Goal: Task Accomplishment & Management: Use online tool/utility

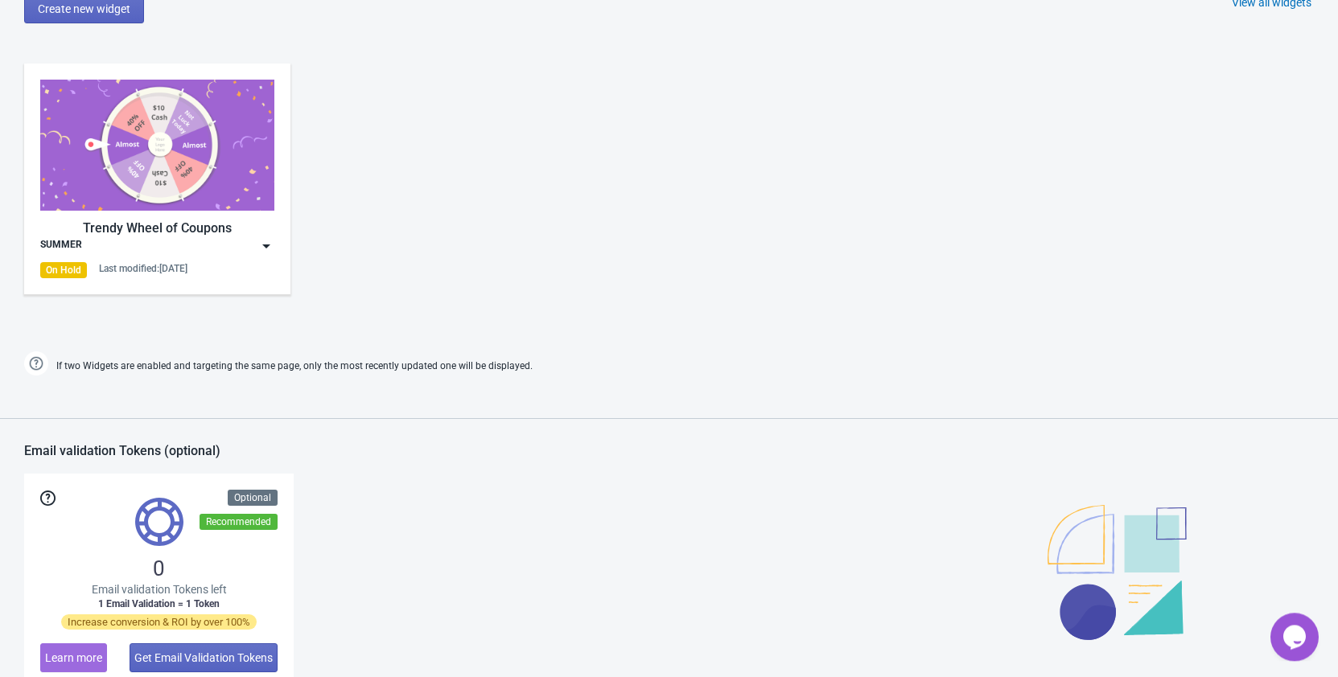
scroll to position [738, 0]
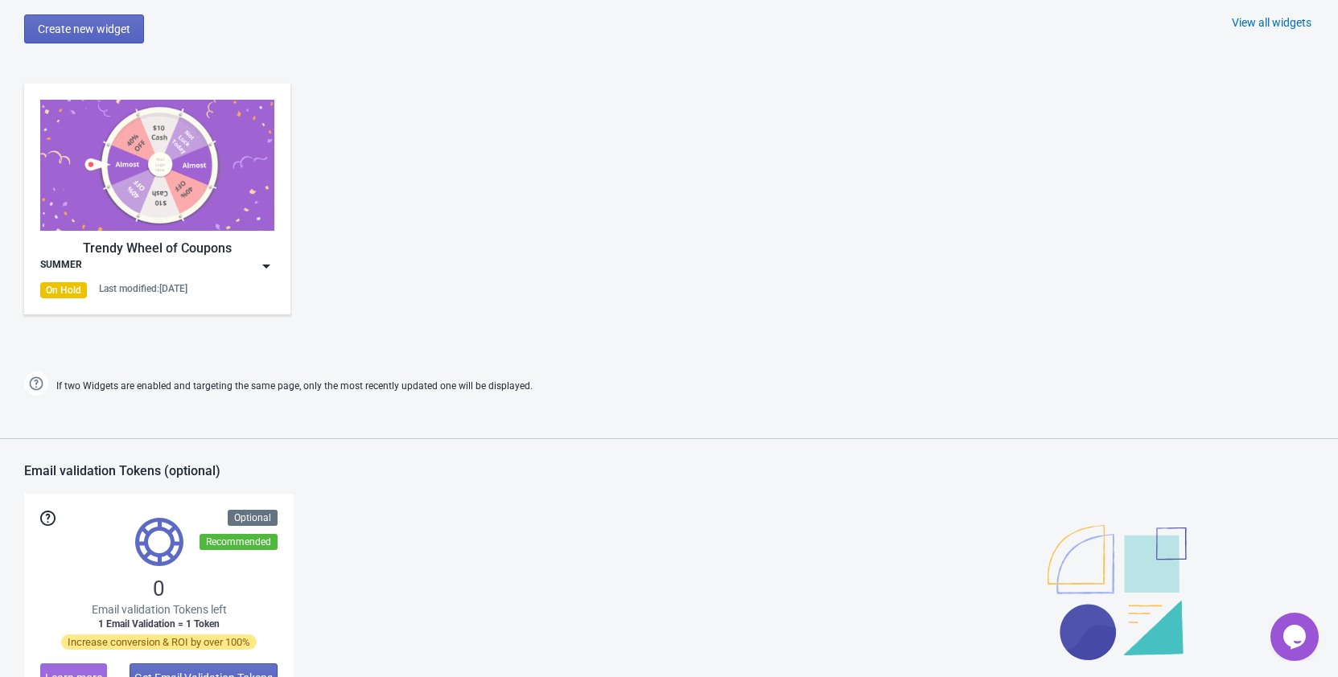
click at [74, 291] on div "On Hold" at bounding box center [63, 290] width 47 height 16
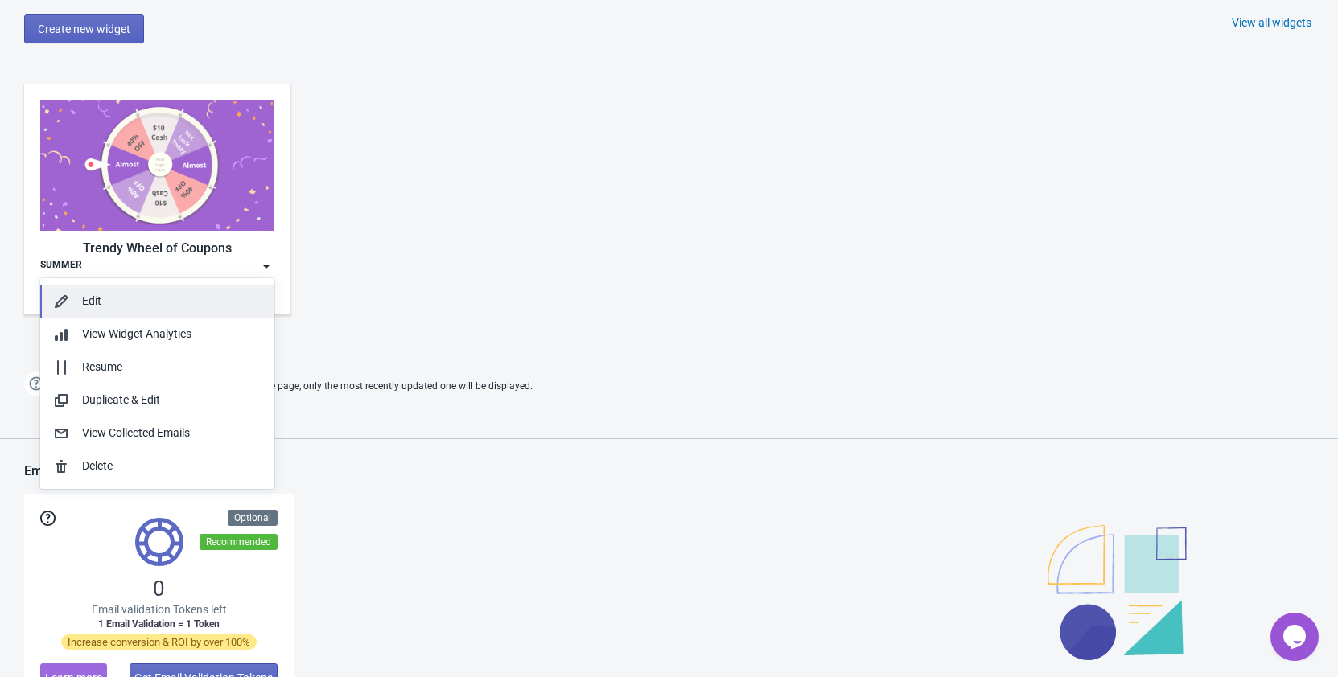
click at [144, 306] on div "Edit" at bounding box center [171, 301] width 179 height 17
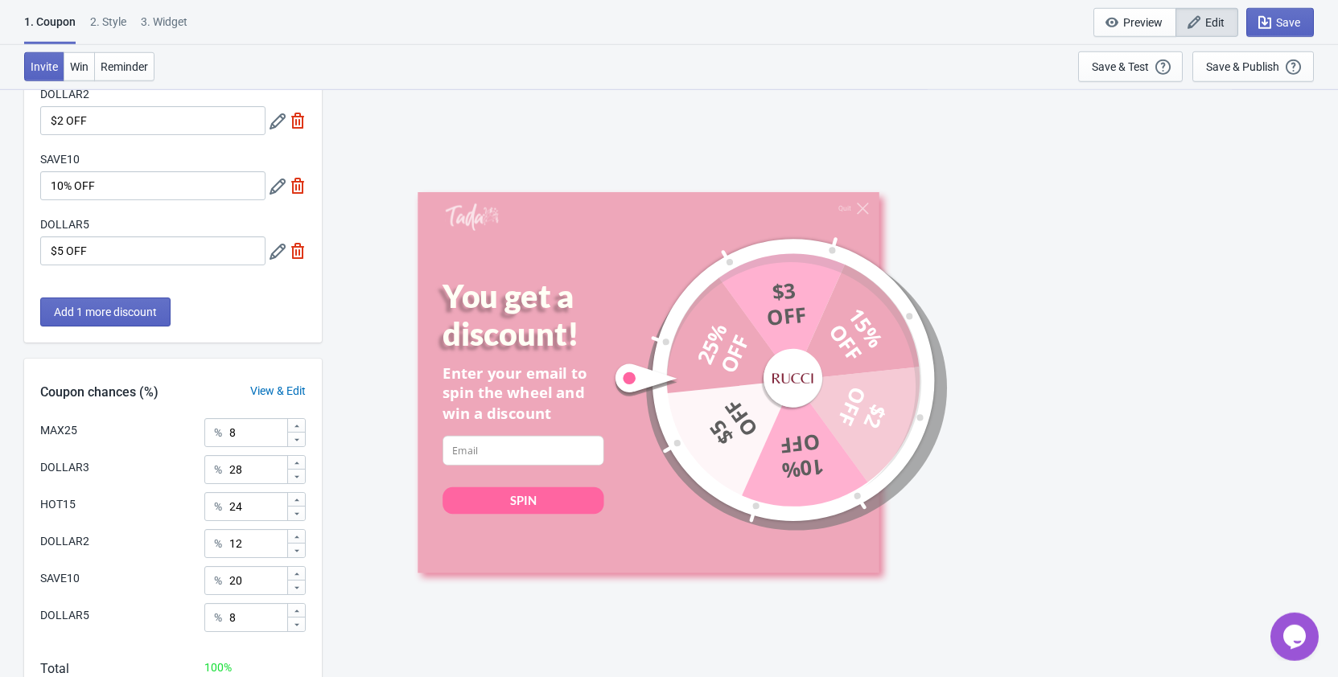
scroll to position [302, 0]
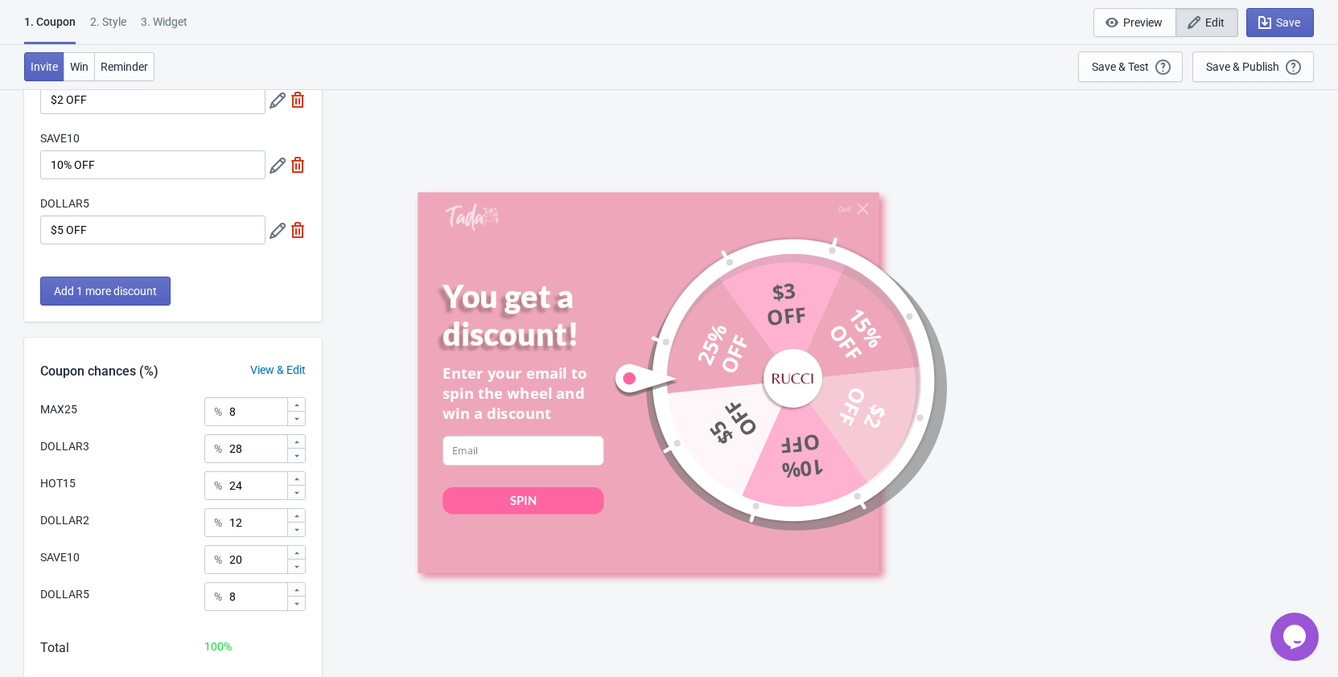
click at [277, 372] on div "View & Edit" at bounding box center [278, 370] width 88 height 17
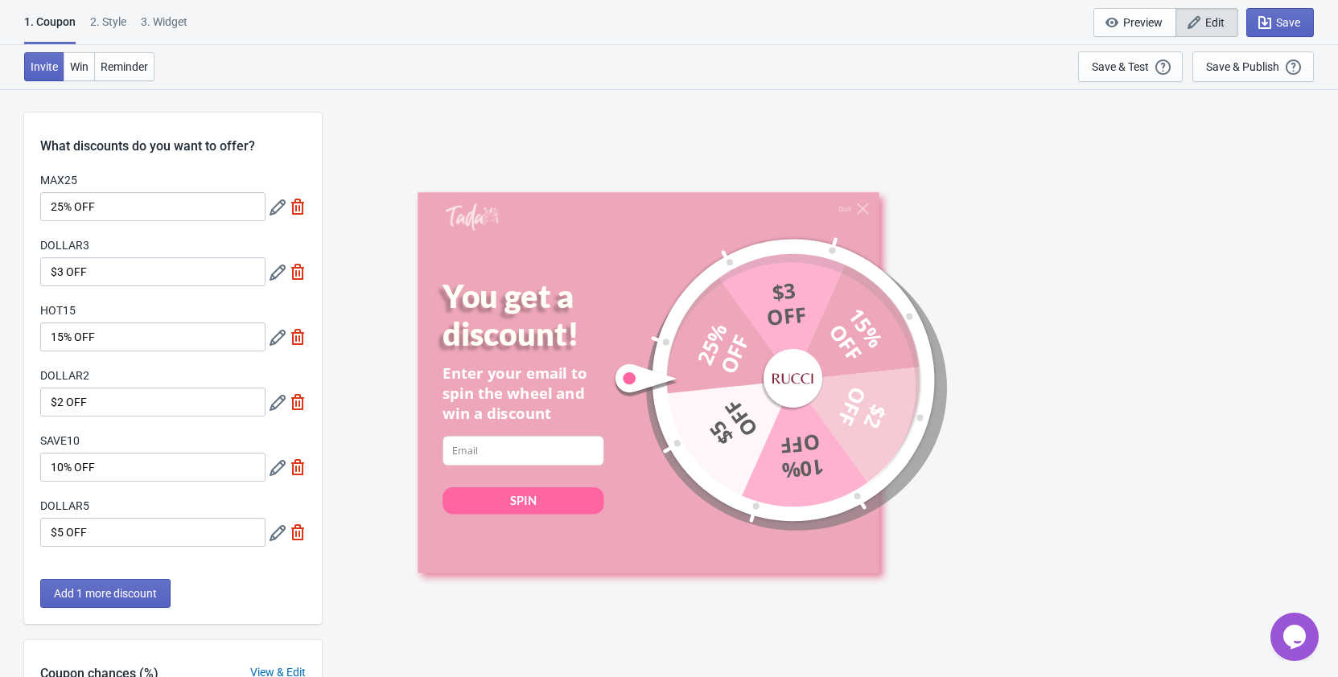
scroll to position [88, 0]
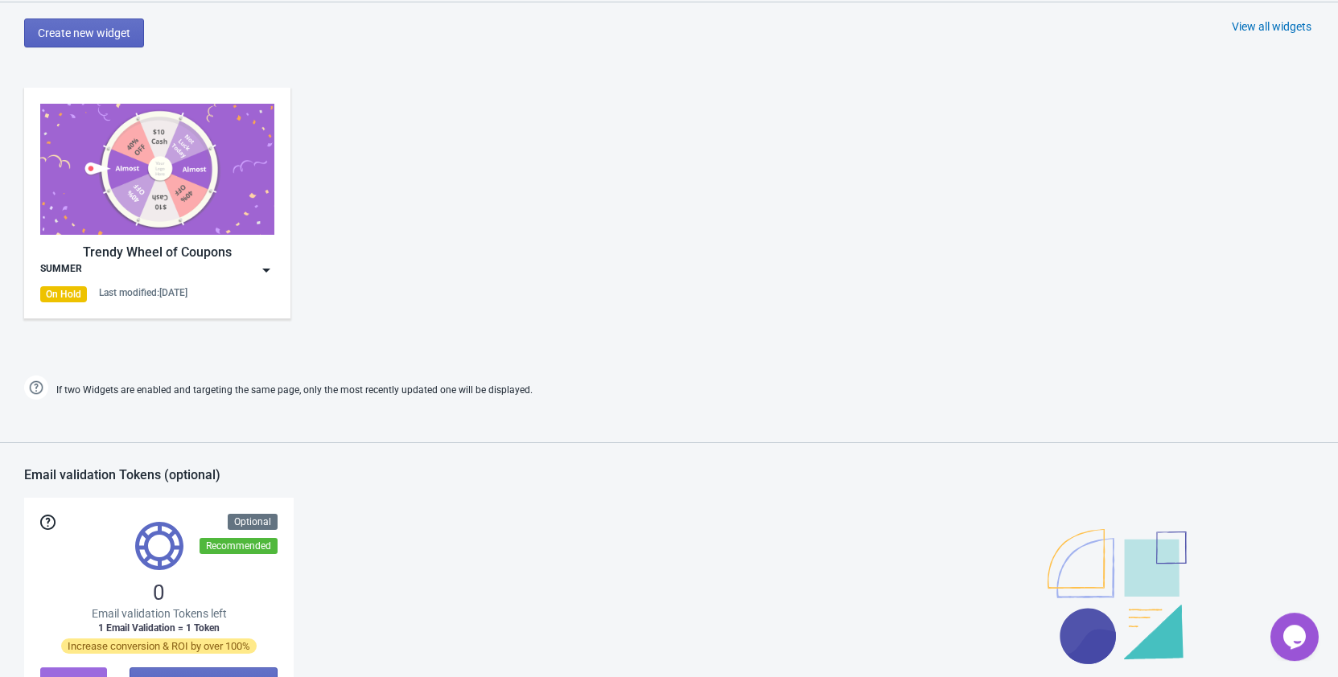
scroll to position [1001, 0]
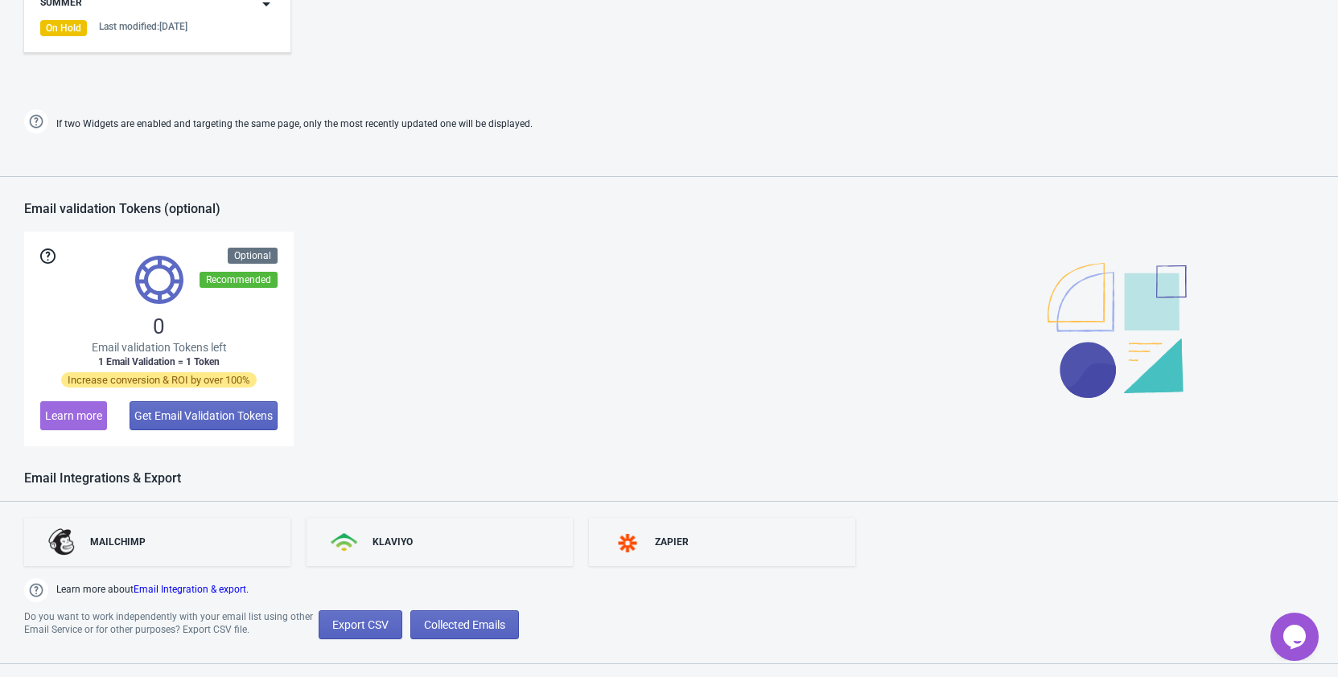
click at [209, 30] on div "On Hold Last modified: [DATE]" at bounding box center [157, 28] width 234 height 16
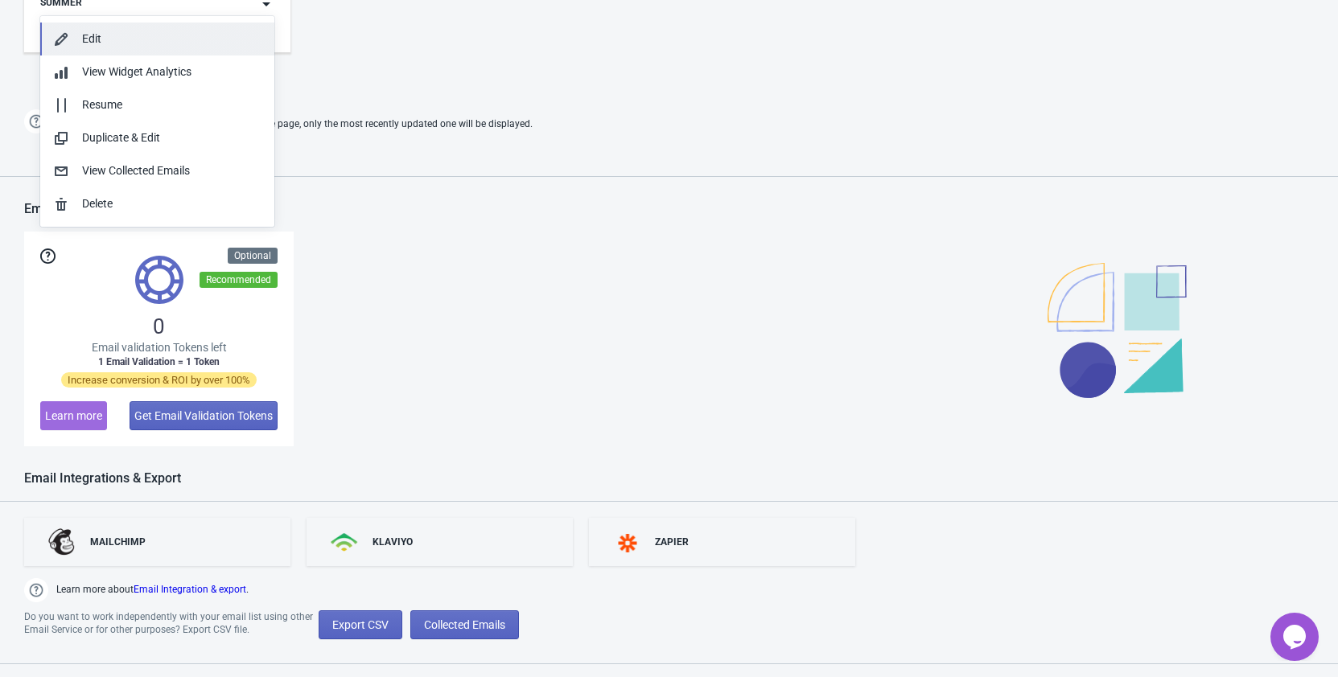
click at [129, 44] on div "Edit" at bounding box center [171, 39] width 179 height 17
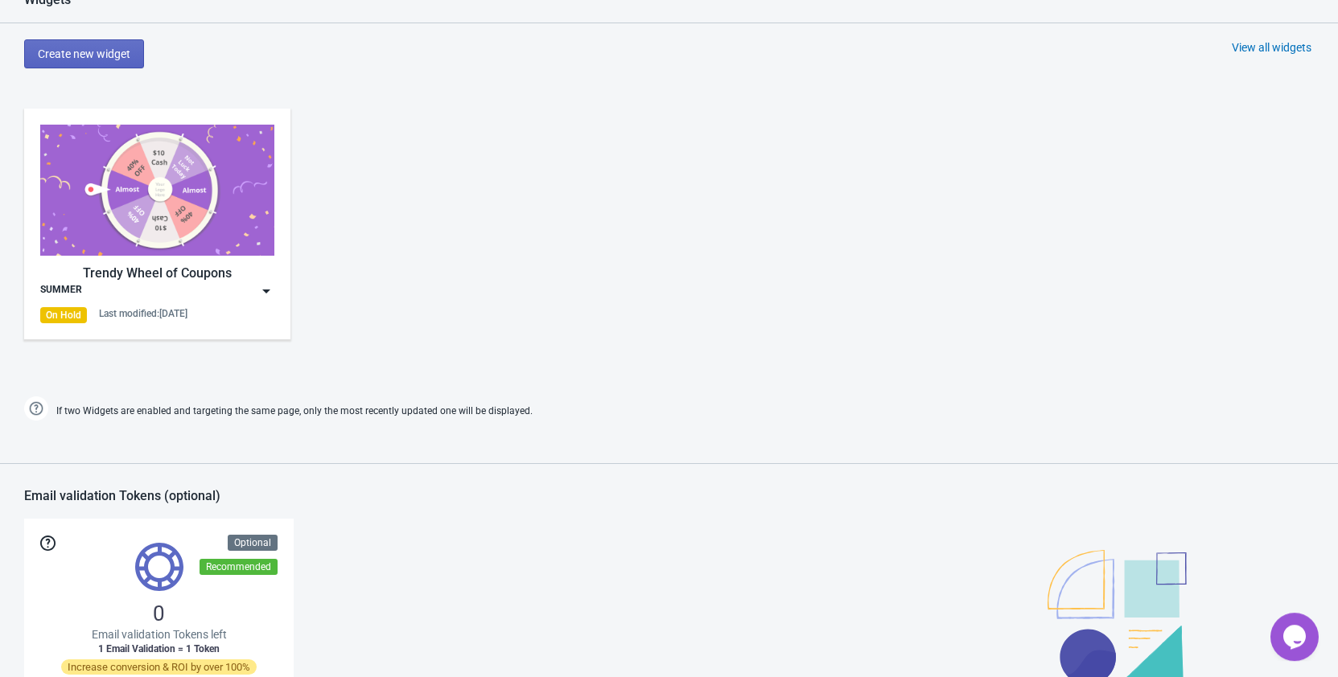
scroll to position [672, 0]
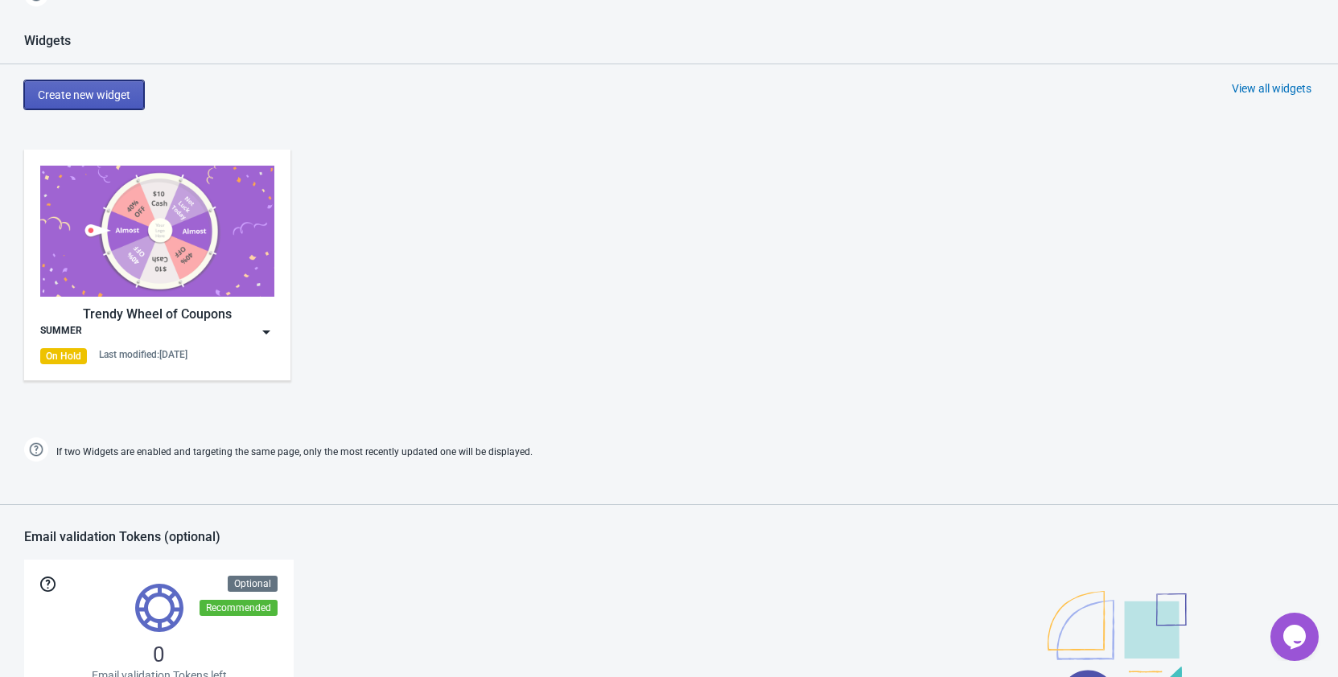
click at [105, 97] on span "Create new widget" at bounding box center [84, 94] width 92 height 13
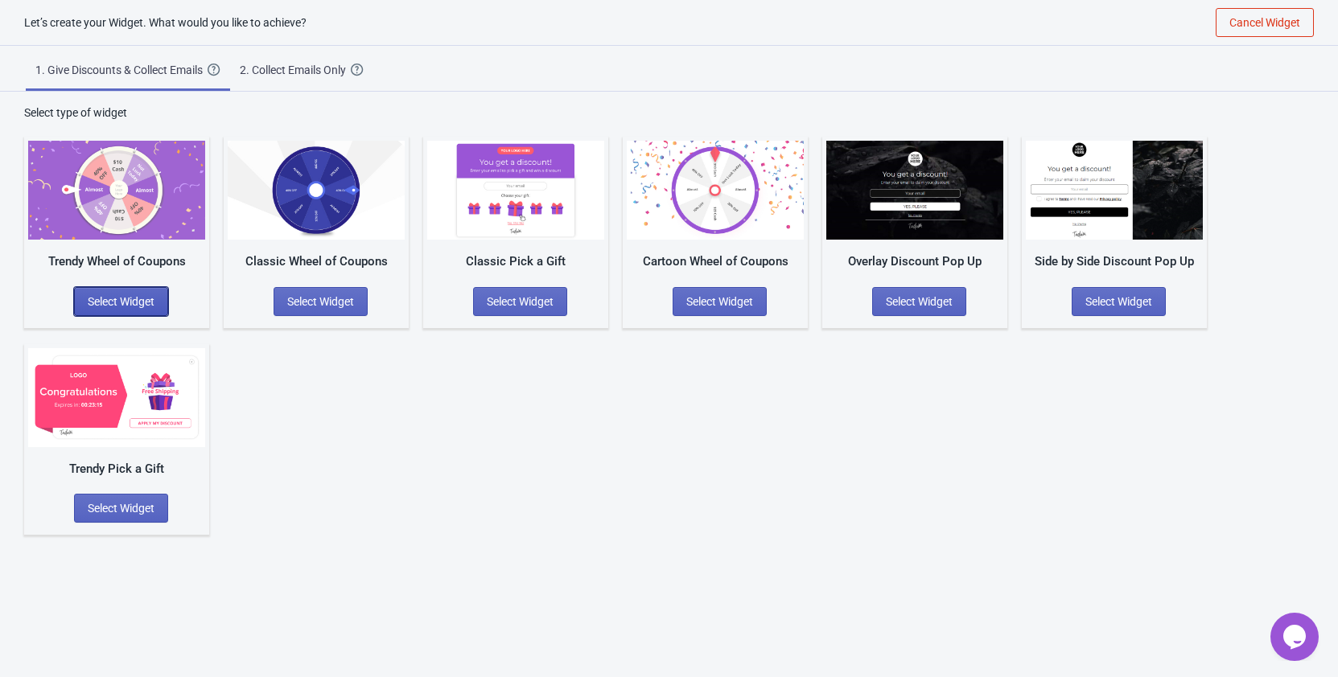
click at [129, 302] on span "Select Widget" at bounding box center [121, 301] width 67 height 13
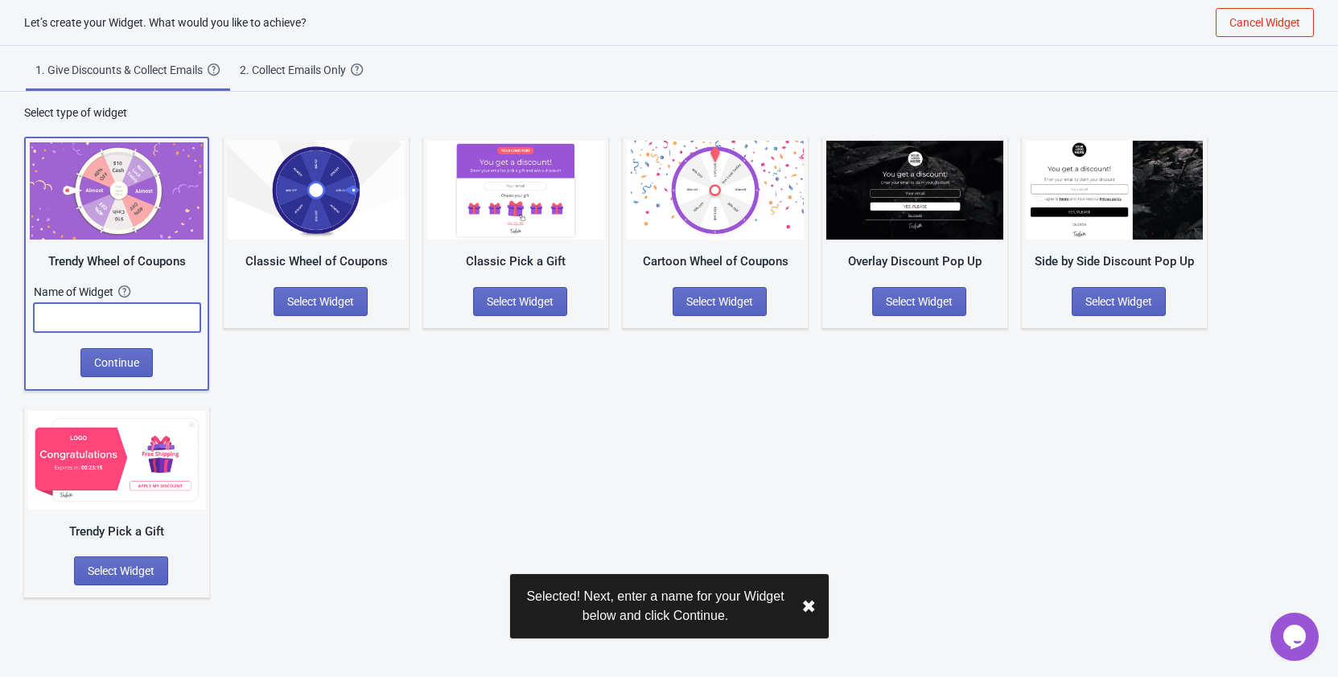
click at [99, 310] on input "text" at bounding box center [117, 317] width 166 height 29
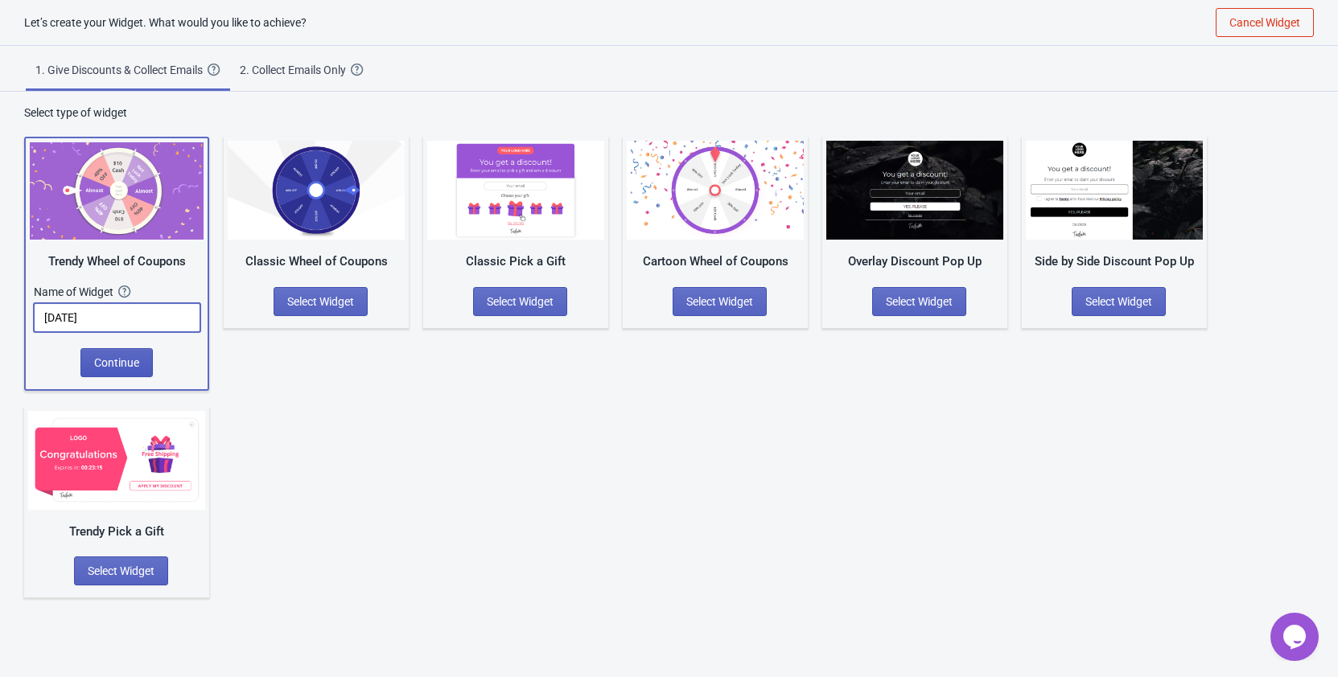
type input "[DATE]"
click at [129, 364] on span "Continue" at bounding box center [116, 362] width 45 height 13
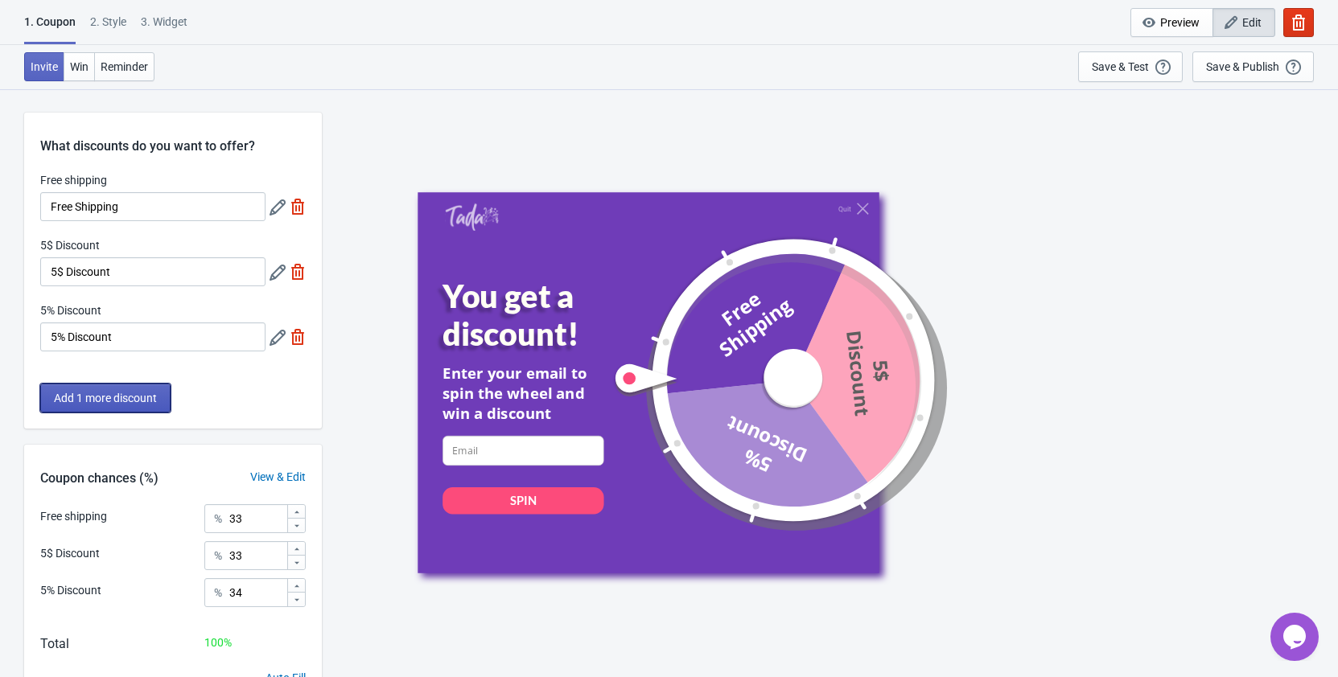
click at [122, 394] on span "Add 1 more discount" at bounding box center [105, 398] width 103 height 13
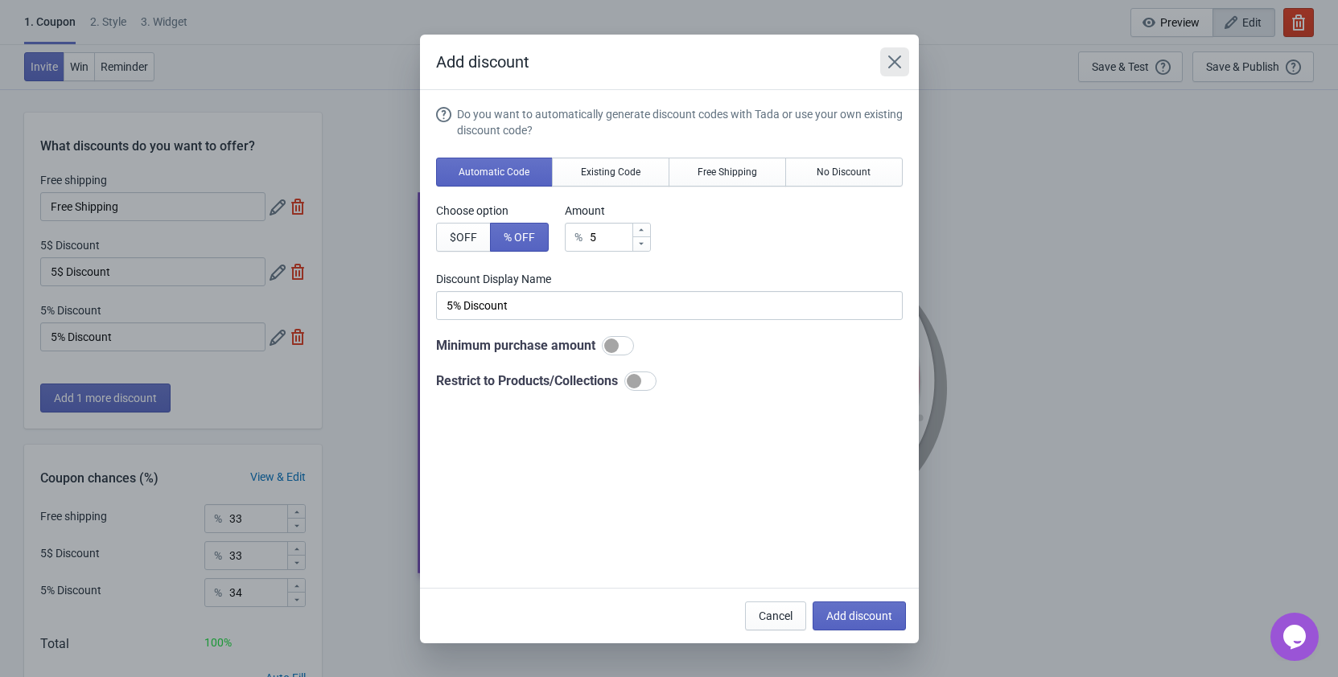
click at [896, 51] on button "Close" at bounding box center [894, 61] width 29 height 29
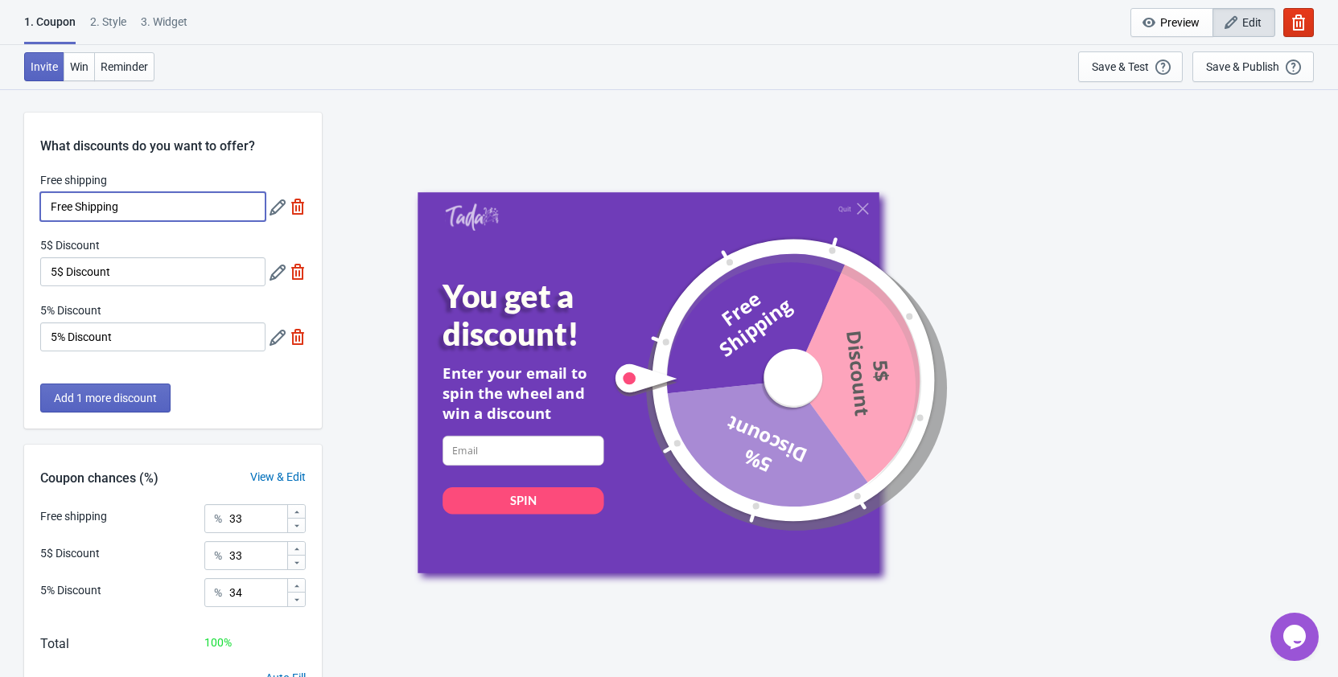
click at [150, 209] on input "Free Shipping" at bounding box center [152, 206] width 225 height 29
drag, startPoint x: 148, startPoint y: 208, endPoint x: -41, endPoint y: 208, distance: 189.0
click at [40, 208] on input "Free Shipping" at bounding box center [152, 206] width 225 height 29
click at [134, 213] on input "Free Shipping" at bounding box center [152, 206] width 225 height 29
drag, startPoint x: 148, startPoint y: 209, endPoint x: 26, endPoint y: 207, distance: 122.3
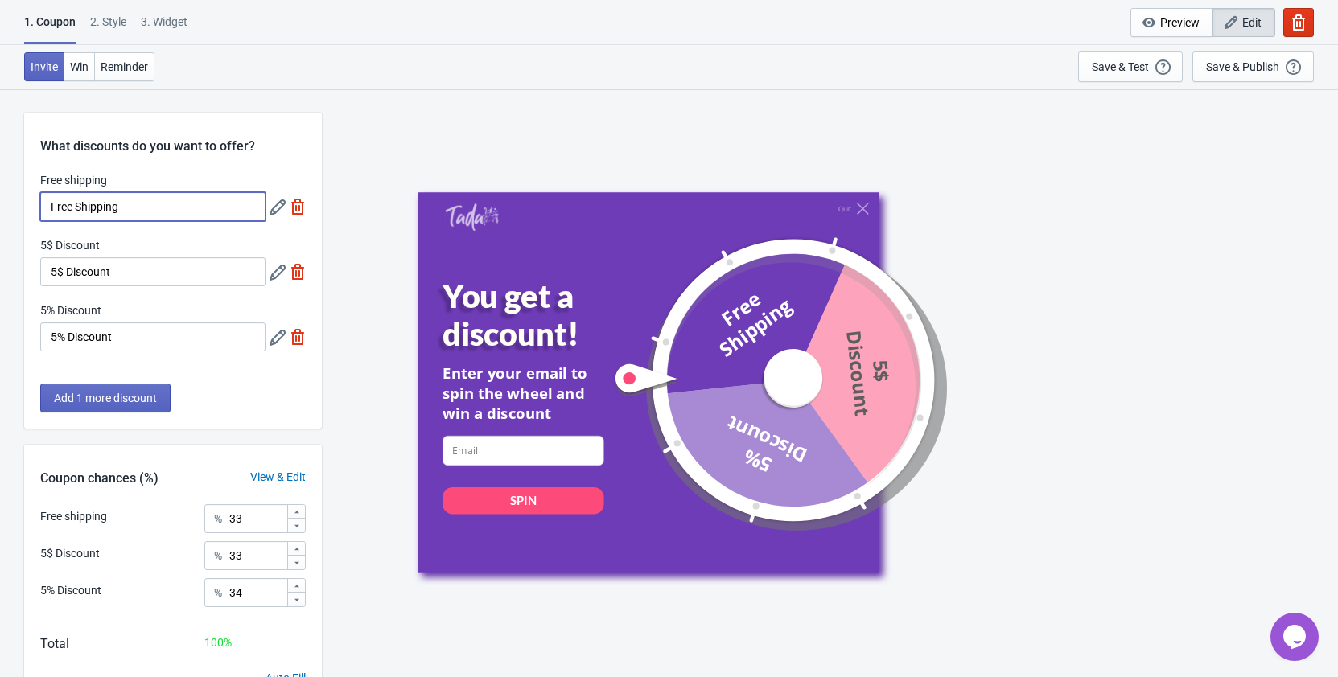
click at [40, 207] on input "Free Shipping" at bounding box center [152, 206] width 225 height 29
paste input "LABOR2"
type input "LABOR2"
click at [132, 269] on input "5$ Discount" at bounding box center [152, 271] width 225 height 29
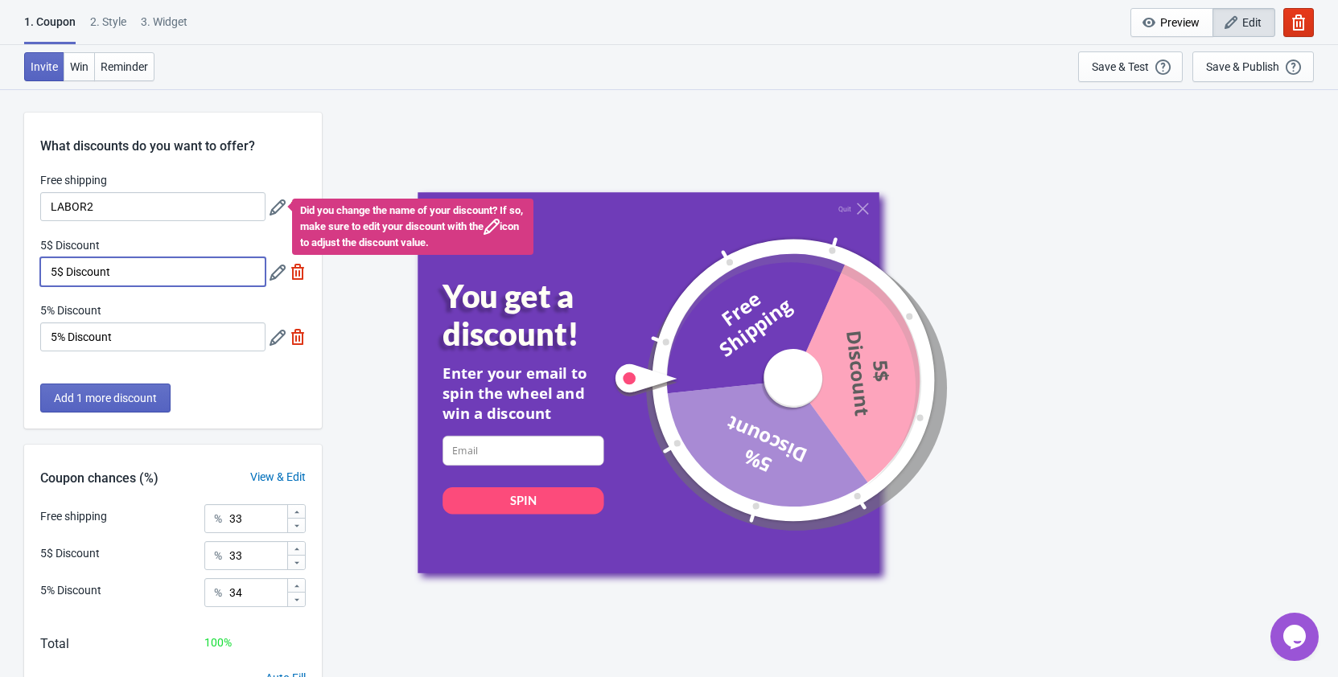
drag, startPoint x: 142, startPoint y: 271, endPoint x: 34, endPoint y: 272, distance: 107.8
click at [40, 272] on input "5$ Discount" at bounding box center [152, 271] width 225 height 29
type input "LABOR3"
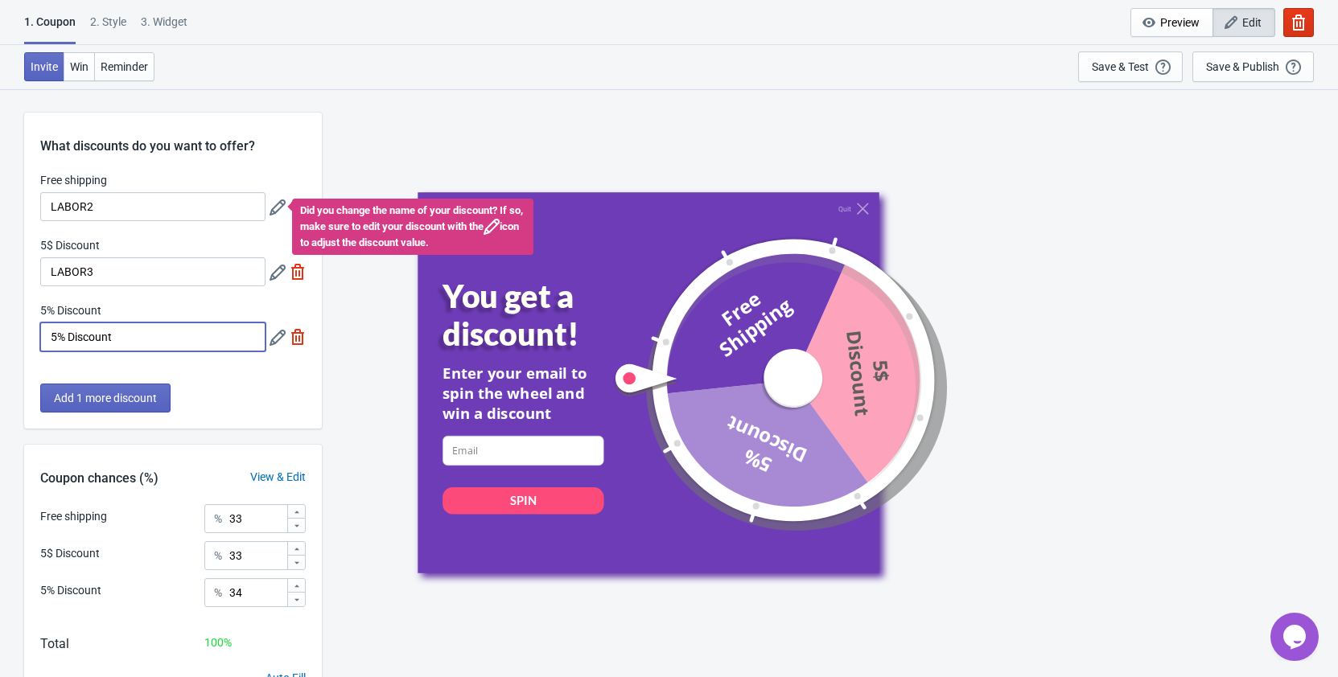
drag, startPoint x: 120, startPoint y: 338, endPoint x: -7, endPoint y: 331, distance: 127.3
click at [40, 331] on input "5% Discount" at bounding box center [152, 337] width 225 height 29
type input "LABOR5"
click at [97, 397] on span "Add 1 more discount" at bounding box center [105, 398] width 103 height 13
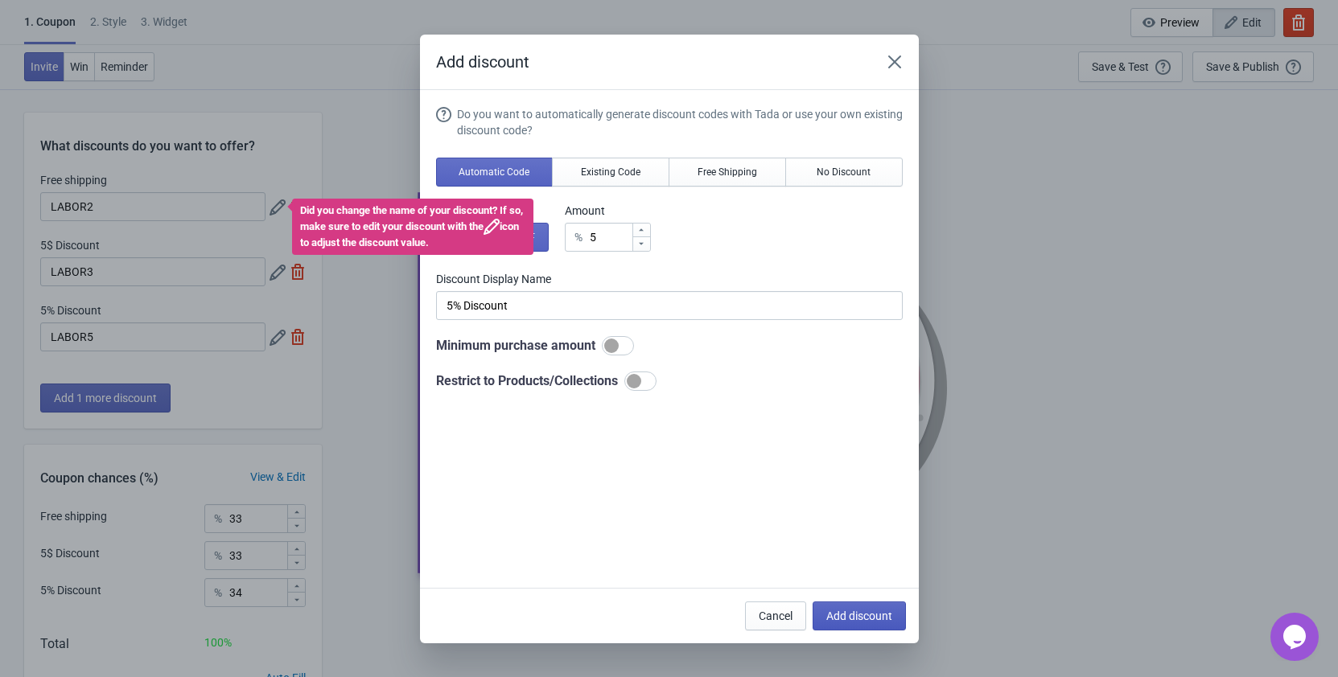
click at [858, 627] on button "Add discount" at bounding box center [858, 616] width 93 height 29
type input "25"
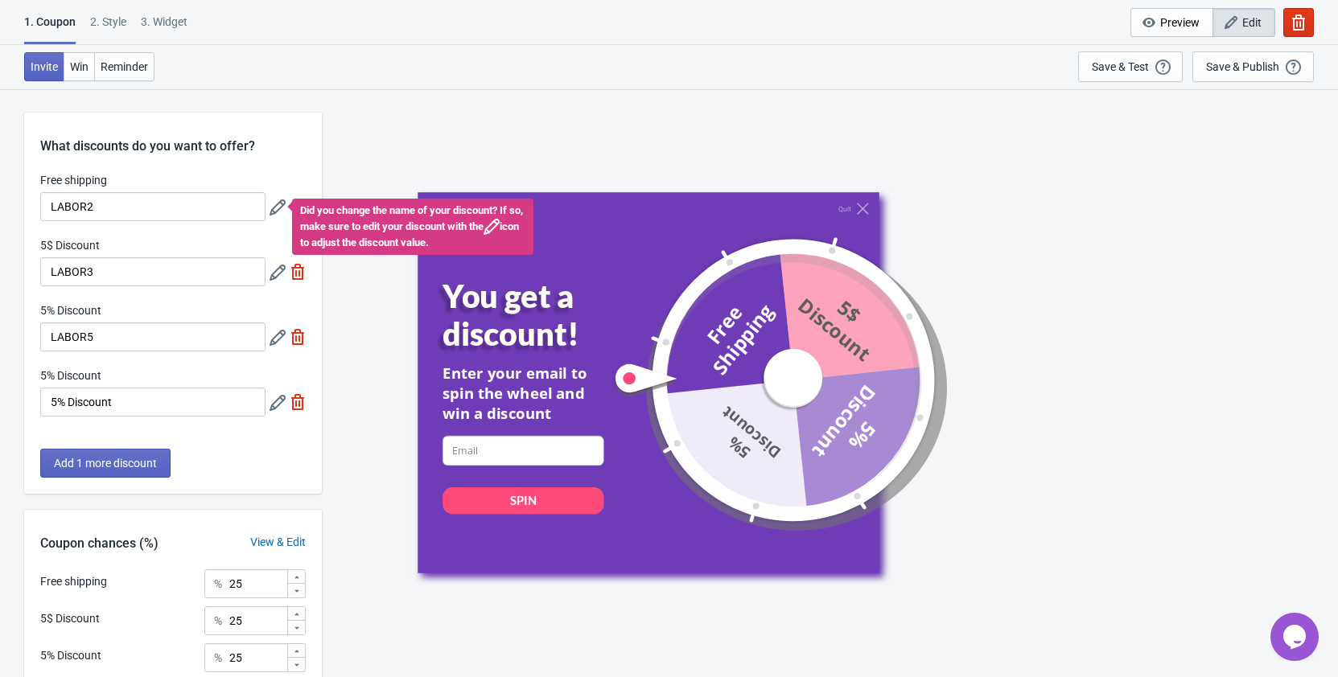
click at [274, 339] on icon at bounding box center [277, 338] width 16 height 16
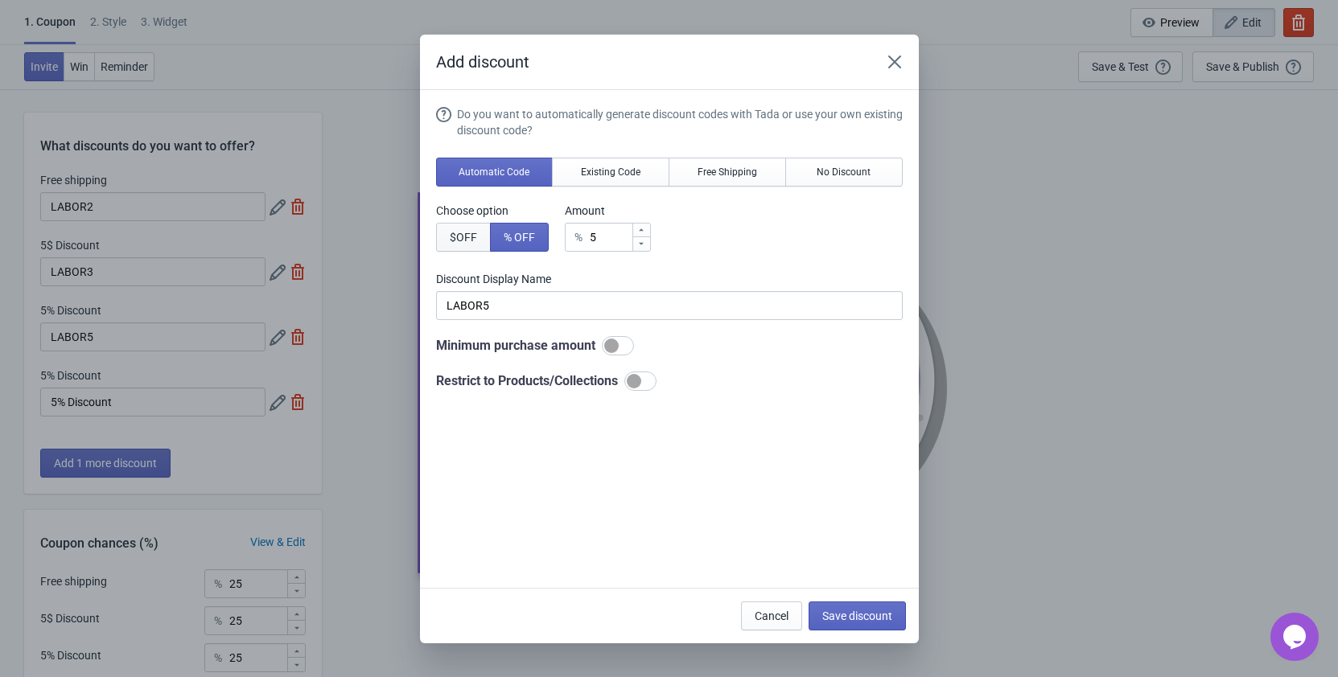
click at [462, 236] on span "$ OFF" at bounding box center [463, 237] width 27 height 13
type input "5$ Discount"
click at [641, 243] on icon at bounding box center [641, 244] width 5 height 2
type input "4"
type input "4$ Discount"
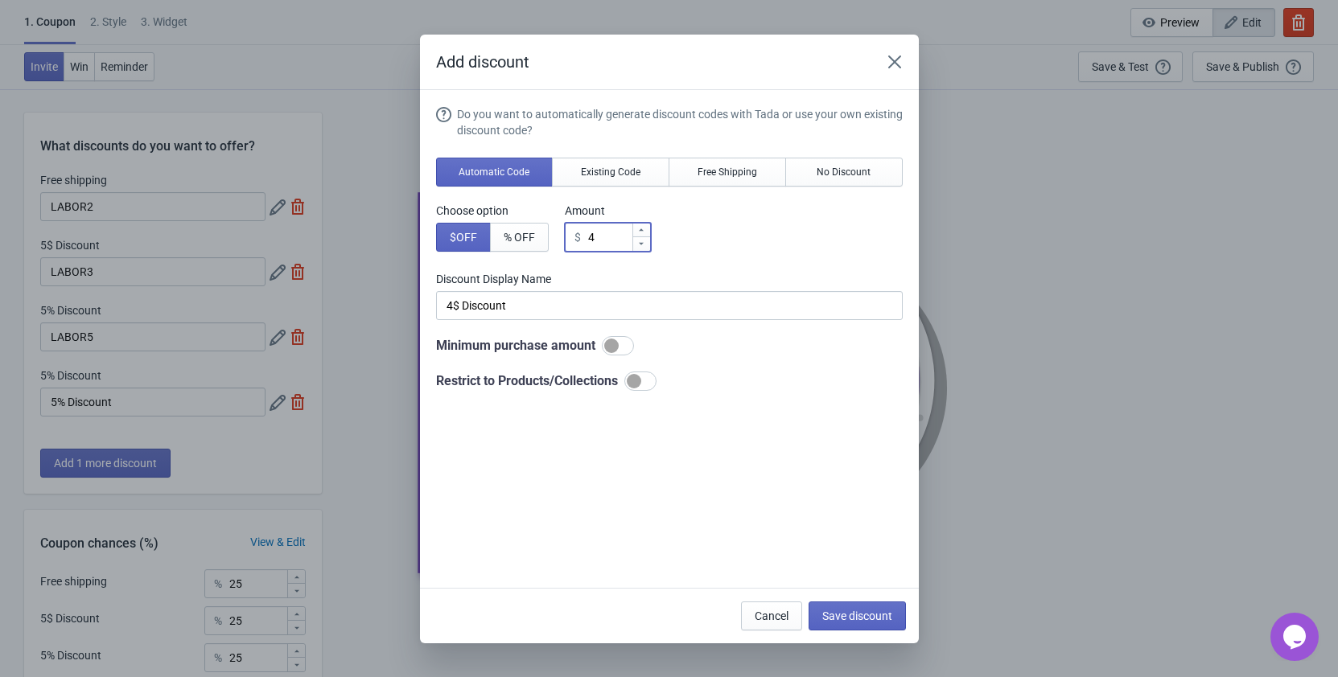
click at [641, 243] on icon at bounding box center [641, 244] width 5 height 2
type input "3"
type input "3$ Discount"
click at [641, 243] on icon at bounding box center [641, 244] width 5 height 2
type input "2"
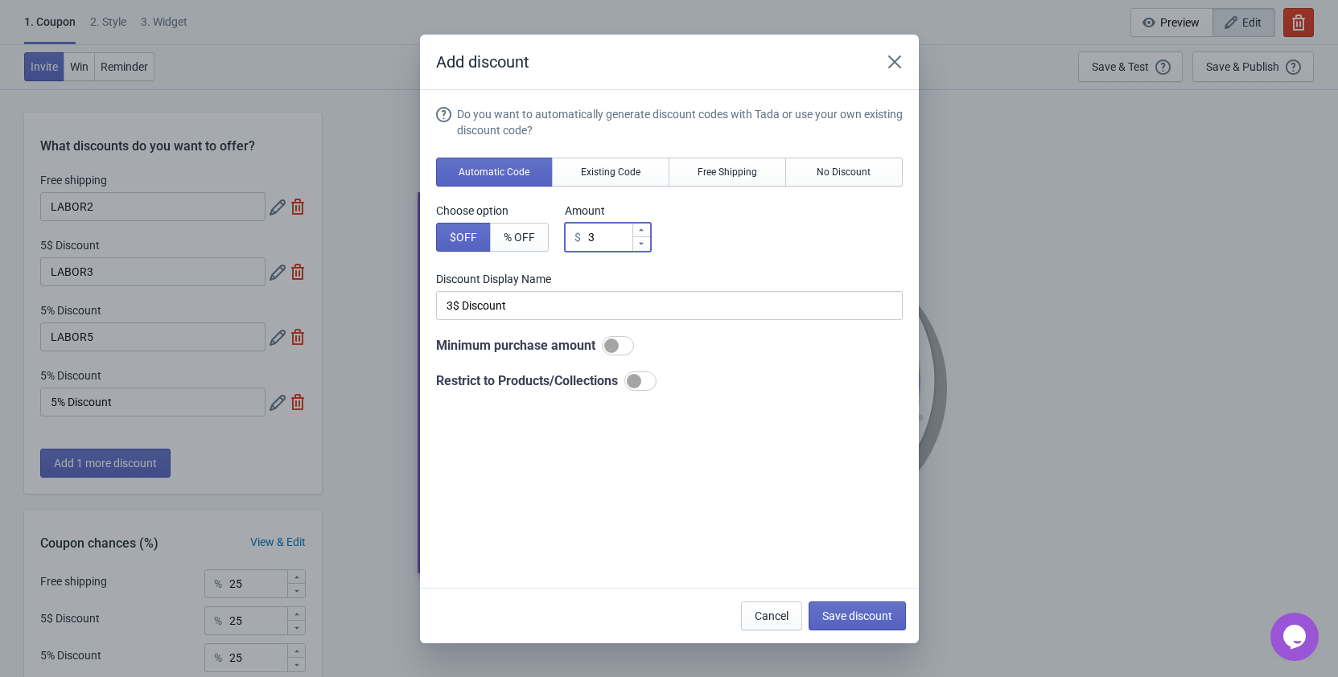
type input "2$ Discount"
click at [645, 226] on icon at bounding box center [641, 230] width 10 height 10
type input "3"
type input "3$ Discount"
click at [858, 614] on span "Save discount" at bounding box center [857, 616] width 70 height 13
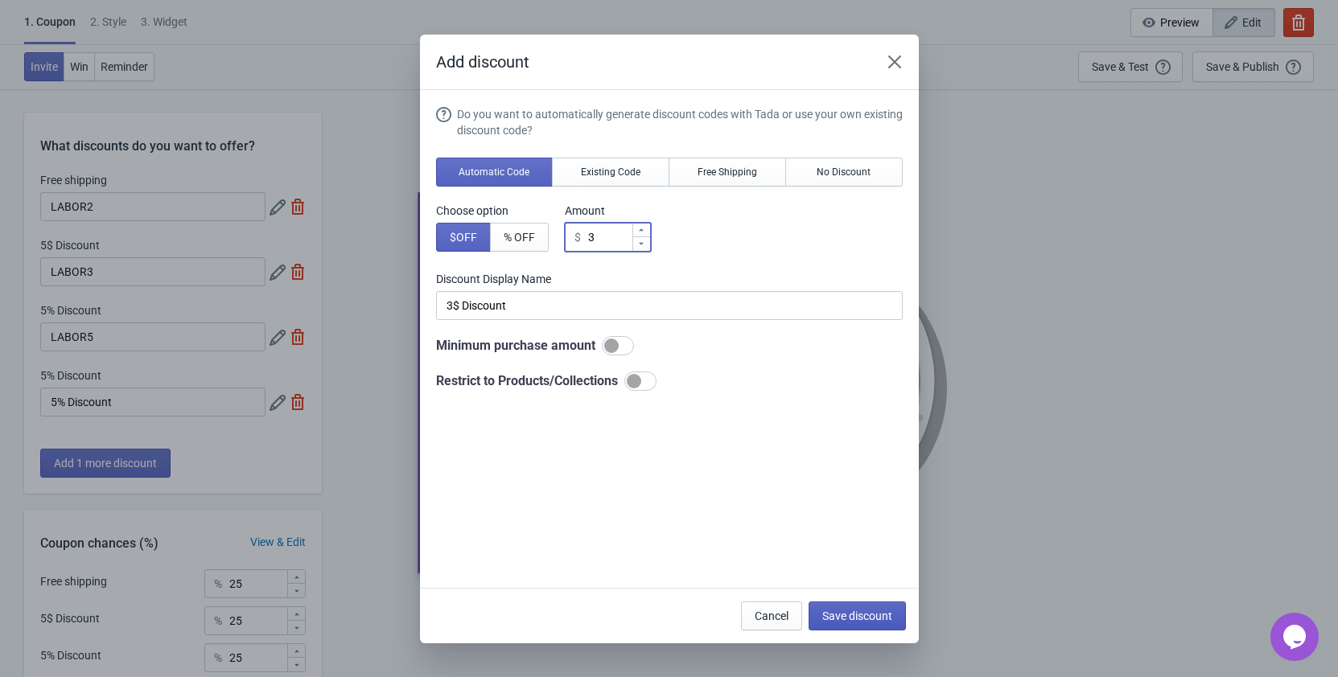
type input "3$ Discount"
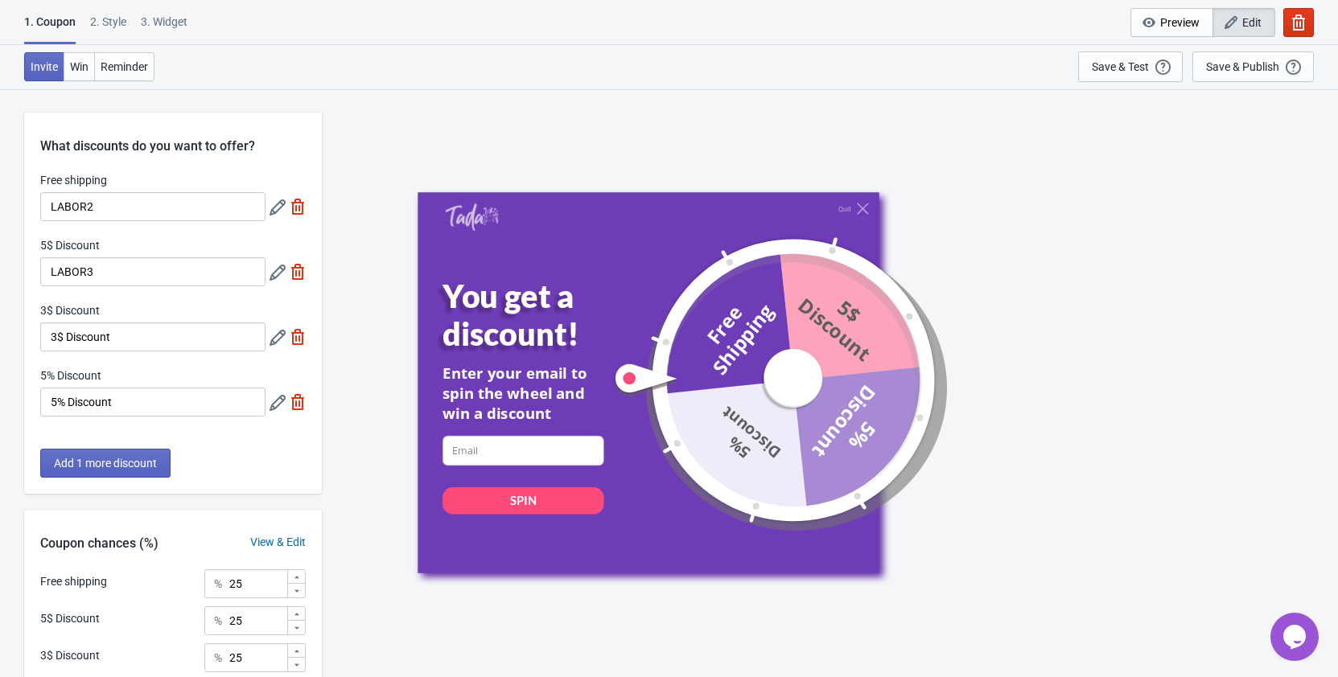
click at [275, 208] on icon at bounding box center [277, 207] width 16 height 16
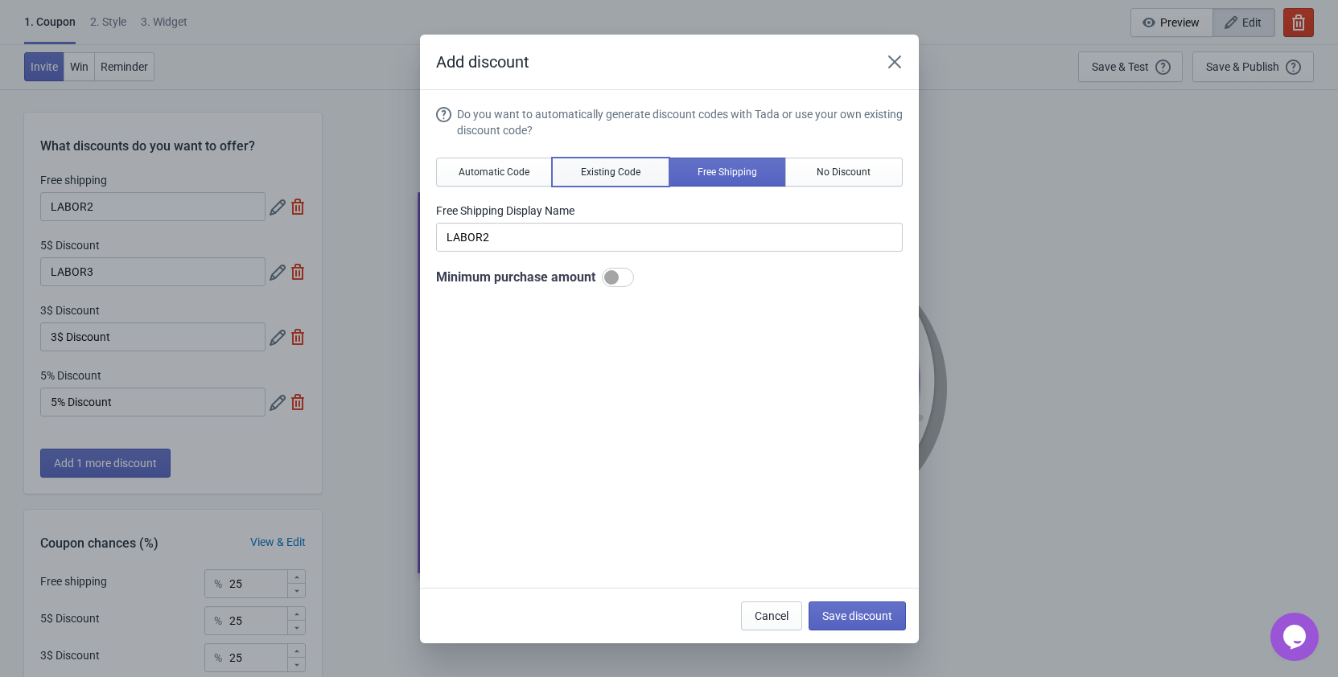
click at [608, 176] on span "Existing Code" at bounding box center [611, 172] width 60 height 13
type input "Your coupon name (5% OFF for example)"
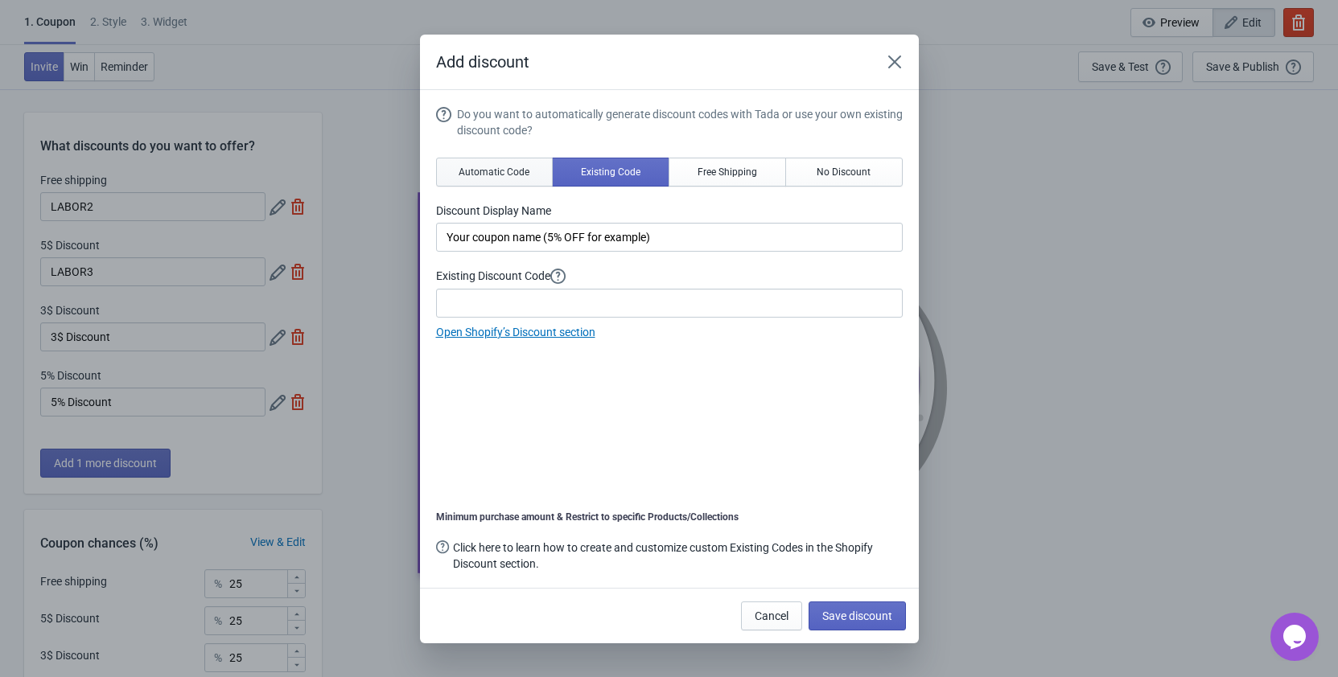
click at [481, 179] on button "Automatic Code" at bounding box center [494, 172] width 117 height 29
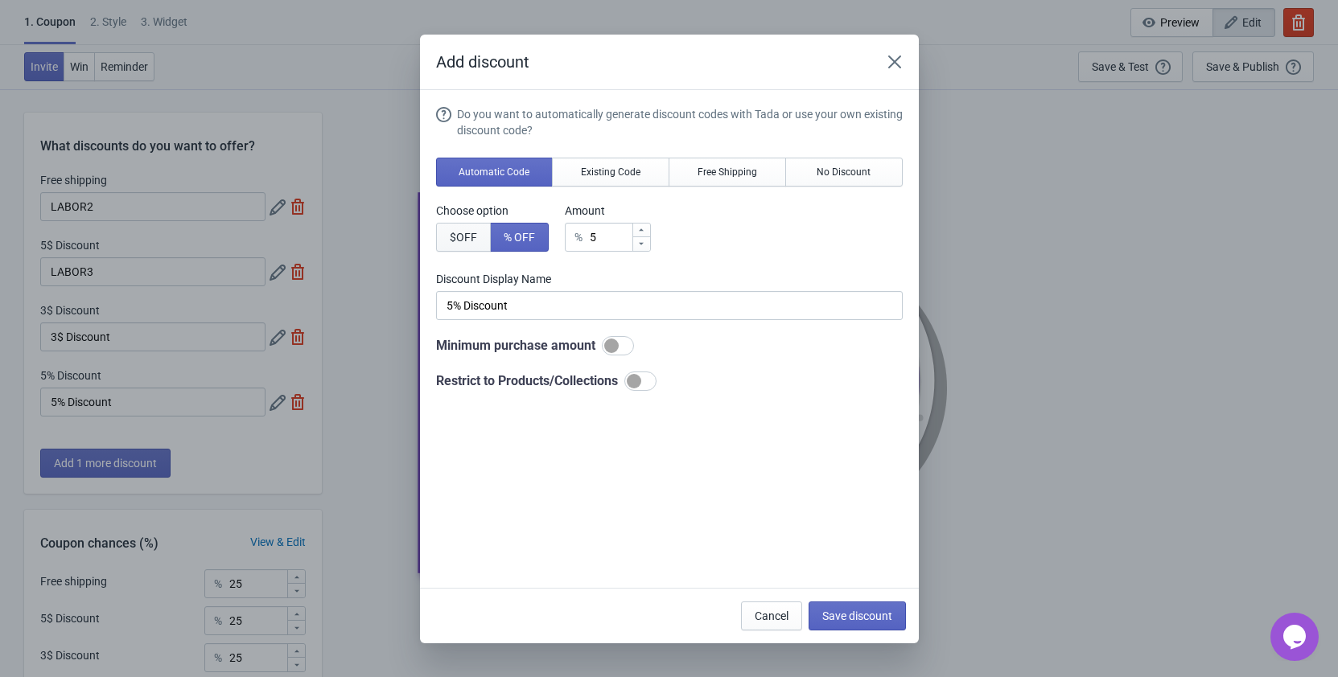
click at [464, 240] on span "$ OFF" at bounding box center [463, 237] width 27 height 13
type input "5$ Discount"
click at [646, 238] on div at bounding box center [641, 243] width 18 height 14
type input "4"
type input "4$ Discount"
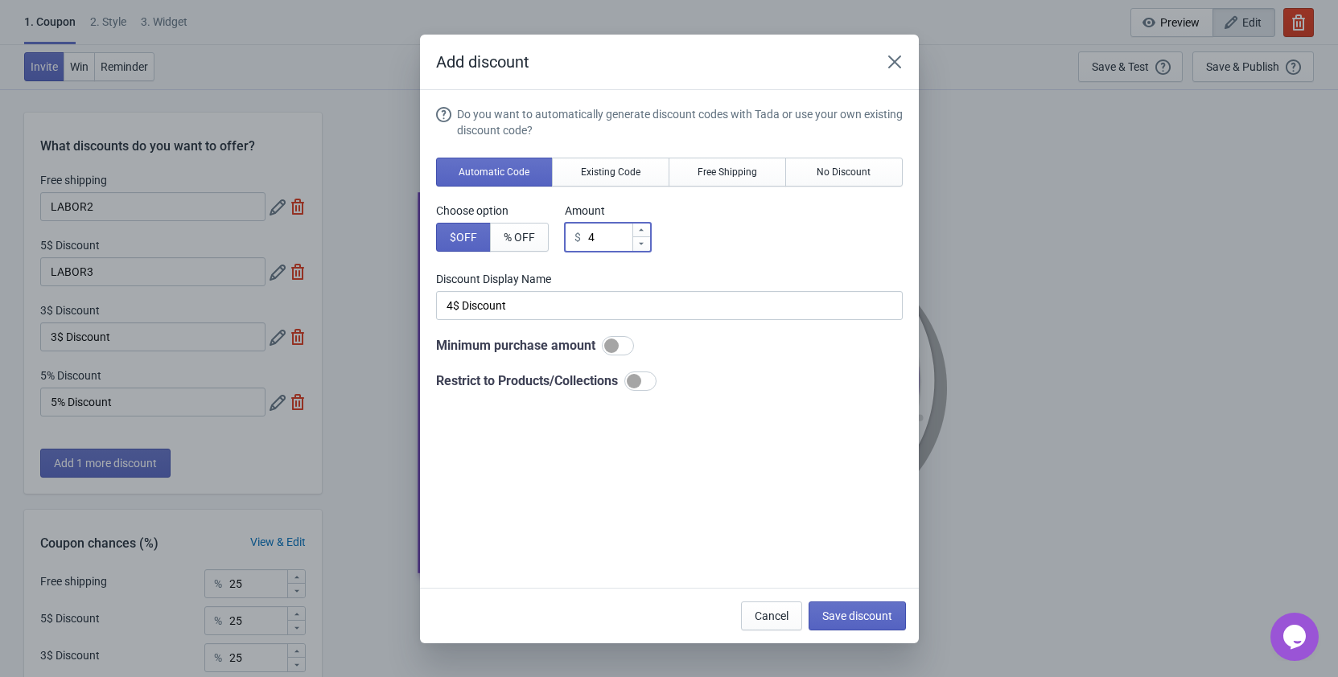
click at [646, 238] on div at bounding box center [641, 243] width 18 height 14
type input "3"
type input "3$ Discount"
click at [646, 238] on div at bounding box center [641, 243] width 18 height 14
type input "2"
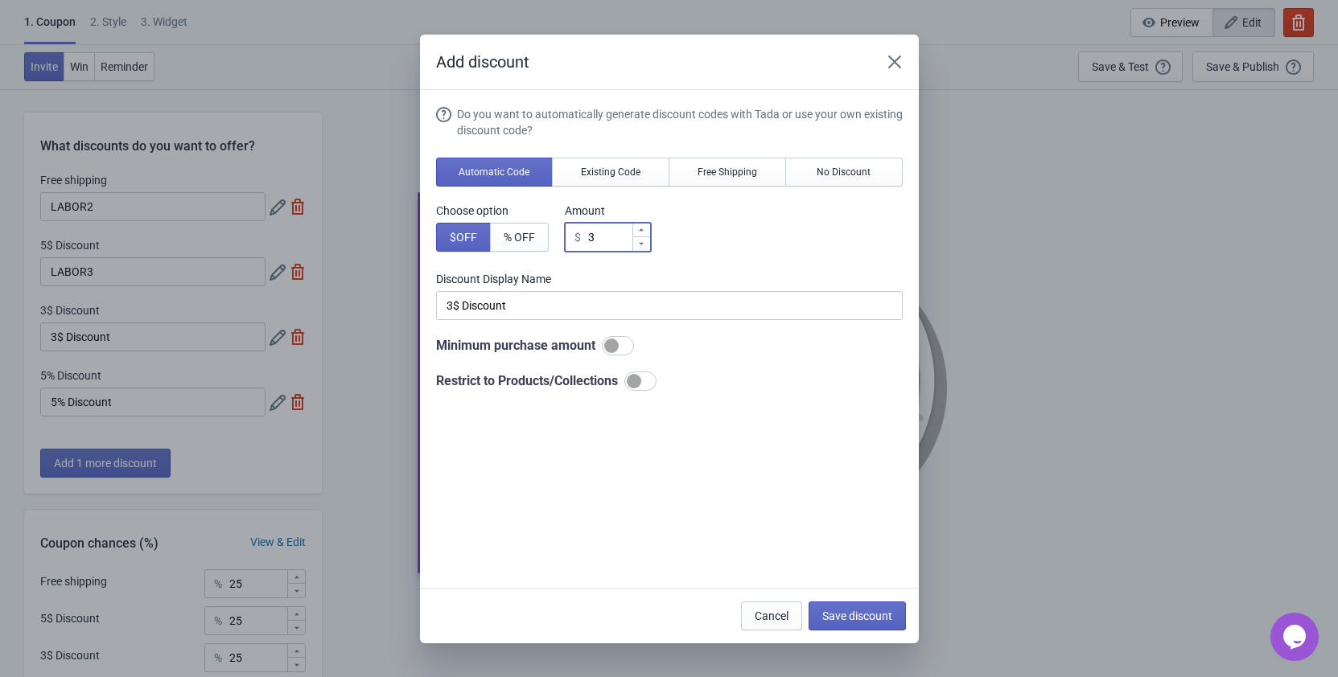
type input "2$ Discount"
click at [789, 235] on div "Choose option $ OFF % OFF Amount $ 2" at bounding box center [669, 227] width 466 height 49
click at [874, 613] on span "Save discount" at bounding box center [857, 616] width 70 height 13
type input "2$ Discount"
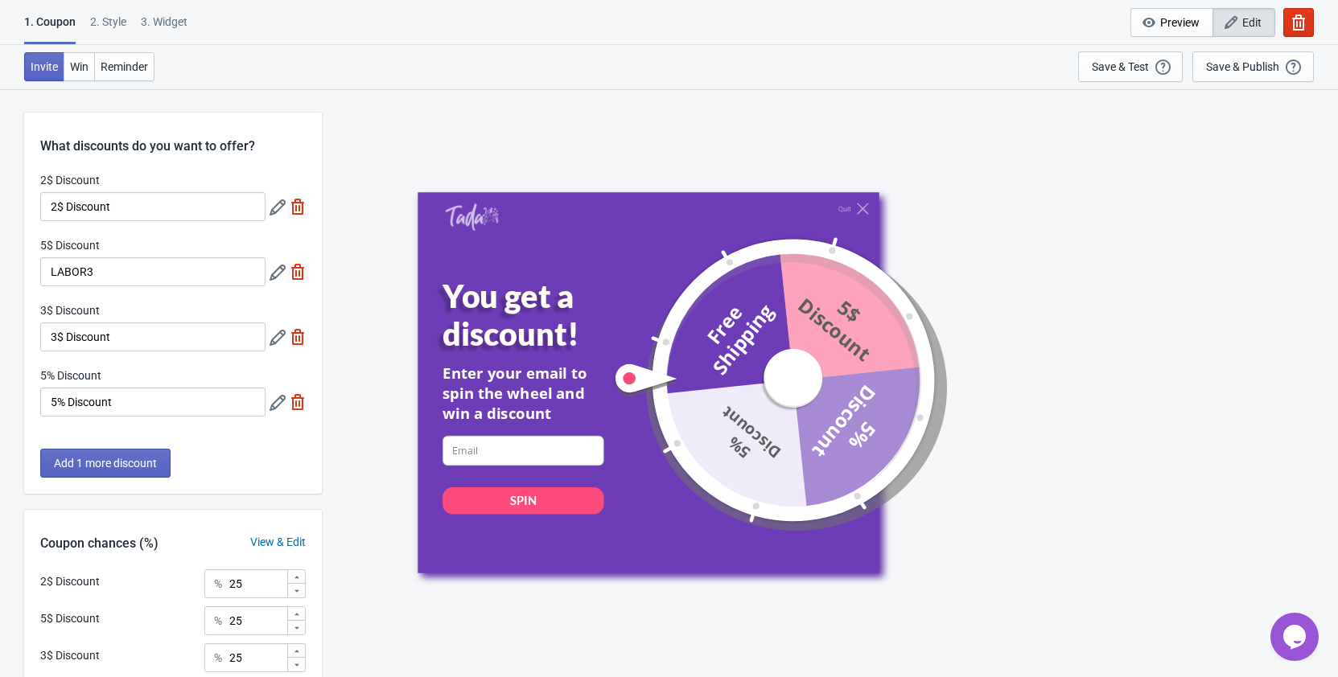
click at [273, 208] on icon at bounding box center [277, 207] width 16 height 16
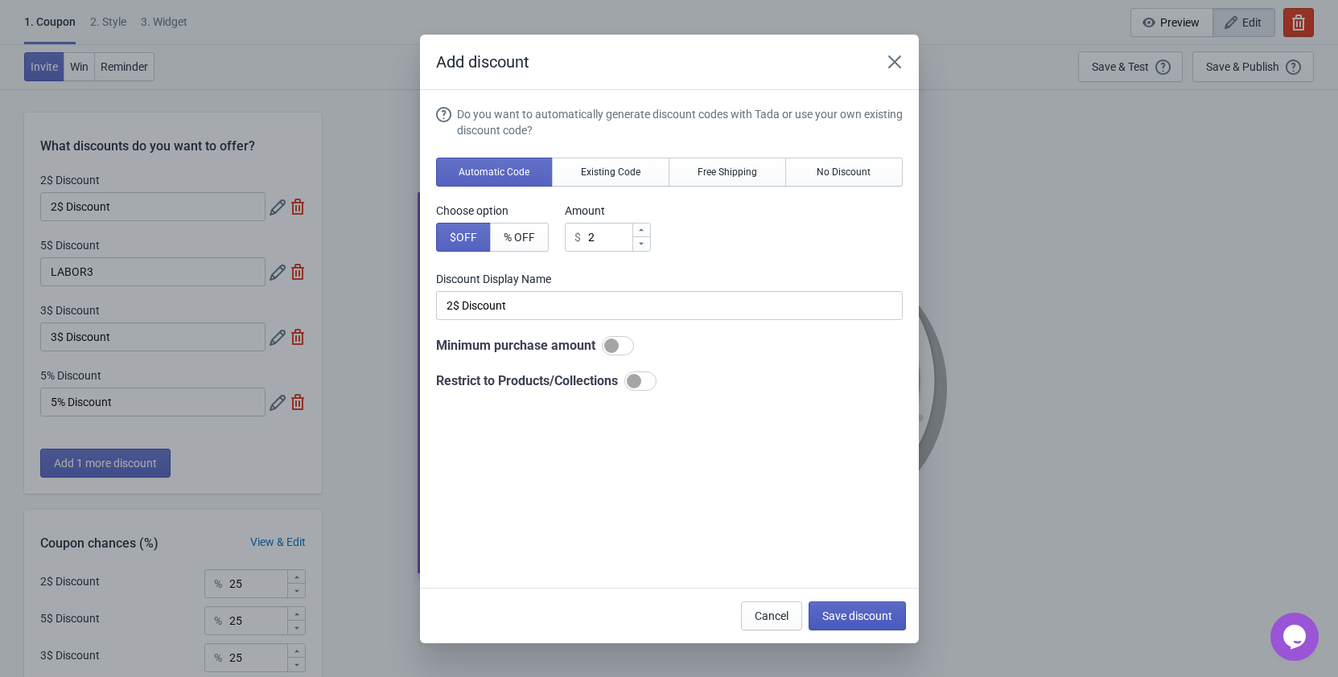
click at [845, 606] on button "Save discount" at bounding box center [856, 616] width 97 height 29
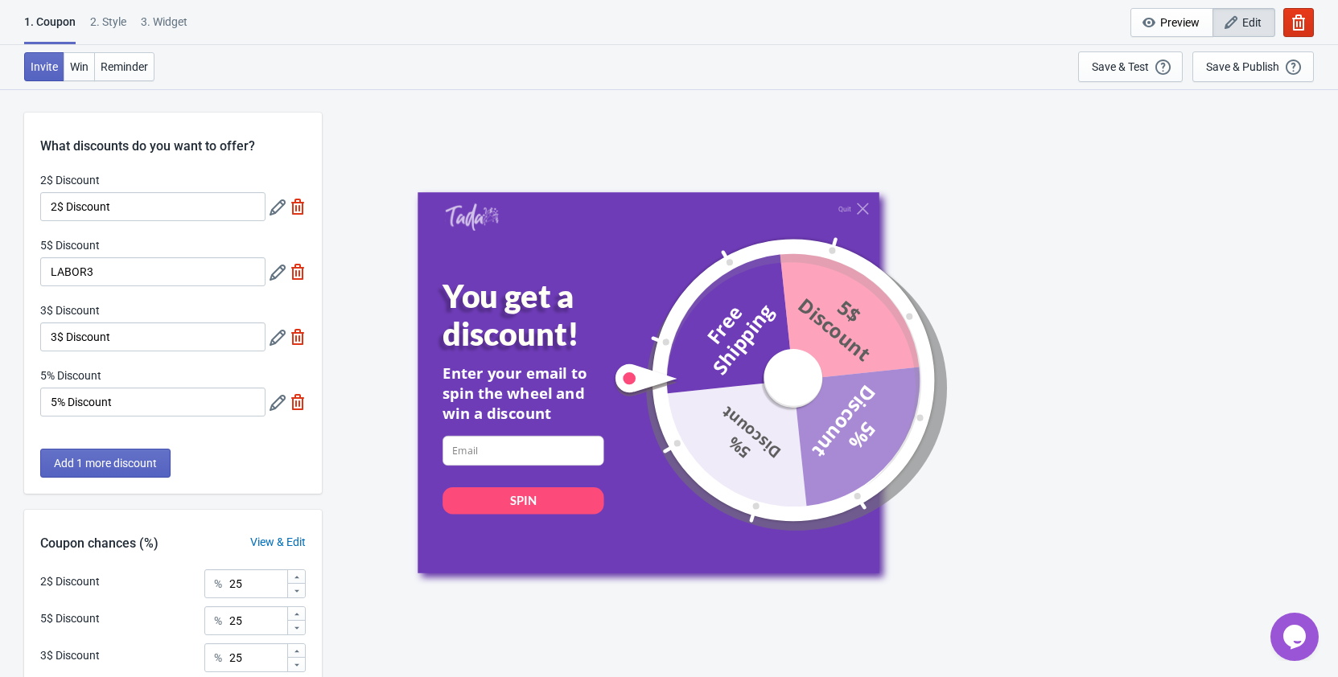
click at [277, 267] on icon at bounding box center [277, 273] width 16 height 16
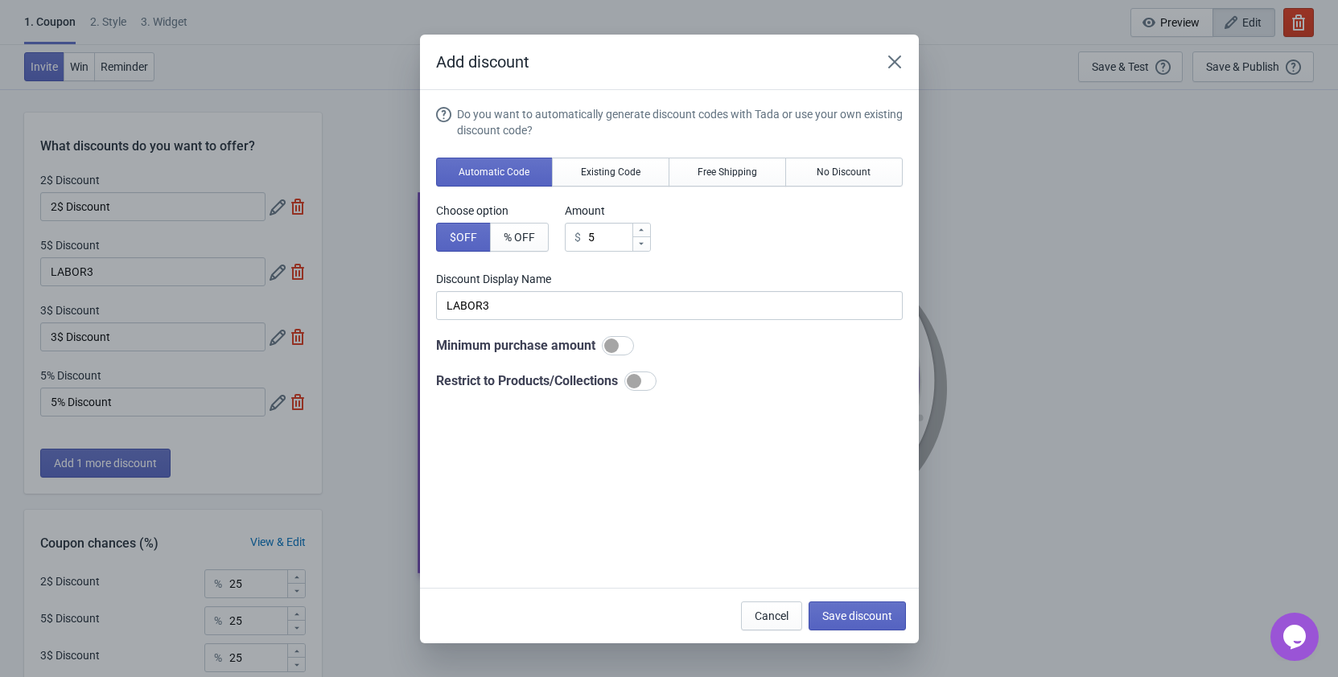
click at [643, 244] on icon at bounding box center [641, 244] width 5 height 2
type input "4"
type input "4$ Discount"
click at [643, 244] on icon at bounding box center [641, 244] width 5 height 2
type input "3"
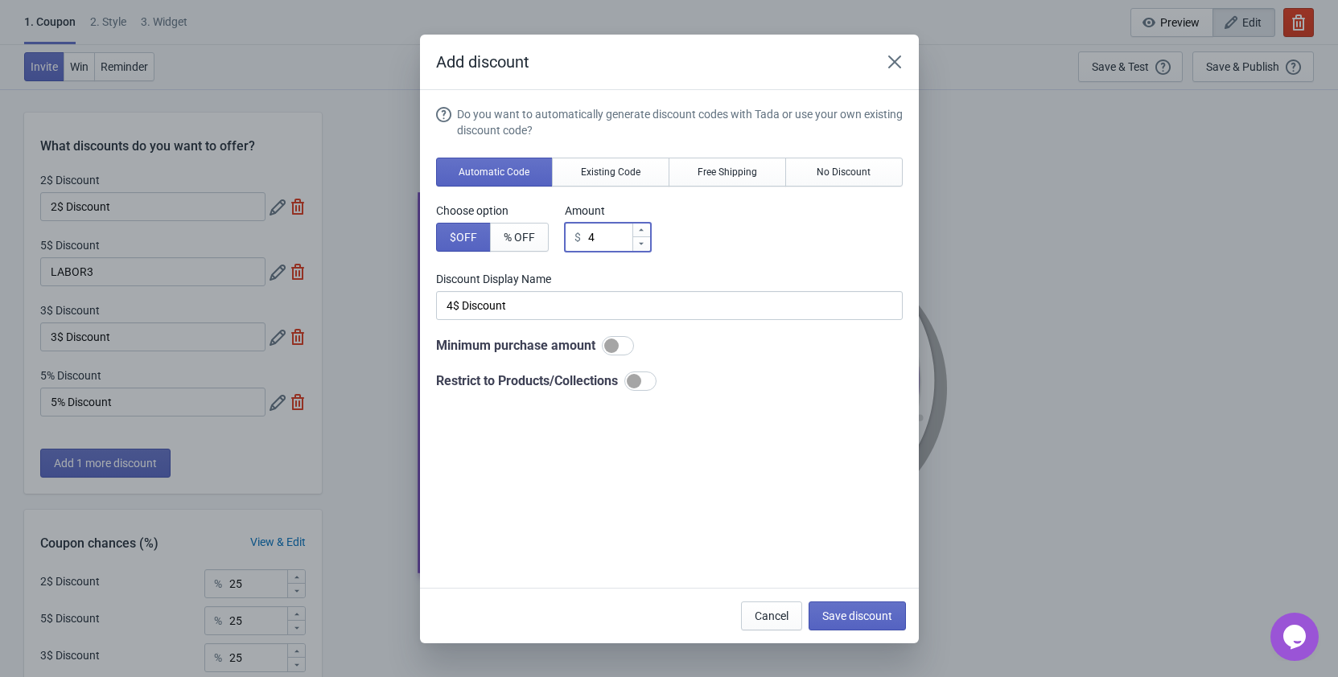
type input "3$ Discount"
click at [849, 614] on span "Save discount" at bounding box center [857, 616] width 70 height 13
type input "3$ Discount"
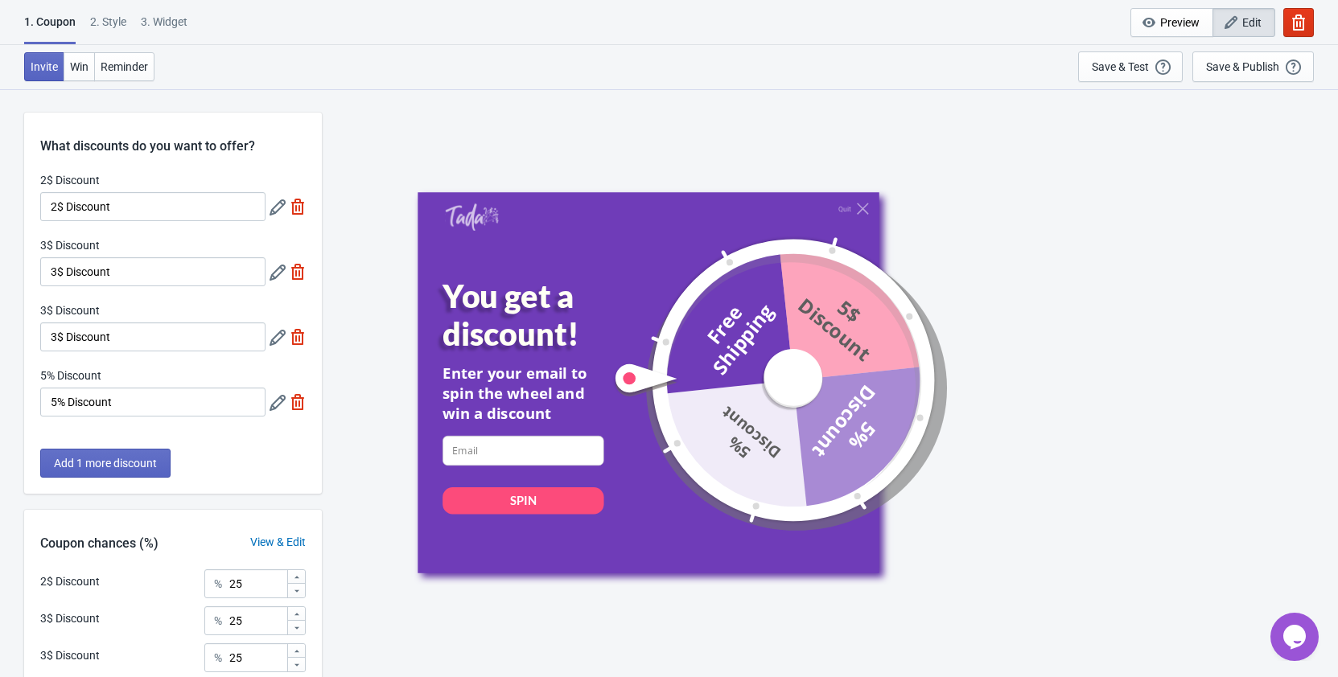
click at [272, 339] on icon at bounding box center [277, 338] width 16 height 16
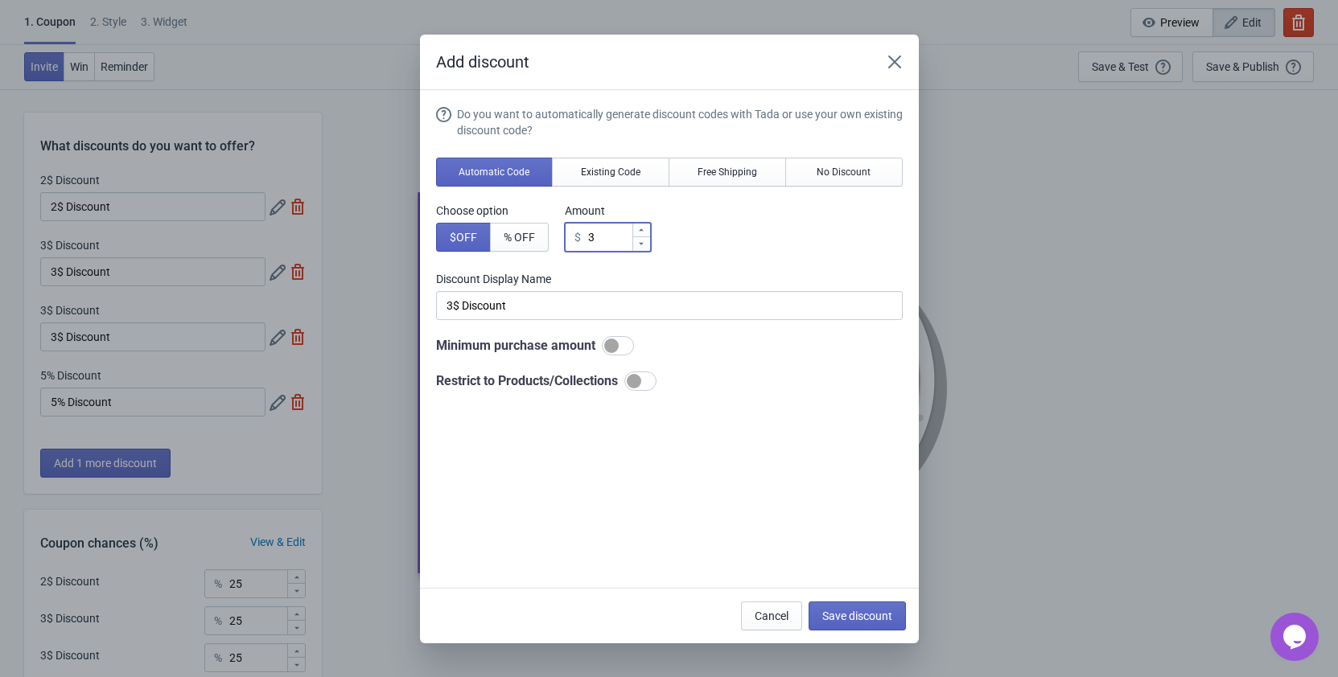
click at [641, 232] on icon at bounding box center [641, 230] width 10 height 10
type input "4"
type input "4$ Discount"
click at [641, 232] on icon at bounding box center [641, 230] width 10 height 10
type input "5"
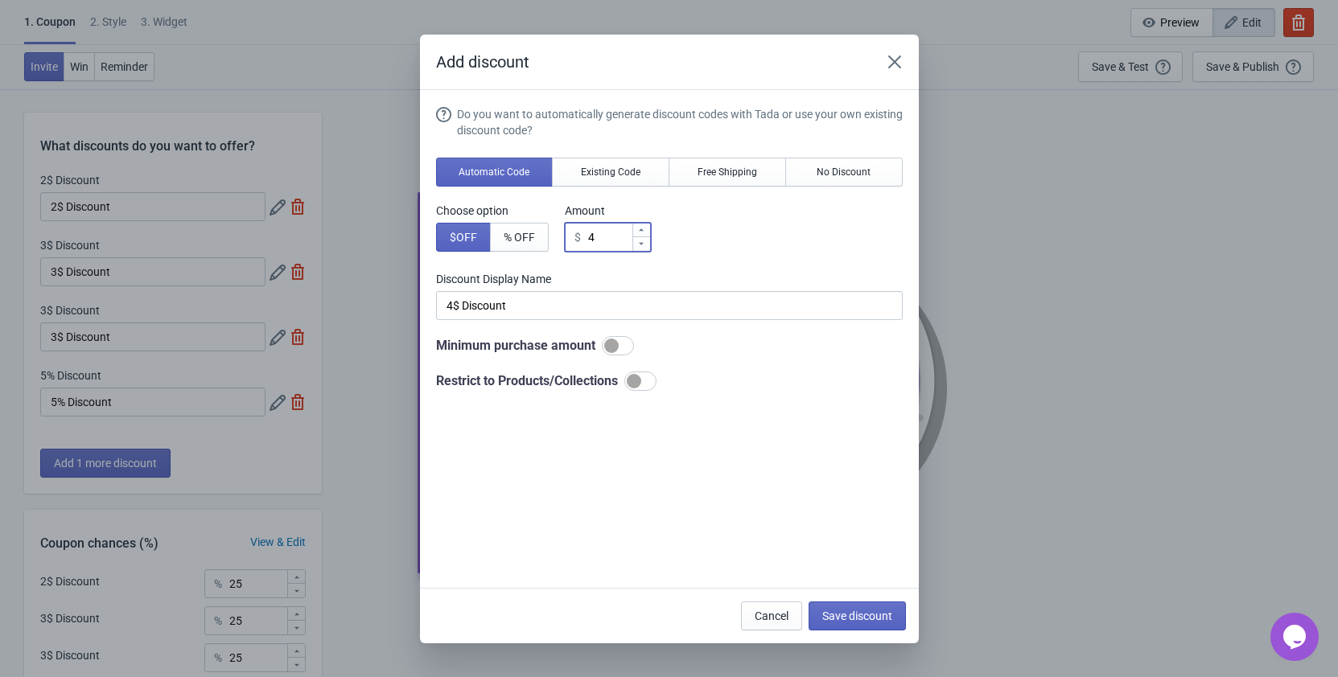
type input "5$ Discount"
click at [855, 619] on span "Save discount" at bounding box center [857, 616] width 70 height 13
type input "5$ Discount"
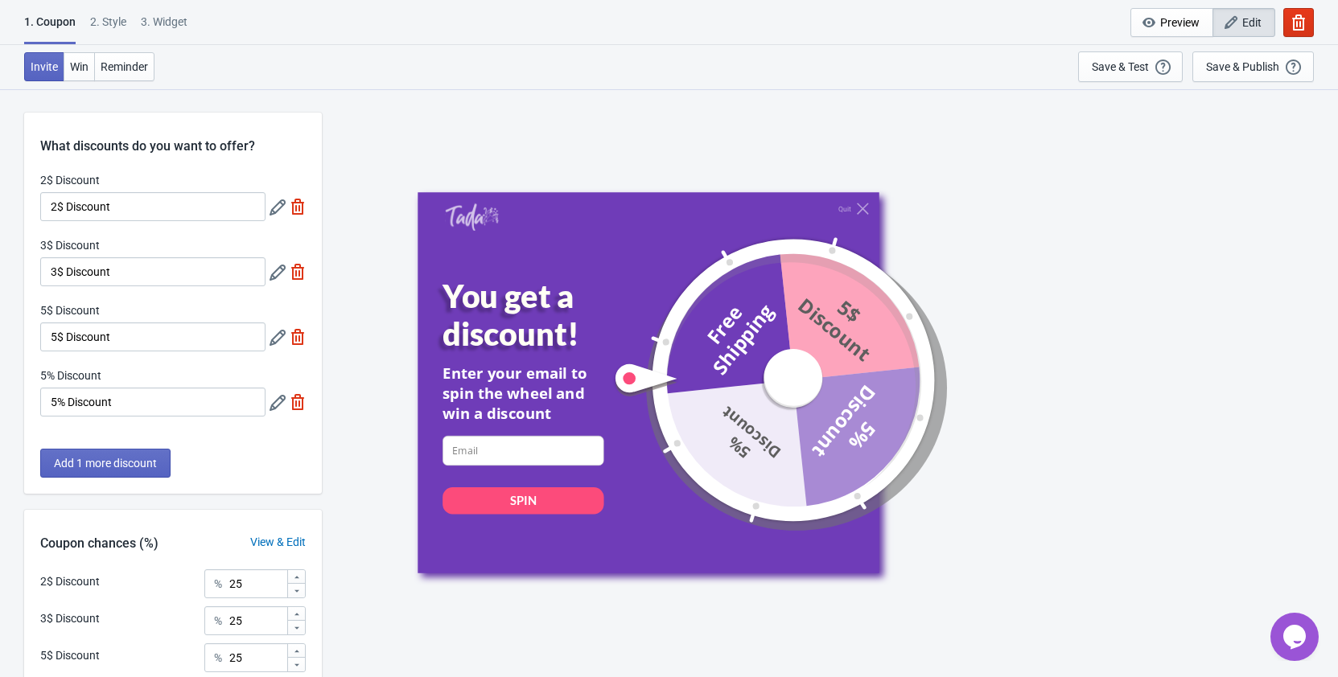
click at [279, 206] on icon at bounding box center [277, 207] width 16 height 16
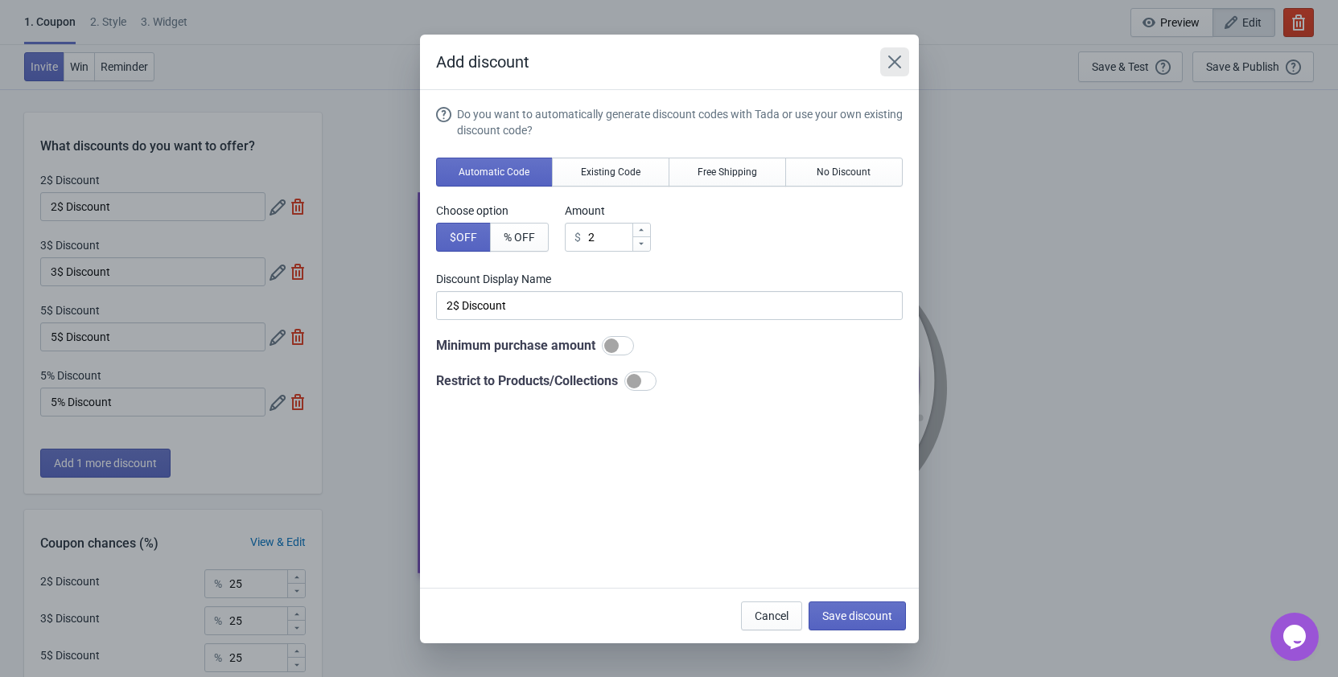
click at [894, 60] on icon "Close" at bounding box center [894, 62] width 16 height 16
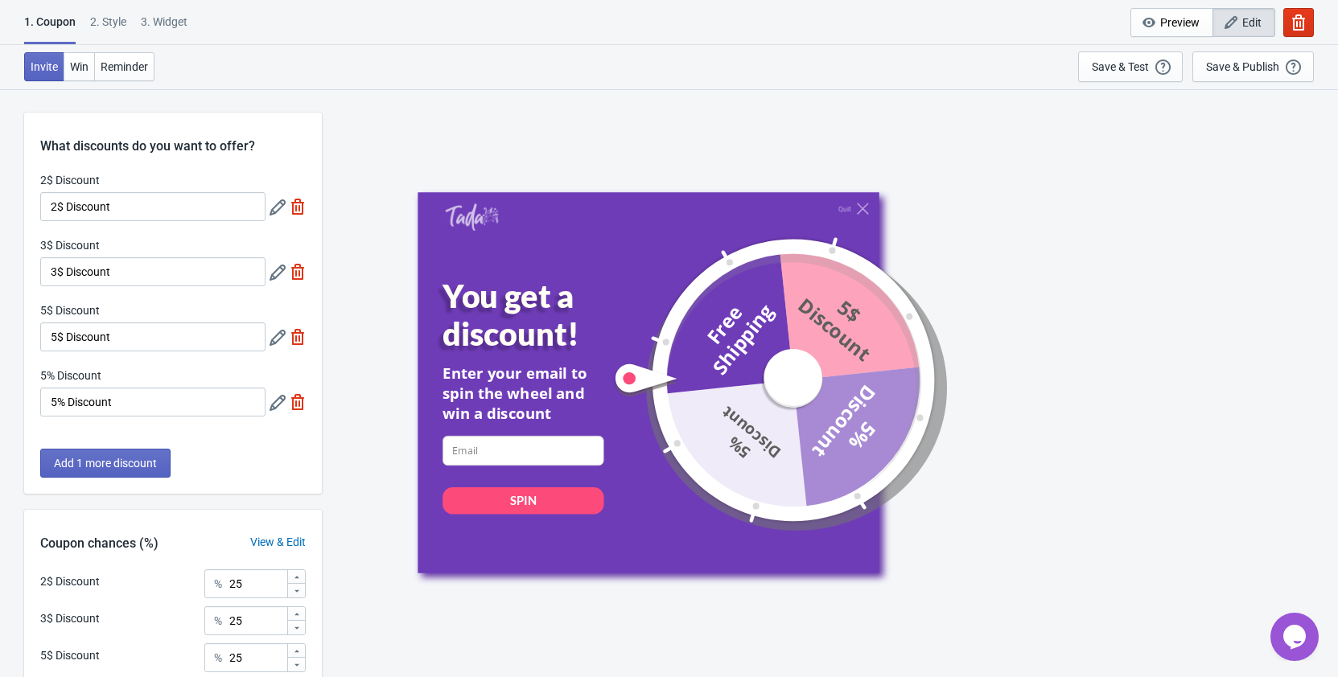
click at [278, 270] on icon at bounding box center [277, 273] width 16 height 16
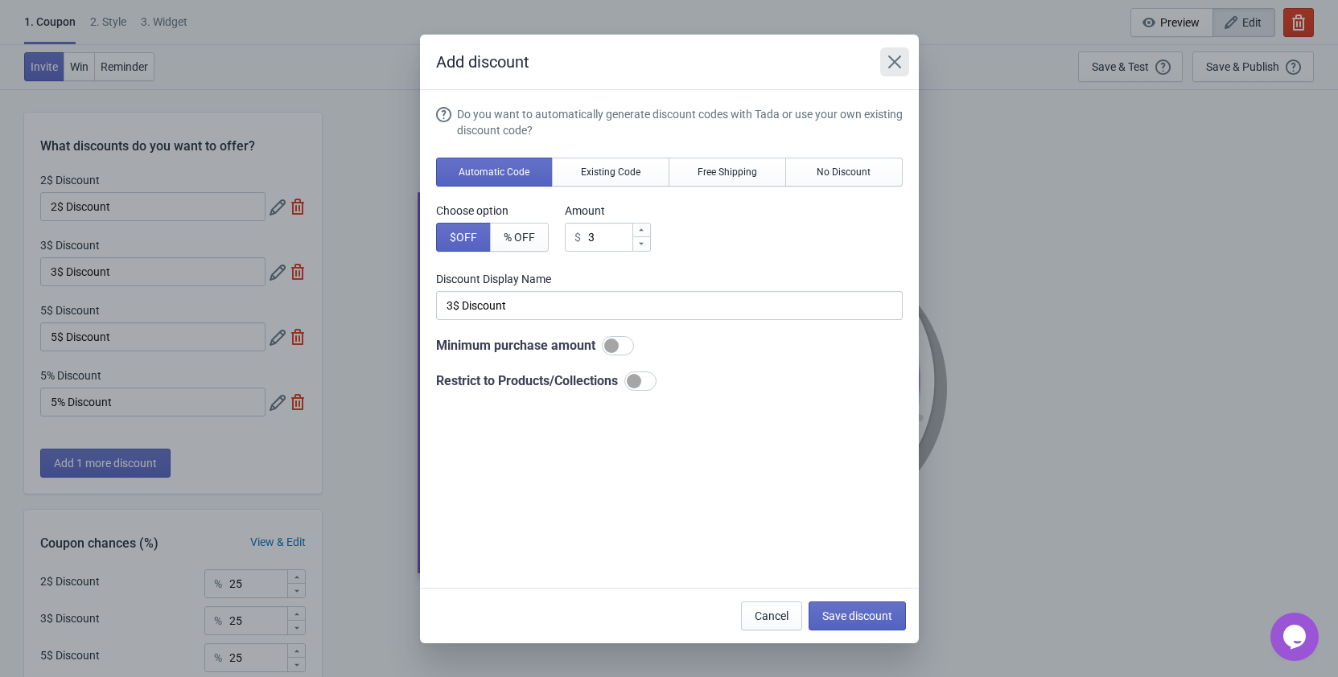
click at [889, 55] on icon "Close" at bounding box center [894, 62] width 16 height 16
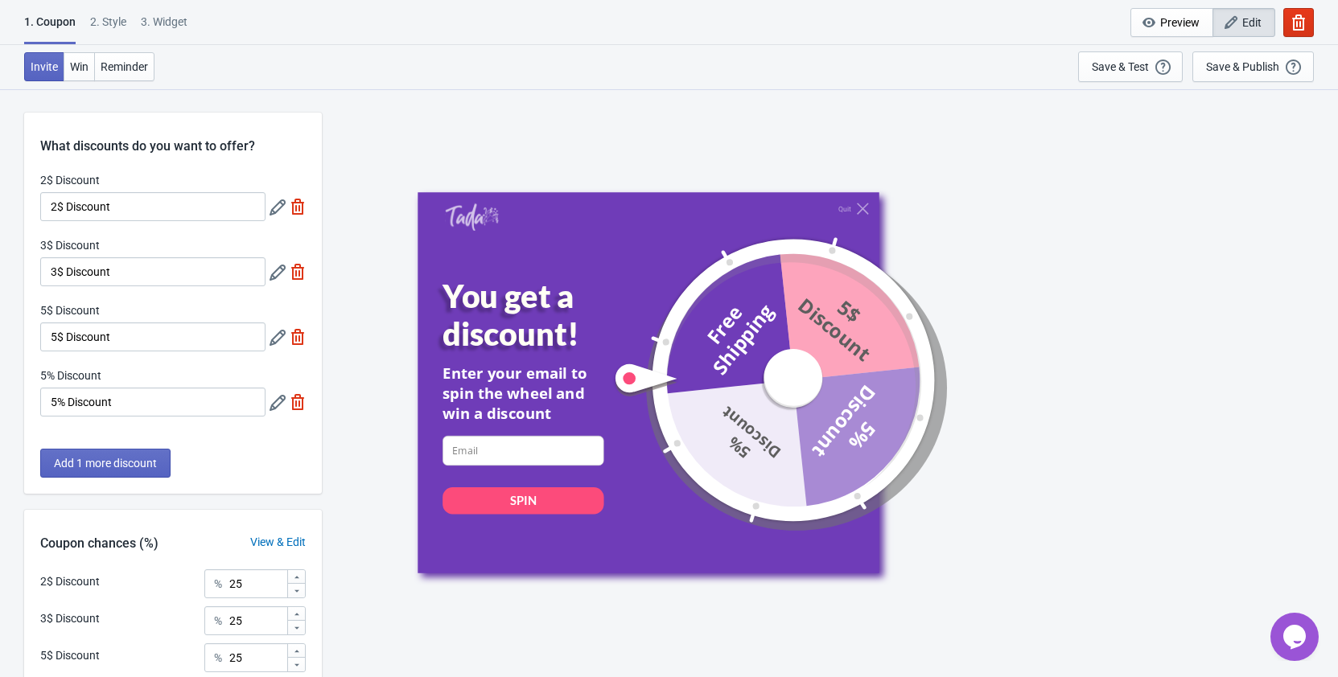
click at [275, 341] on icon at bounding box center [277, 338] width 16 height 16
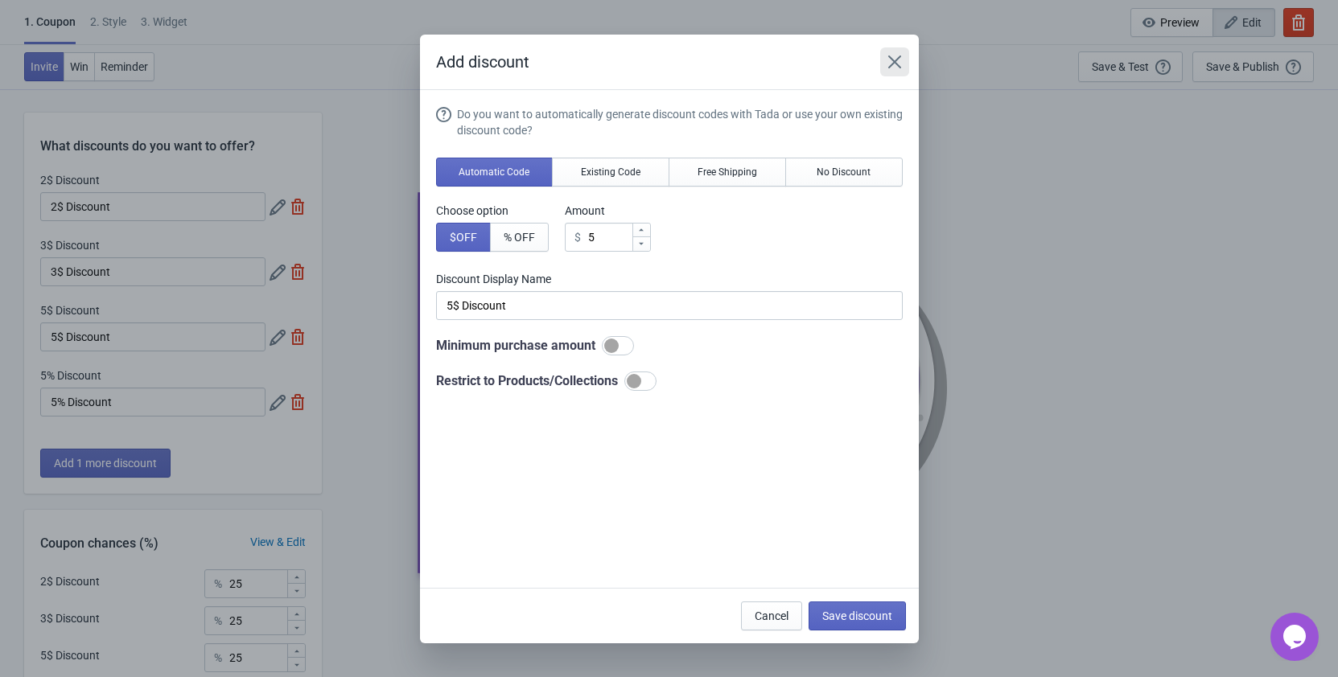
click at [898, 60] on icon "Close" at bounding box center [894, 62] width 16 height 16
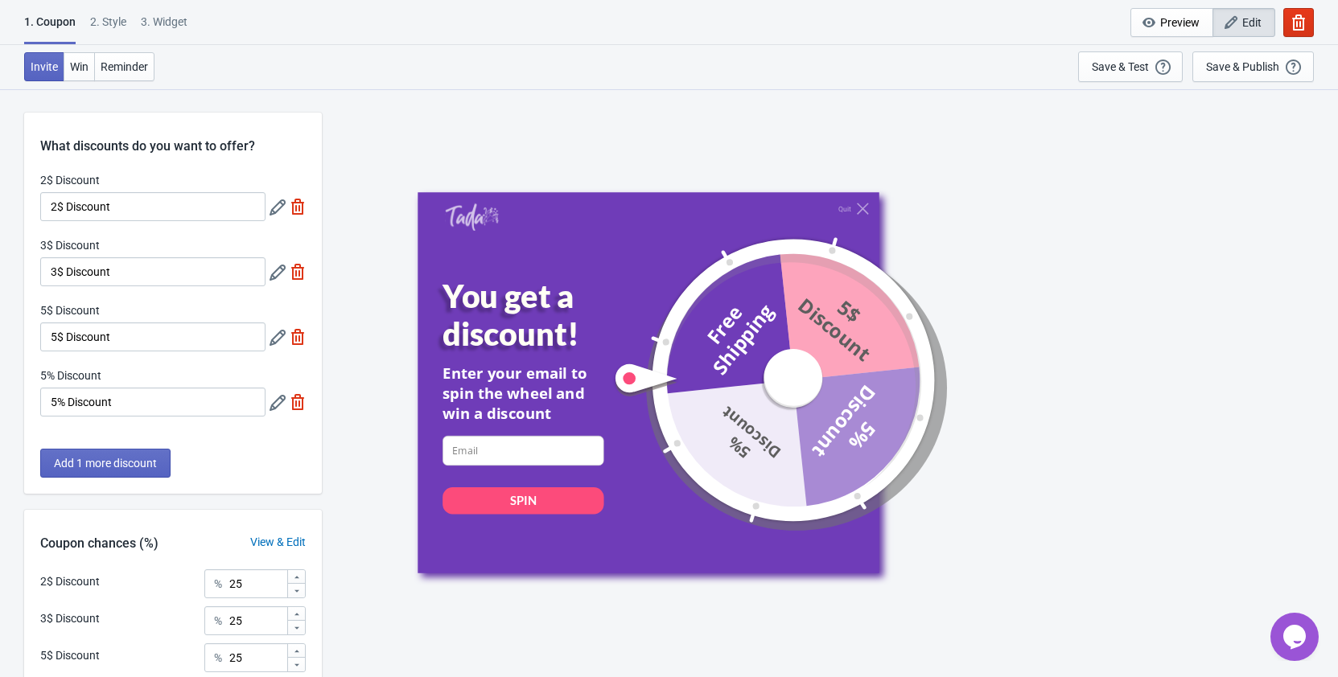
click at [273, 408] on icon at bounding box center [277, 403] width 16 height 16
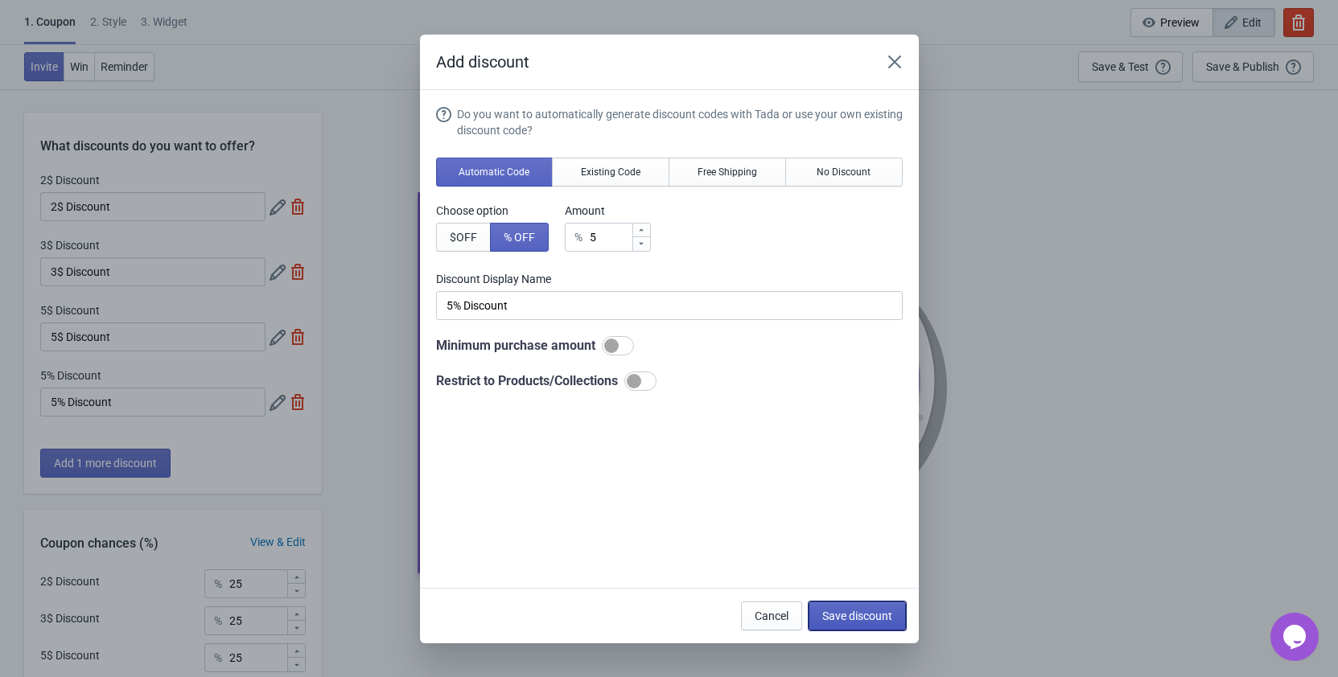
click at [847, 621] on span "Save discount" at bounding box center [857, 616] width 70 height 13
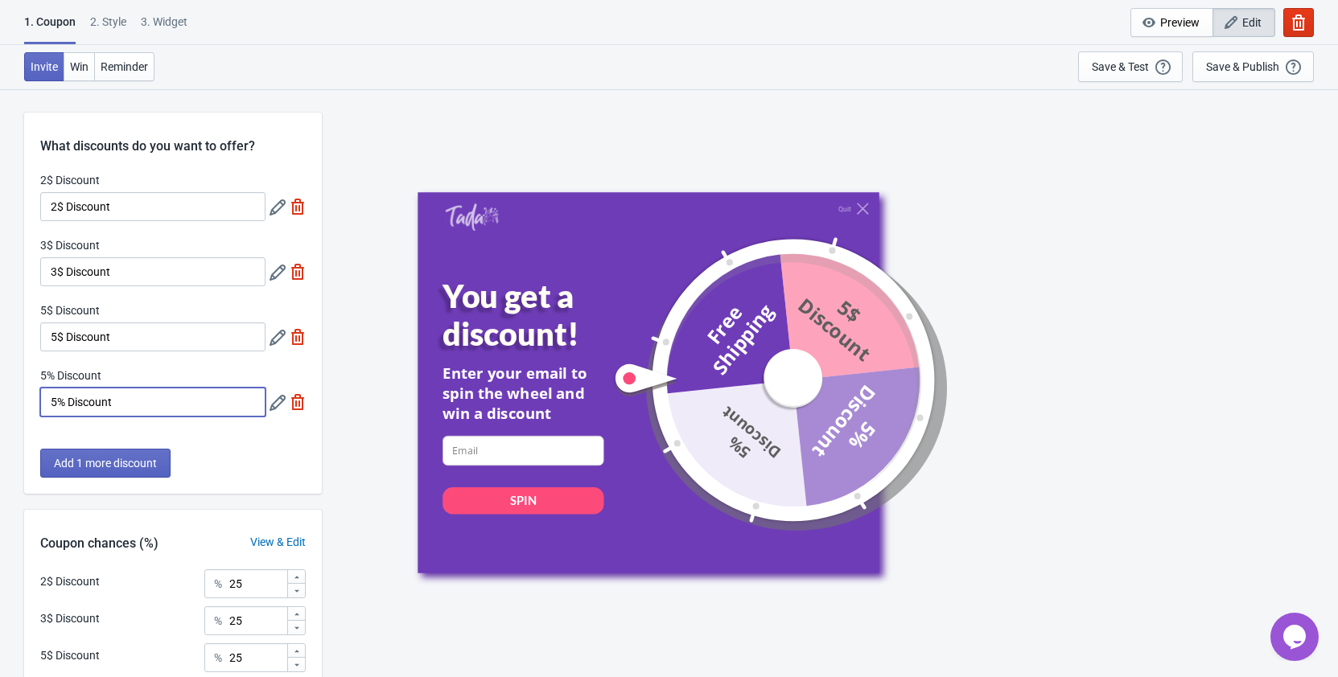
click at [113, 401] on input "5% Discount" at bounding box center [152, 402] width 225 height 29
drag, startPoint x: 136, startPoint y: 212, endPoint x: -25, endPoint y: 205, distance: 161.0
click at [40, 205] on input "2$ Discount" at bounding box center [152, 206] width 225 height 29
click at [277, 208] on icon at bounding box center [277, 207] width 16 height 16
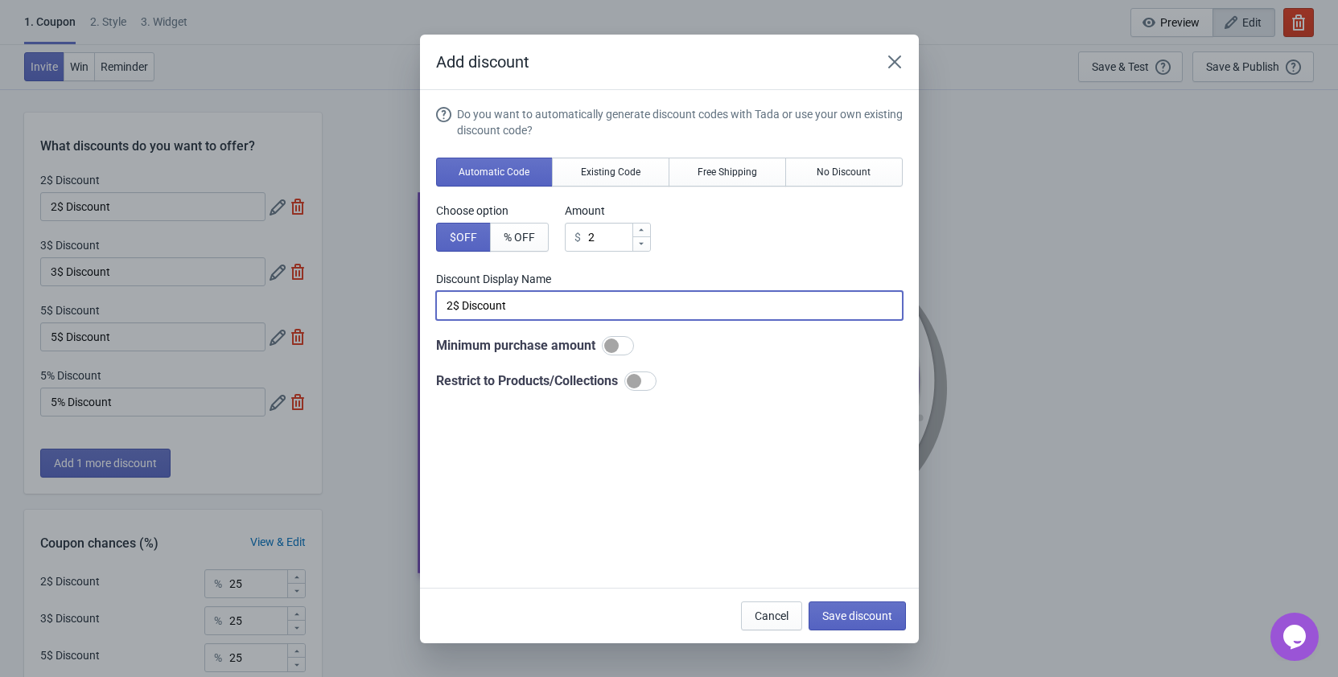
drag, startPoint x: 521, startPoint y: 304, endPoint x: 365, endPoint y: 301, distance: 156.1
click at [436, 301] on input "2$ Discount" at bounding box center [669, 305] width 466 height 29
type input "LABOR2"
click at [853, 612] on span "Save discount" at bounding box center [857, 616] width 70 height 13
type input "LABOR2"
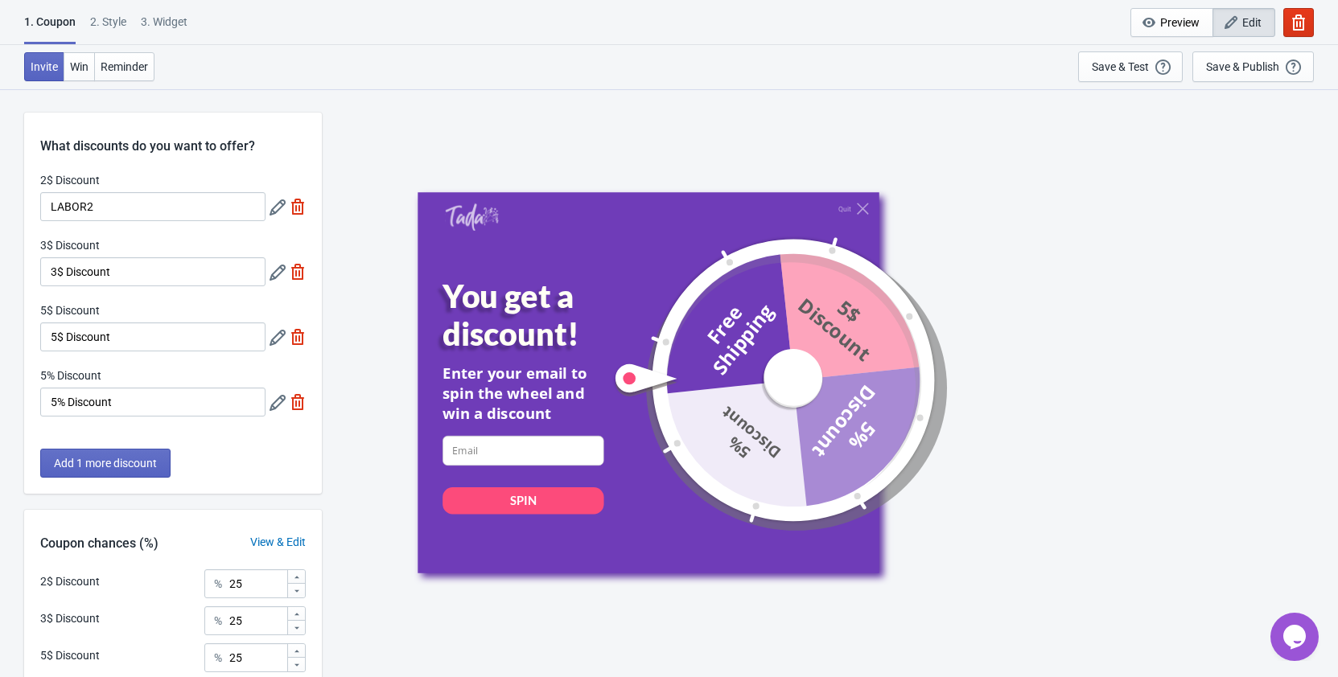
click at [276, 269] on icon at bounding box center [277, 273] width 16 height 16
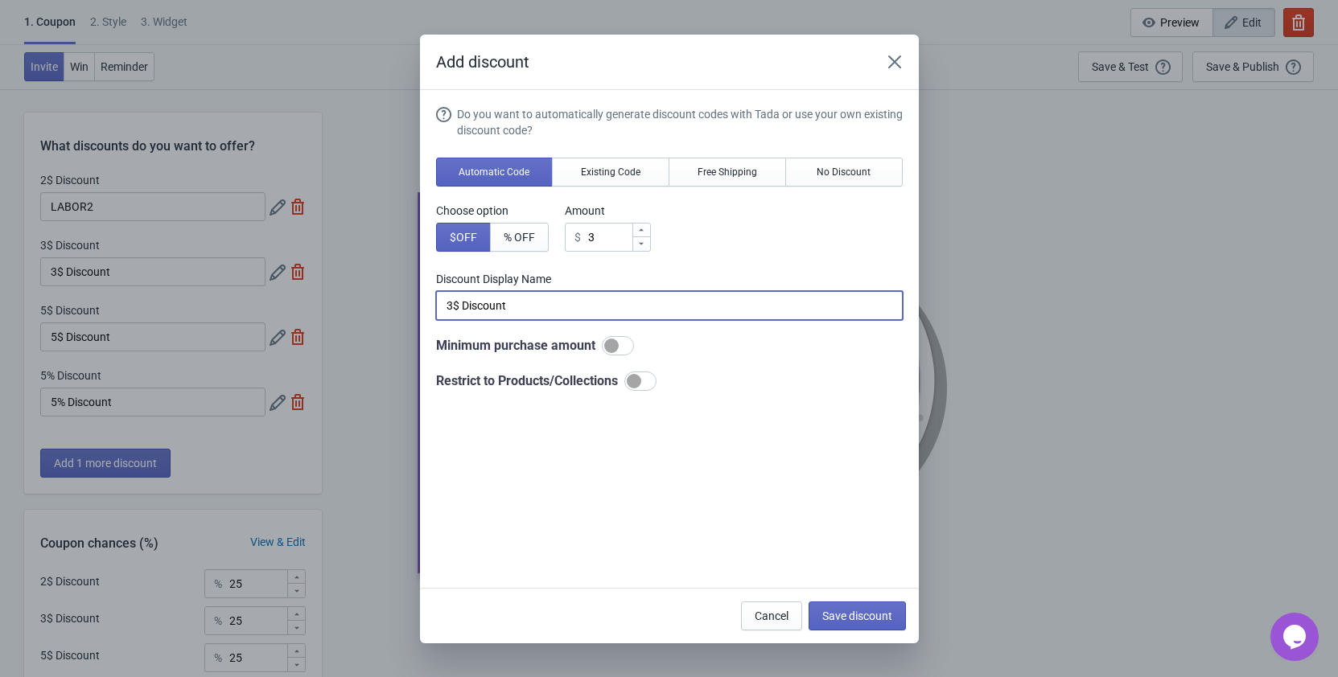
drag, startPoint x: 525, startPoint y: 307, endPoint x: 296, endPoint y: 307, distance: 229.2
click at [436, 307] on input "3$ Discount" at bounding box center [669, 305] width 466 height 29
type input "LABOR3"
click at [862, 614] on span "Save discount" at bounding box center [857, 616] width 70 height 13
type input "LABOR3"
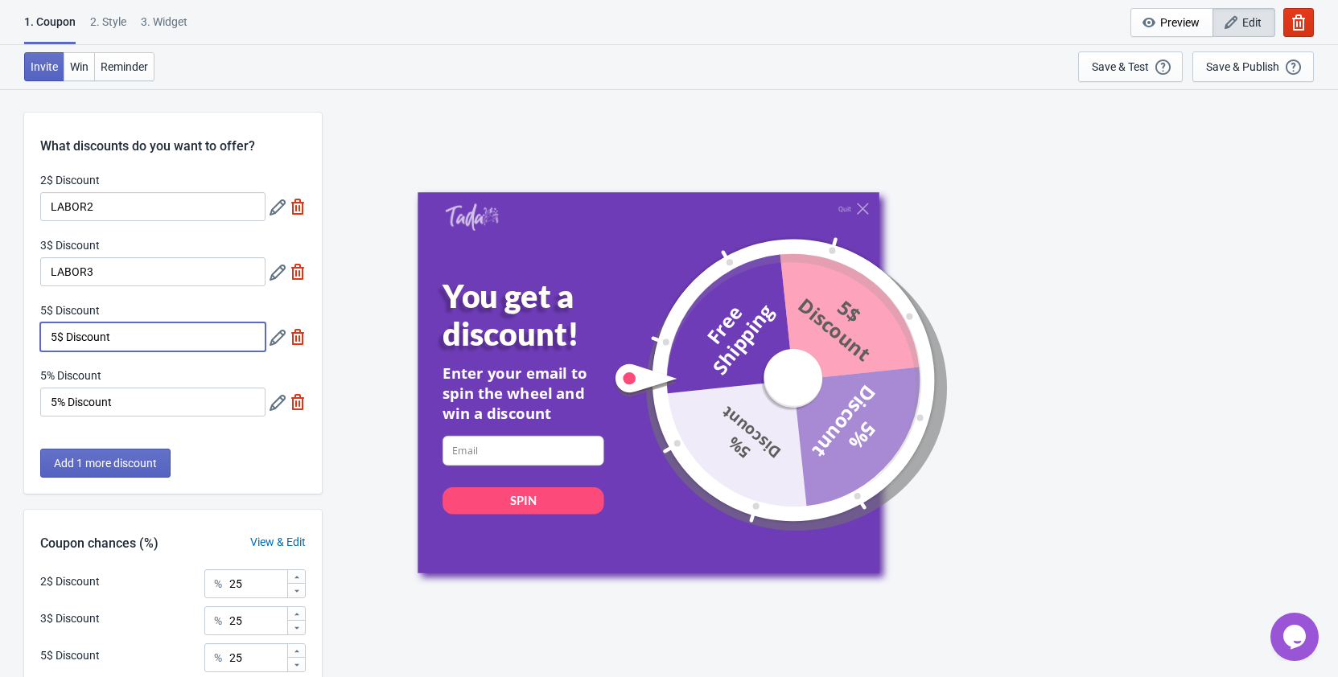
drag, startPoint x: 139, startPoint y: 337, endPoint x: -9, endPoint y: 338, distance: 148.0
click at [40, 338] on input "5$ Discount" at bounding box center [152, 337] width 225 height 29
click at [283, 335] on icon at bounding box center [277, 338] width 16 height 16
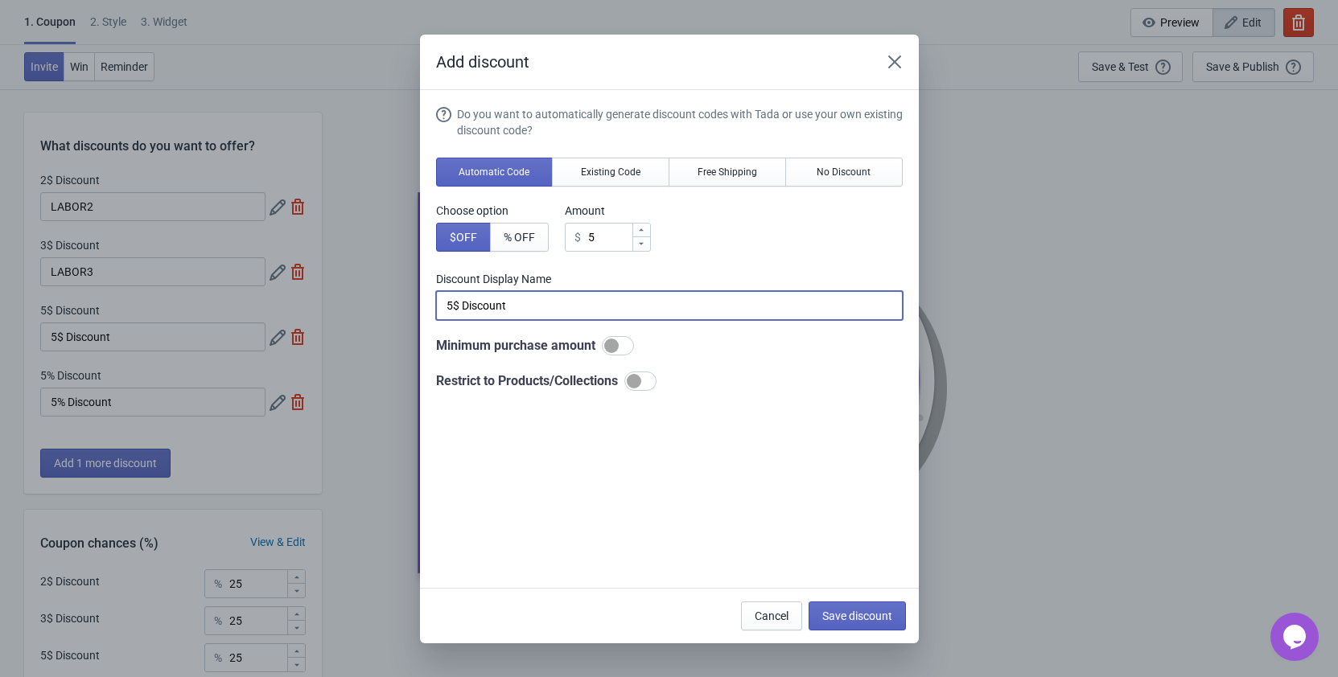
drag, startPoint x: 554, startPoint y: 304, endPoint x: 399, endPoint y: 302, distance: 155.2
click at [436, 302] on input "5$ Discount" at bounding box center [669, 305] width 466 height 29
type input "LABOR5"
click at [870, 619] on span "Save discount" at bounding box center [857, 616] width 70 height 13
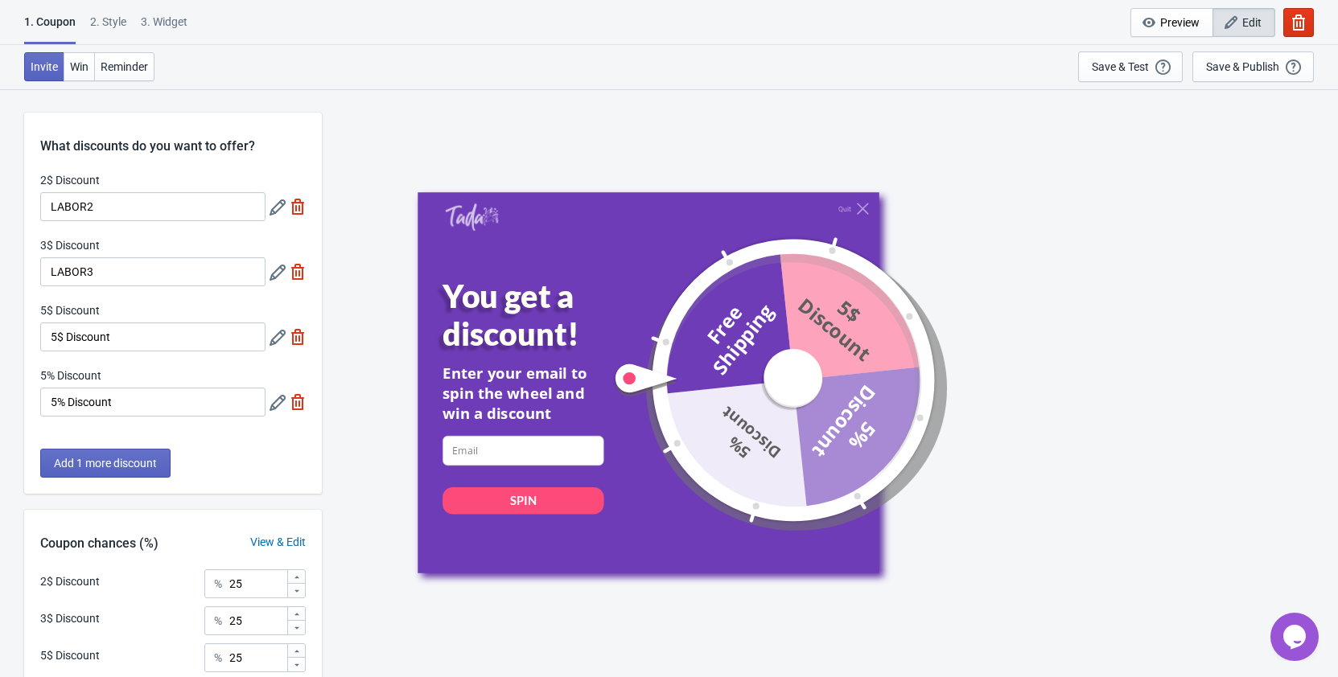
type input "LABOR5"
click at [150, 401] on input "5% Discount" at bounding box center [152, 402] width 225 height 29
click at [273, 402] on icon at bounding box center [277, 403] width 16 height 16
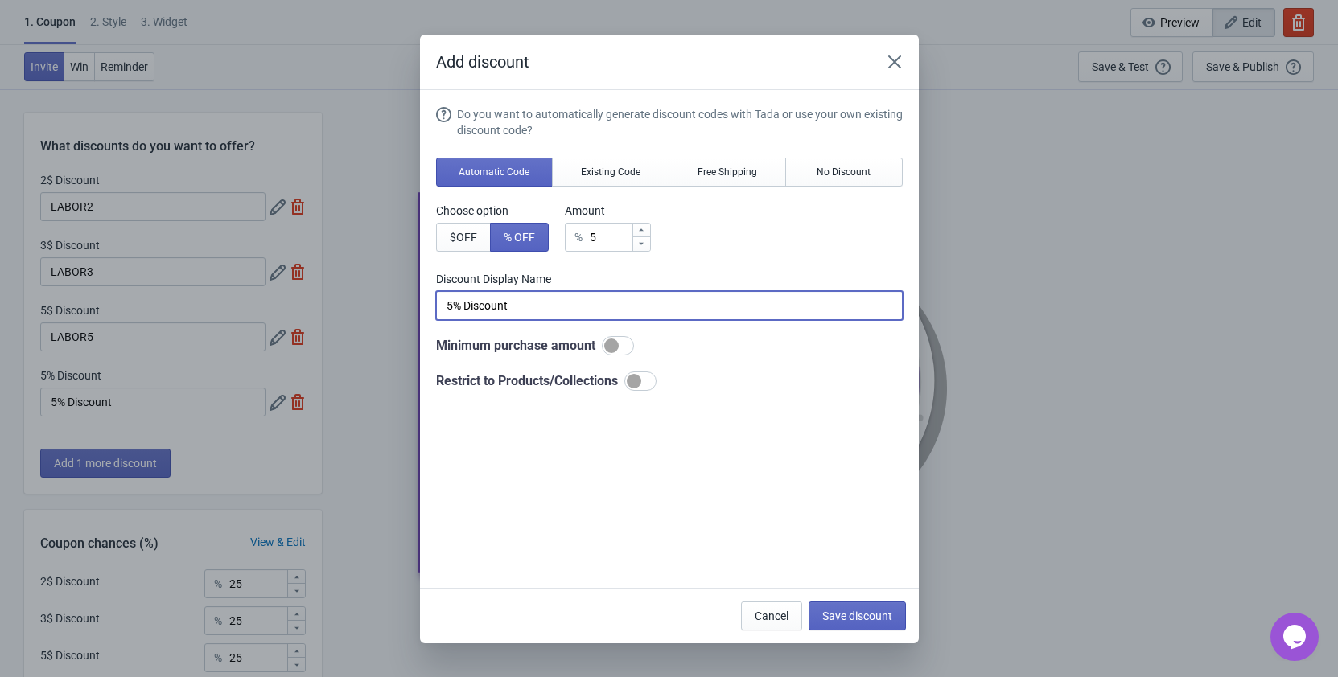
drag, startPoint x: 520, startPoint y: 303, endPoint x: 395, endPoint y: 312, distance: 125.8
click at [436, 312] on input "5% Discount" at bounding box center [669, 305] width 466 height 29
click at [898, 68] on icon "Close" at bounding box center [894, 62] width 16 height 16
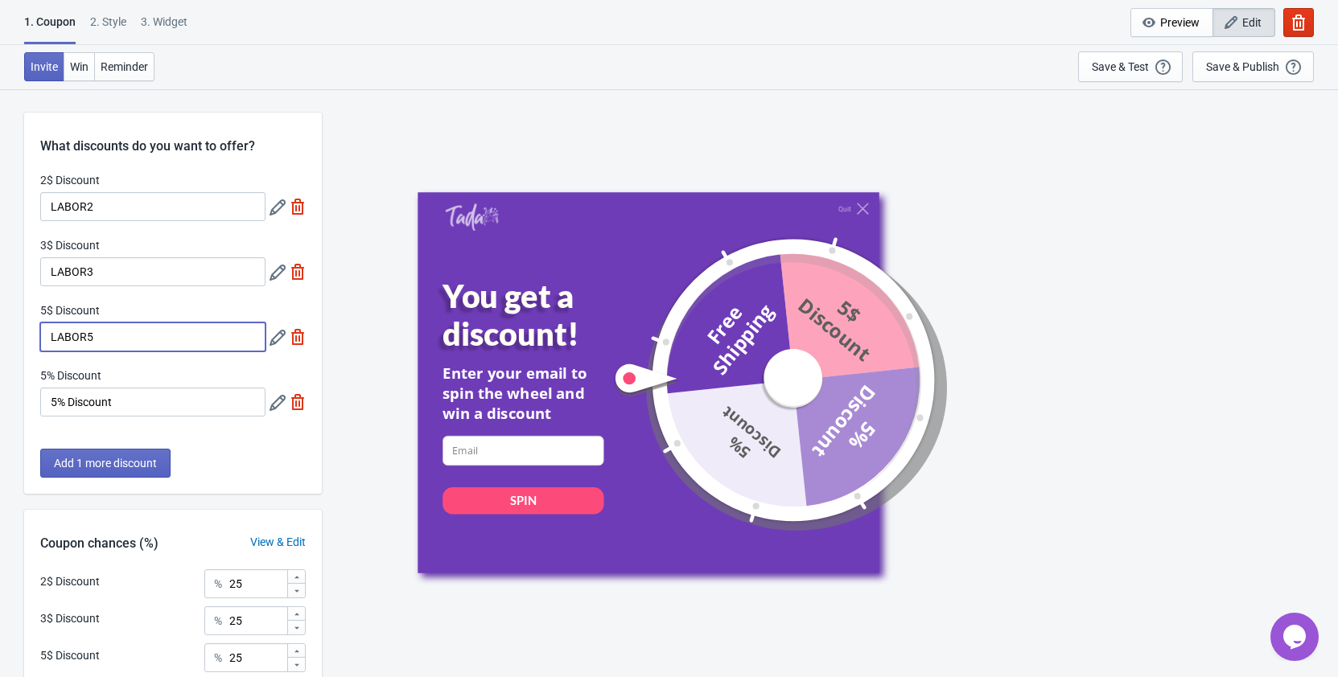
click at [164, 337] on input "LABOR5" at bounding box center [152, 337] width 225 height 29
click at [275, 339] on icon at bounding box center [277, 338] width 16 height 16
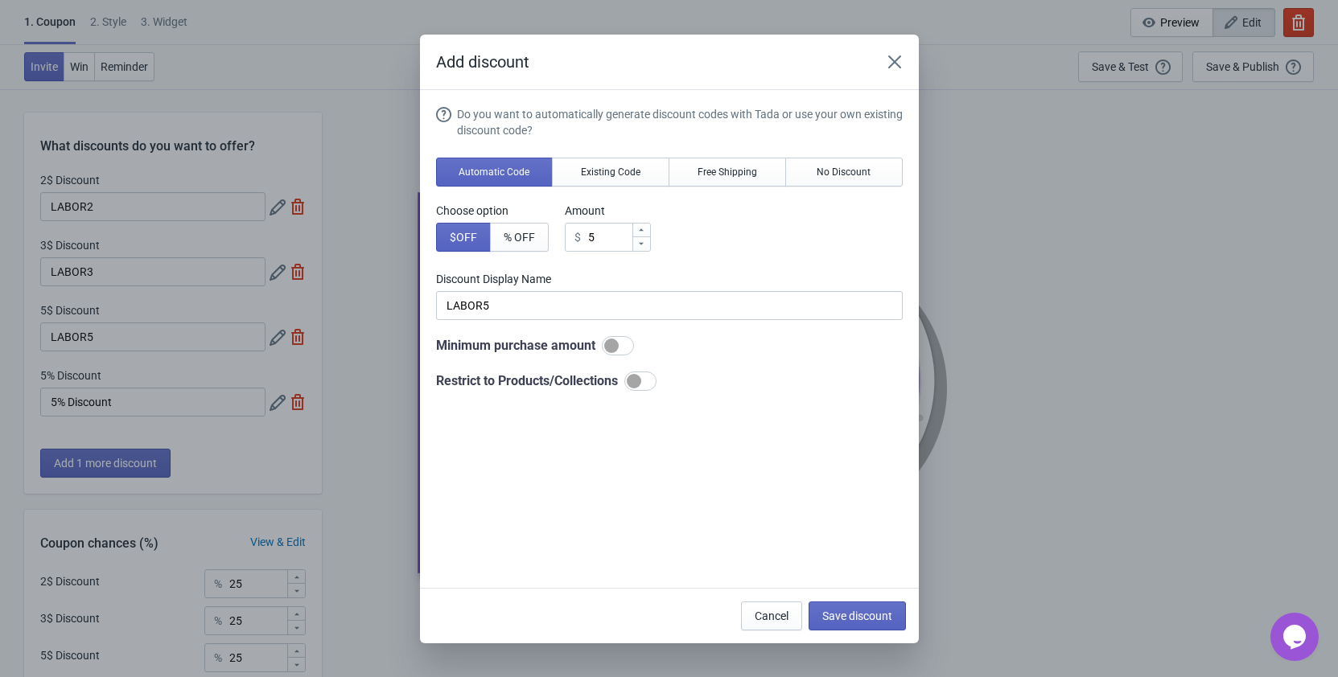
click at [645, 247] on icon at bounding box center [641, 244] width 10 height 10
type input "4"
drag, startPoint x: 532, startPoint y: 307, endPoint x: 384, endPoint y: 307, distance: 148.0
click at [436, 307] on input "4$ Discount" at bounding box center [669, 305] width 466 height 29
type input "LABOR4"
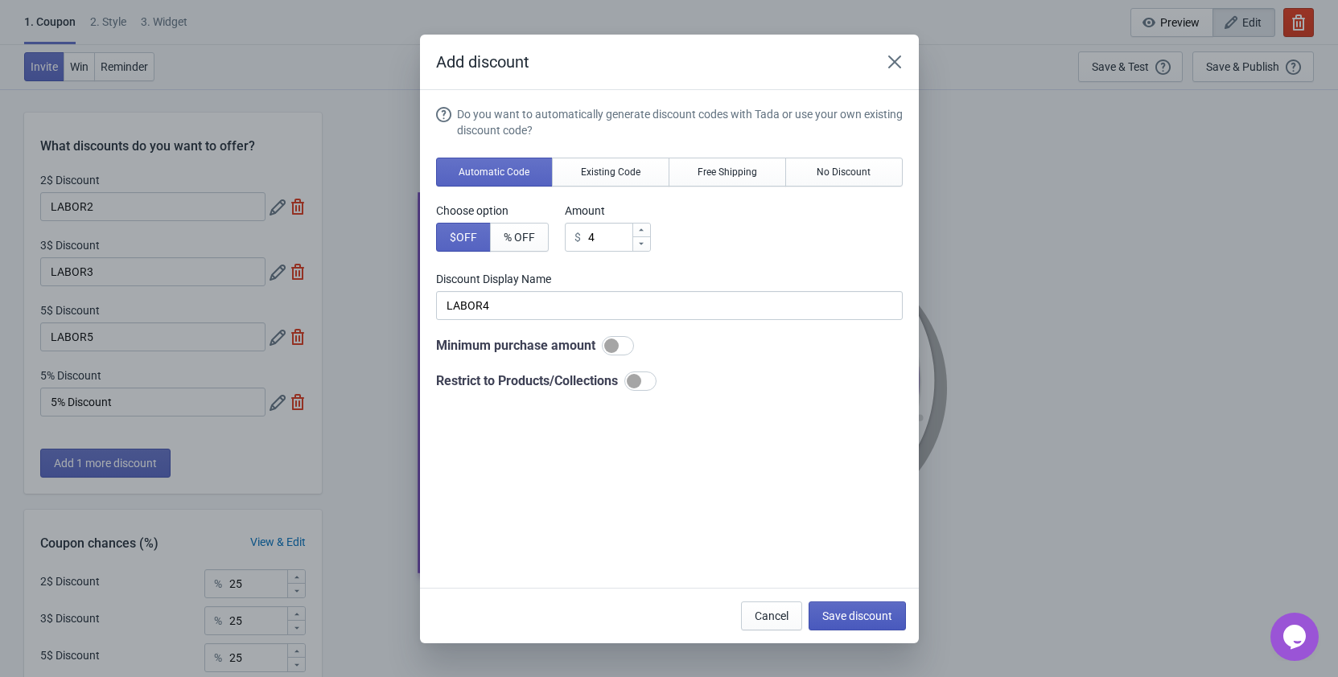
click at [840, 610] on span "Save discount" at bounding box center [857, 616] width 70 height 13
type input "LABOR4"
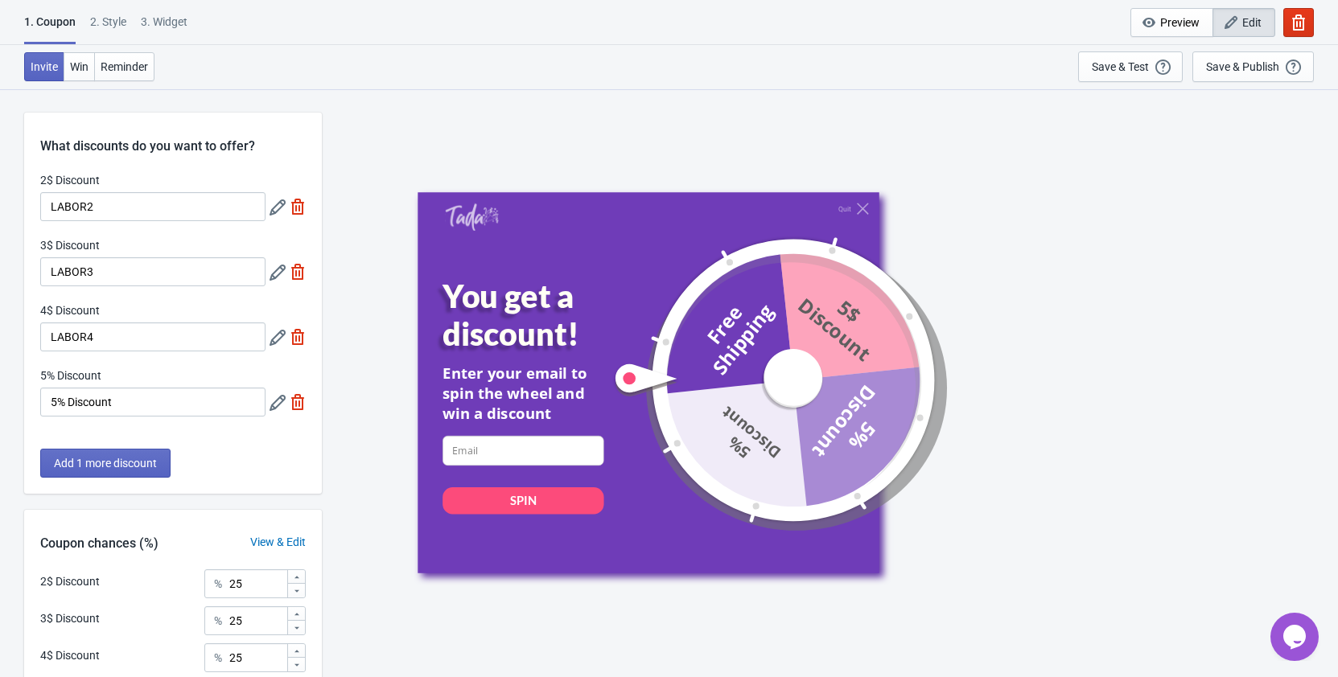
click at [280, 397] on icon at bounding box center [277, 403] width 16 height 16
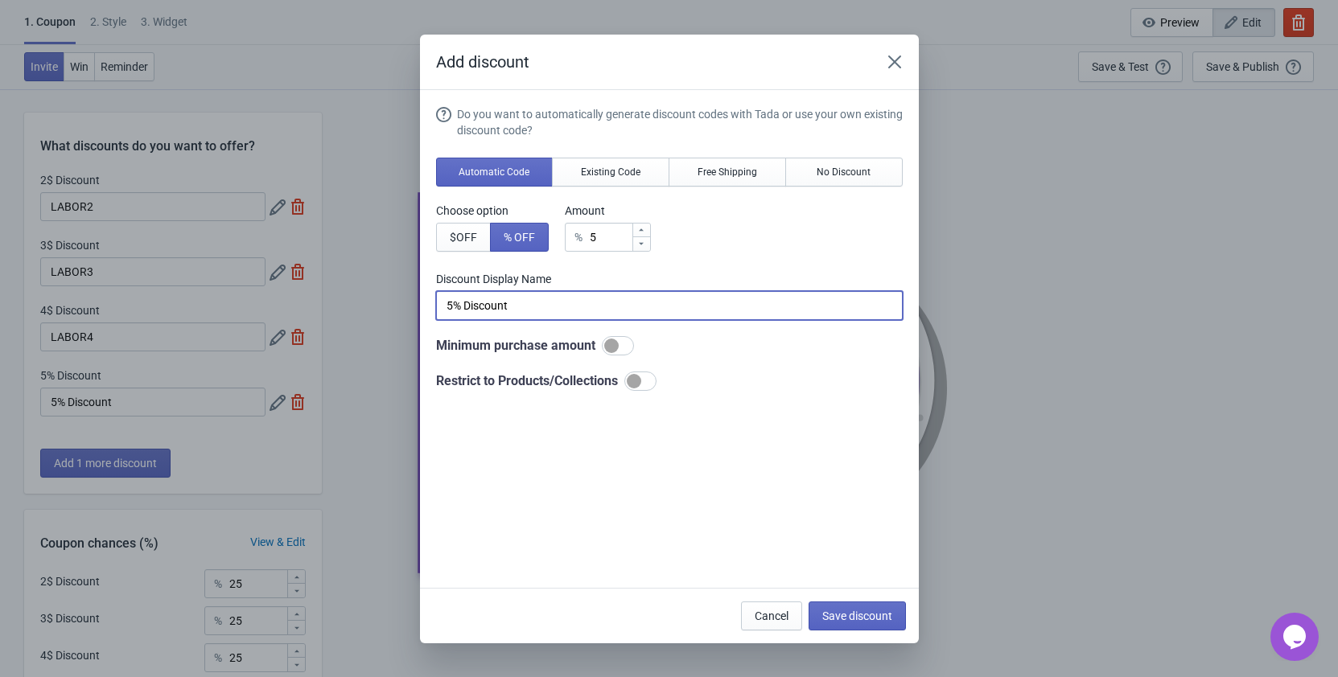
drag, startPoint x: 534, startPoint y: 306, endPoint x: 425, endPoint y: 306, distance: 108.6
click at [436, 306] on input "5% Discount" at bounding box center [669, 305] width 466 height 29
type input "LABOR5"
click at [857, 610] on span "Save discount" at bounding box center [857, 616] width 70 height 13
type input "LABOR5"
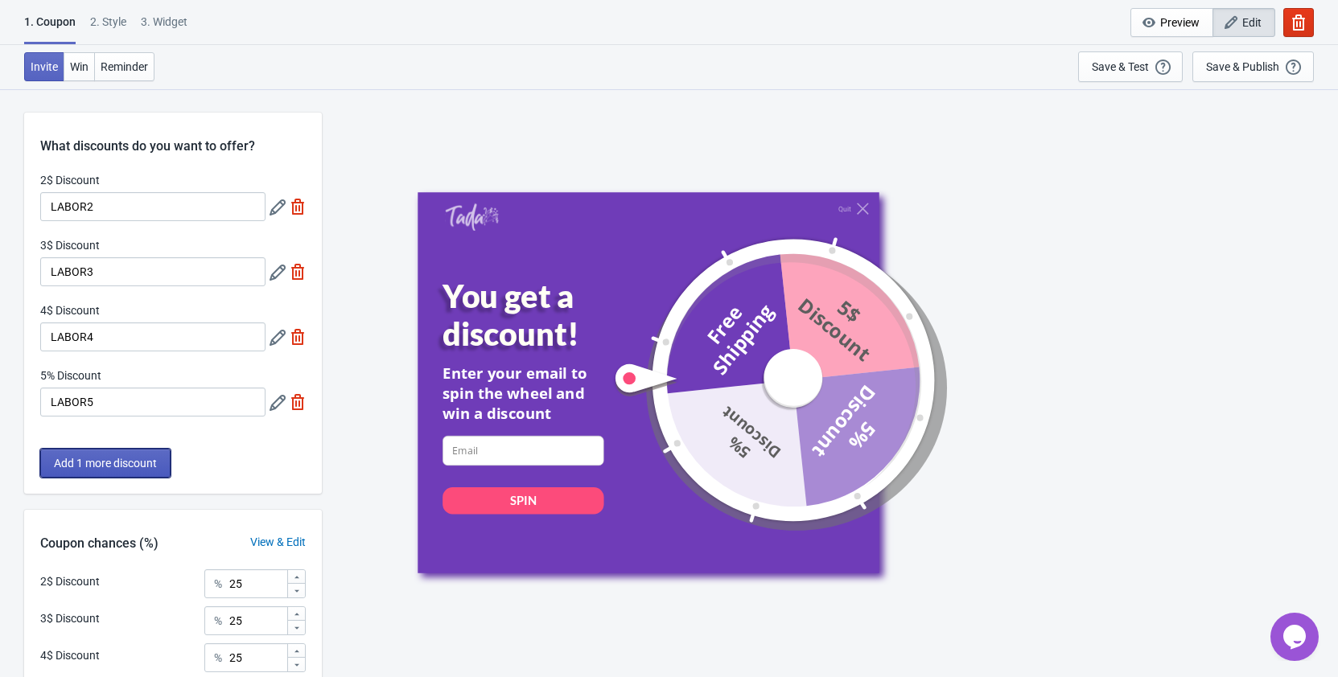
click at [138, 464] on span "Add 1 more discount" at bounding box center [105, 463] width 103 height 13
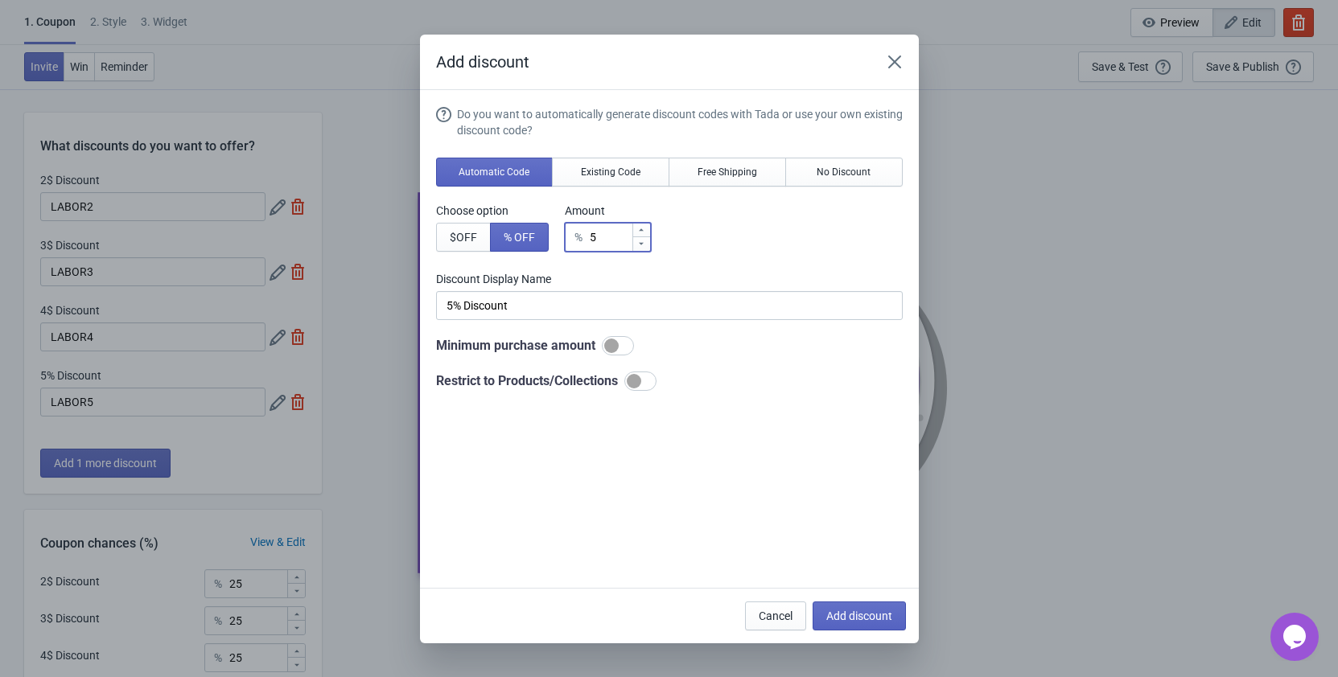
click at [638, 230] on div at bounding box center [641, 231] width 18 height 14
type input "6"
type input "6% Discount"
click at [638, 230] on div at bounding box center [641, 231] width 18 height 14
type input "7"
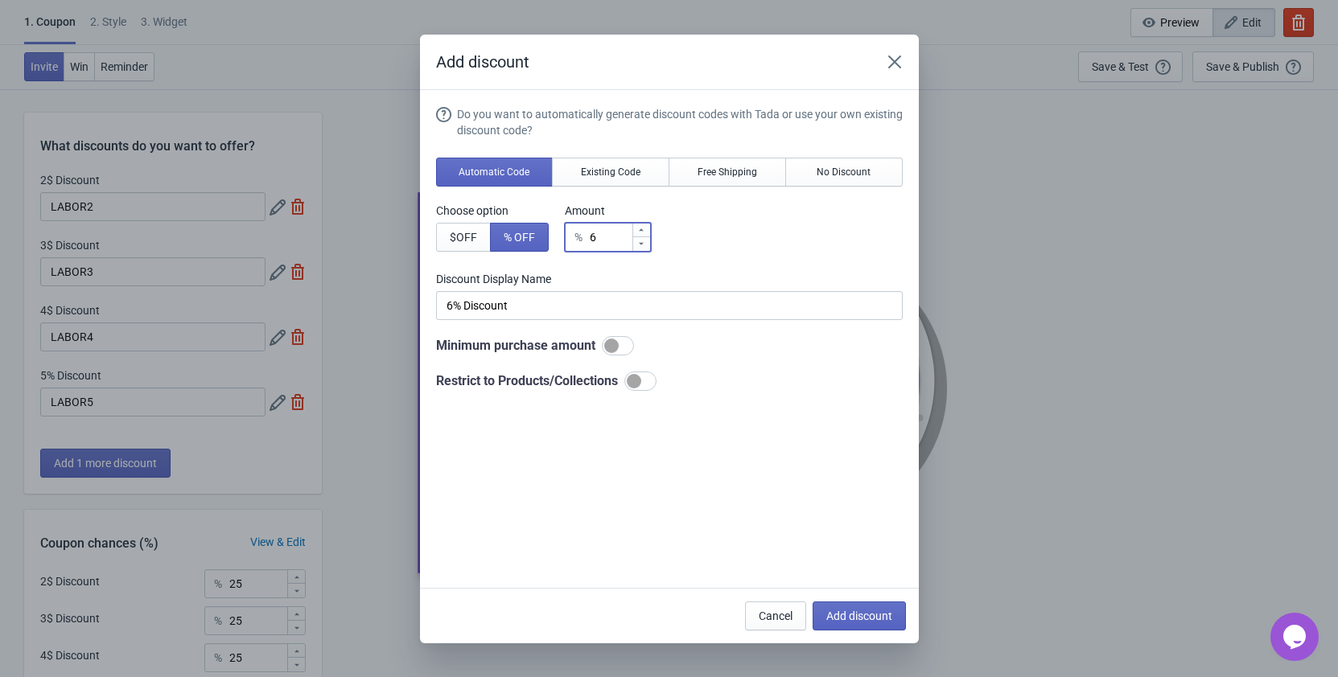
type input "7% Discount"
click at [638, 230] on div at bounding box center [641, 231] width 18 height 14
type input "8"
type input "8% Discount"
click at [638, 230] on div at bounding box center [641, 231] width 18 height 14
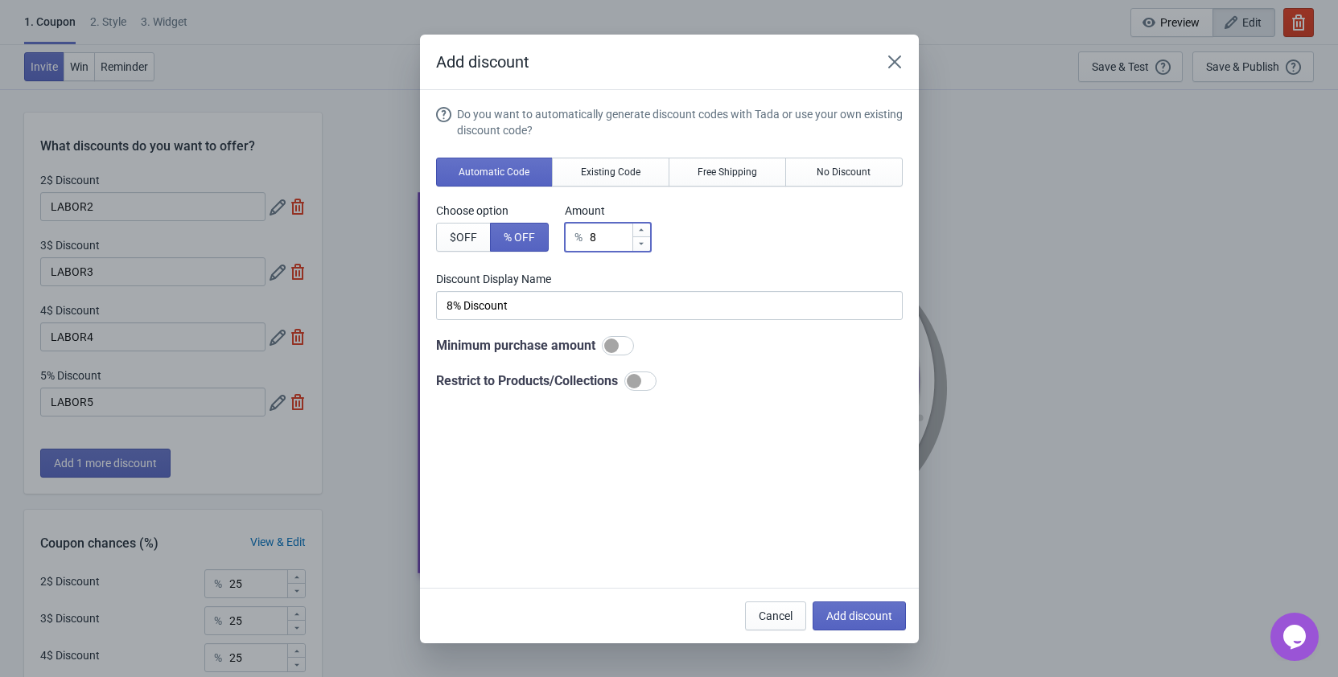
type input "9"
type input "9% Discount"
click at [638, 230] on div at bounding box center [641, 231] width 18 height 14
type input "10"
type input "10% Discount"
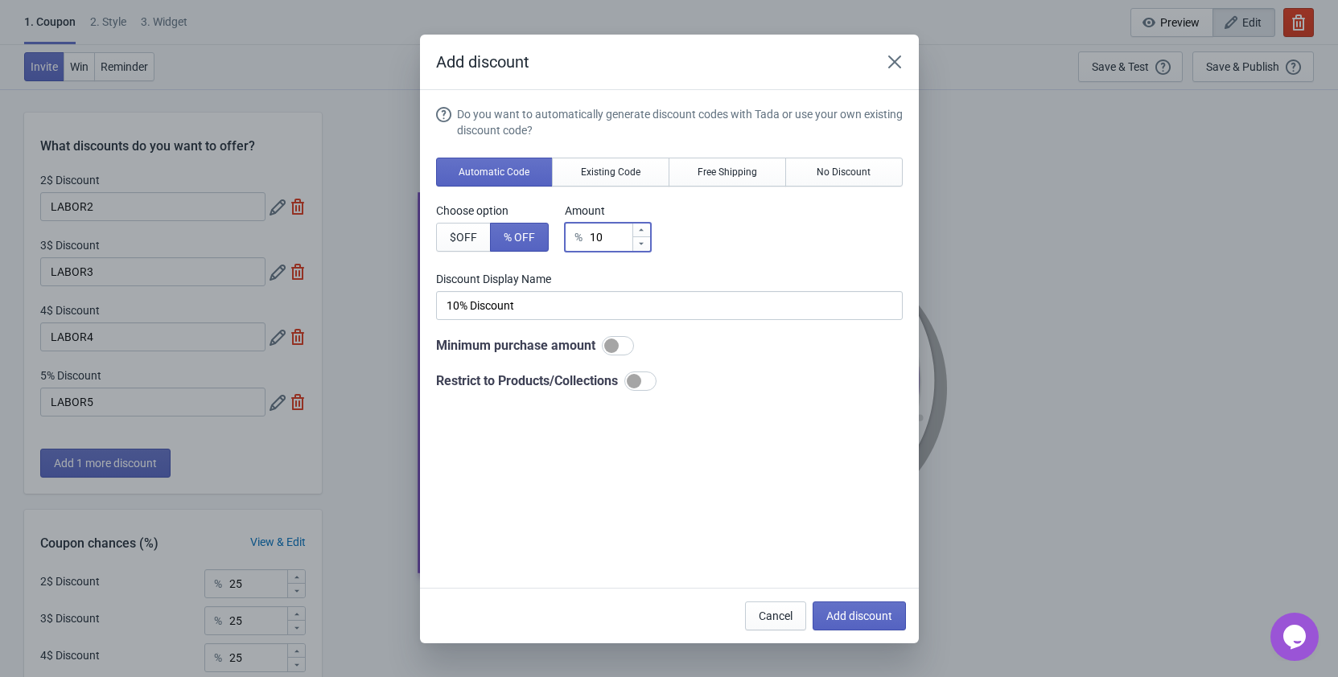
click at [638, 230] on div at bounding box center [641, 231] width 18 height 14
type input "11"
type input "11% Discount"
click at [644, 247] on icon at bounding box center [641, 244] width 10 height 10
type input "10"
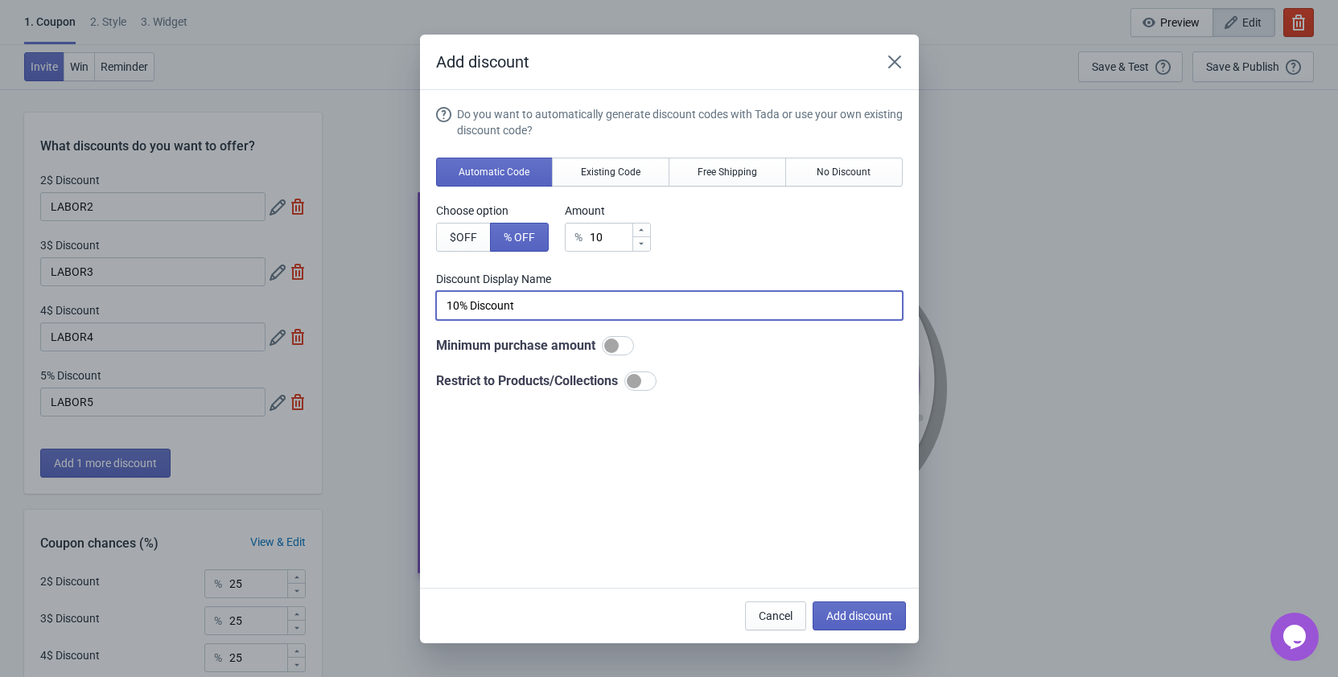
drag, startPoint x: 527, startPoint y: 308, endPoint x: 393, endPoint y: 308, distance: 133.5
click at [436, 308] on input "10% Discount" at bounding box center [669, 305] width 466 height 29
type input "LABOR10"
click at [850, 611] on span "Add discount" at bounding box center [859, 616] width 66 height 13
type input "20"
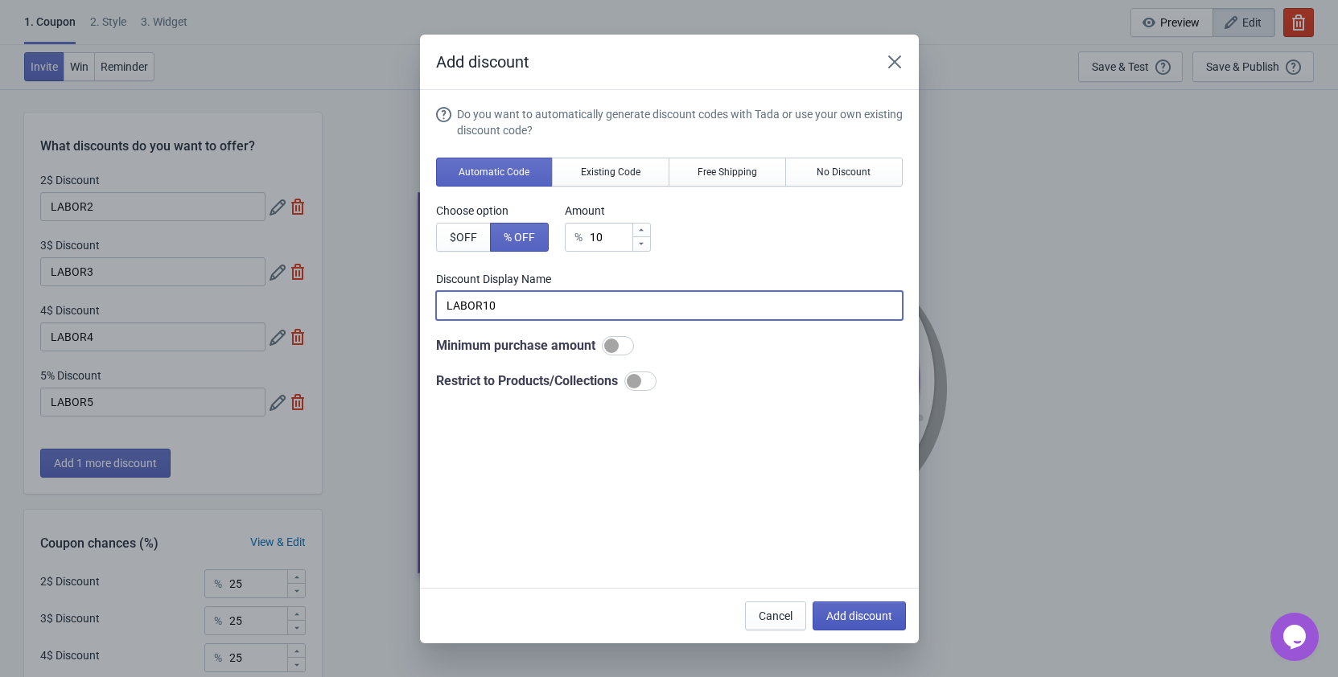
type input "20"
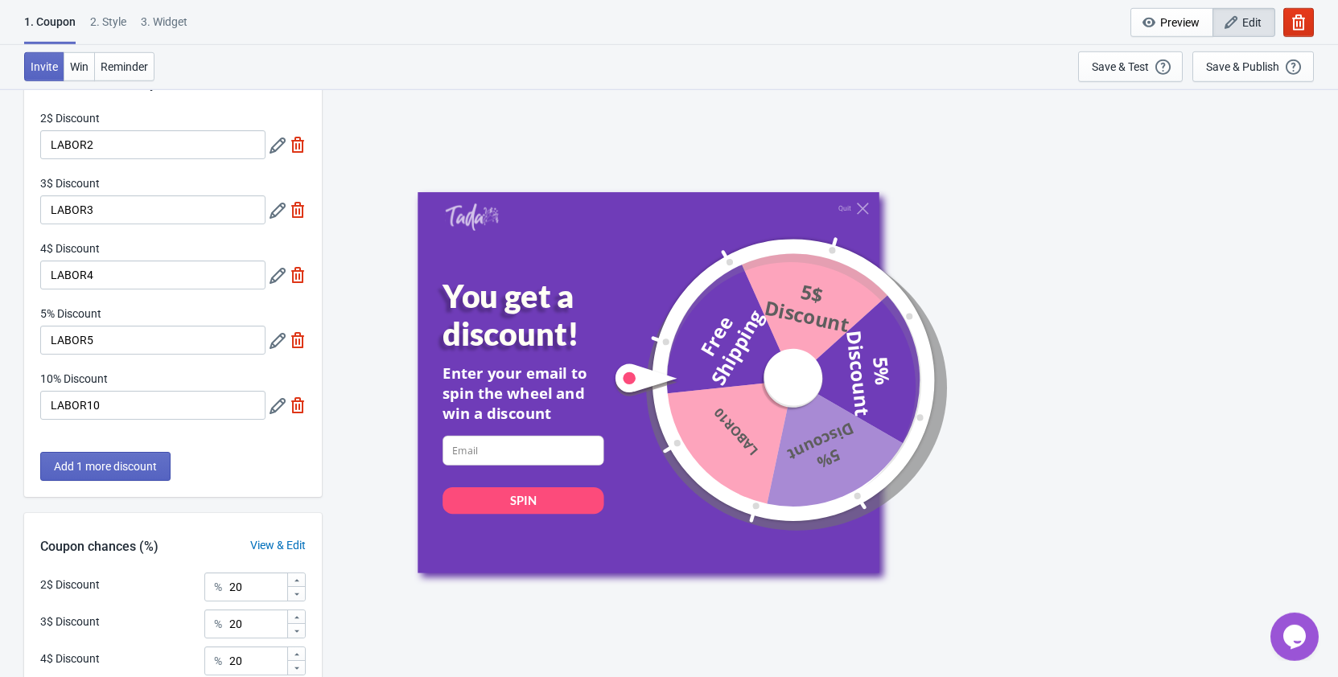
scroll to position [164, 0]
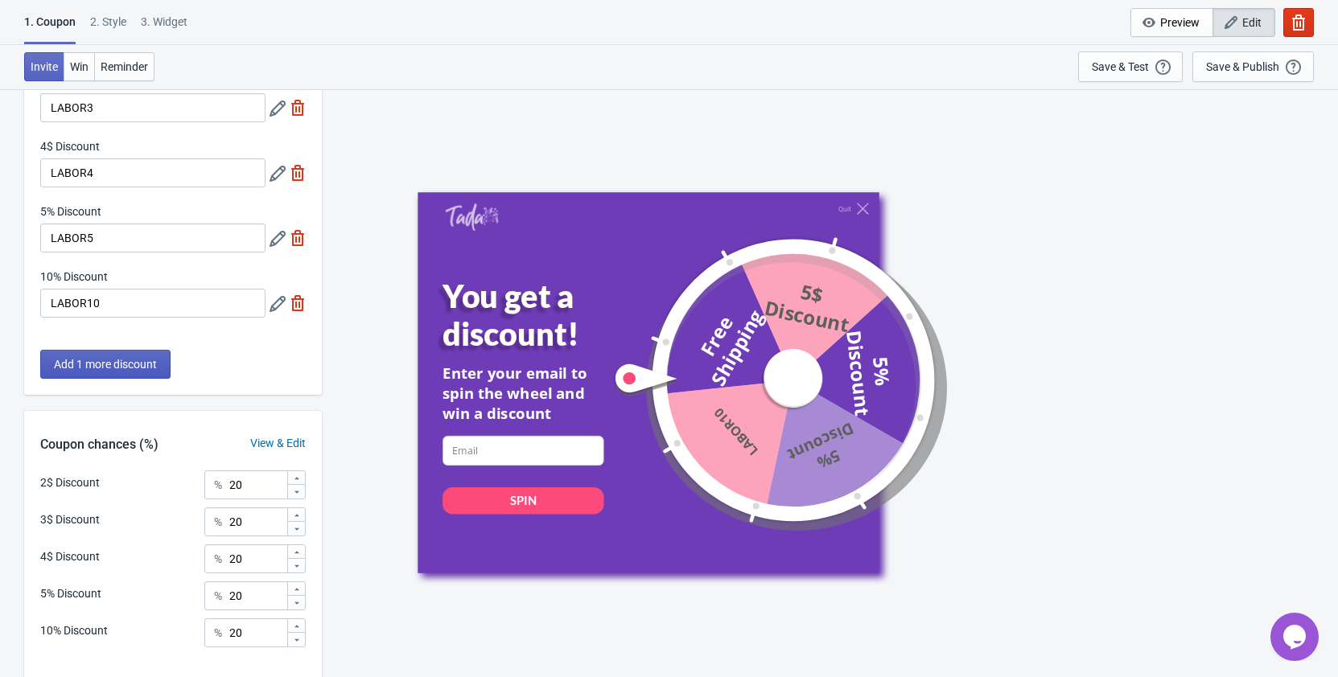
click at [109, 362] on span "Add 1 more discount" at bounding box center [105, 364] width 103 height 13
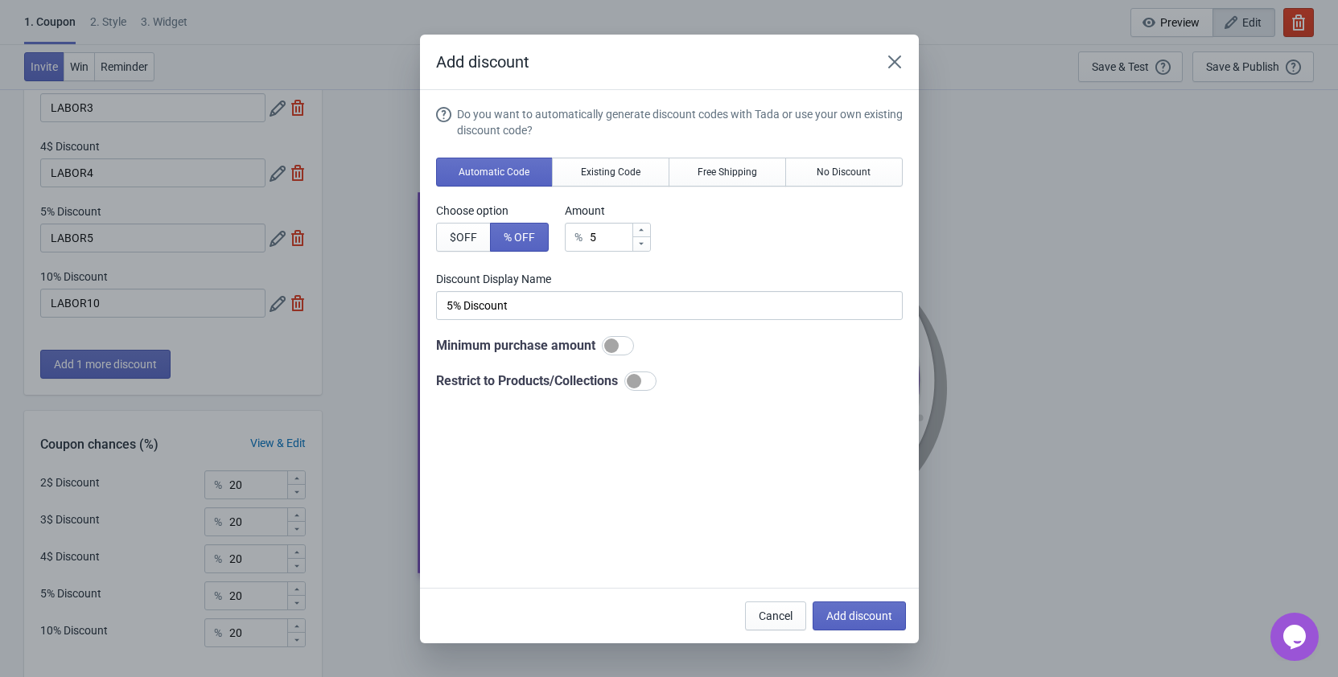
click at [640, 226] on icon at bounding box center [641, 230] width 10 height 10
type input "6"
type input "6% Discount"
drag, startPoint x: 596, startPoint y: 235, endPoint x: 587, endPoint y: 237, distance: 9.2
click at [589, 237] on input "6" at bounding box center [610, 237] width 43 height 29
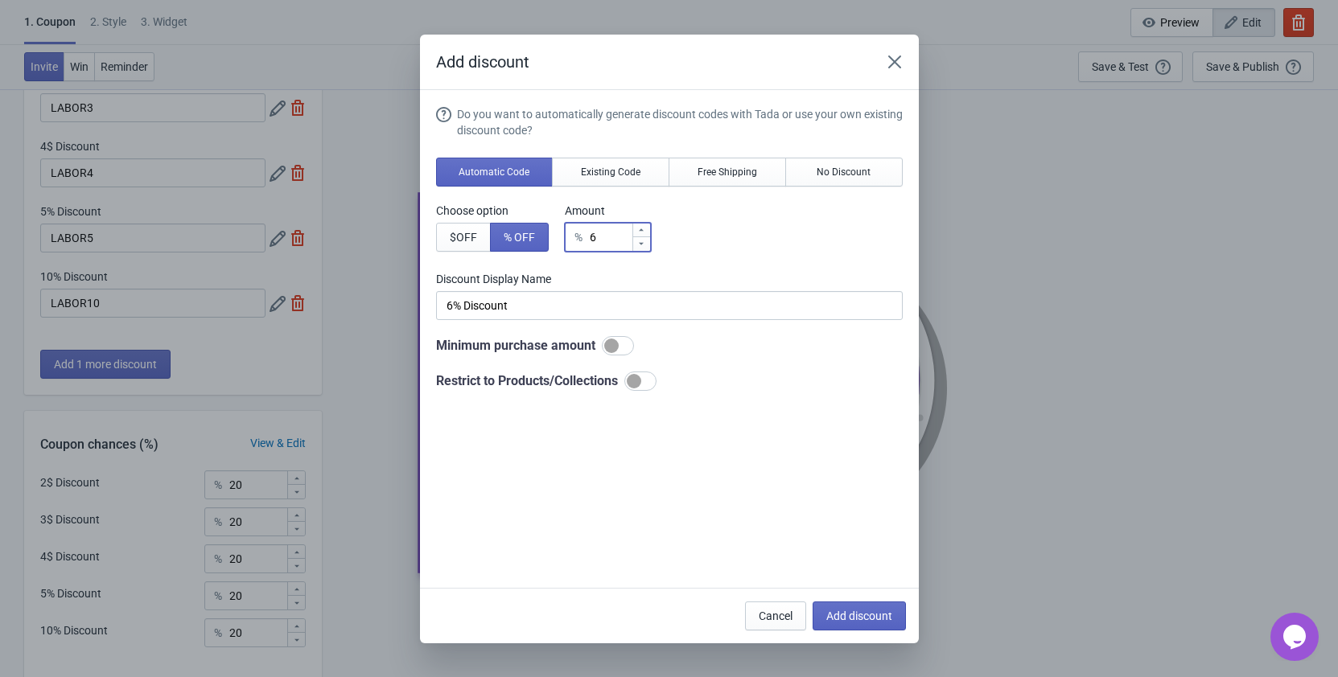
type input "1"
type input "1% Discount"
type input "15"
type input "15% Discount"
type input "15"
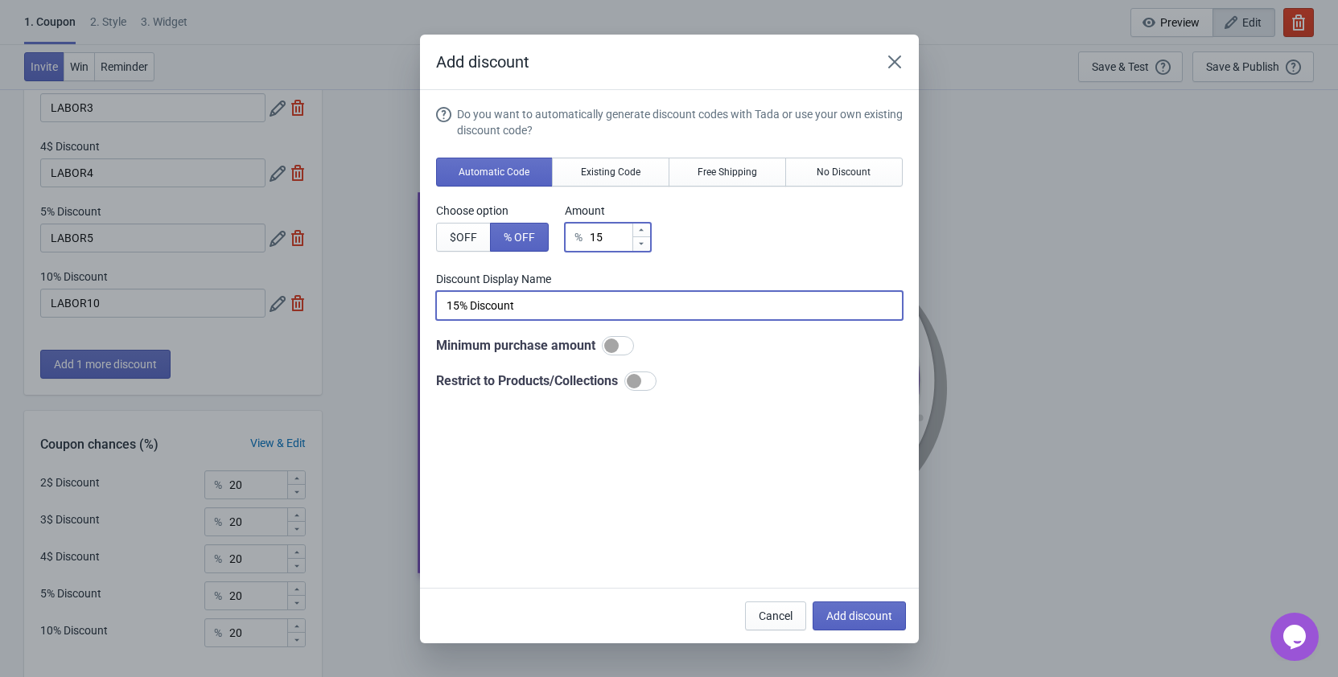
click at [552, 302] on input "15% Discount" at bounding box center [669, 305] width 466 height 29
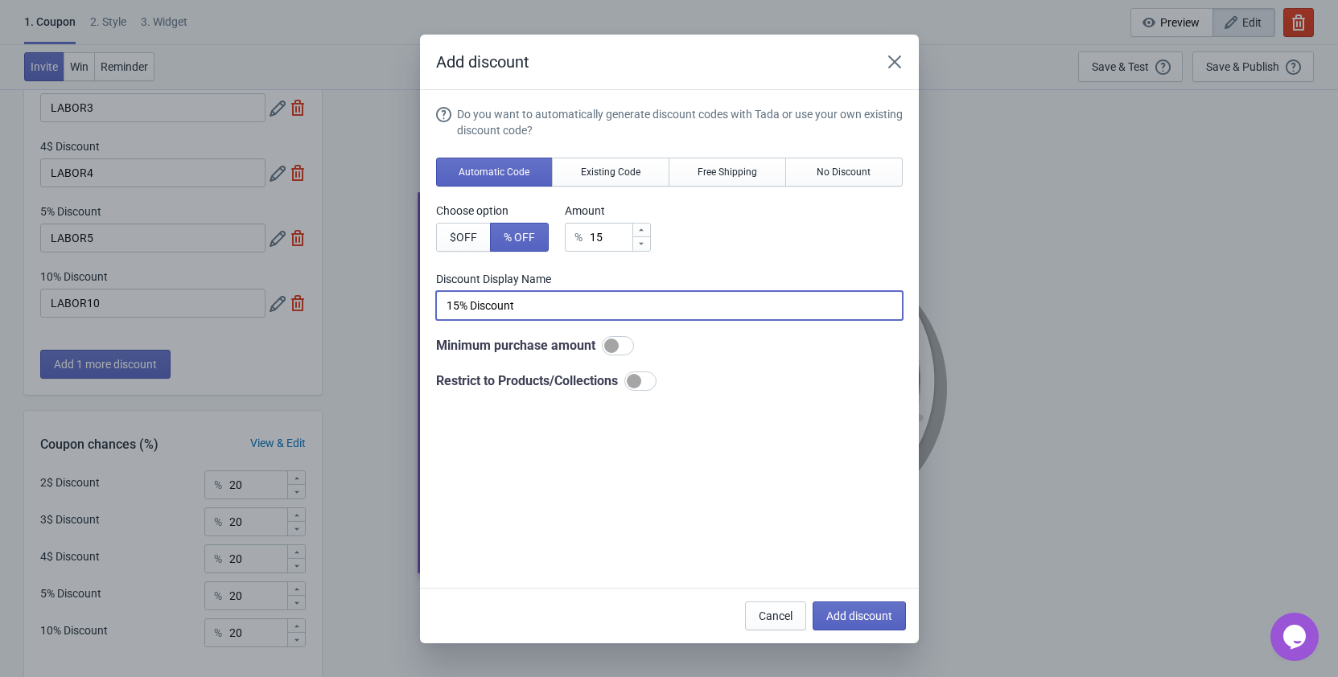
click at [552, 302] on input "15% Discount" at bounding box center [669, 305] width 466 height 29
drag, startPoint x: 460, startPoint y: 305, endPoint x: 518, endPoint y: 299, distance: 58.2
click at [518, 299] on input "15% Discount" at bounding box center [669, 305] width 466 height 29
click at [446, 305] on input "15" at bounding box center [669, 305] width 466 height 29
type input "LABOR15"
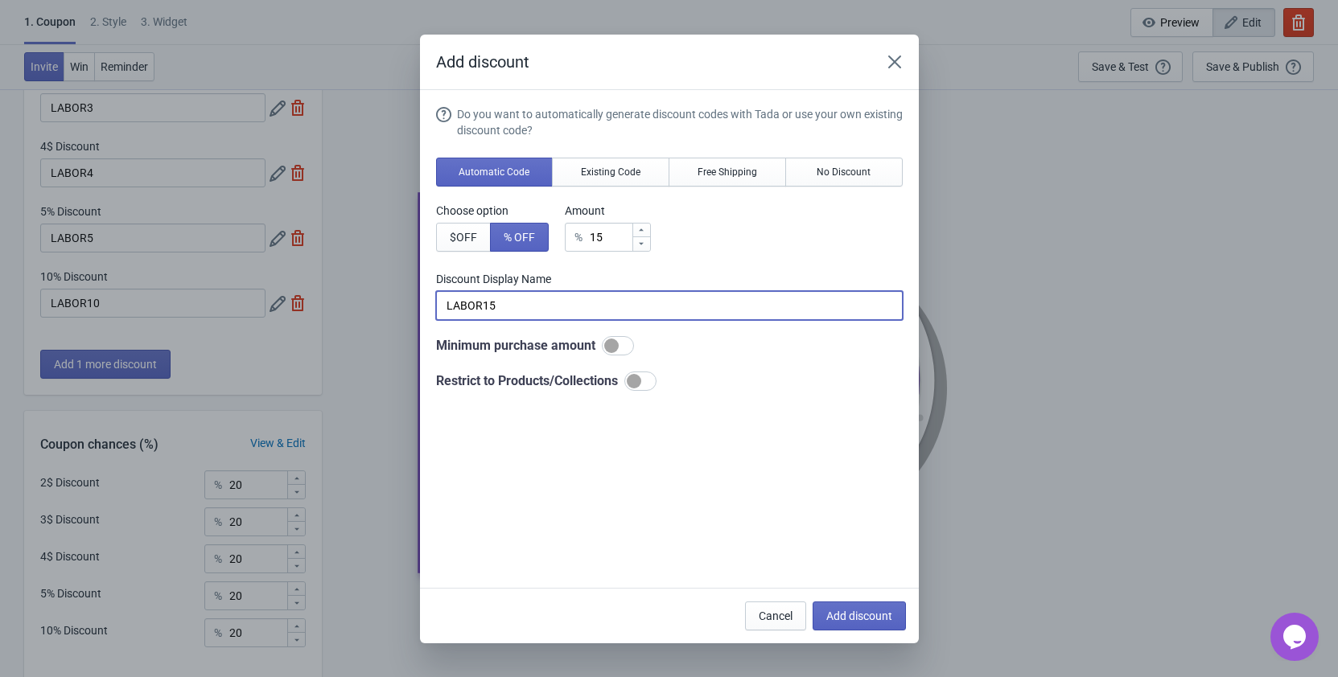
click at [762, 225] on div "Choose option $ OFF % OFF Amount % 15" at bounding box center [669, 227] width 466 height 49
click at [868, 619] on span "Add discount" at bounding box center [859, 616] width 66 height 13
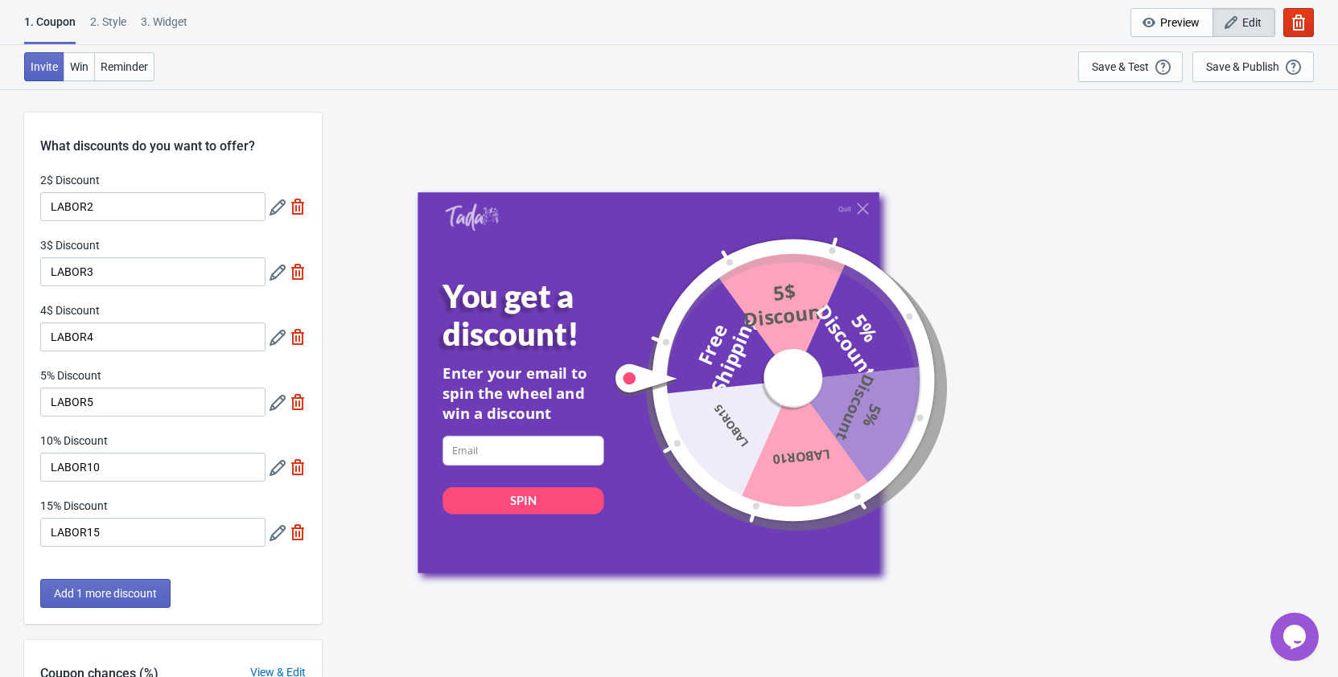
type input "16"
type input "17"
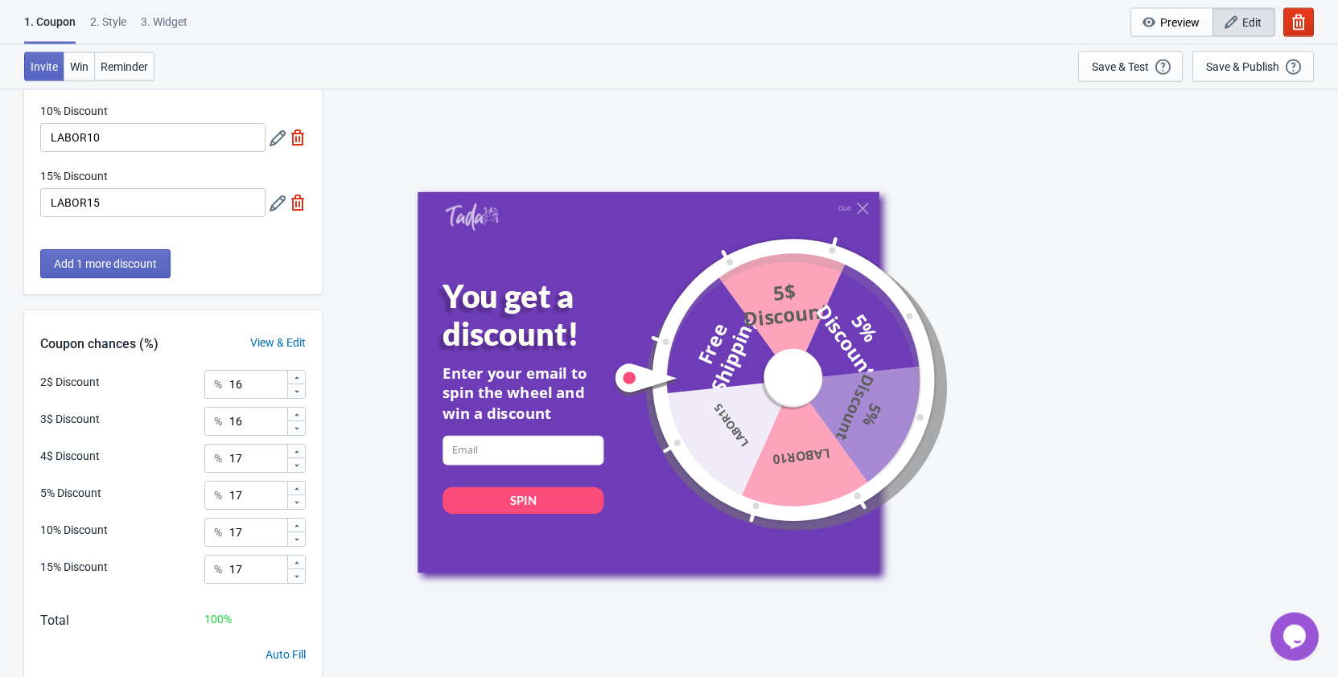
scroll to position [384, 0]
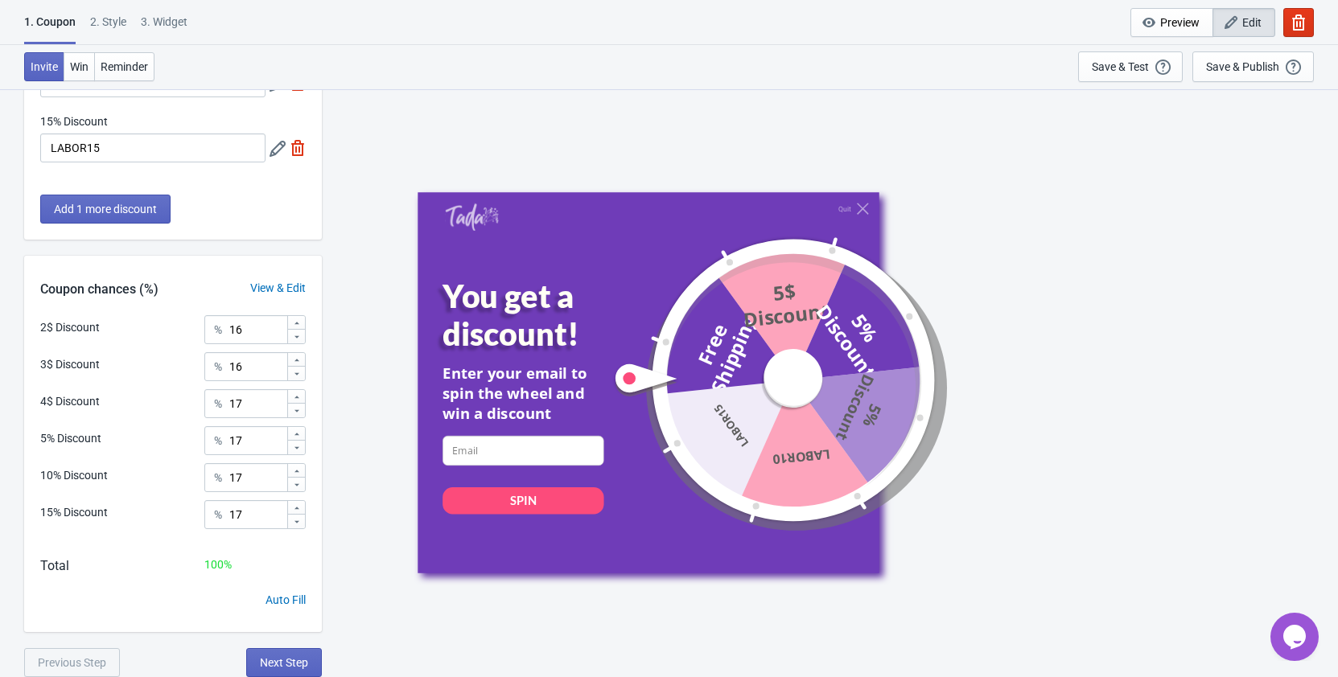
click at [296, 291] on div "View & Edit" at bounding box center [278, 288] width 88 height 17
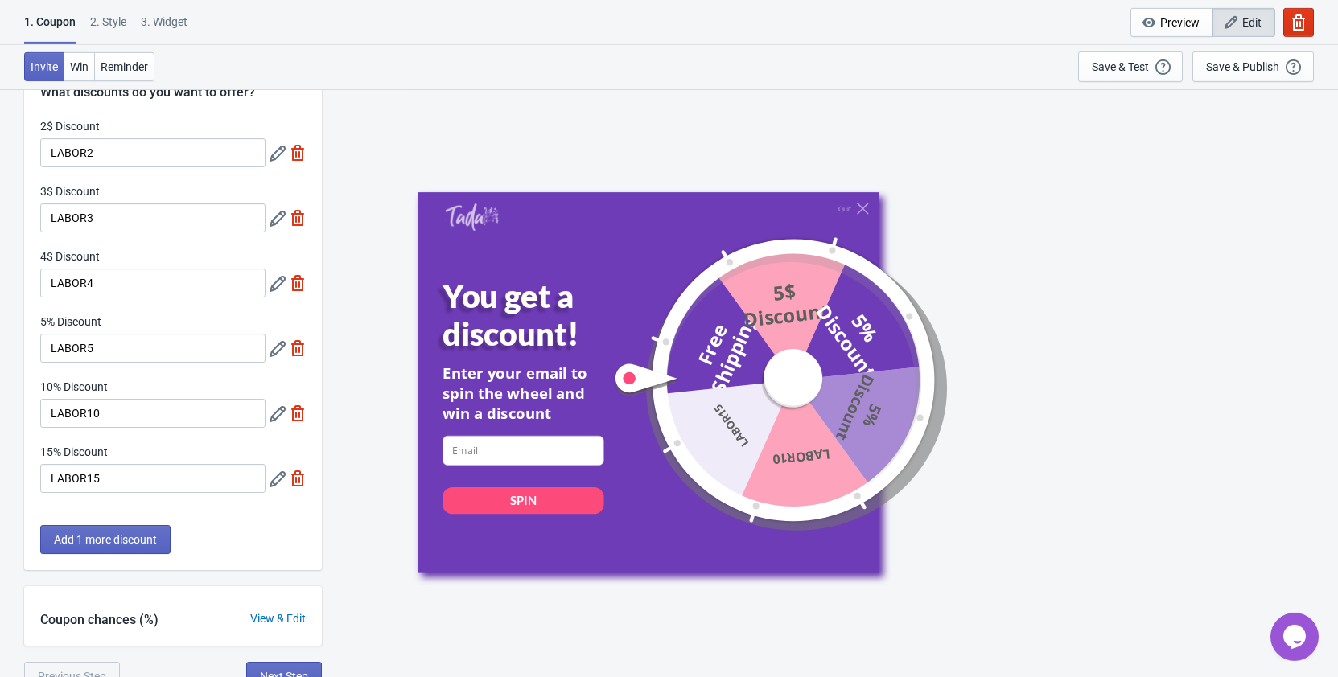
scroll to position [88, 0]
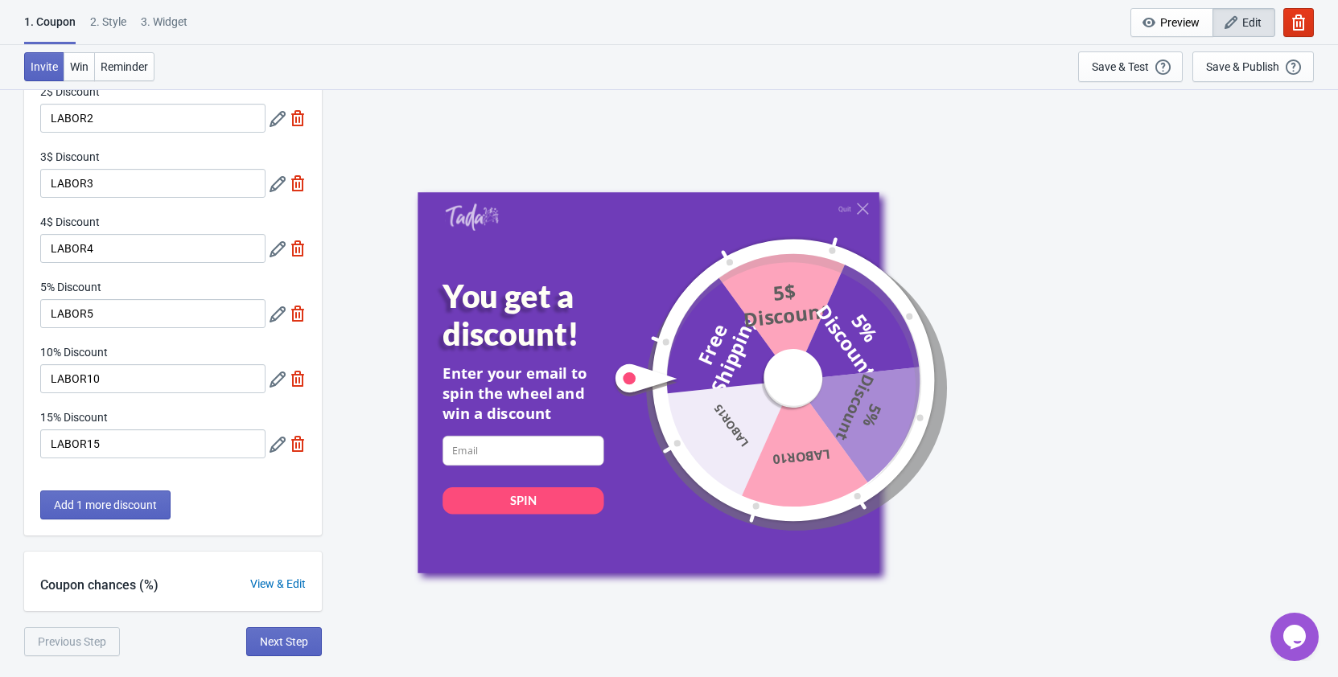
click at [288, 582] on div "View & Edit" at bounding box center [278, 584] width 88 height 17
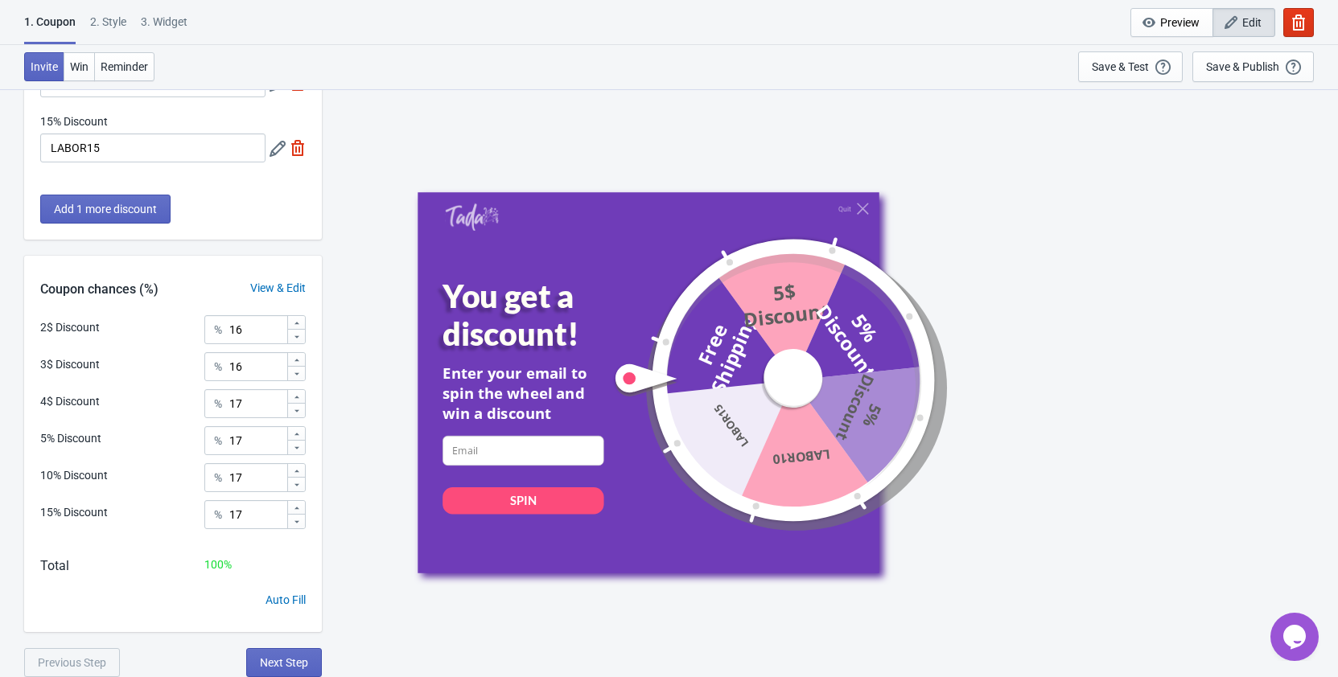
click at [277, 285] on div "View & Edit" at bounding box center [278, 288] width 88 height 17
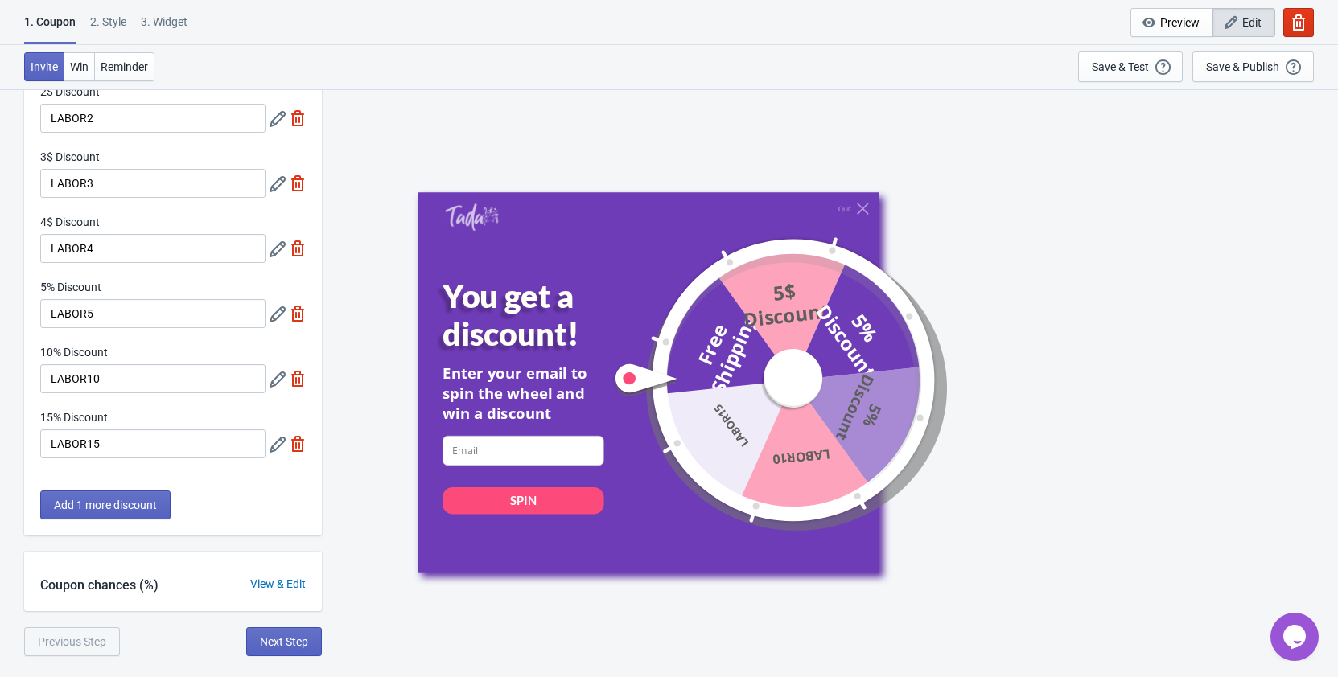
scroll to position [0, 0]
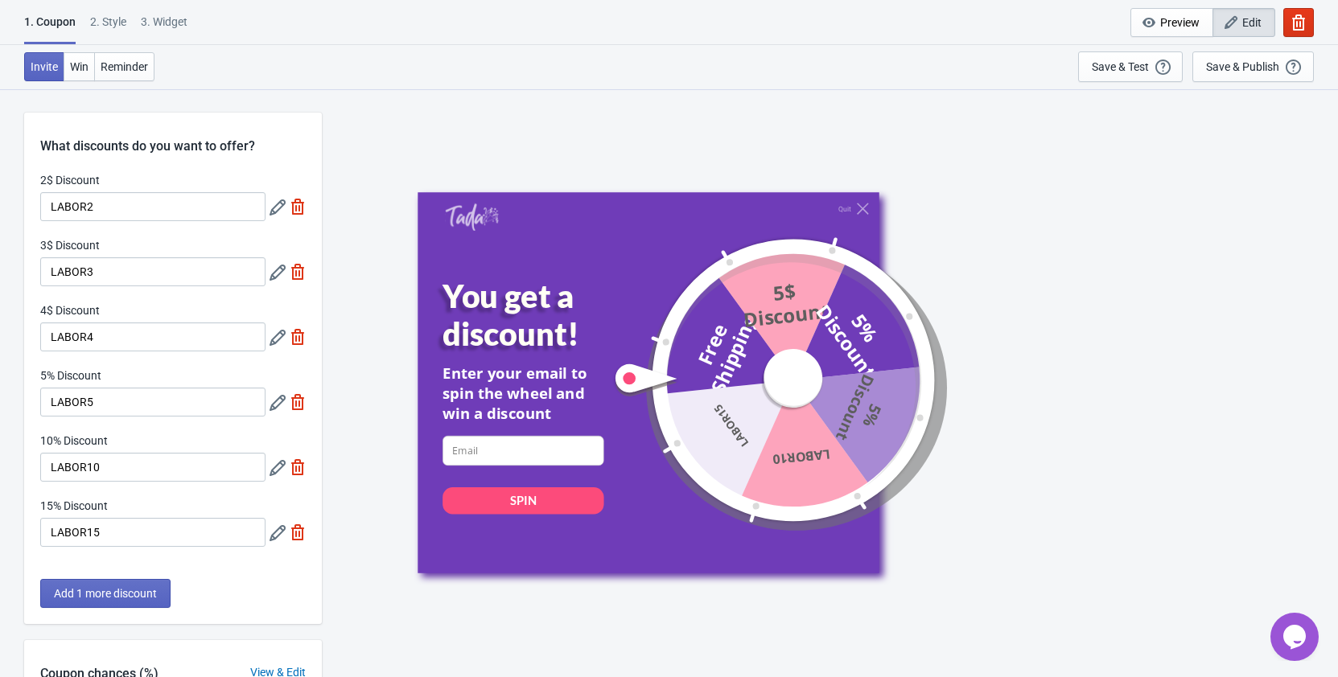
click at [274, 207] on icon at bounding box center [277, 207] width 16 height 16
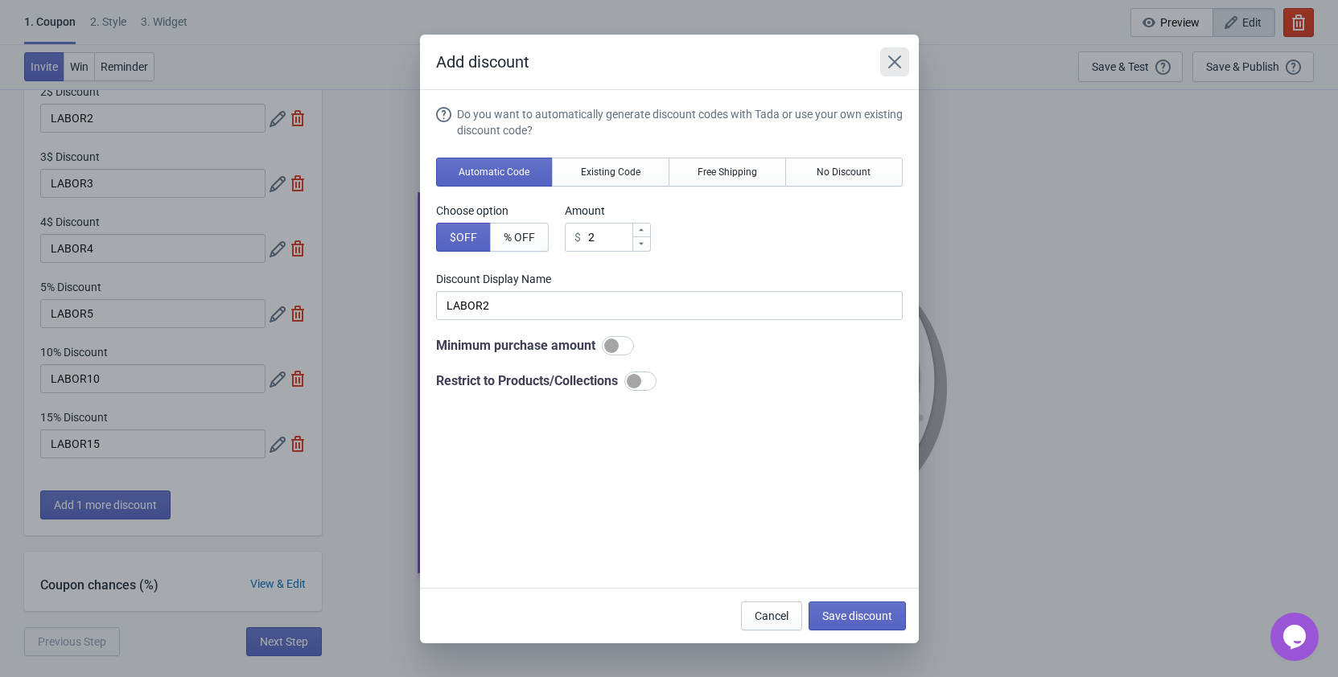
click at [902, 63] on button "Close" at bounding box center [894, 61] width 29 height 29
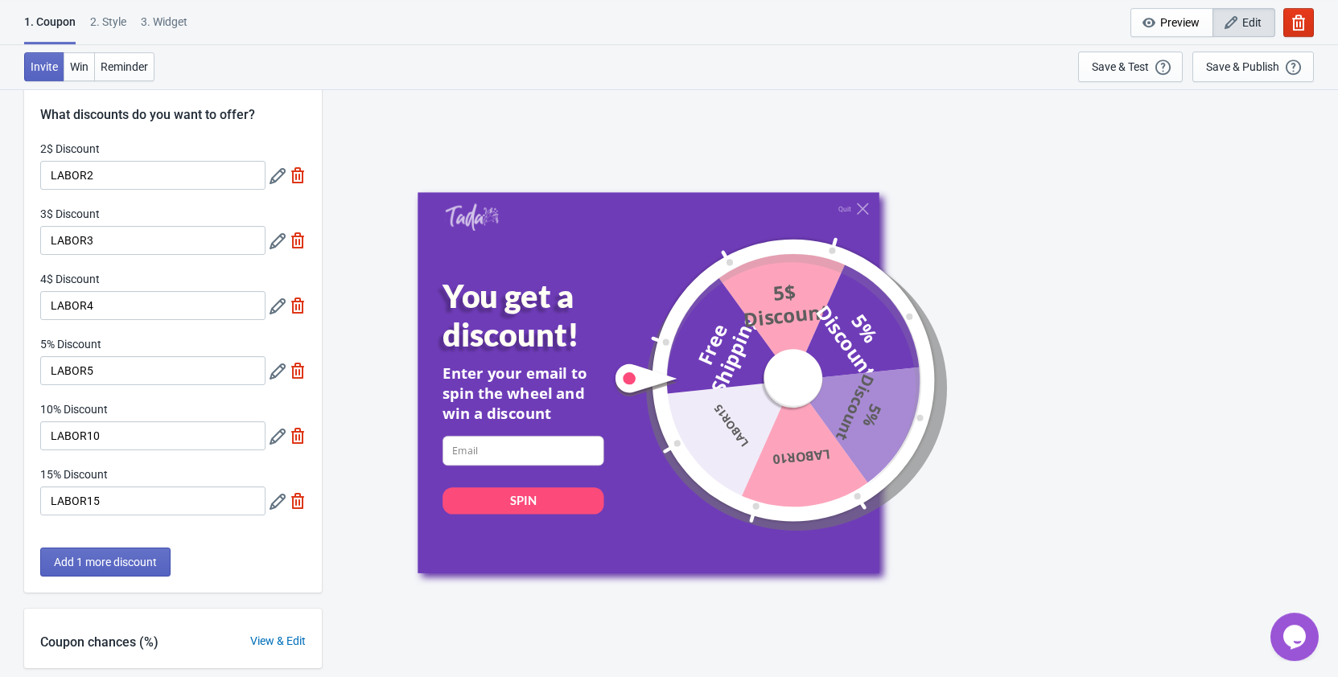
scroll to position [88, 0]
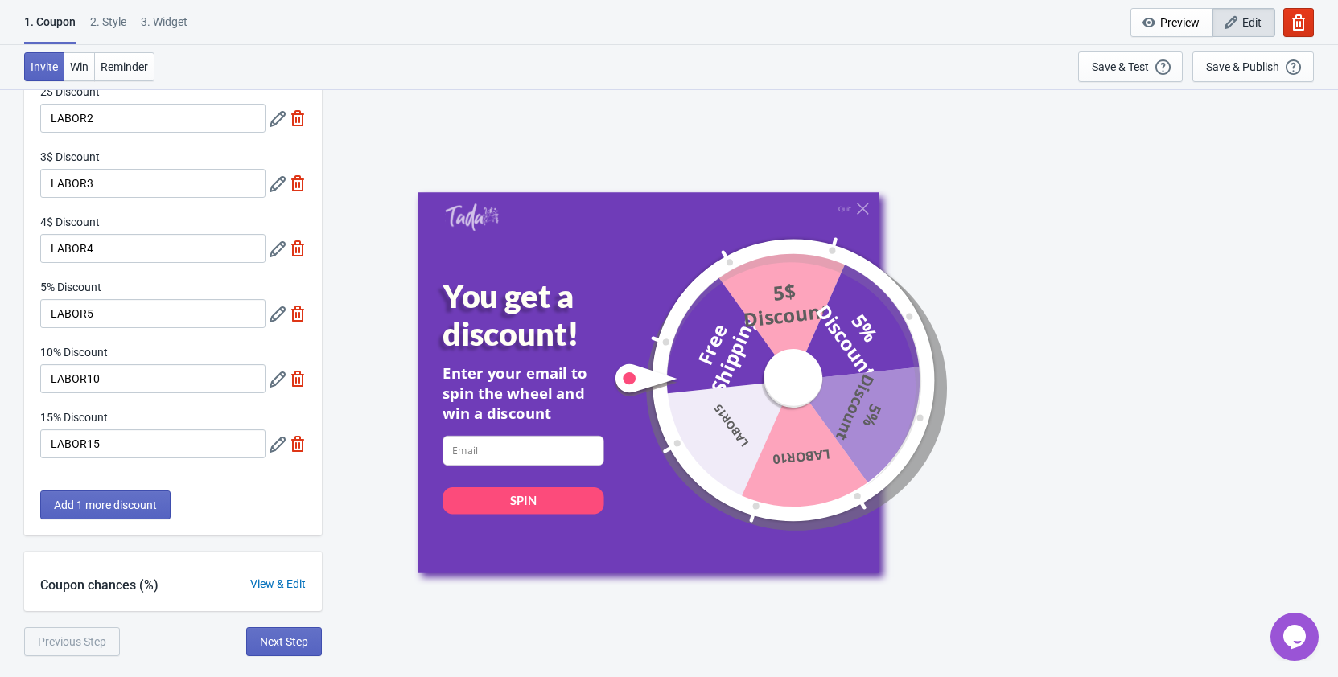
click at [283, 586] on div "View & Edit" at bounding box center [278, 584] width 88 height 17
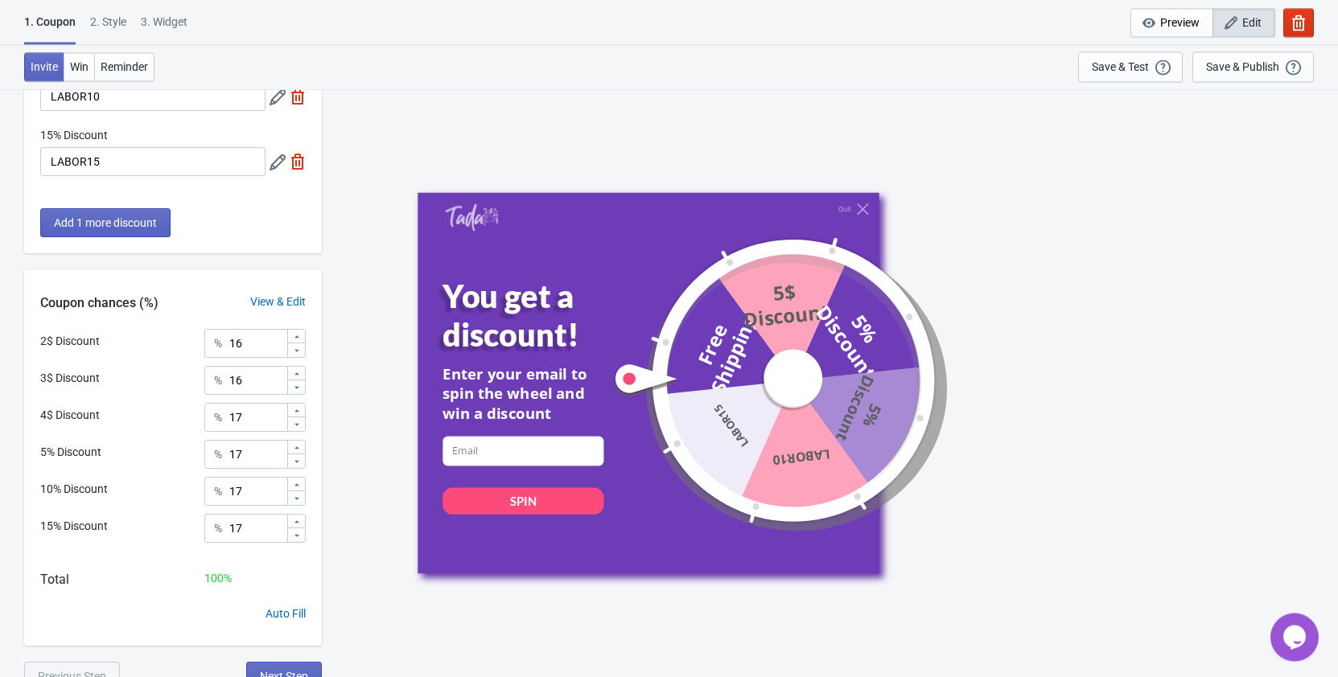
scroll to position [384, 0]
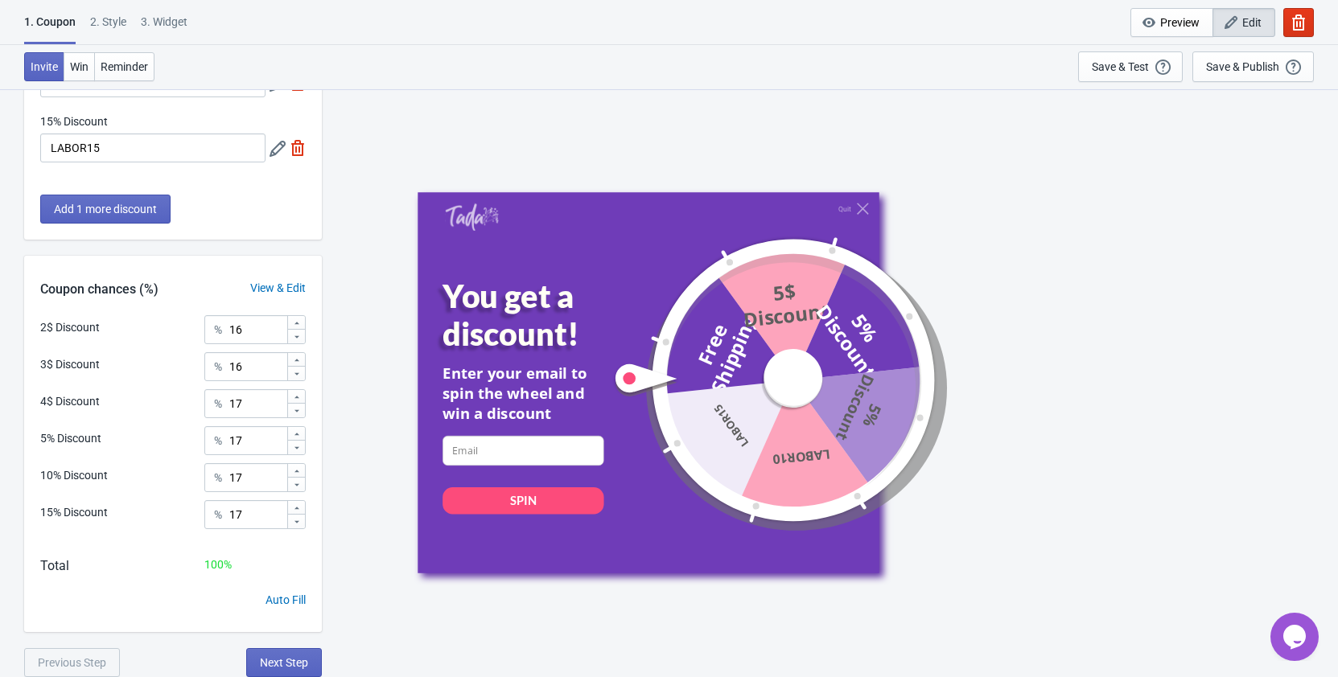
click at [95, 326] on div "2$ Discount" at bounding box center [70, 327] width 60 height 17
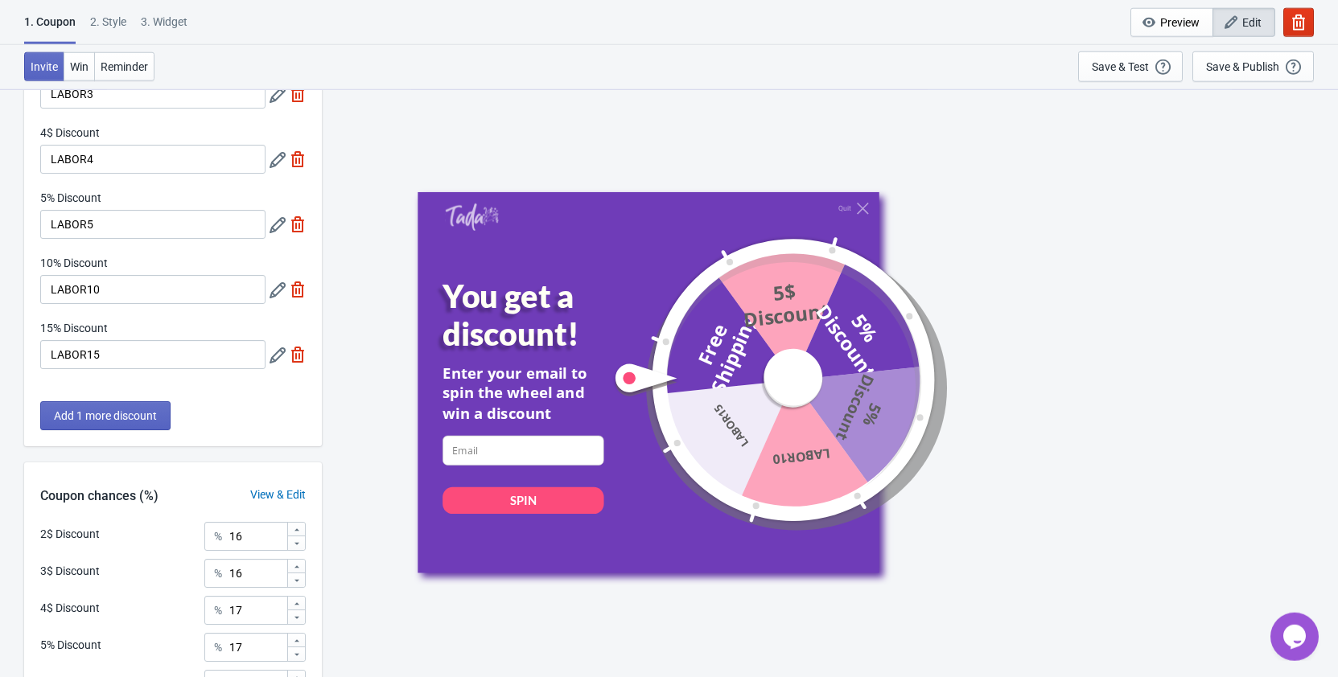
scroll to position [138, 0]
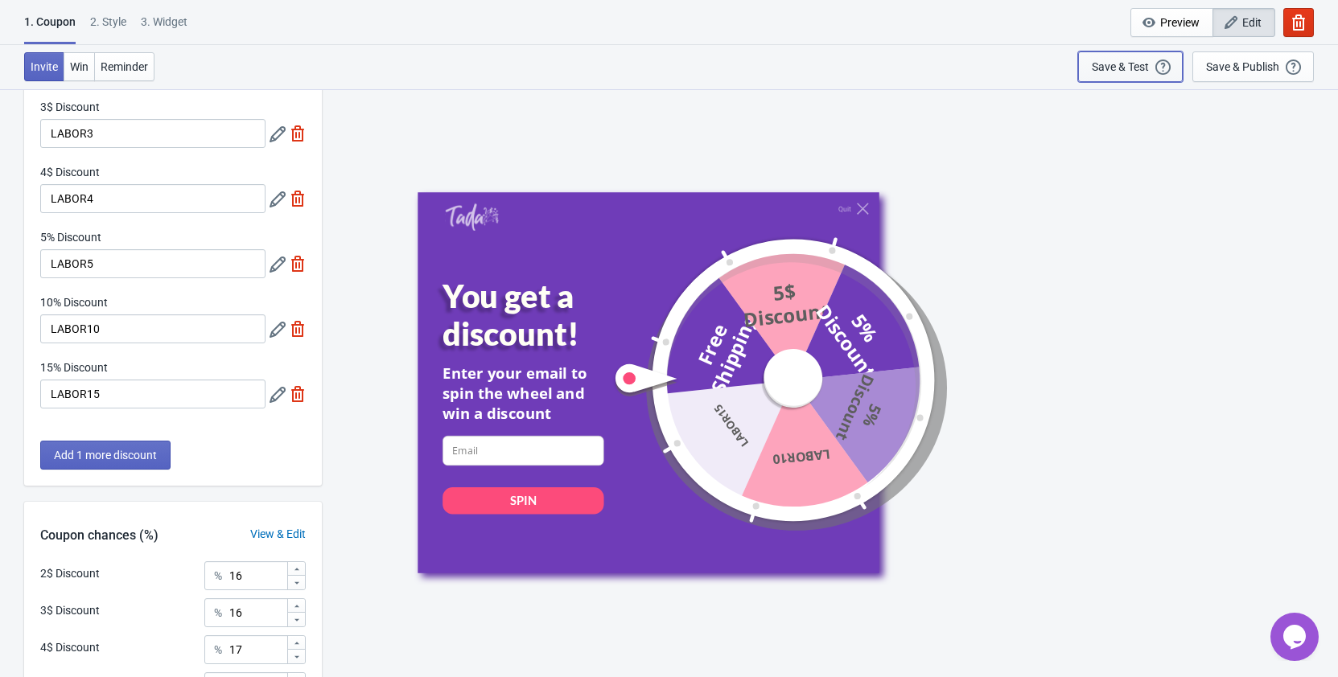
click at [1111, 66] on div "Save & Test" at bounding box center [1119, 66] width 57 height 13
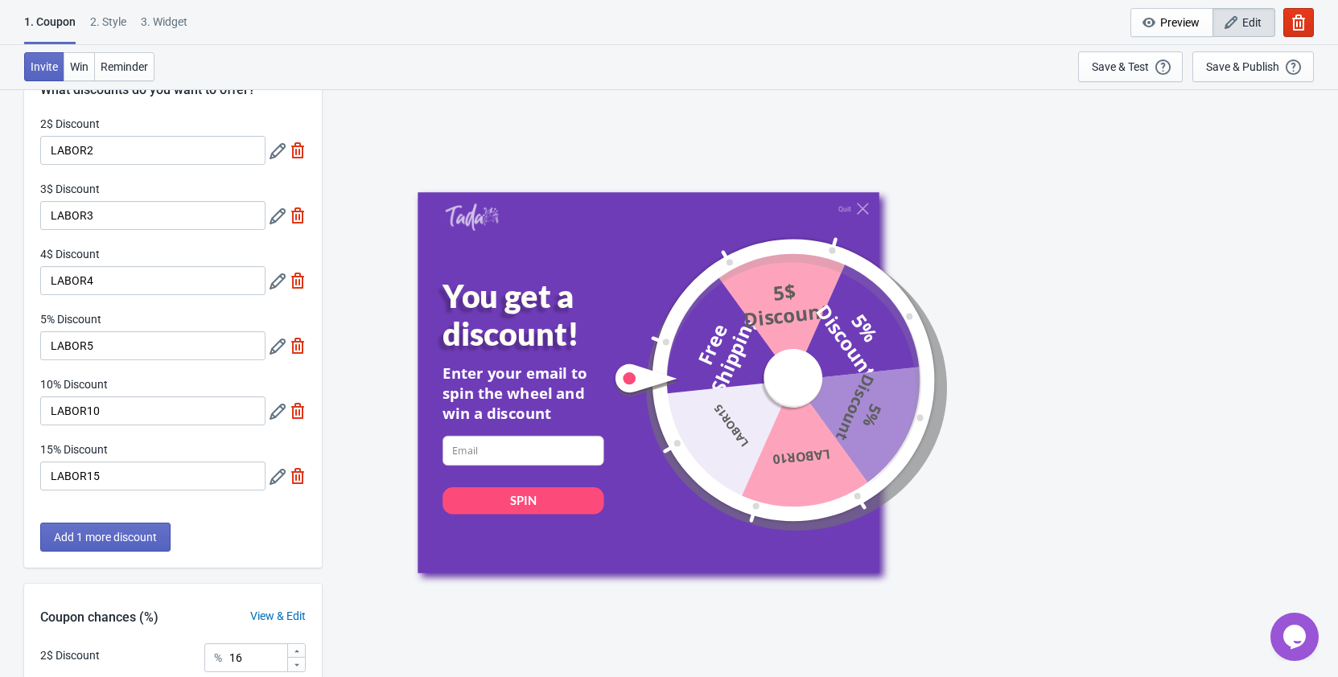
scroll to position [0, 0]
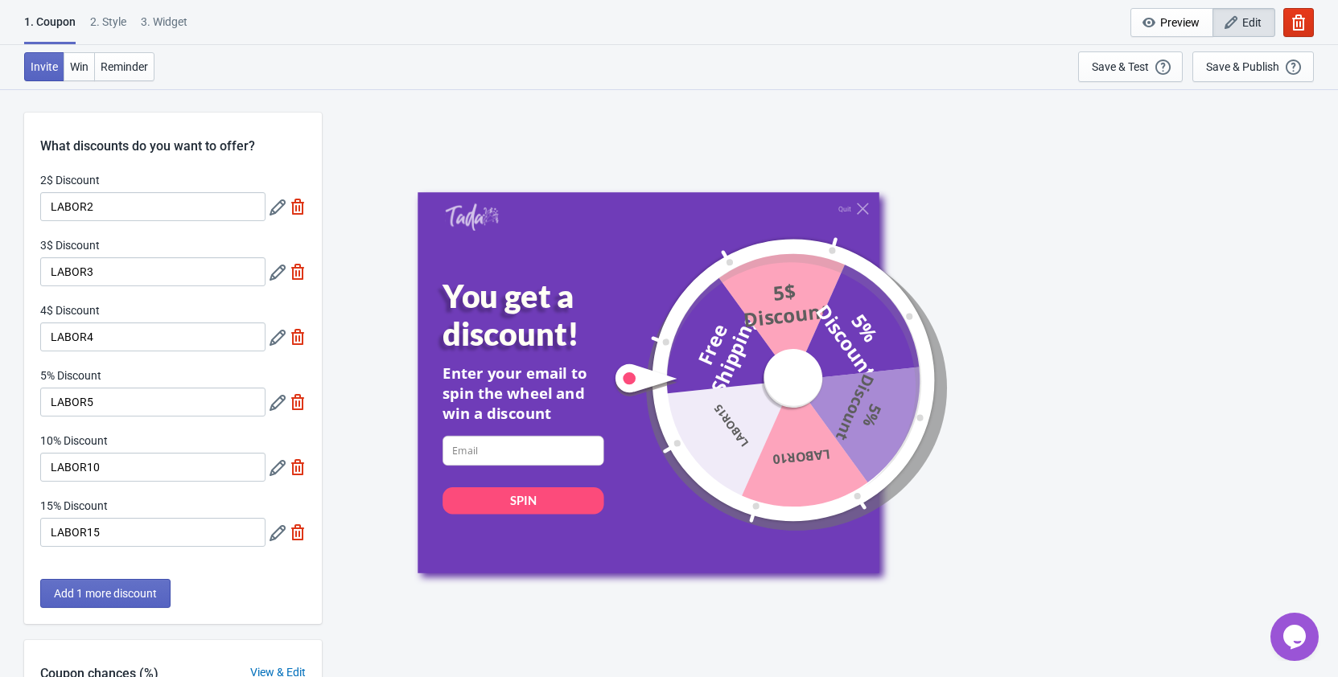
click at [281, 203] on icon at bounding box center [277, 207] width 16 height 16
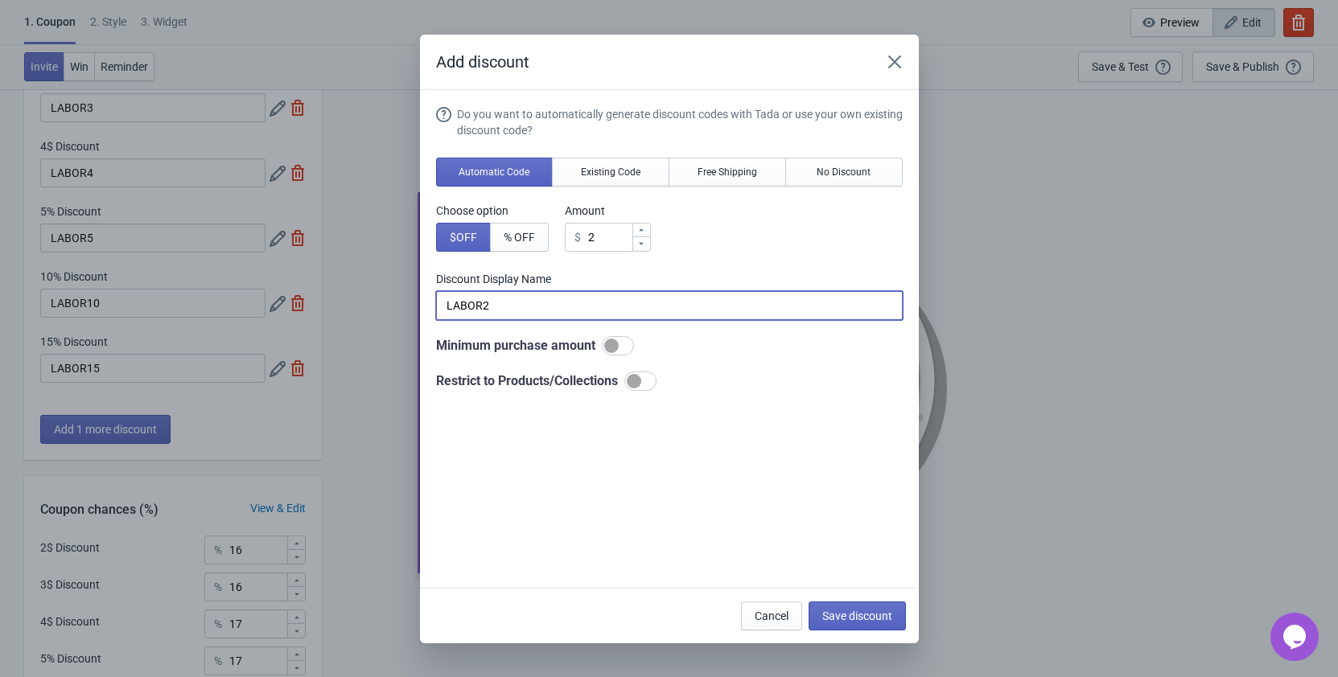
click at [534, 316] on input "LABOR2" at bounding box center [669, 305] width 466 height 29
click at [470, 240] on span "$ OFF" at bounding box center [463, 237] width 27 height 13
click at [489, 306] on input "2$ Discount" at bounding box center [669, 305] width 466 height 29
type input "2$ OFF"
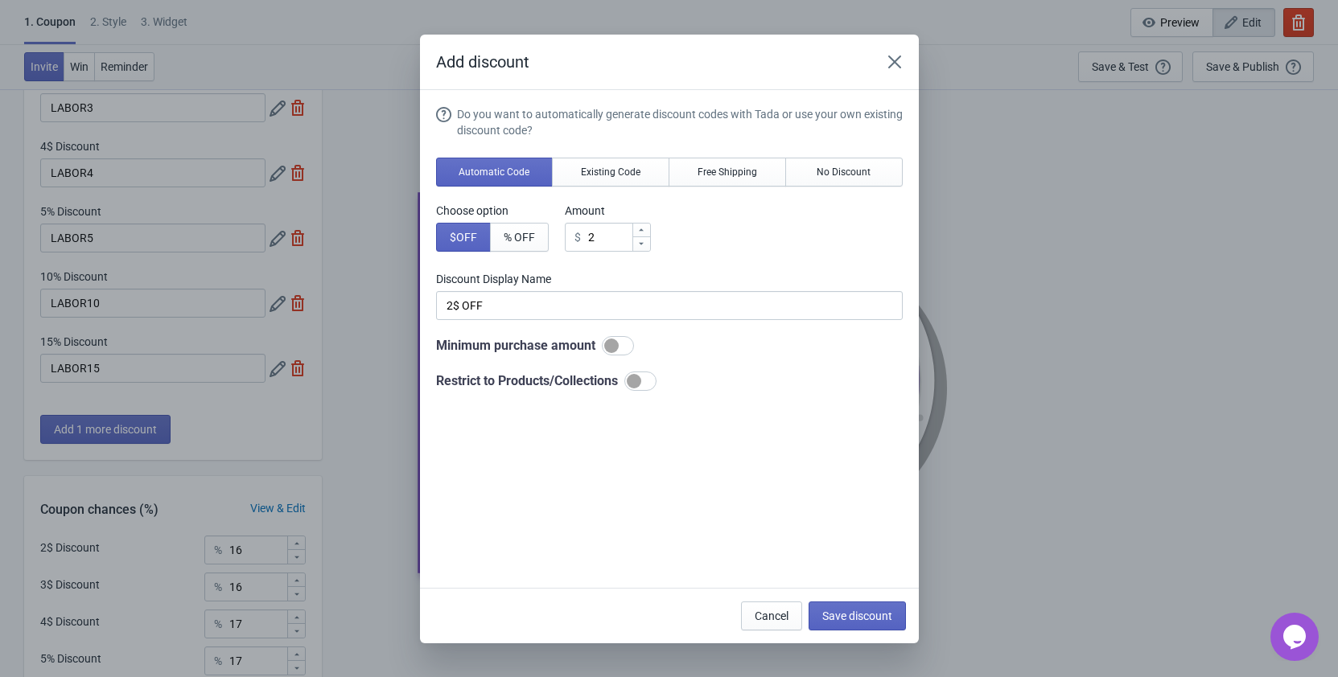
click at [848, 455] on div "Do you want to automatically generate discount codes with Tada or use your own …" at bounding box center [669, 340] width 466 height 469
click at [840, 612] on span "Save discount" at bounding box center [857, 616] width 70 height 13
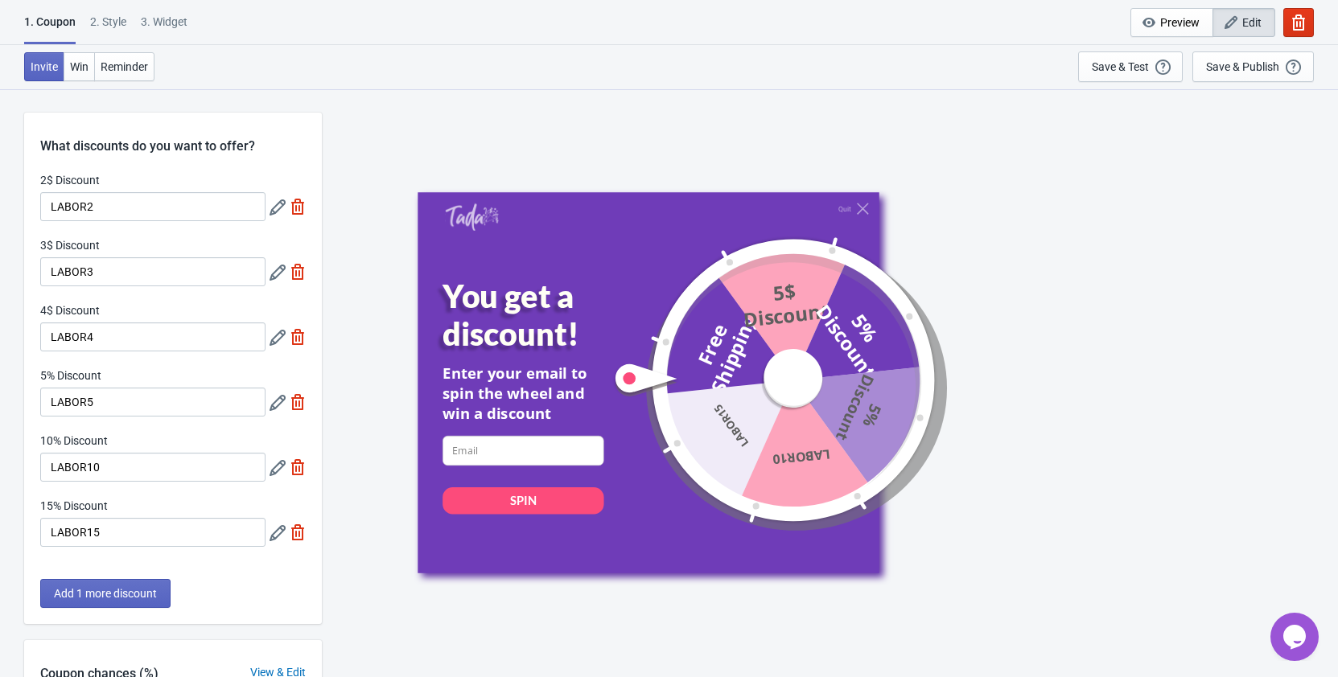
type input "2$ OFF"
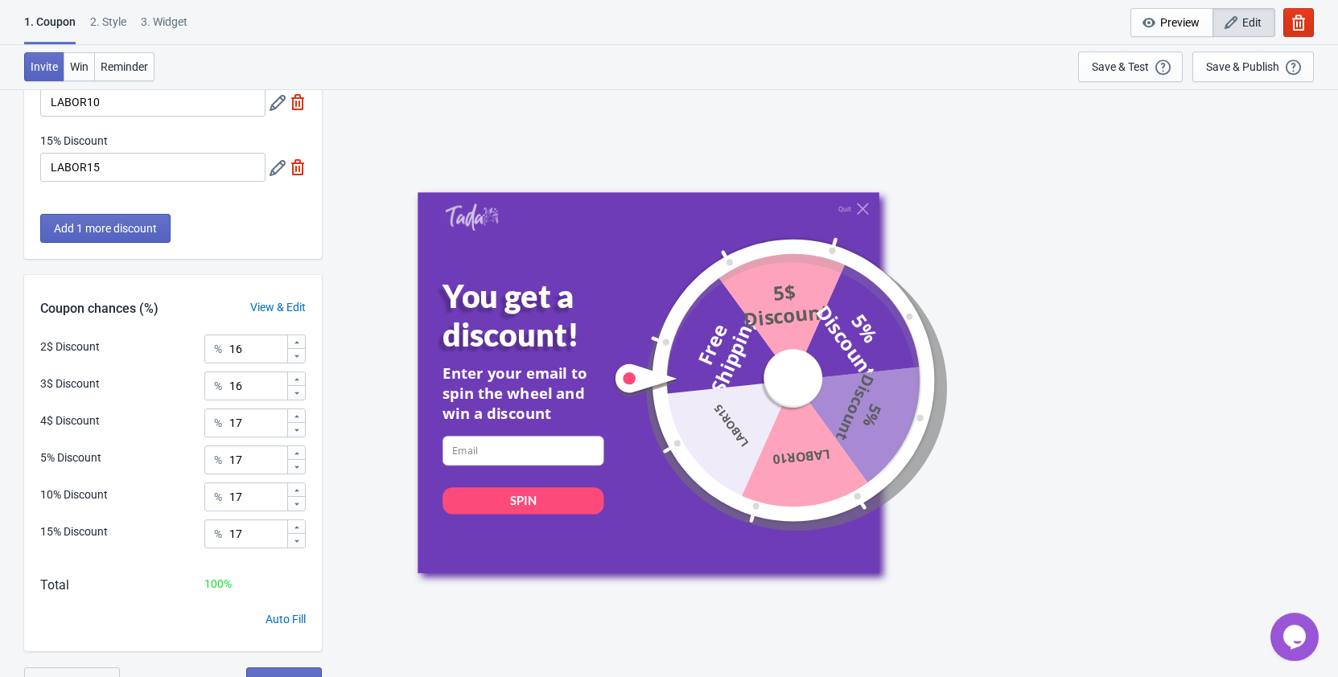
scroll to position [384, 0]
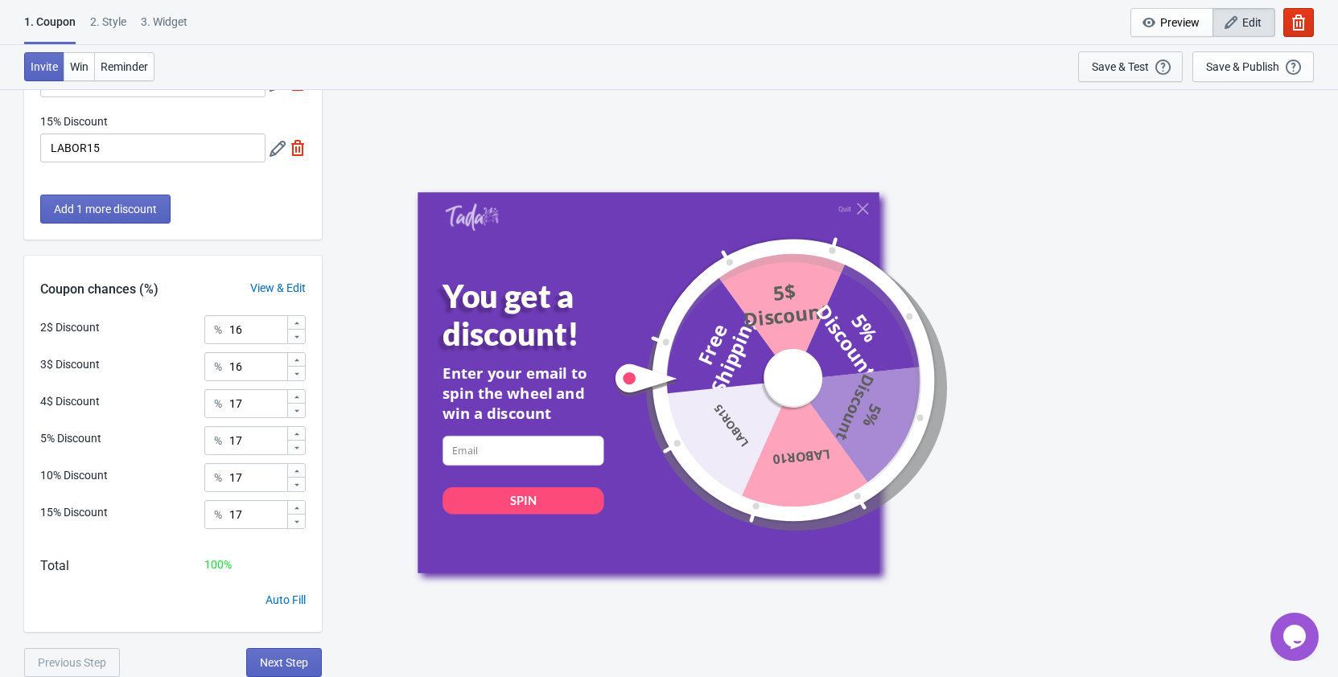
click at [1116, 72] on div "Save & Test" at bounding box center [1119, 66] width 57 height 13
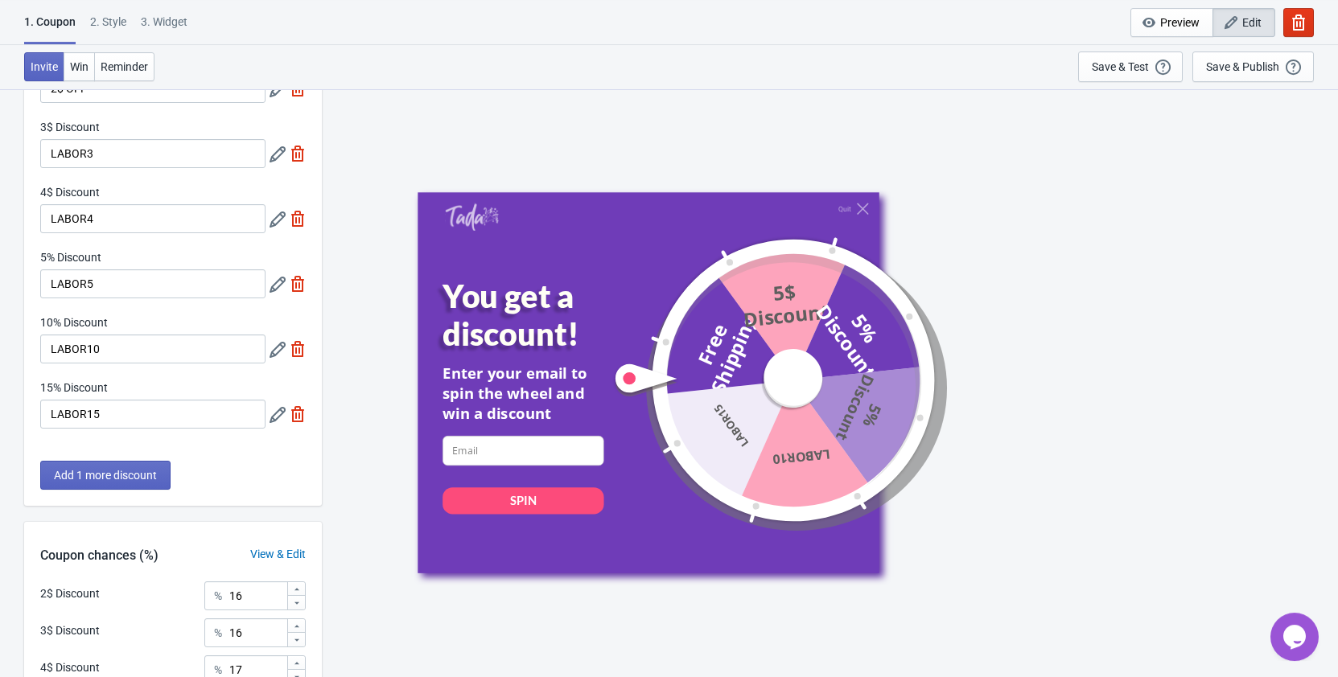
scroll to position [82, 0]
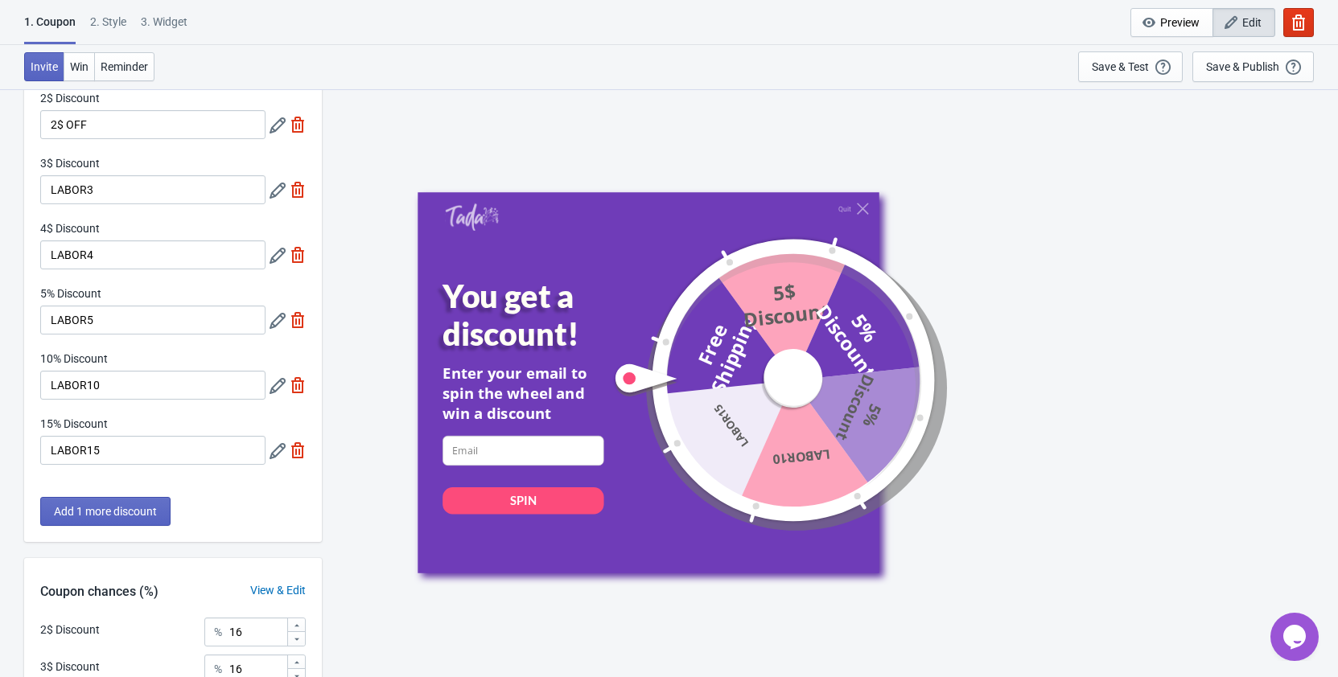
click at [280, 447] on icon at bounding box center [277, 451] width 16 height 16
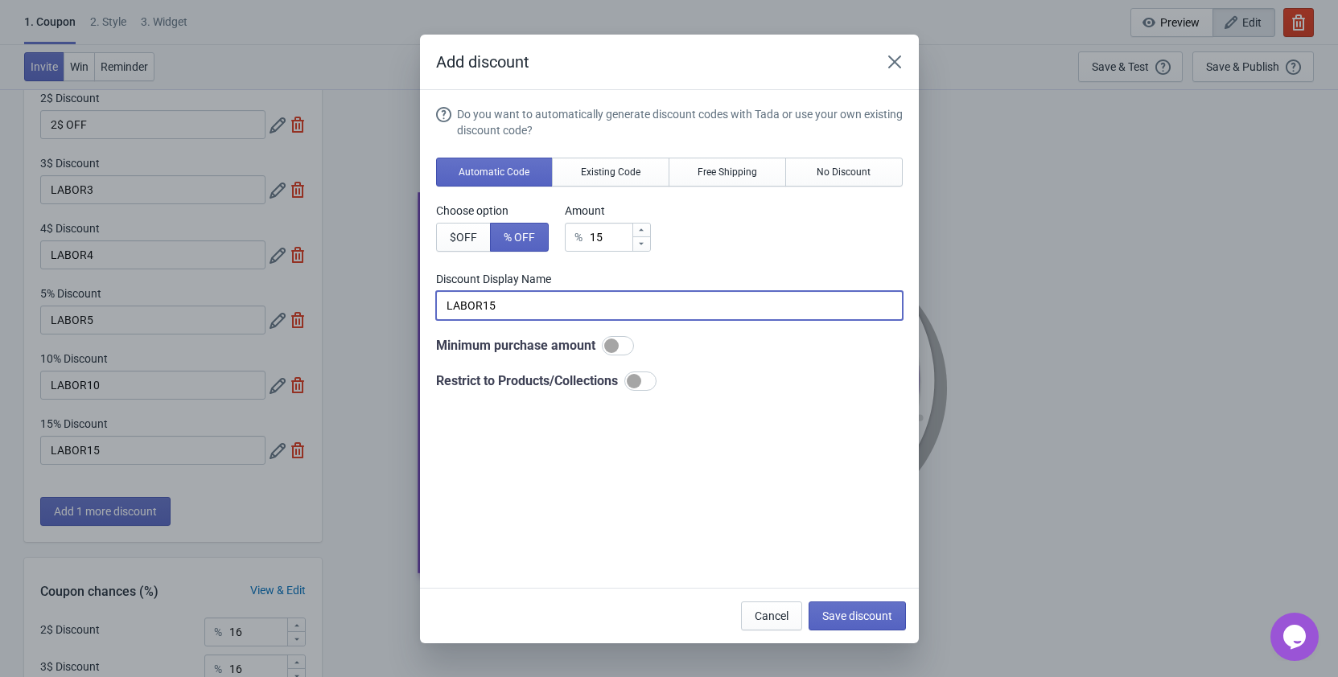
drag, startPoint x: 529, startPoint y: 297, endPoint x: 335, endPoint y: 302, distance: 193.9
click at [436, 302] on input "LABOR15" at bounding box center [669, 305] width 466 height 29
paste input "JACKPOT! 25% OFF!"
click at [508, 299] on input "JACKPOT! 25% OFF!" at bounding box center [669, 305] width 466 height 29
type input "JACKPOT! 15% OFF!"
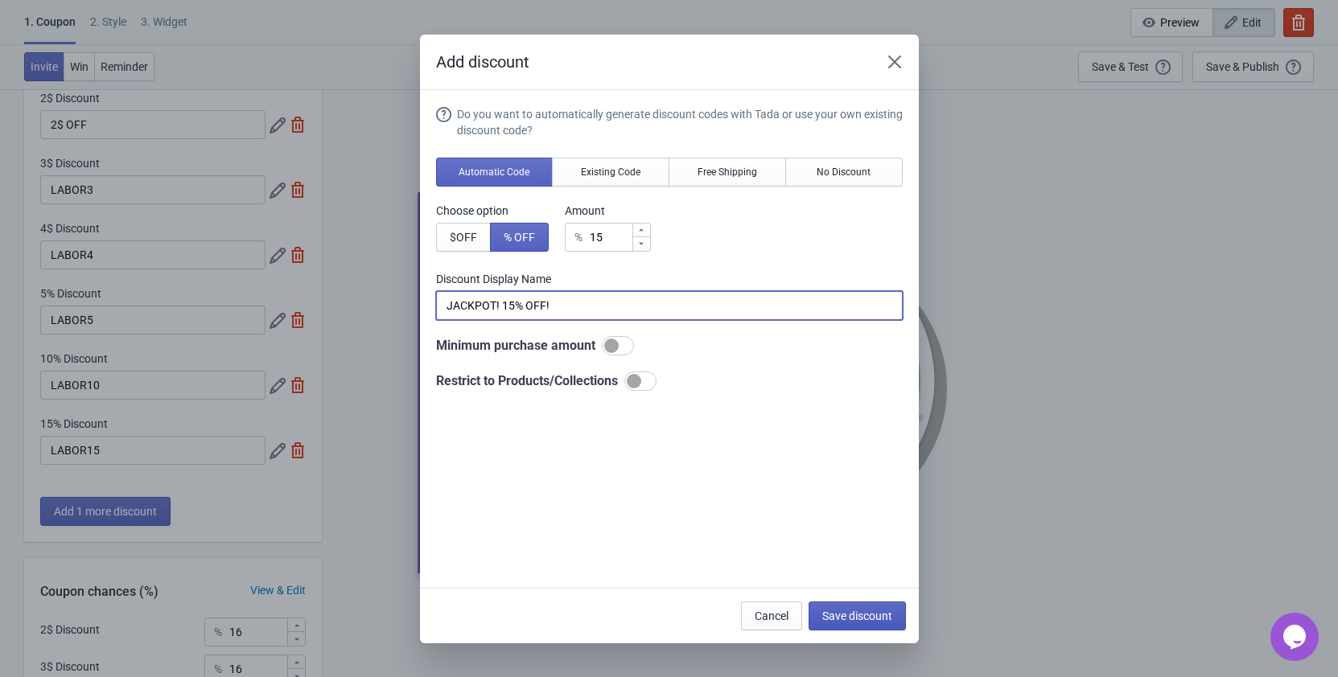
click at [852, 617] on span "Save discount" at bounding box center [857, 616] width 70 height 13
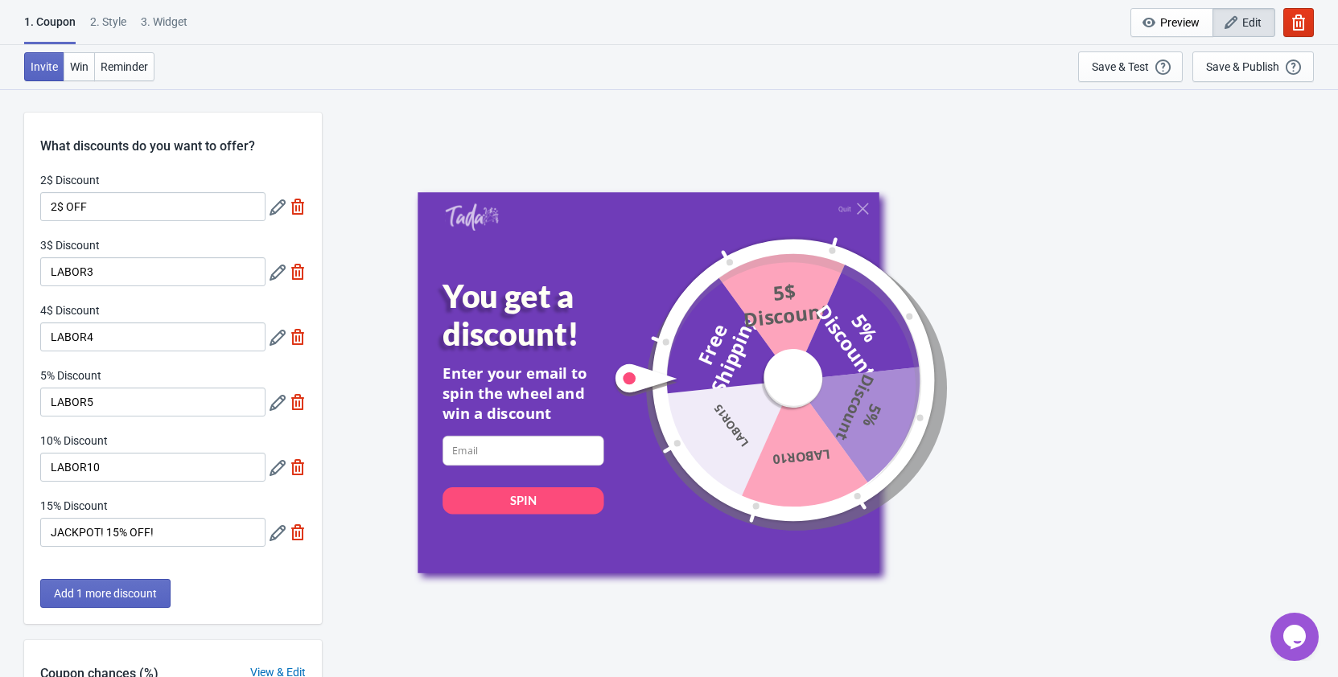
type input "JACKPOT! 15% OFF!"
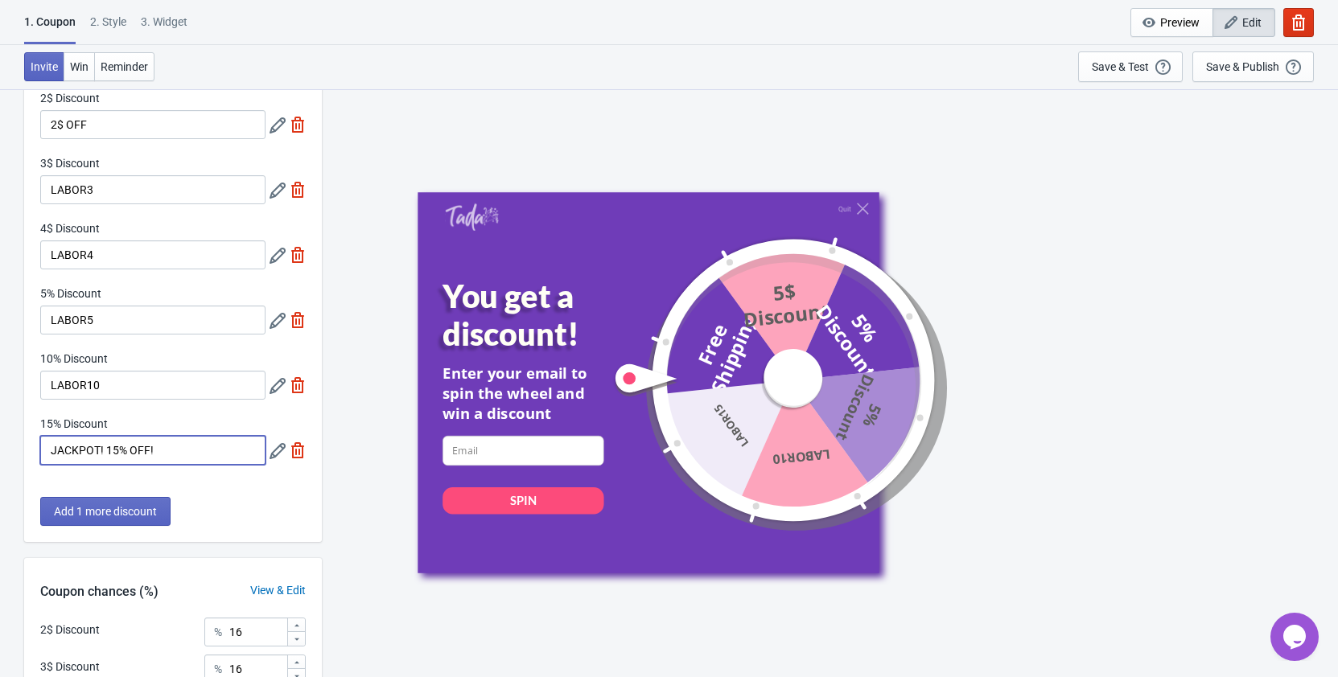
click at [182, 455] on input "JACKPOT! 15% OFF!" at bounding box center [152, 450] width 225 height 29
click at [277, 384] on icon at bounding box center [277, 386] width 16 height 16
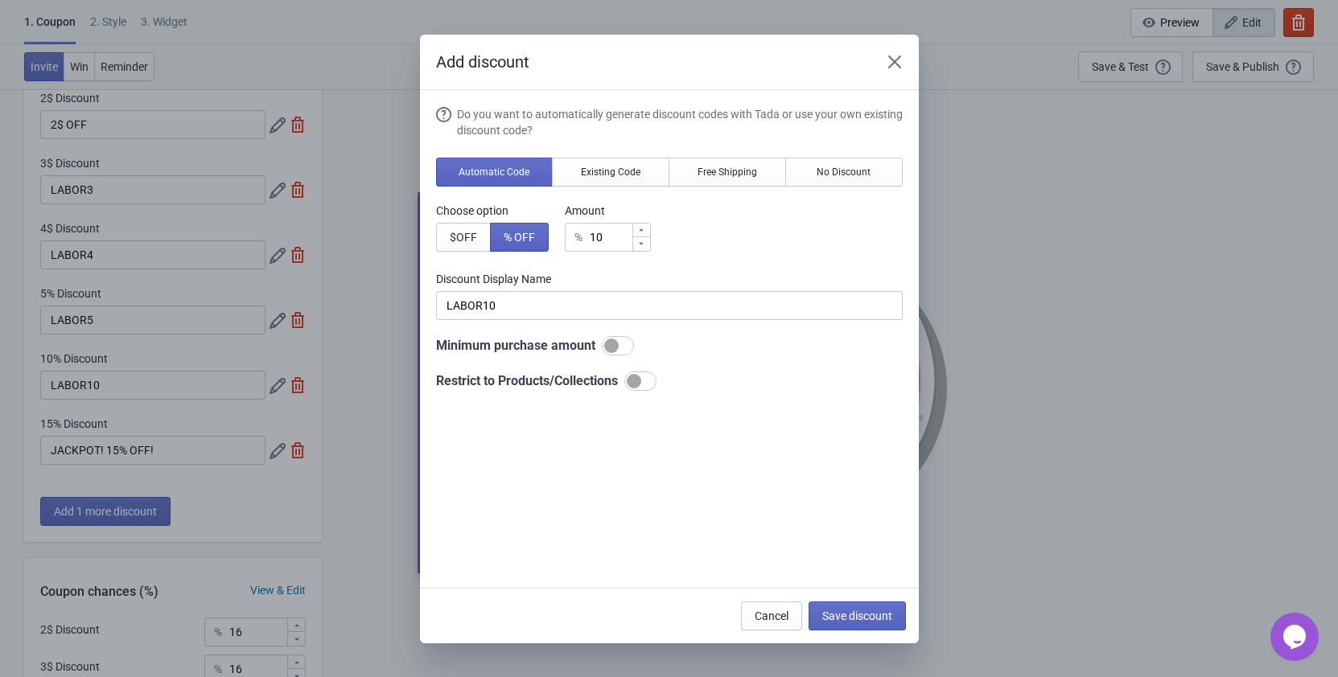
scroll to position [0, 0]
drag, startPoint x: 519, startPoint y: 306, endPoint x: 409, endPoint y: 304, distance: 109.4
click at [436, 304] on input "LABOR10" at bounding box center [669, 305] width 466 height 29
click at [518, 312] on input "LABOR10" at bounding box center [669, 305] width 466 height 29
drag, startPoint x: 545, startPoint y: 306, endPoint x: 416, endPoint y: 302, distance: 129.5
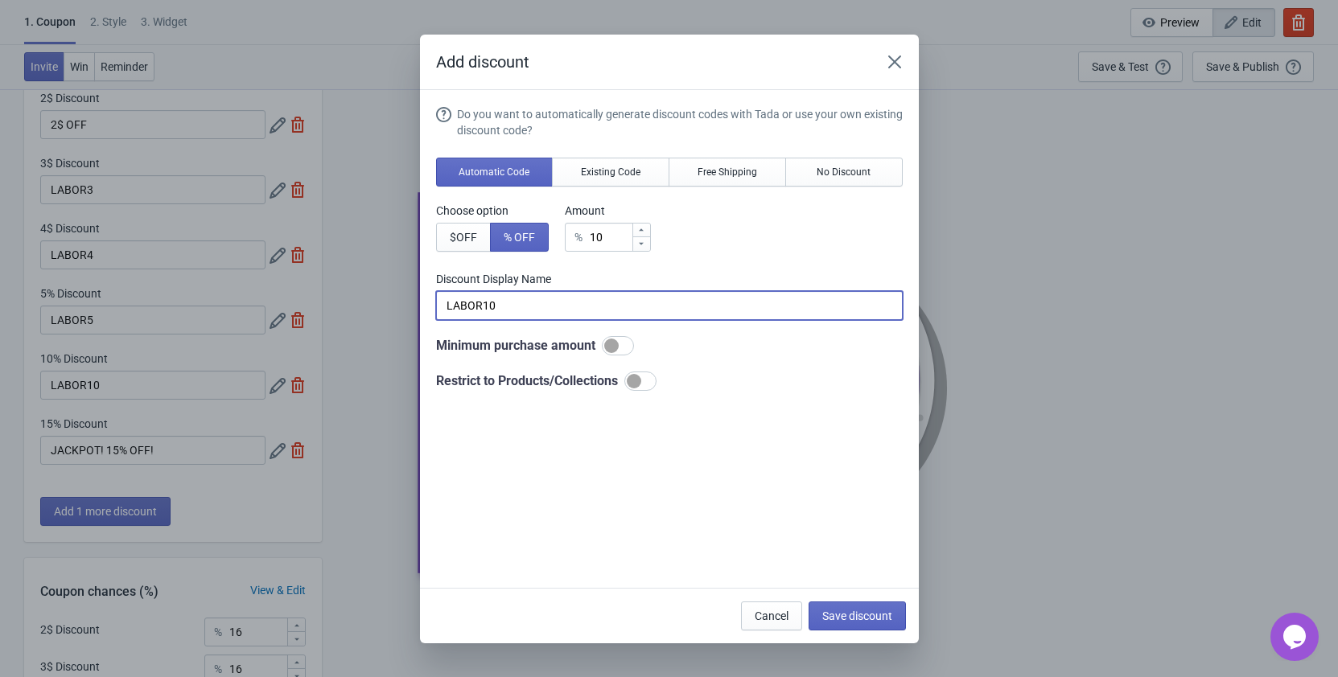
click at [436, 302] on input "LABOR10" at bounding box center [669, 305] width 466 height 29
paste input "Feeling Fancy? 15% Off!"
click at [562, 302] on input "Feeling Fancy? 15% Off!" at bounding box center [669, 305] width 466 height 29
click at [534, 303] on input "Feeling Fancy? 15% OFF!" at bounding box center [669, 305] width 466 height 29
type input "Feeling Fancy? 10% OFF!"
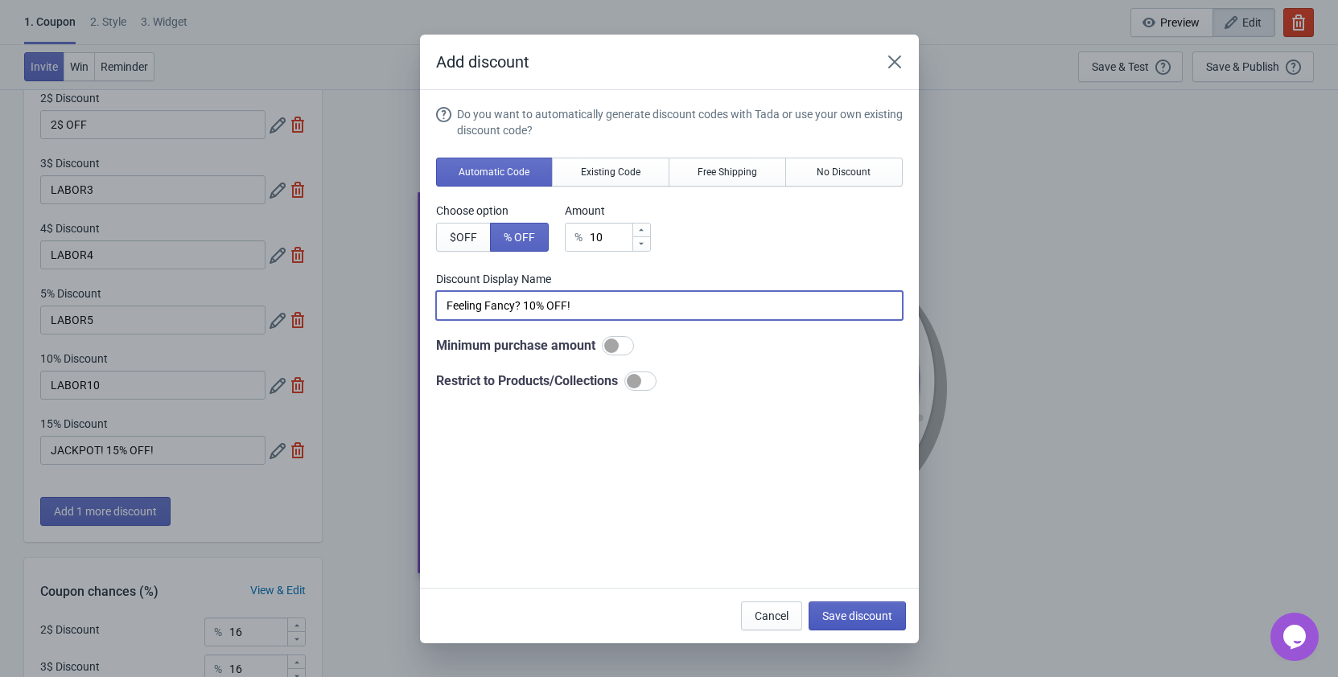
click at [866, 615] on span "Save discount" at bounding box center [857, 616] width 70 height 13
type input "Feeling Fancy? 10% OFF!"
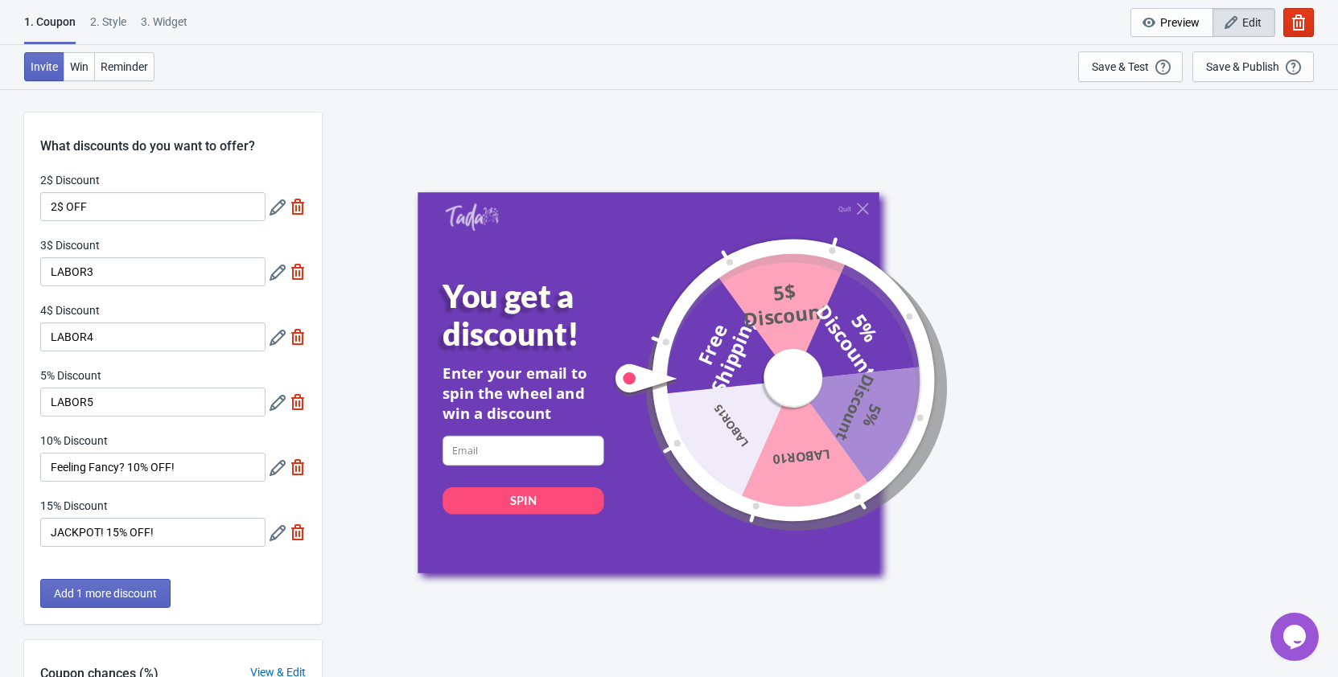
scroll to position [82, 0]
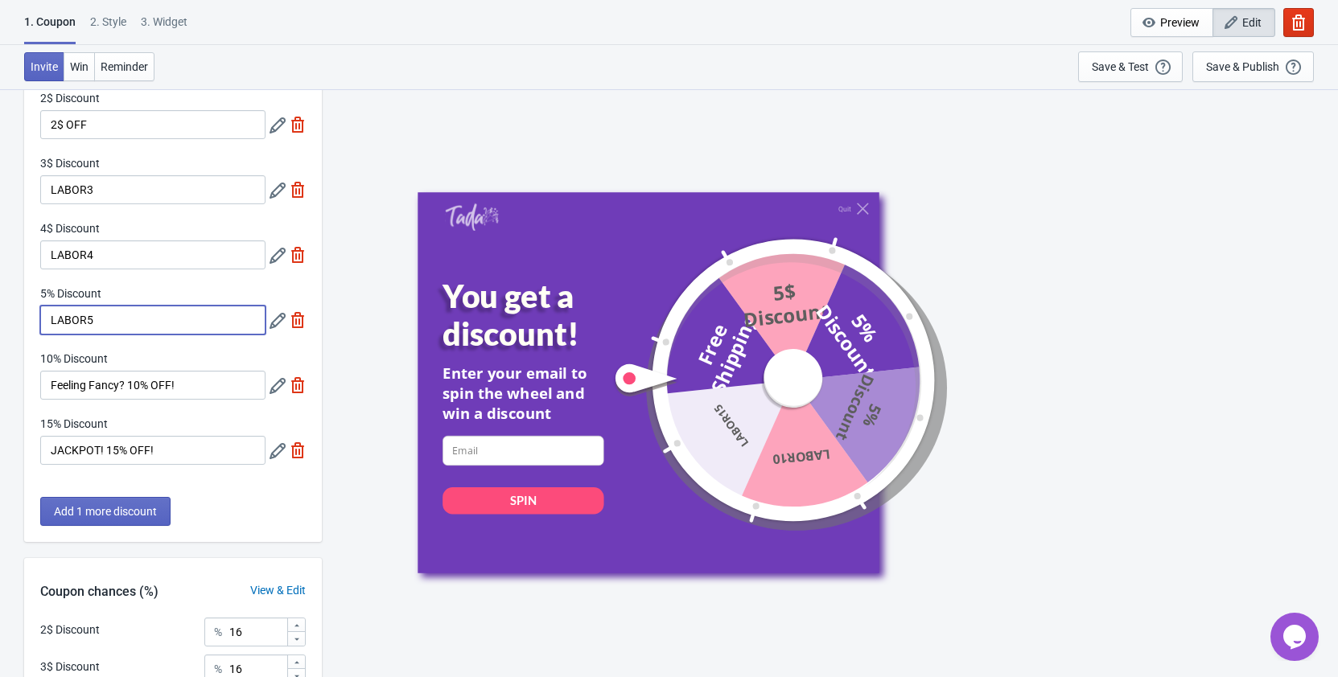
click at [147, 327] on input "LABOR5" at bounding box center [152, 320] width 225 height 29
click at [134, 323] on input "LABOR5" at bounding box center [152, 320] width 225 height 29
click at [270, 323] on icon at bounding box center [277, 321] width 16 height 16
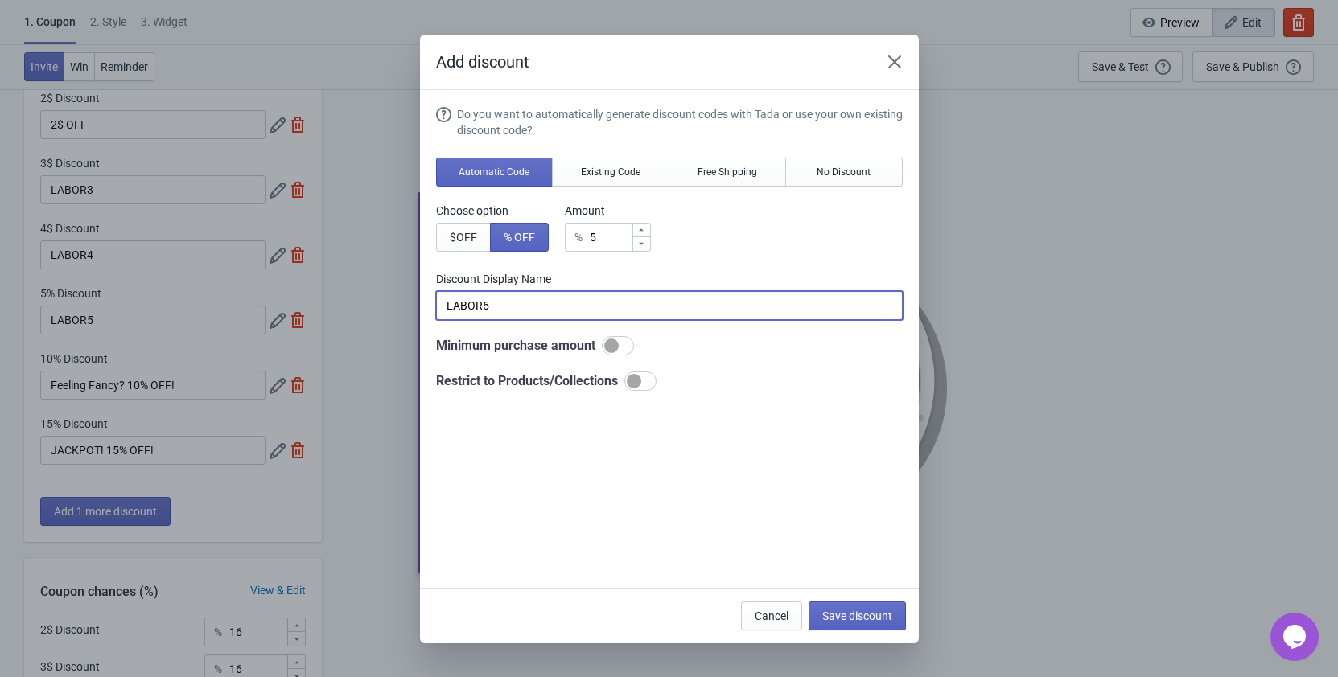
drag, startPoint x: 518, startPoint y: 300, endPoint x: 319, endPoint y: 302, distance: 198.7
click at [436, 302] on input "LABOR5" at bounding box center [669, 305] width 466 height 29
paste input "ucky 10% Off!"
click at [489, 305] on input "Lucky 10% Off!" at bounding box center [669, 305] width 466 height 29
drag, startPoint x: 497, startPoint y: 306, endPoint x: 487, endPoint y: 301, distance: 10.8
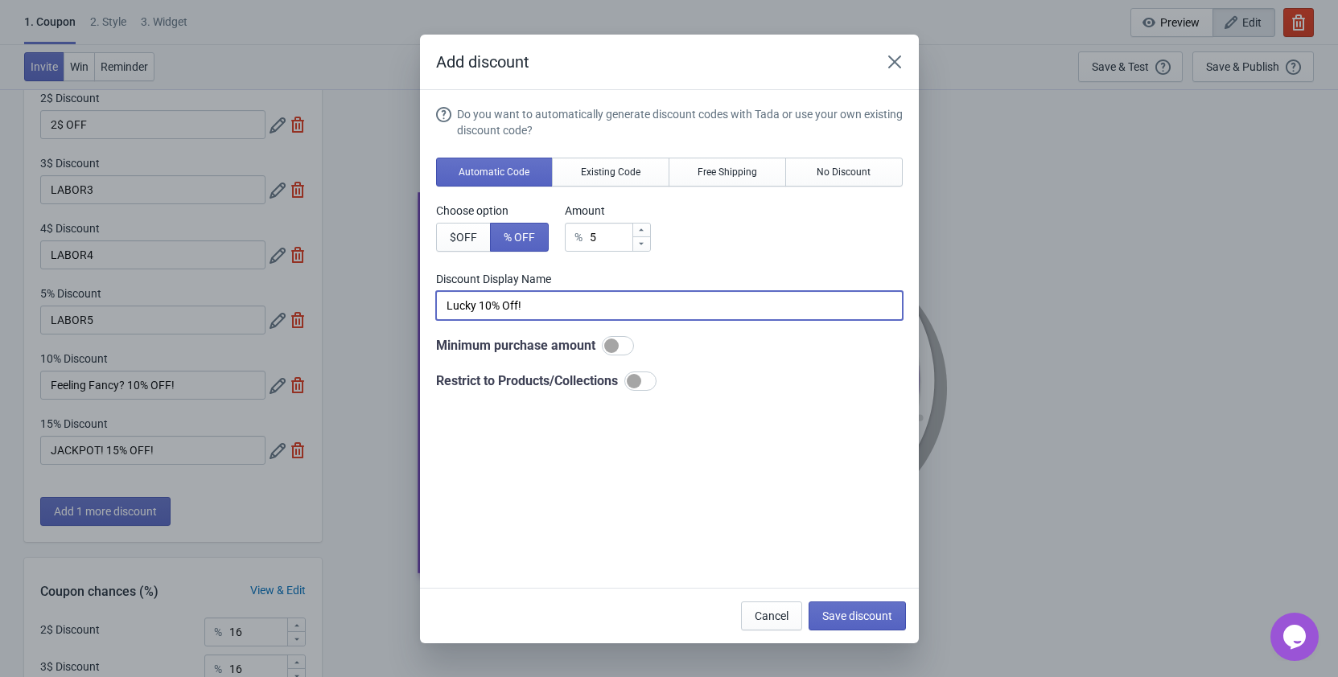
click at [487, 301] on input "Lucky 10% Off!" at bounding box center [669, 305] width 466 height 29
click at [492, 304] on input "Lucky 10% Off!" at bounding box center [669, 305] width 466 height 29
click at [487, 306] on input "Lucky 10% Off!" at bounding box center [669, 305] width 466 height 29
type input "Lucky 5% Off!"
click at [855, 608] on button "Save discount" at bounding box center [856, 616] width 97 height 29
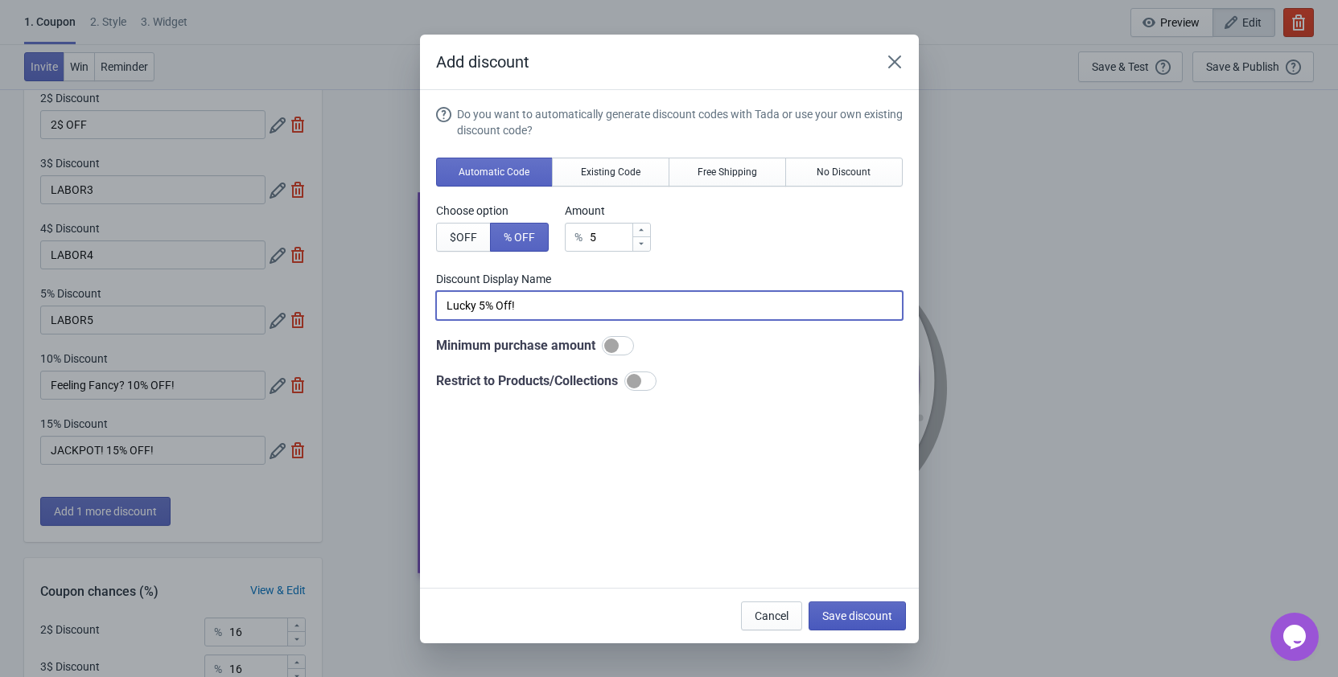
type input "Lucky 5% Off!"
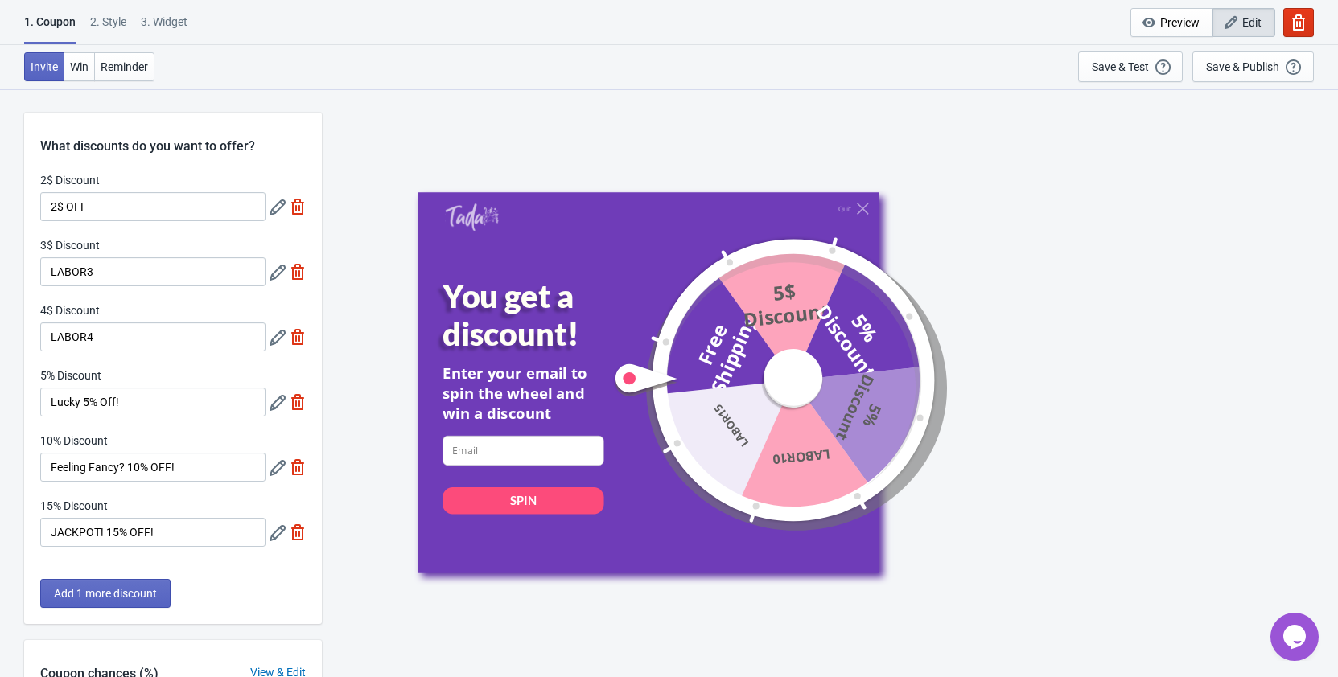
scroll to position [82, 0]
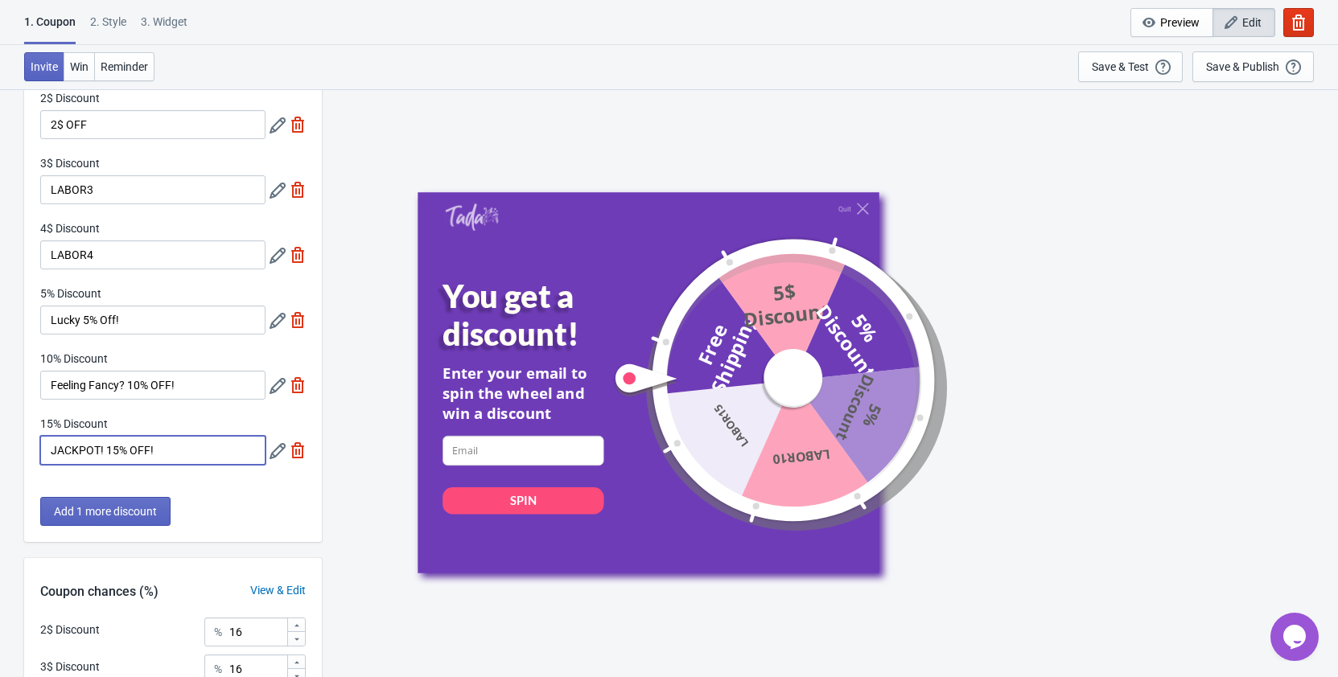
click at [50, 450] on input "JACKPOT! 15% OFF!" at bounding box center [152, 450] width 225 height 29
drag, startPoint x: 201, startPoint y: 452, endPoint x: 144, endPoint y: 450, distance: 57.2
click at [144, 450] on input "Labor DJACKPOT! 15% OFF!" at bounding box center [152, 450] width 225 height 29
click at [88, 447] on input "Labor DJACKPOT!" at bounding box center [152, 450] width 225 height 29
click at [167, 448] on input "[DATE] JACKPOT!" at bounding box center [152, 450] width 225 height 29
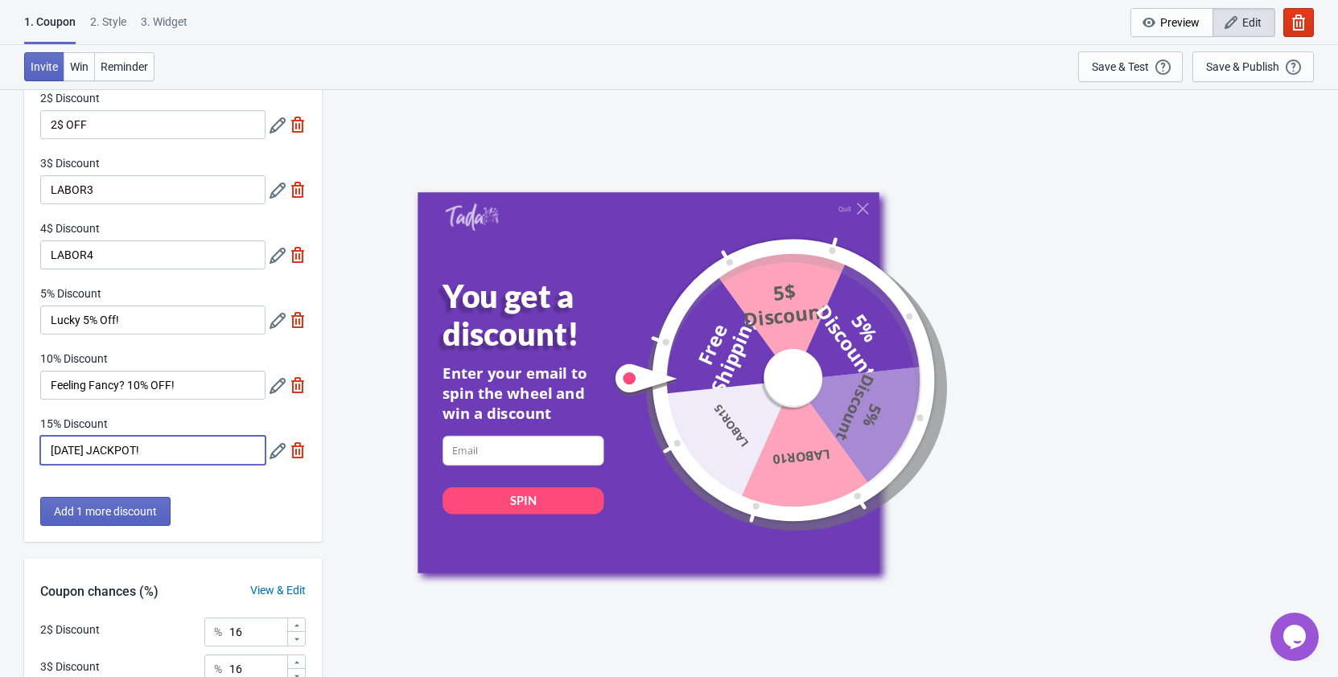
drag, startPoint x: 161, startPoint y: 452, endPoint x: 4, endPoint y: 454, distance: 156.9
click at [40, 454] on input "[DATE] JACKPOT!" at bounding box center [152, 450] width 225 height 29
type input "[DATE] JACKPOT!"
click at [277, 450] on icon at bounding box center [277, 451] width 16 height 16
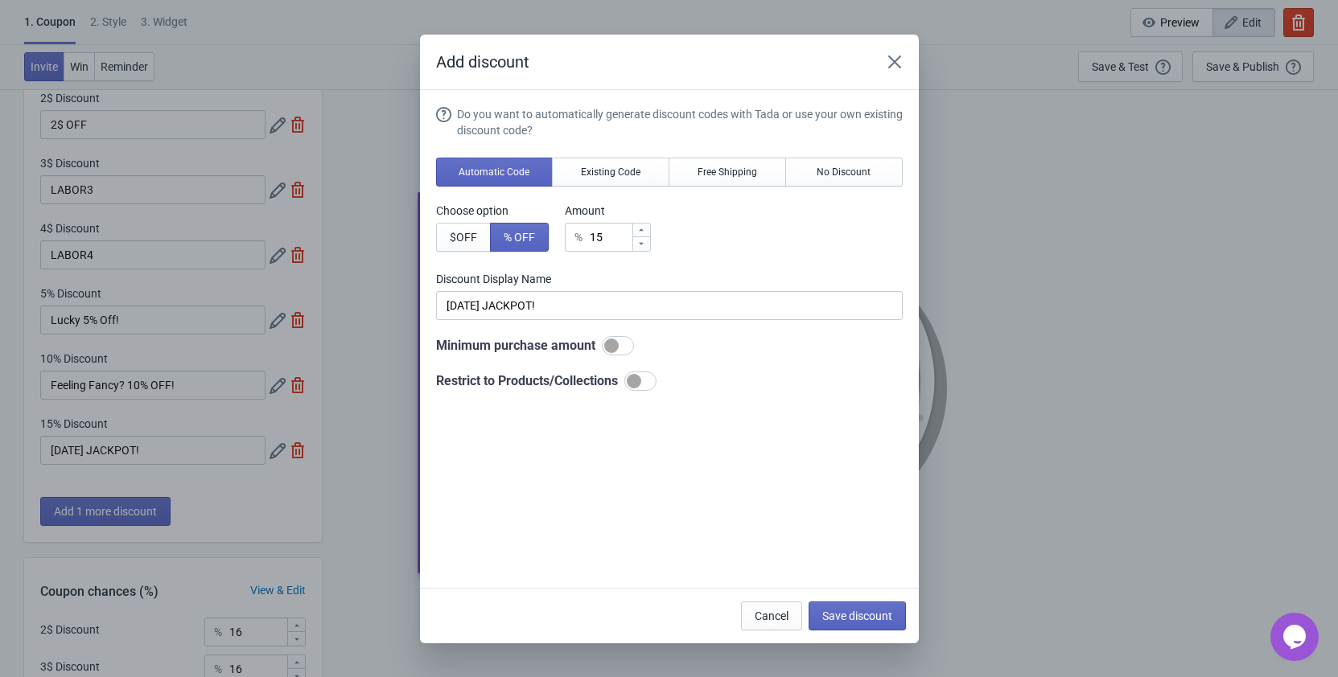
click at [848, 470] on div "Do you want to automatically generate discount codes with Tada or use your own …" at bounding box center [669, 340] width 466 height 469
click at [871, 611] on span "Save discount" at bounding box center [857, 616] width 70 height 13
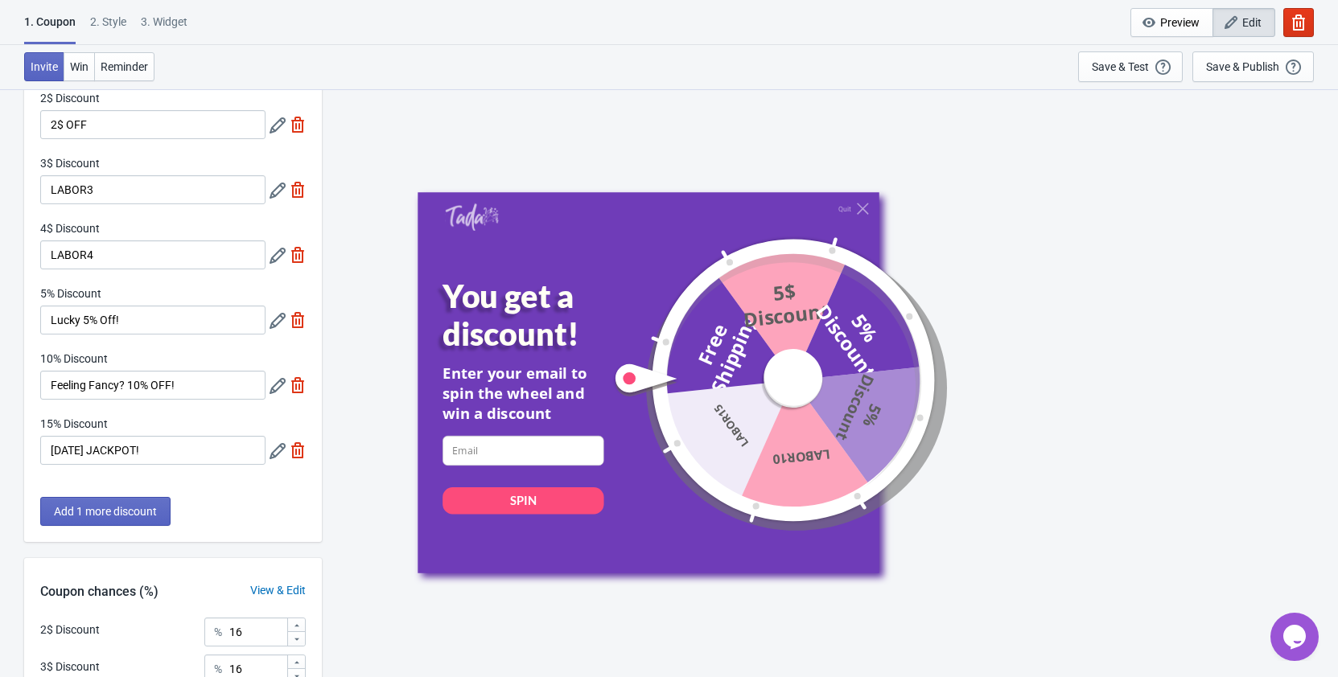
scroll to position [0, 0]
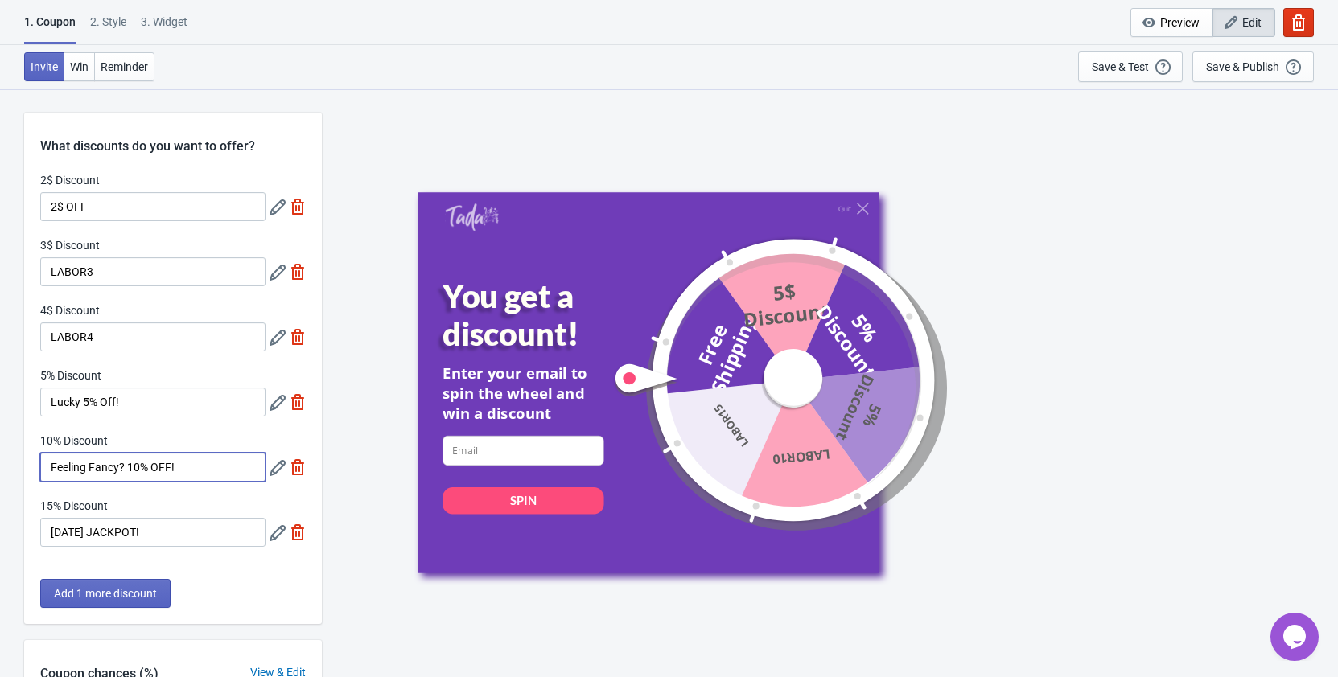
click at [116, 463] on input "Feeling Fancy? 10% OFF!" at bounding box center [152, 467] width 225 height 29
drag, startPoint x: 119, startPoint y: 462, endPoint x: 27, endPoint y: 469, distance: 91.9
click at [40, 469] on input "Feeling Fancy? 10% OFF!" at bounding box center [152, 467] width 225 height 29
click at [183, 466] on input "Punch the Clock 10% OFF!" at bounding box center [152, 467] width 225 height 29
click at [132, 471] on input "Punch the Clock 10% OFF" at bounding box center [152, 467] width 225 height 29
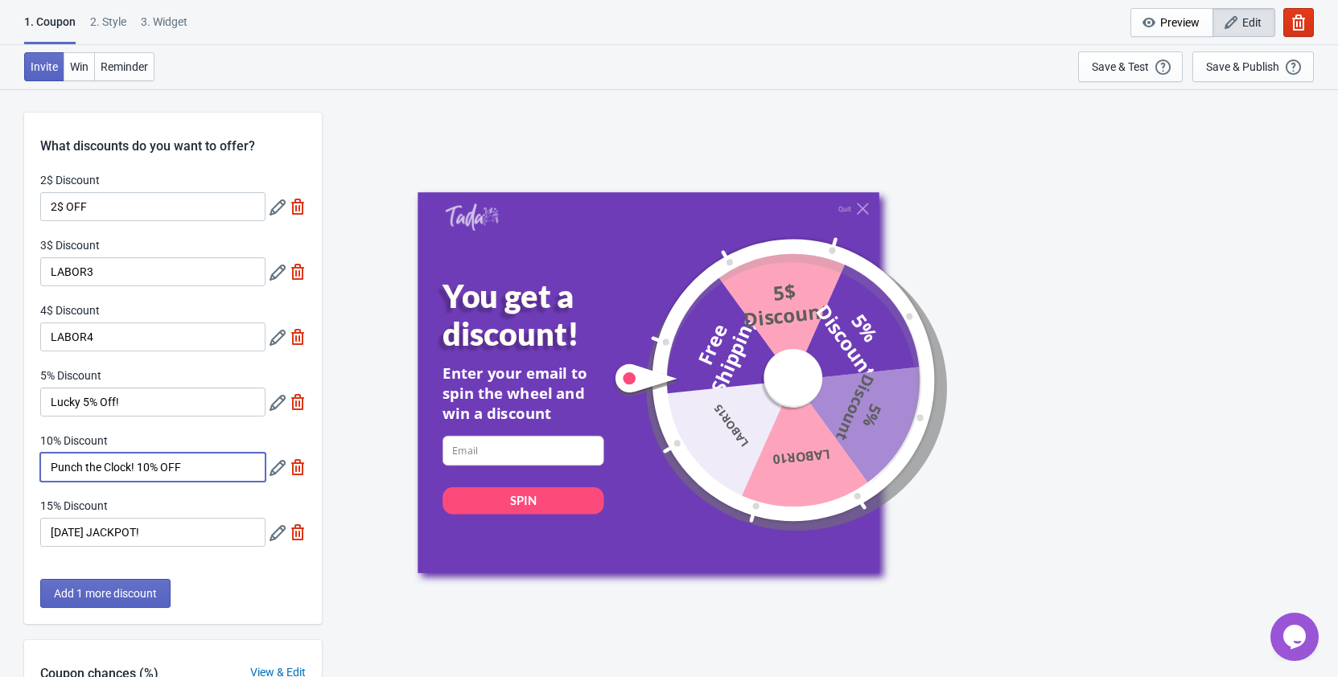
click at [187, 467] on input "Punch the Clock! 10% OFF" at bounding box center [152, 467] width 225 height 29
drag, startPoint x: 135, startPoint y: 466, endPoint x: 35, endPoint y: 468, distance: 99.7
click at [40, 468] on input "Punch the Clock! 10% OFF" at bounding box center [152, 467] width 225 height 29
type input "Punch the Clock! 10% OFF"
click at [277, 471] on icon at bounding box center [277, 468] width 16 height 16
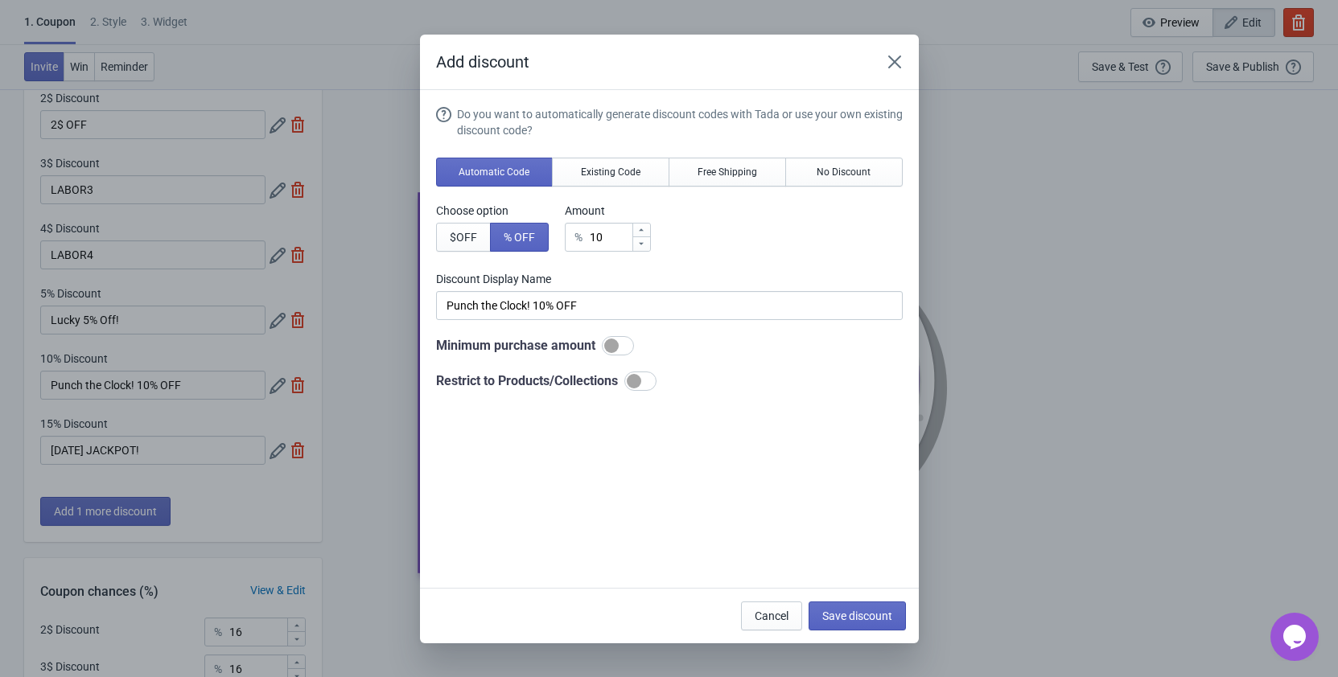
click at [124, 458] on div "Add discount Do you want to automatically generate discount codes with Tada or …" at bounding box center [669, 339] width 1338 height 609
click at [133, 464] on div "Add discount Do you want to automatically generate discount codes with Tada or …" at bounding box center [669, 339] width 1338 height 609
click at [524, 307] on input "Punch the Clock! 10% OFF" at bounding box center [669, 305] width 466 height 29
drag, startPoint x: 530, startPoint y: 304, endPoint x: 430, endPoint y: 305, distance: 99.7
click at [436, 305] on input "Punch the Clock! 10% OFF" at bounding box center [669, 305] width 466 height 29
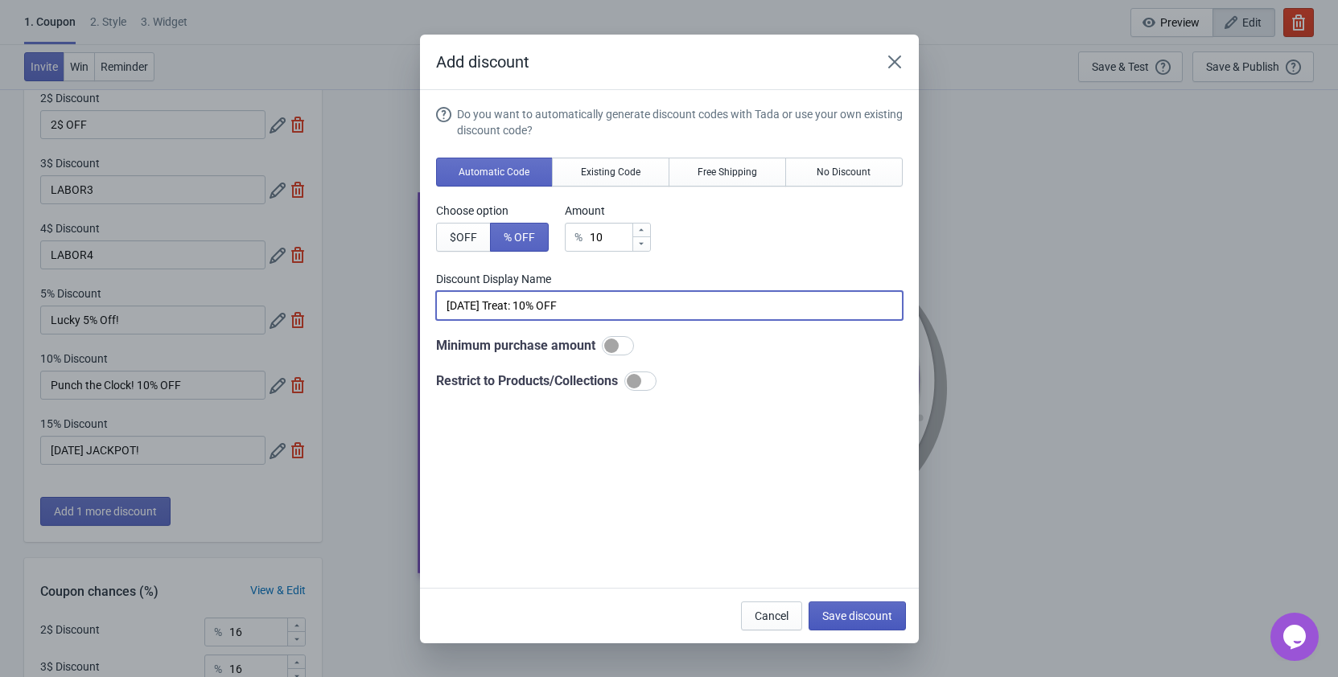
type input "[DATE] Treat: 10% OFF"
click at [849, 611] on span "Save discount" at bounding box center [857, 616] width 70 height 13
type input "[DATE] Treat: 10% OFF"
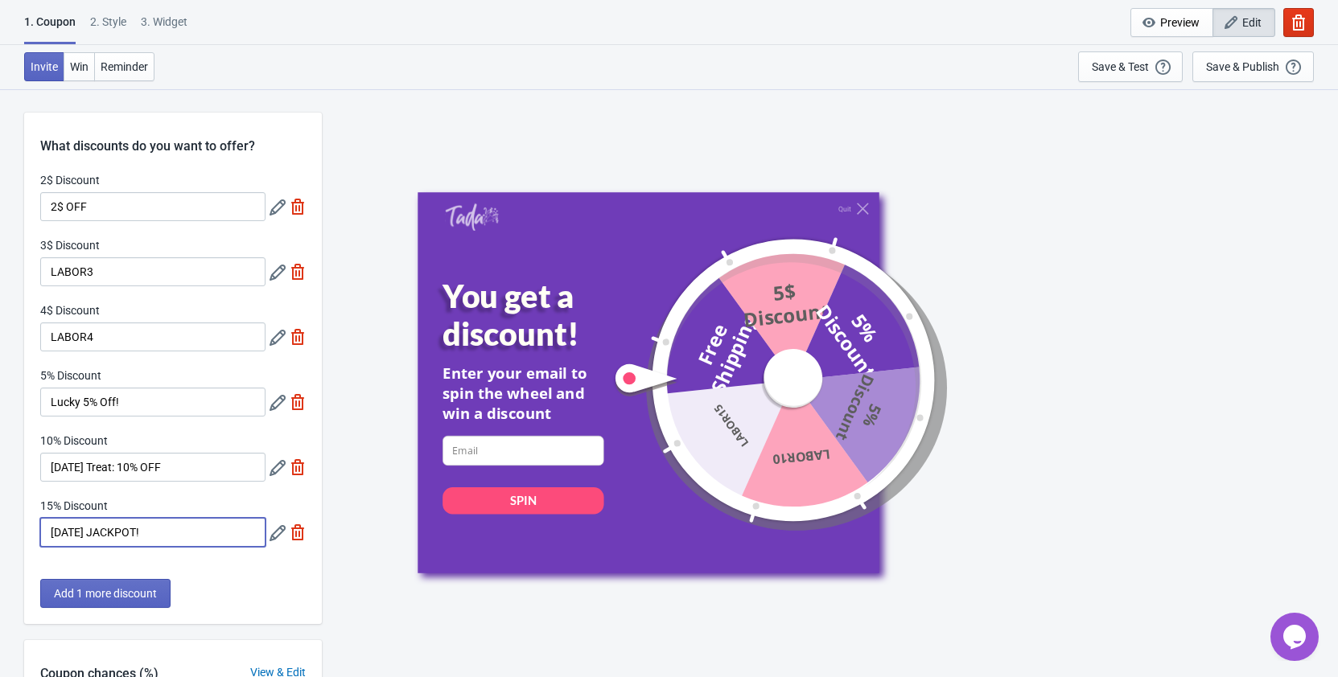
click at [123, 530] on input "[DATE] JACKPOT!" at bounding box center [152, 532] width 225 height 29
click at [103, 530] on input "[DATE] JACKPOT!" at bounding box center [152, 532] width 225 height 29
drag, startPoint x: 101, startPoint y: 531, endPoint x: 9, endPoint y: 530, distance: 92.5
click at [40, 530] on input "[DATE] JACKPOT!" at bounding box center [152, 532] width 225 height 29
paste input "Punch the Clock"
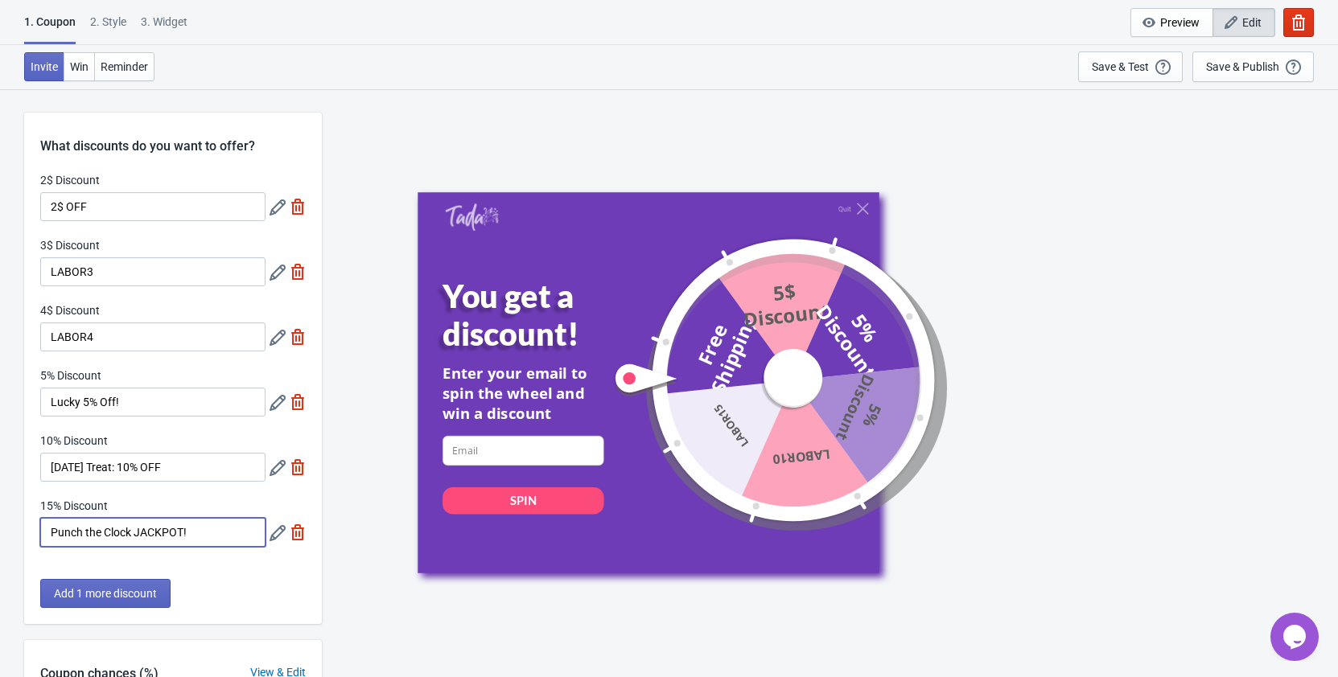
click at [194, 524] on input "Punch the Clock JACKPOT!" at bounding box center [152, 532] width 225 height 29
click at [137, 532] on input "Punch the Clock JACKPOT!" at bounding box center [152, 532] width 225 height 29
type input "Punch the Clock!JACKPOT!"
click at [1060, 337] on div "Quit You get a discount! Enter your email to spin the wheel and win a discount …" at bounding box center [829, 382] width 824 height 381
click at [133, 397] on input "Lucky 5% Off!" at bounding box center [152, 402] width 225 height 29
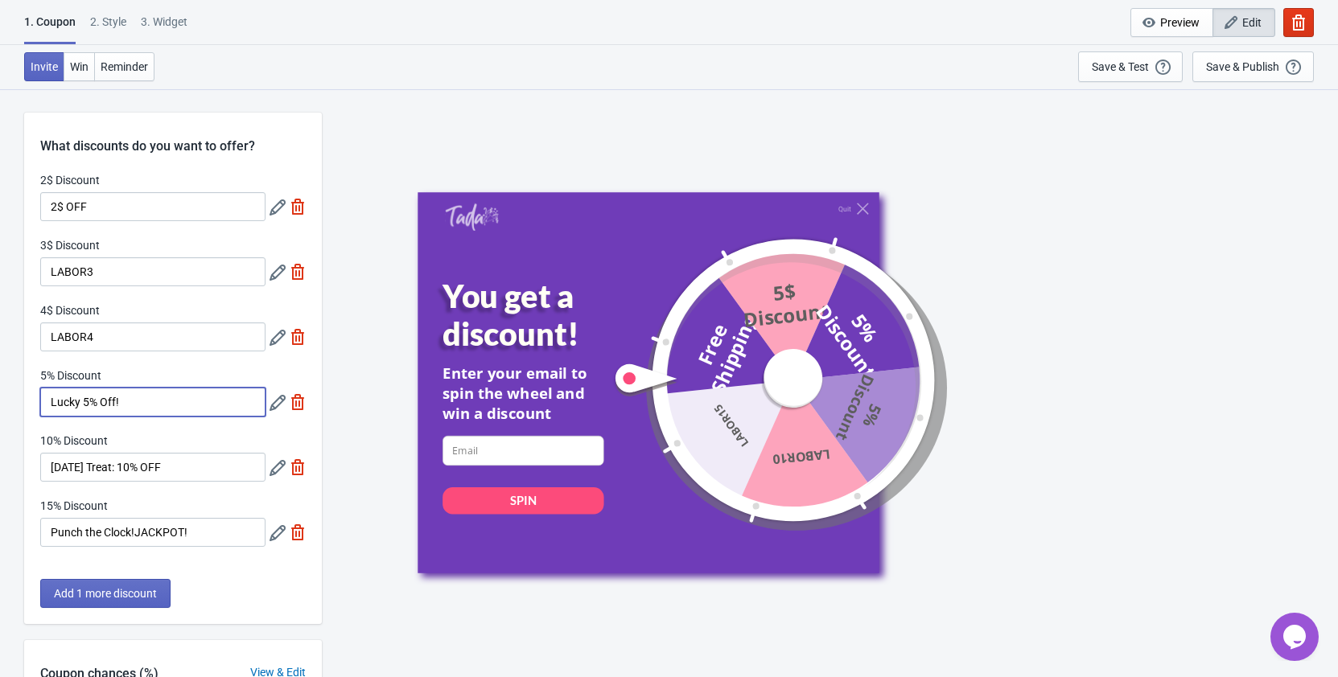
click at [146, 400] on input "Lucky 5% Off!" at bounding box center [152, 402] width 225 height 29
click at [86, 407] on input "Lucky 5% Off!" at bounding box center [152, 402] width 225 height 29
click at [151, 392] on input "Lucky 5% Off!" at bounding box center [152, 402] width 225 height 29
click at [138, 405] on input "Lucky 5% Off!" at bounding box center [152, 402] width 225 height 29
click at [97, 327] on input "LABOR4" at bounding box center [152, 337] width 225 height 29
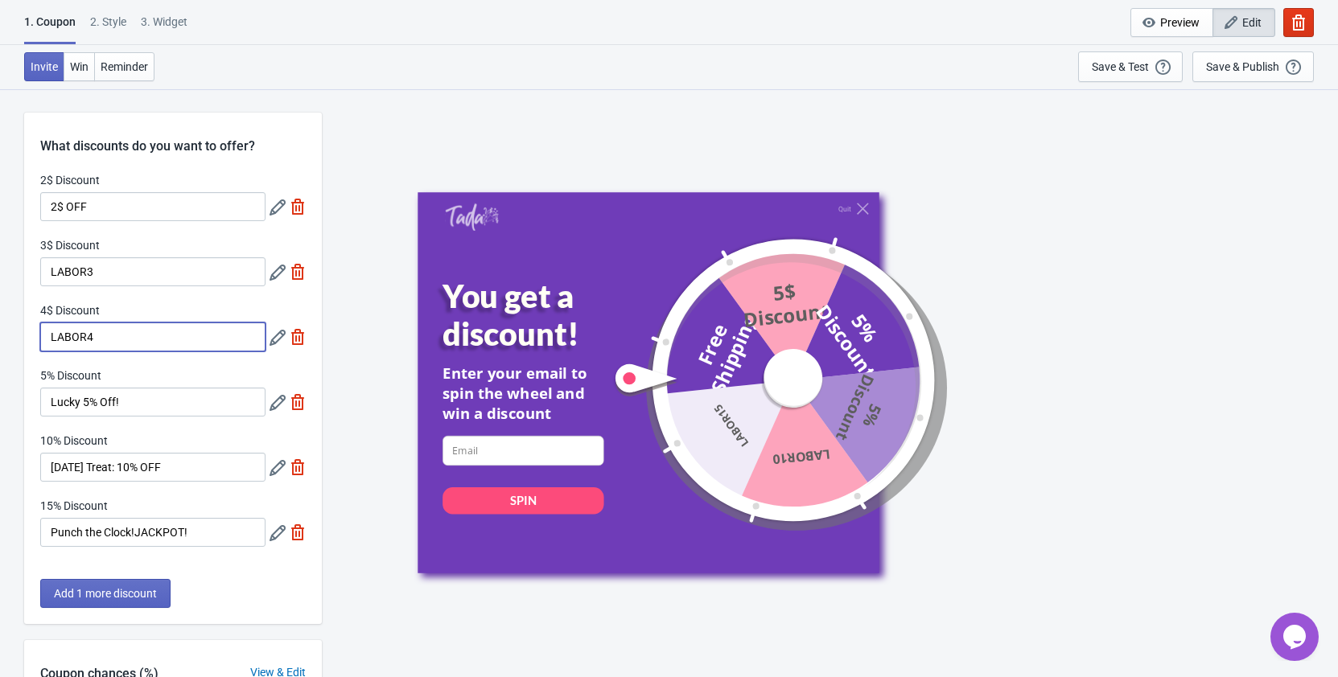
click at [161, 345] on input "LABOR4" at bounding box center [152, 337] width 225 height 29
click at [129, 341] on input "LABOR4" at bounding box center [152, 337] width 225 height 29
click at [115, 337] on input "LABOR4" at bounding box center [152, 337] width 225 height 29
click at [125, 339] on input "LABOR4" at bounding box center [152, 337] width 225 height 29
click at [120, 345] on input "LABOR4" at bounding box center [152, 337] width 225 height 29
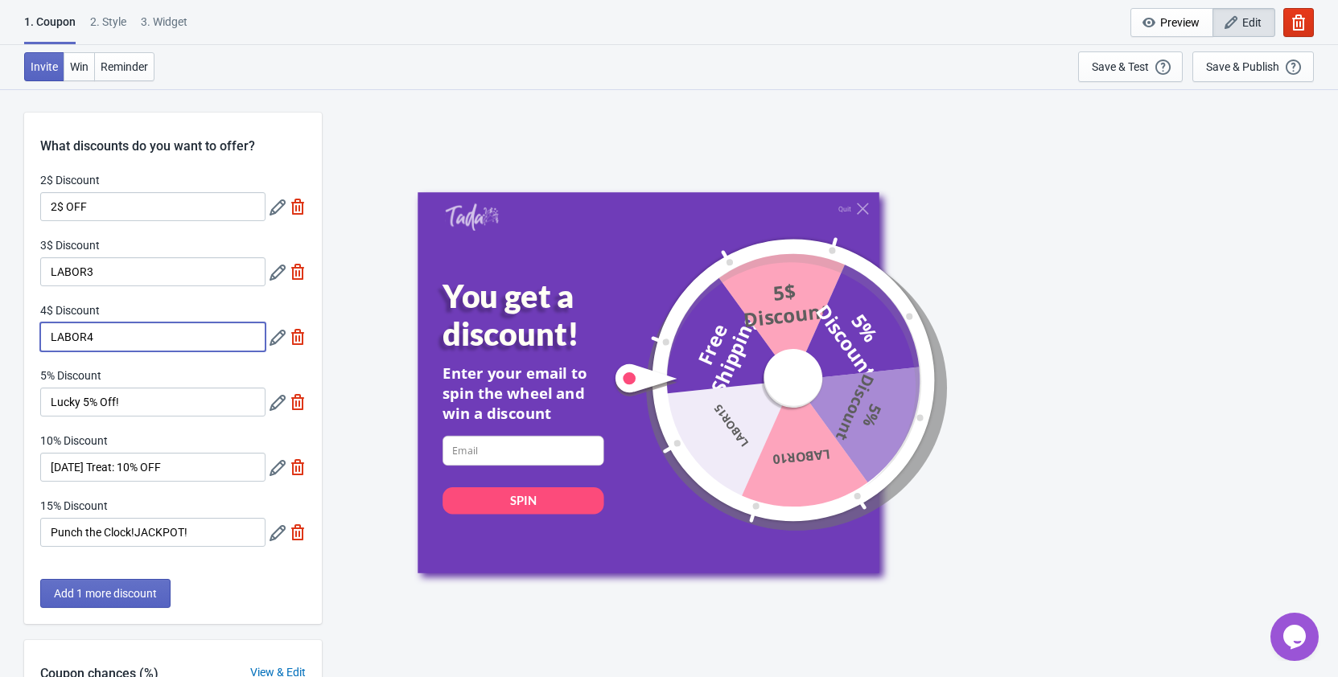
click at [106, 337] on input "LABOR4" at bounding box center [152, 337] width 225 height 29
click at [125, 340] on input "LABOR4" at bounding box center [152, 337] width 225 height 29
click at [125, 265] on input "LABOR3" at bounding box center [152, 271] width 225 height 29
click at [134, 339] on input "LABOR4" at bounding box center [152, 337] width 225 height 29
click at [117, 401] on input "Lucky 5% Off!" at bounding box center [152, 402] width 225 height 29
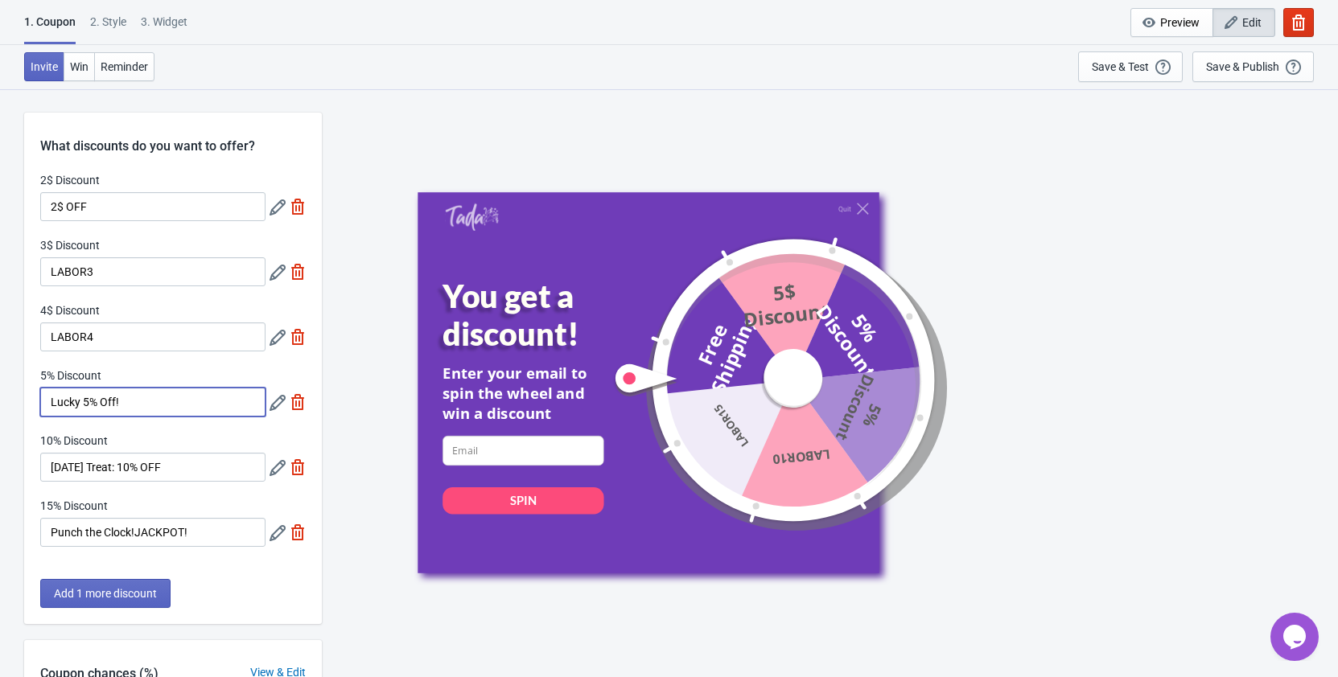
click at [95, 400] on input "Lucky 5% Off!" at bounding box center [152, 402] width 225 height 29
drag, startPoint x: 80, startPoint y: 401, endPoint x: -14, endPoint y: 386, distance: 95.2
click at [40, 388] on input "Lucky 5% Off!" at bounding box center [152, 402] width 225 height 29
paste input "Time for a Break"
click at [199, 401] on input "Time for a Break 5% Off!" at bounding box center [152, 402] width 225 height 29
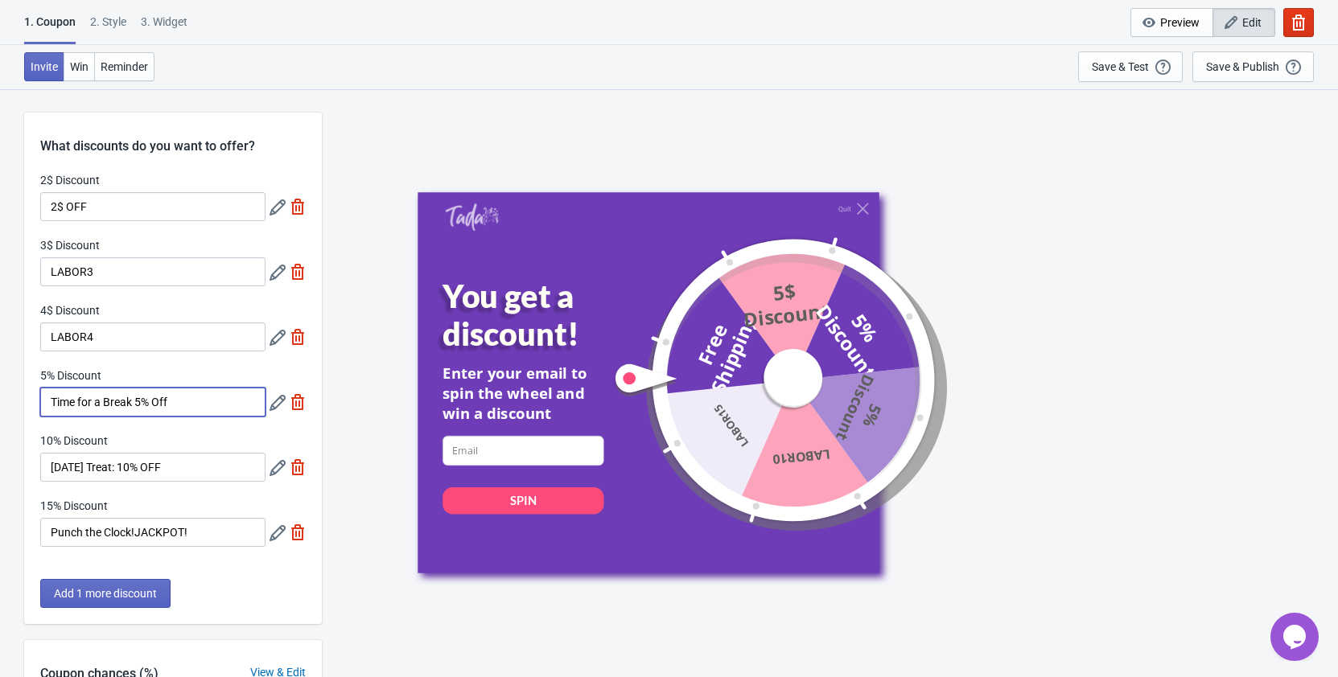
click at [136, 400] on input "Time for a Break 5% Off" at bounding box center [152, 402] width 225 height 29
click at [200, 471] on input "[DATE] Treat: 10% OFF" at bounding box center [152, 467] width 225 height 29
click at [135, 402] on input "Time for a Break:5% Off" at bounding box center [152, 402] width 225 height 29
type input "Time for a Break: 5% Off"
click at [135, 464] on input "[DATE] Treat: 10% OFF" at bounding box center [152, 467] width 225 height 29
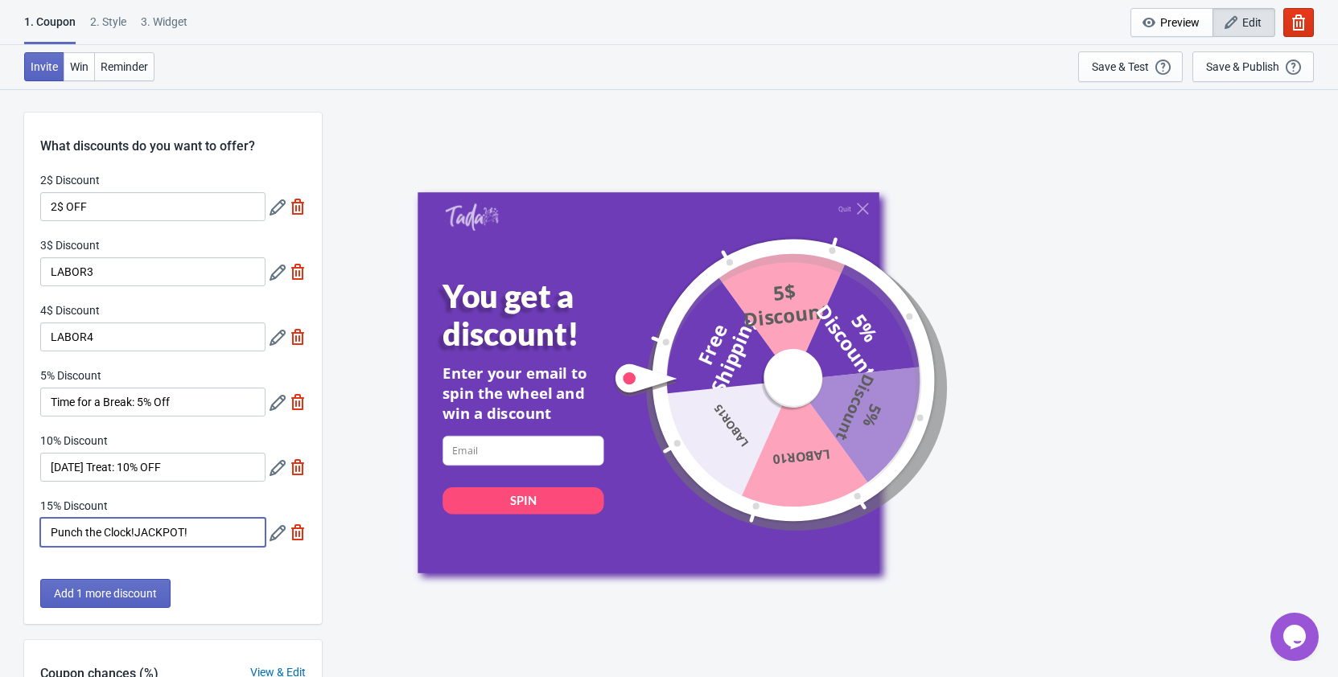
drag, startPoint x: 133, startPoint y: 531, endPoint x: 27, endPoint y: 541, distance: 106.7
click at [40, 541] on input "Punch the Clock!JACKPOT!" at bounding box center [152, 532] width 225 height 29
click at [55, 531] on input "!JACKPOT!" at bounding box center [152, 532] width 225 height 29
click at [199, 532] on input "[DATE] JACKPOT!" at bounding box center [152, 532] width 225 height 29
type input "[DATE] JACKPOT!"
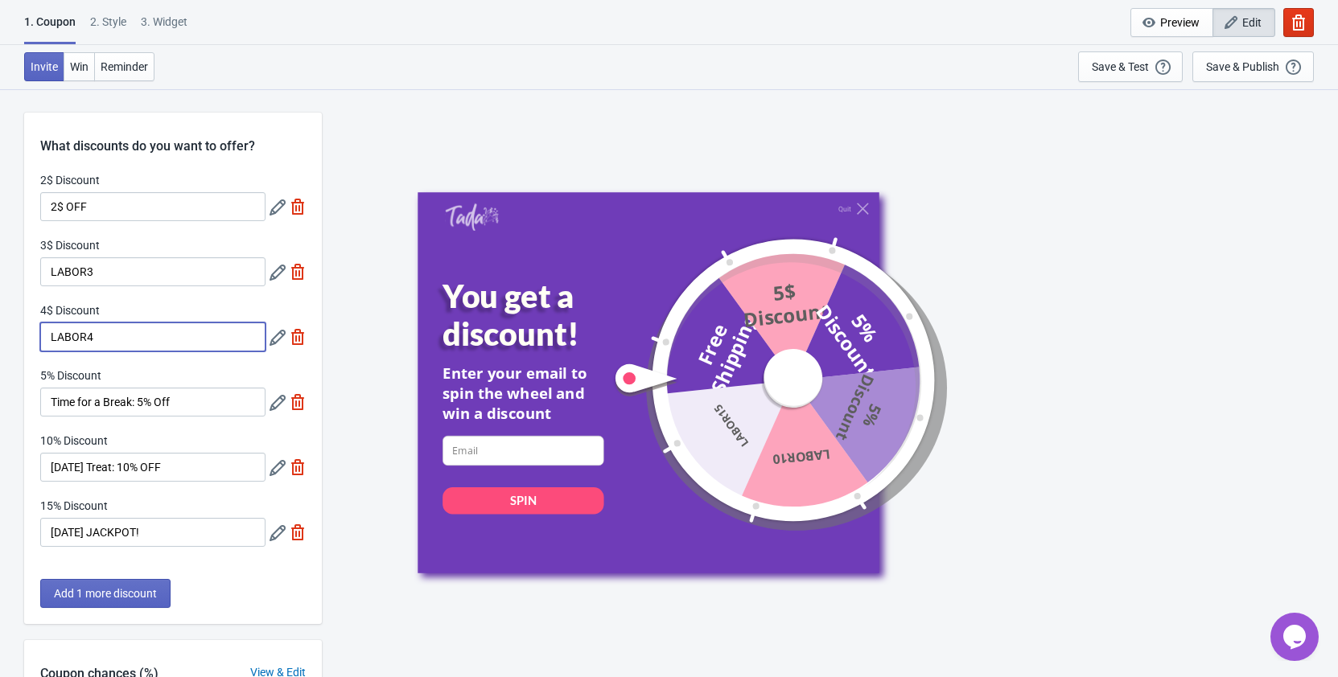
click at [137, 333] on input "LABOR4" at bounding box center [152, 337] width 225 height 29
click at [105, 340] on input "LABOR4" at bounding box center [152, 337] width 225 height 29
click at [51, 341] on input "LABOR4" at bounding box center [152, 337] width 225 height 29
drag, startPoint x: 121, startPoint y: 337, endPoint x: -35, endPoint y: 351, distance: 155.8
click at [40, 351] on input "LABOR4" at bounding box center [152, 337] width 225 height 29
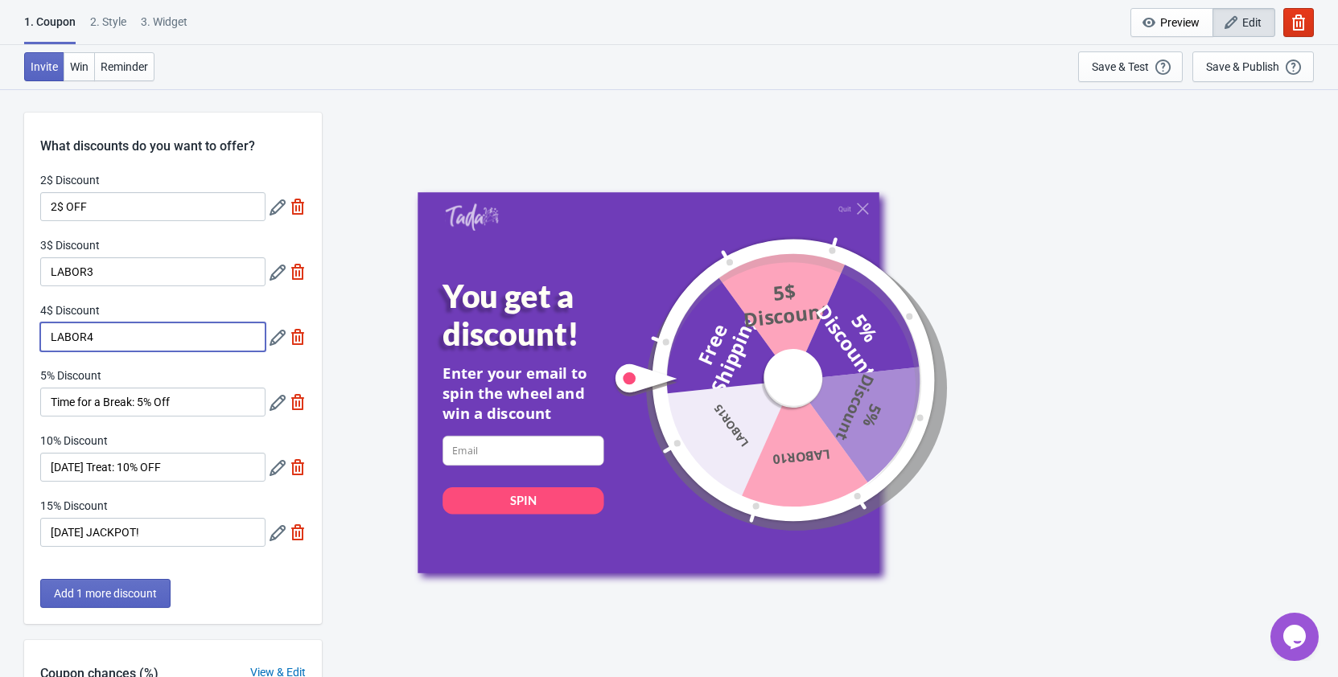
paste input "Punch the Clock"
type input "Punch the Clock! 4 Off"
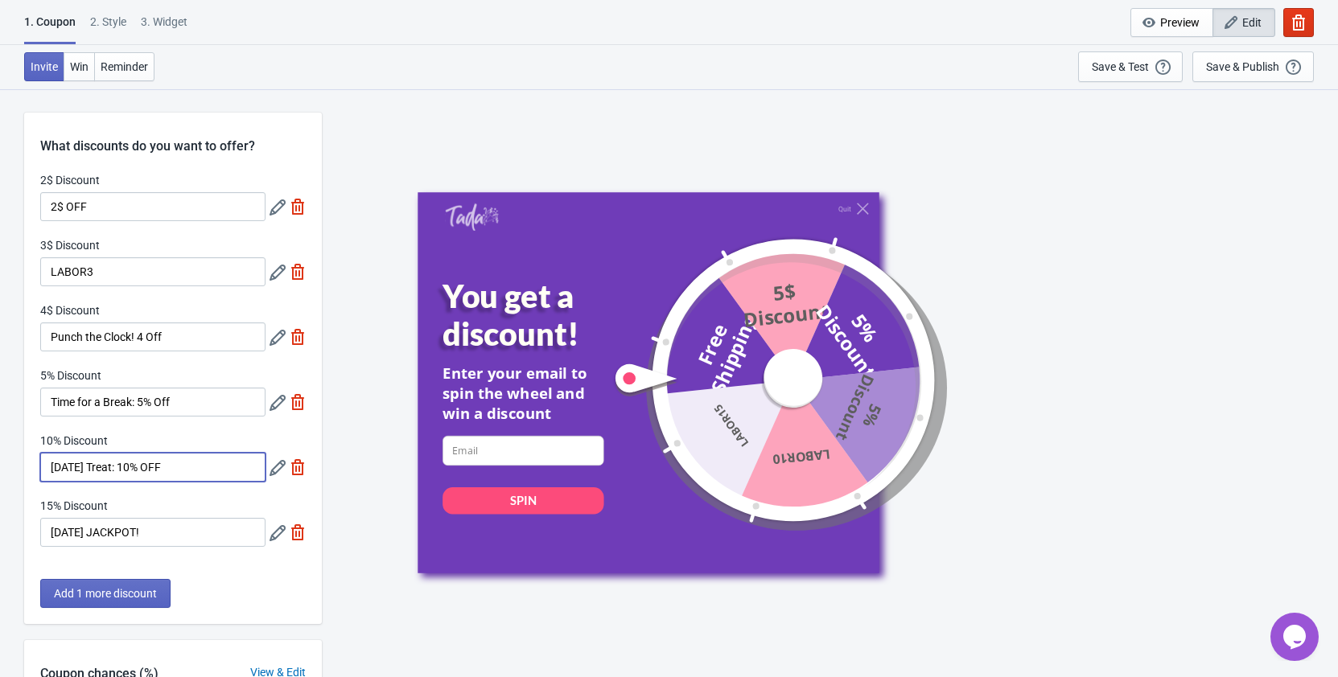
click at [187, 465] on input "[DATE] Treat: 10% OFF" at bounding box center [152, 467] width 225 height 29
click at [202, 401] on input "Time for a Break: 5% Off" at bounding box center [152, 402] width 225 height 29
type input "Time for a Break: 5% OFF"
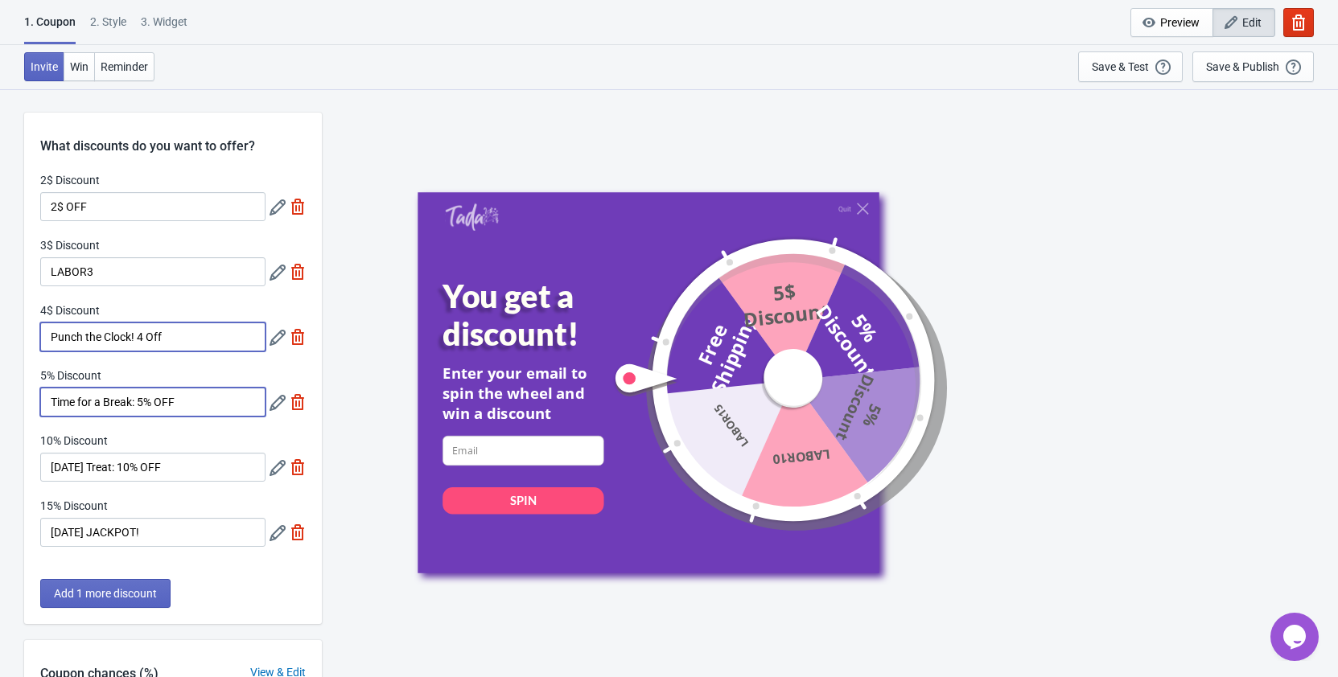
click at [190, 340] on input "Punch the Clock! 4 Off" at bounding box center [152, 337] width 225 height 29
type input "Punch the Clock! 4 OFF"
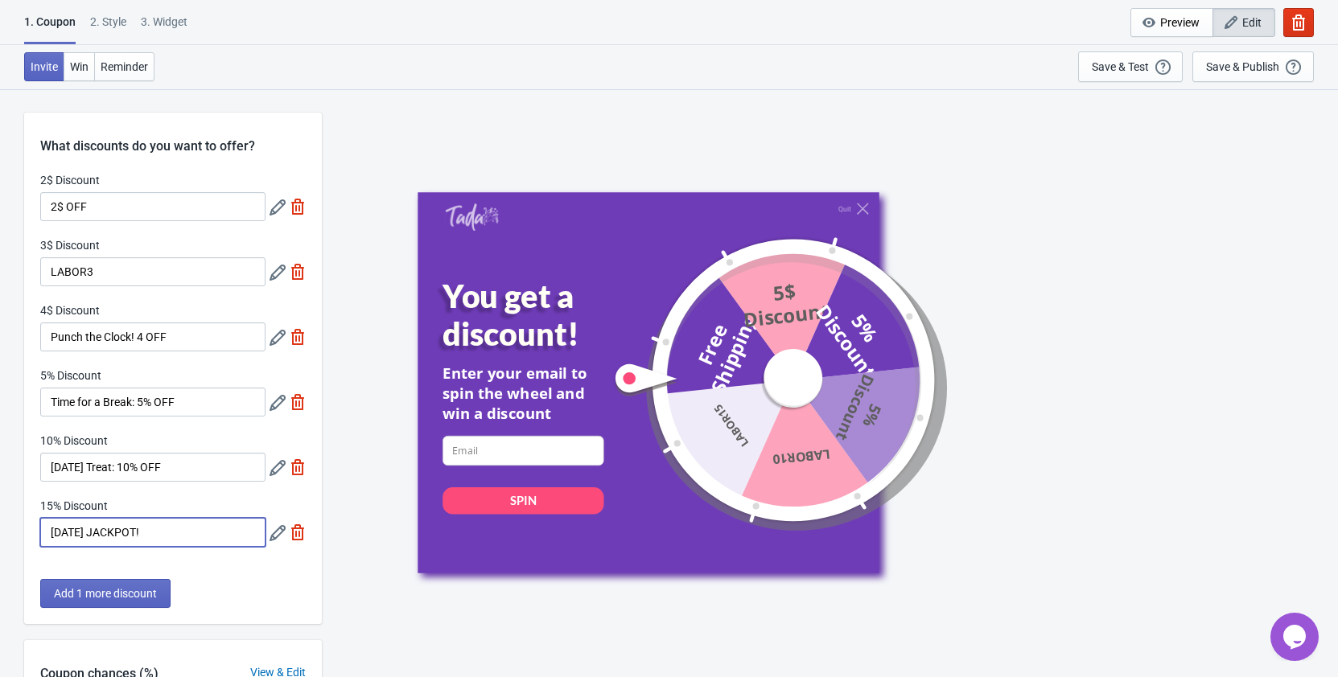
drag, startPoint x: 169, startPoint y: 536, endPoint x: 1, endPoint y: 535, distance: 168.1
click at [40, 535] on input "[DATE] JACKPOT!" at bounding box center [152, 532] width 225 height 29
paste input "“Punch the Clock, Win th"
click at [54, 528] on input "“Punch the Clock, Win th" at bounding box center [152, 532] width 225 height 29
click at [197, 533] on input "Punch the Clock, Win th" at bounding box center [152, 532] width 225 height 29
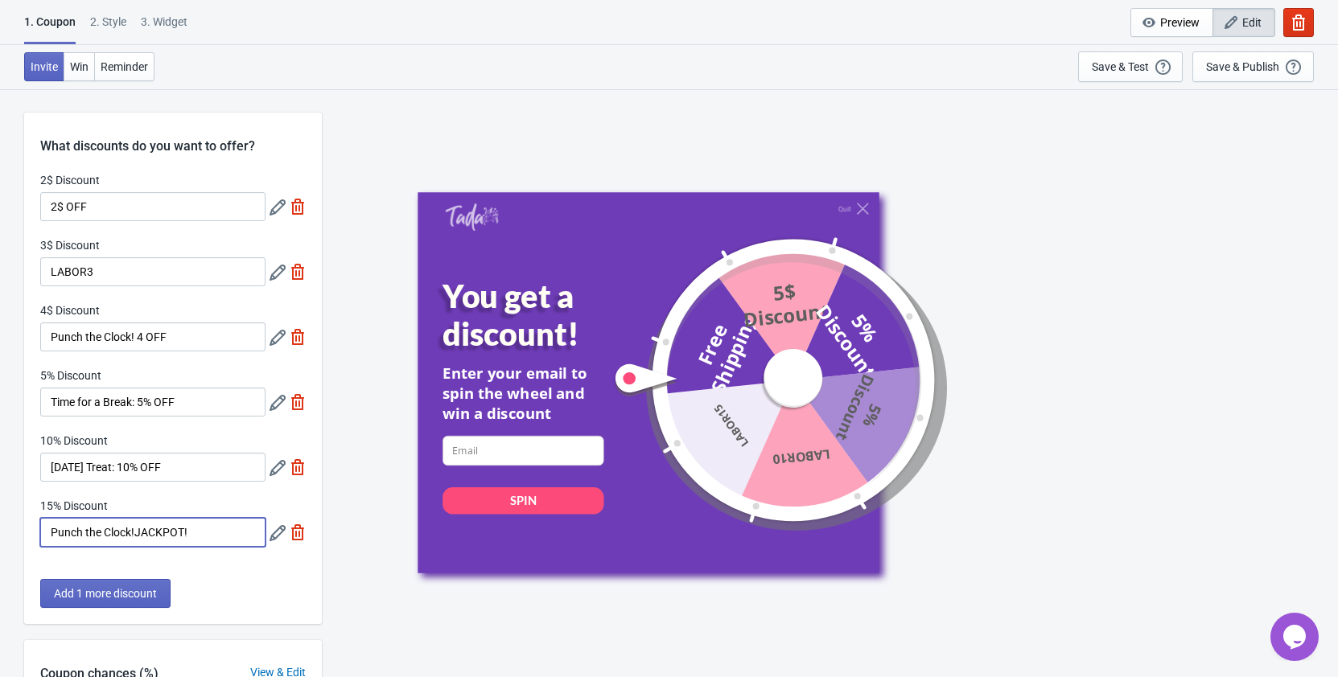
type input "Punch the Clock!JACKPOT!"
click at [1008, 429] on div "Quit You get a discount! Enter your email to spin the wheel and win a discount …" at bounding box center [829, 382] width 824 height 381
click at [140, 532] on input "Punch the Clock!JACKPOT!" at bounding box center [152, 532] width 225 height 29
click at [138, 533] on input "Punch the Clock!JACKPOT!" at bounding box center [152, 532] width 225 height 29
drag, startPoint x: 87, startPoint y: 269, endPoint x: 22, endPoint y: 273, distance: 65.3
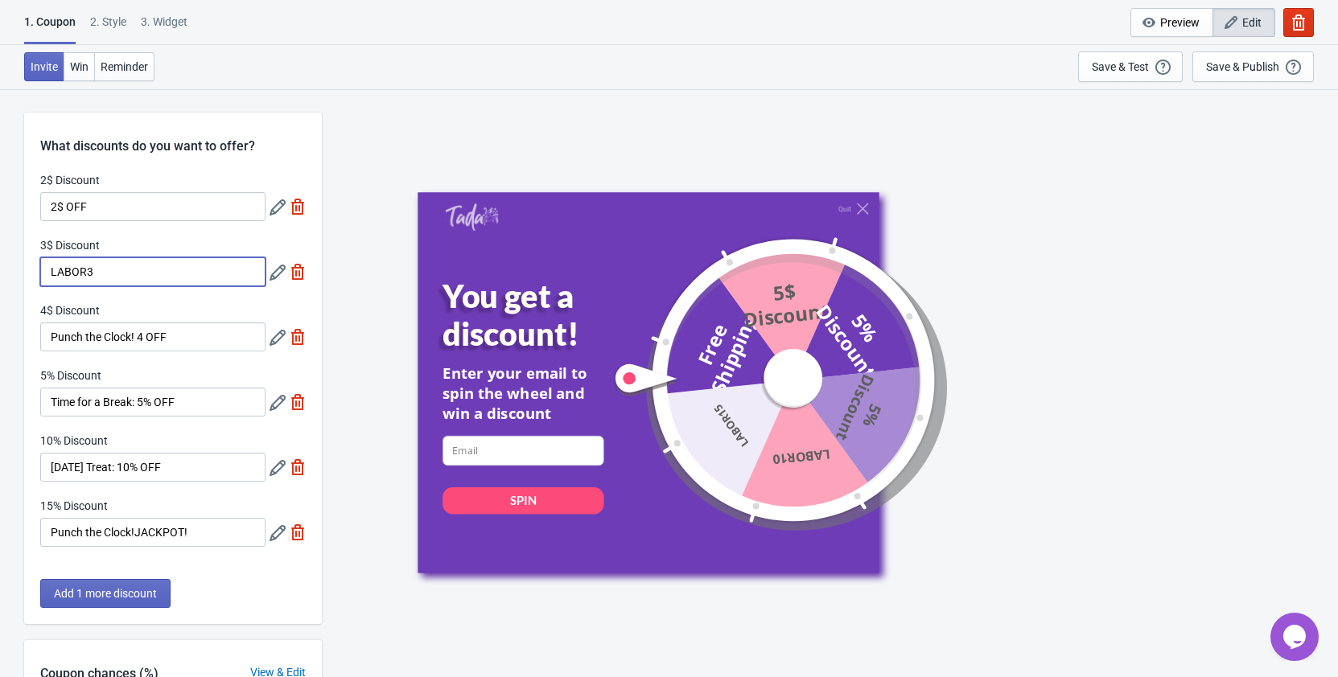
click at [40, 273] on input "LABOR3" at bounding box center [152, 271] width 225 height 29
click at [185, 277] on input "Work & Play $3" at bounding box center [152, 271] width 225 height 29
type input "Work & Play $3 OFF"
click at [138, 334] on input "Punch the Clock! 4 OFF" at bounding box center [152, 337] width 225 height 29
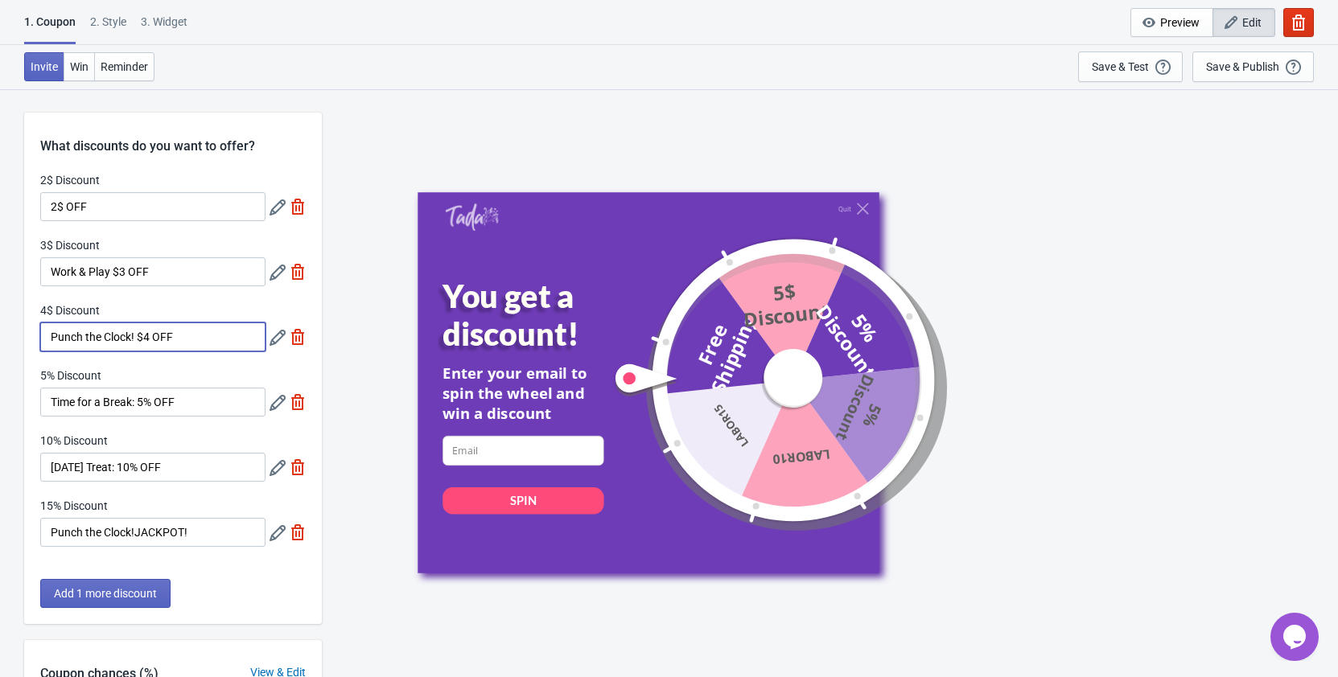
type input "Punch the Clock! $4 OFF"
click at [48, 208] on input "2$ OFF" at bounding box center [152, 206] width 225 height 29
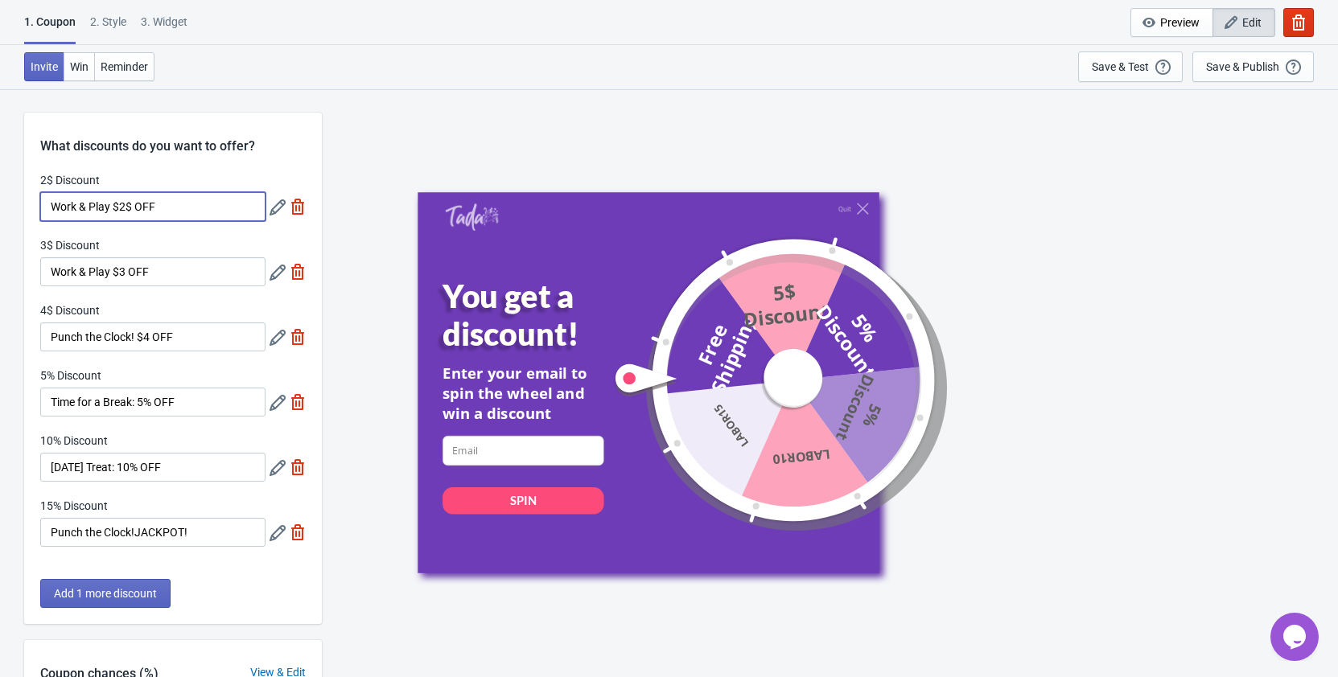
click at [131, 207] on input "Work & Play $2$ OFF" at bounding box center [152, 206] width 225 height 29
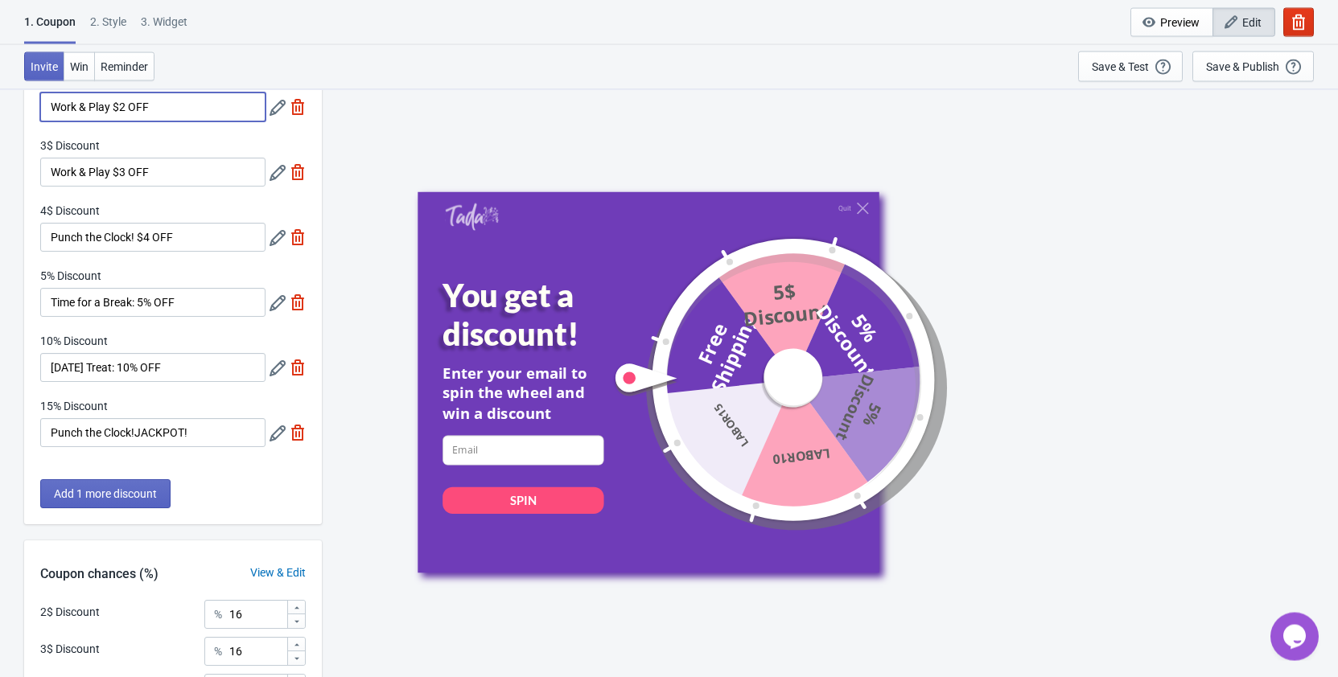
scroll to position [56, 0]
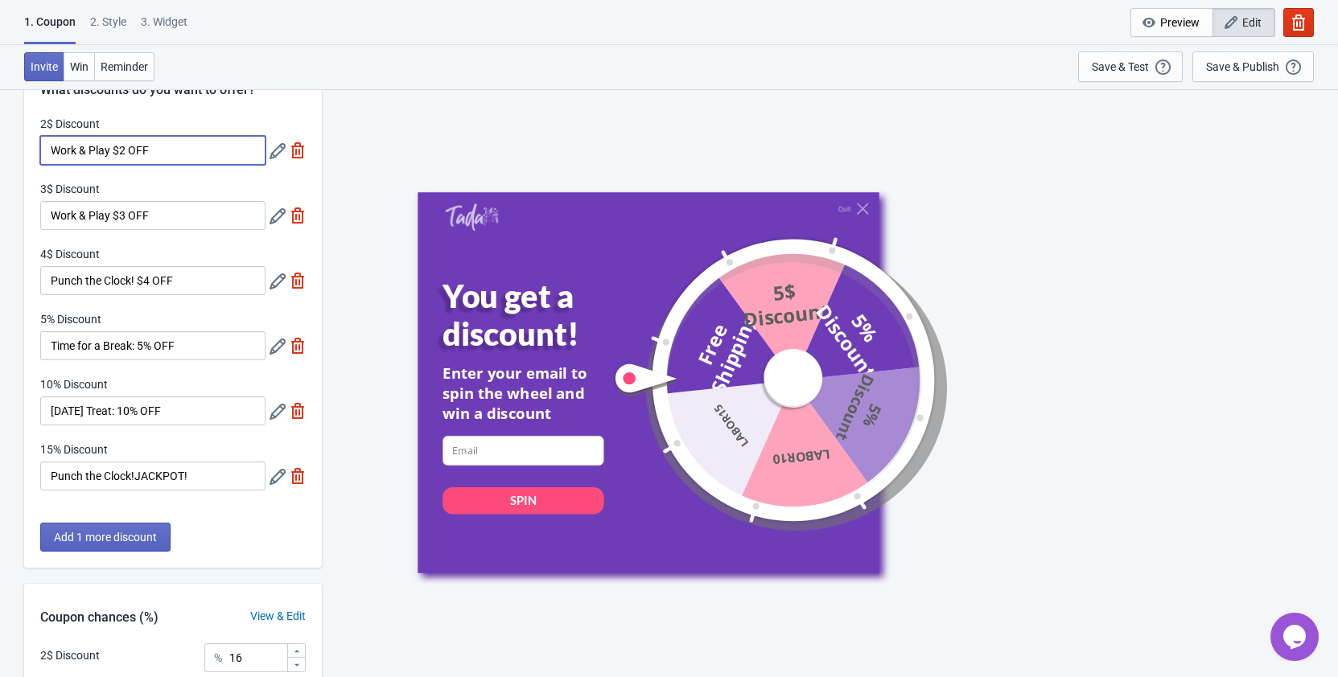
type input "Work & Play $2 OFF"
drag, startPoint x: 129, startPoint y: 280, endPoint x: 45, endPoint y: 278, distance: 84.5
click at [45, 278] on input "Punch the Clock! $4 OFF" at bounding box center [152, 280] width 225 height 29
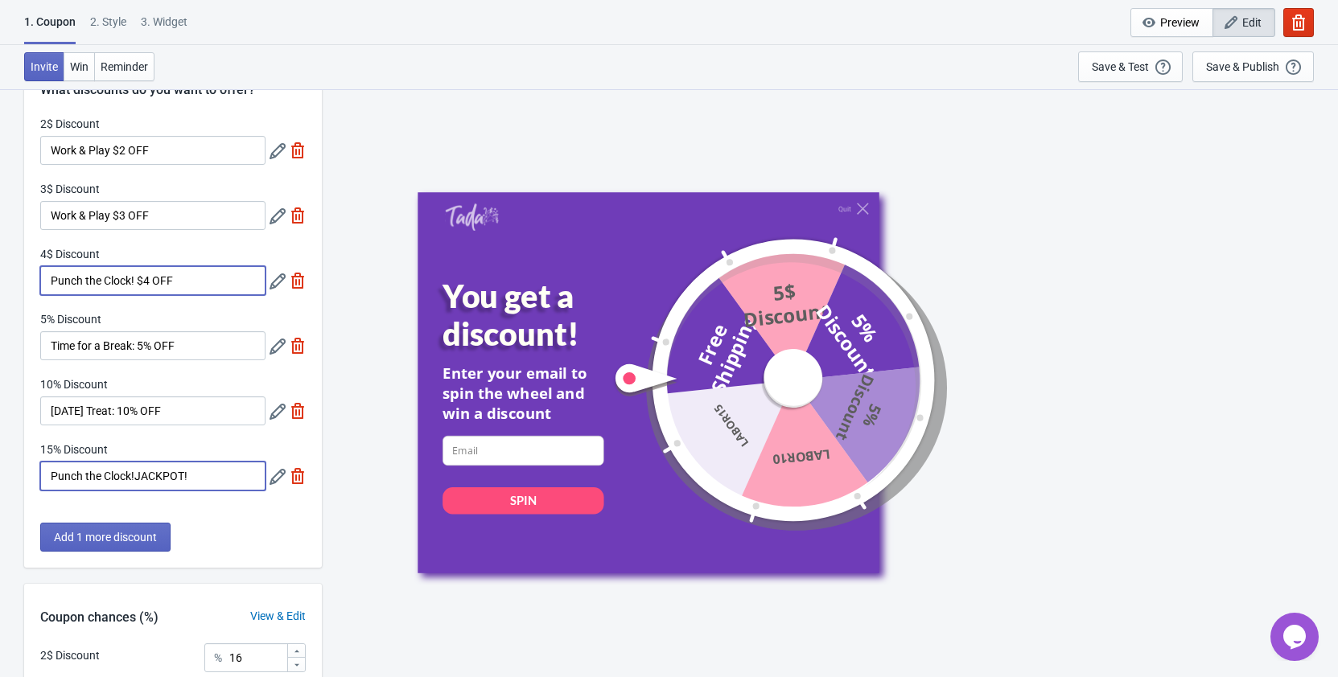
click at [119, 474] on input "Punch the Clock!JACKPOT!" at bounding box center [152, 476] width 225 height 29
drag, startPoint x: 103, startPoint y: 475, endPoint x: -12, endPoint y: 479, distance: 115.1
click at [40, 479] on input "Punch the Clock!JACKPOT!" at bounding box center [152, 476] width 225 height 29
click at [76, 475] on input "Clock!JACKPOT!" at bounding box center [152, 476] width 225 height 29
type input "Clock Out: JACKPOT!"
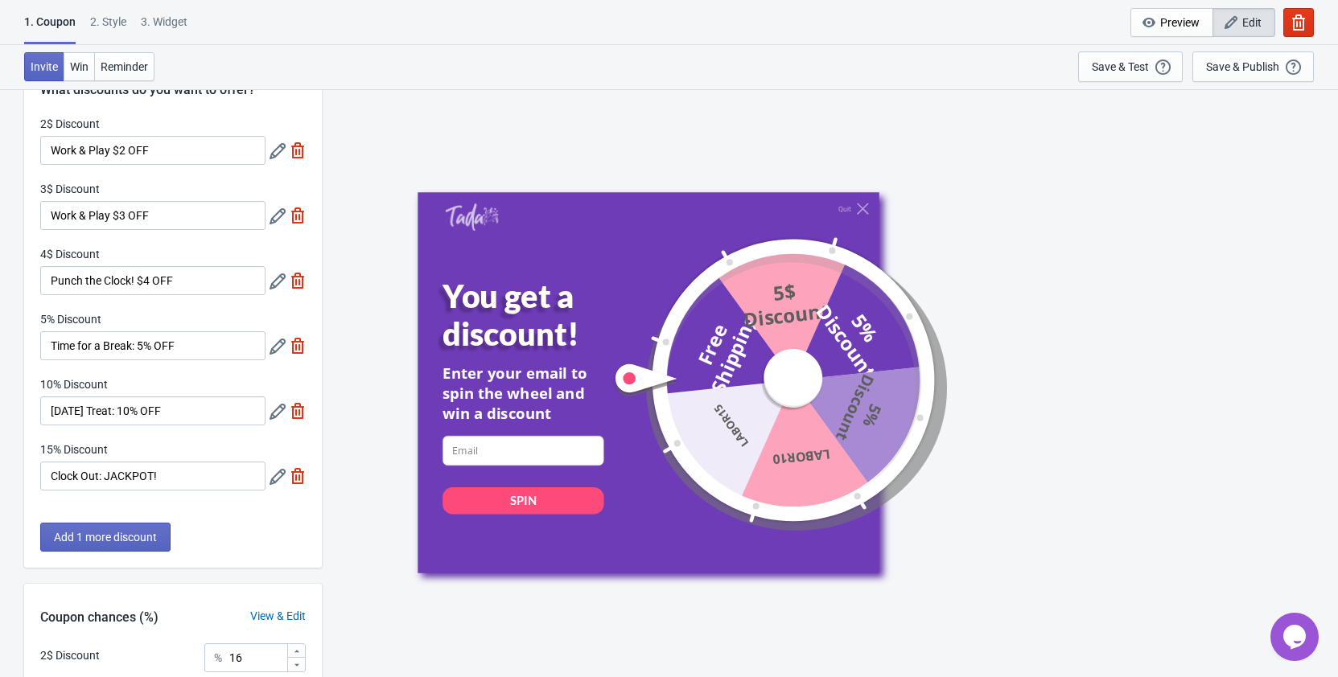
click at [375, 434] on div "Quit You get a discount! Enter your email to spin the wheel and win a discount …" at bounding box center [830, 382] width 1000 height 588
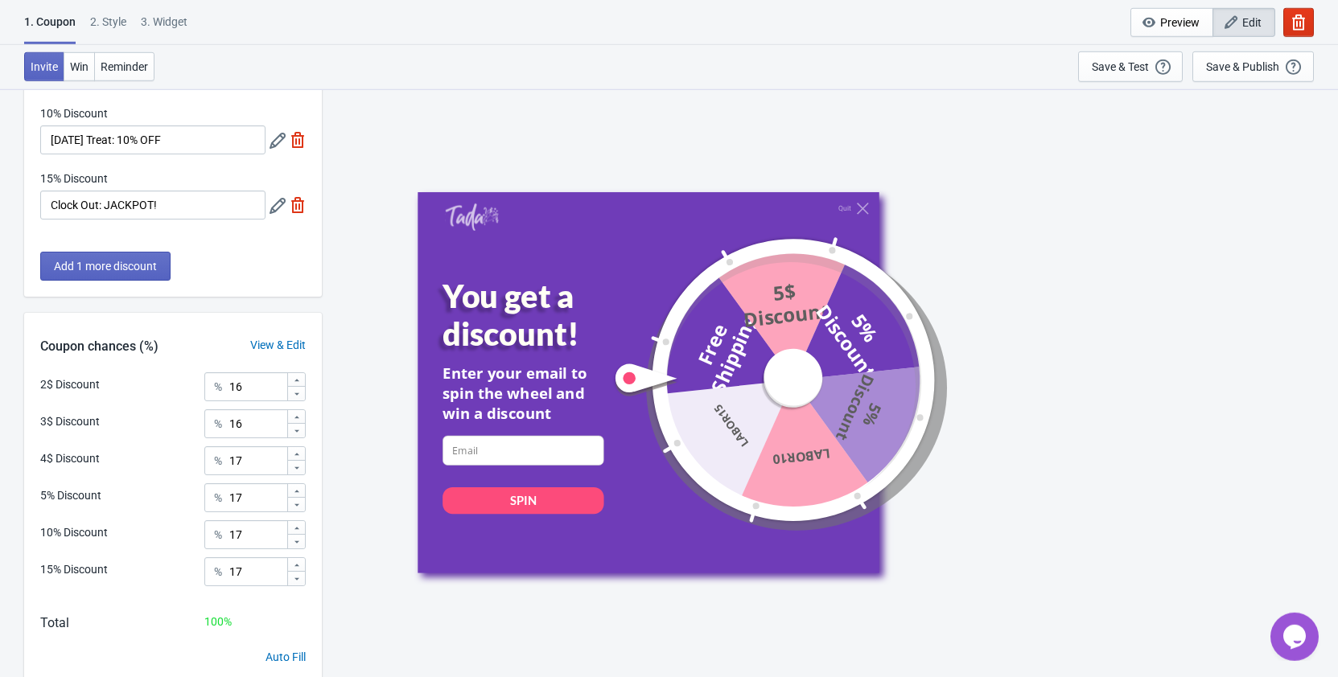
scroll to position [384, 0]
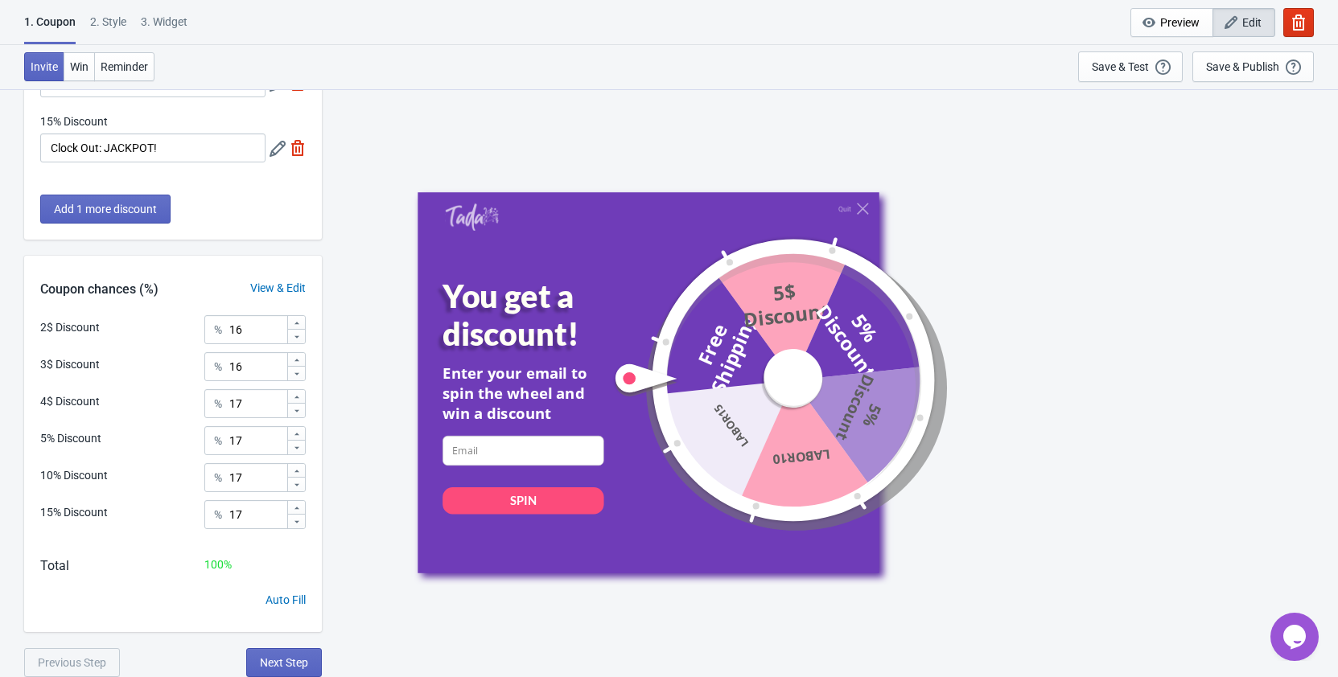
click at [294, 601] on div "Auto Fill" at bounding box center [285, 600] width 40 height 17
click at [281, 601] on div "Auto Fill" at bounding box center [285, 600] width 40 height 17
click at [295, 287] on div "View & Edit" at bounding box center [278, 288] width 88 height 17
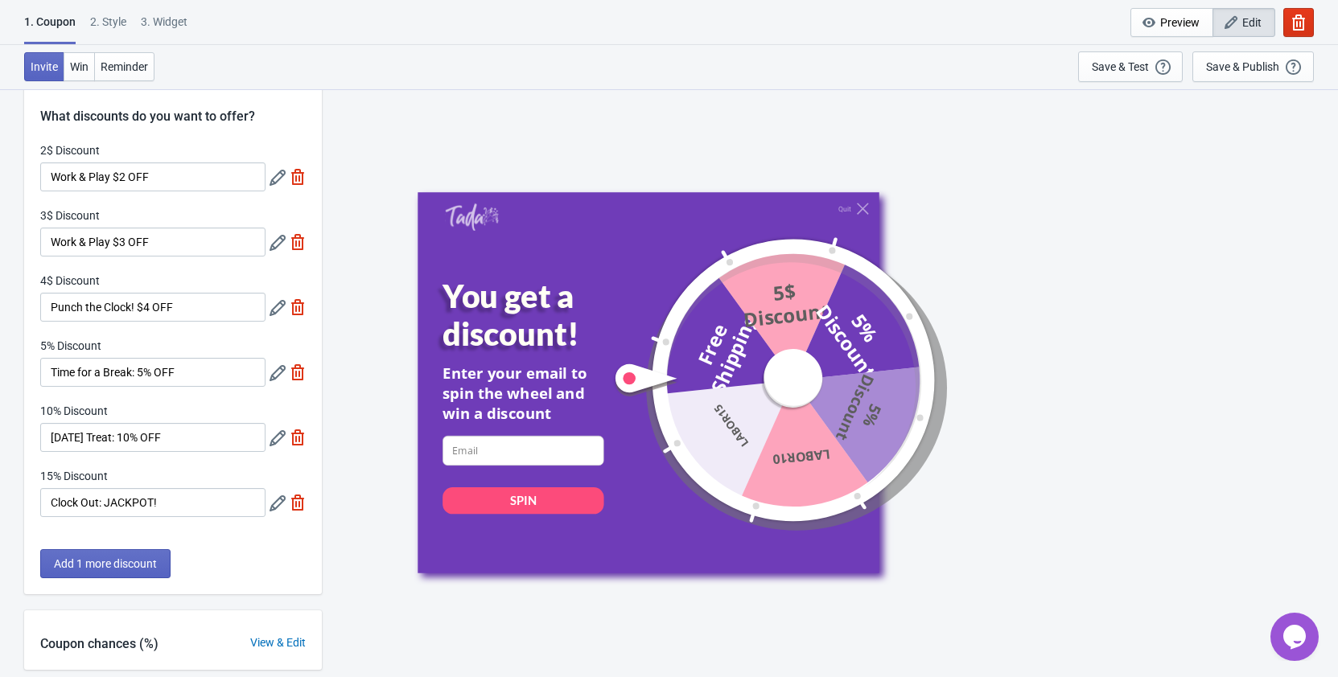
scroll to position [0, 0]
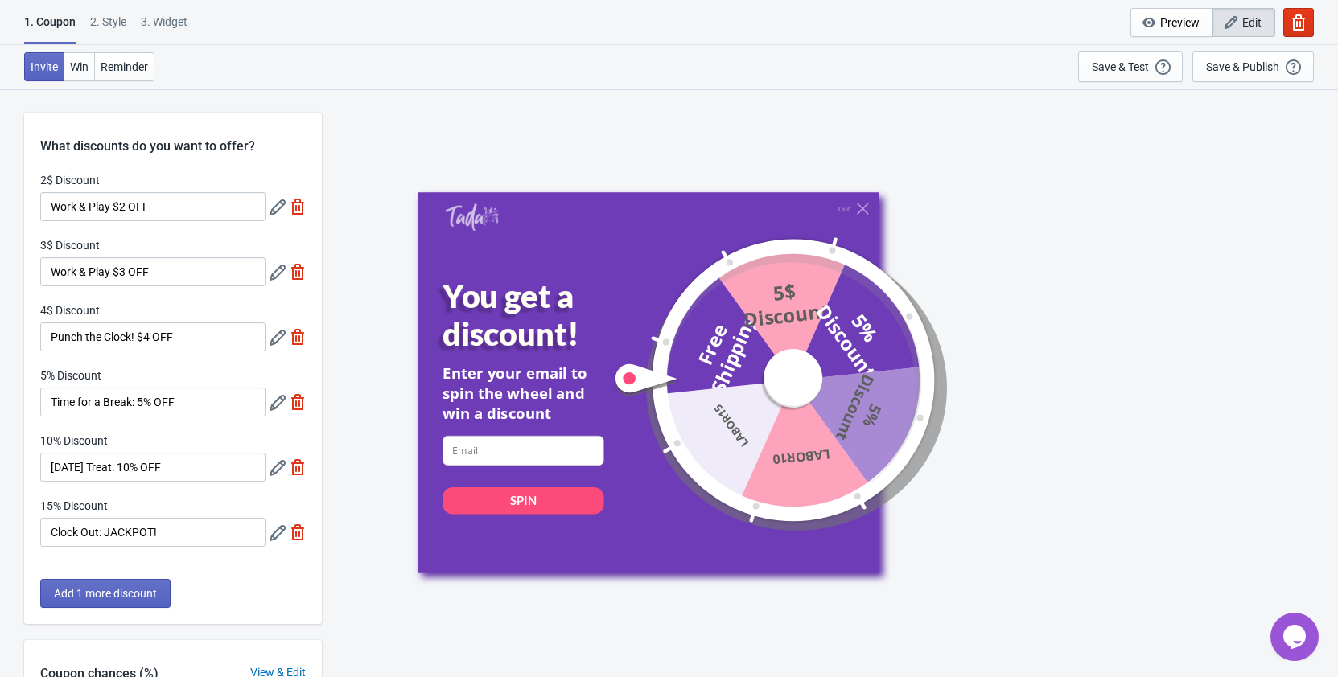
click at [278, 212] on icon at bounding box center [277, 207] width 16 height 16
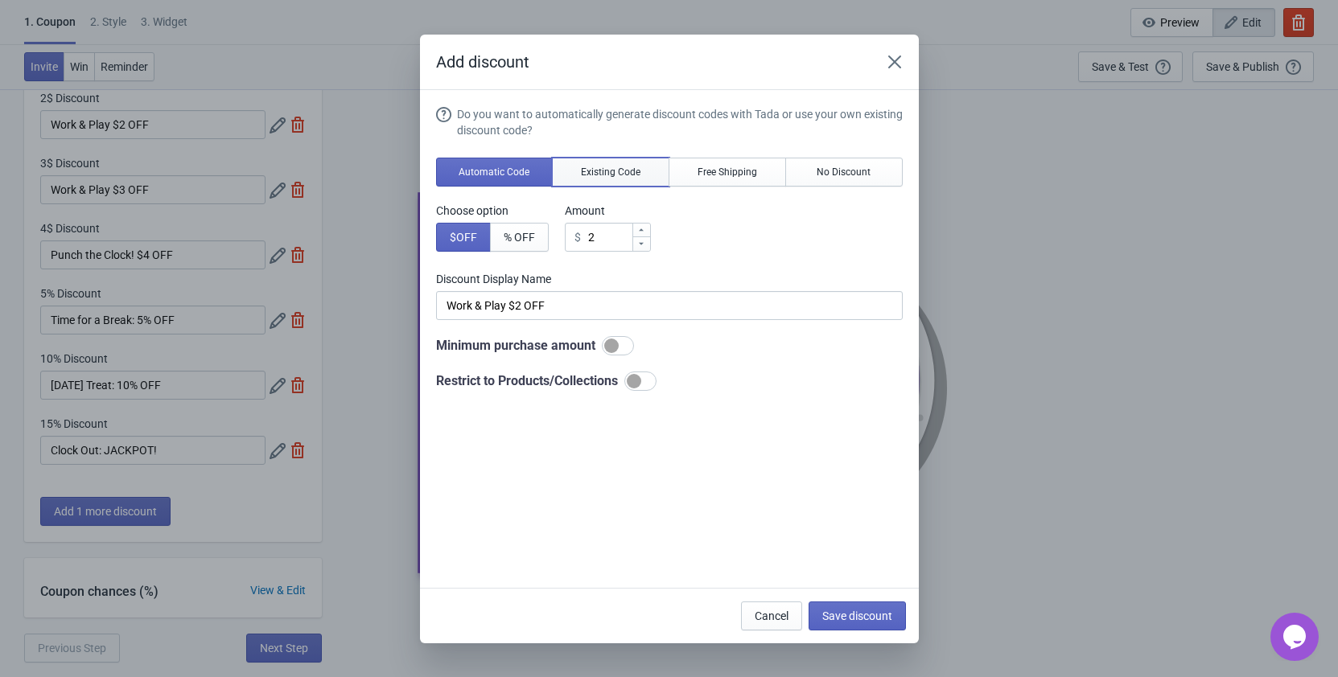
click at [623, 174] on span "Existing Code" at bounding box center [611, 172] width 60 height 13
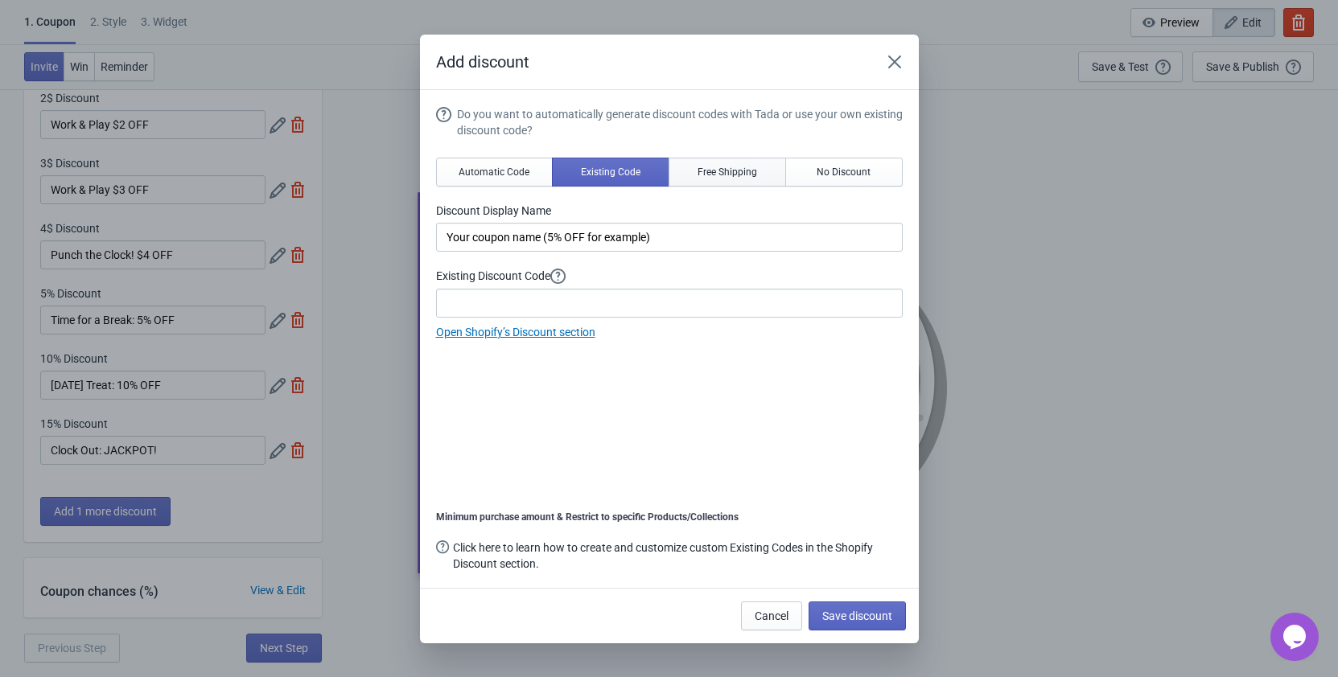
click at [729, 171] on span "Free Shipping" at bounding box center [727, 172] width 60 height 13
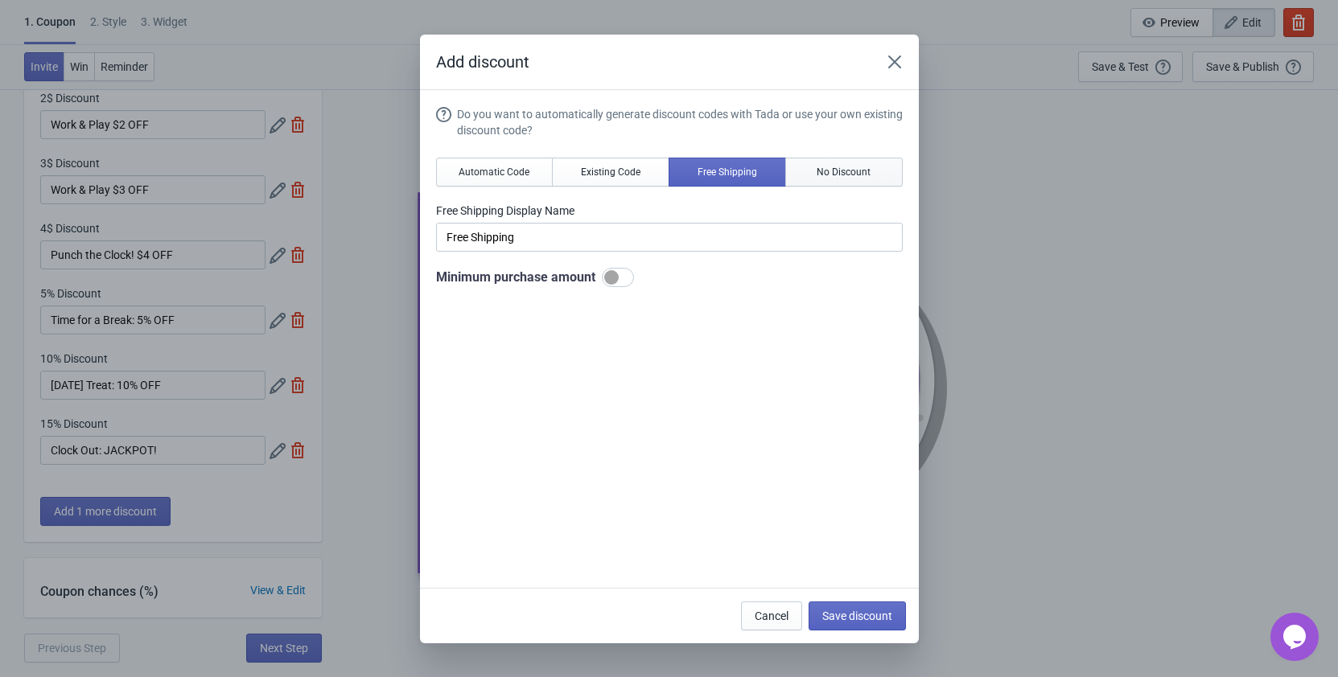
click at [836, 161] on button "No Discount" at bounding box center [843, 172] width 117 height 29
type input "Better luck next time"
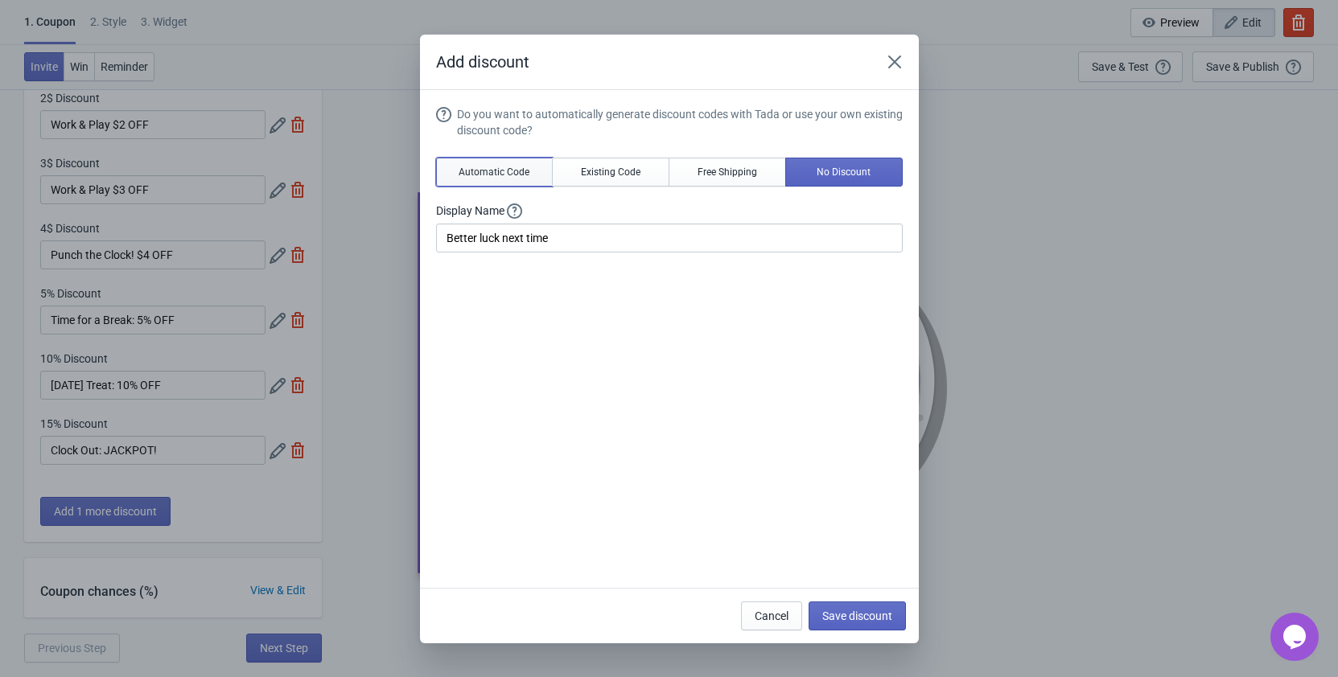
click at [456, 166] on button "Automatic Code" at bounding box center [494, 172] width 117 height 29
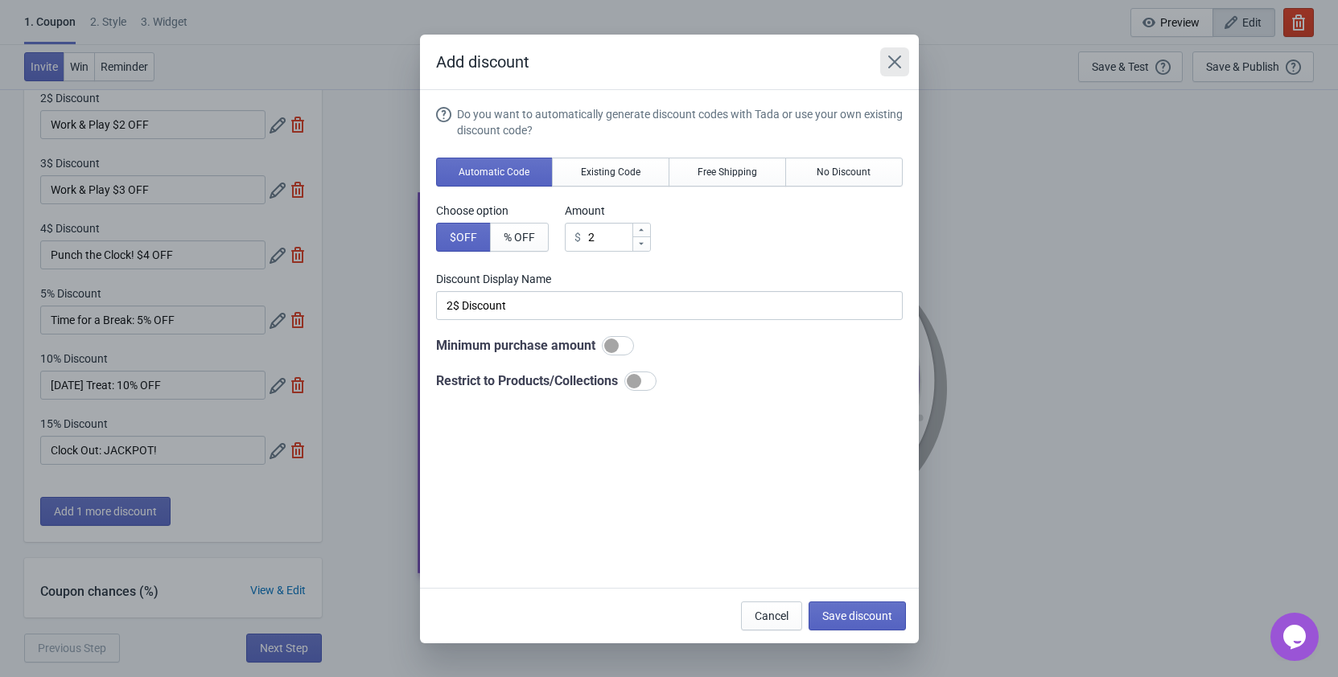
click at [887, 55] on icon "Close" at bounding box center [894, 62] width 16 height 16
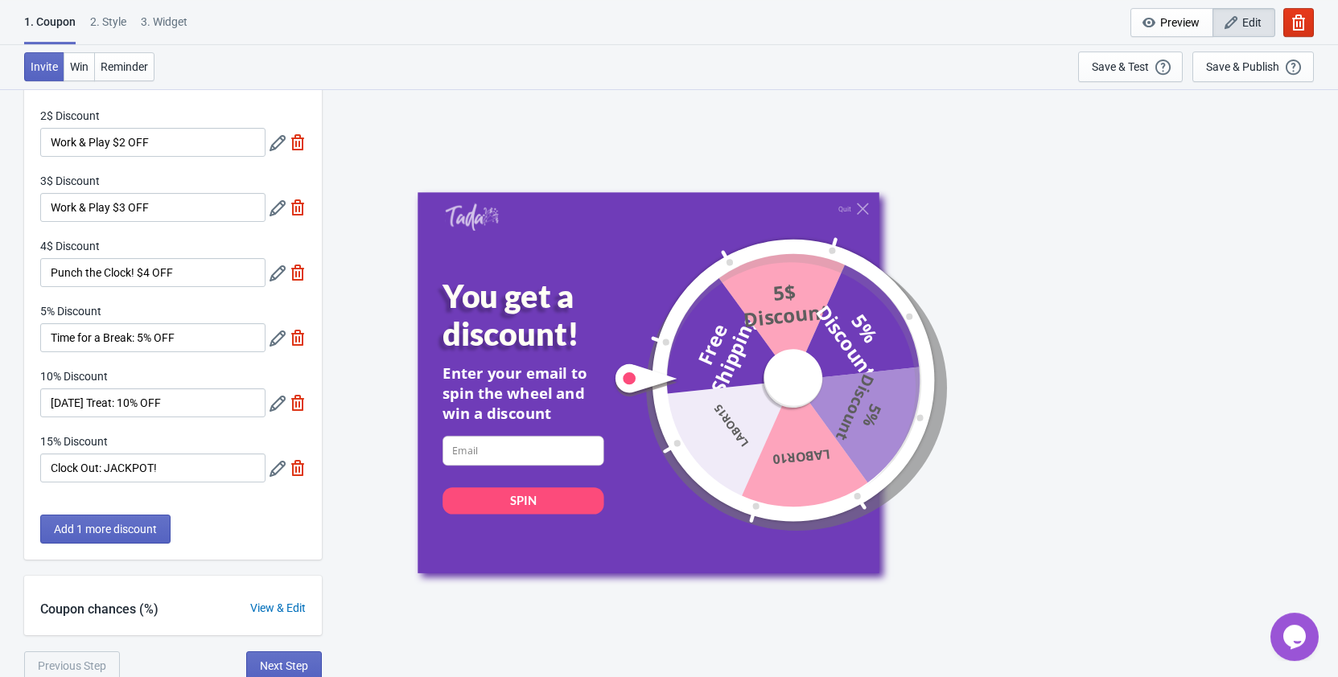
scroll to position [88, 0]
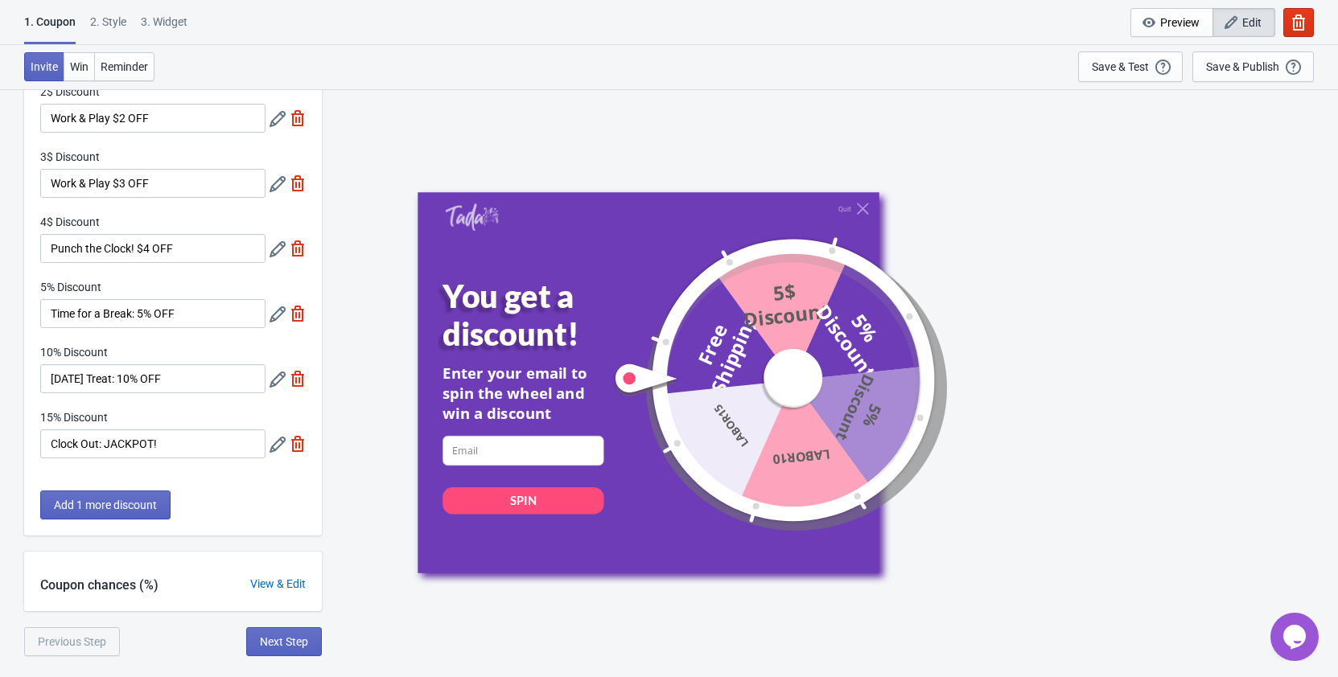
click at [270, 586] on div "View & Edit" at bounding box center [278, 584] width 88 height 17
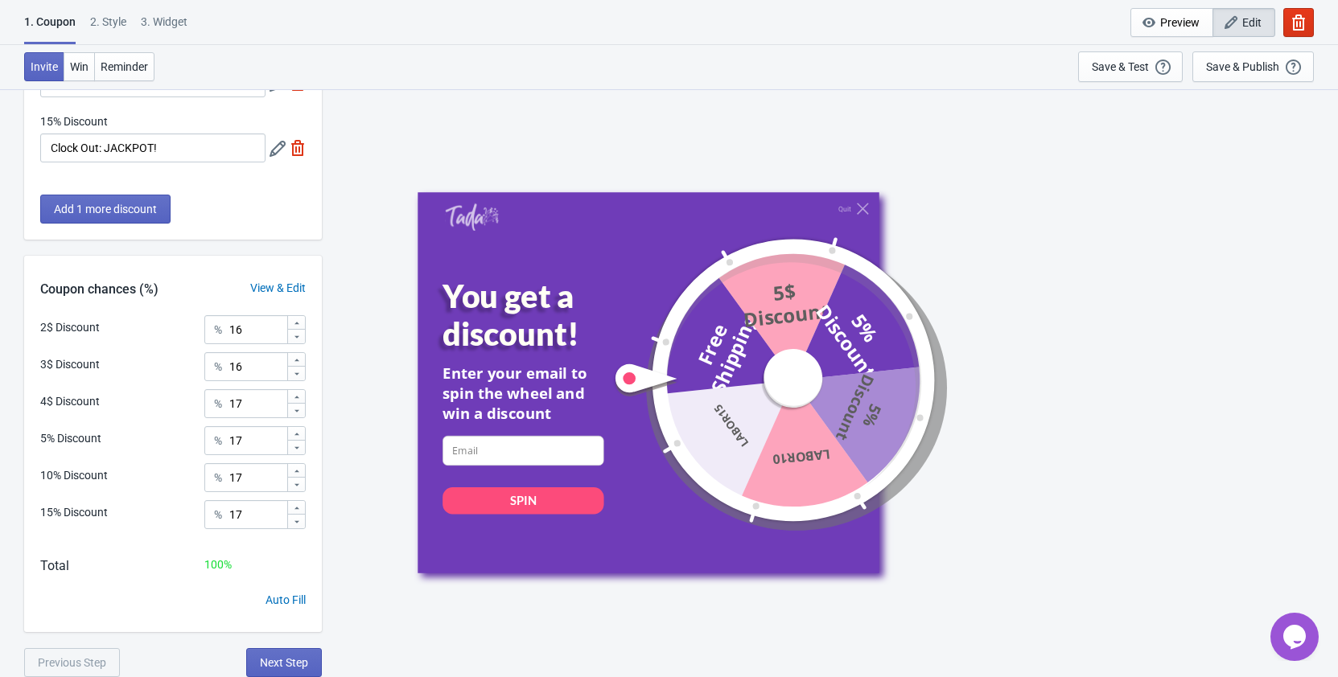
click at [298, 321] on icon at bounding box center [297, 323] width 10 height 10
click at [293, 322] on icon at bounding box center [297, 323] width 10 height 10
type input "20"
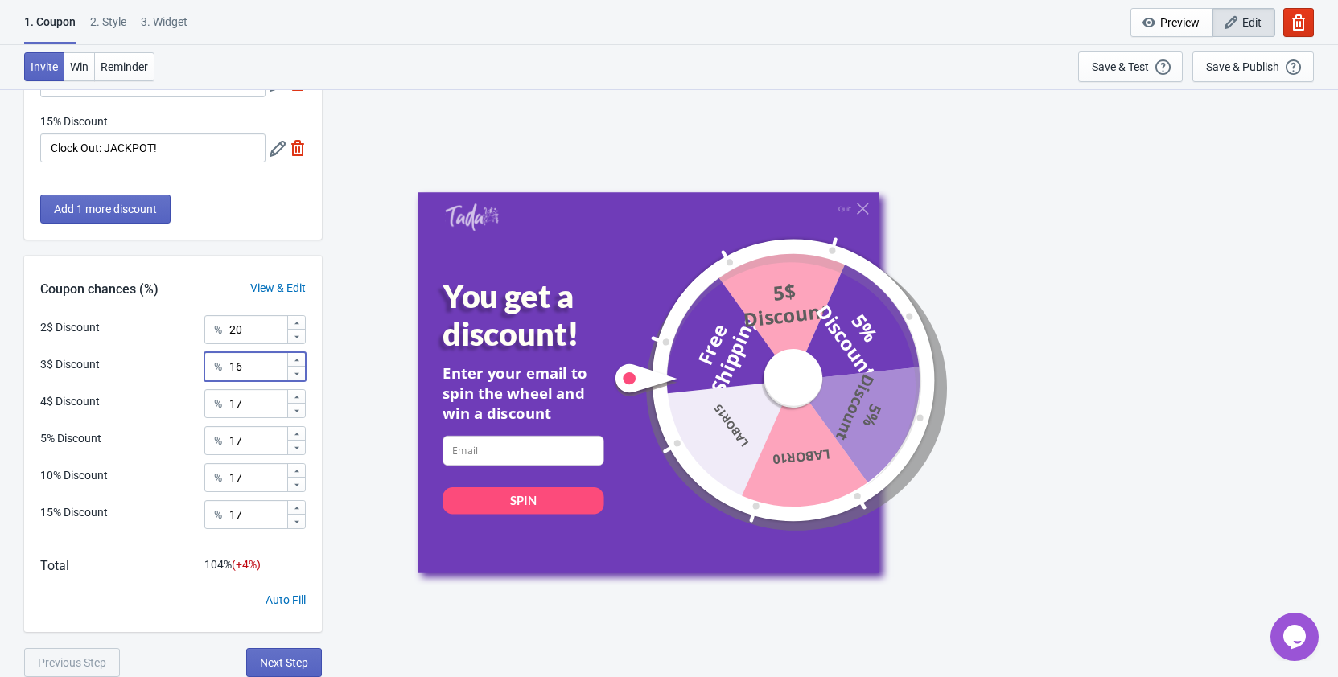
click at [294, 356] on icon at bounding box center [297, 360] width 10 height 10
type input "20"
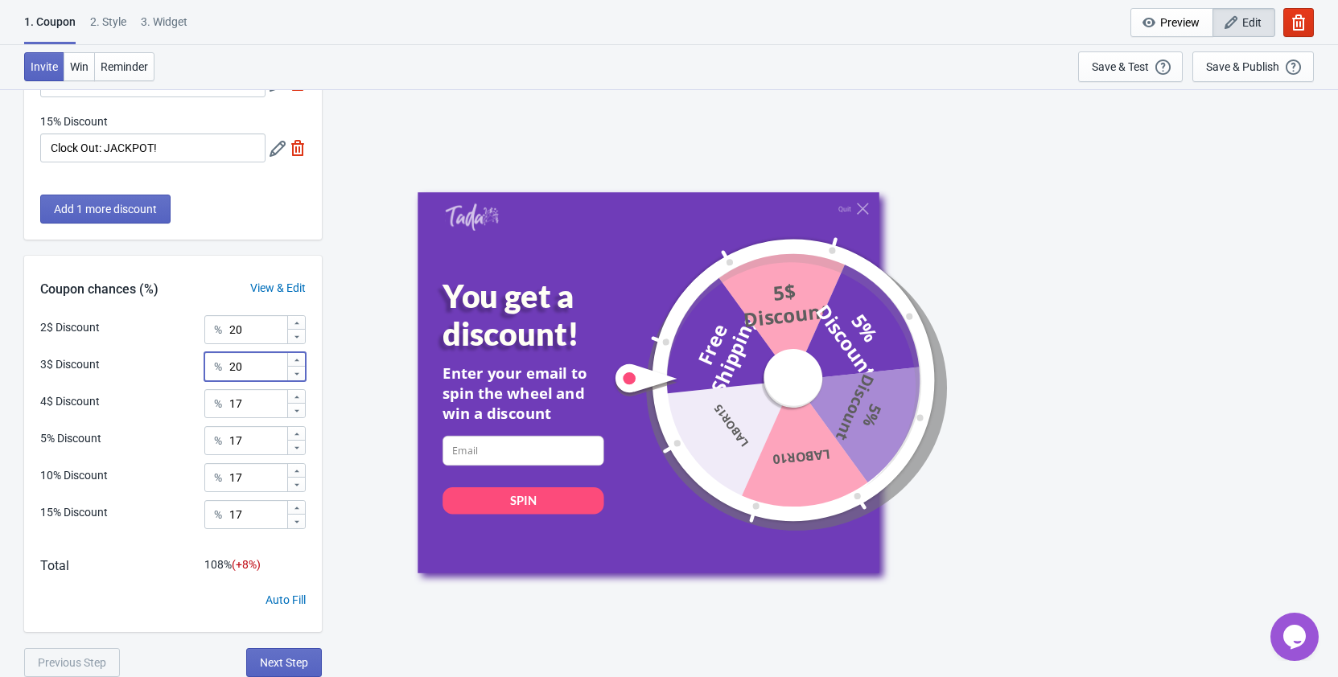
click at [299, 410] on icon at bounding box center [297, 411] width 10 height 10
click at [299, 397] on icon at bounding box center [297, 397] width 10 height 10
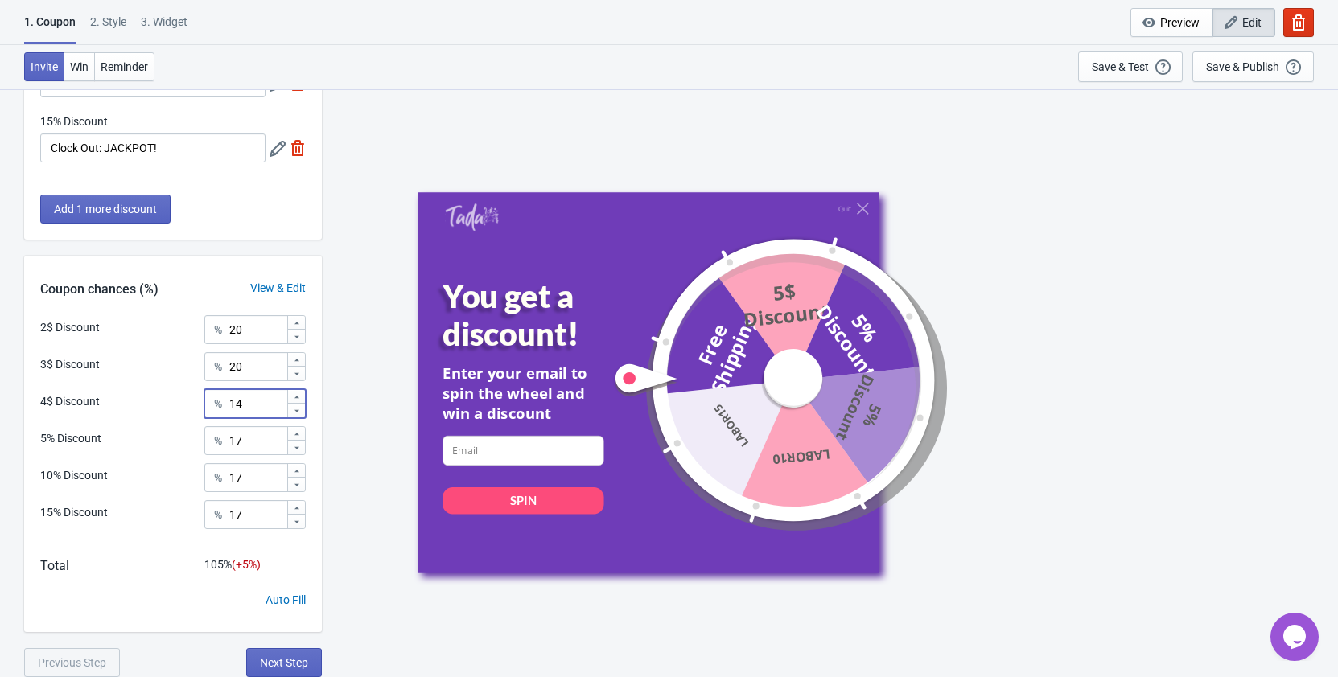
click at [299, 397] on icon at bounding box center [297, 397] width 10 height 10
click at [298, 412] on icon at bounding box center [297, 411] width 10 height 10
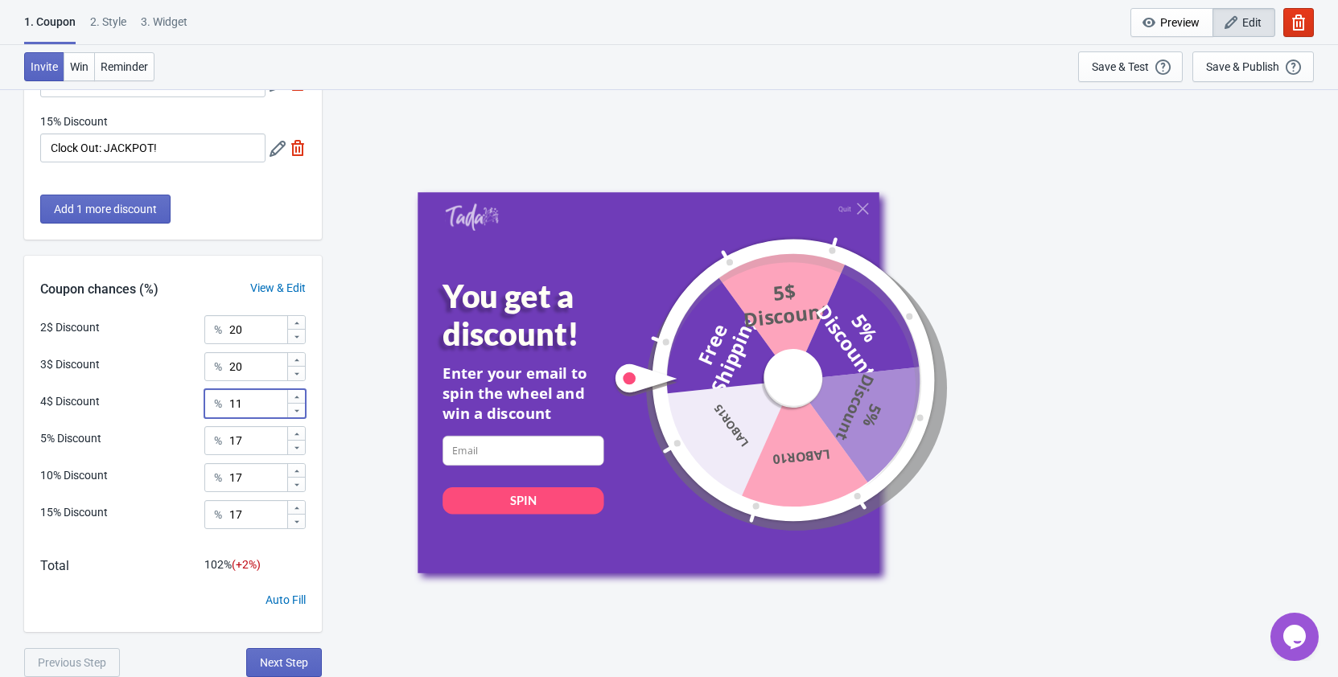
click at [298, 412] on icon at bounding box center [297, 411] width 10 height 10
type input "10"
click at [295, 525] on icon at bounding box center [297, 522] width 10 height 10
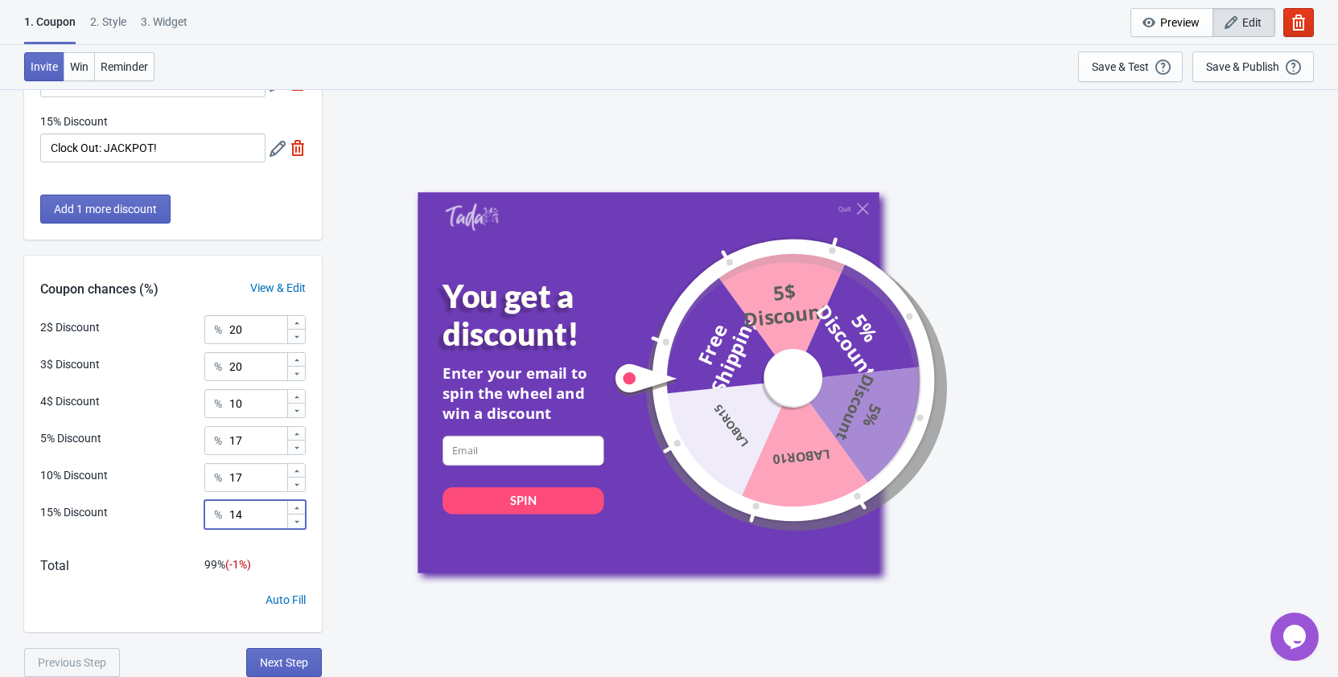
click at [295, 525] on icon at bounding box center [297, 522] width 10 height 10
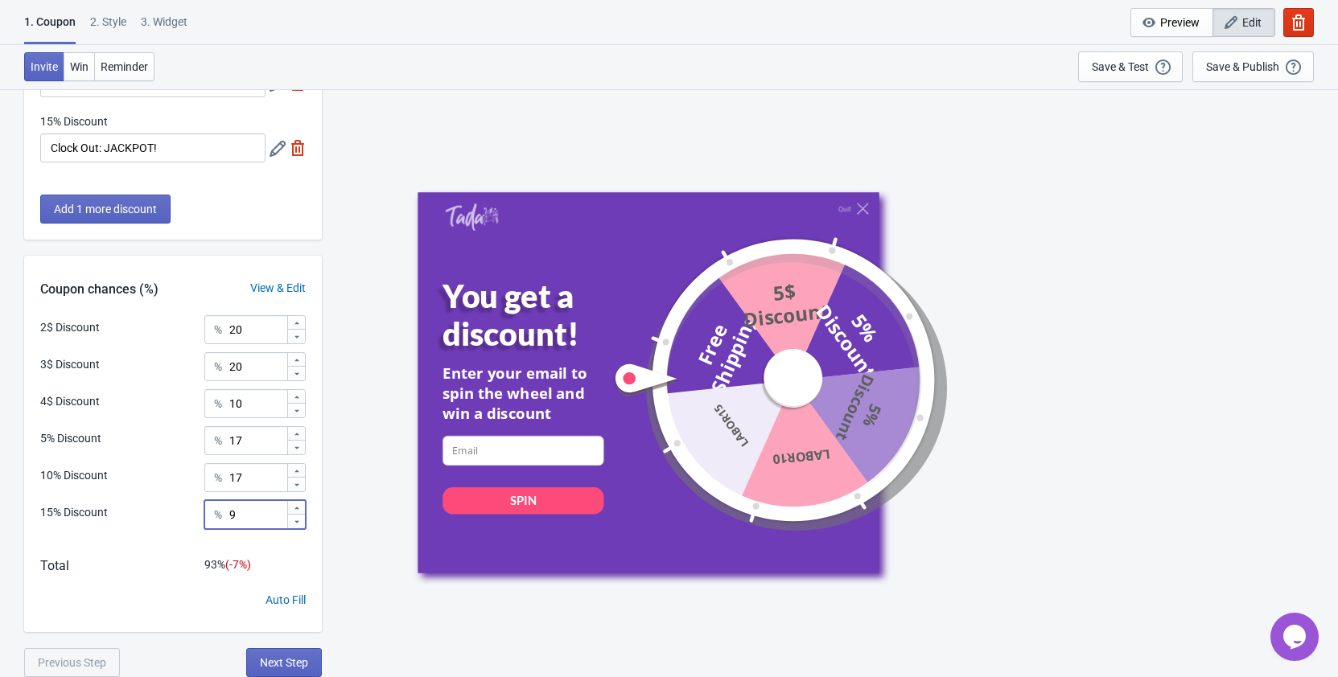
click at [295, 525] on icon at bounding box center [297, 522] width 10 height 10
type input "5"
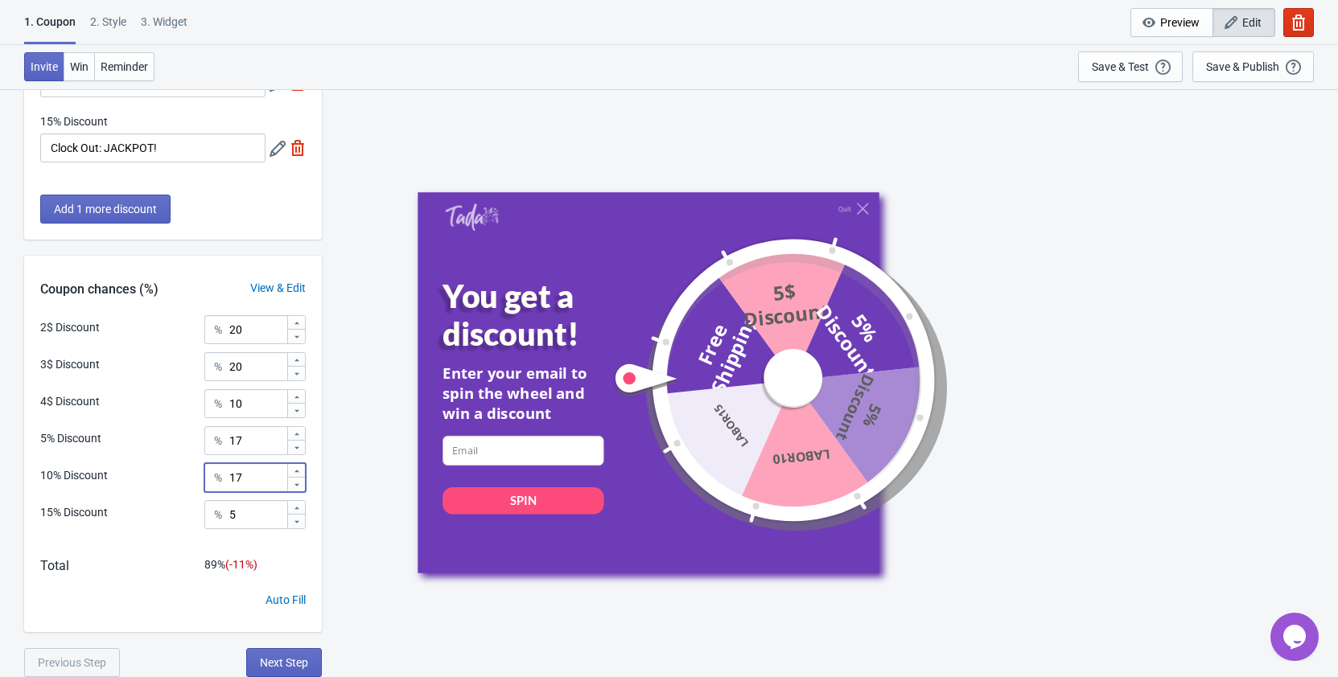
click at [296, 489] on icon at bounding box center [297, 485] width 10 height 10
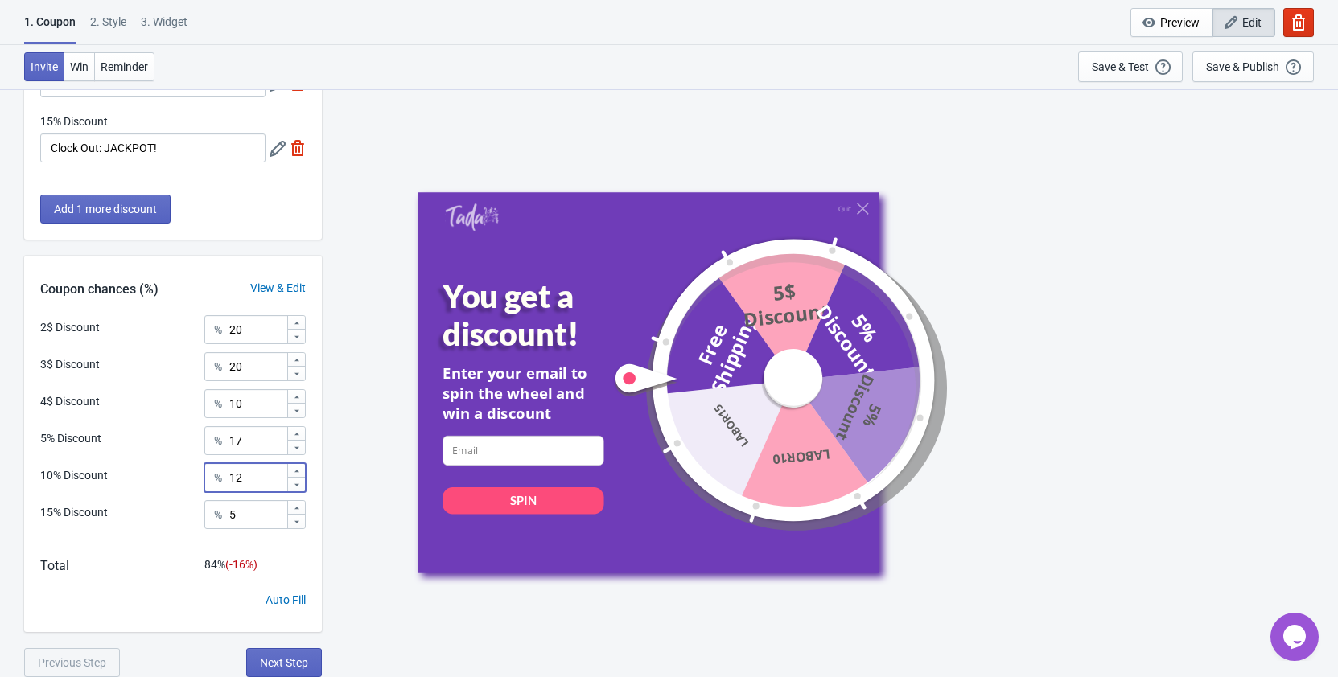
click at [296, 489] on icon at bounding box center [297, 485] width 10 height 10
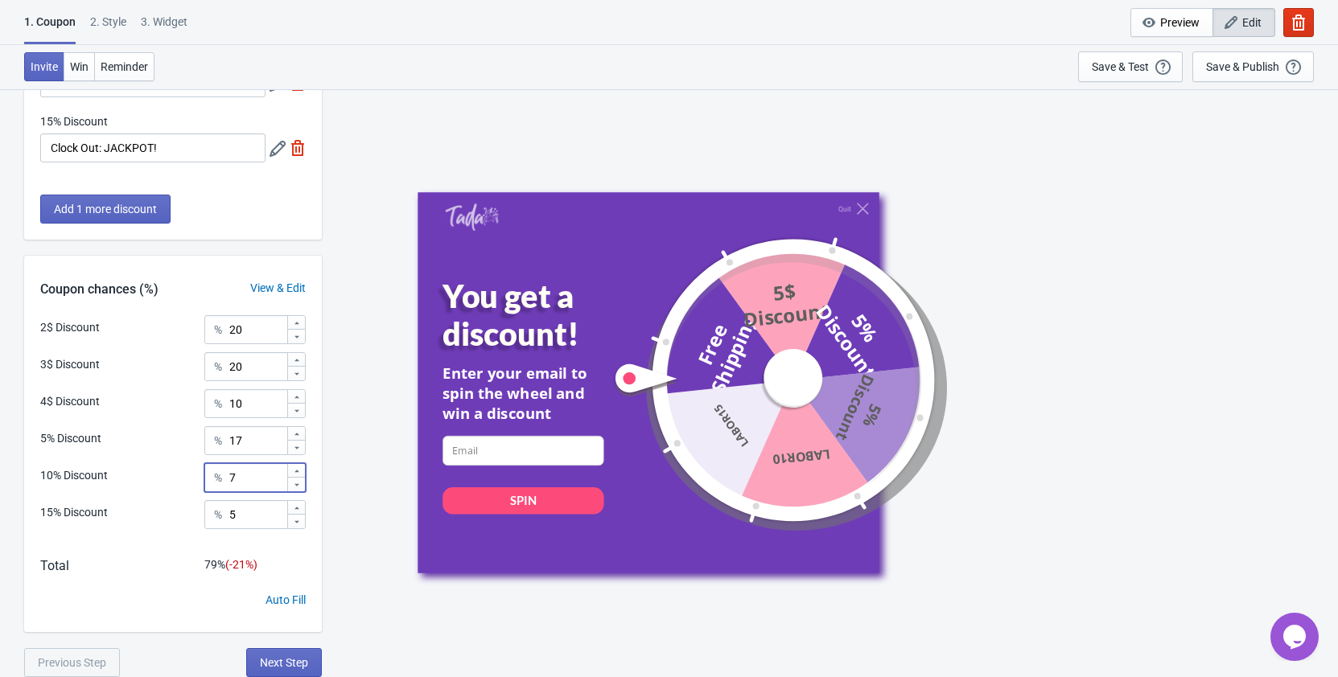
click at [296, 489] on icon at bounding box center [297, 485] width 10 height 10
click at [297, 471] on icon at bounding box center [296, 471] width 5 height 2
type input "5"
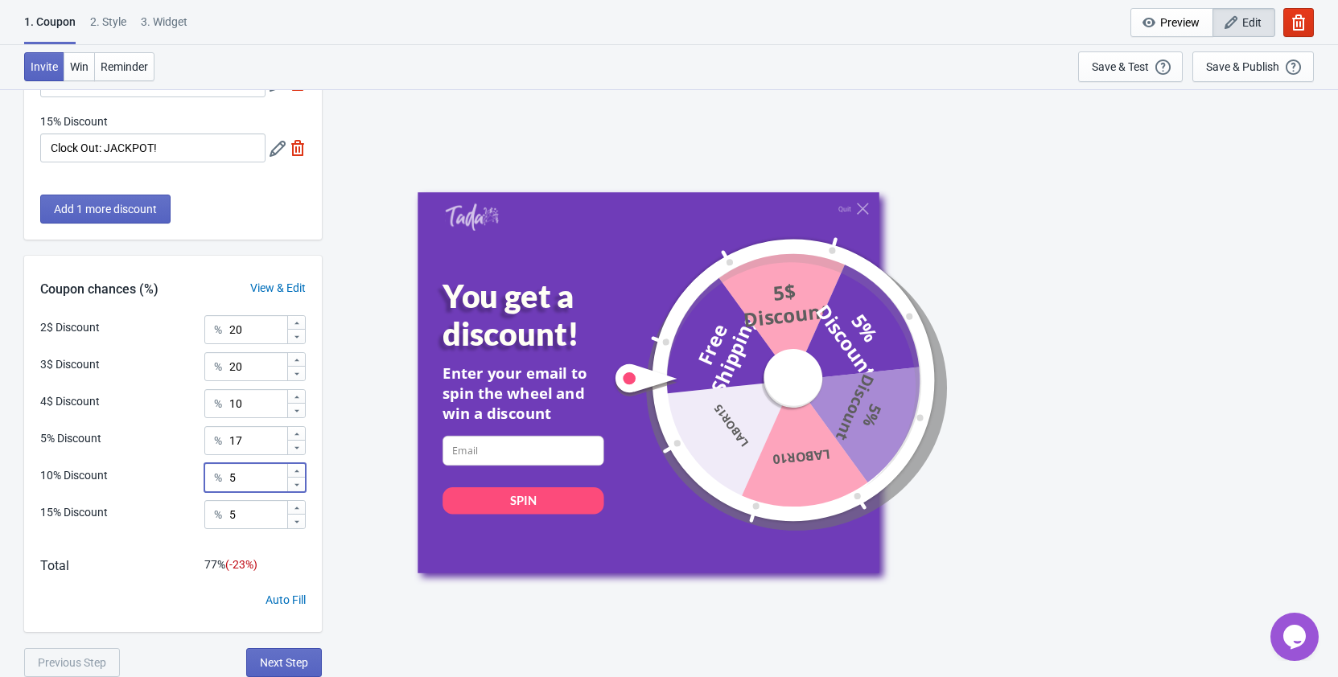
click at [296, 526] on icon at bounding box center [297, 522] width 10 height 10
type input "3"
click at [299, 447] on icon at bounding box center [297, 448] width 10 height 10
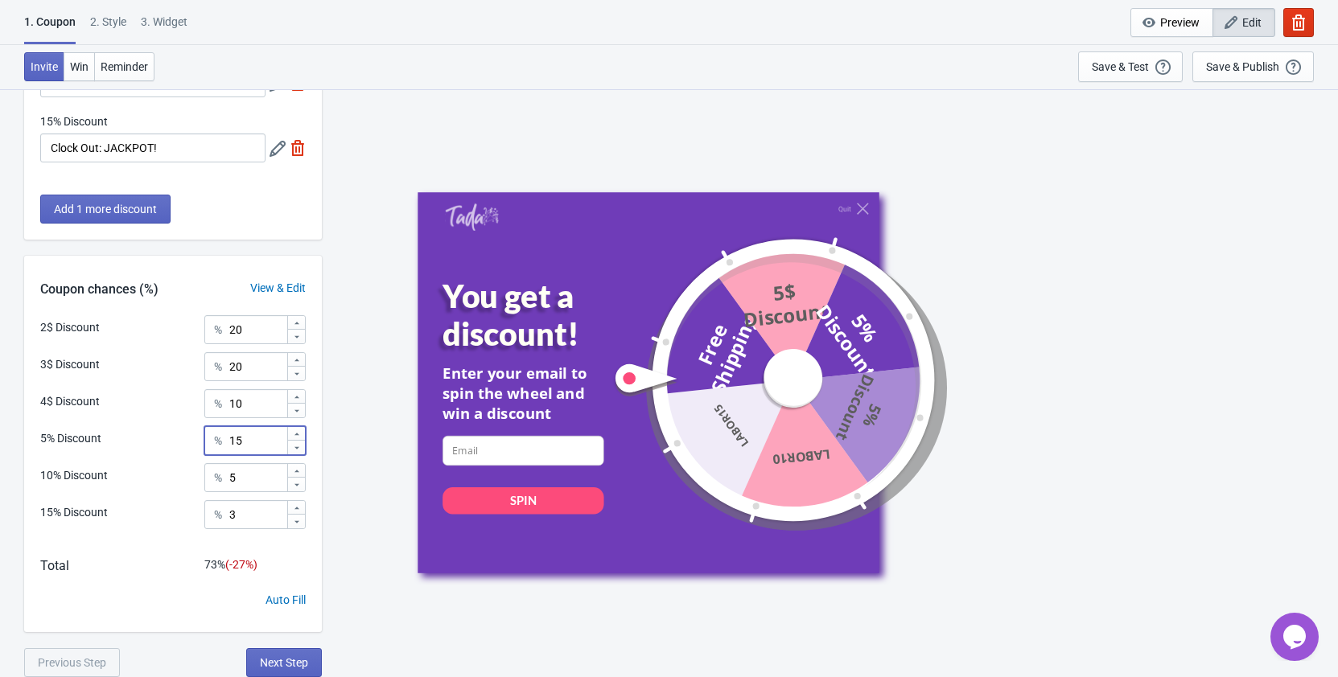
click at [299, 447] on icon at bounding box center [297, 448] width 10 height 10
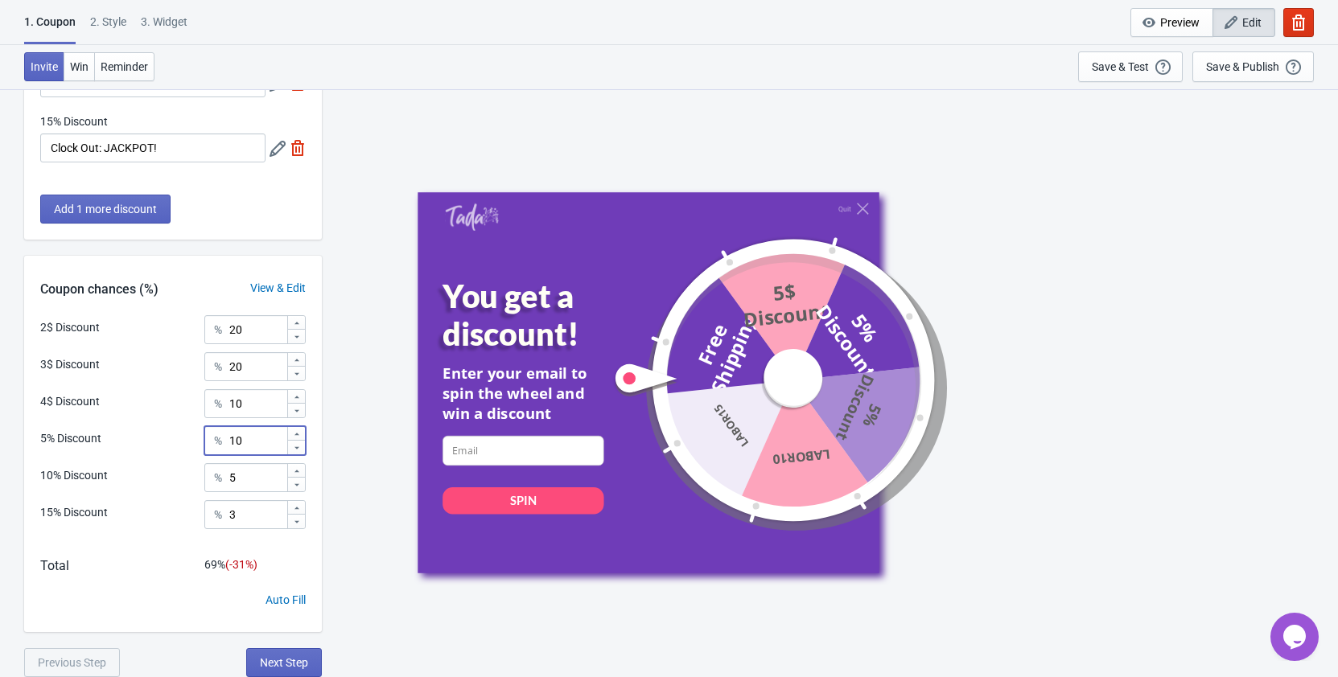
click at [299, 447] on icon at bounding box center [297, 448] width 10 height 10
click at [300, 448] on icon at bounding box center [297, 448] width 10 height 10
type input "7"
click at [298, 396] on icon at bounding box center [297, 397] width 10 height 10
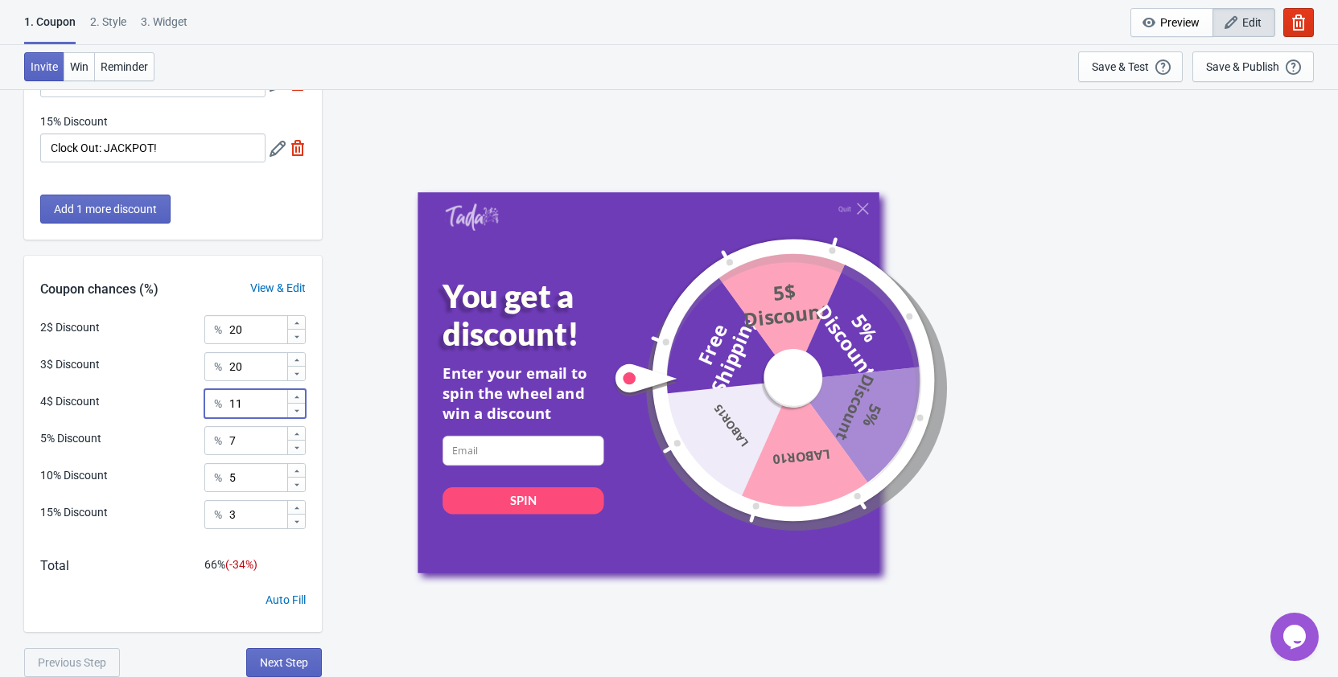
click at [298, 396] on icon at bounding box center [297, 397] width 10 height 10
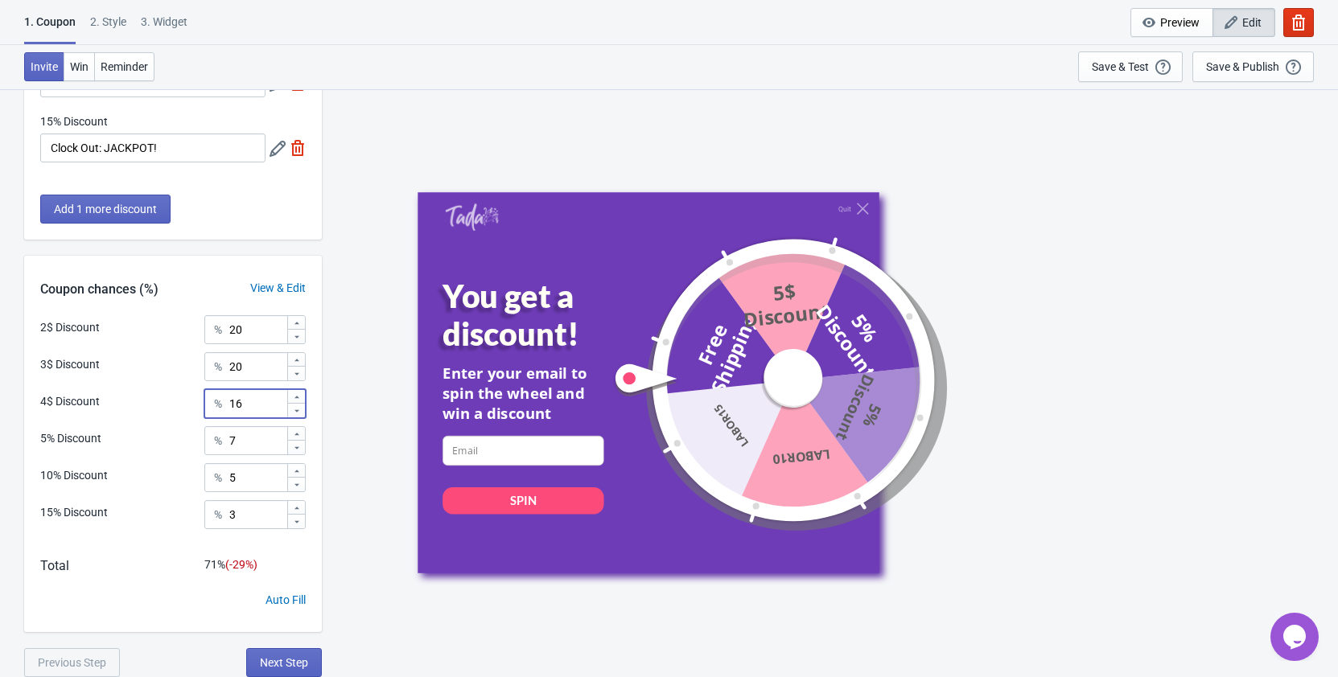
click at [298, 396] on icon at bounding box center [297, 397] width 10 height 10
type input "20"
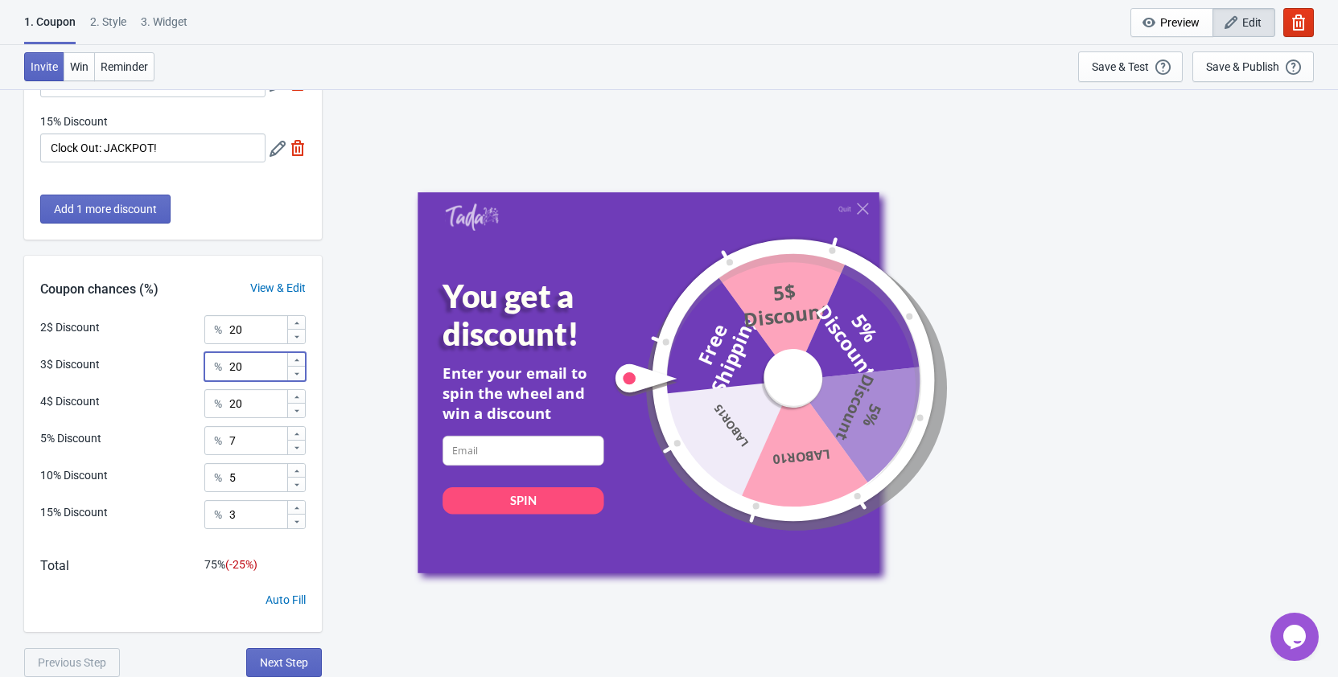
click at [299, 357] on icon at bounding box center [297, 360] width 10 height 10
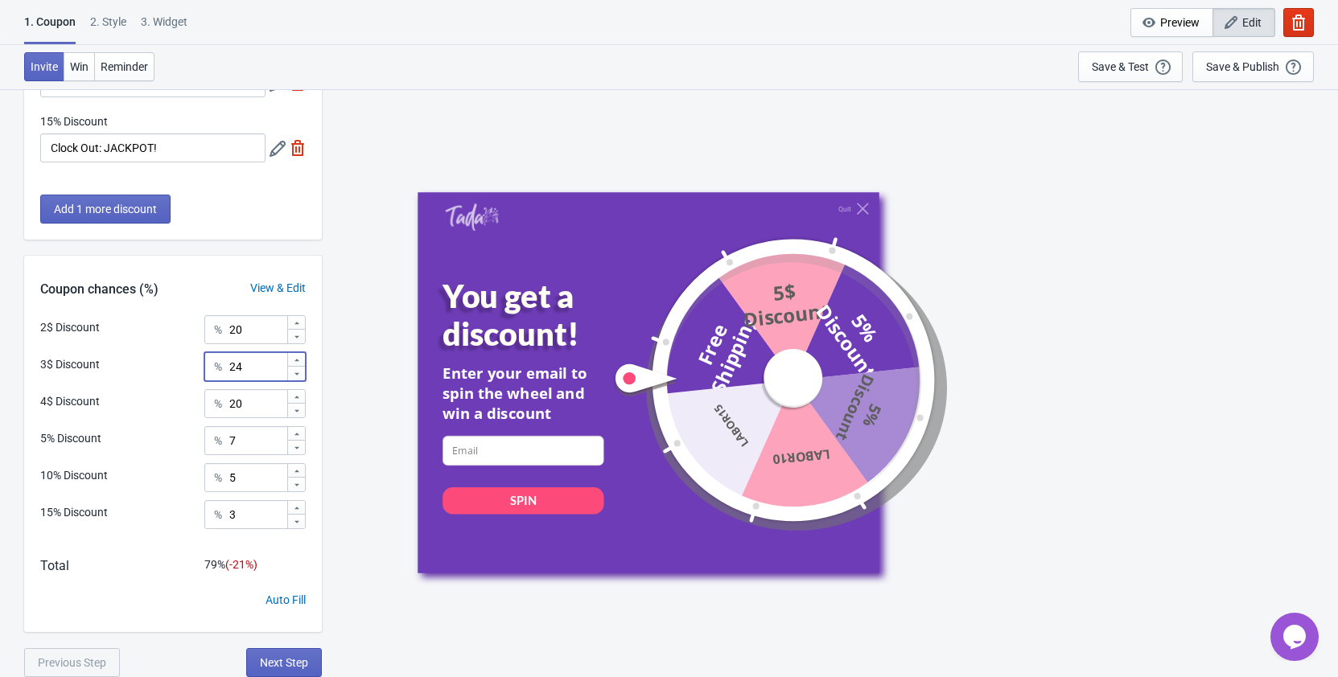
type input "25"
click at [299, 323] on icon at bounding box center [297, 323] width 10 height 10
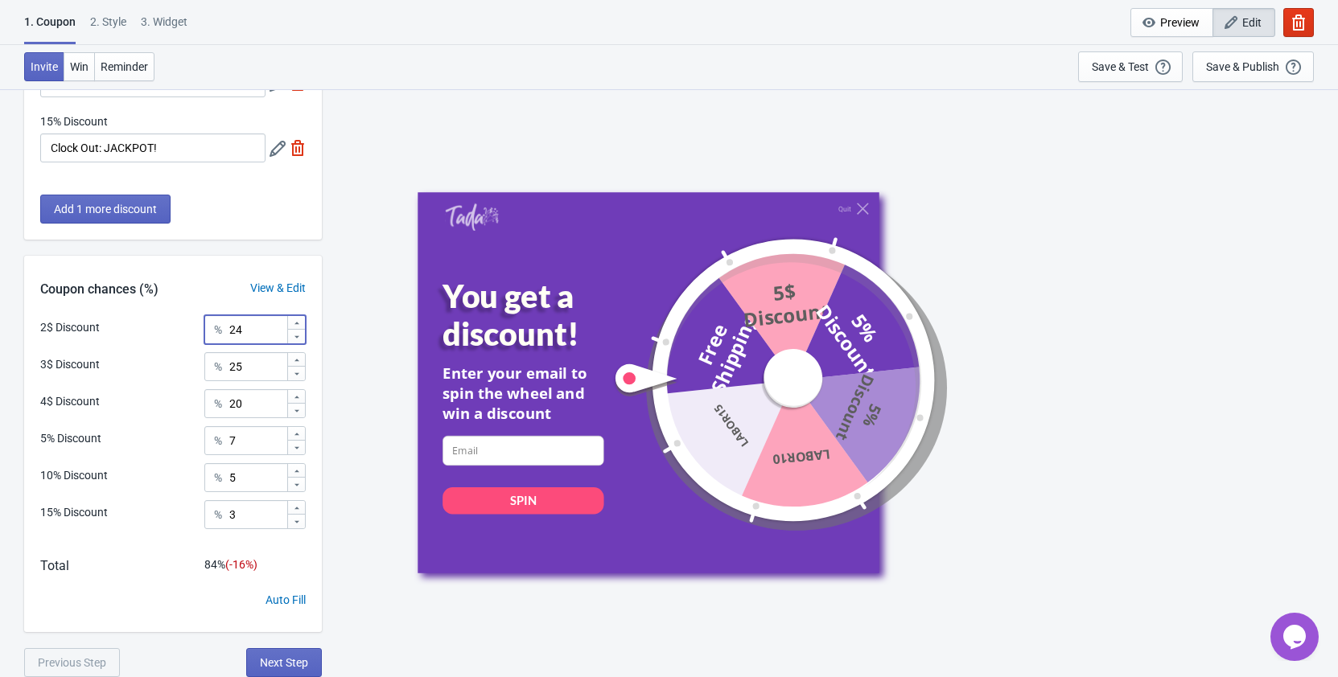
click at [299, 323] on icon at bounding box center [297, 323] width 10 height 10
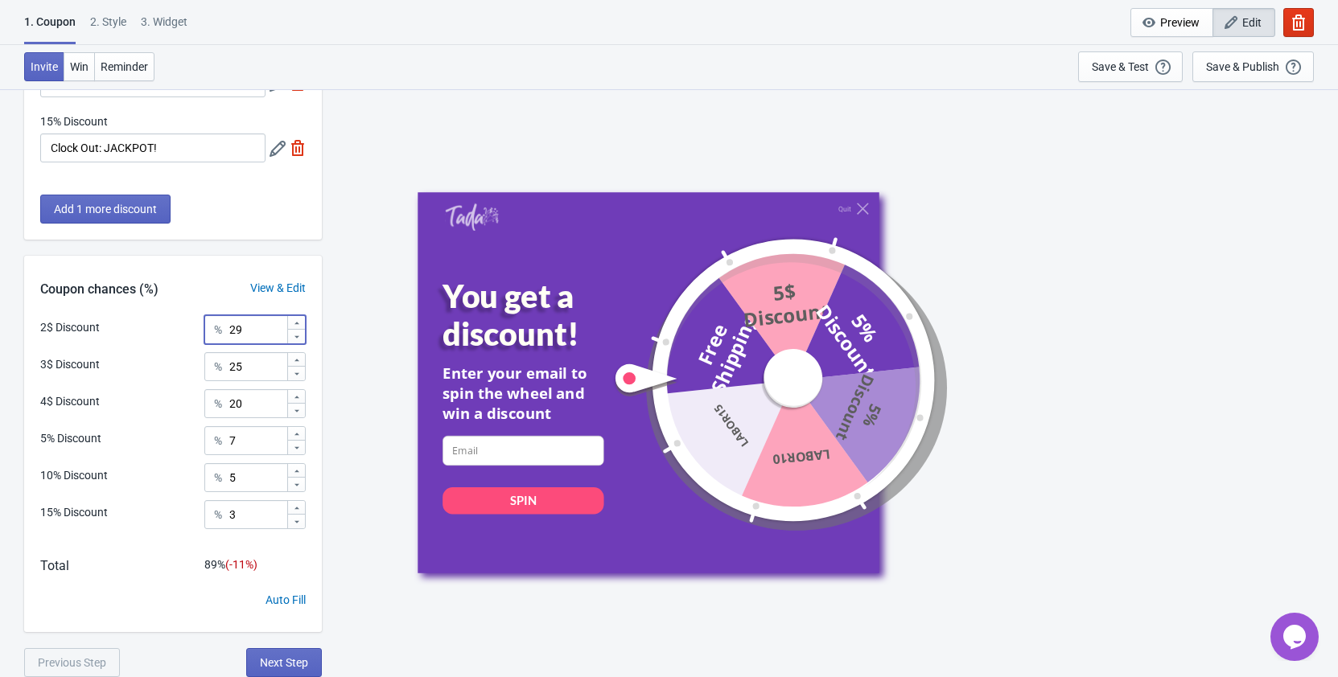
click at [299, 323] on icon at bounding box center [297, 323] width 10 height 10
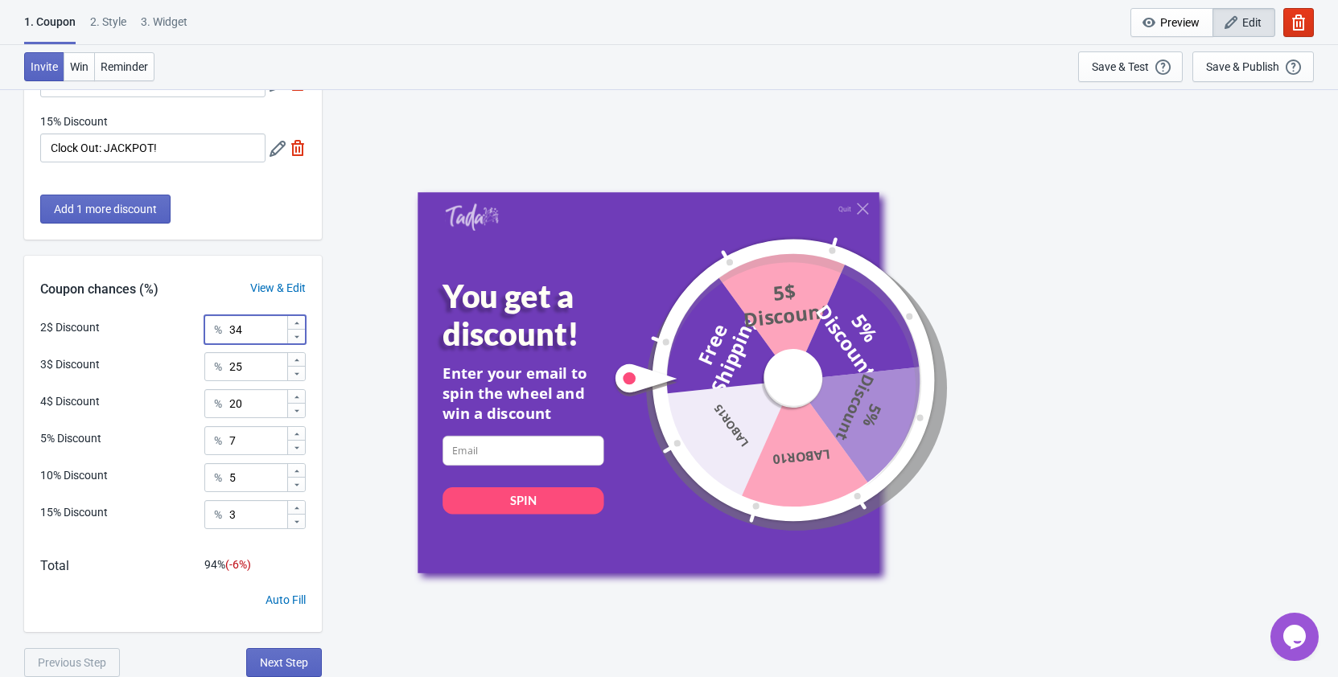
click at [299, 323] on icon at bounding box center [297, 323] width 10 height 10
type input "35"
click at [295, 361] on icon at bounding box center [297, 360] width 10 height 10
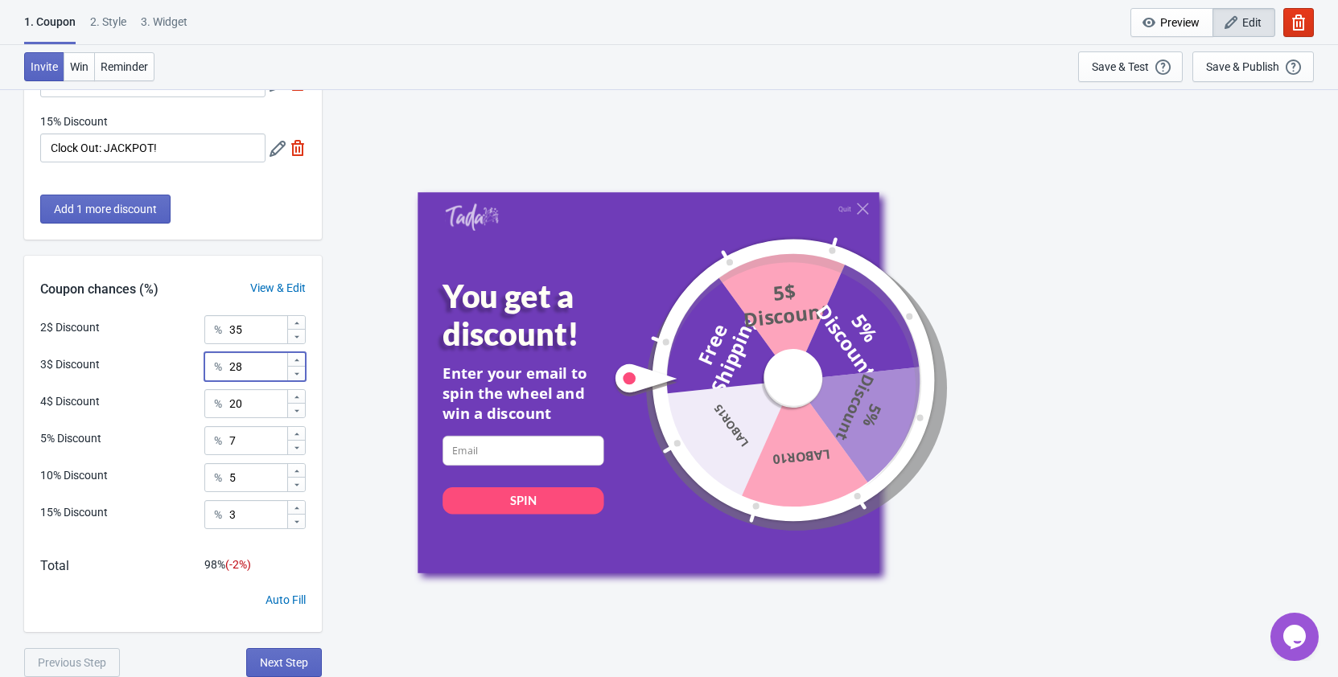
click at [295, 361] on icon at bounding box center [297, 360] width 10 height 10
type input "30"
click at [1132, 72] on div "Save & Test" at bounding box center [1119, 66] width 57 height 13
click at [291, 655] on button "Next Step" at bounding box center [284, 662] width 76 height 29
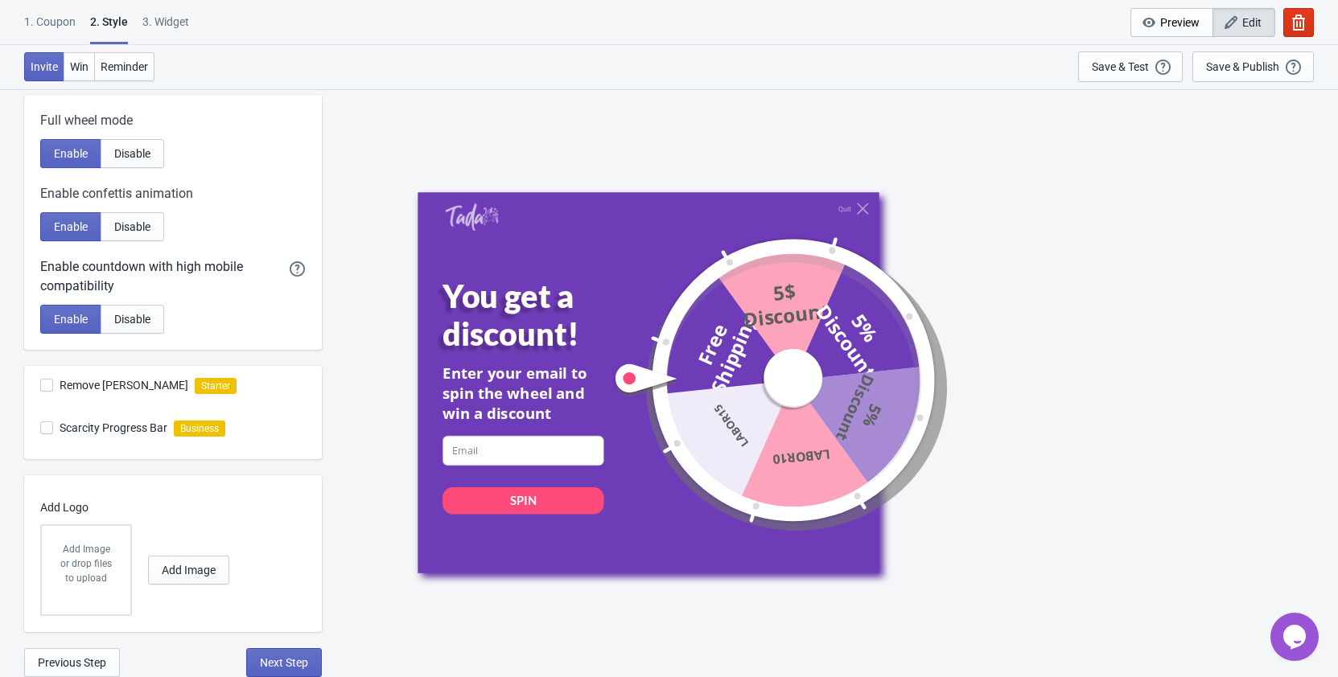
scroll to position [0, 0]
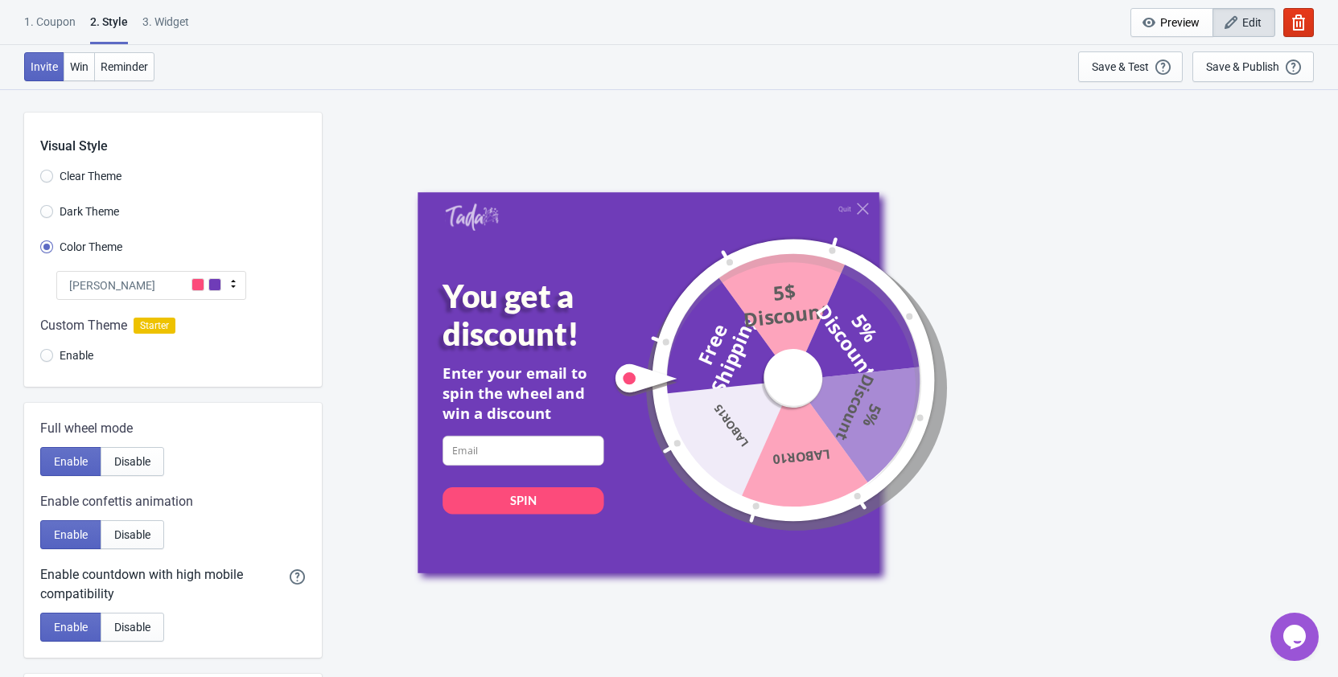
click at [224, 284] on div "[PERSON_NAME]" at bounding box center [151, 285] width 190 height 29
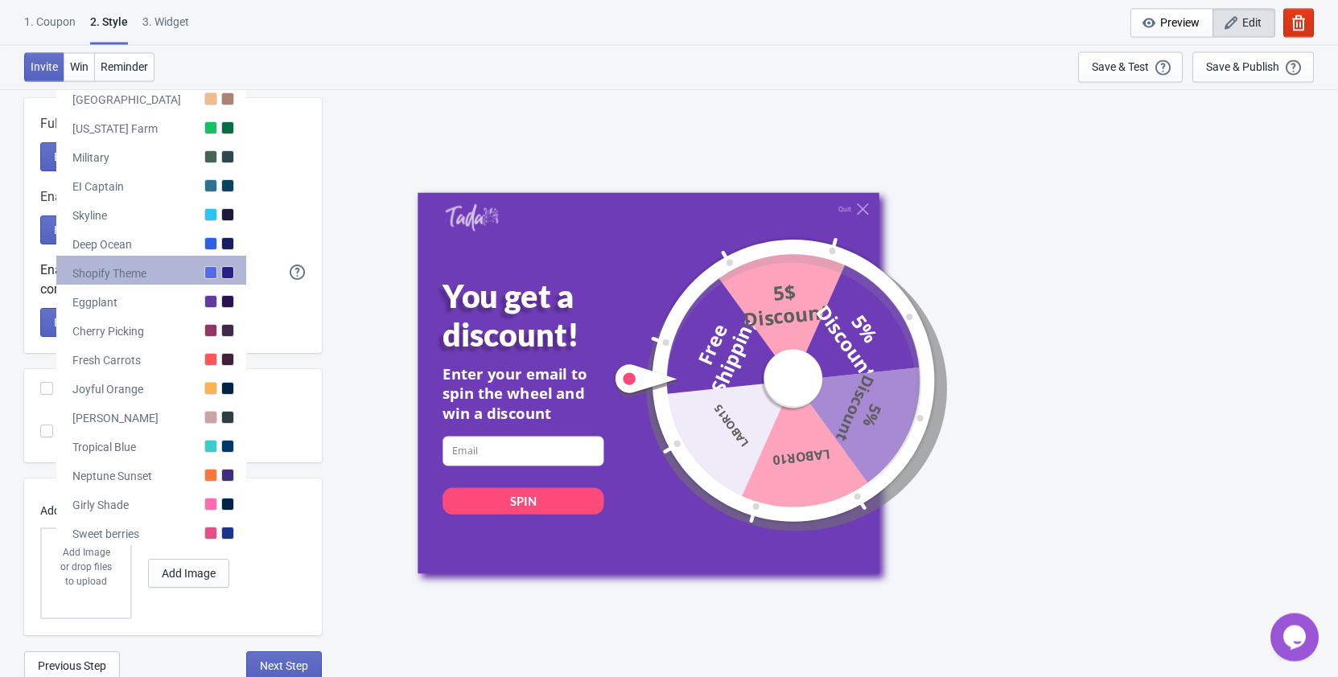
scroll to position [308, 0]
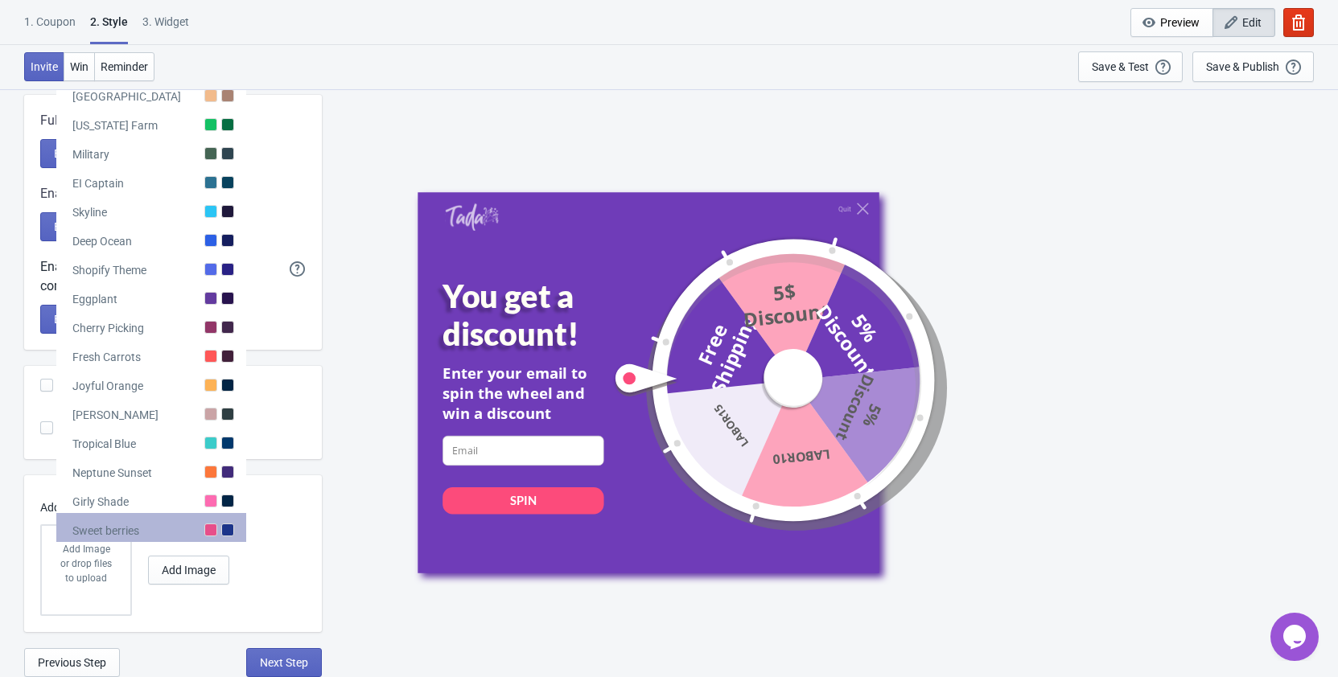
click at [220, 530] on div "Sweet berries" at bounding box center [151, 527] width 190 height 29
radio input "true"
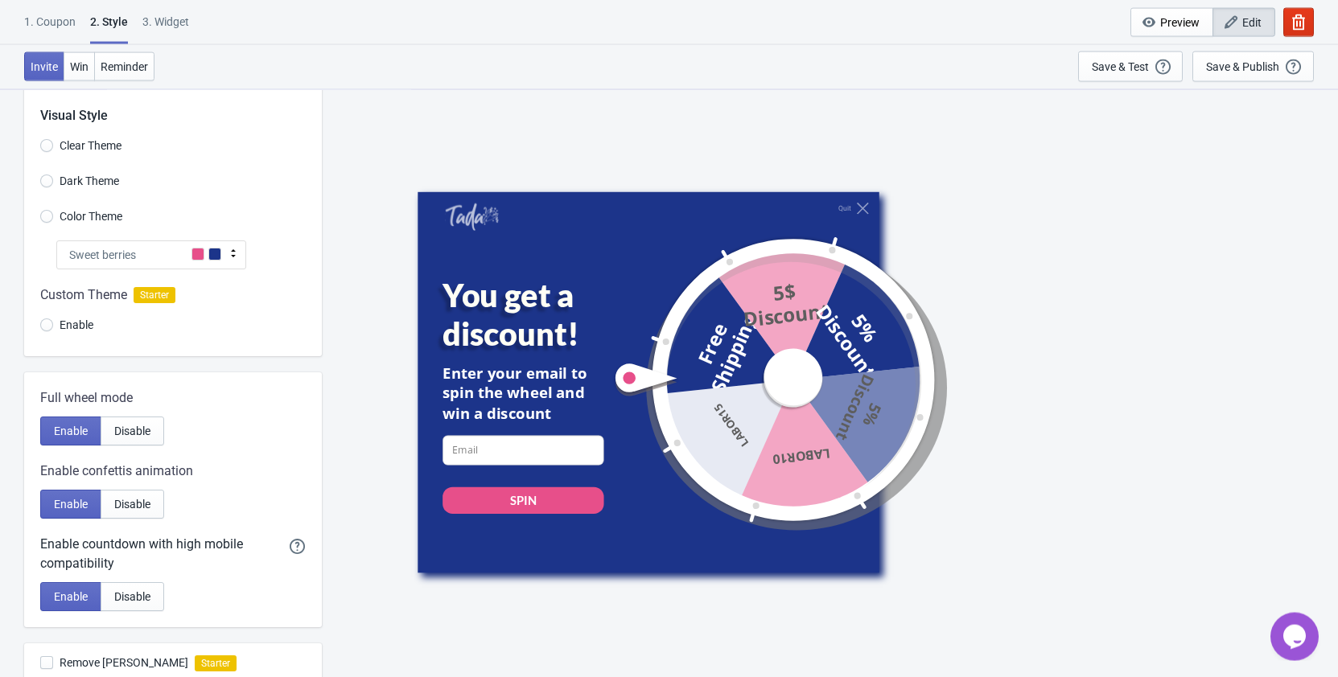
scroll to position [0, 0]
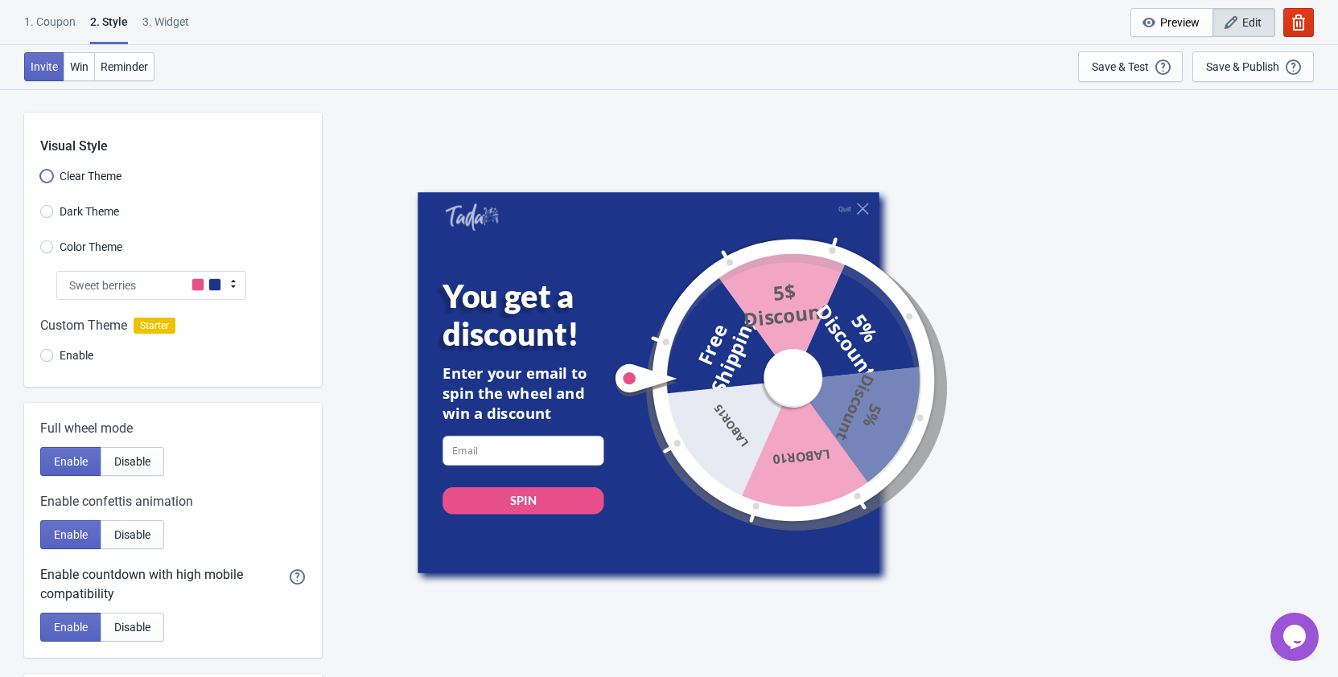
click at [47, 178] on input "Clear Theme" at bounding box center [46, 184] width 13 height 29
radio input "true"
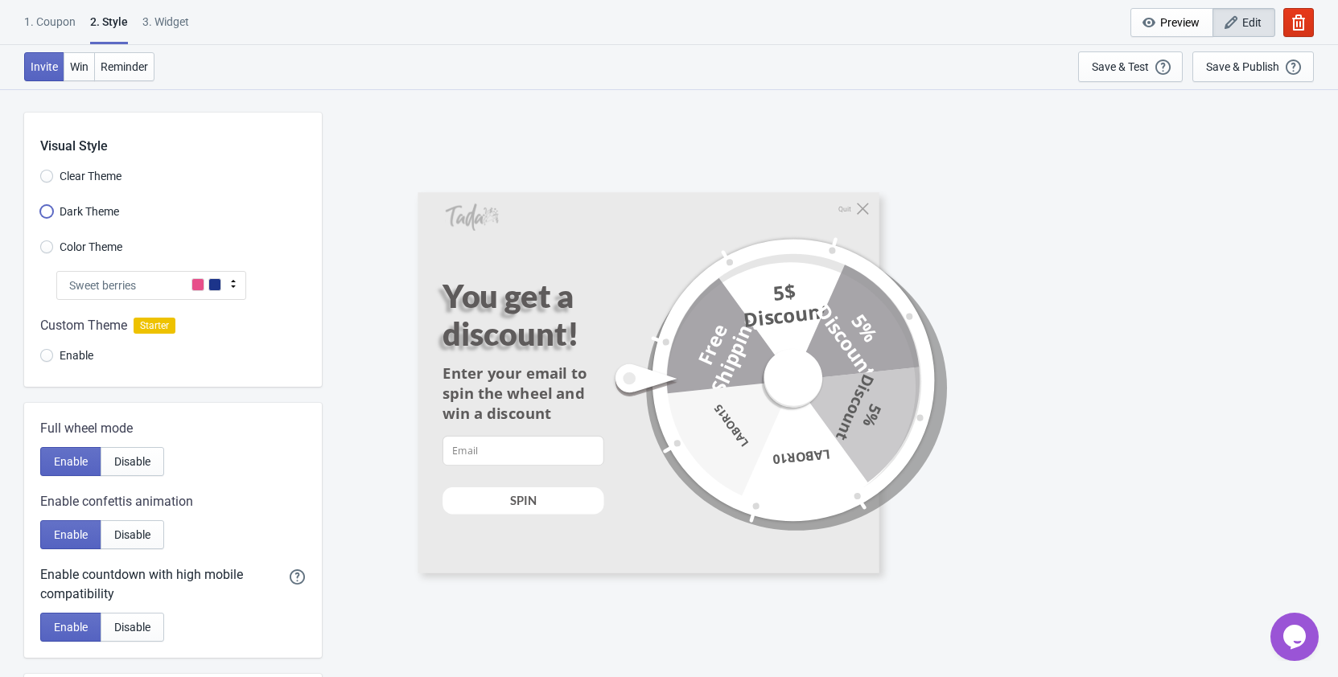
click at [51, 212] on input "Dark Theme" at bounding box center [46, 219] width 13 height 29
radio input "true"
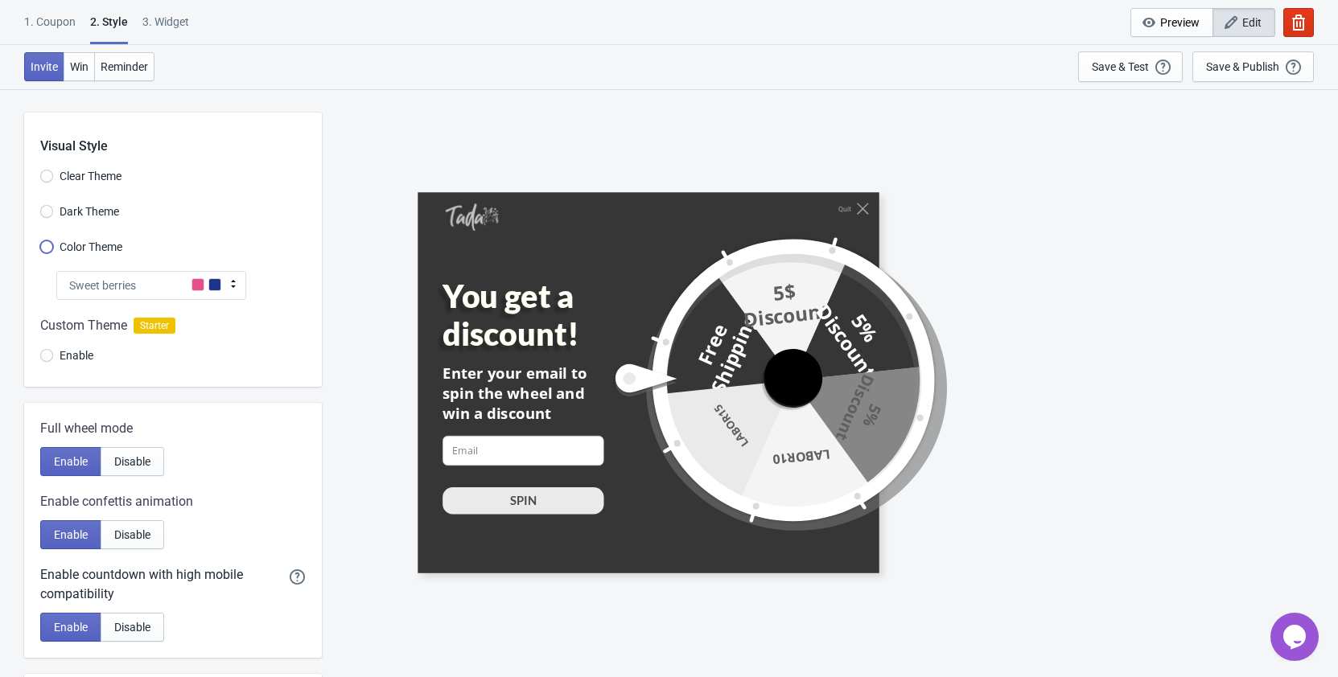
click at [47, 245] on input "Color Theme" at bounding box center [46, 254] width 13 height 29
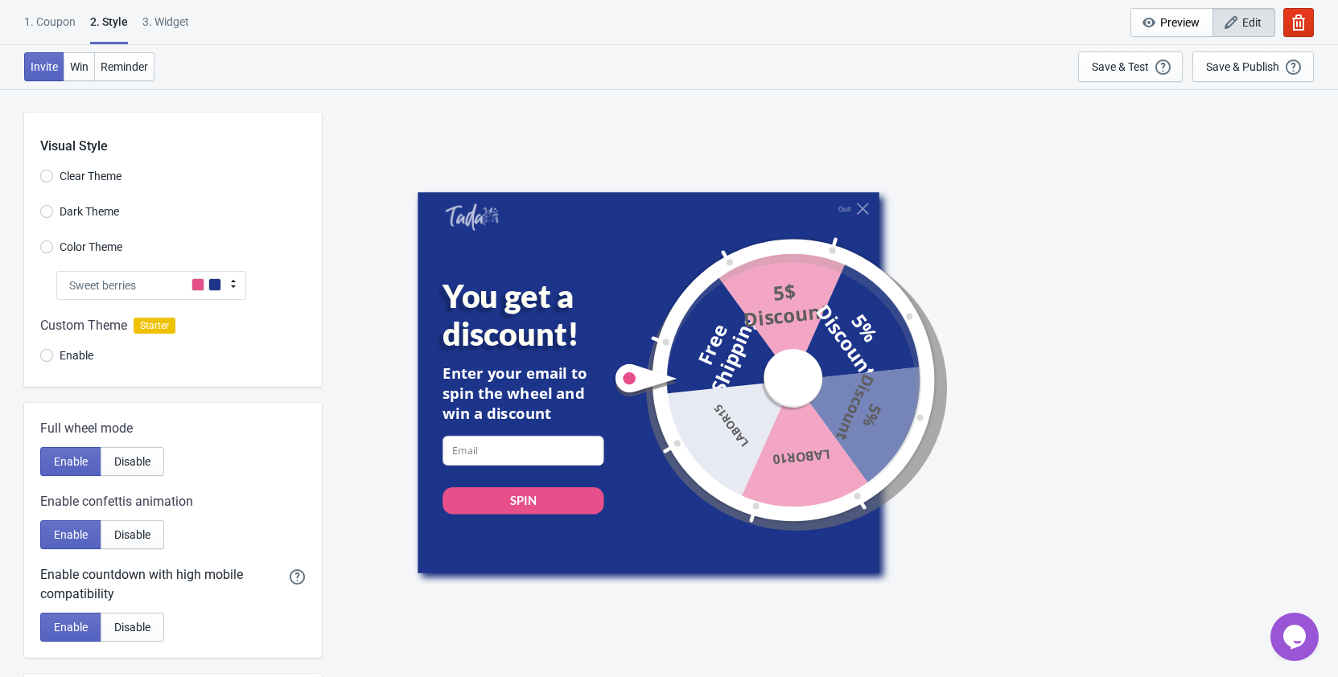
click at [234, 286] on icon at bounding box center [233, 284] width 5 height 8
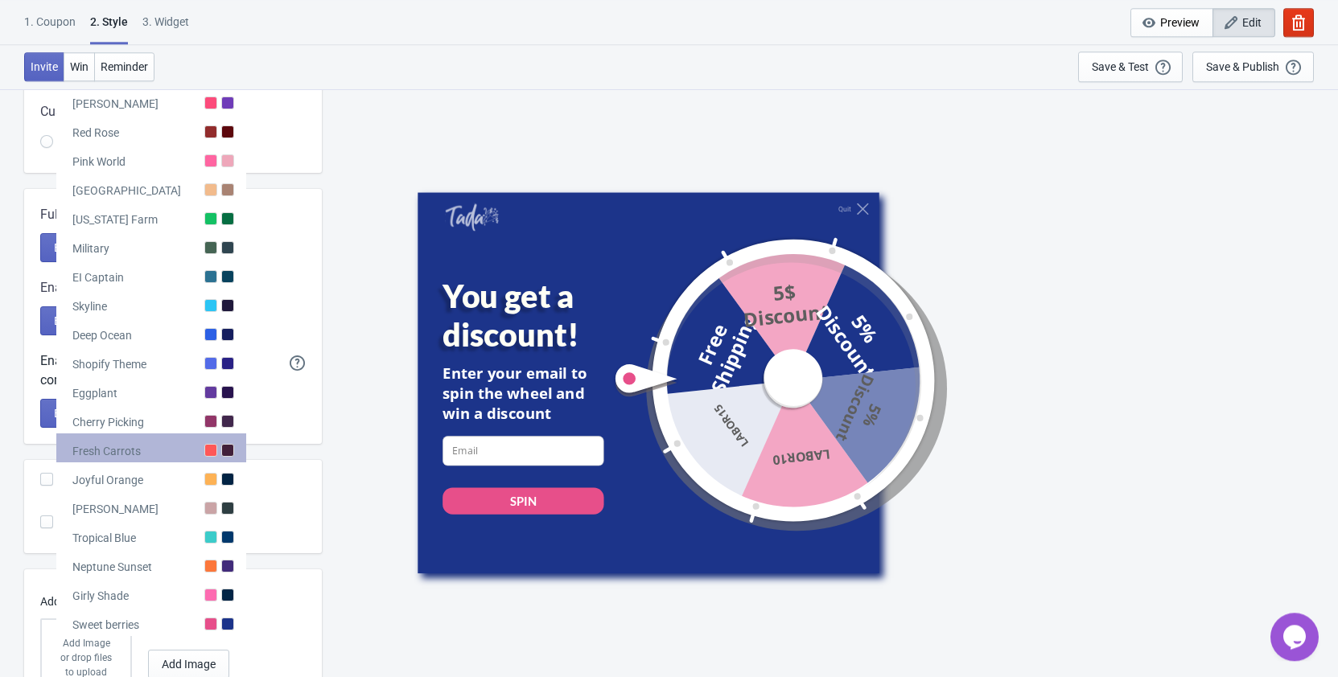
scroll to position [246, 0]
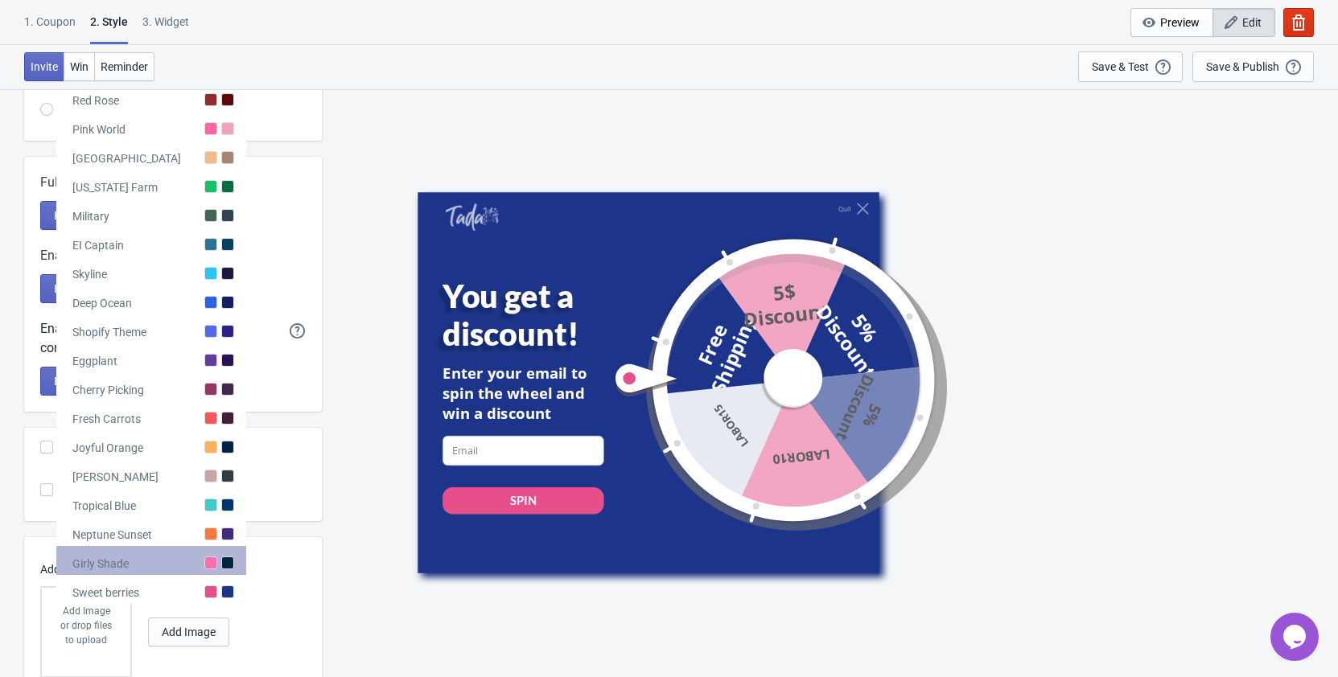
click at [228, 562] on div at bounding box center [227, 563] width 13 height 13
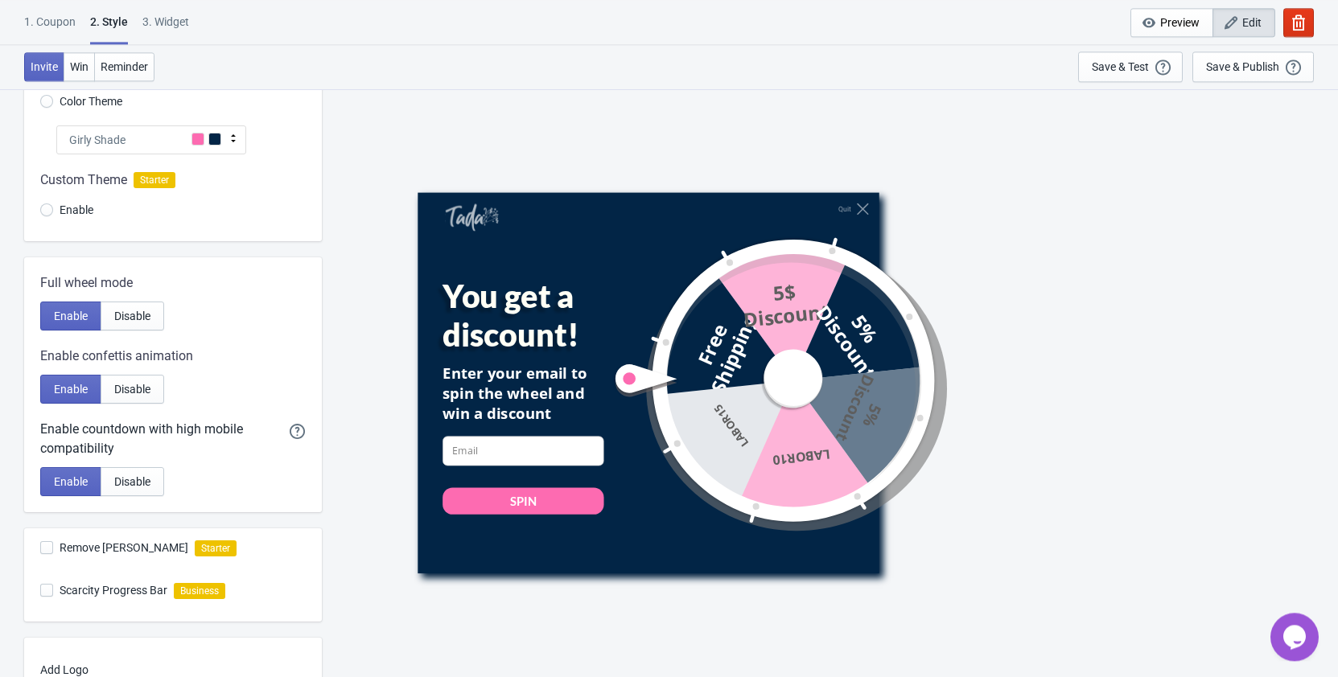
scroll to position [0, 0]
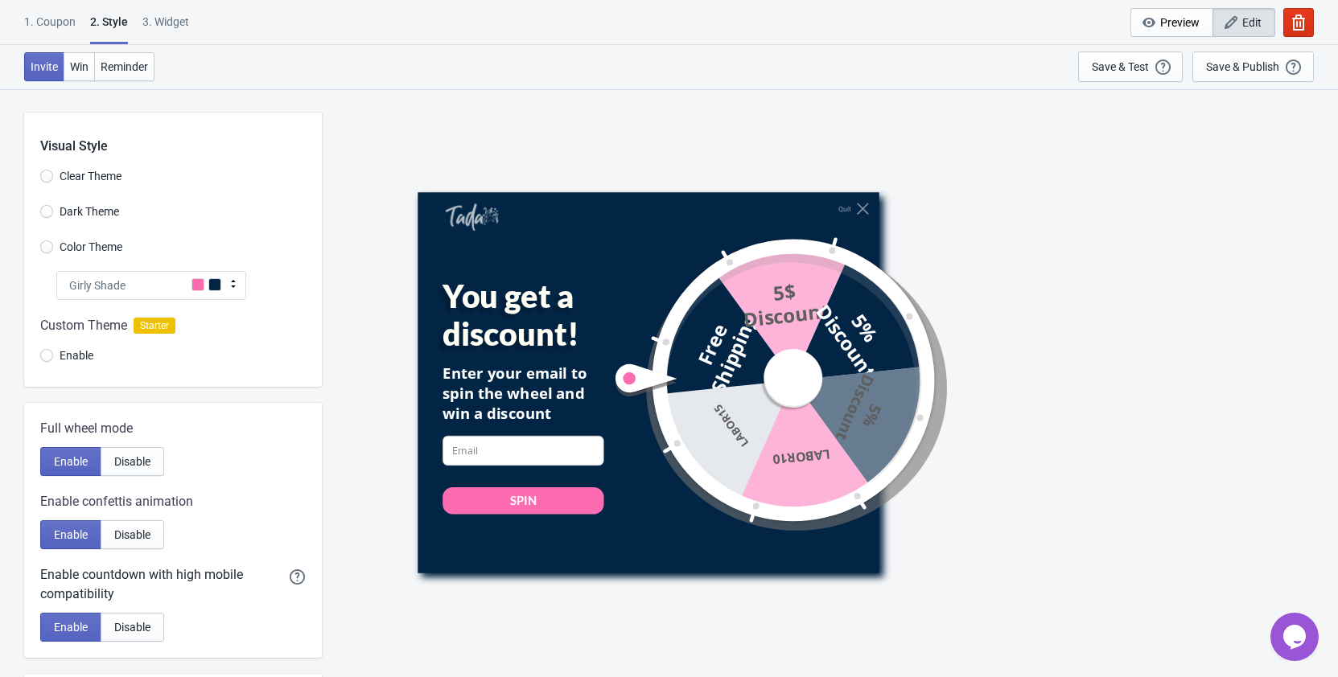
click at [234, 279] on icon at bounding box center [233, 284] width 16 height 16
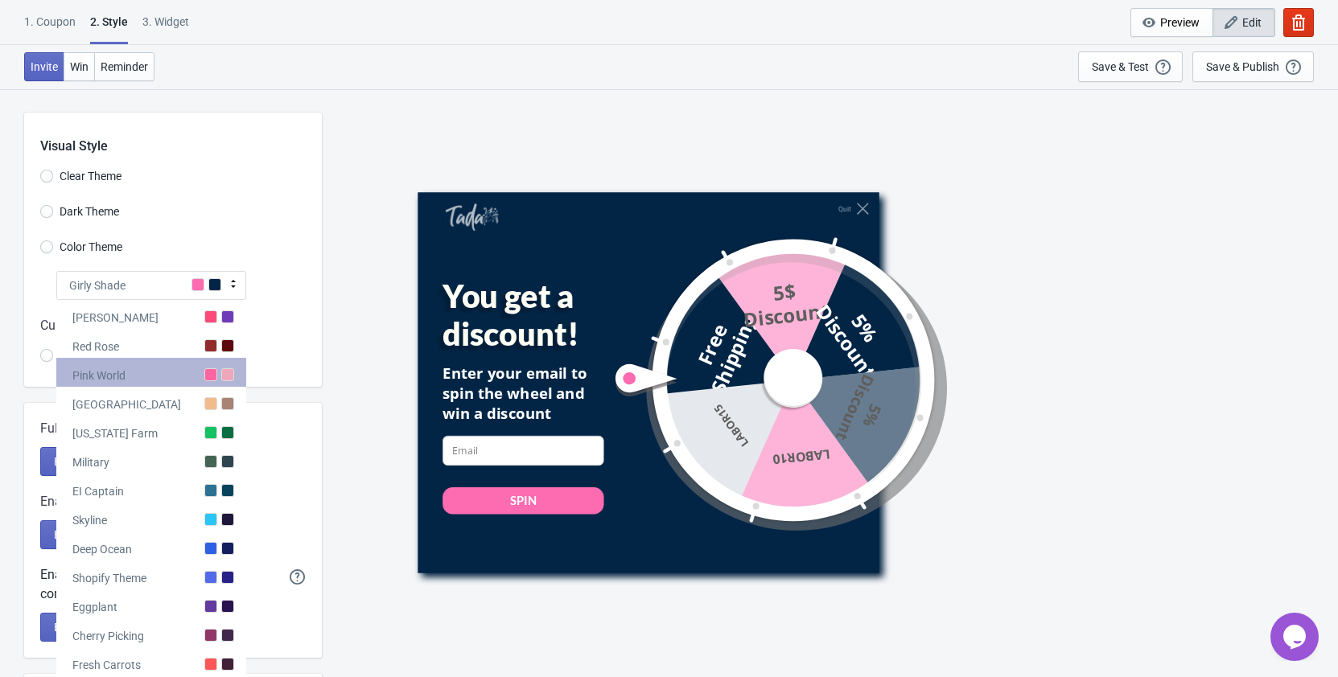
click at [231, 370] on div at bounding box center [227, 374] width 13 height 13
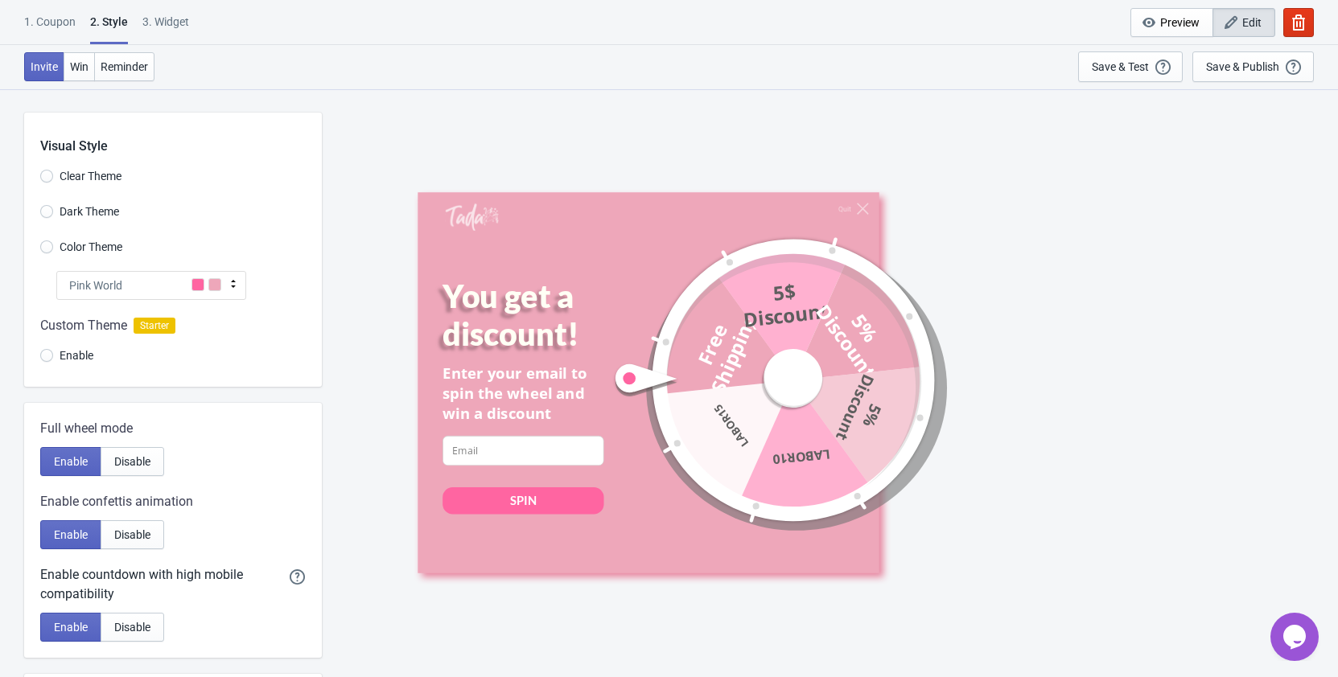
click at [232, 284] on icon at bounding box center [233, 284] width 16 height 16
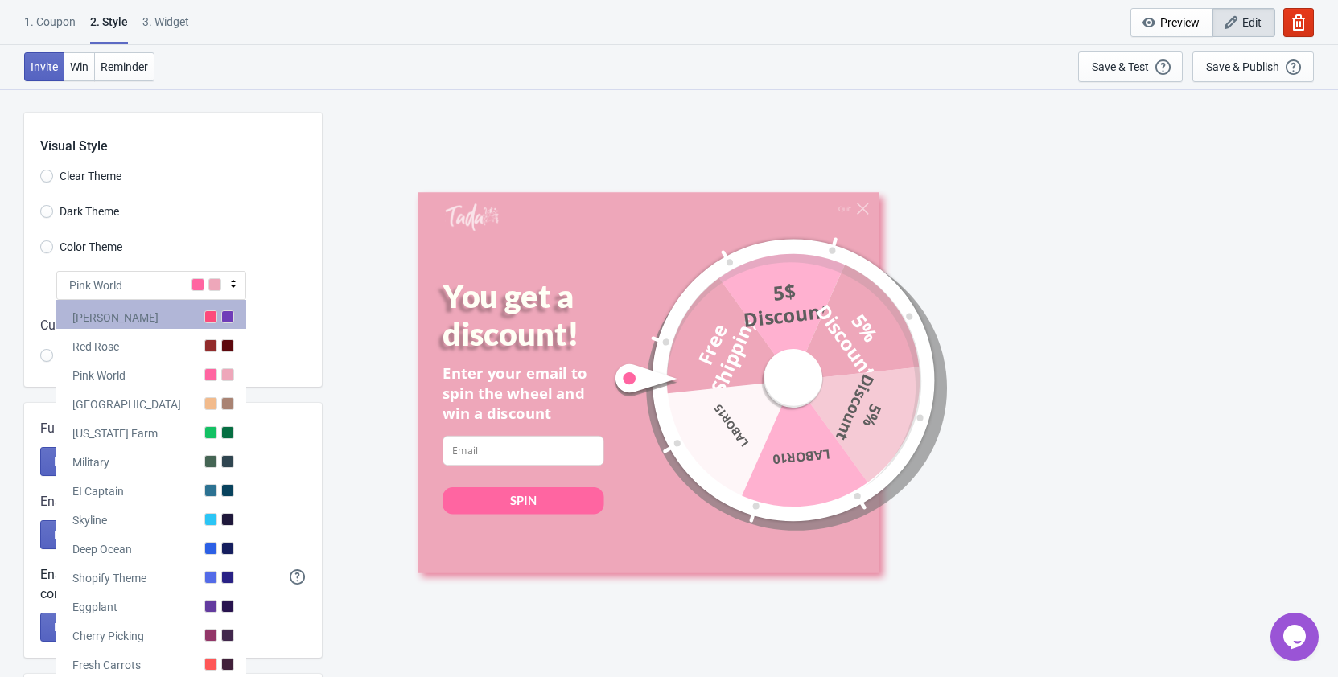
click at [229, 318] on div at bounding box center [227, 316] width 13 height 13
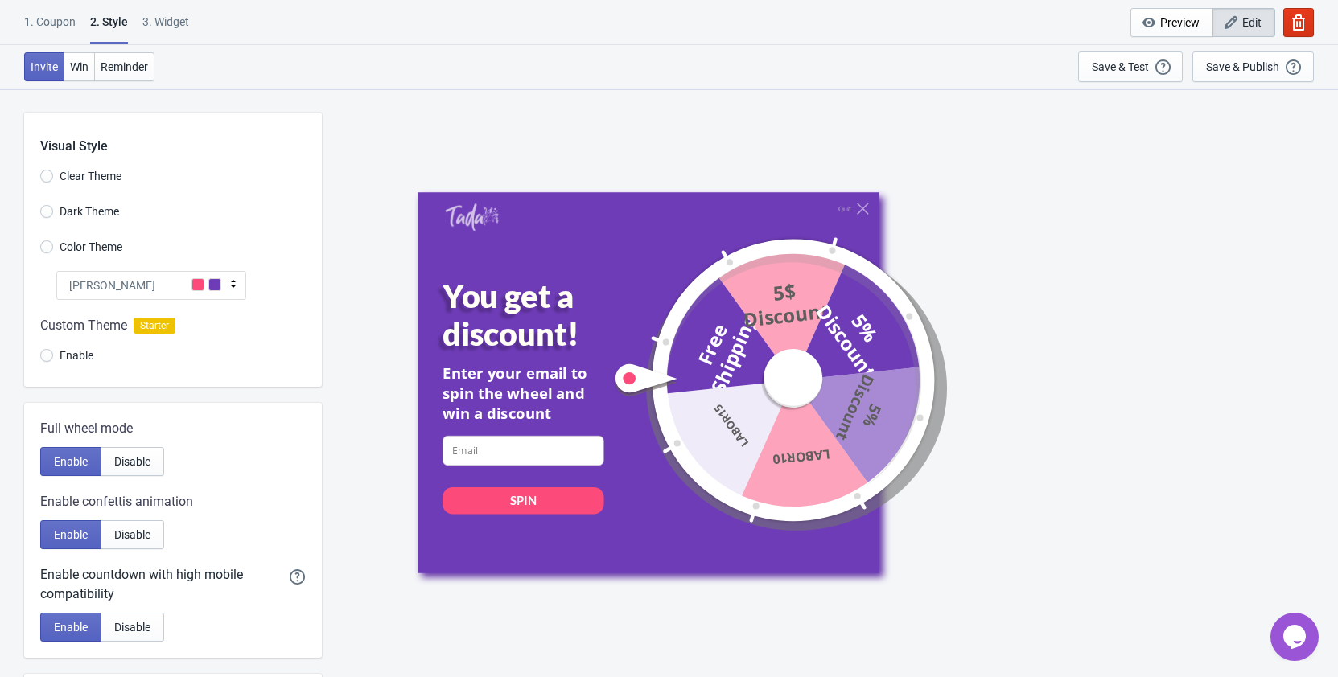
click at [225, 286] on icon at bounding box center [233, 284] width 16 height 16
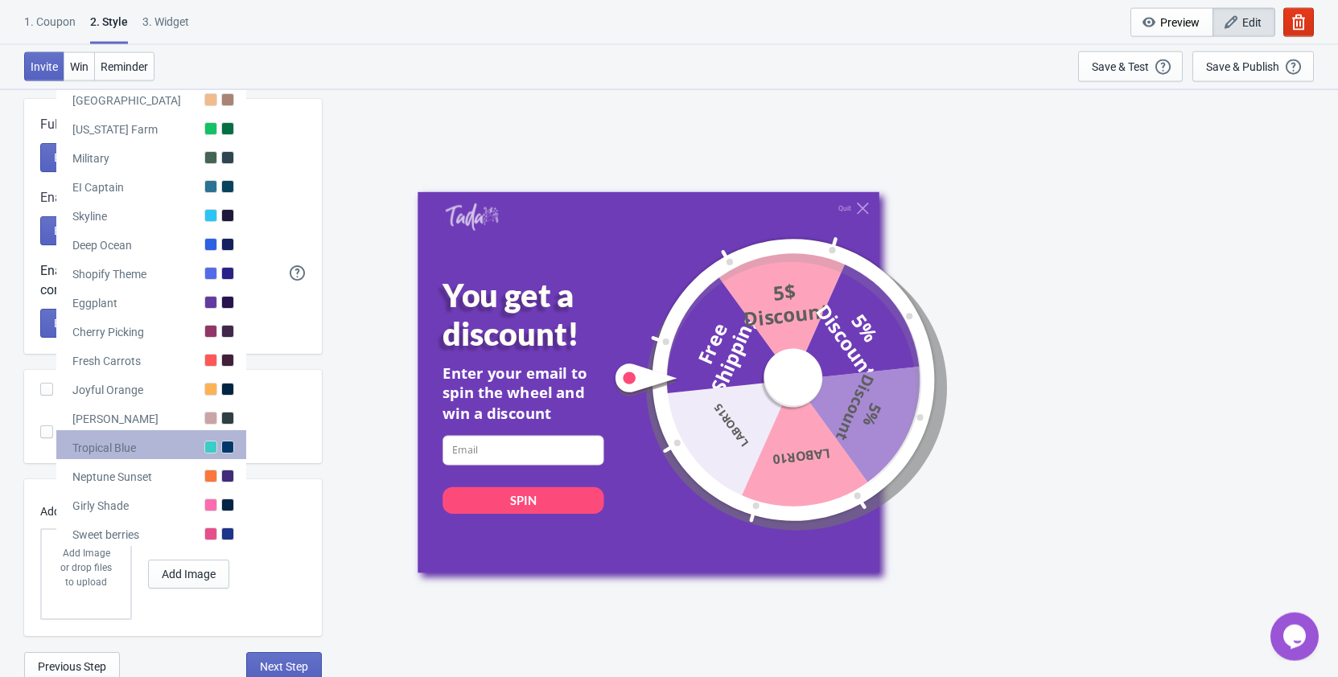
scroll to position [308, 0]
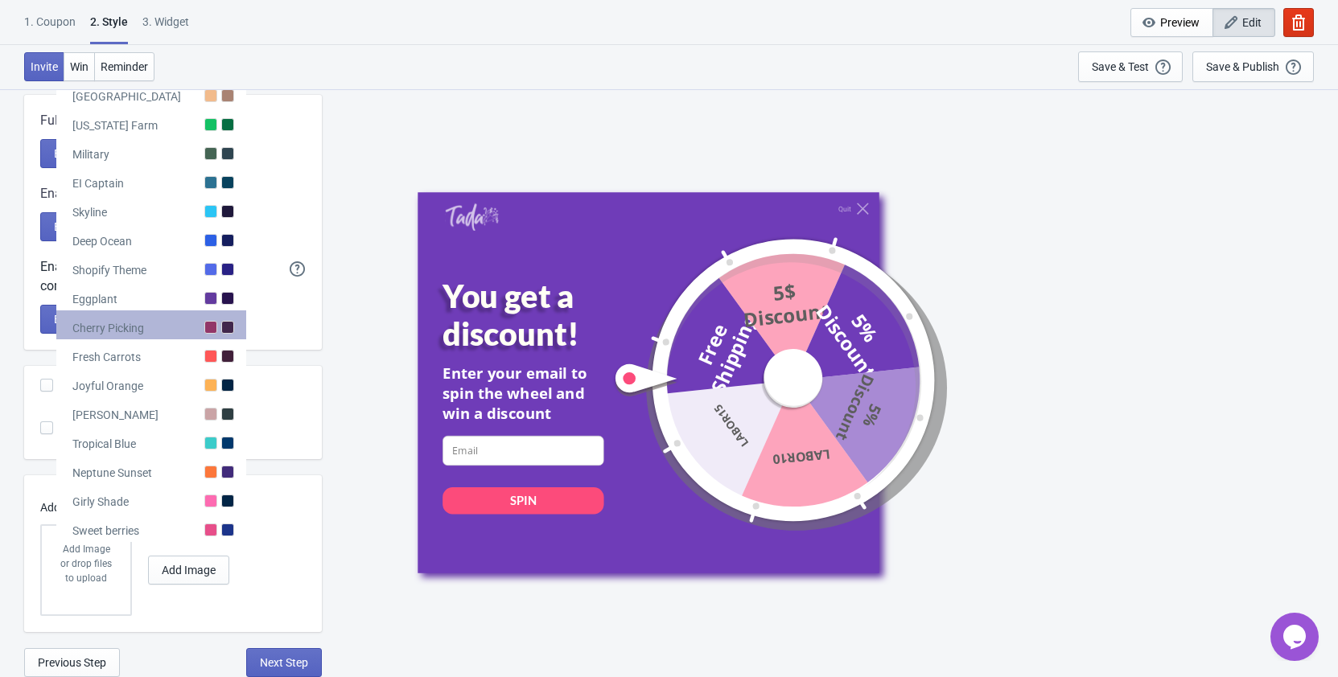
click at [220, 331] on div "Cherry Picking" at bounding box center [151, 324] width 190 height 29
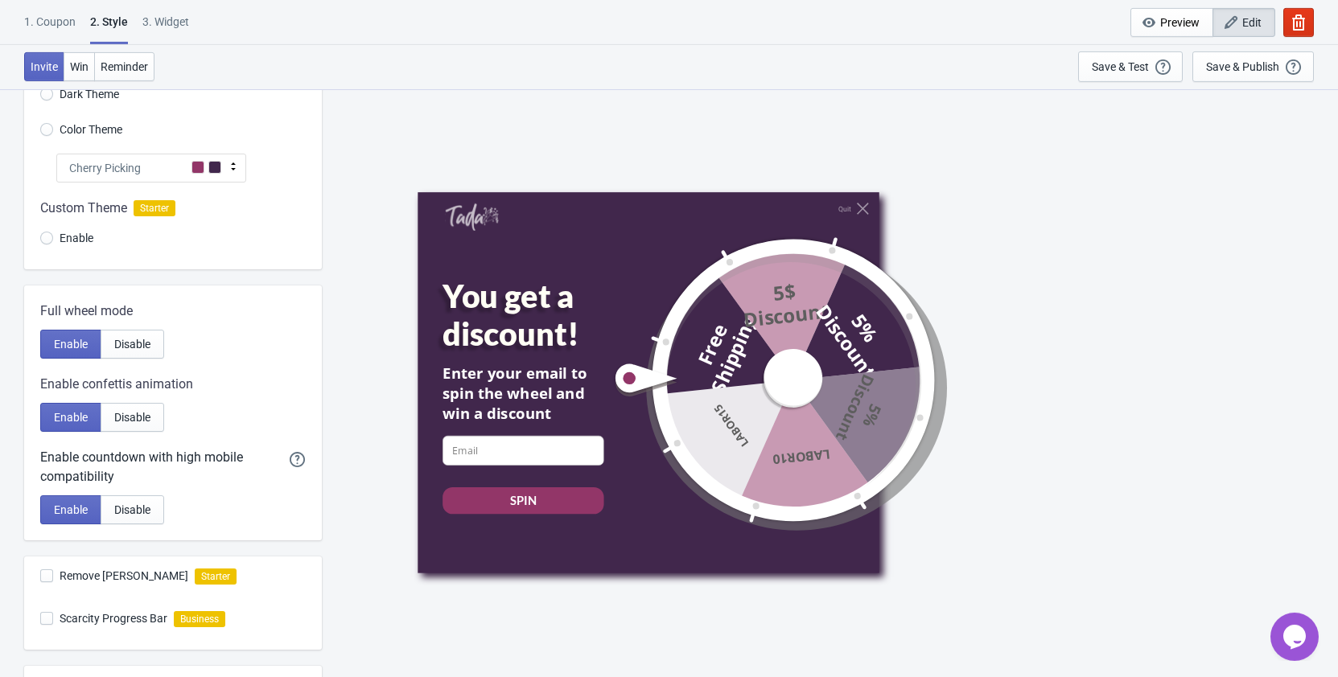
scroll to position [144, 0]
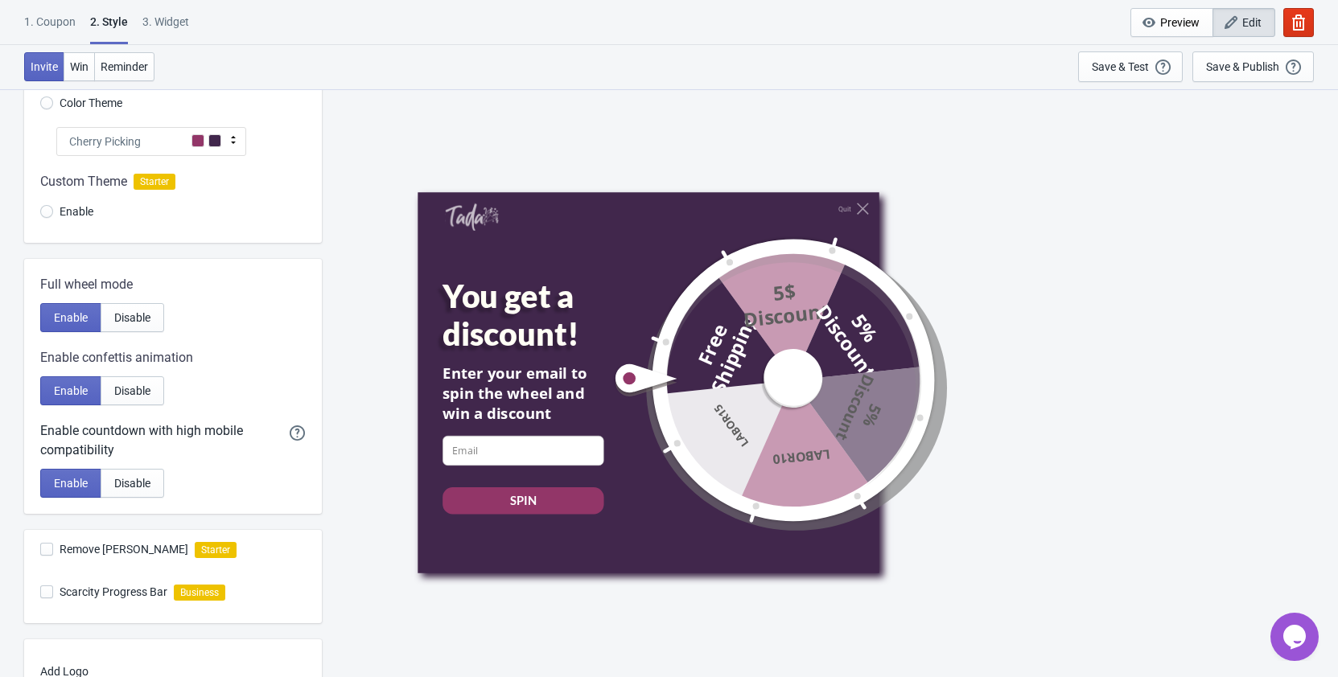
click at [235, 137] on icon at bounding box center [233, 140] width 16 height 16
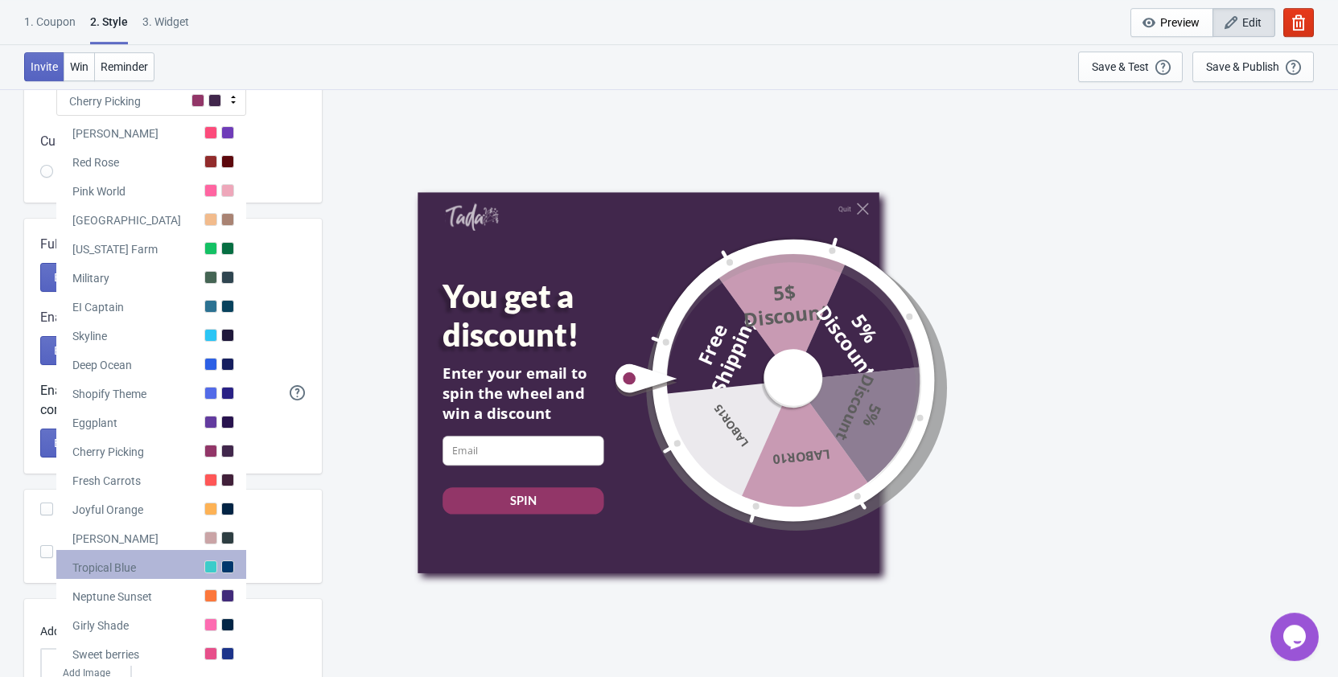
scroll to position [226, 0]
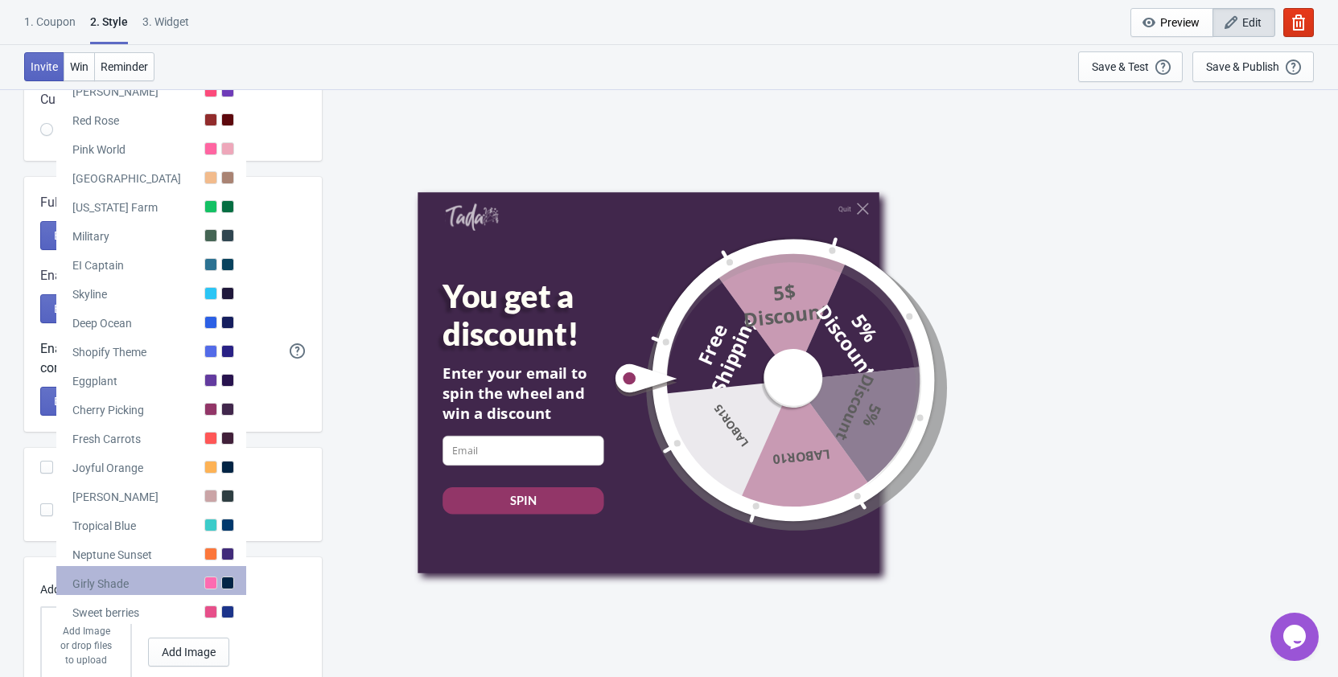
click at [230, 584] on div at bounding box center [227, 583] width 13 height 13
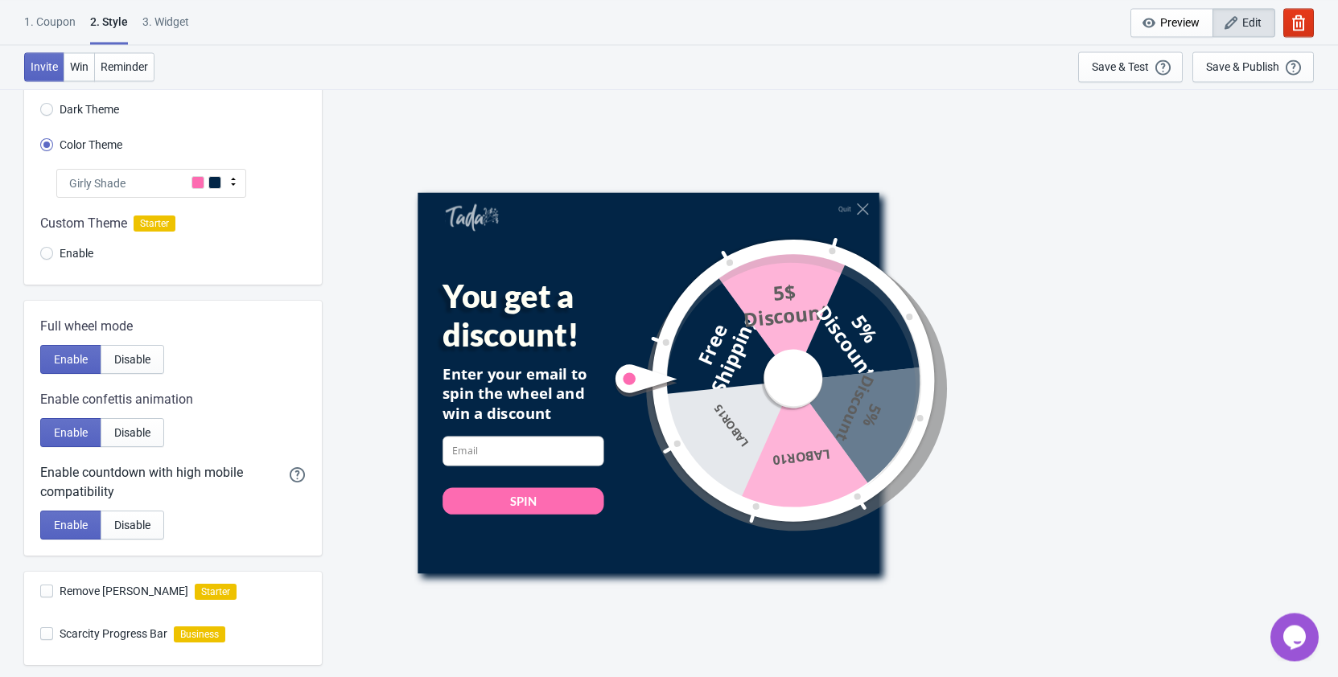
scroll to position [0, 0]
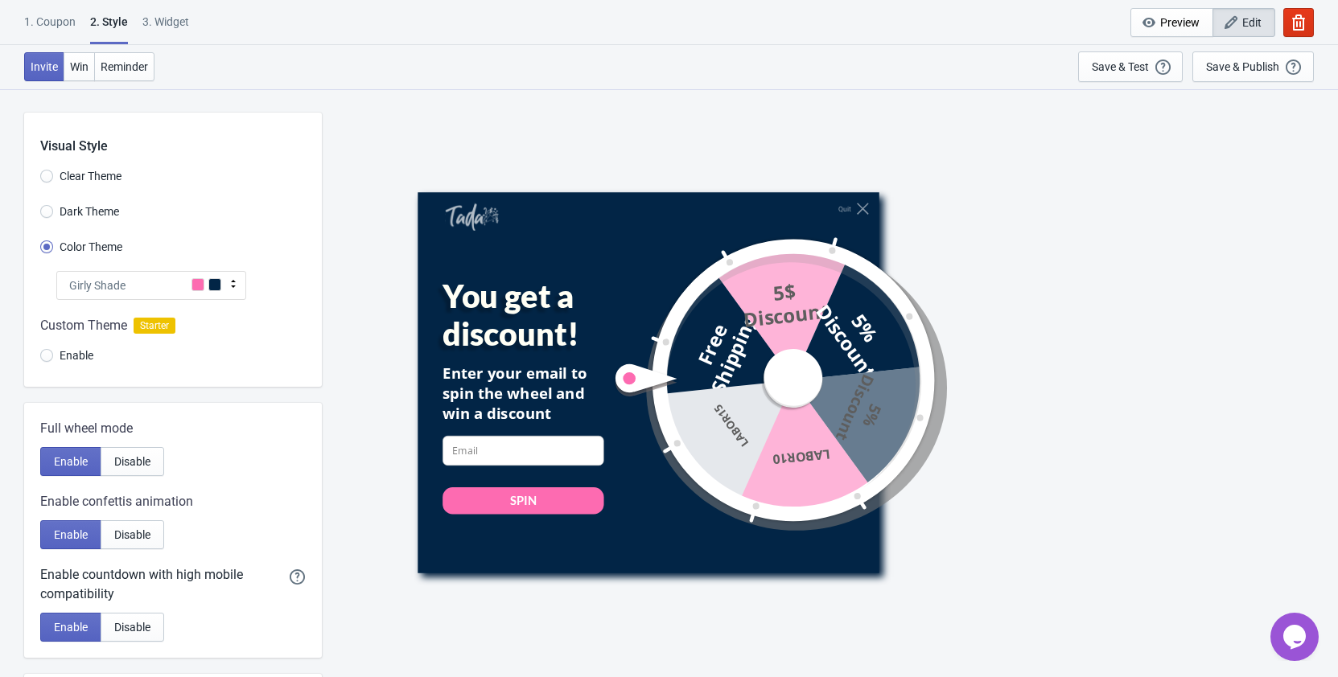
click at [225, 277] on icon at bounding box center [233, 284] width 16 height 16
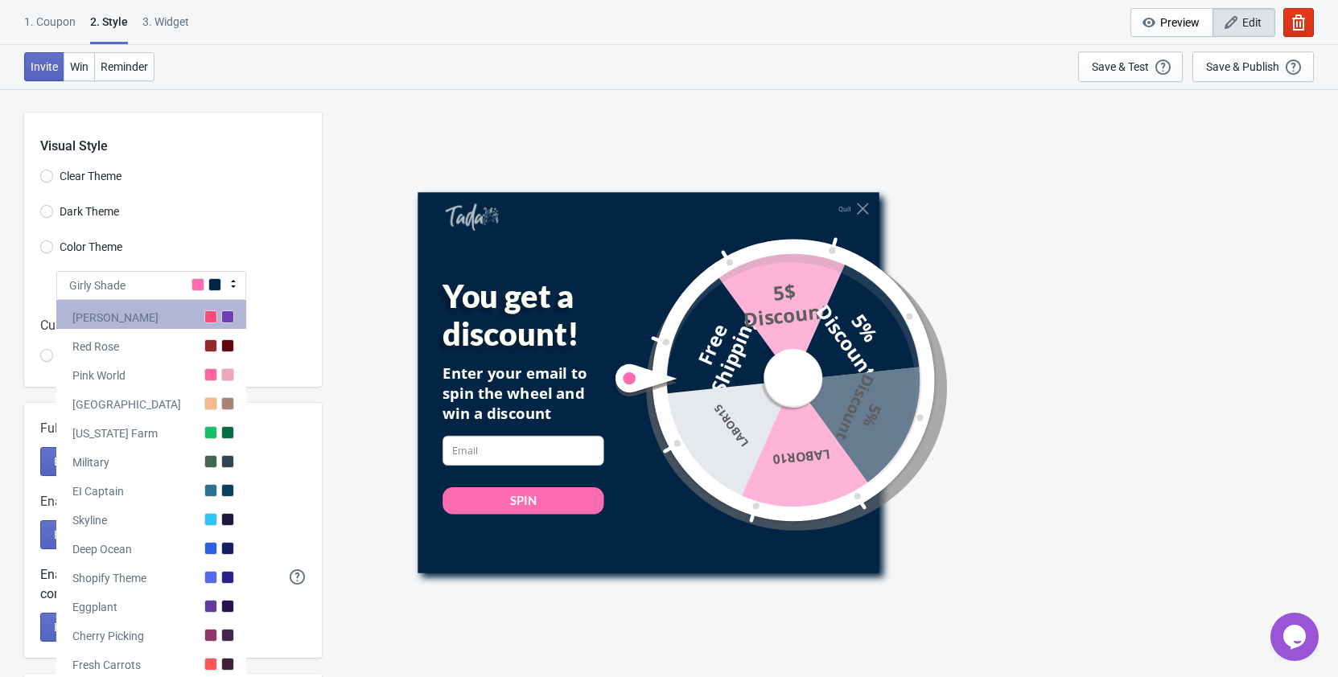
click at [232, 314] on div at bounding box center [227, 316] width 13 height 13
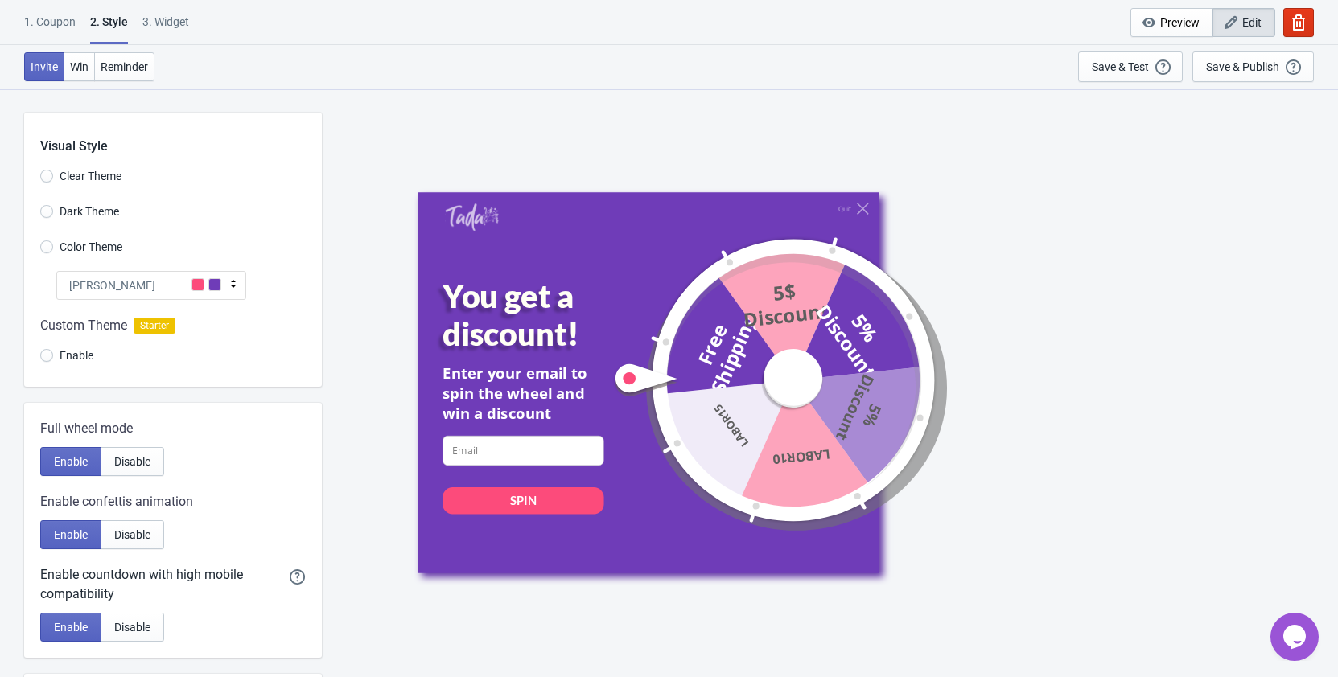
click at [228, 284] on icon at bounding box center [233, 284] width 16 height 16
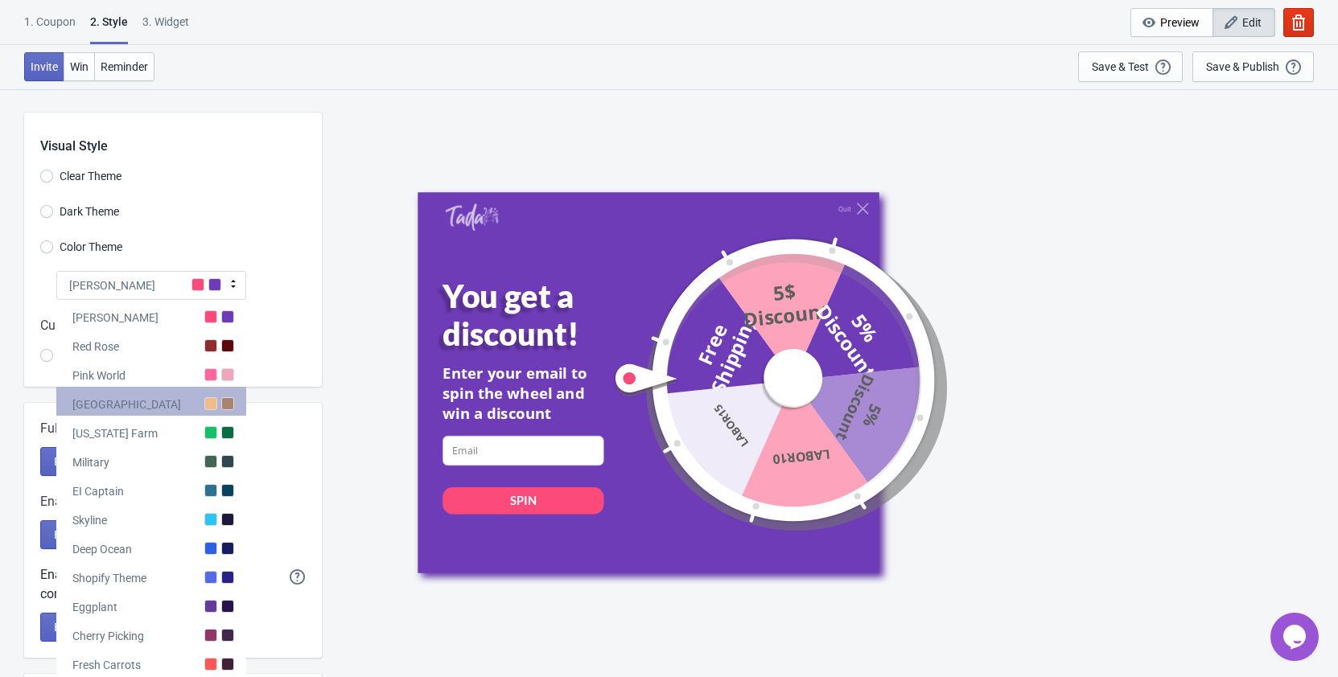
click at [226, 405] on div at bounding box center [227, 403] width 13 height 13
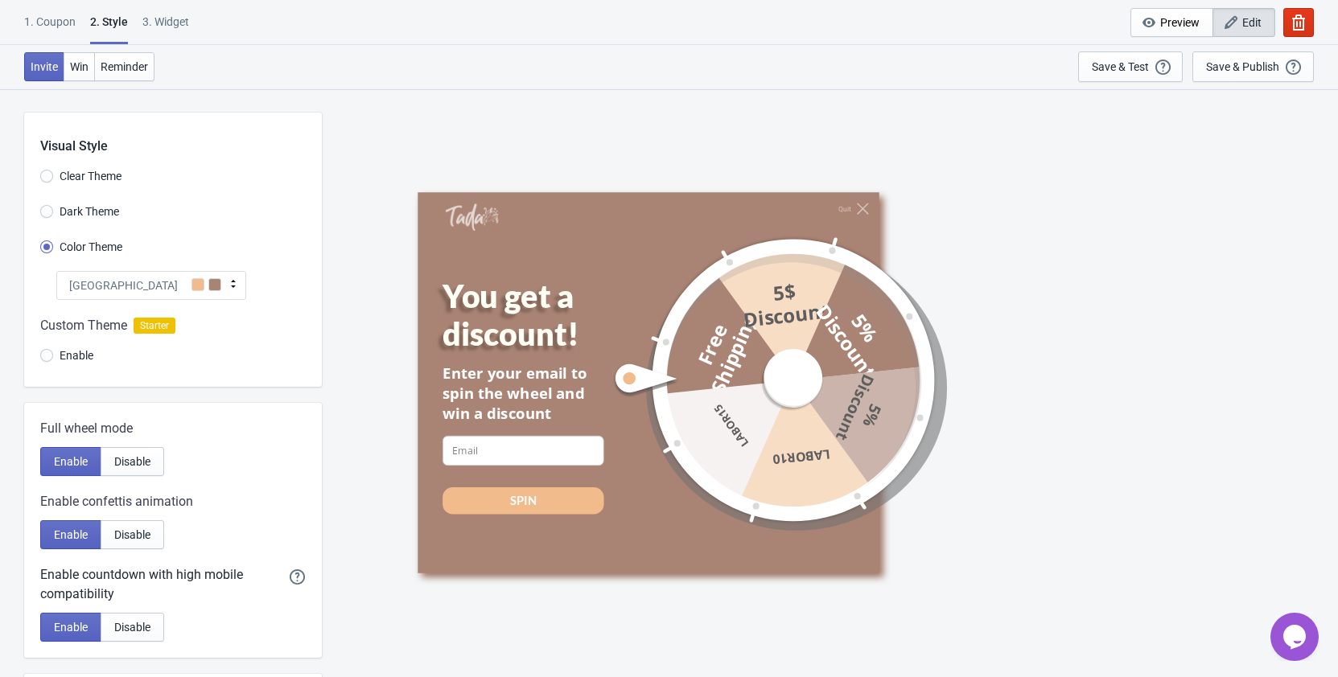
click at [236, 288] on icon at bounding box center [233, 284] width 16 height 16
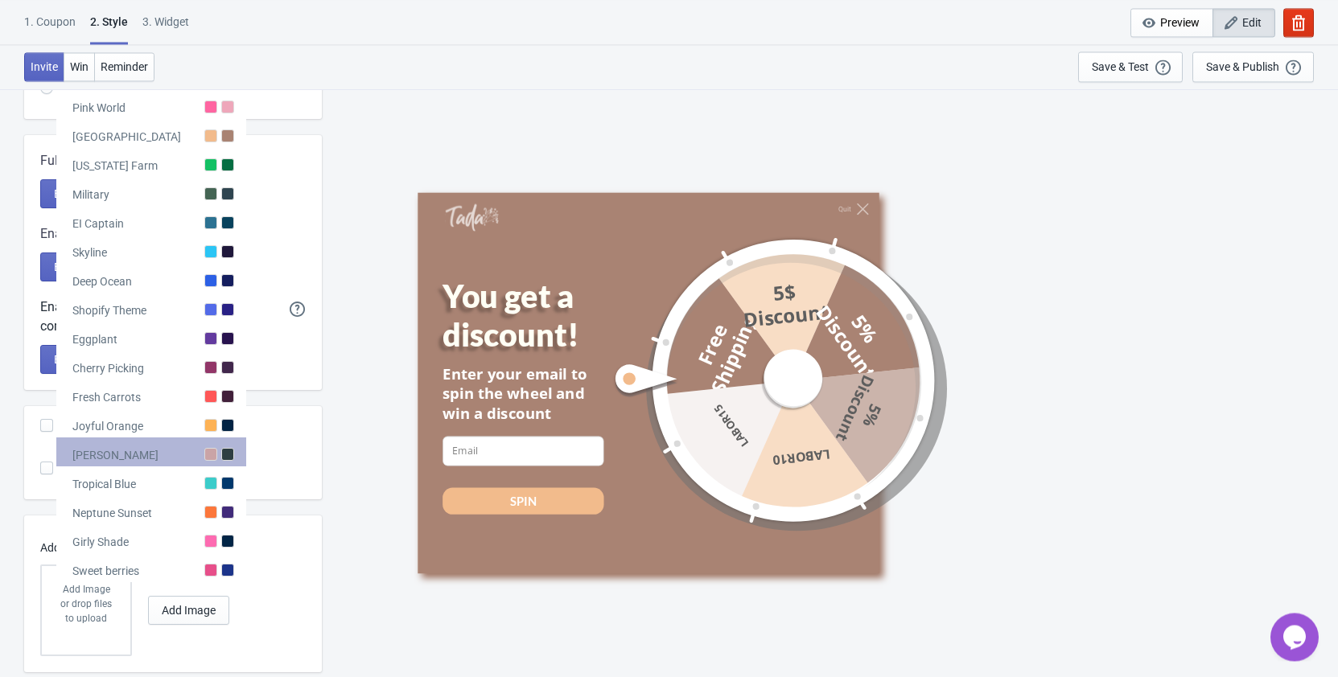
scroll to position [308, 0]
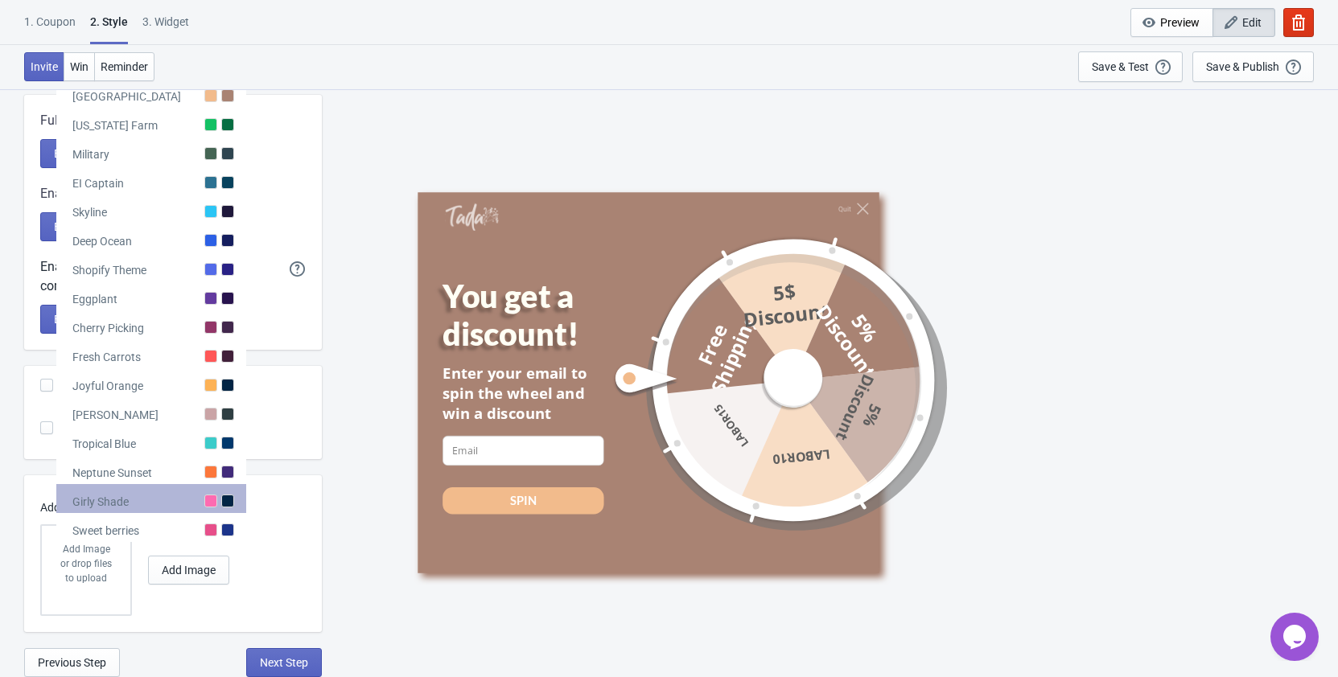
click at [226, 499] on div at bounding box center [227, 501] width 13 height 13
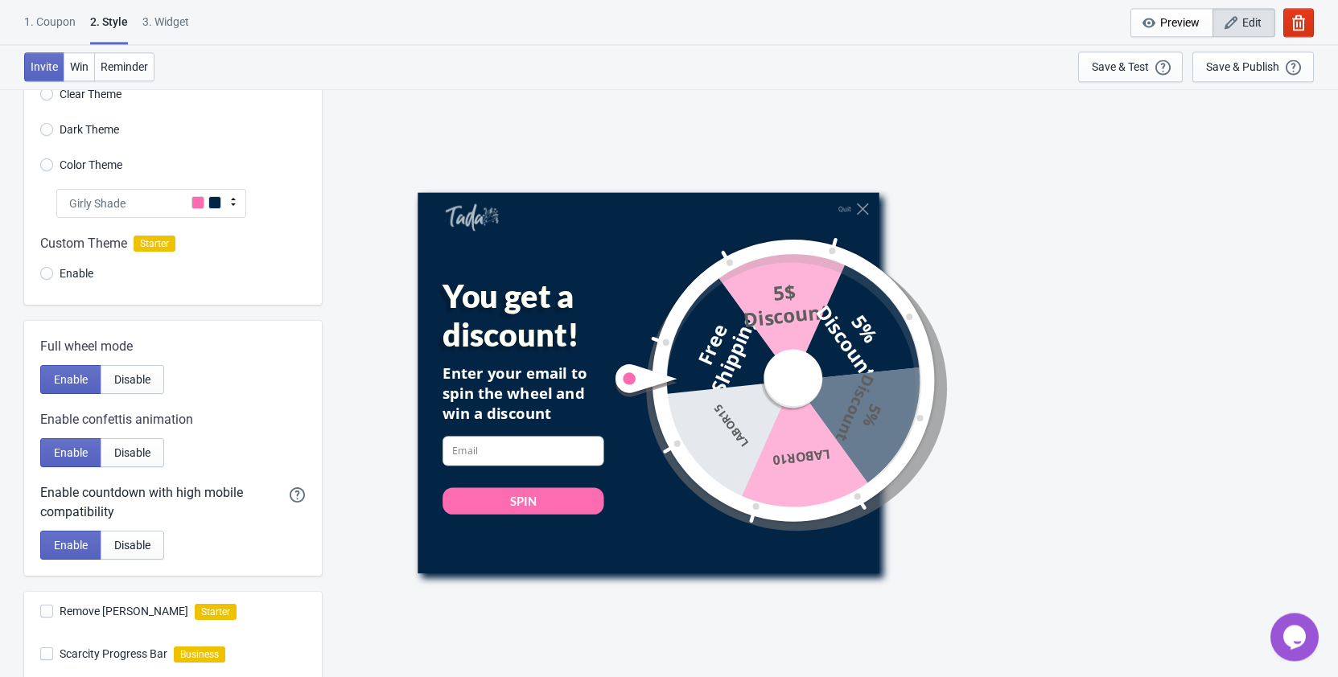
scroll to position [0, 0]
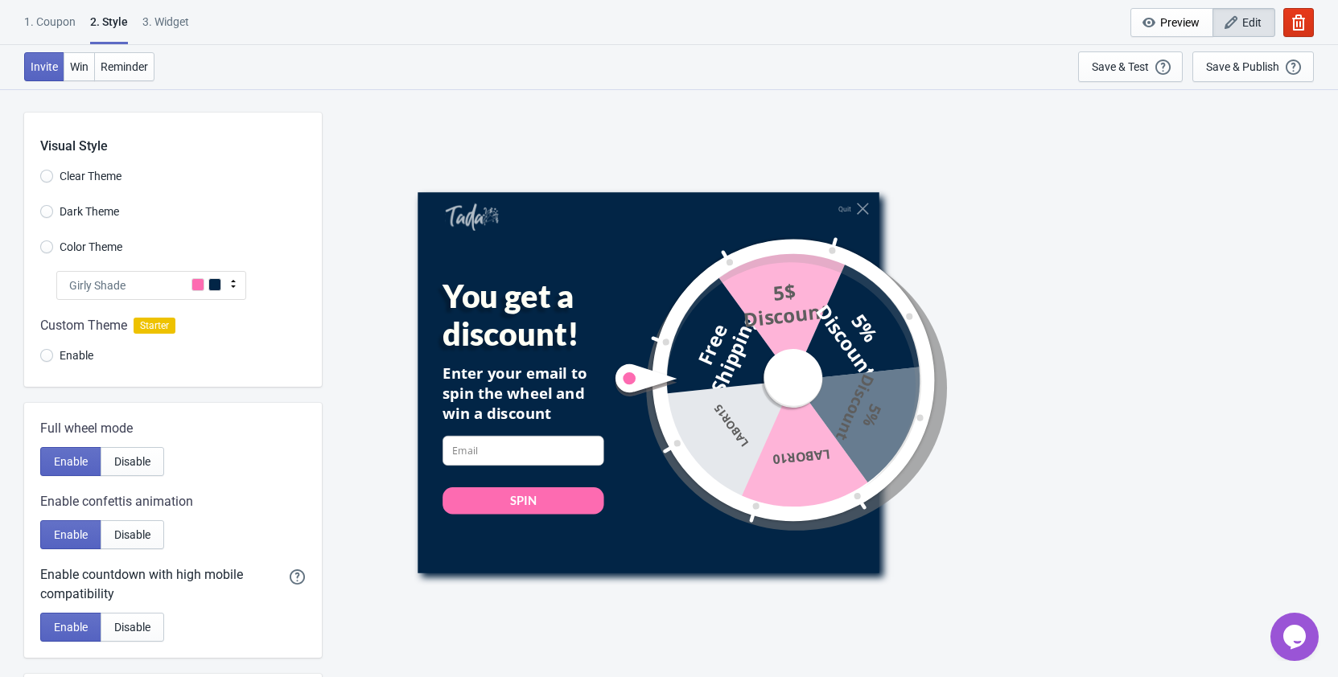
click at [228, 278] on icon at bounding box center [233, 284] width 16 height 16
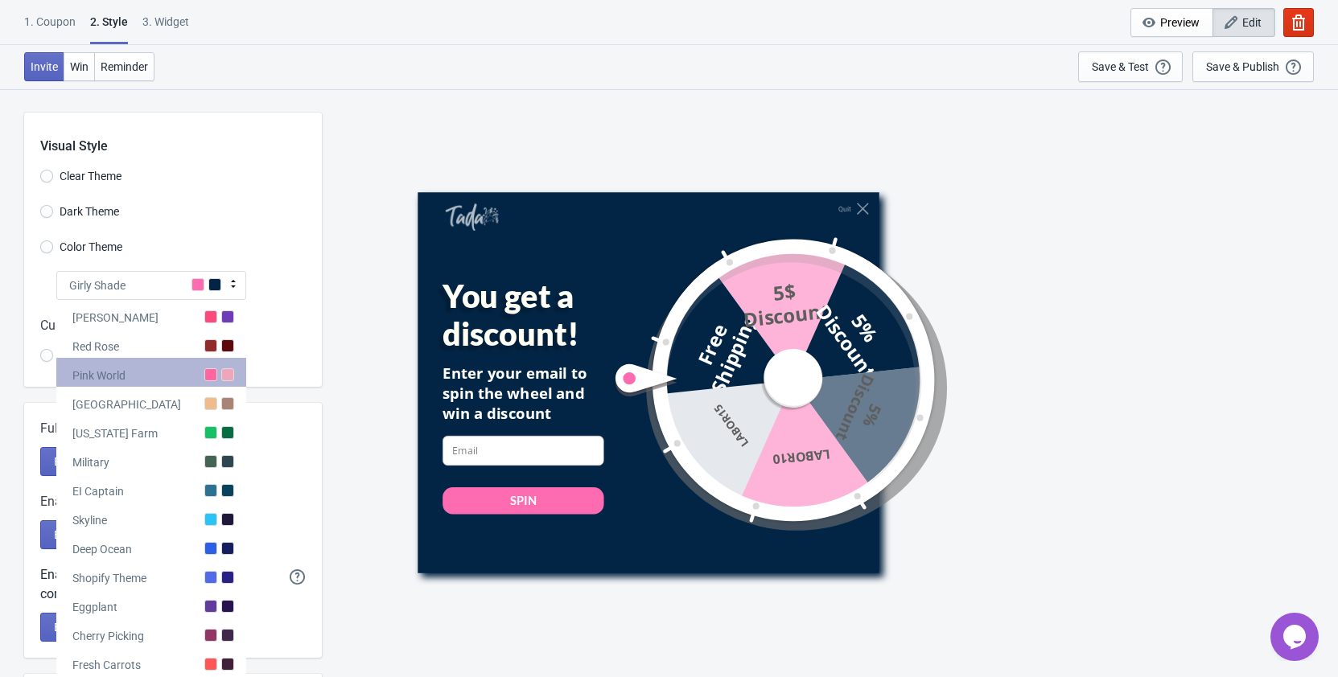
click at [224, 368] on div "Pink World" at bounding box center [151, 372] width 190 height 29
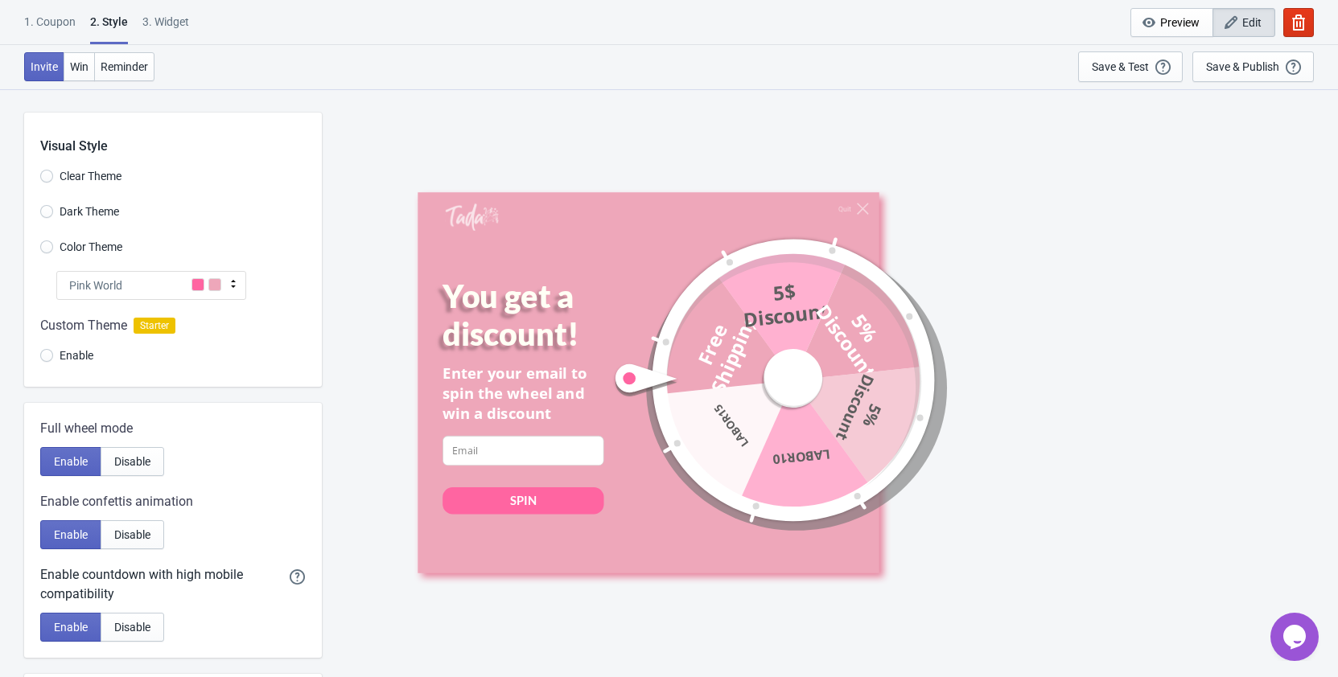
click at [224, 291] on div "Pink World" at bounding box center [151, 285] width 190 height 29
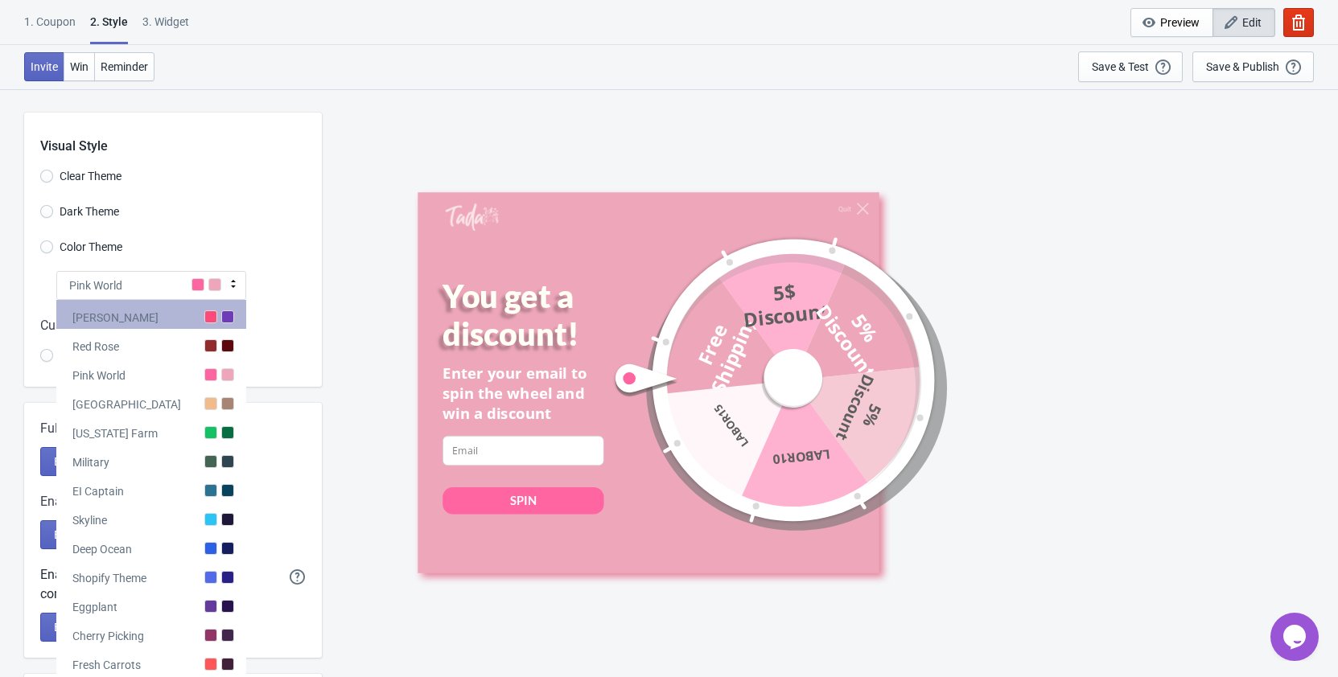
click at [218, 318] on div "[PERSON_NAME]" at bounding box center [151, 314] width 190 height 29
radio input "true"
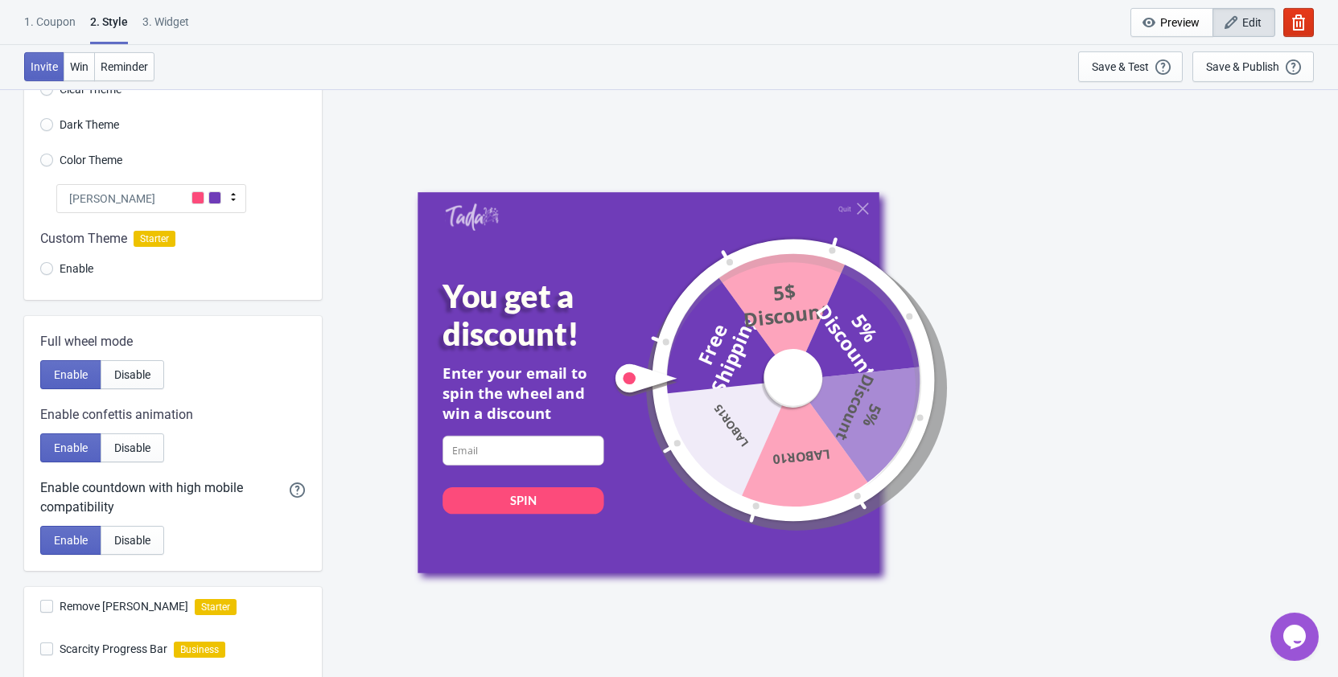
scroll to position [308, 0]
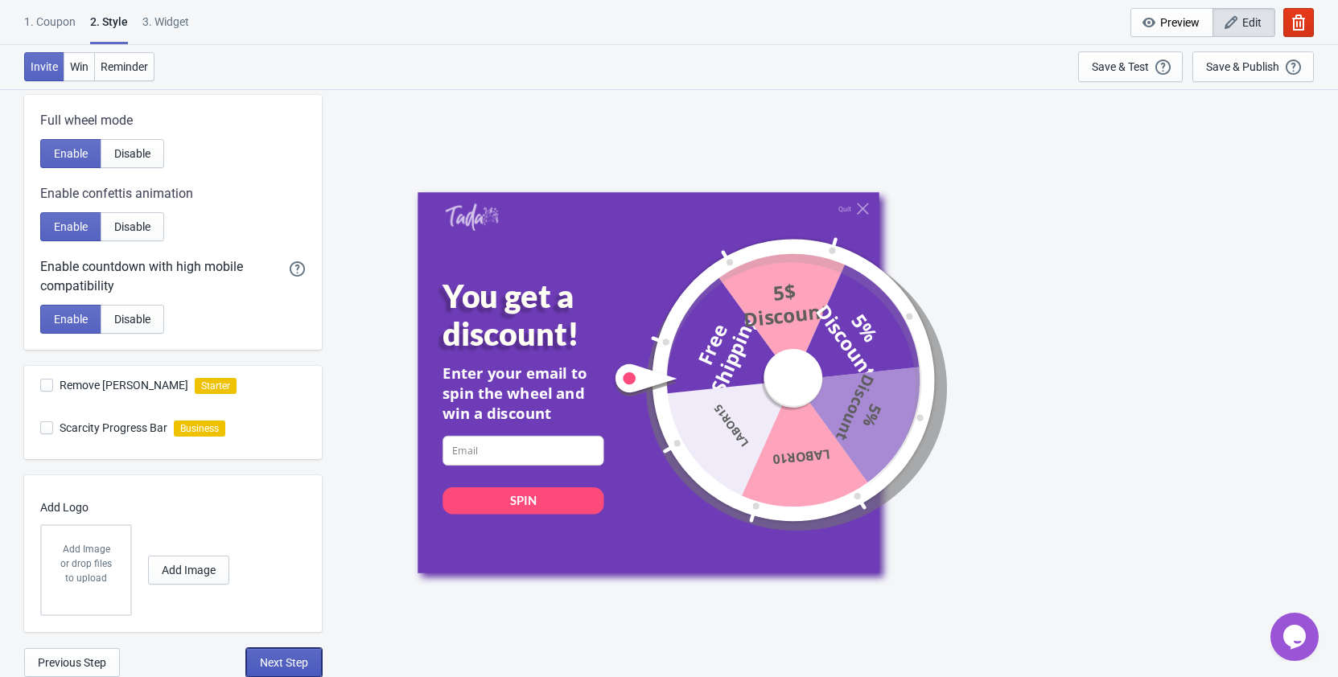
click at [298, 663] on span "Next Step" at bounding box center [284, 662] width 48 height 13
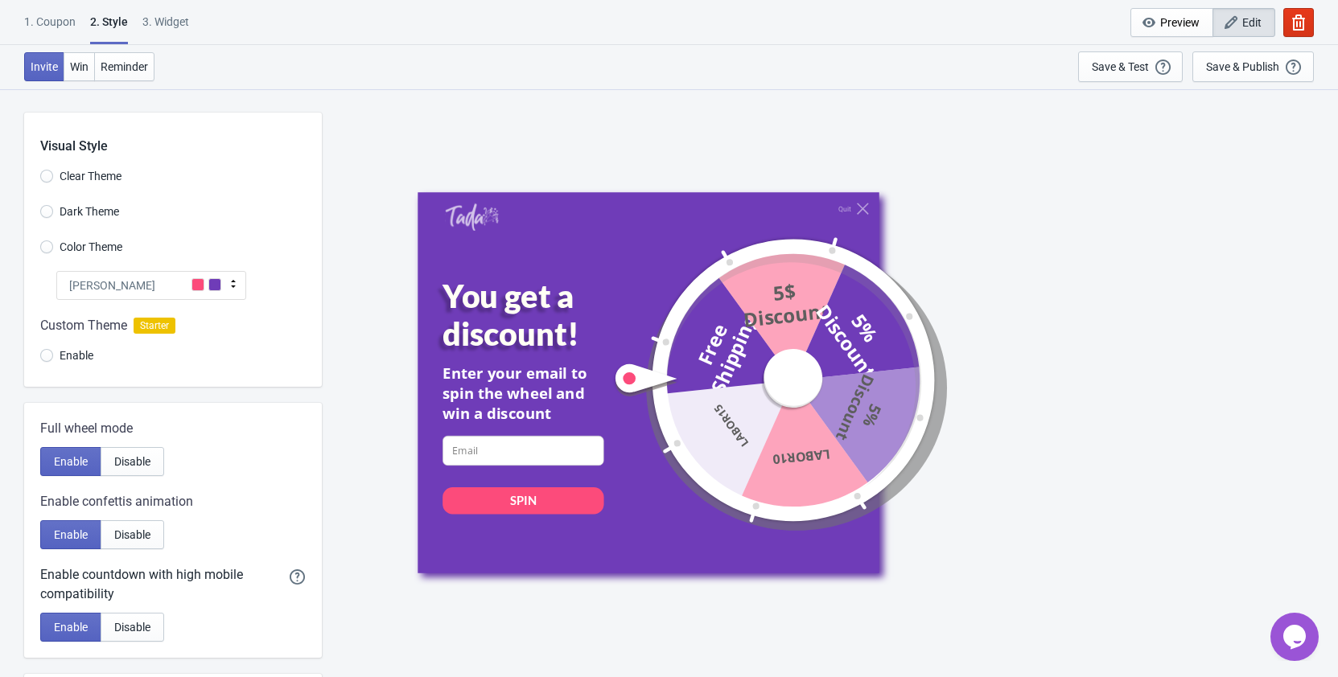
select select "once"
select select "1"
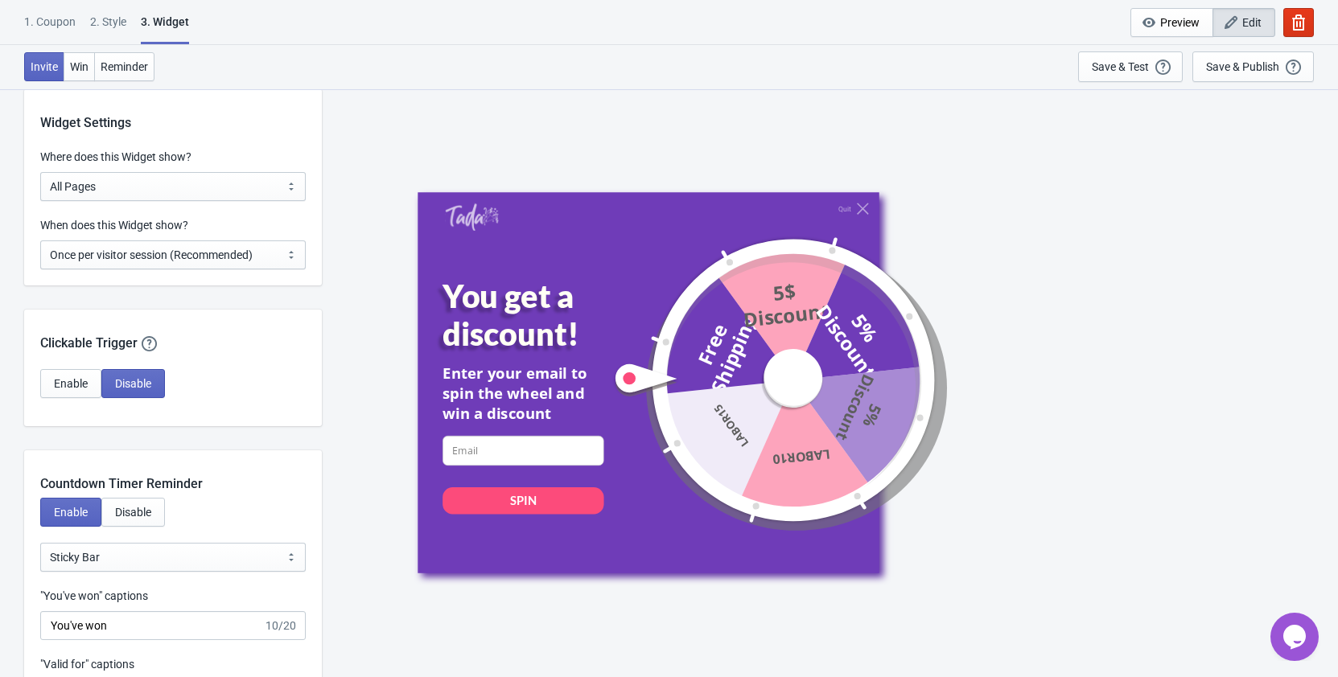
scroll to position [1313, 0]
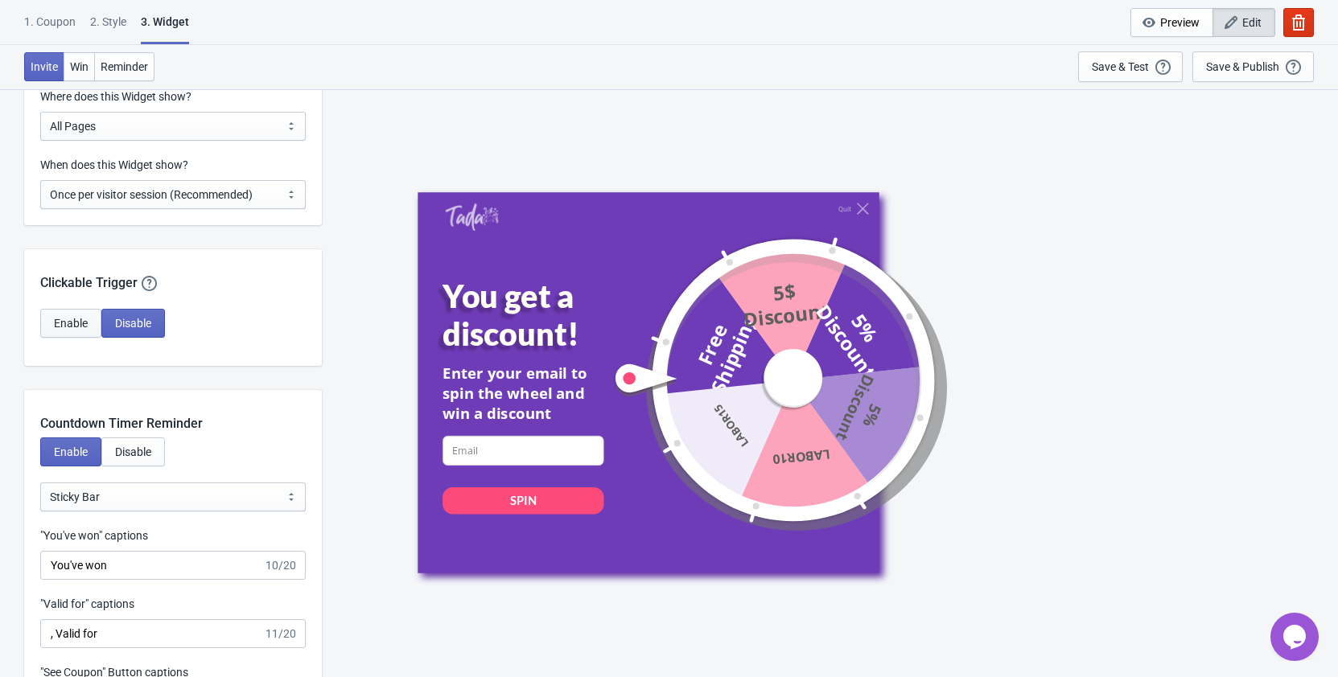
click at [83, 325] on span "Enable" at bounding box center [71, 323] width 34 height 13
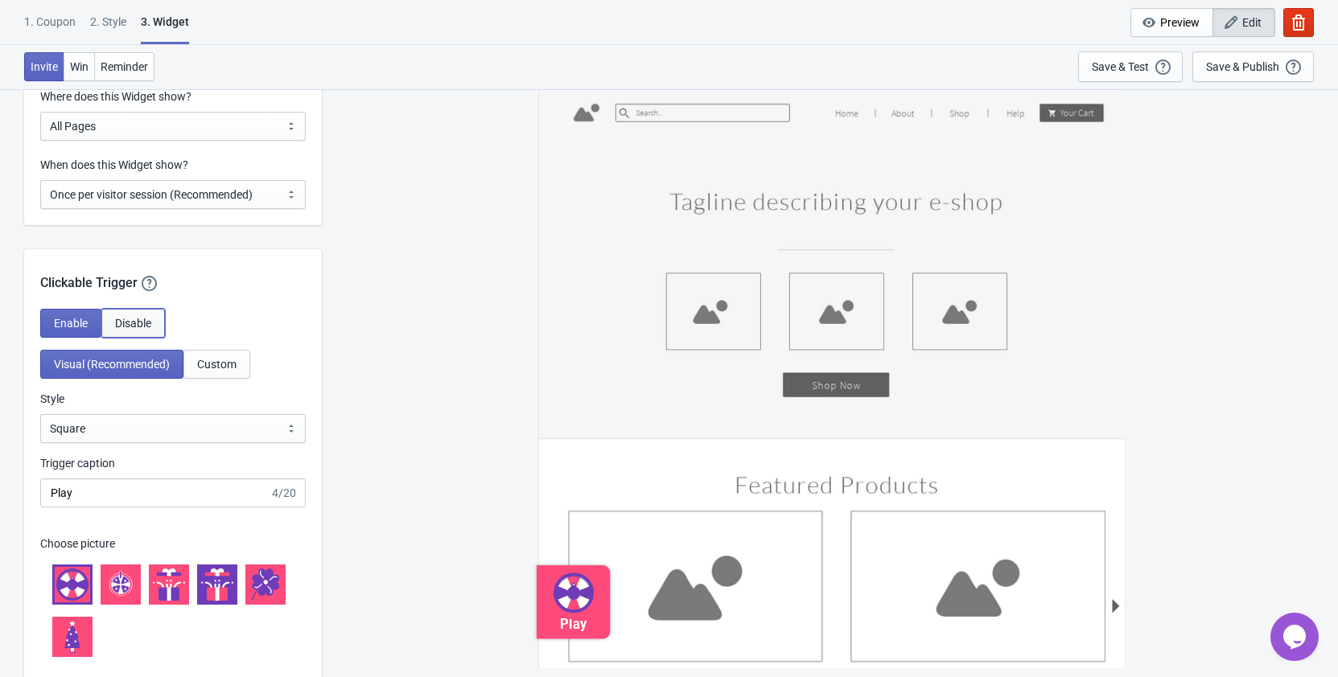
click at [140, 325] on span "Disable" at bounding box center [133, 323] width 36 height 13
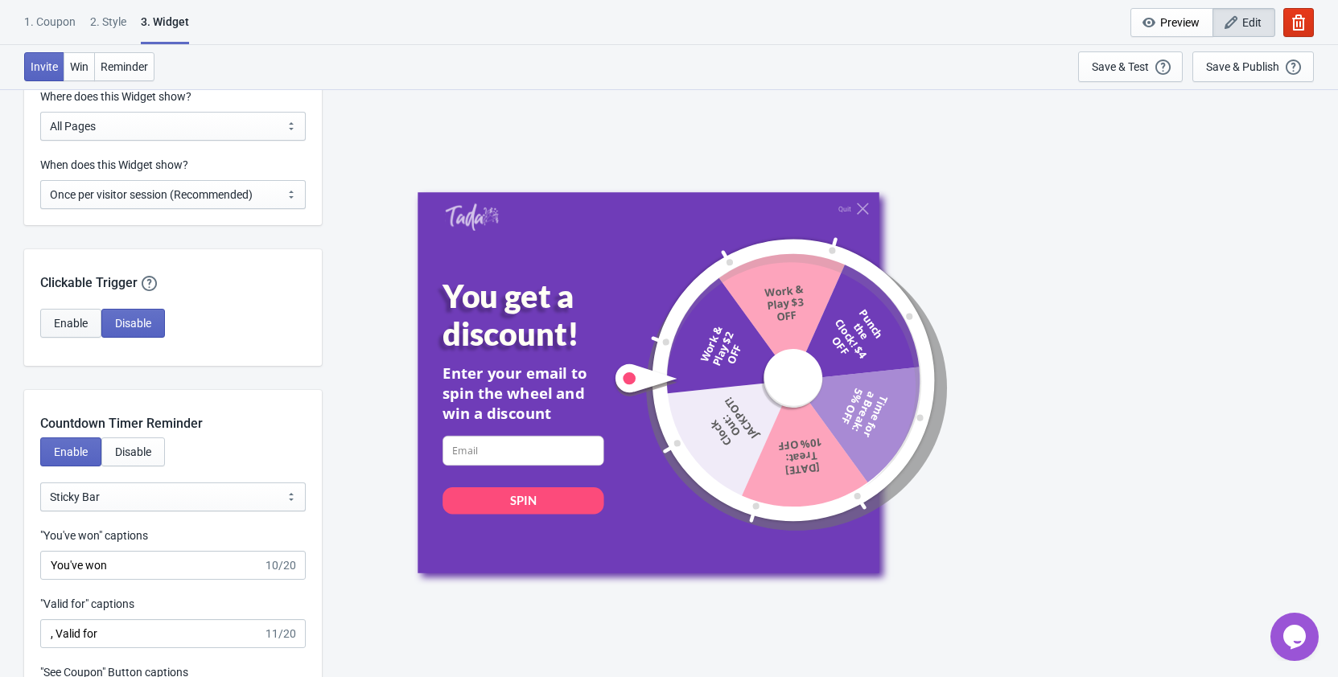
click at [85, 323] on span "Enable" at bounding box center [71, 323] width 34 height 13
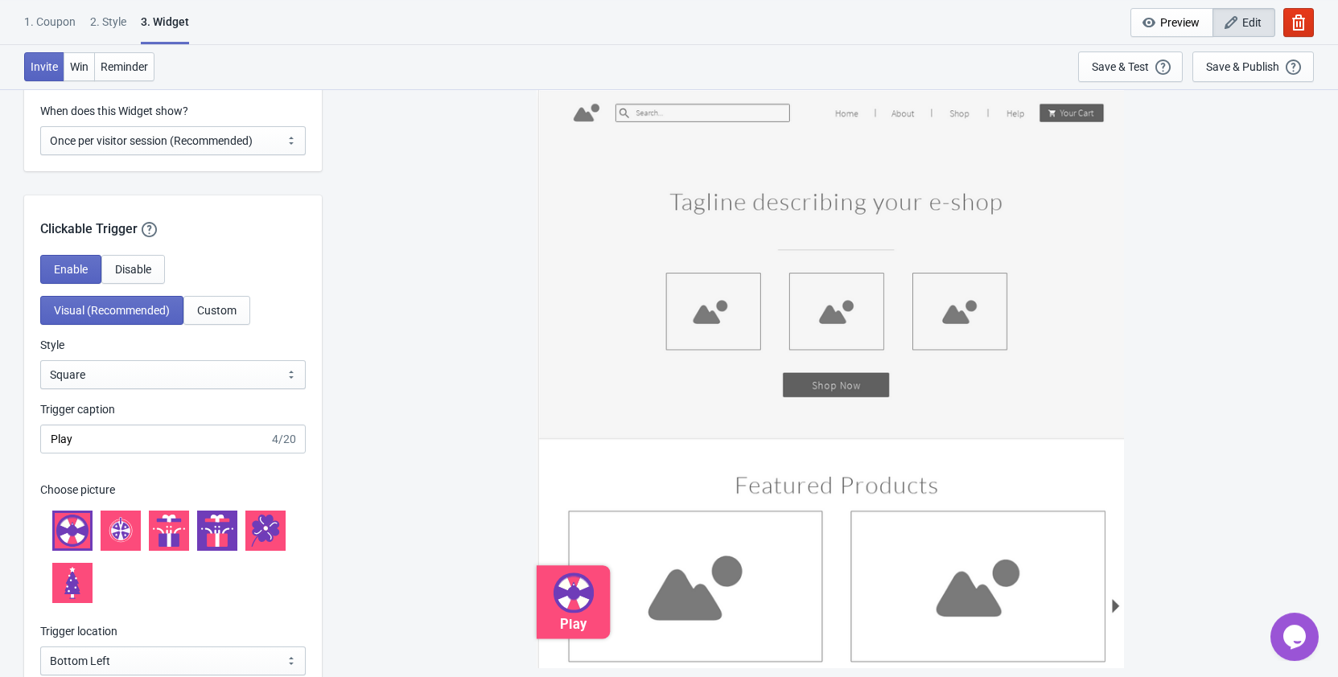
scroll to position [1395, 0]
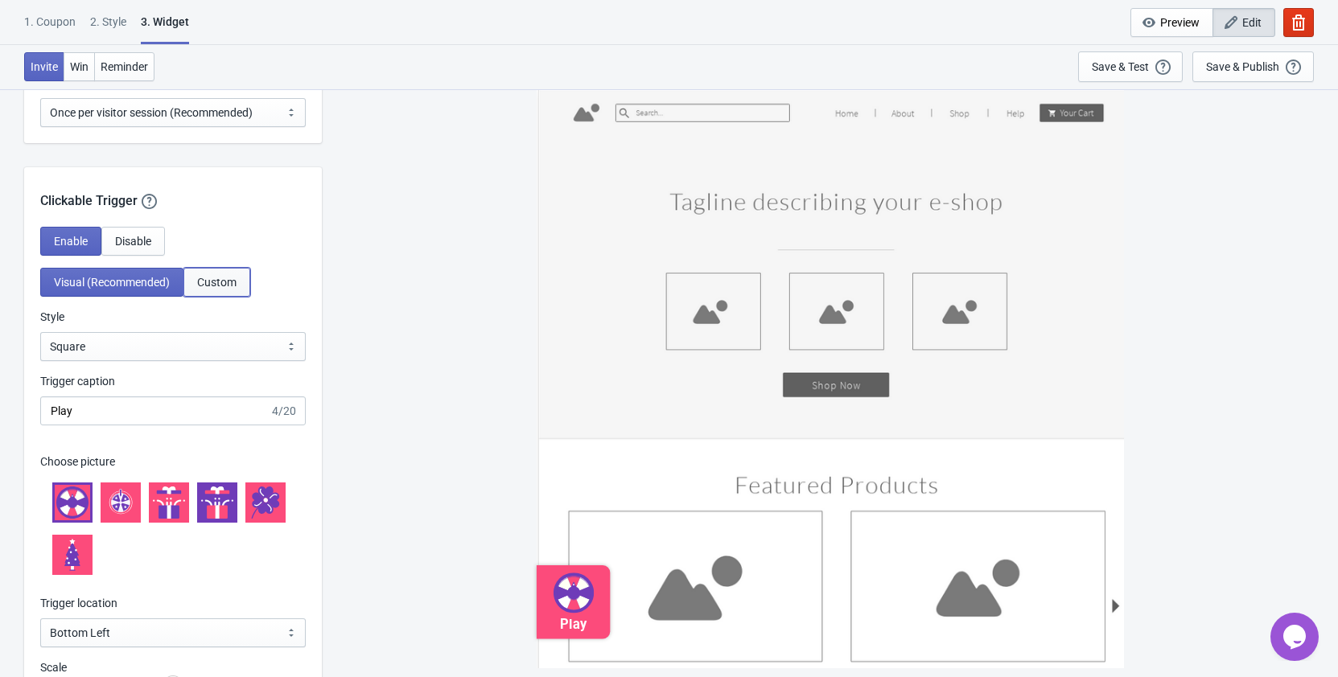
click at [218, 283] on span "Custom" at bounding box center [216, 282] width 39 height 13
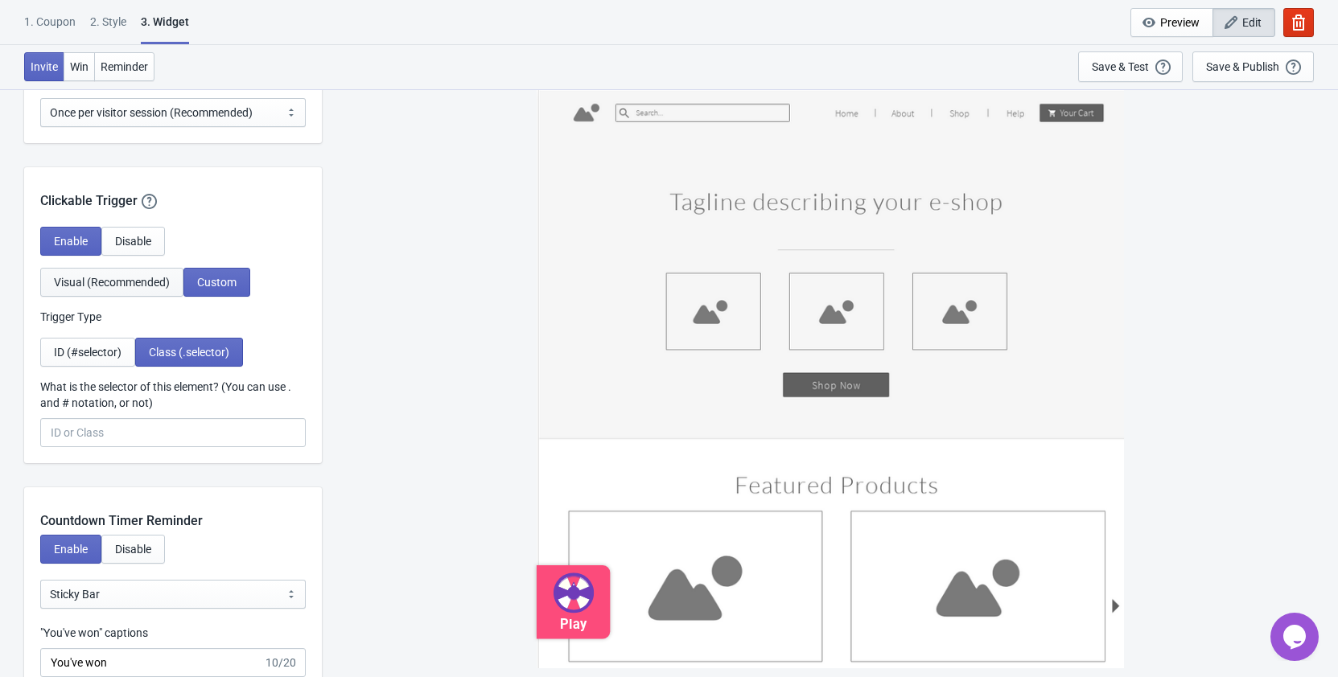
click at [116, 287] on span "Visual (Recommended)" at bounding box center [112, 282] width 116 height 13
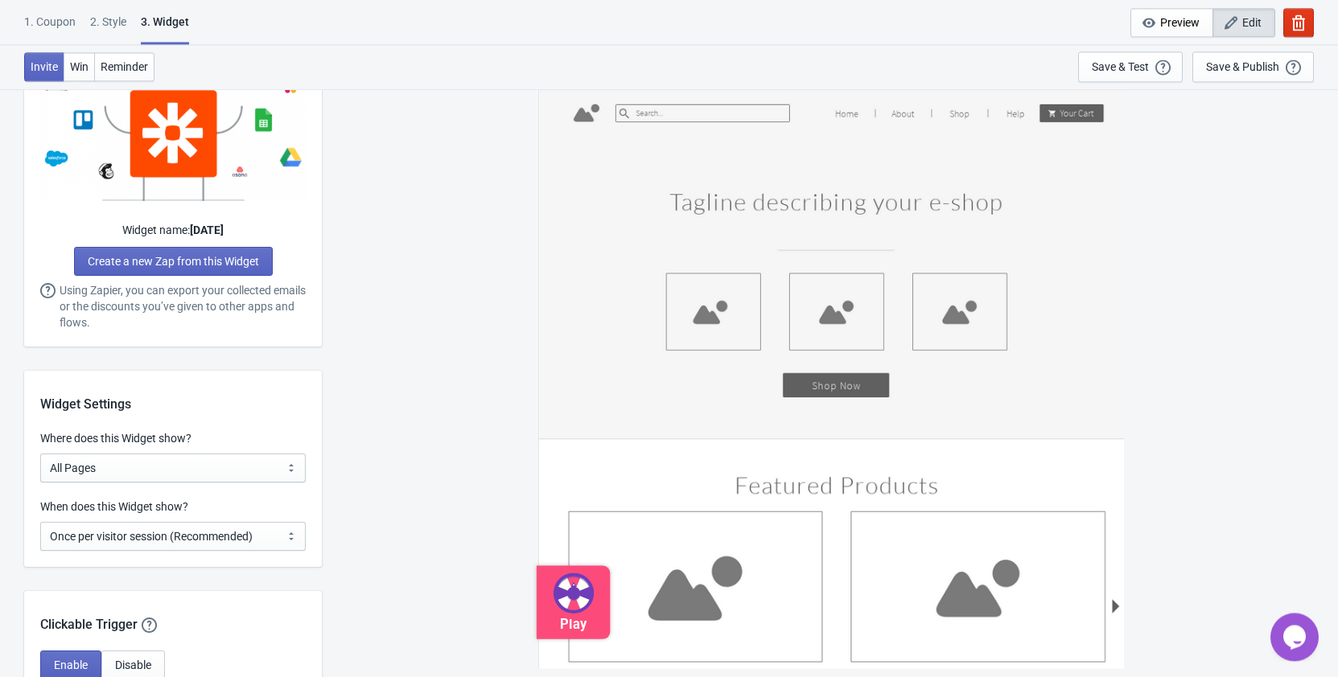
scroll to position [1149, 0]
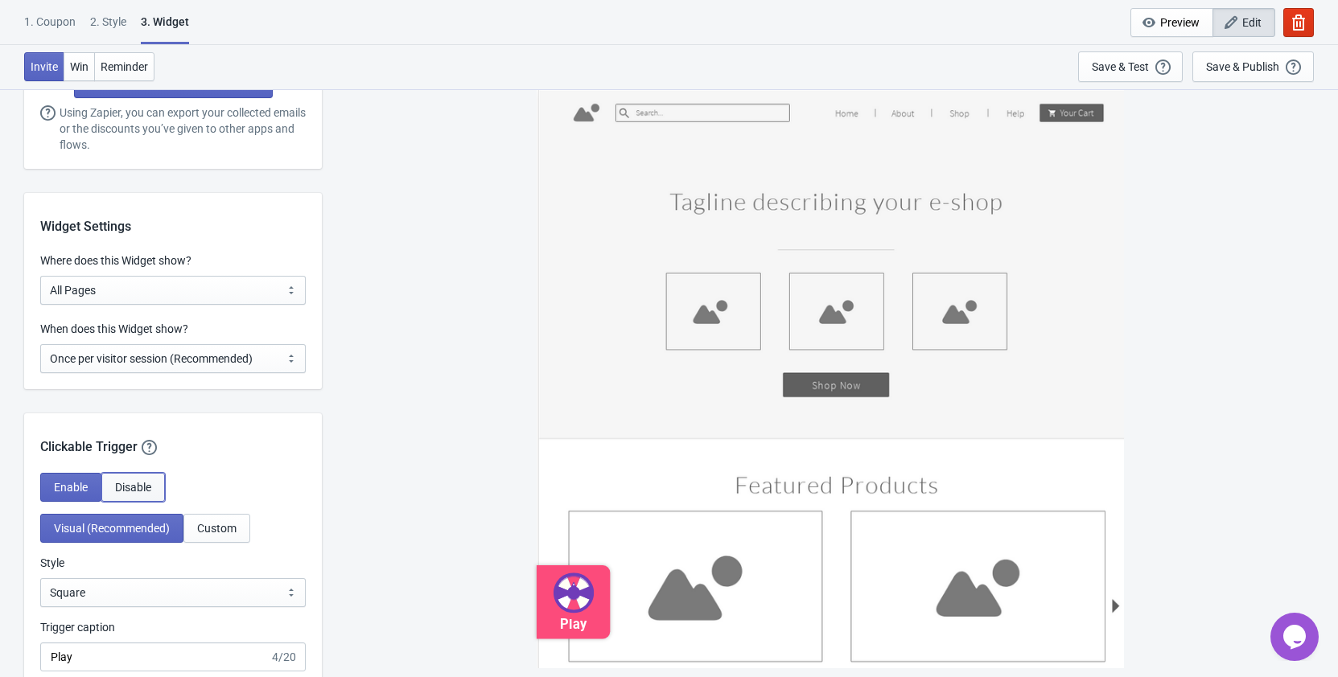
click at [137, 484] on span "Disable" at bounding box center [133, 487] width 36 height 13
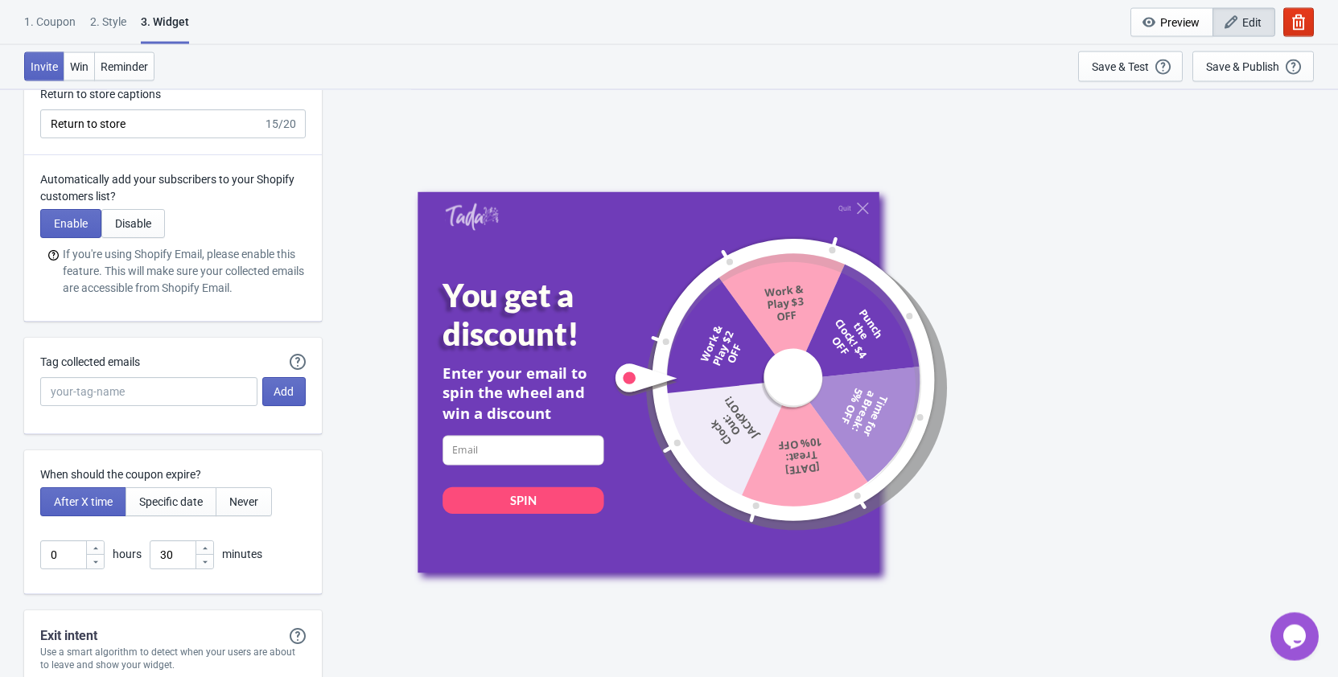
scroll to position [3692, 0]
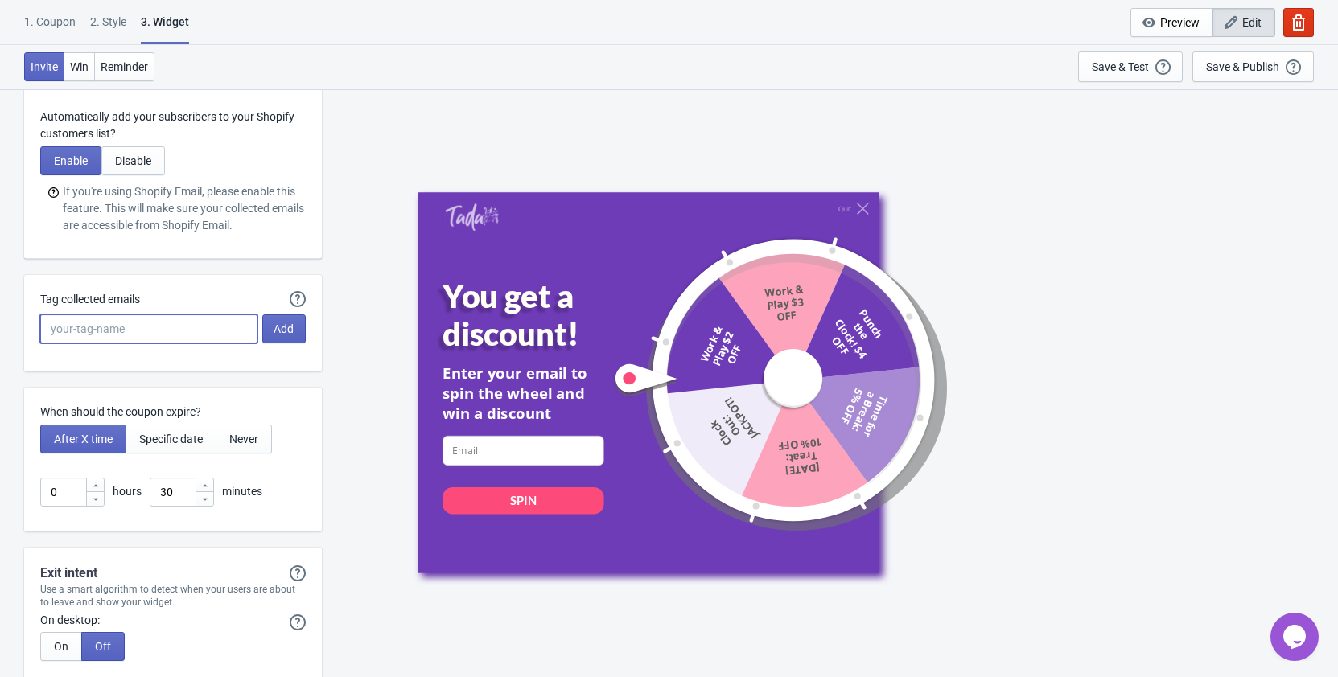
click at [121, 335] on input "Tag collected emails" at bounding box center [148, 328] width 217 height 29
type input "L"
type input "[DATE]"
click at [292, 327] on span "Add" at bounding box center [283, 329] width 20 height 13
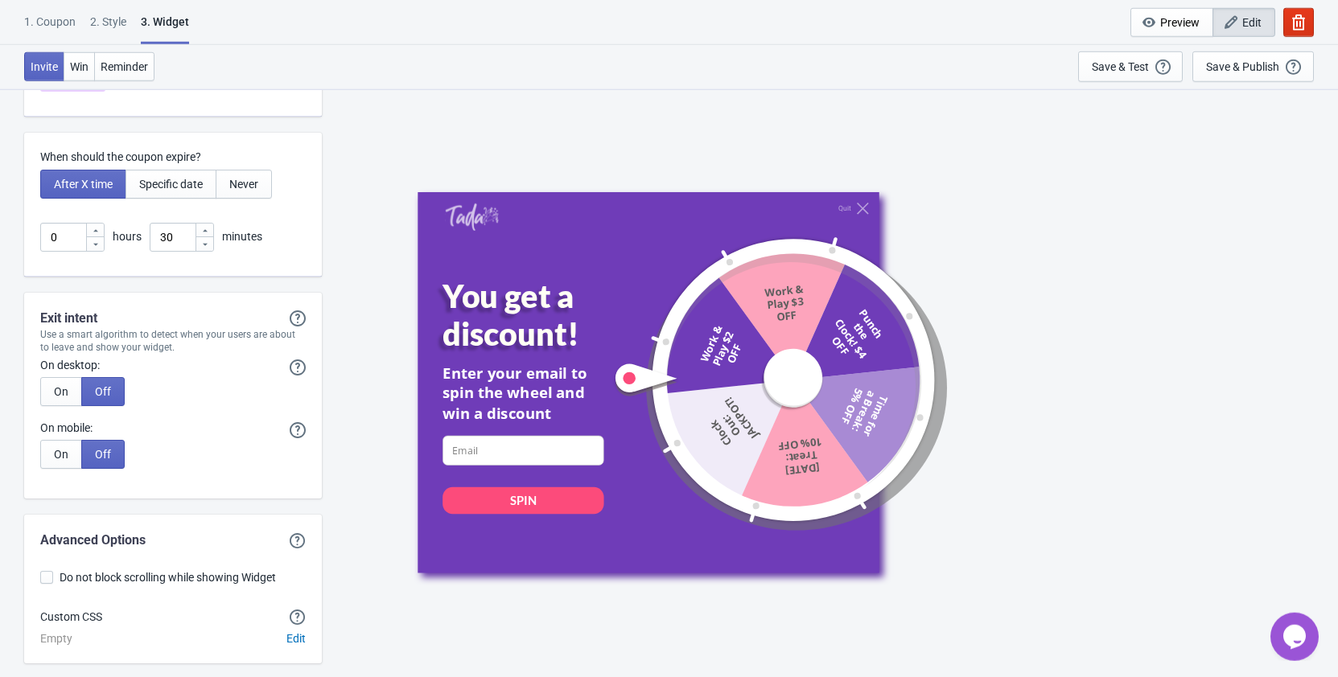
scroll to position [4020, 0]
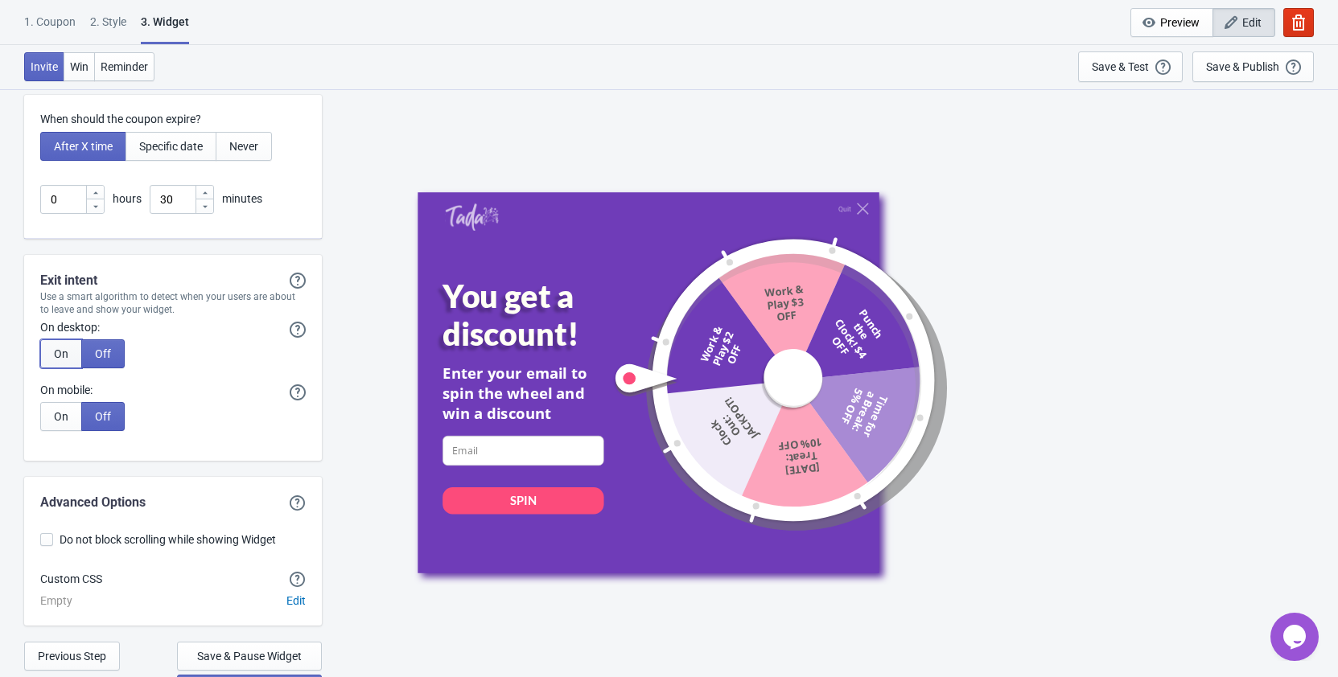
click at [62, 355] on span "On" at bounding box center [61, 353] width 14 height 13
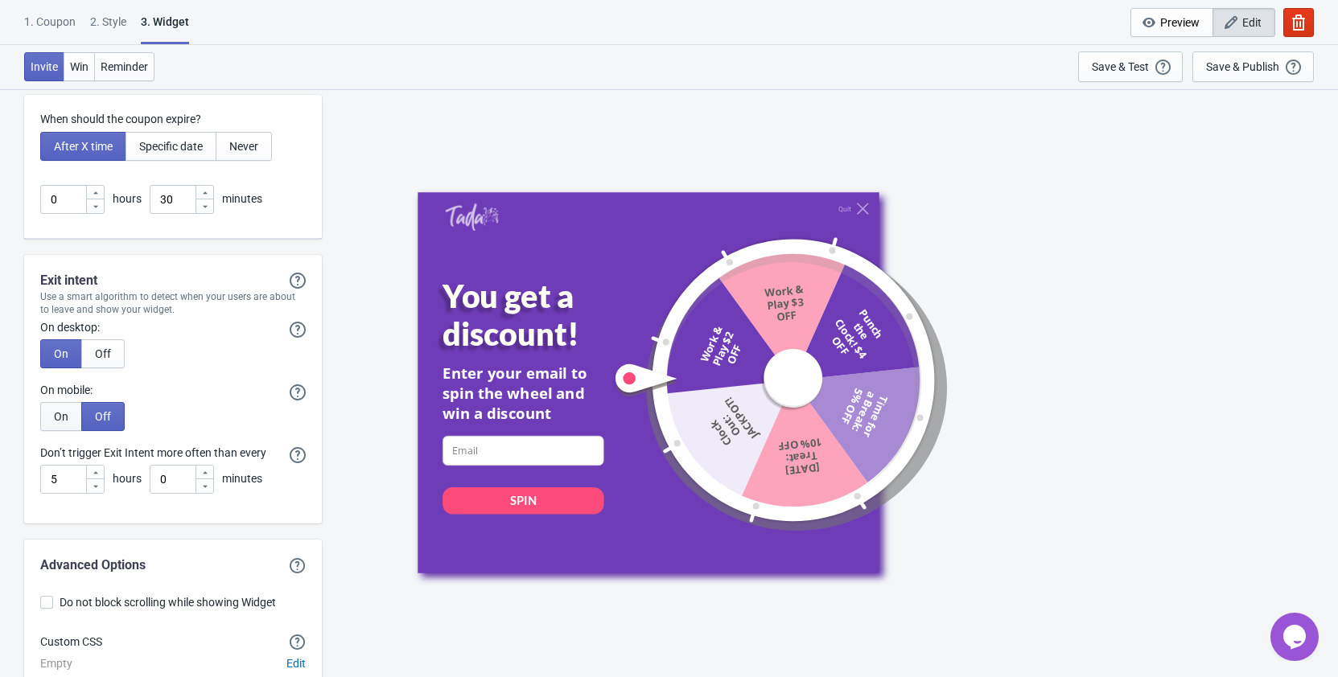
click at [61, 421] on span "On" at bounding box center [61, 416] width 14 height 13
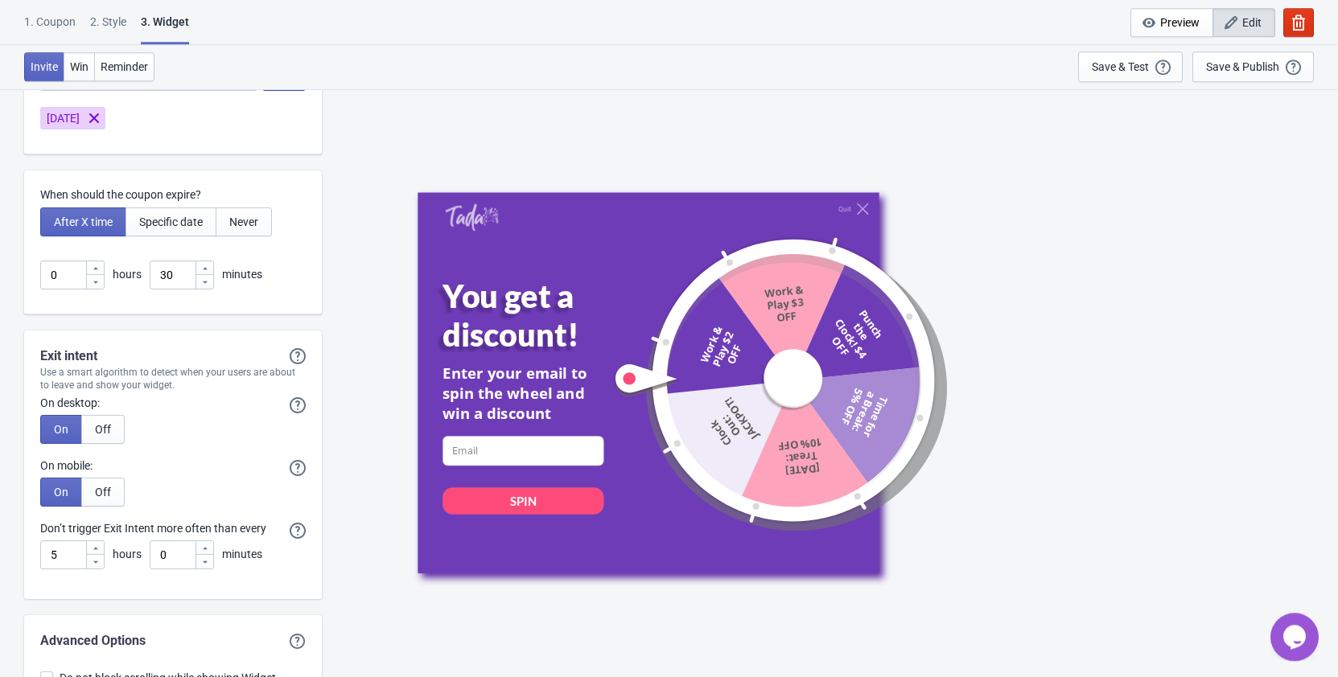
scroll to position [3945, 0]
click at [199, 219] on span "Specific date" at bounding box center [171, 221] width 64 height 13
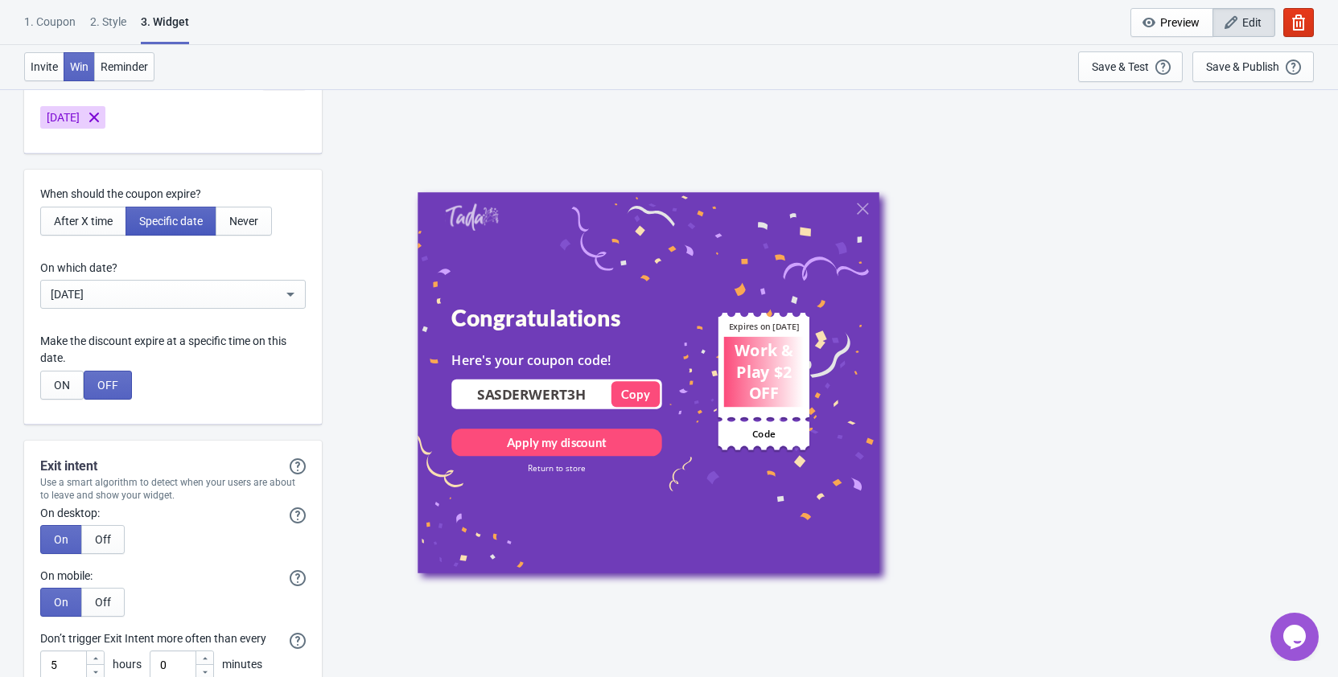
type input ", Valid until"
type input "Expires on"
click at [203, 295] on div "[DATE]" at bounding box center [167, 294] width 232 height 19
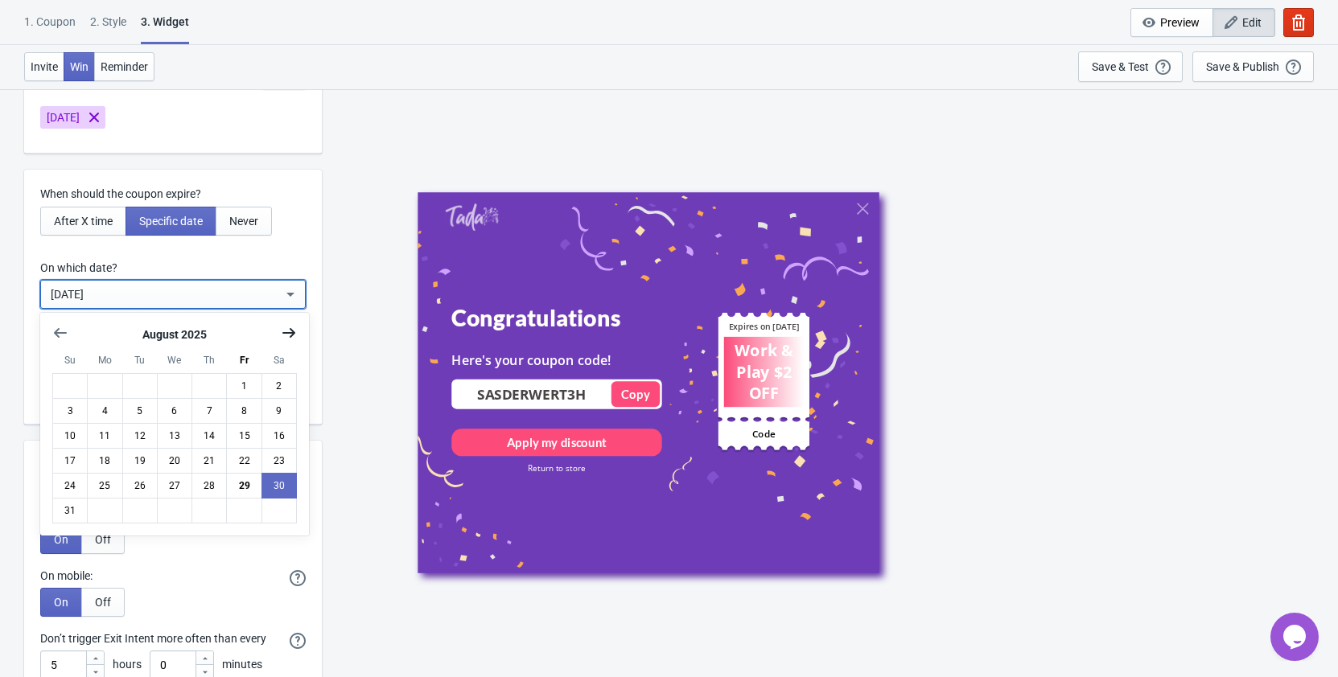
click at [290, 335] on icon "Show next month, September 2025" at bounding box center [289, 333] width 16 height 16
click at [245, 387] on button "5" at bounding box center [243, 386] width 35 height 26
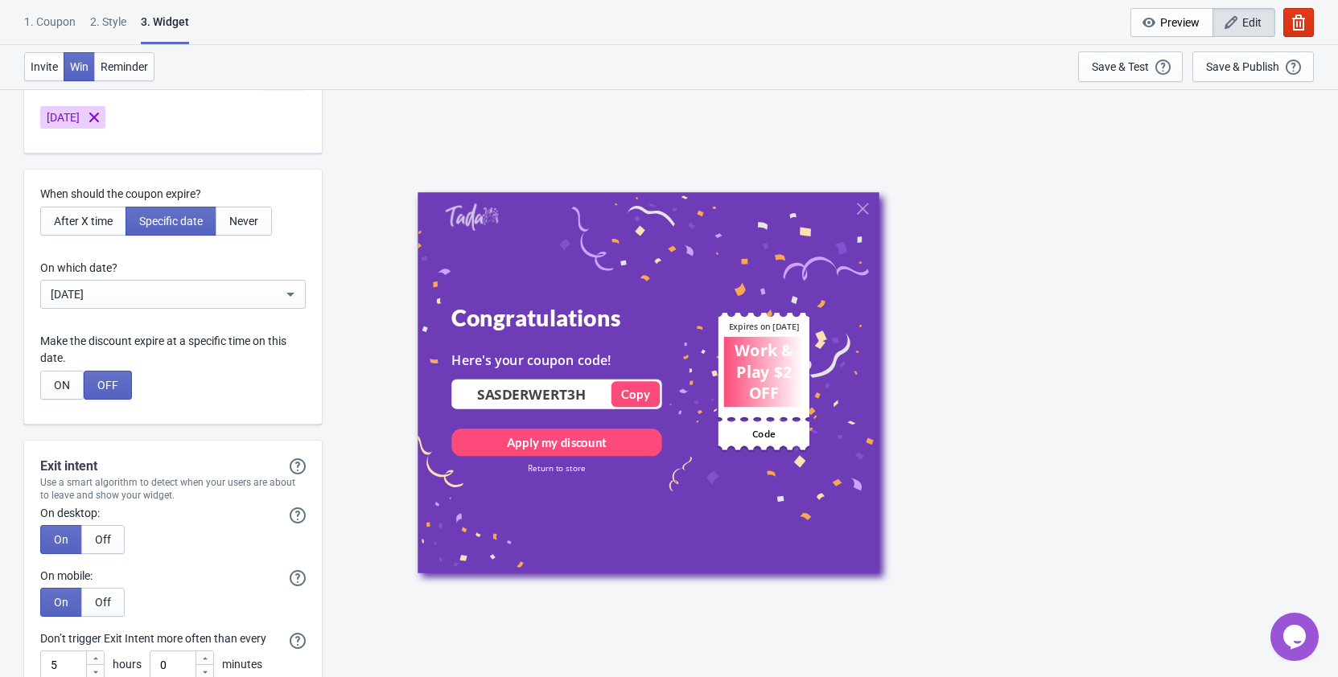
click at [277, 290] on div "[DATE]" at bounding box center [167, 294] width 232 height 19
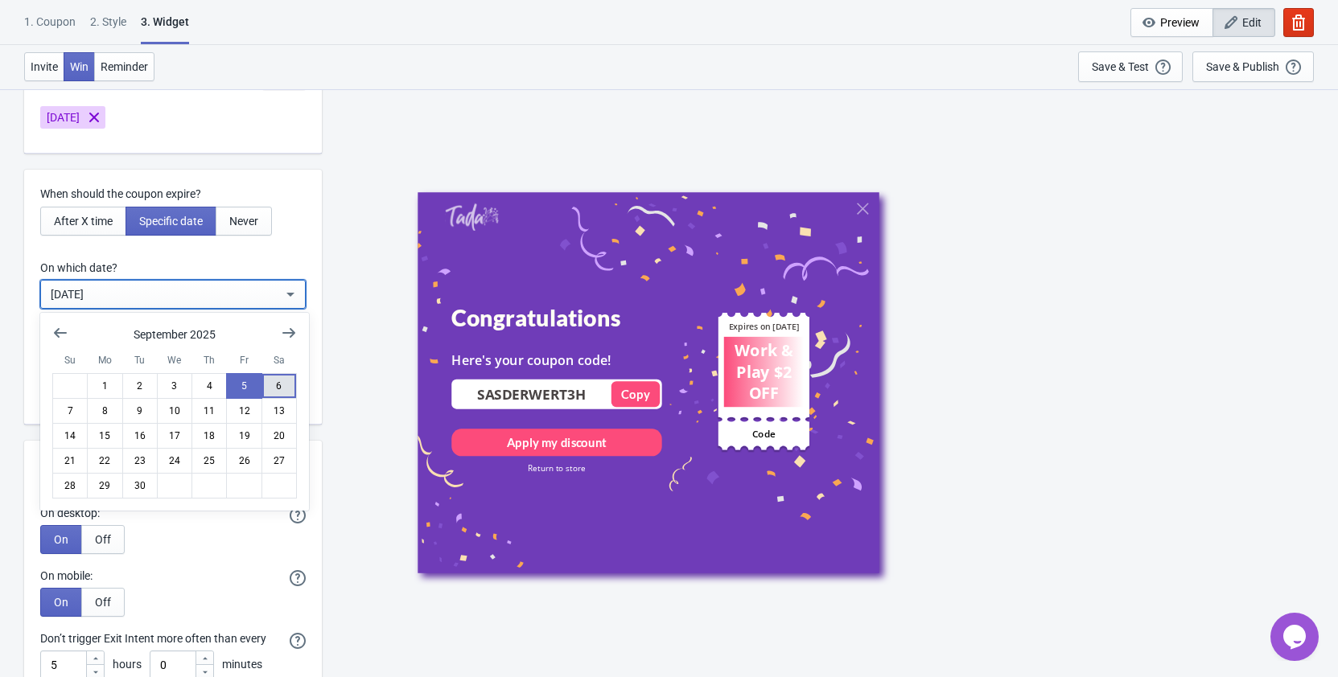
click at [273, 385] on button "6" at bounding box center [278, 386] width 35 height 26
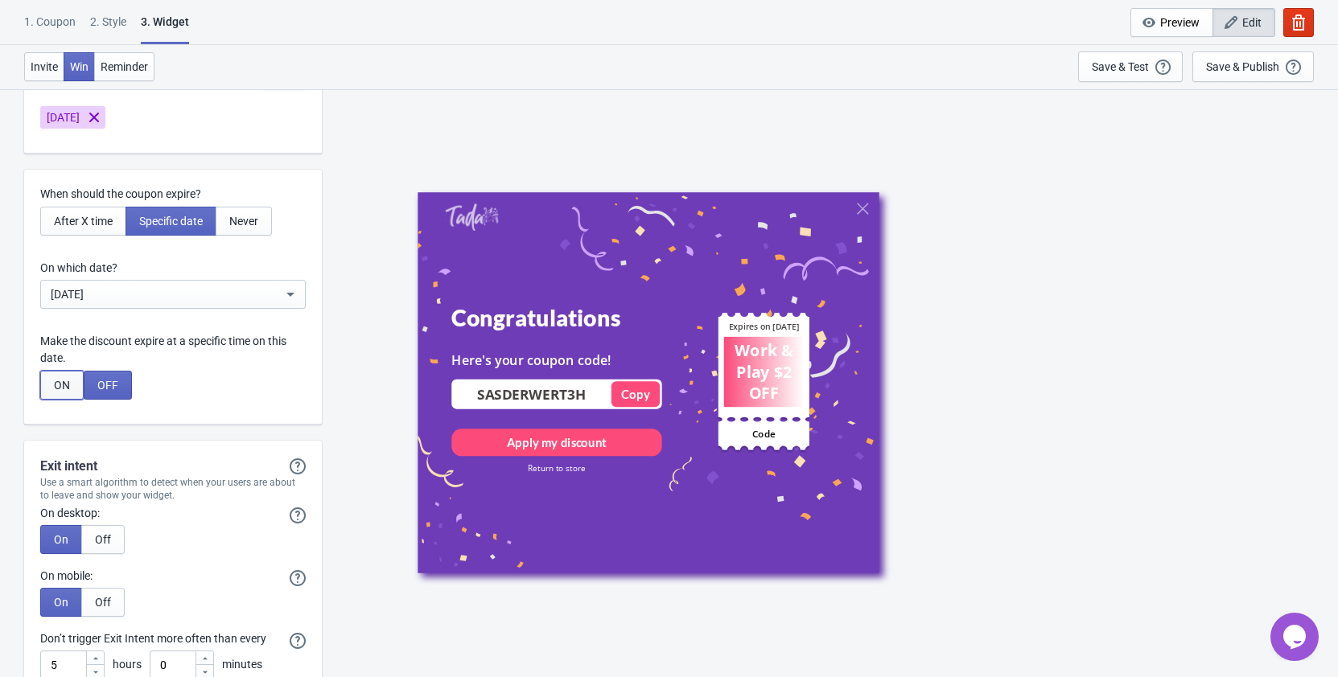
click at [61, 387] on span "ON" at bounding box center [62, 385] width 16 height 13
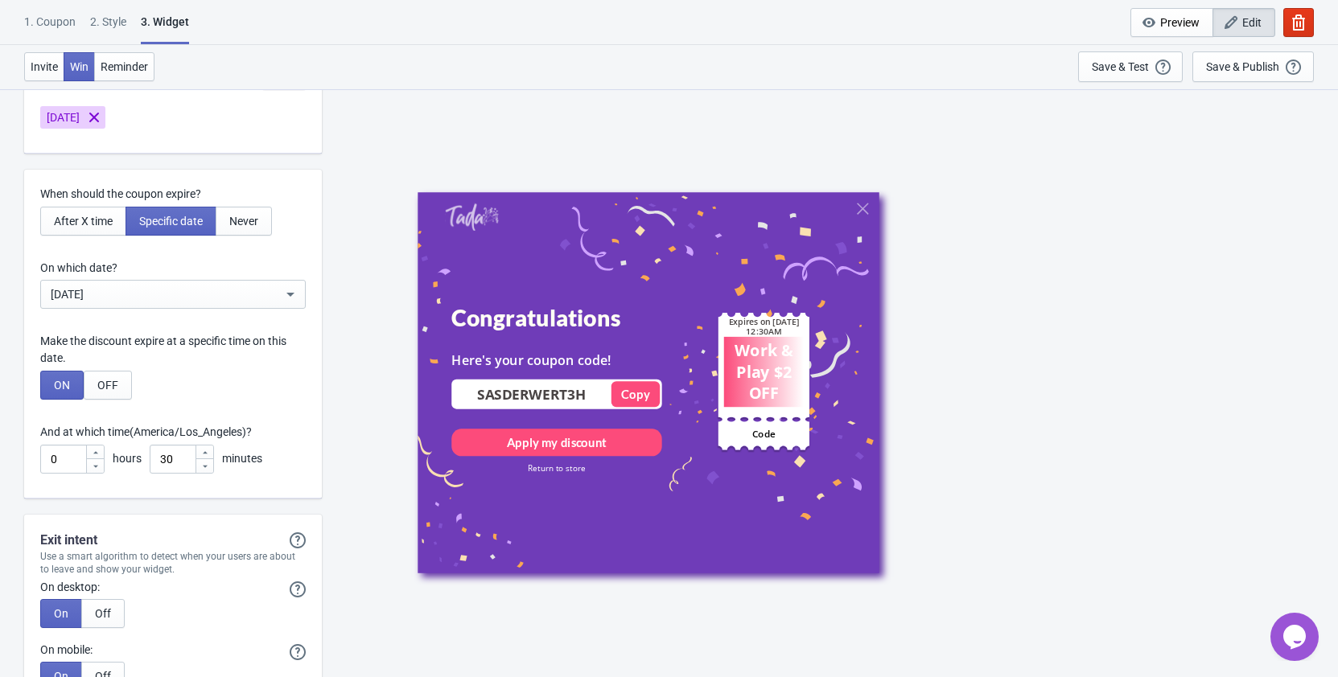
click at [208, 372] on div "ON OFF" at bounding box center [172, 385] width 265 height 29
click at [98, 451] on icon at bounding box center [96, 453] width 10 height 10
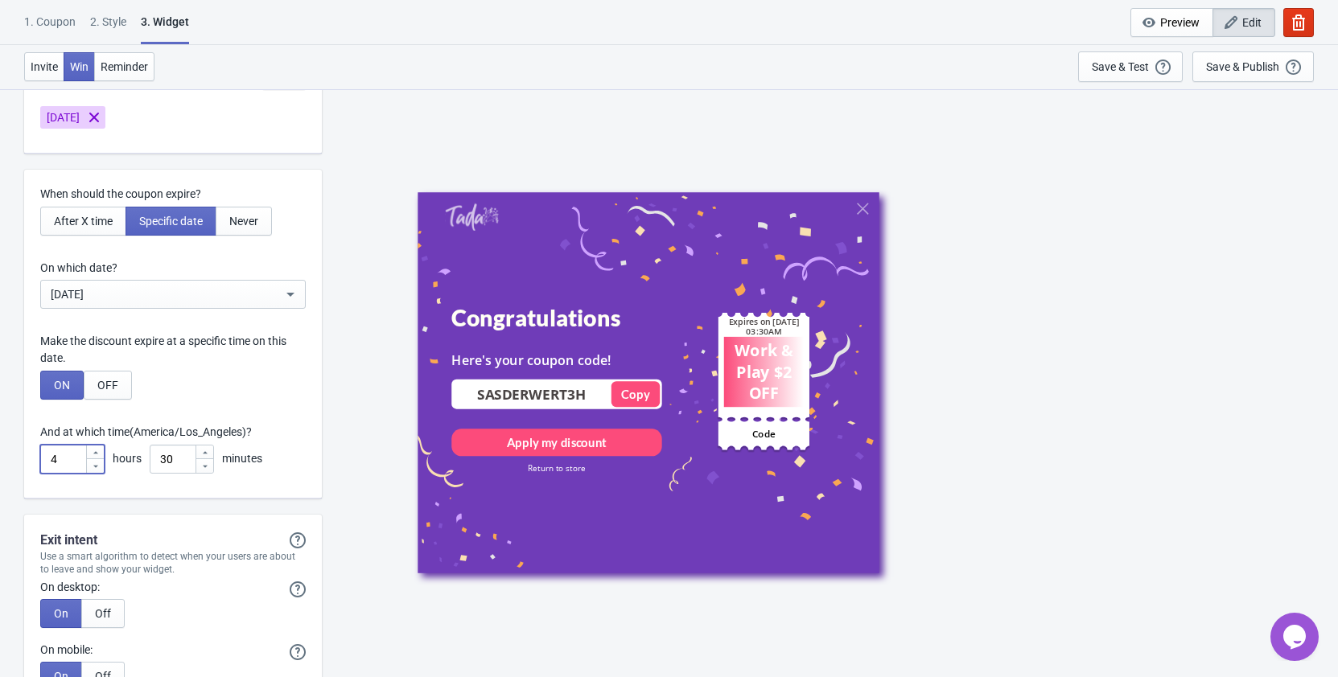
click at [98, 451] on icon at bounding box center [96, 453] width 10 height 10
click at [96, 469] on icon at bounding box center [96, 467] width 10 height 10
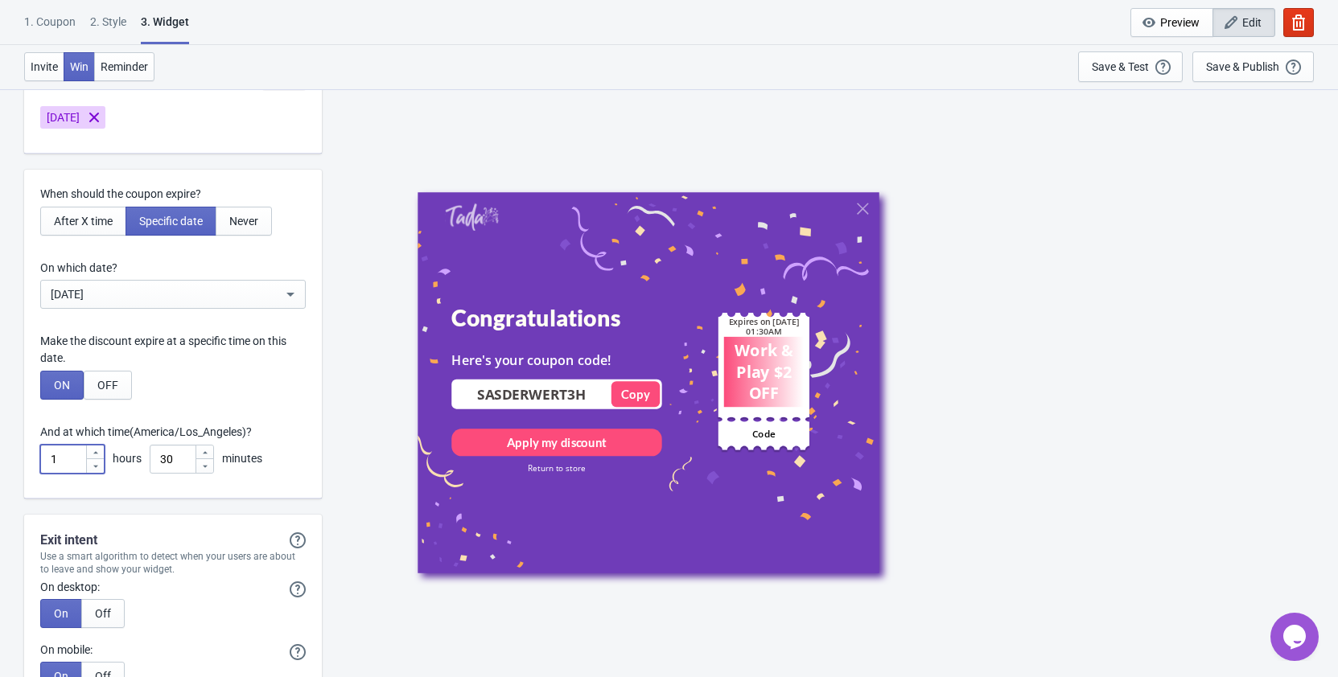
click at [96, 469] on icon at bounding box center [96, 467] width 10 height 10
click at [96, 453] on icon at bounding box center [95, 452] width 5 height 2
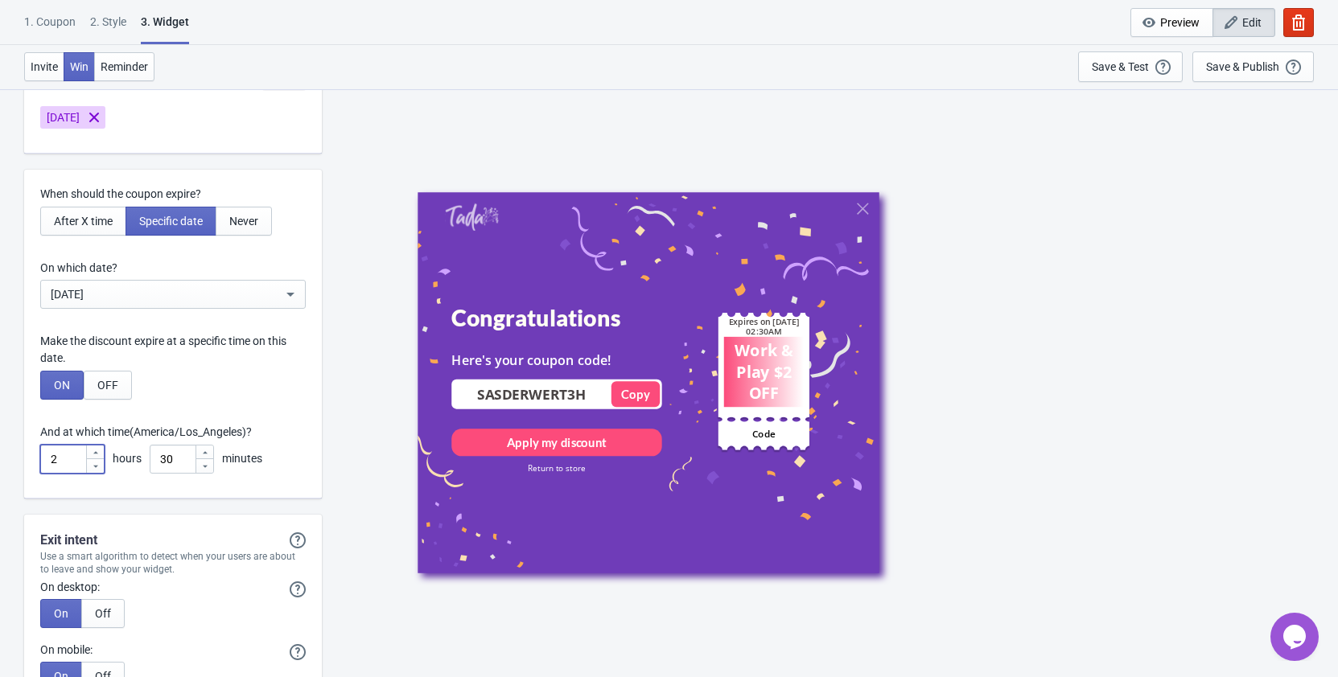
click at [96, 453] on icon at bounding box center [95, 452] width 5 height 2
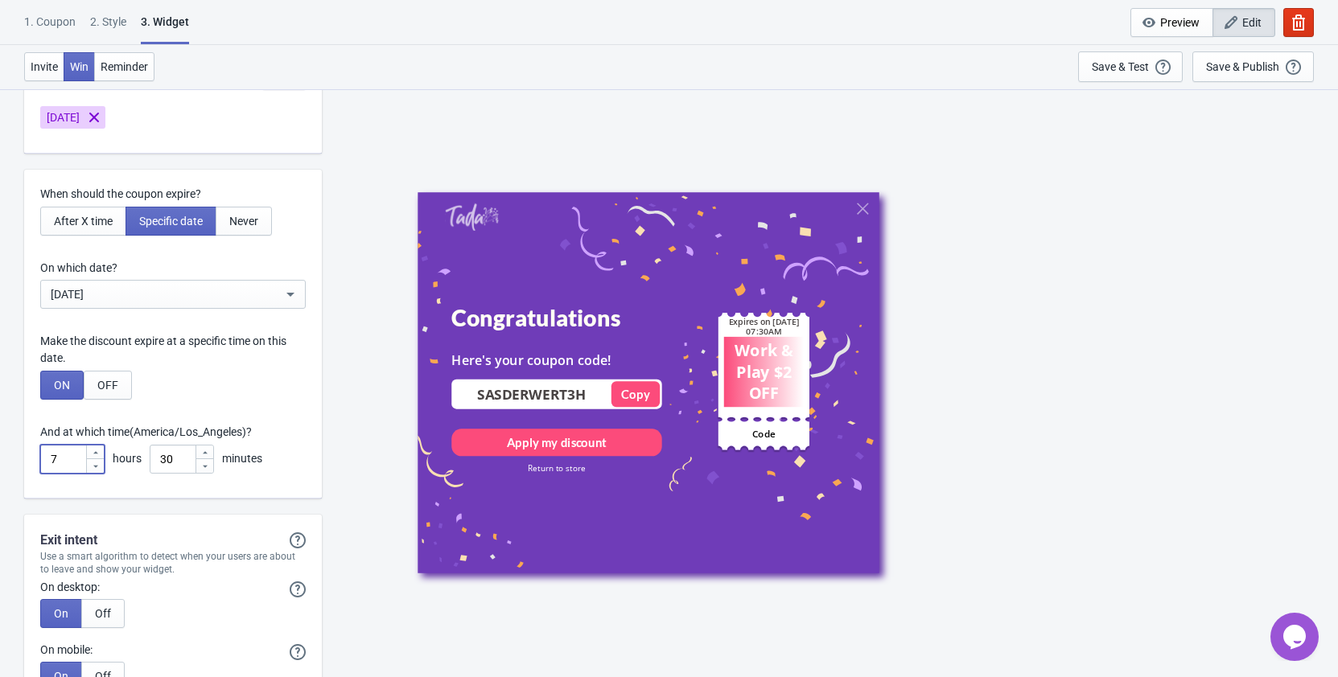
click at [96, 453] on icon at bounding box center [95, 452] width 5 height 2
type input "11"
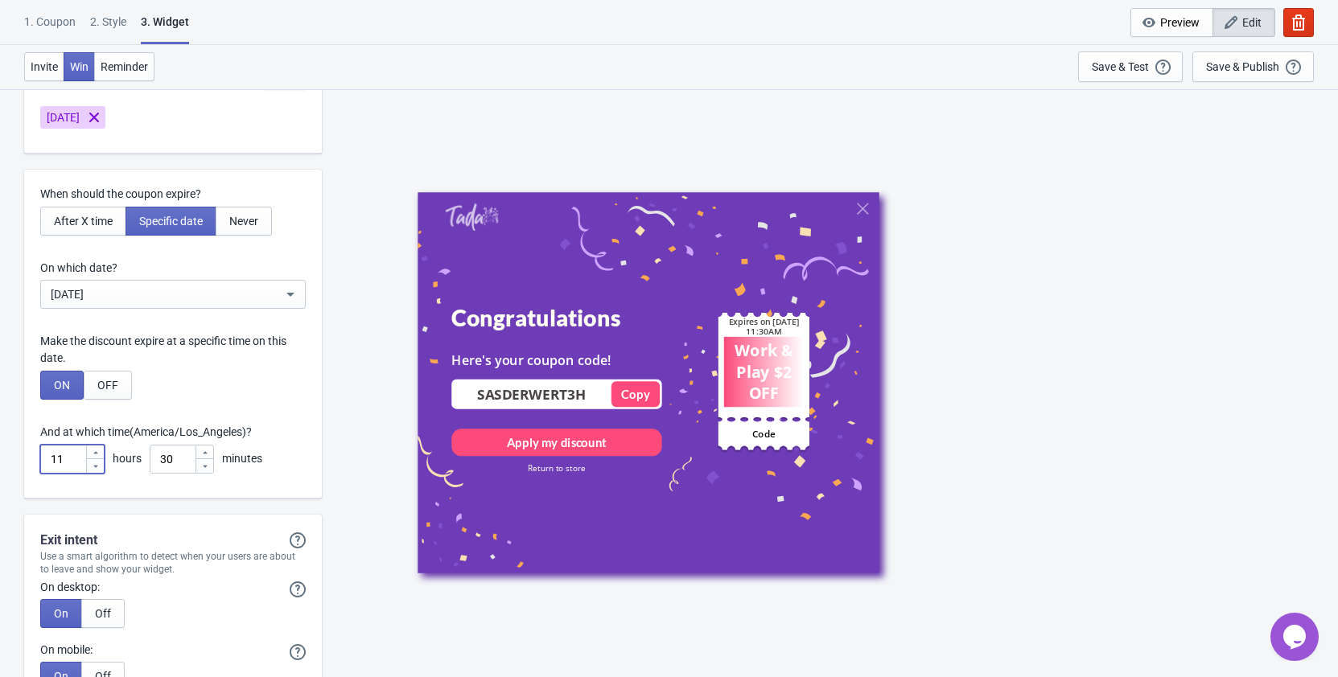
click at [204, 450] on icon at bounding box center [205, 453] width 10 height 10
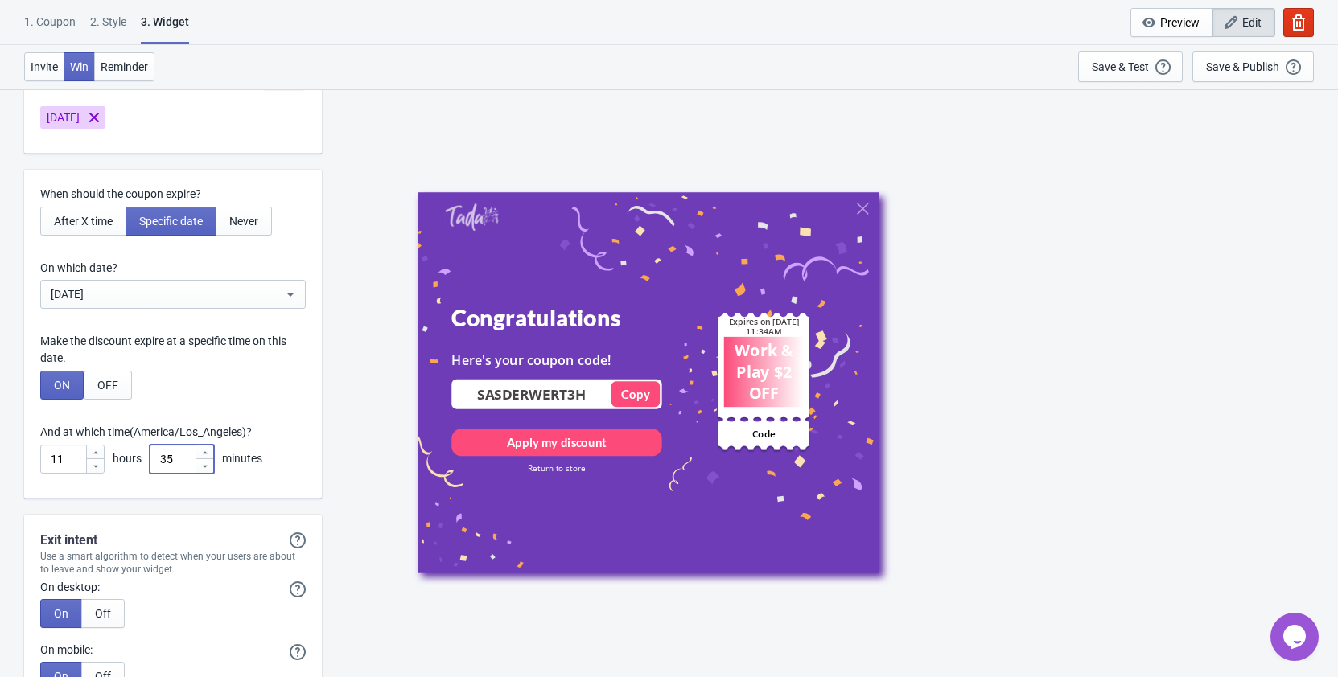
click at [204, 450] on icon at bounding box center [205, 453] width 10 height 10
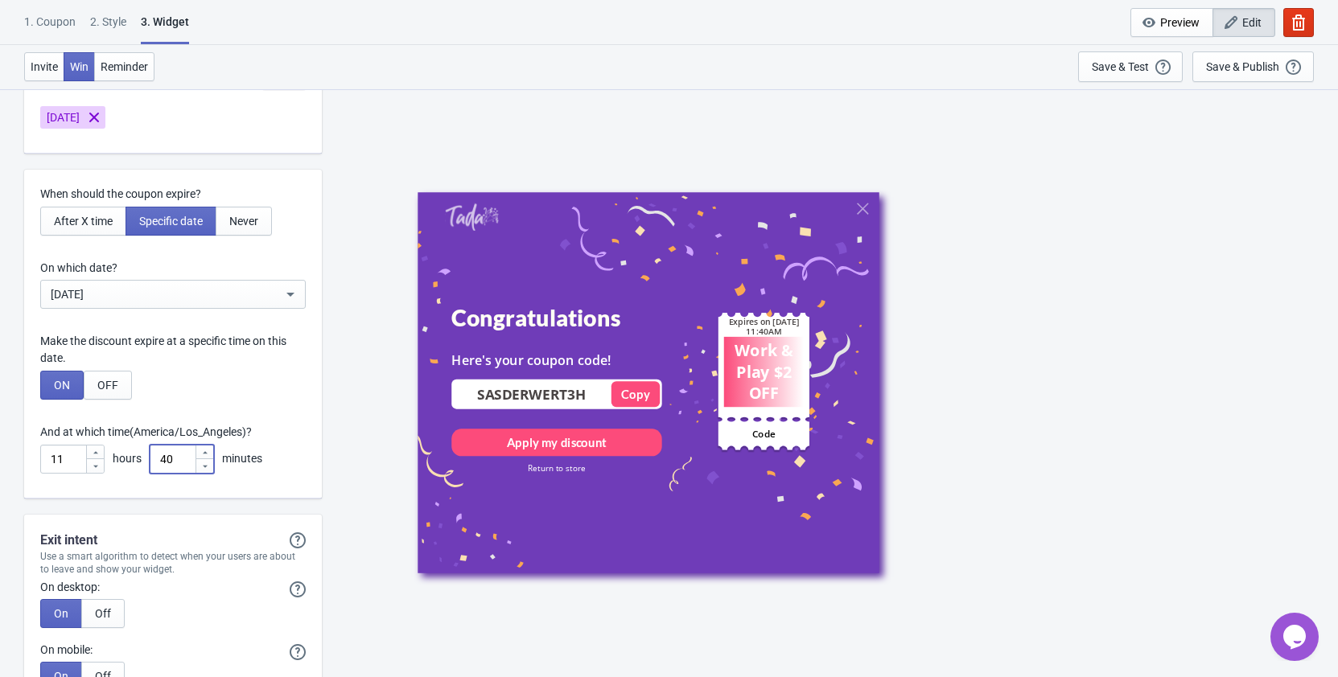
click at [204, 450] on icon at bounding box center [205, 453] width 10 height 10
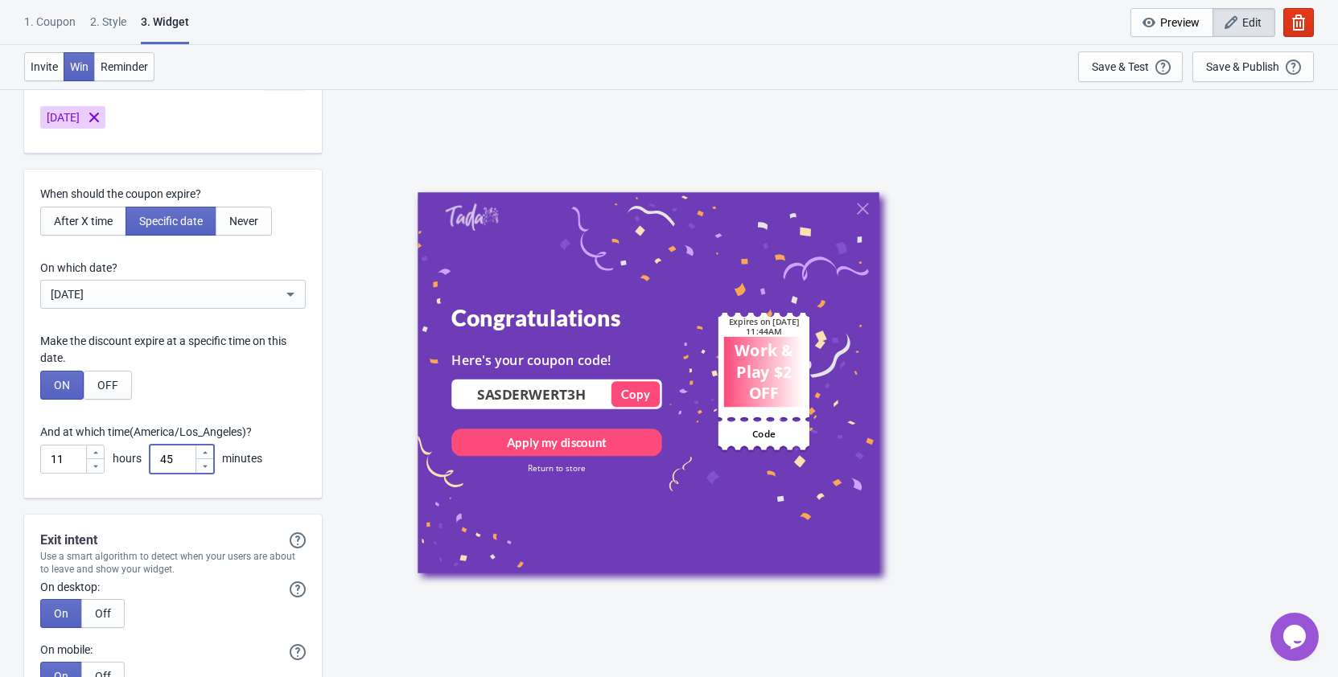
click at [204, 450] on icon at bounding box center [205, 453] width 10 height 10
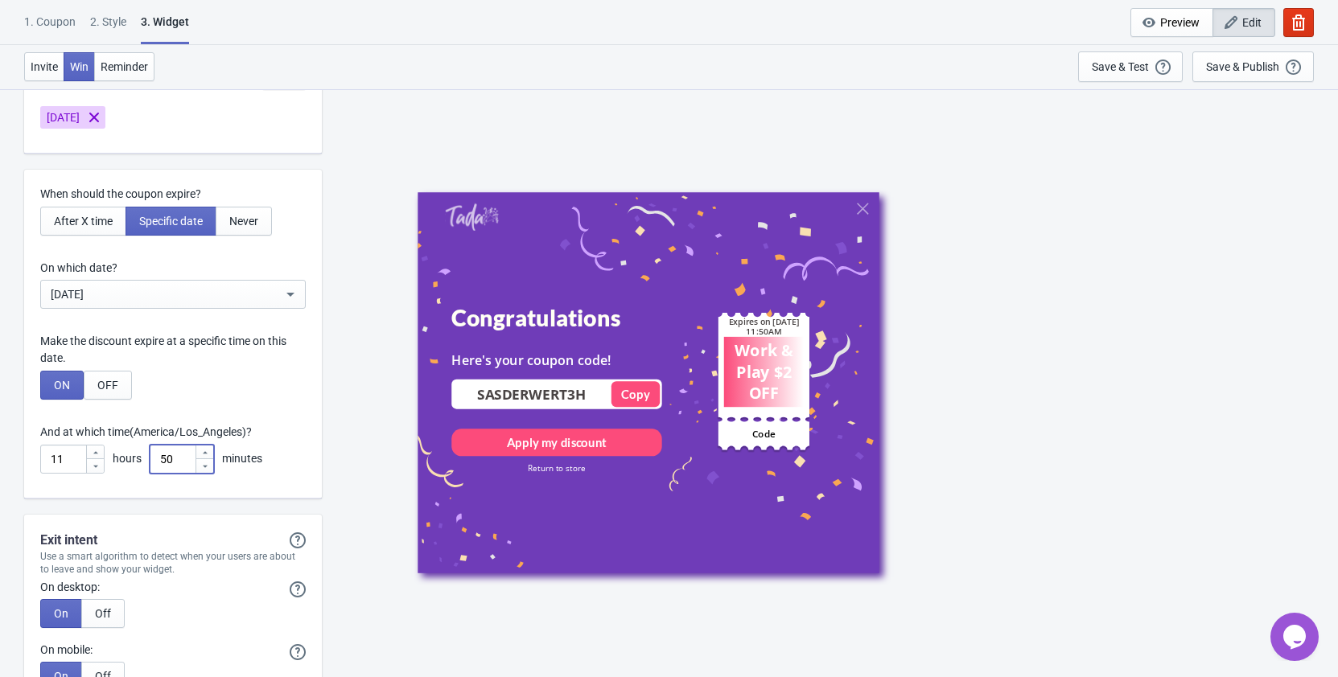
click at [204, 450] on icon at bounding box center [205, 453] width 10 height 10
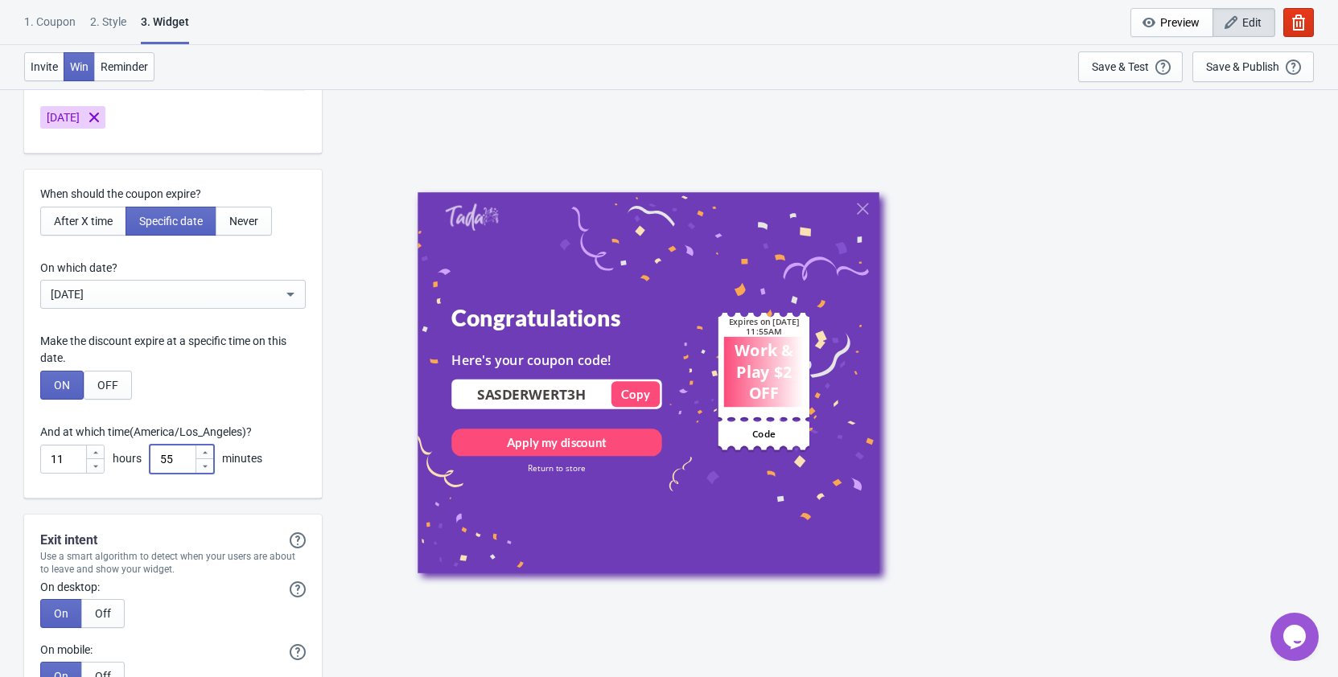
click at [204, 450] on icon at bounding box center [205, 453] width 10 height 10
type input "59"
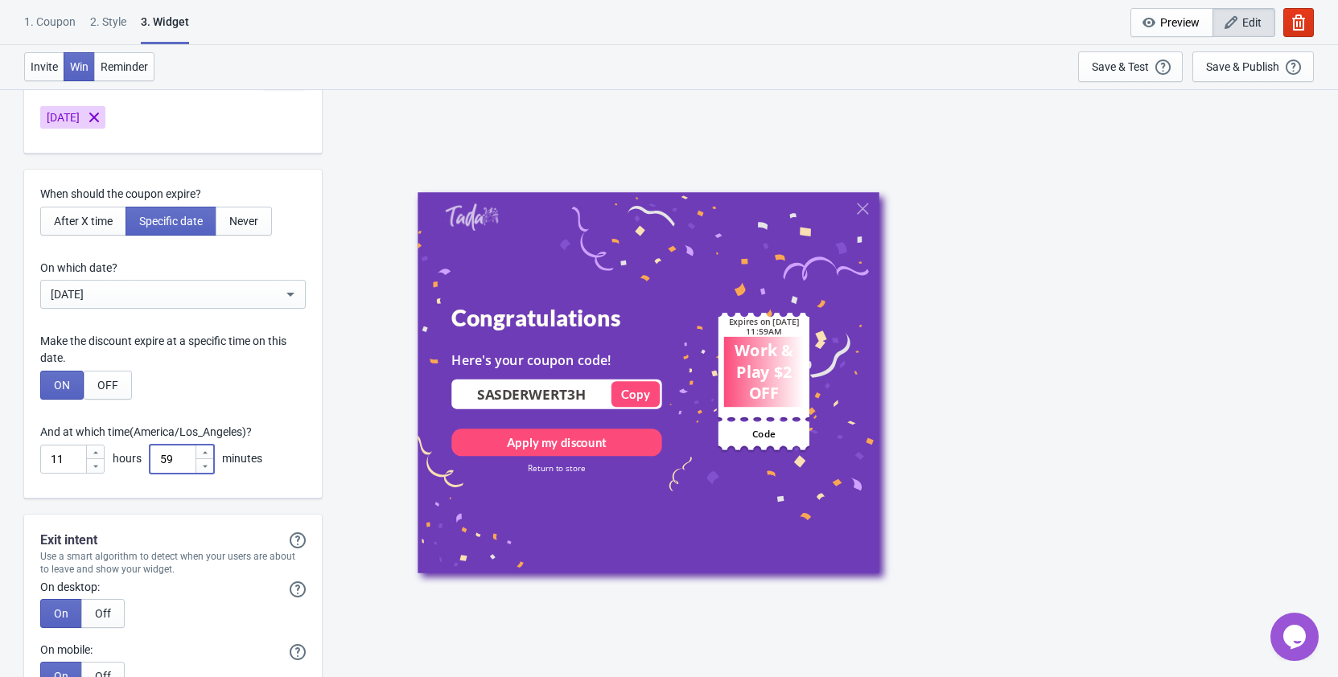
click at [295, 433] on div "And at which time (America/Los_Angeles) ?" at bounding box center [172, 432] width 265 height 17
click at [82, 224] on span "After X time" at bounding box center [83, 221] width 59 height 13
type input ", Valid for"
type input "Expires in:"
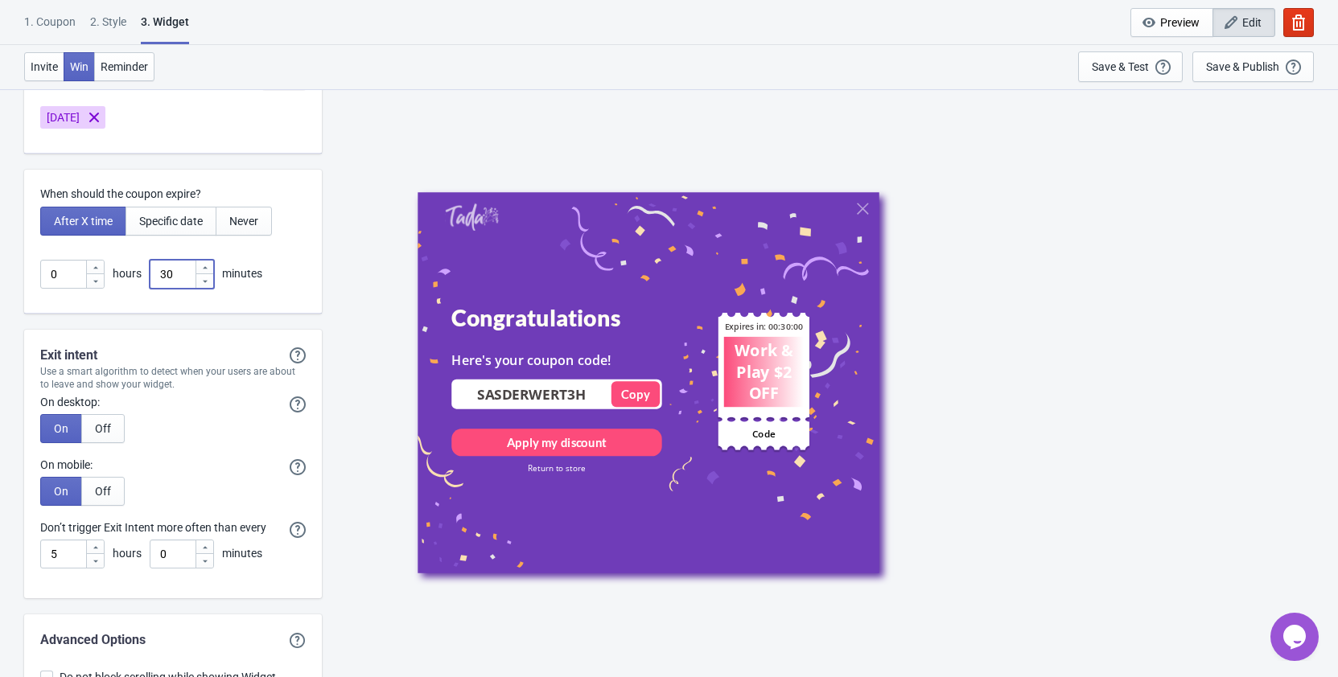
click at [207, 265] on icon at bounding box center [205, 268] width 10 height 10
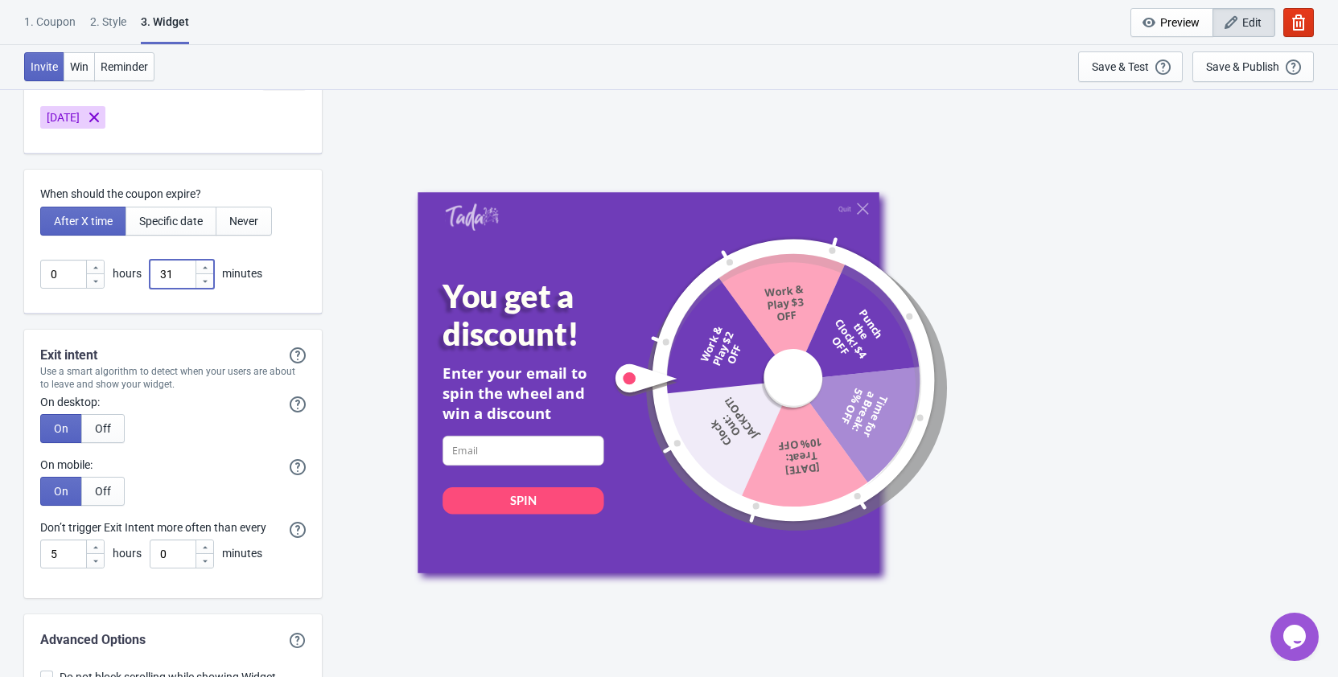
click at [207, 282] on icon at bounding box center [205, 282] width 10 height 10
type input "30"
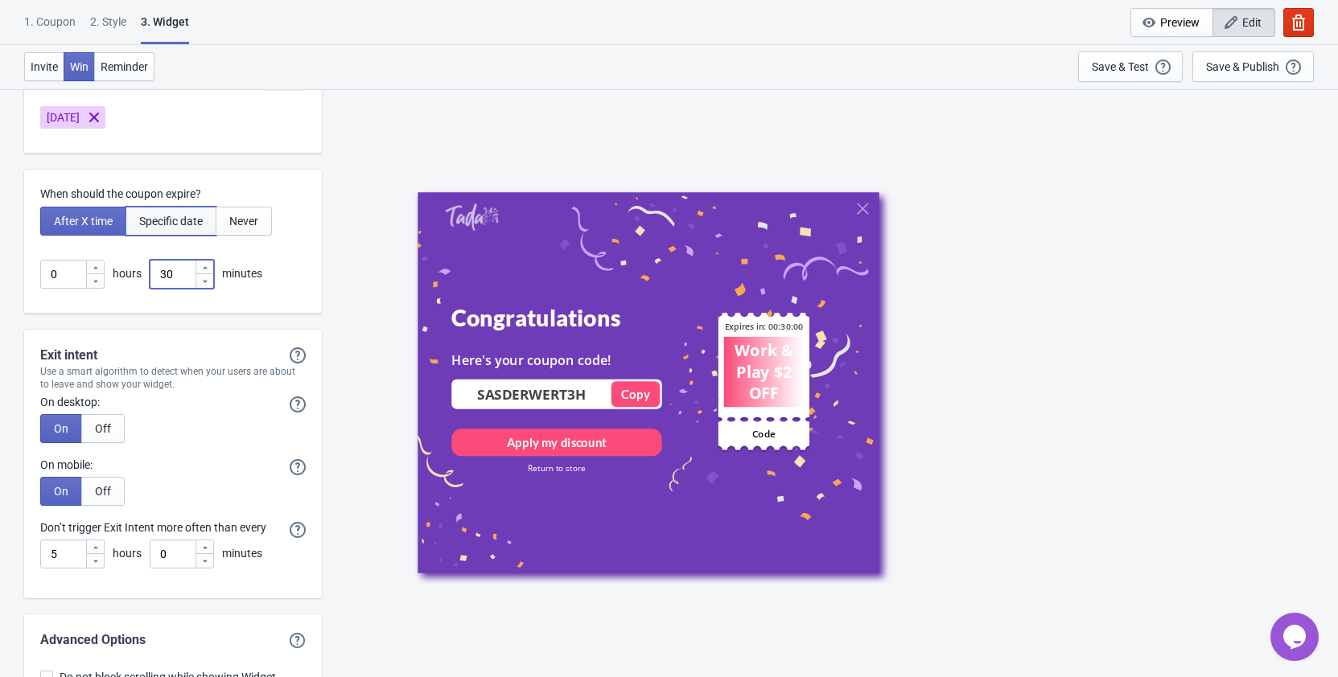
click at [183, 218] on span "Specific date" at bounding box center [171, 221] width 64 height 13
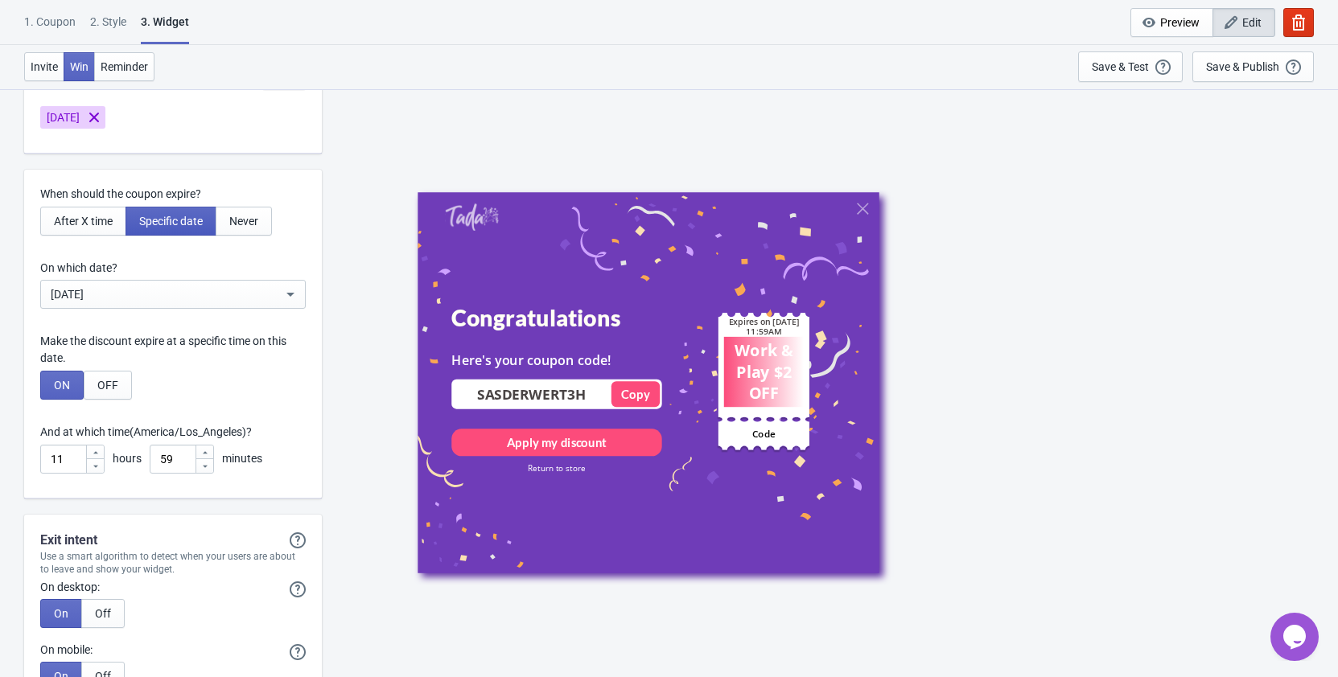
type input ", Valid until"
type input "Expires on"
click at [187, 290] on div "[DATE]" at bounding box center [167, 294] width 232 height 19
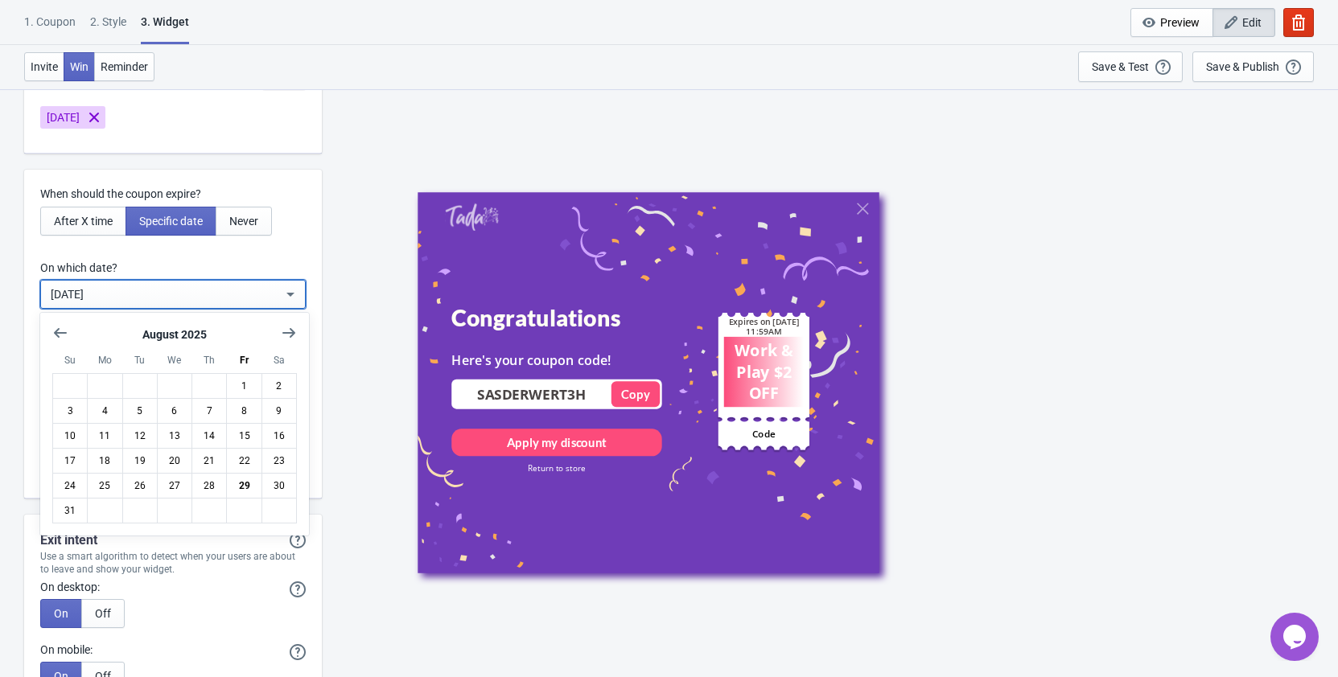
click at [187, 290] on div "[DATE]" at bounding box center [167, 294] width 232 height 19
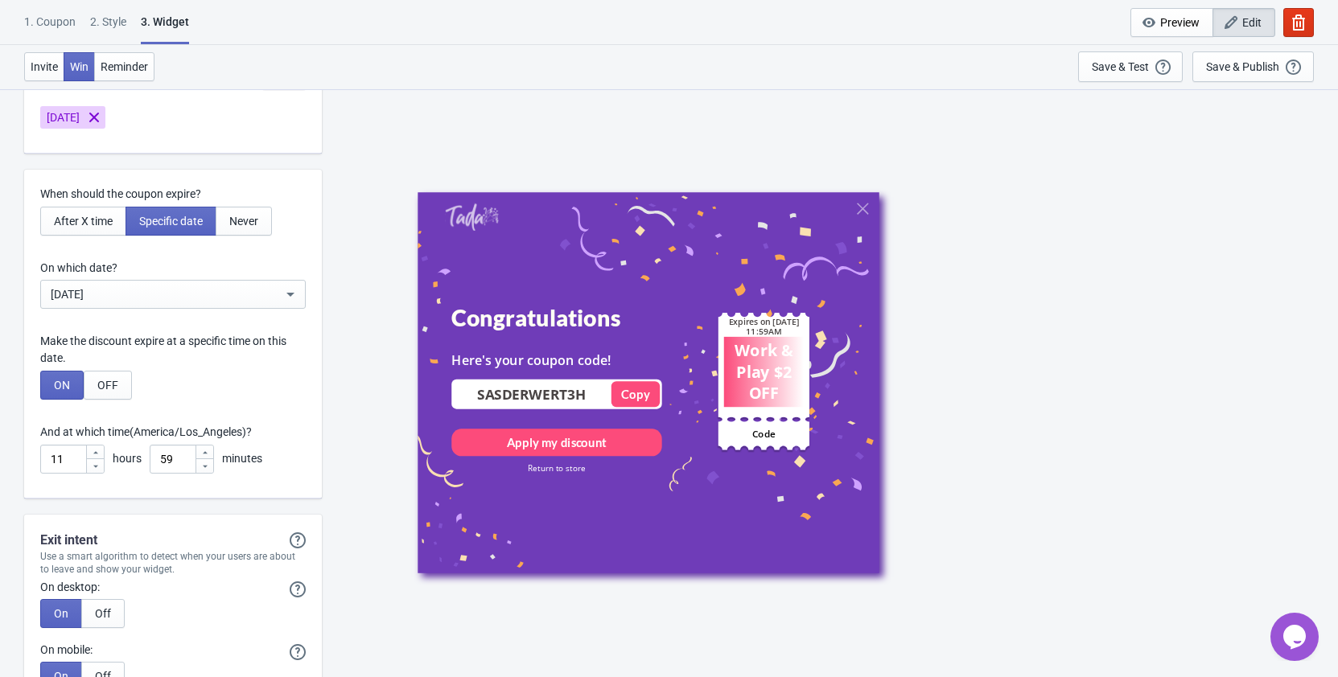
click at [186, 298] on div "[DATE]" at bounding box center [167, 294] width 232 height 19
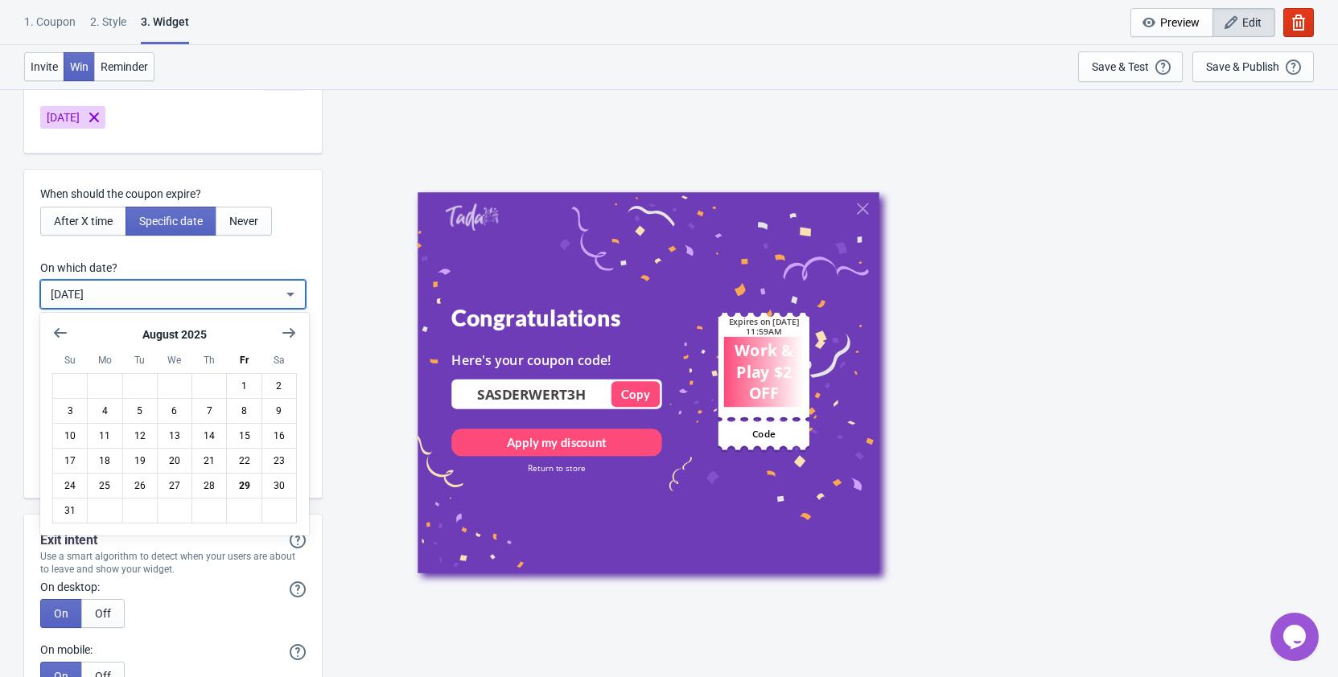
click at [1075, 190] on div "Congratulations Here's your coupon code! SASDERWERT3H Copied Copy Apply my disc…" at bounding box center [830, 382] width 1000 height 588
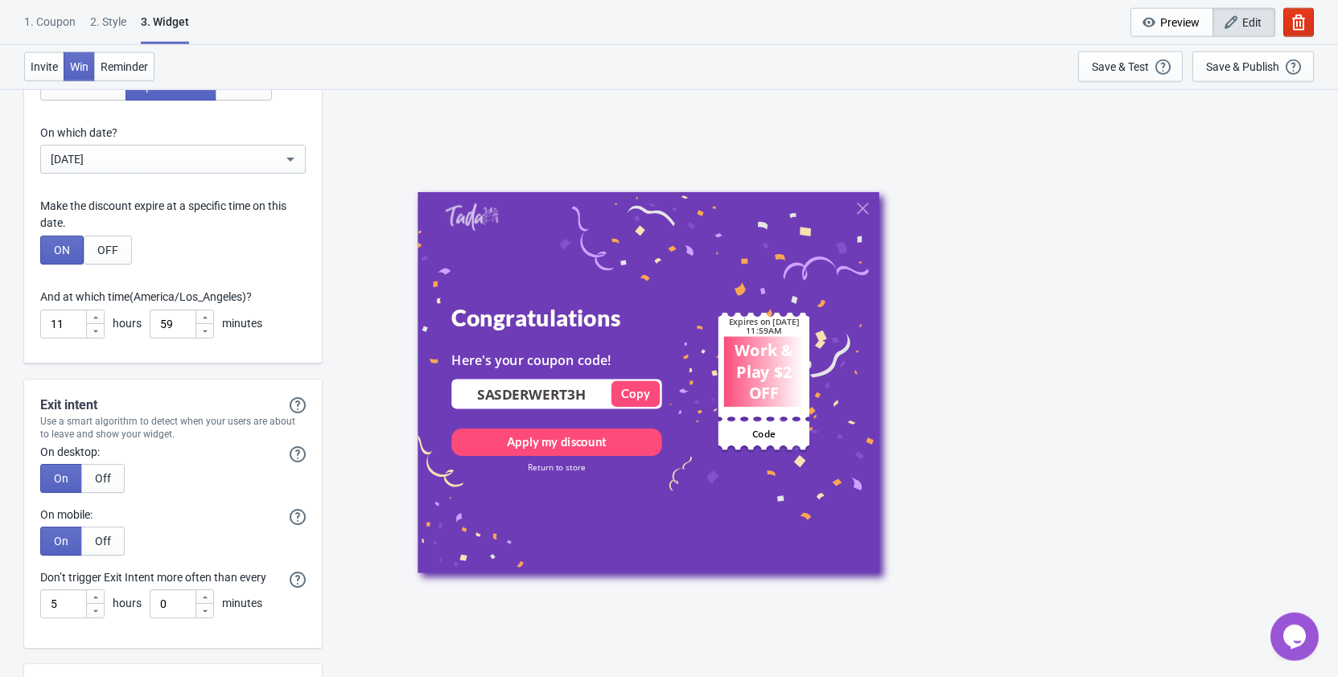
scroll to position [4109, 0]
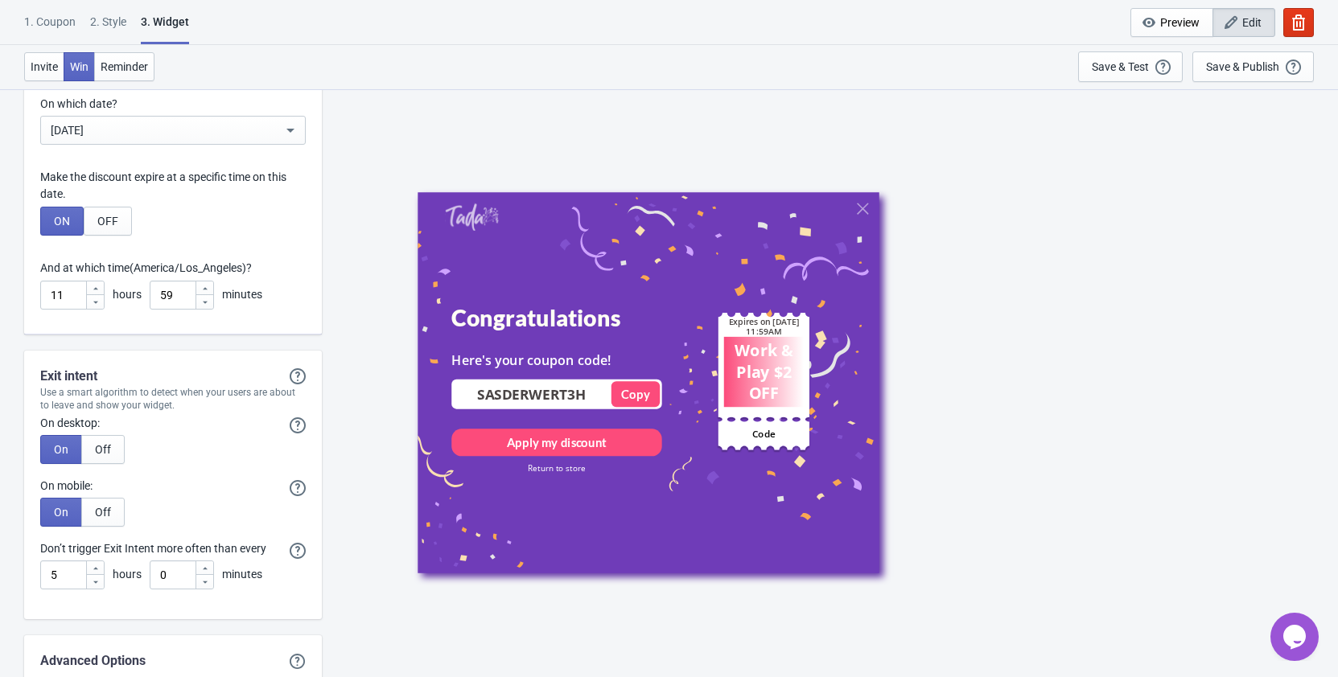
click at [97, 291] on icon at bounding box center [96, 289] width 10 height 10
click at [98, 302] on icon at bounding box center [96, 303] width 10 height 10
click at [92, 284] on icon at bounding box center [96, 289] width 10 height 10
click at [96, 299] on icon at bounding box center [96, 303] width 10 height 10
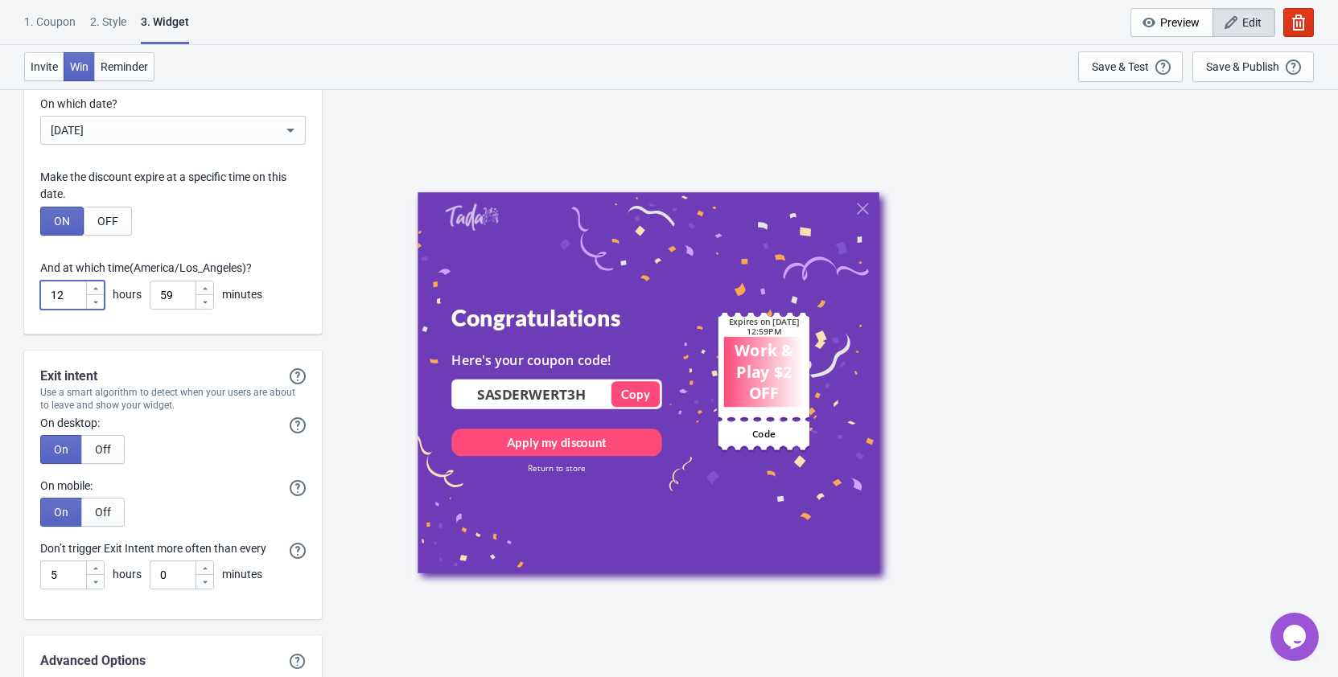
click at [96, 281] on div "When should the coupon expire? After X time Specific date Never On which date? …" at bounding box center [173, 170] width 298 height 329
click at [96, 286] on icon at bounding box center [96, 289] width 10 height 10
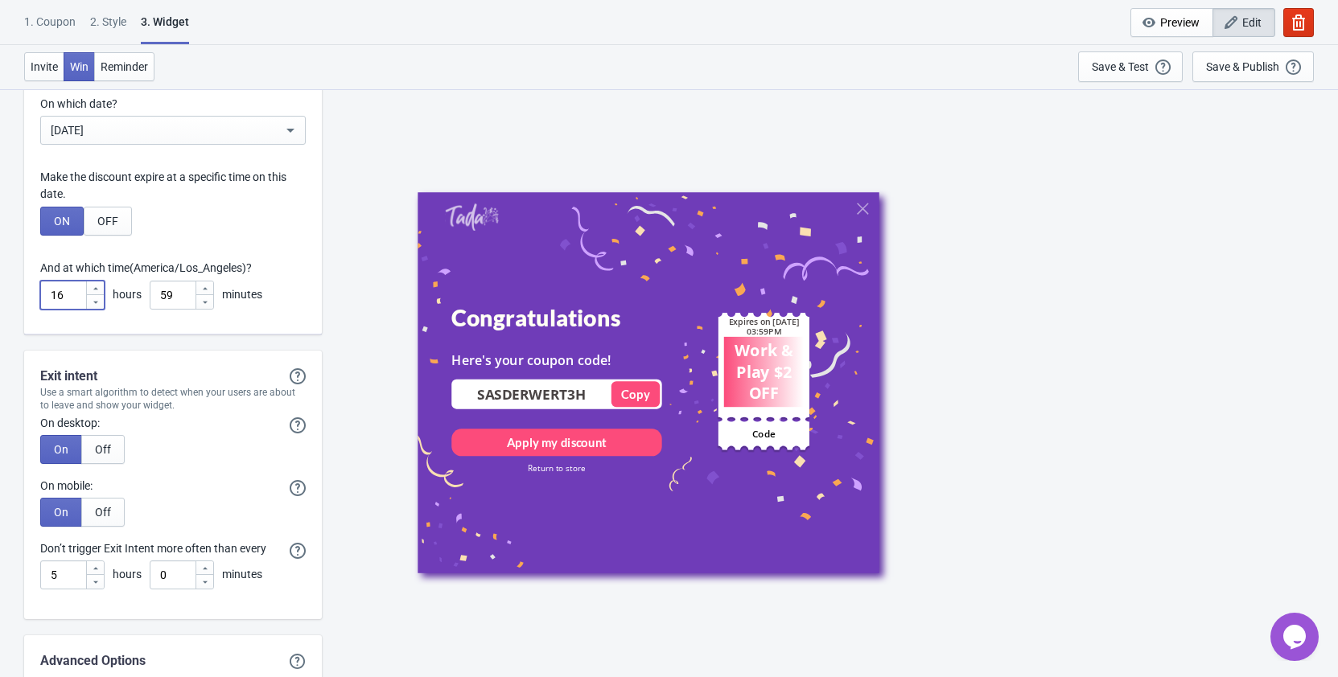
click at [96, 286] on icon at bounding box center [96, 289] width 10 height 10
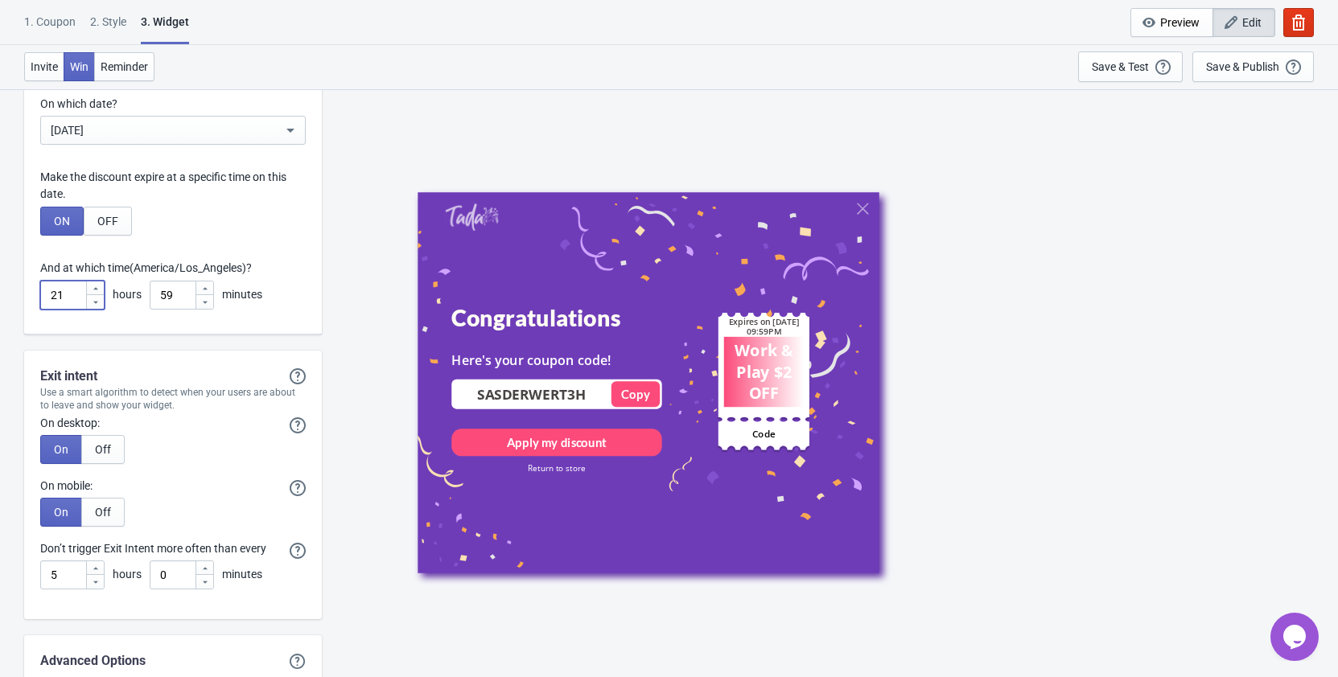
click at [96, 286] on icon at bounding box center [96, 289] width 10 height 10
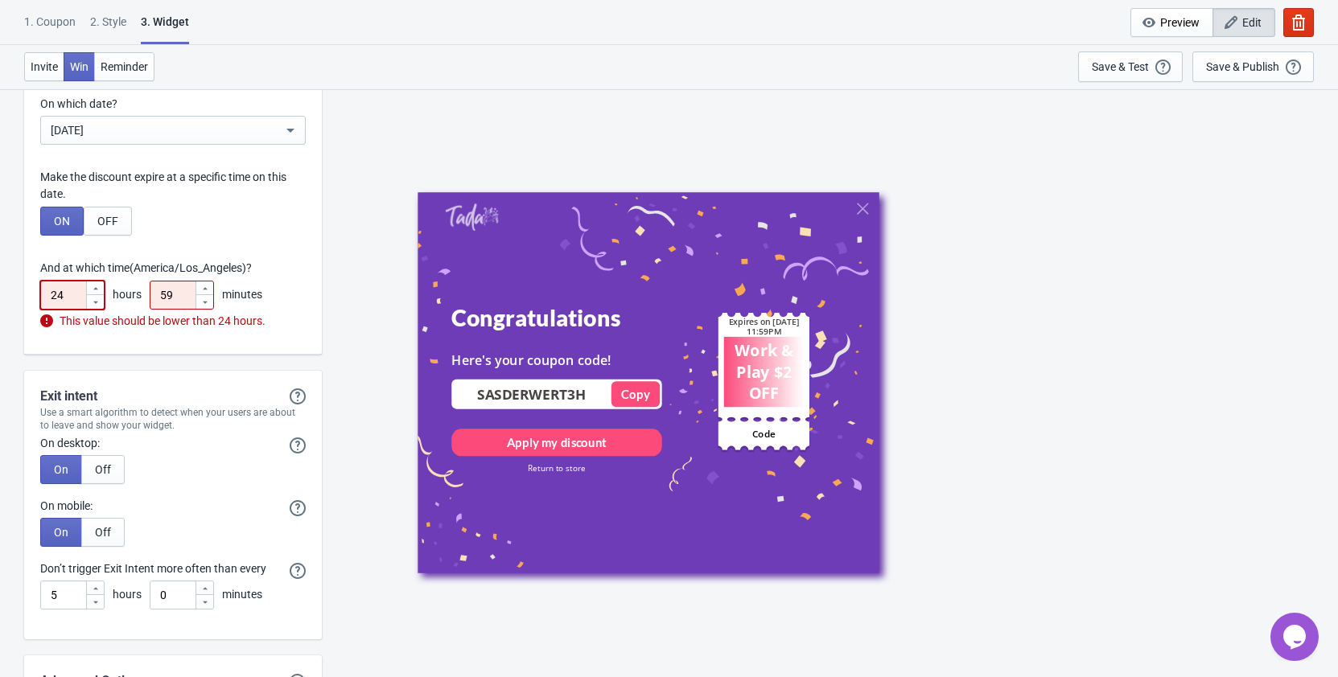
click at [96, 286] on icon at bounding box center [96, 289] width 10 height 10
click at [97, 305] on icon at bounding box center [96, 303] width 10 height 10
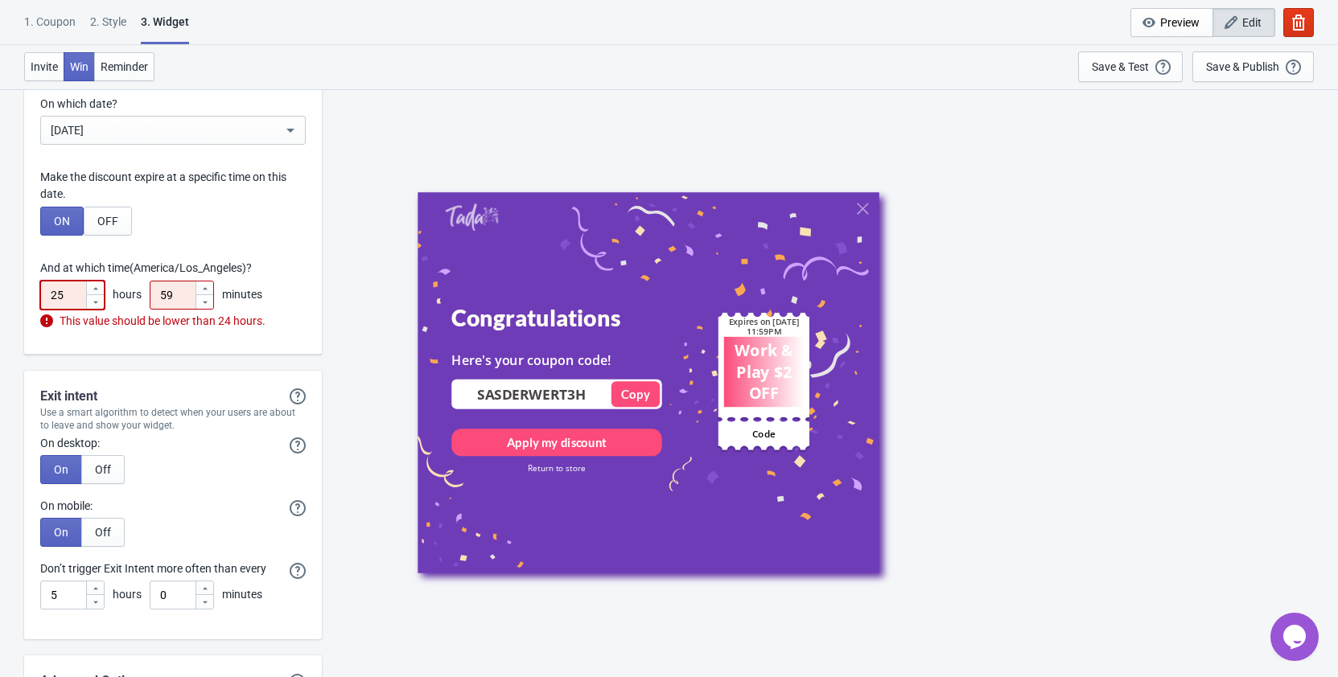
click at [97, 305] on icon at bounding box center [96, 303] width 10 height 10
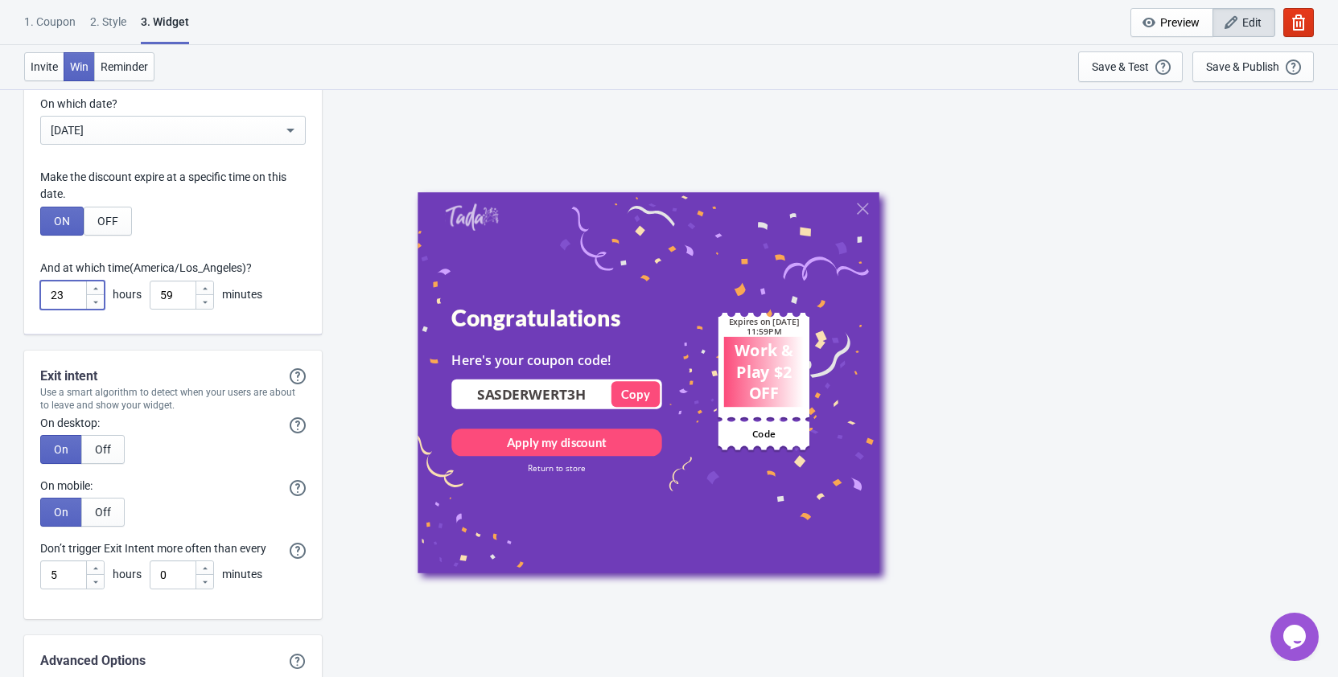
click at [97, 305] on icon at bounding box center [96, 303] width 10 height 10
click at [91, 291] on icon at bounding box center [96, 289] width 10 height 10
type input "23"
click at [253, 266] on div "And at which time (America/Los_Angeles) ?" at bounding box center [172, 268] width 265 height 17
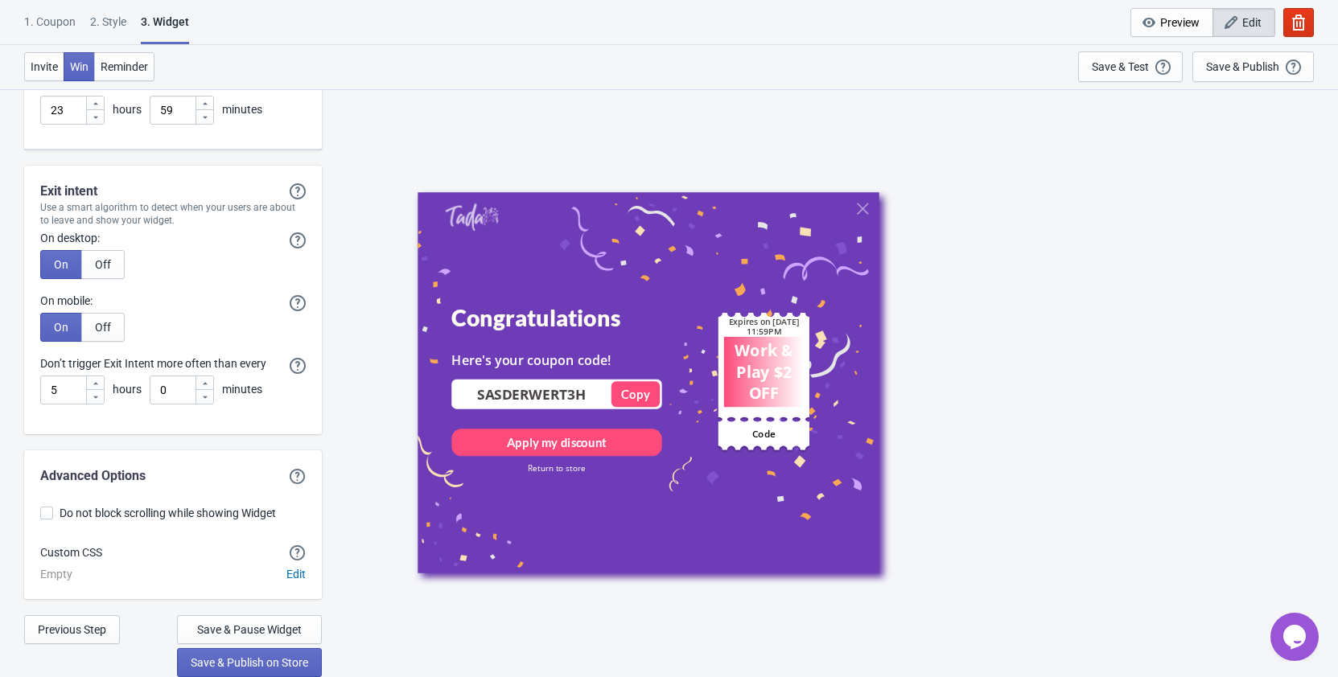
click at [340, 381] on div "Congratulations Here's your coupon code! SASDERWERT3H Copied Copy Apply my disc…" at bounding box center [830, 382] width 1000 height 588
click at [48, 515] on span at bounding box center [46, 513] width 13 height 13
click at [41, 515] on input "Do not block scrolling while showing Widget" at bounding box center [40, 521] width 1 height 29
checkbox input "true"
click at [271, 663] on span "Save & Publish on Store" at bounding box center [249, 662] width 117 height 13
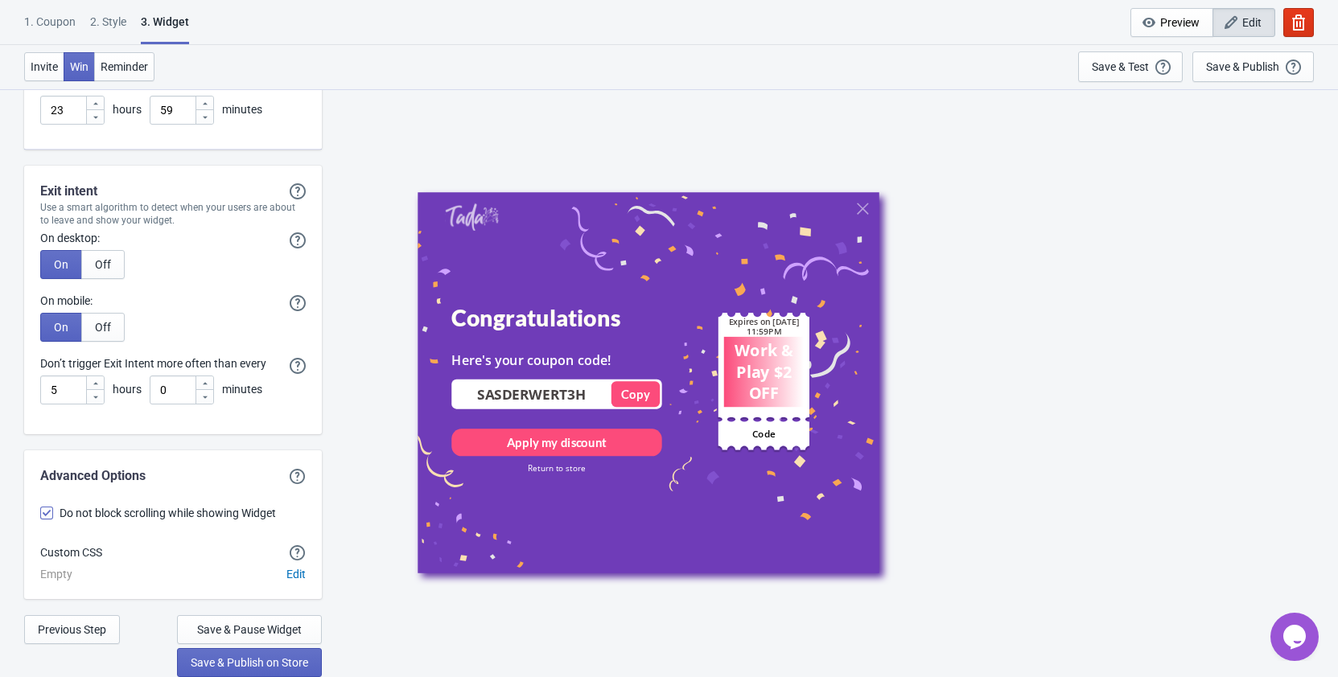
scroll to position [16, 0]
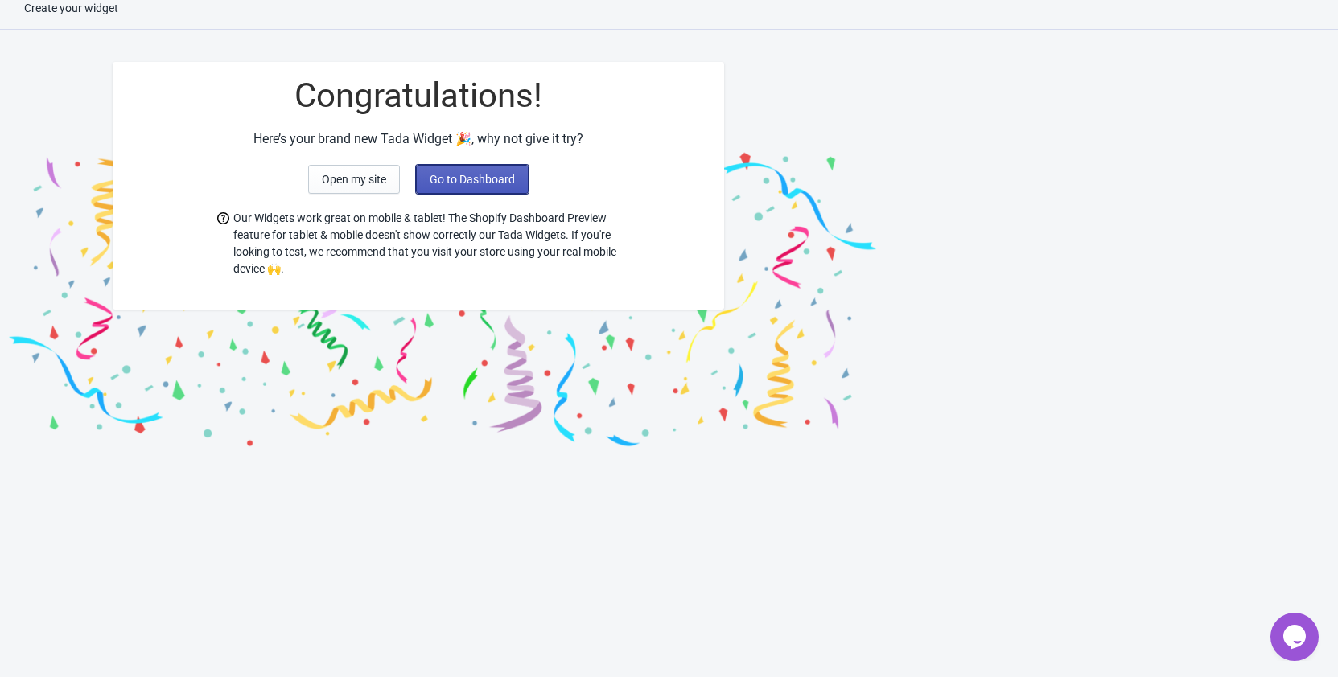
click at [479, 180] on span "Go to Dashboard" at bounding box center [471, 179] width 85 height 13
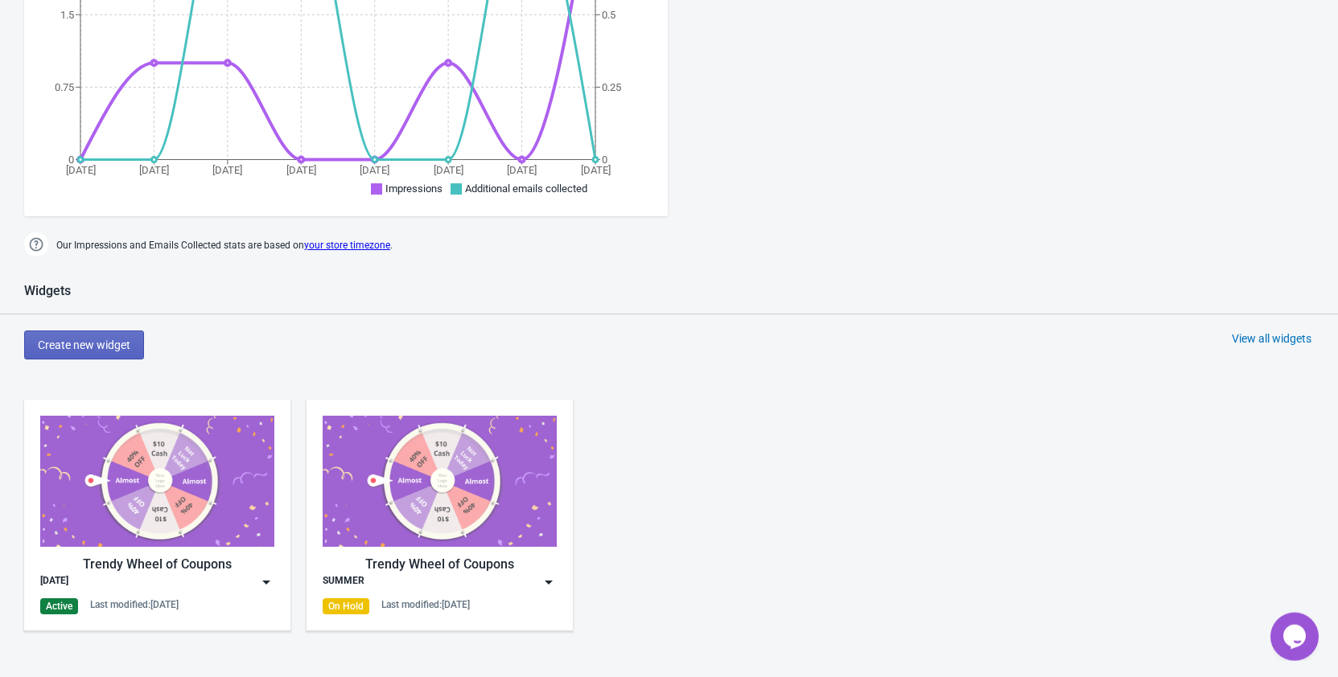
scroll to position [574, 0]
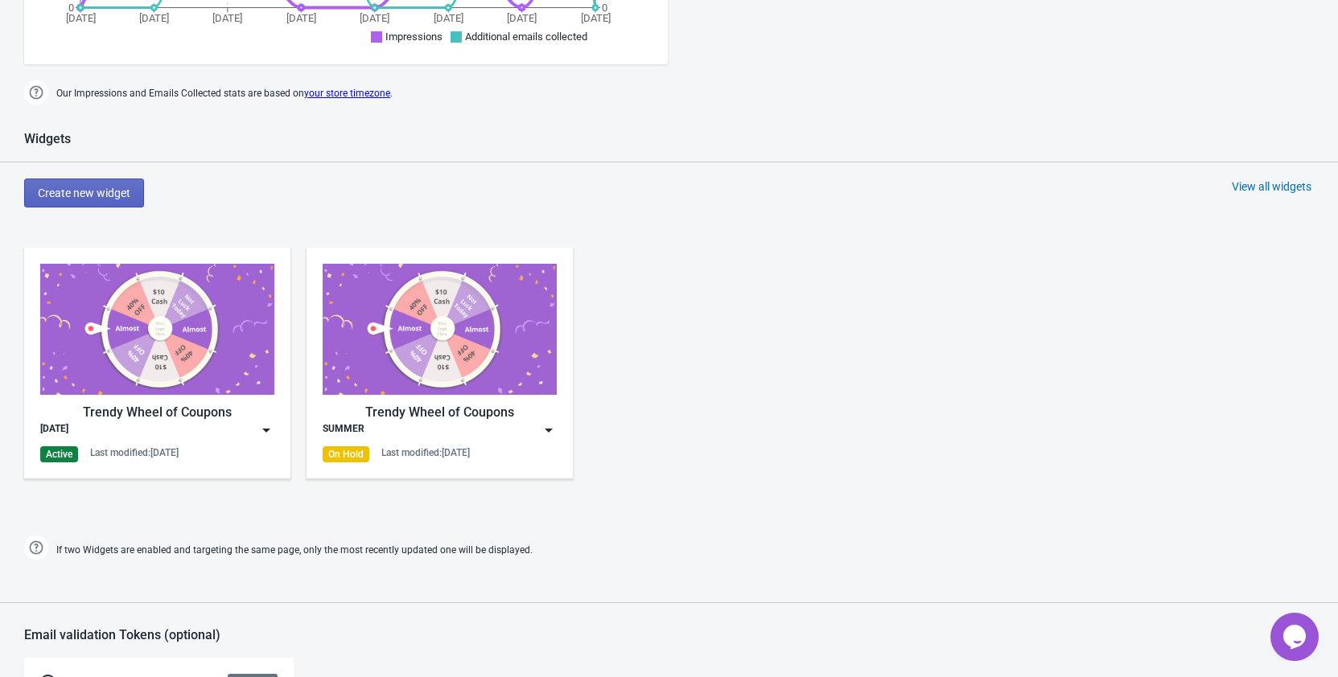
click at [544, 430] on img at bounding box center [548, 430] width 16 height 16
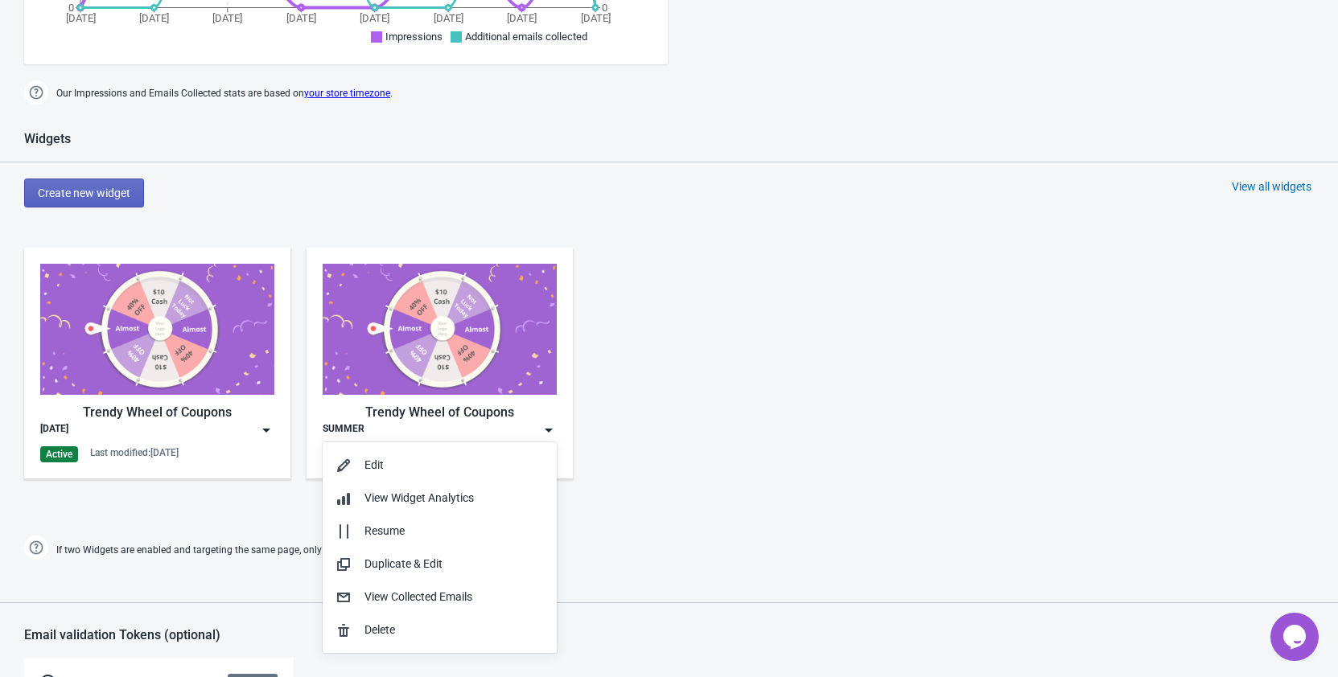
click at [665, 409] on div "Trendy Wheel of Coupons [DATE] Active Last modified: [DATE] Trendy Wheel of Cou…" at bounding box center [669, 377] width 1338 height 290
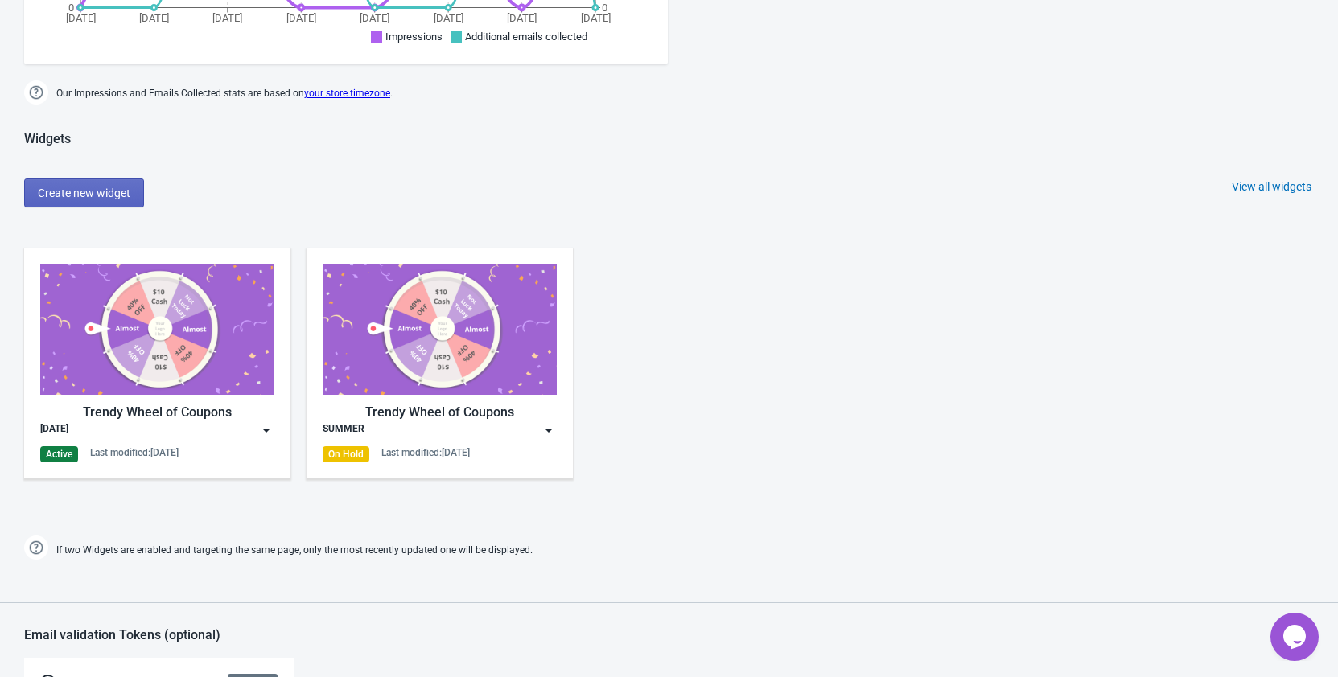
click at [347, 457] on div "On Hold" at bounding box center [346, 454] width 47 height 16
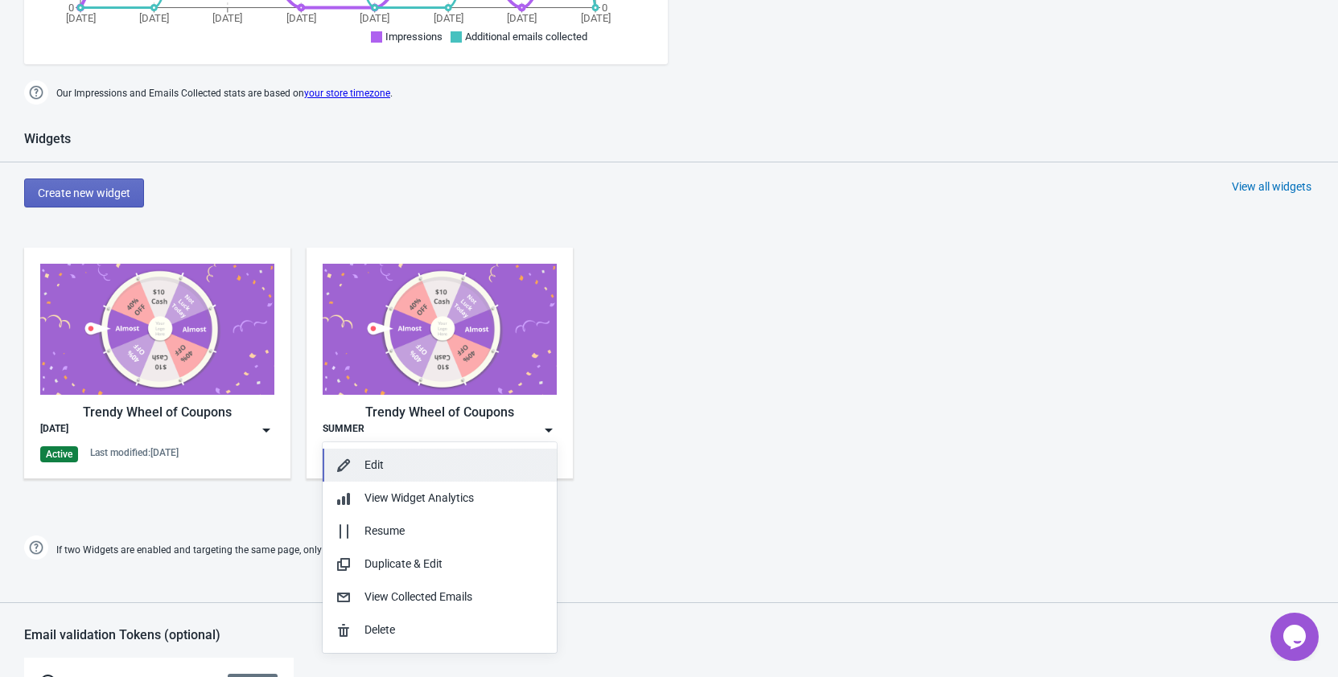
click at [347, 456] on button "Edit" at bounding box center [440, 465] width 234 height 33
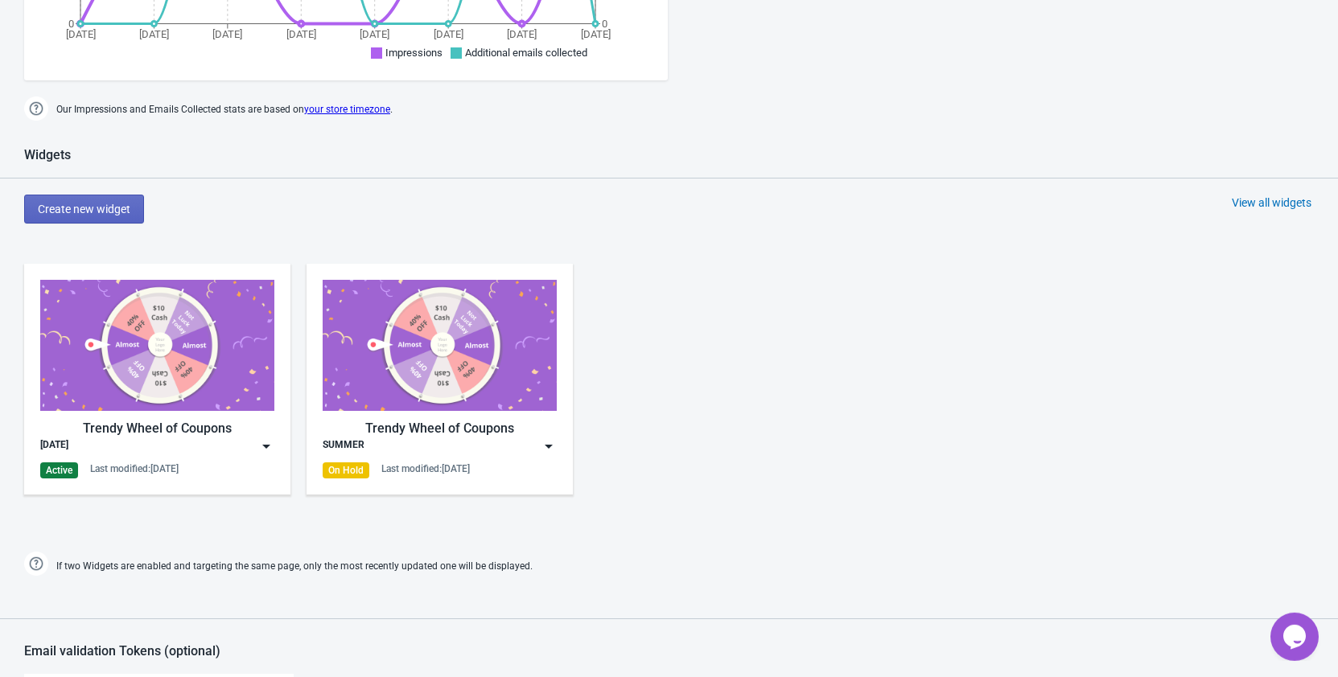
scroll to position [590, 0]
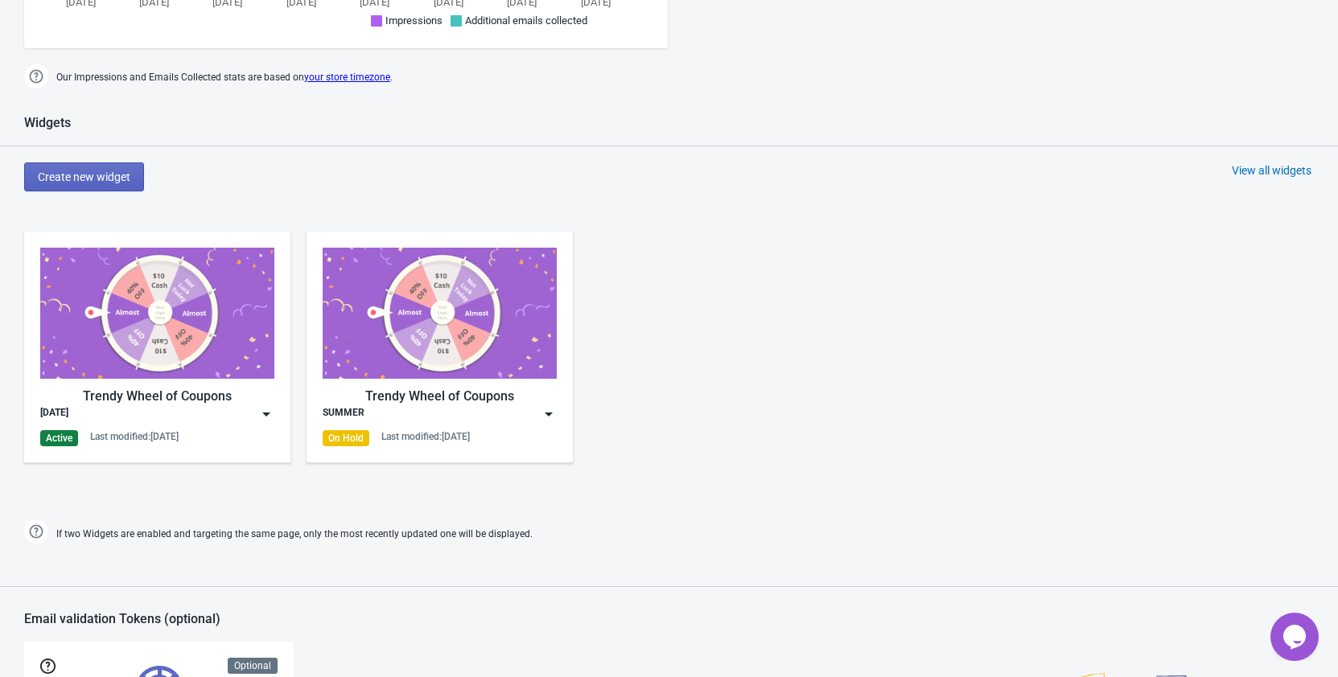
click at [216, 424] on div "Trendy Wheel of Coupons [DATE] Active Last modified: [DATE]" at bounding box center [157, 347] width 234 height 199
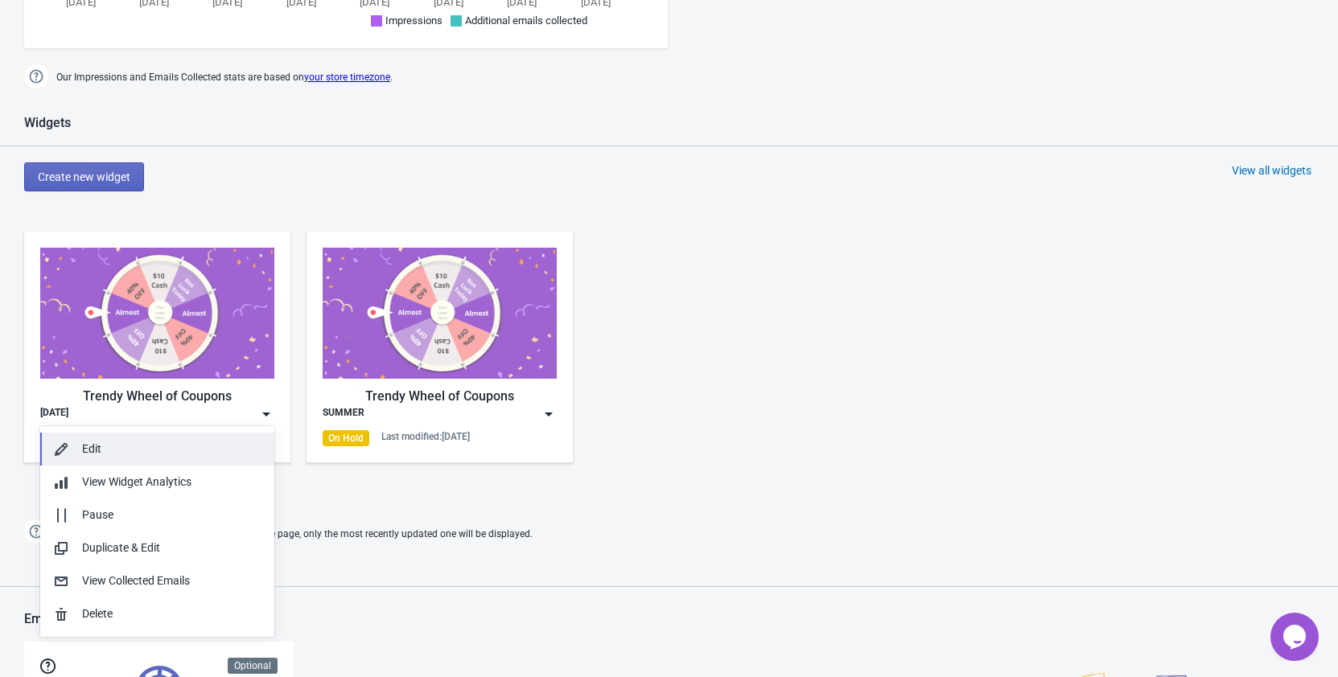
click at [125, 454] on div "Edit" at bounding box center [171, 449] width 179 height 17
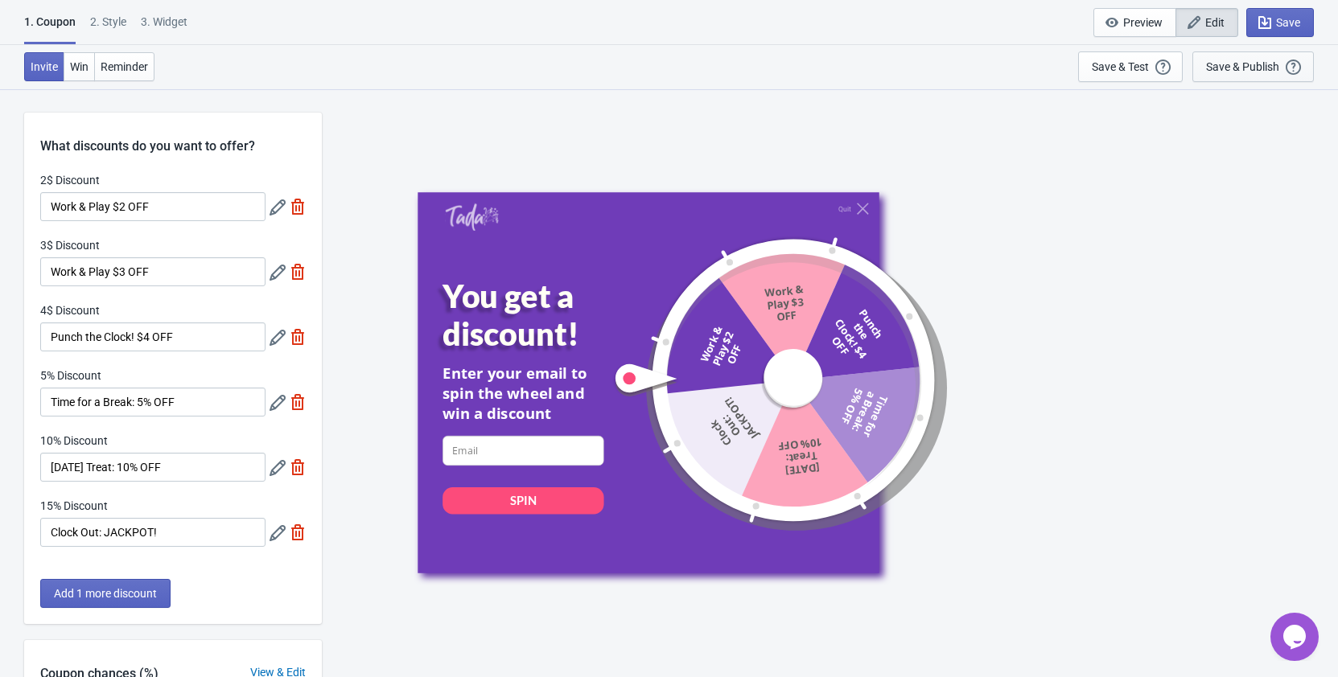
click at [1258, 68] on div "Save & Publish" at bounding box center [1242, 66] width 73 height 13
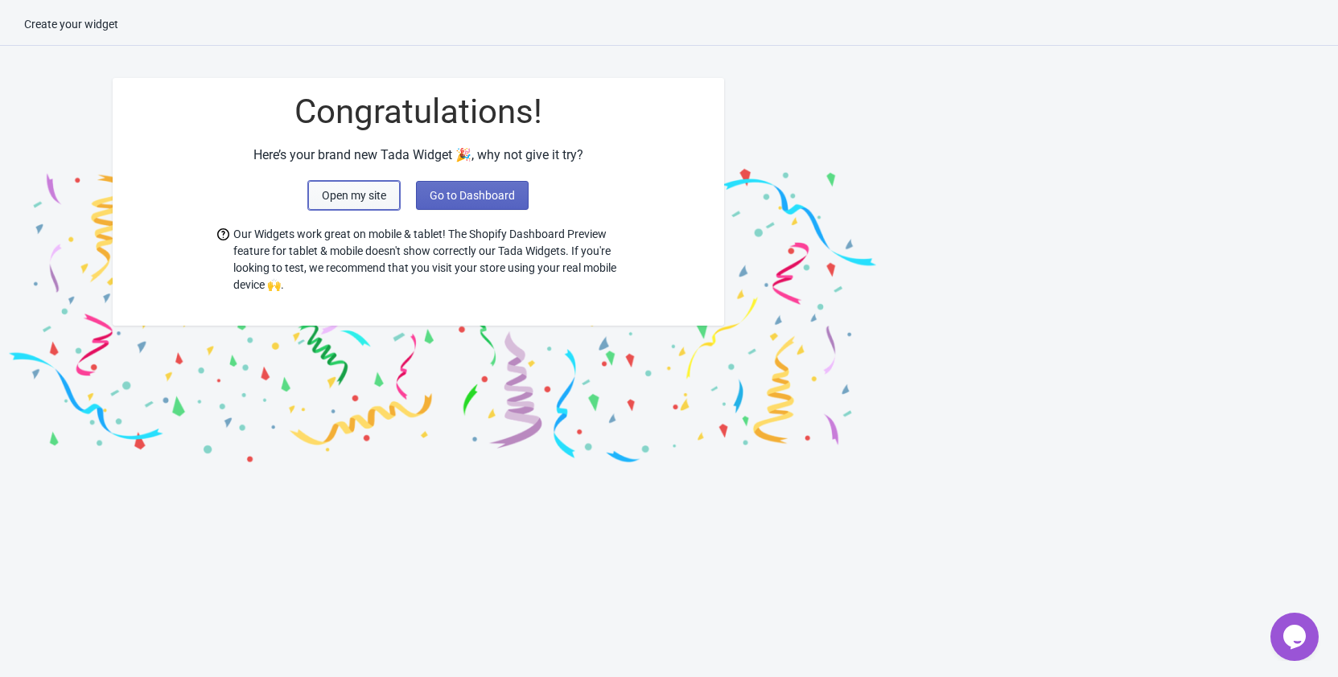
click at [364, 195] on span "Open my site" at bounding box center [354, 195] width 64 height 13
click at [495, 199] on span "Go to Dashboard" at bounding box center [471, 195] width 85 height 13
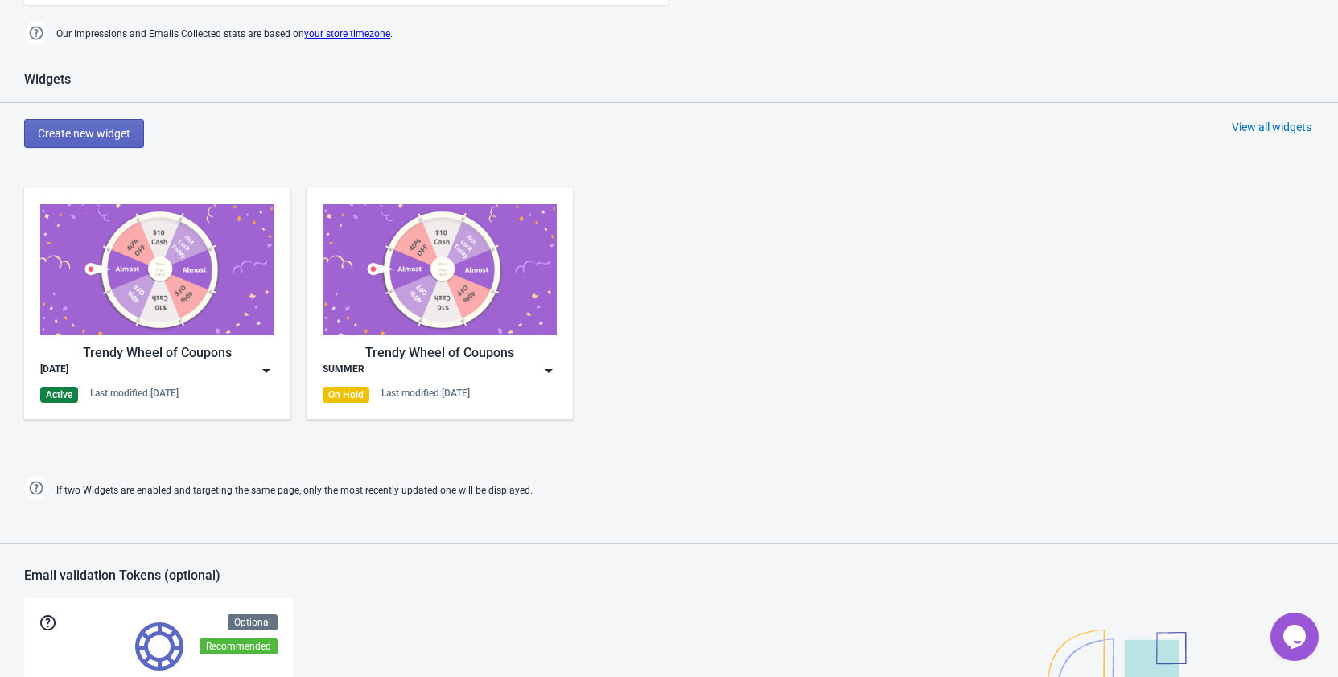
scroll to position [656, 0]
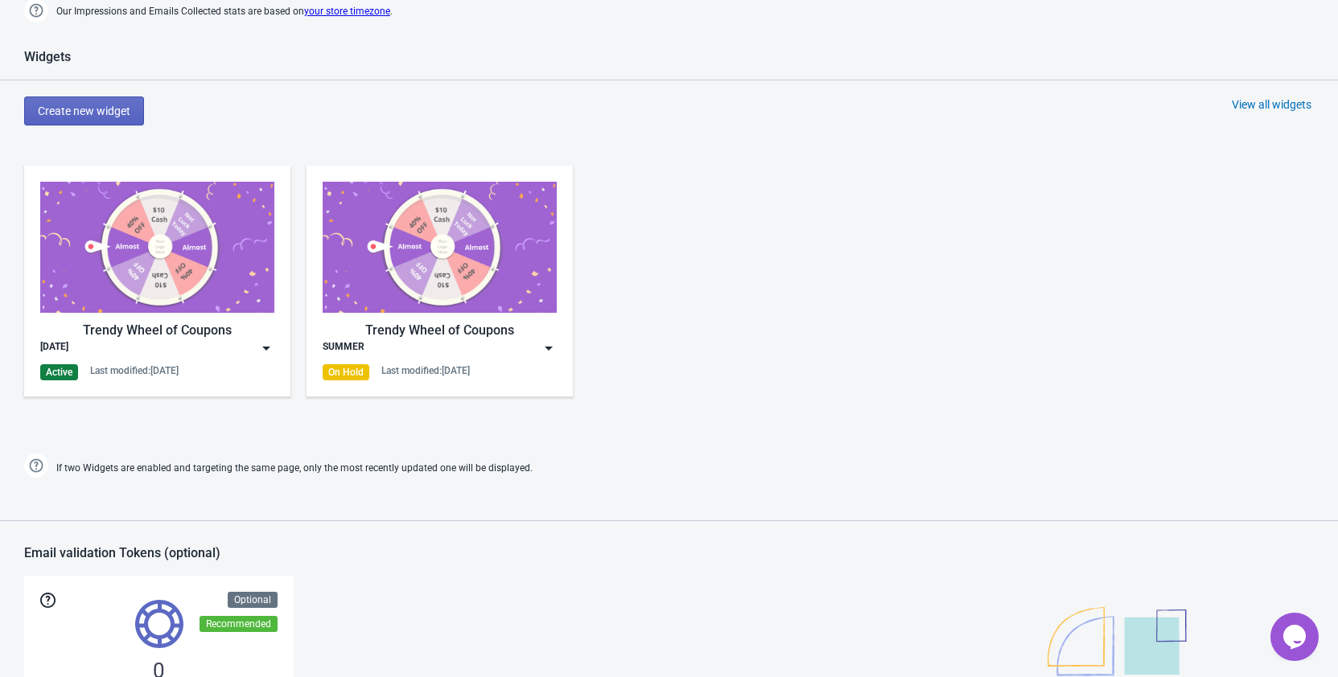
click at [262, 347] on img at bounding box center [266, 348] width 16 height 16
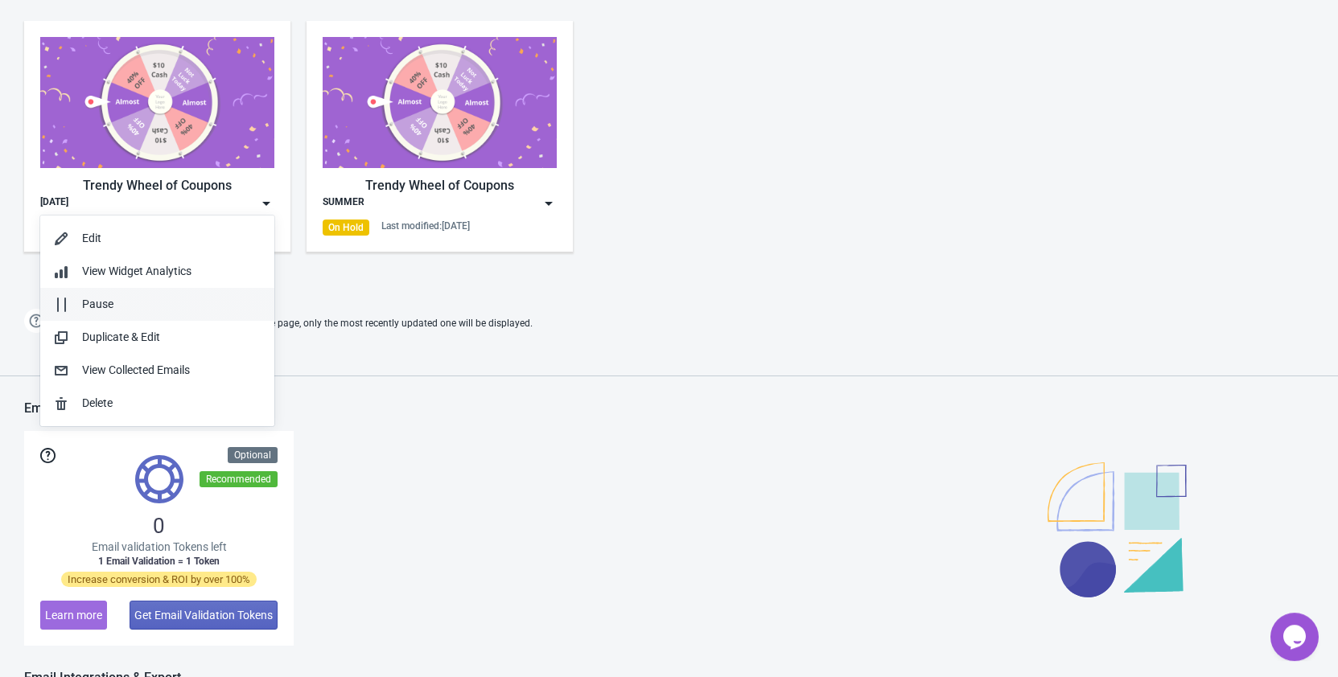
scroll to position [820, 0]
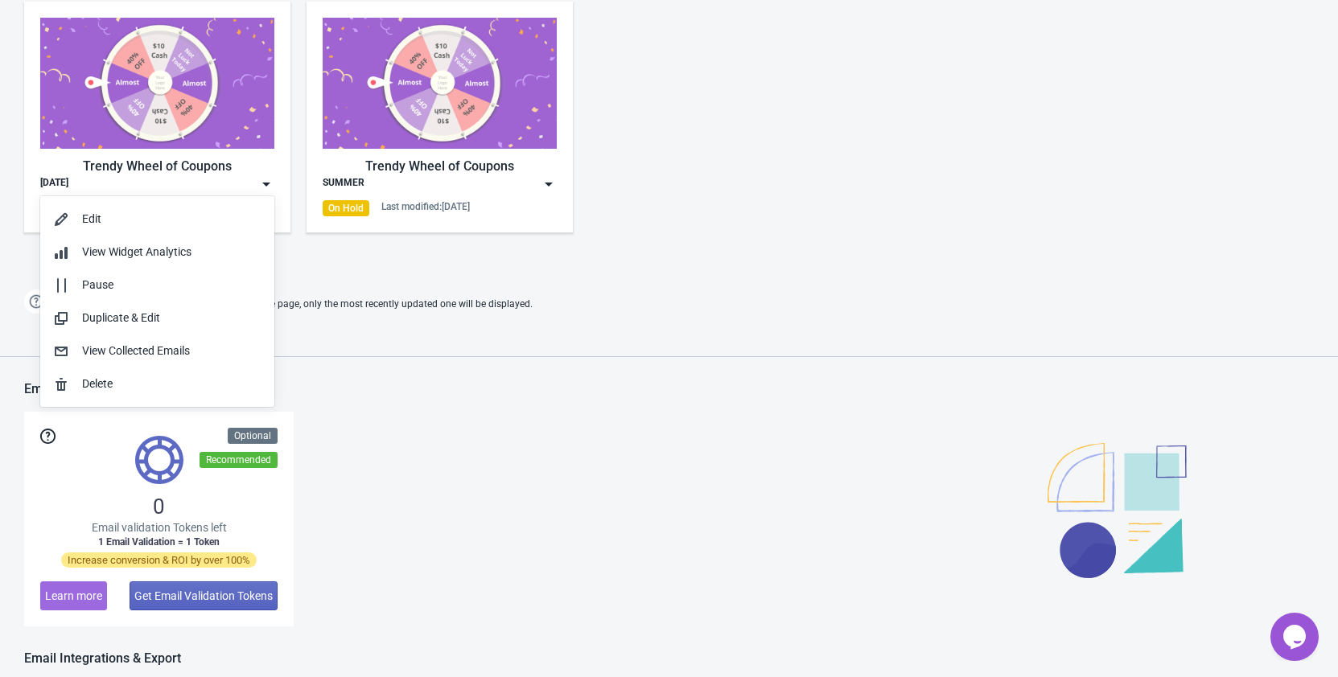
click at [766, 463] on div "0 Email validation Tokens left 1 Email Validation = 1 Token Increase conversion…" at bounding box center [668, 519] width 1289 height 215
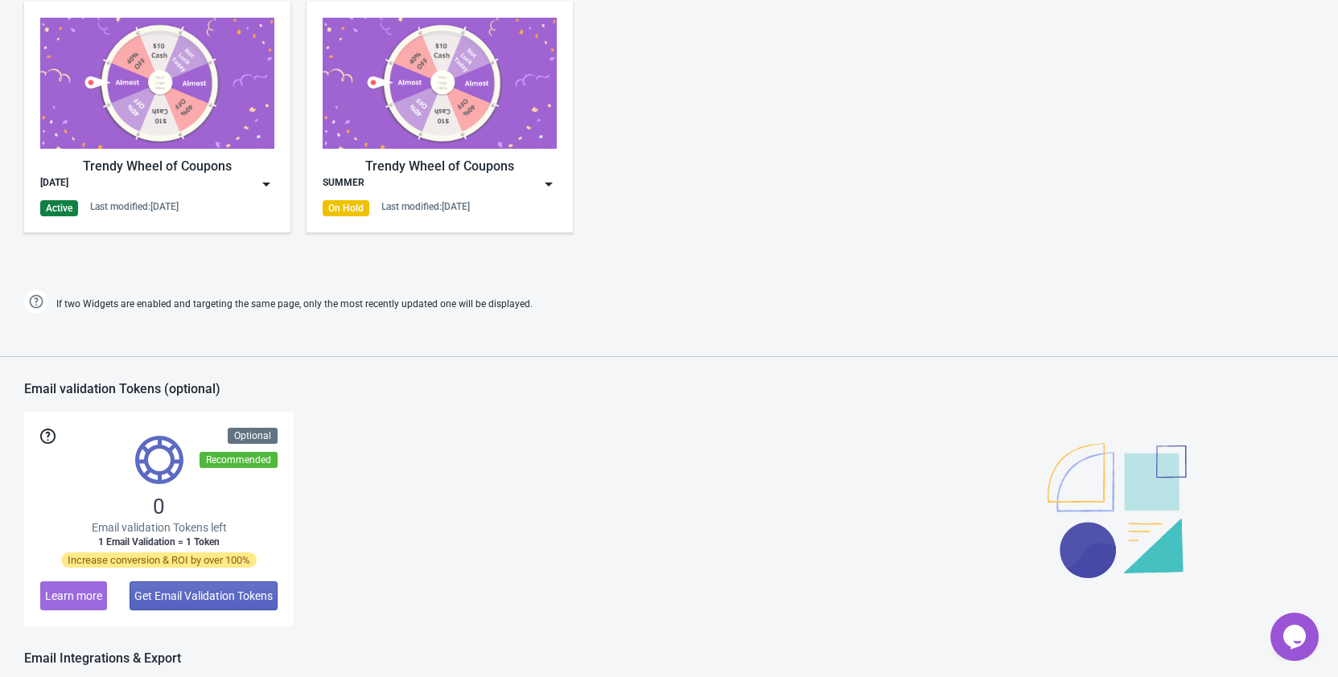
click at [257, 177] on div "[DATE]" at bounding box center [157, 184] width 234 height 16
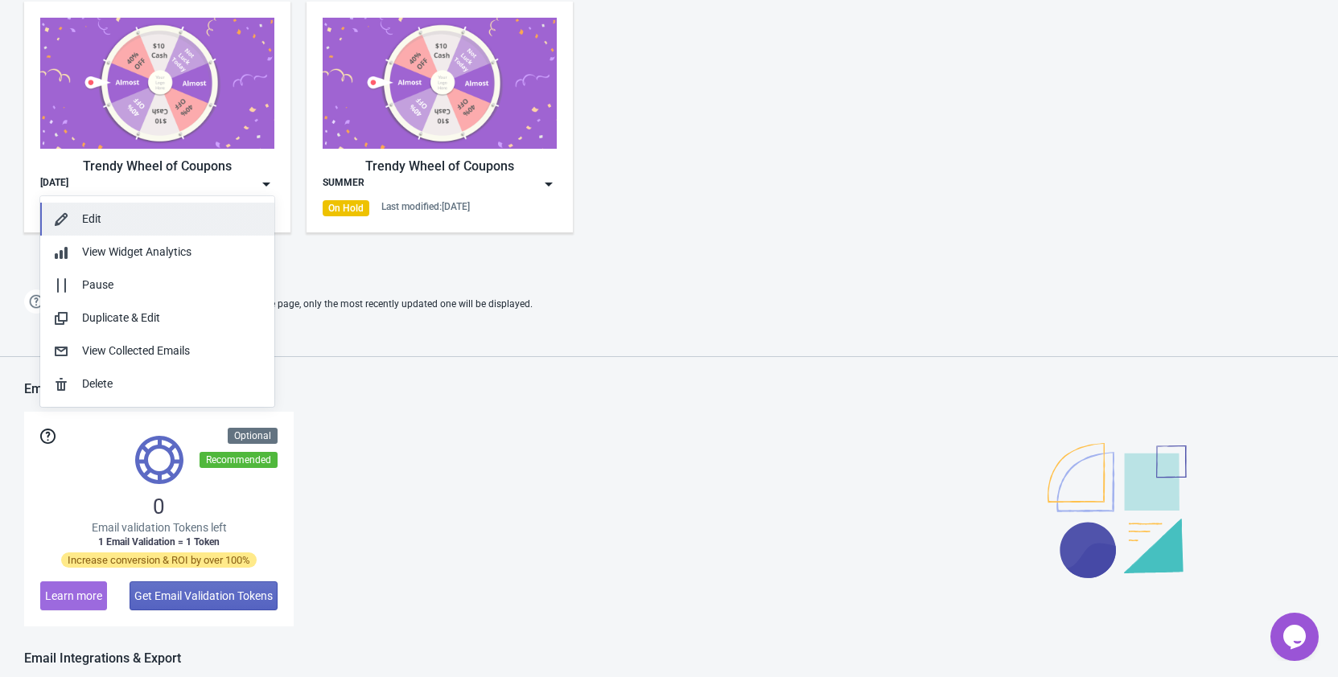
click at [125, 219] on div "Edit" at bounding box center [171, 219] width 179 height 17
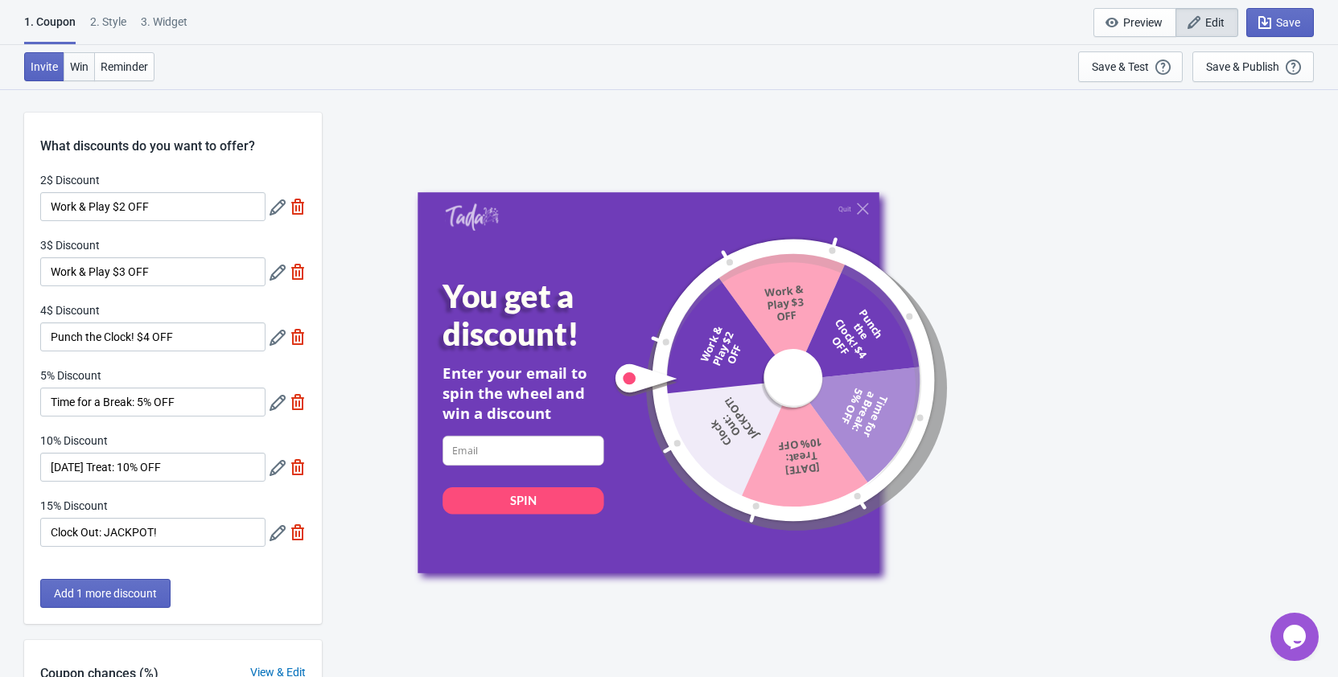
click at [86, 68] on span "Win" at bounding box center [79, 66] width 18 height 13
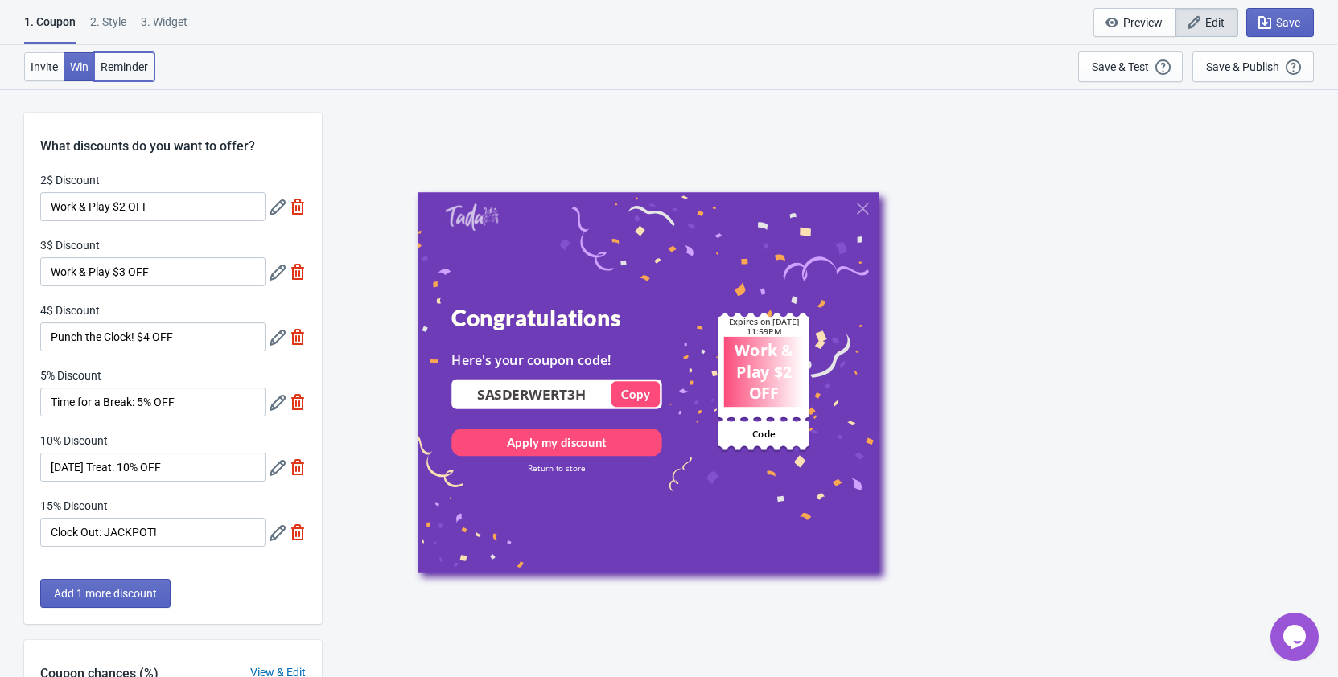
click at [136, 66] on span "Reminder" at bounding box center [124, 66] width 47 height 13
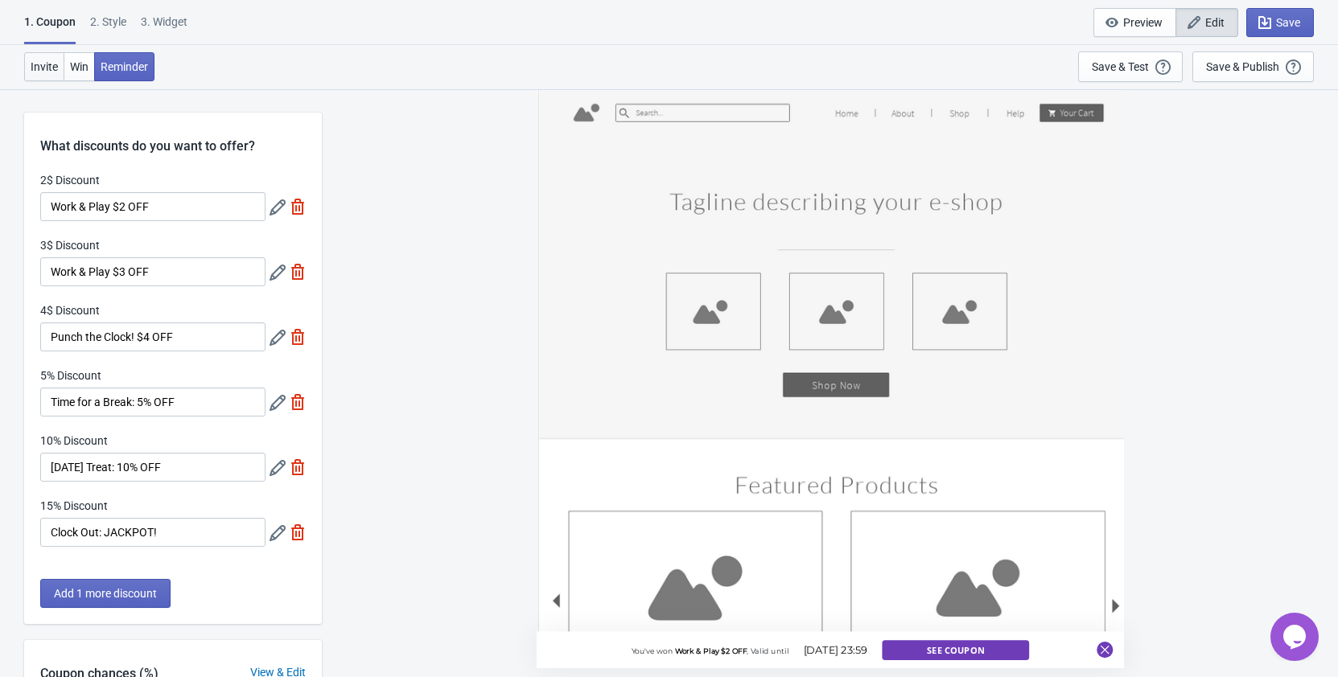
click at [44, 64] on span "Invite" at bounding box center [44, 66] width 27 height 13
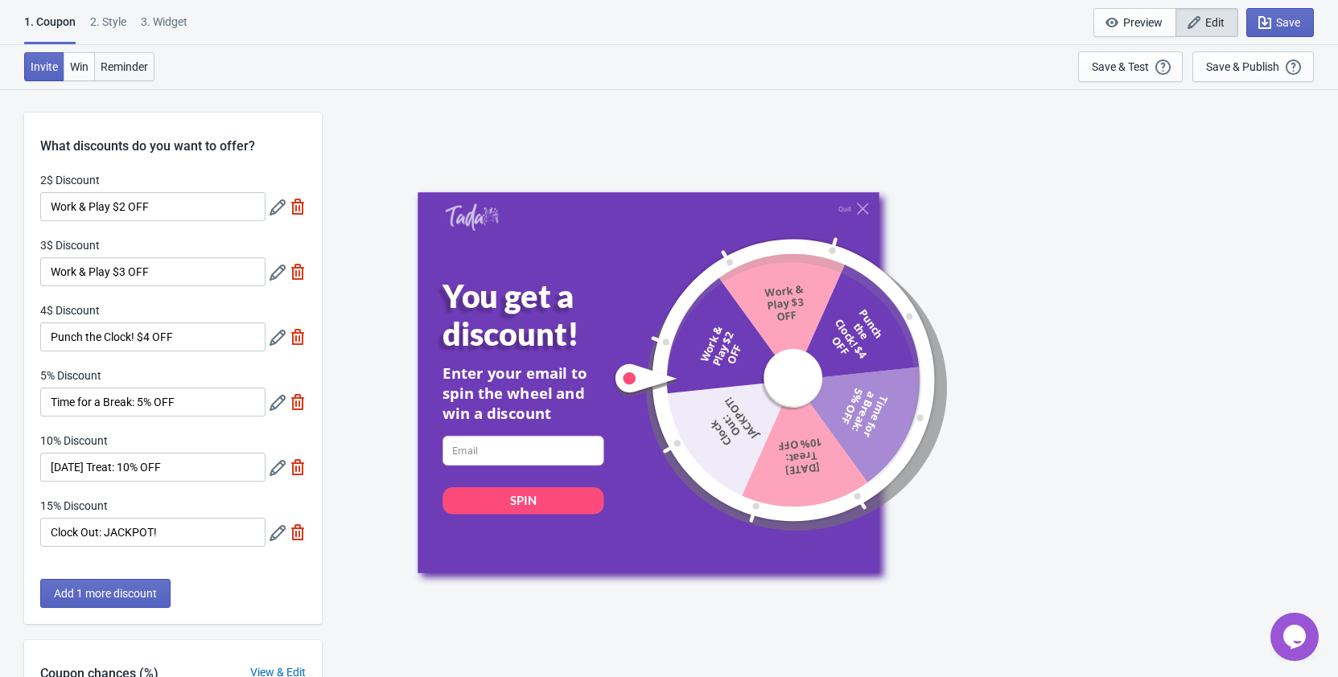
click at [129, 64] on span "Reminder" at bounding box center [124, 66] width 47 height 13
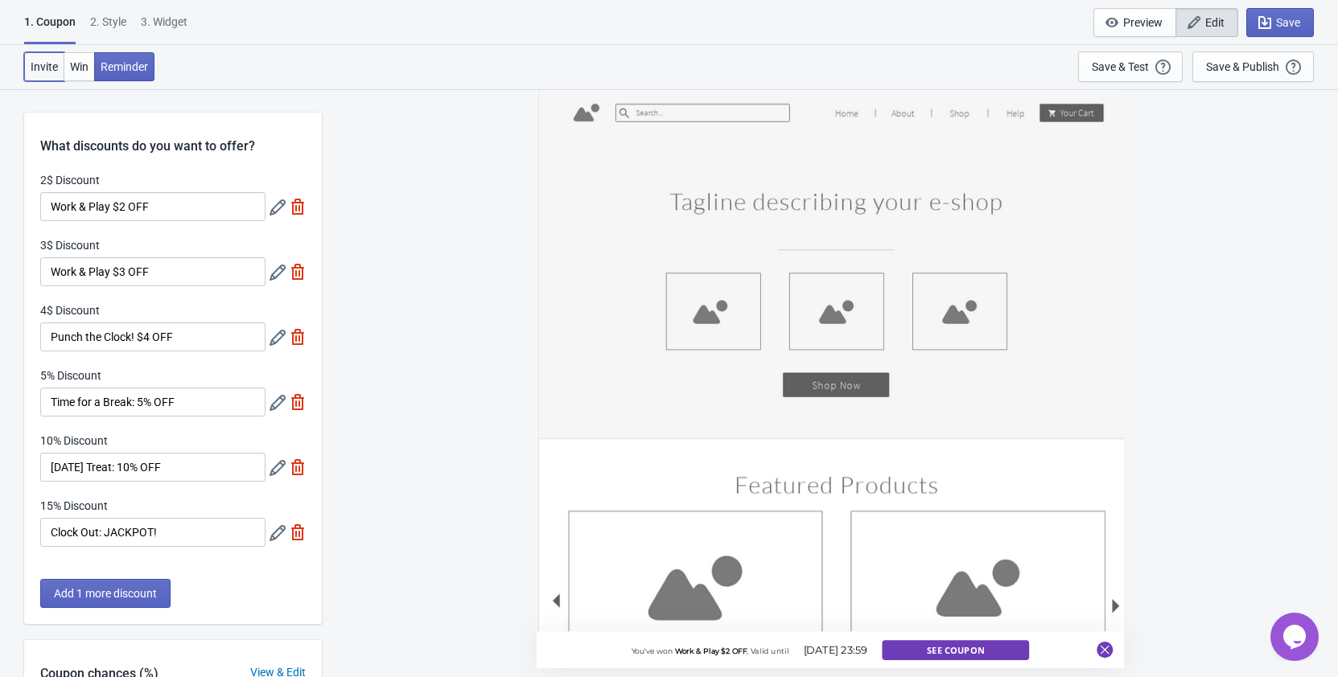
click at [35, 65] on span "Invite" at bounding box center [44, 66] width 27 height 13
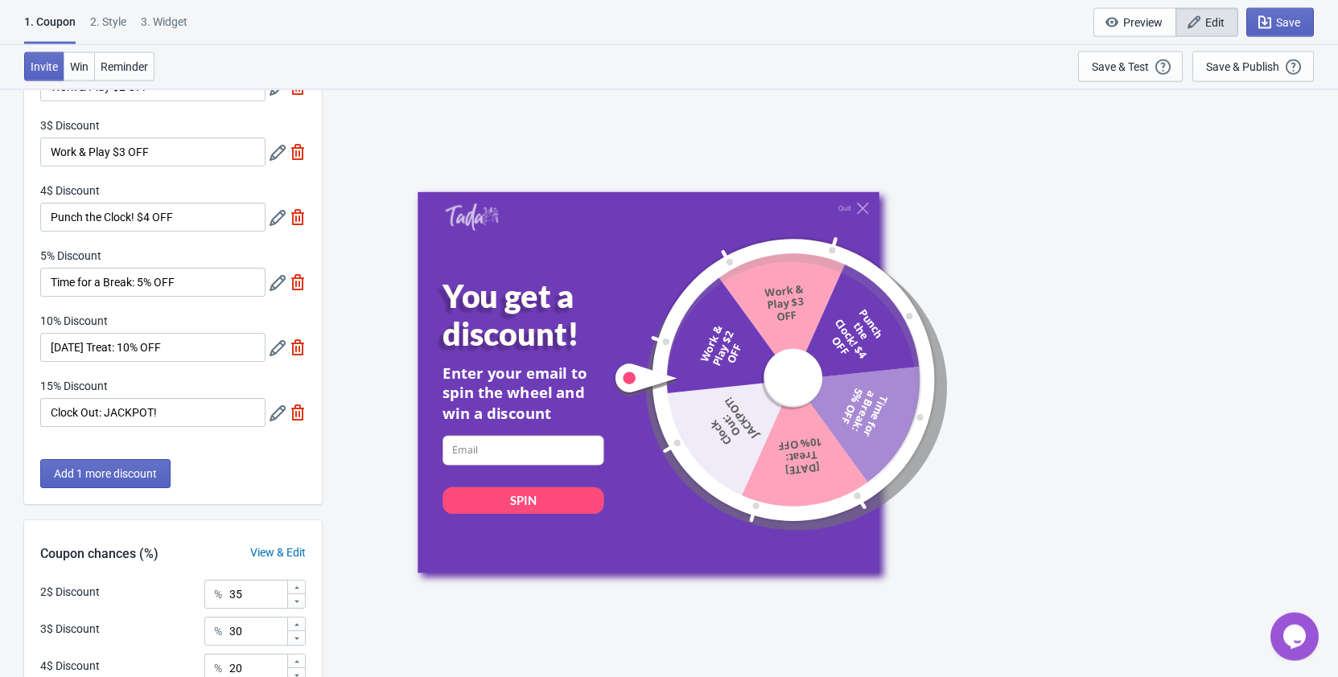
scroll to position [384, 0]
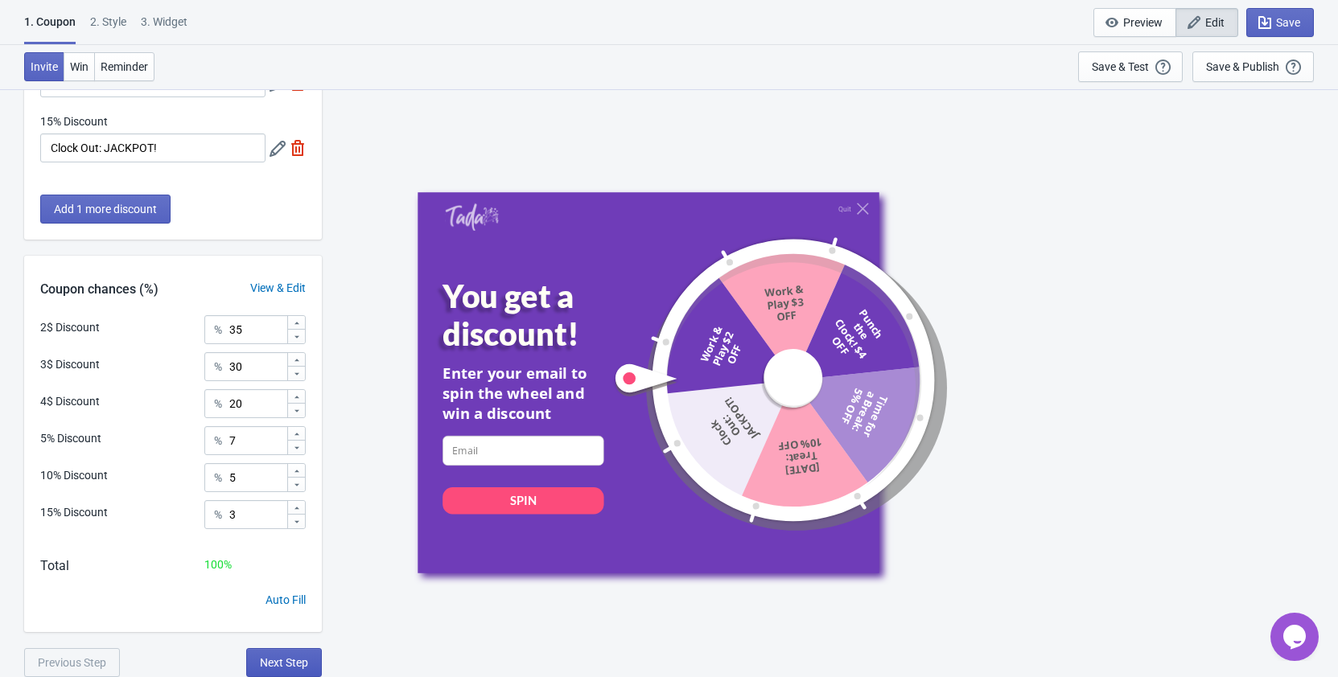
click at [298, 659] on span "Next Step" at bounding box center [284, 662] width 48 height 13
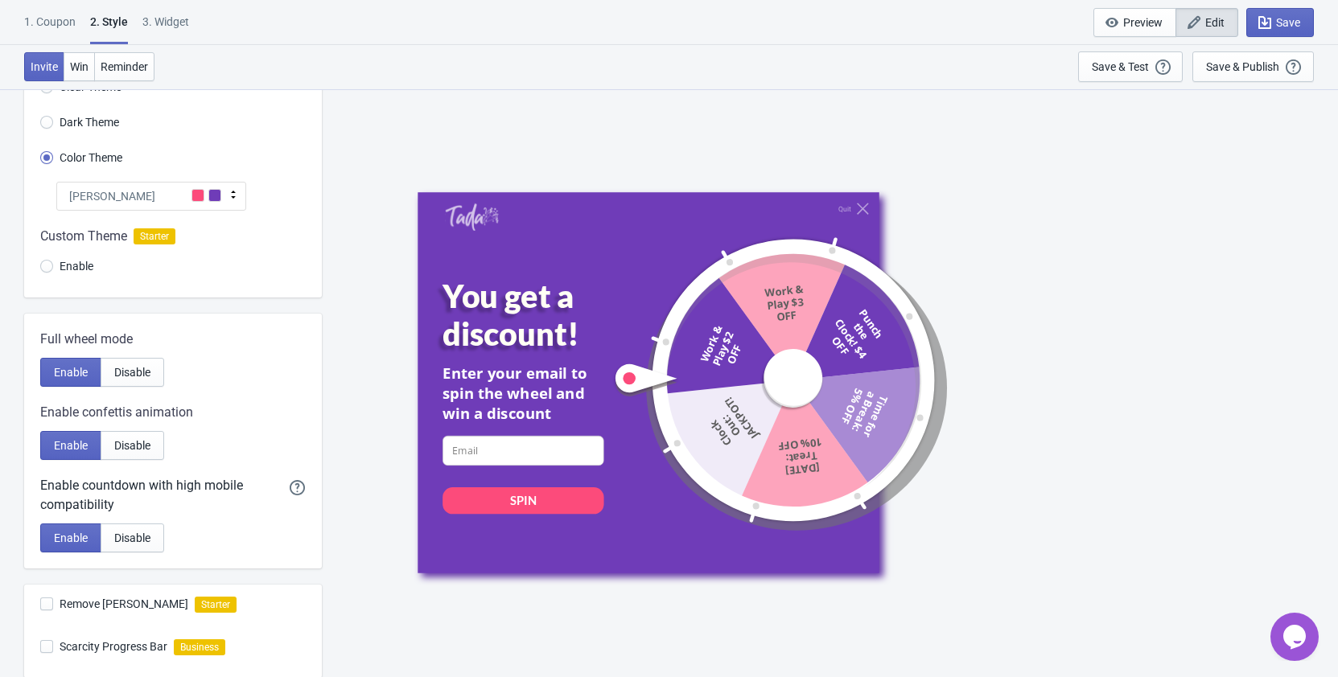
scroll to position [308, 0]
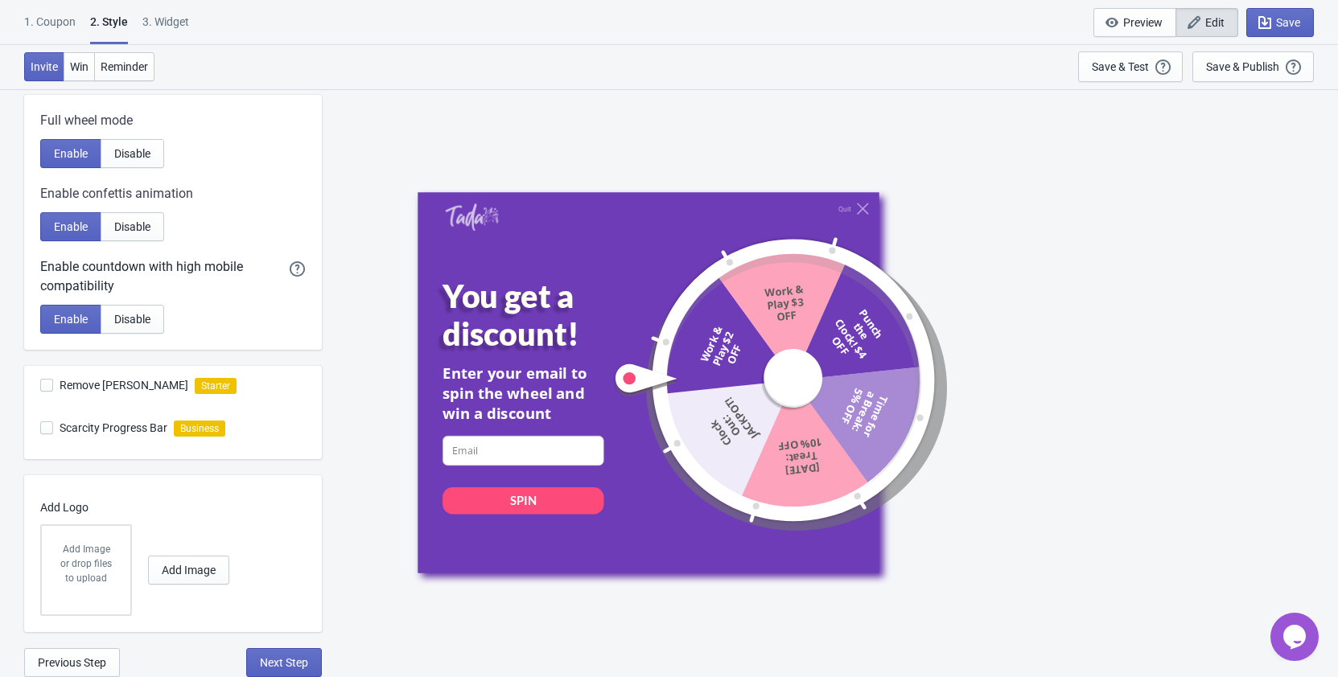
click at [184, 16] on div "3. Widget" at bounding box center [165, 28] width 47 height 28
select select "once"
select select "1"
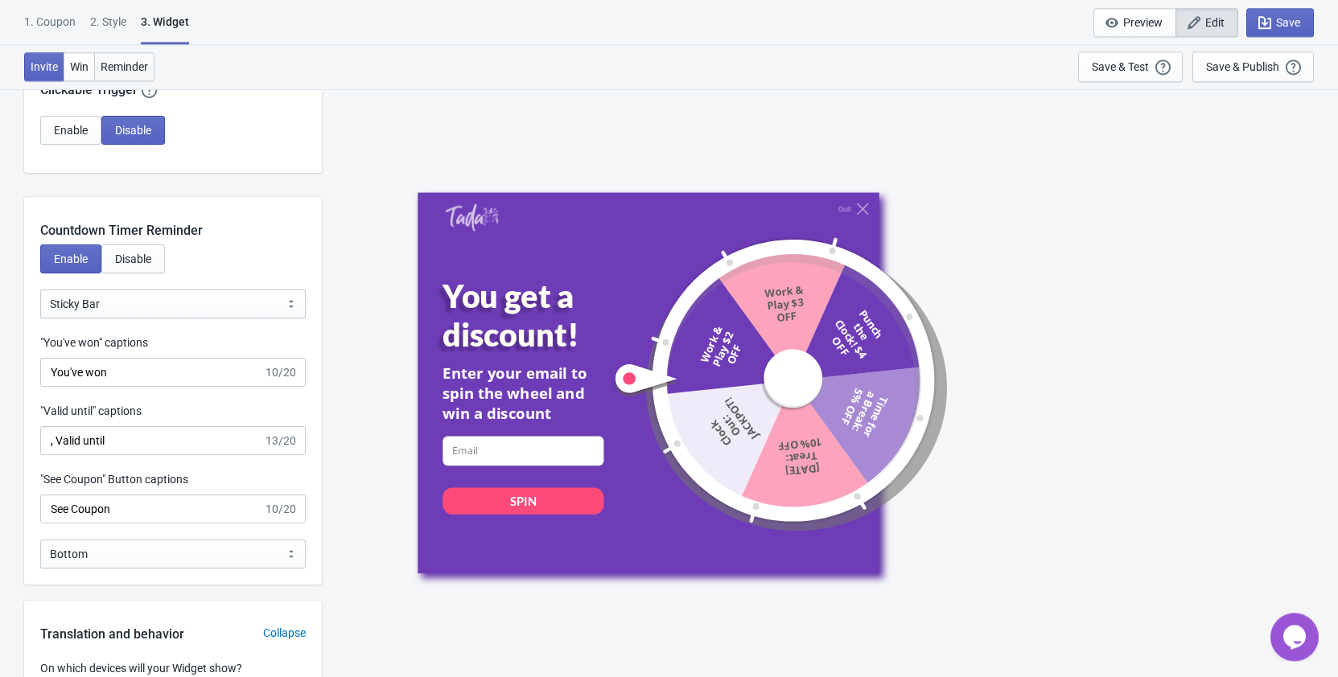
scroll to position [1505, 0]
click at [1138, 195] on div "Quit You get a discount! Enter your email to spin the wheel and win a discount …" at bounding box center [829, 382] width 824 height 381
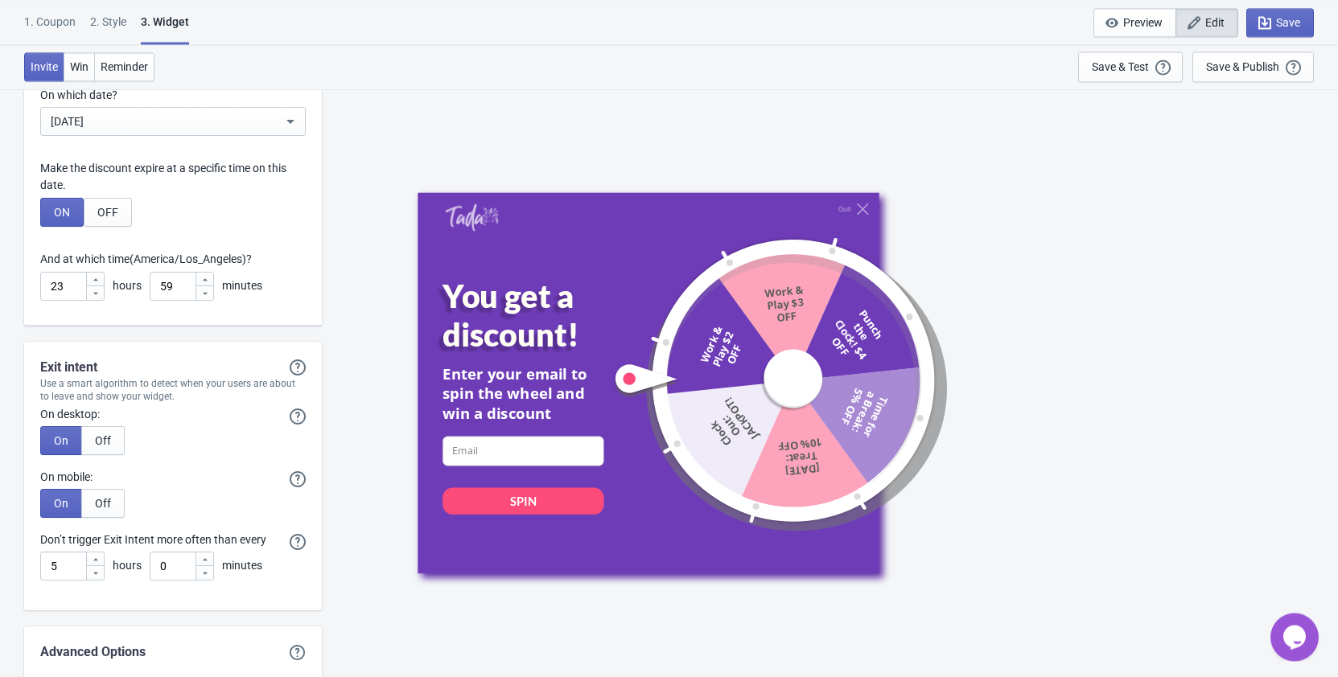
scroll to position [4294, 0]
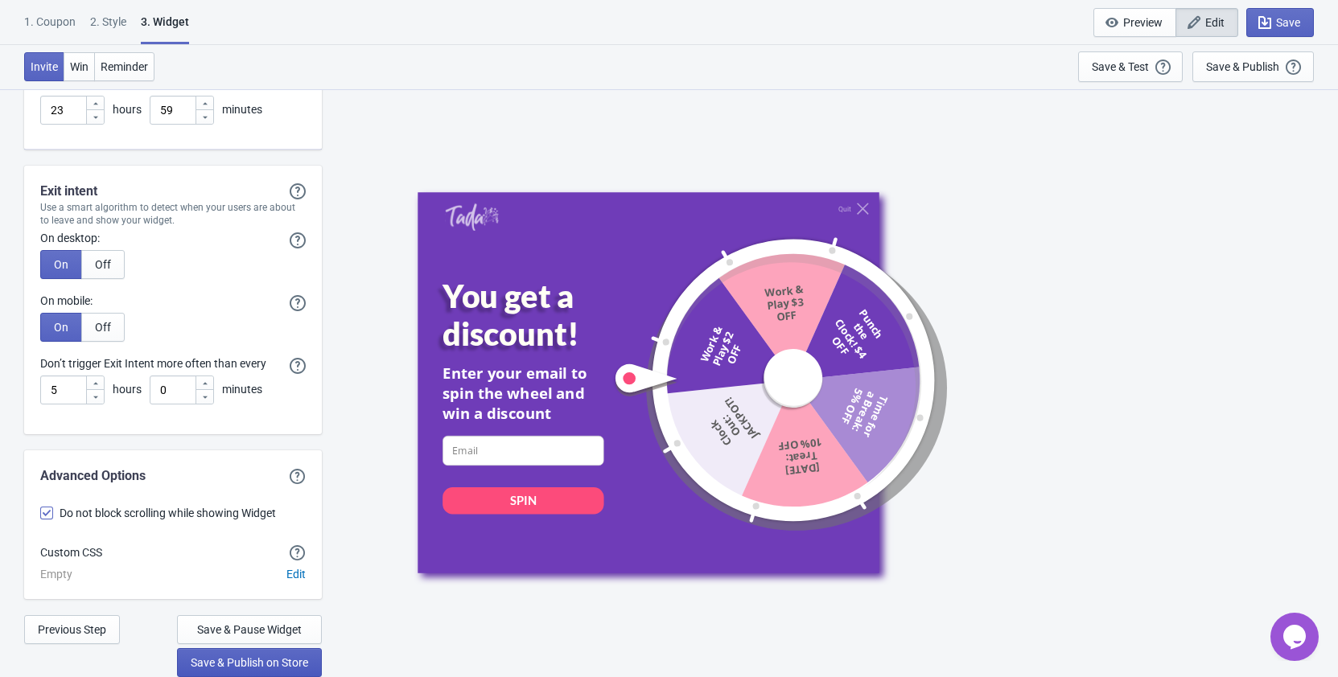
click at [276, 664] on span "Save & Publish on Store" at bounding box center [249, 662] width 117 height 13
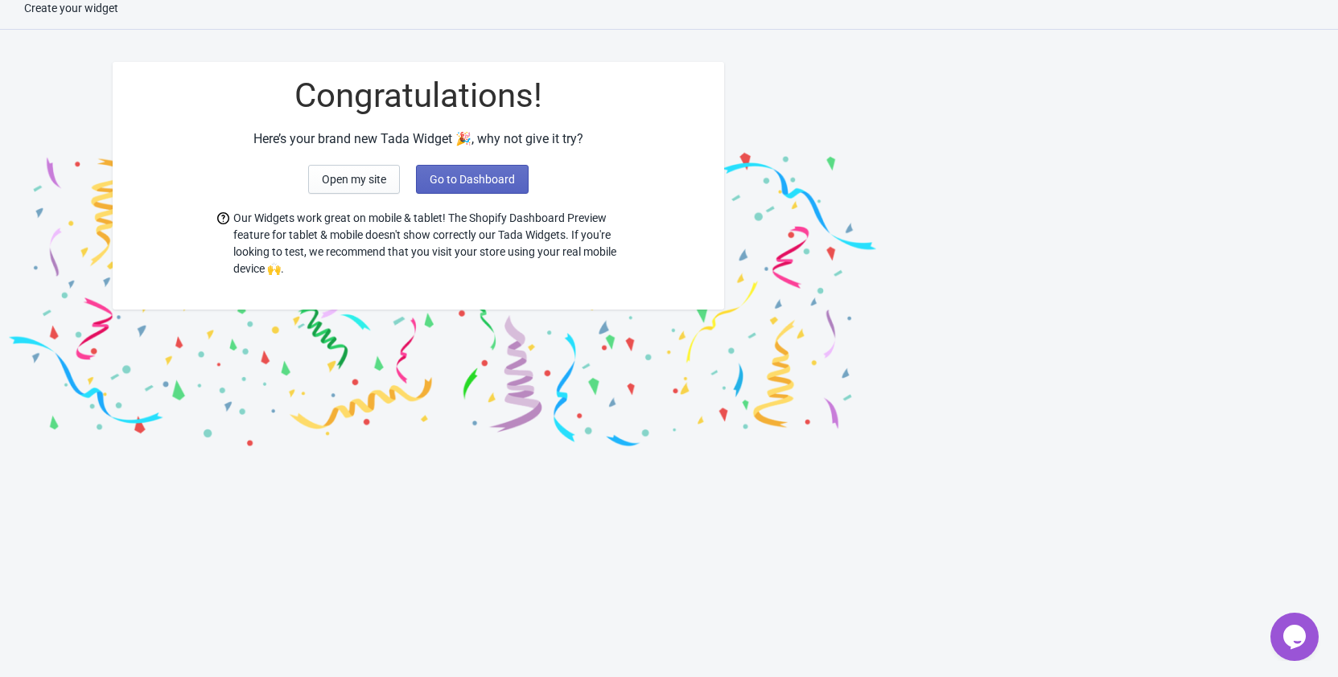
scroll to position [16, 0]
click at [362, 183] on span "Open my site" at bounding box center [354, 179] width 64 height 13
click at [1021, 140] on div "Congratulations! Here’s your brand new Tada Widget 🎉, why not give it try? Open…" at bounding box center [669, 249] width 1338 height 406
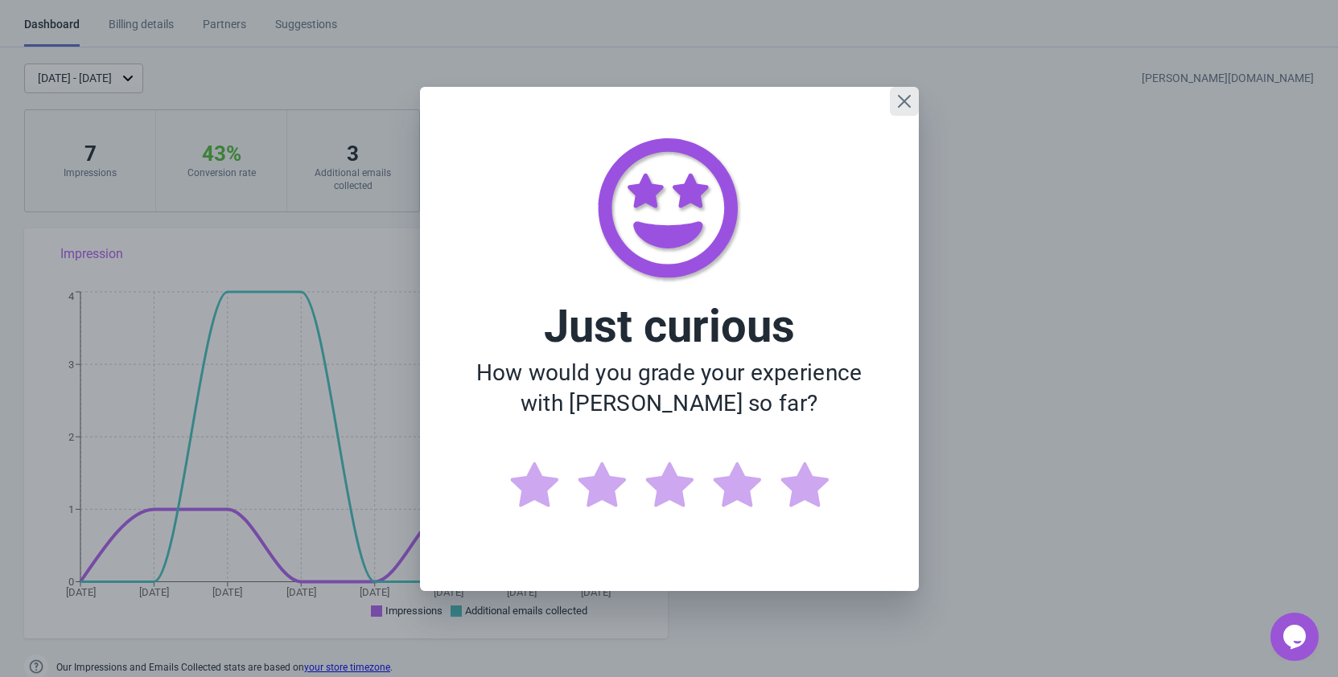
click at [905, 102] on icon "Close" at bounding box center [903, 100] width 13 height 13
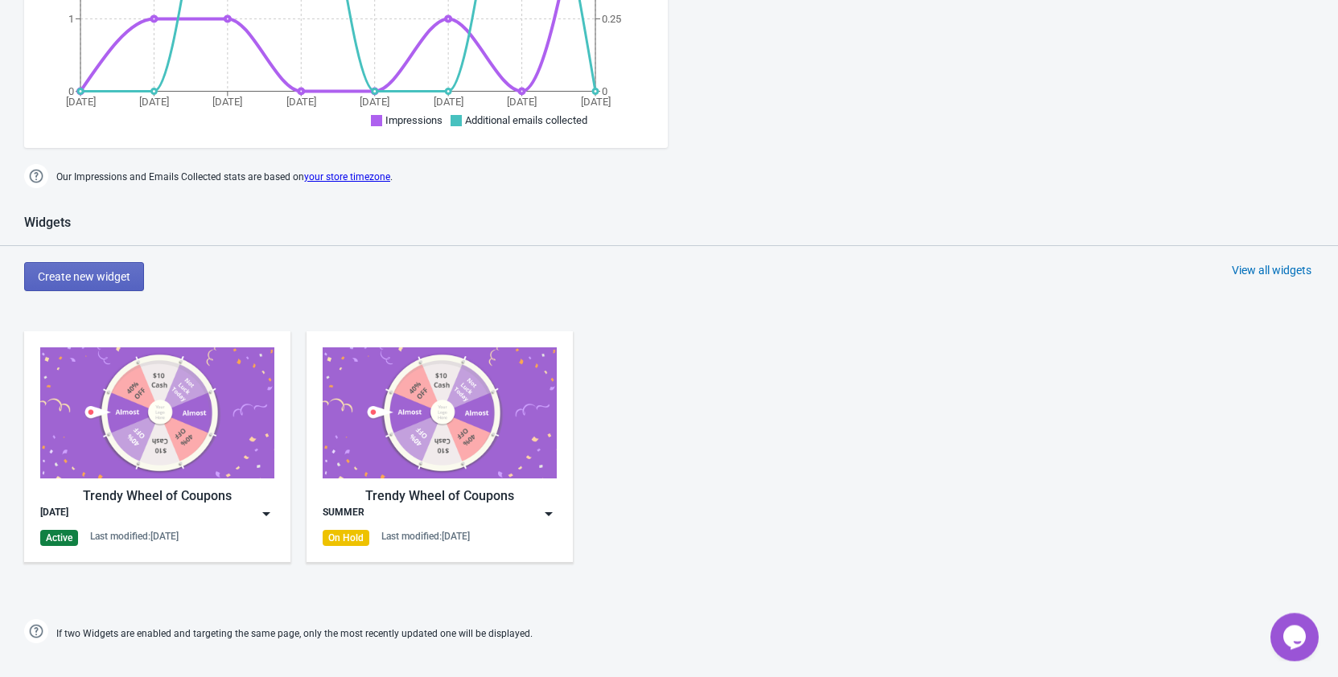
scroll to position [656, 0]
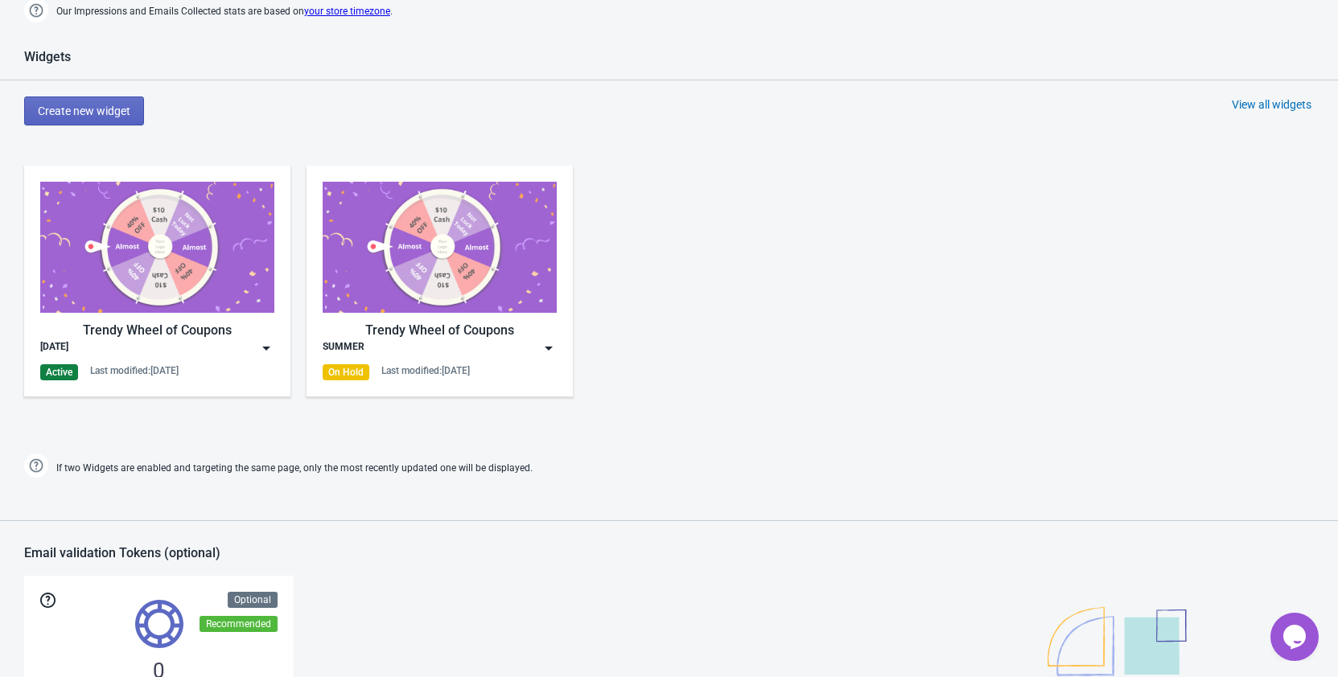
click at [548, 348] on img at bounding box center [548, 348] width 16 height 16
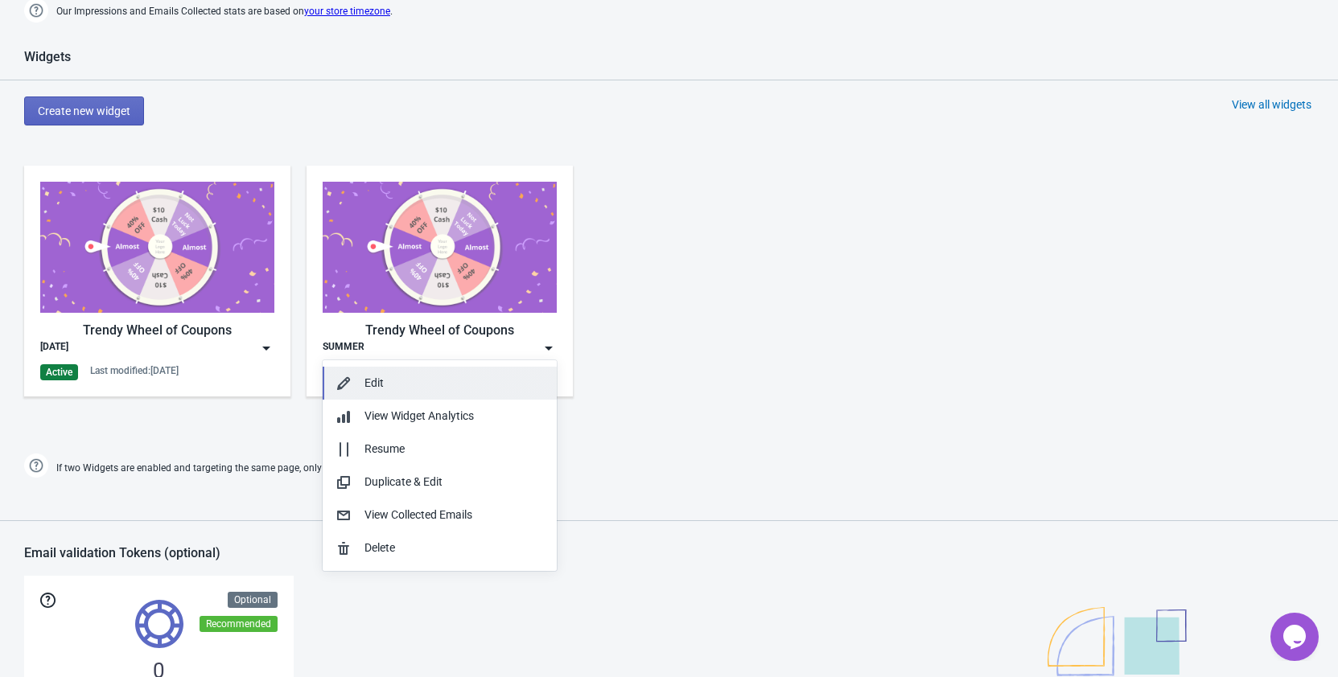
click at [379, 382] on div "Edit" at bounding box center [453, 383] width 179 height 17
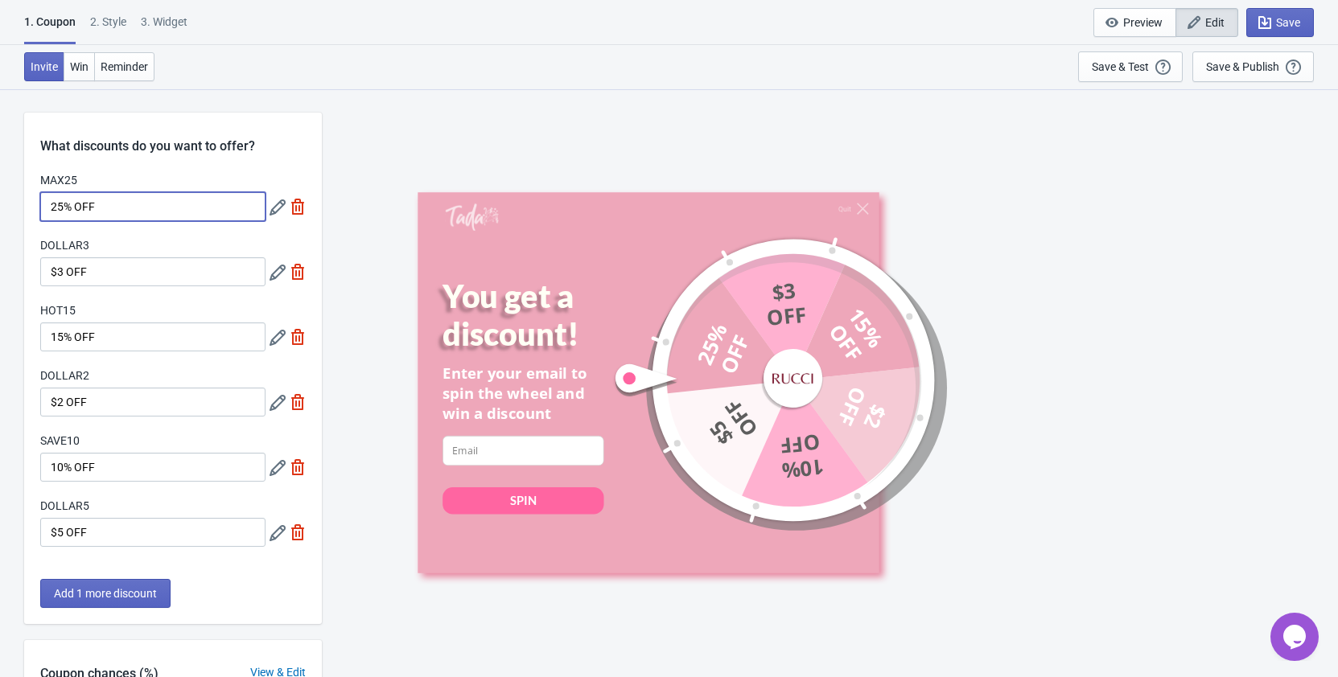
click at [132, 203] on input "25% OFF" at bounding box center [152, 206] width 225 height 29
click at [273, 203] on icon at bounding box center [277, 207] width 16 height 16
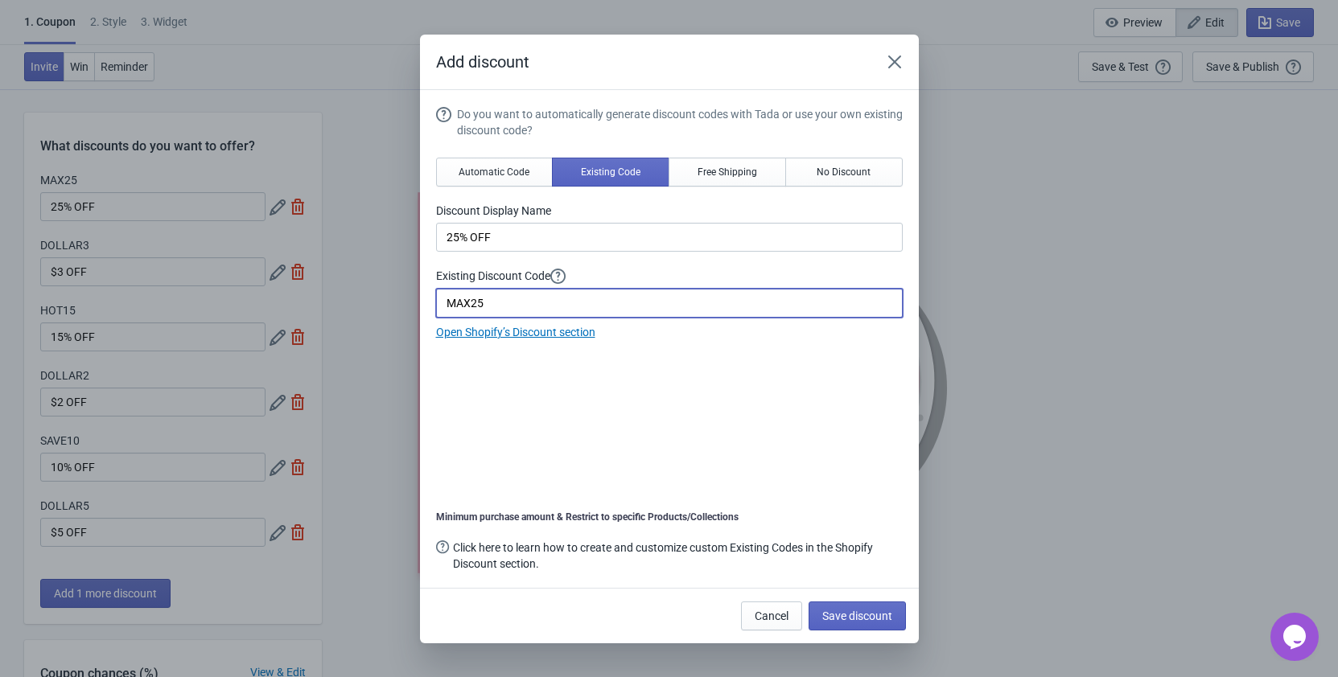
drag, startPoint x: 522, startPoint y: 304, endPoint x: 392, endPoint y: 300, distance: 129.6
click at [436, 300] on input "MAX25" at bounding box center [669, 303] width 466 height 29
click at [524, 304] on input "MAX25" at bounding box center [669, 303] width 466 height 29
drag, startPoint x: 537, startPoint y: 310, endPoint x: 419, endPoint y: 311, distance: 118.2
click at [436, 311] on input "MAX25" at bounding box center [669, 303] width 466 height 29
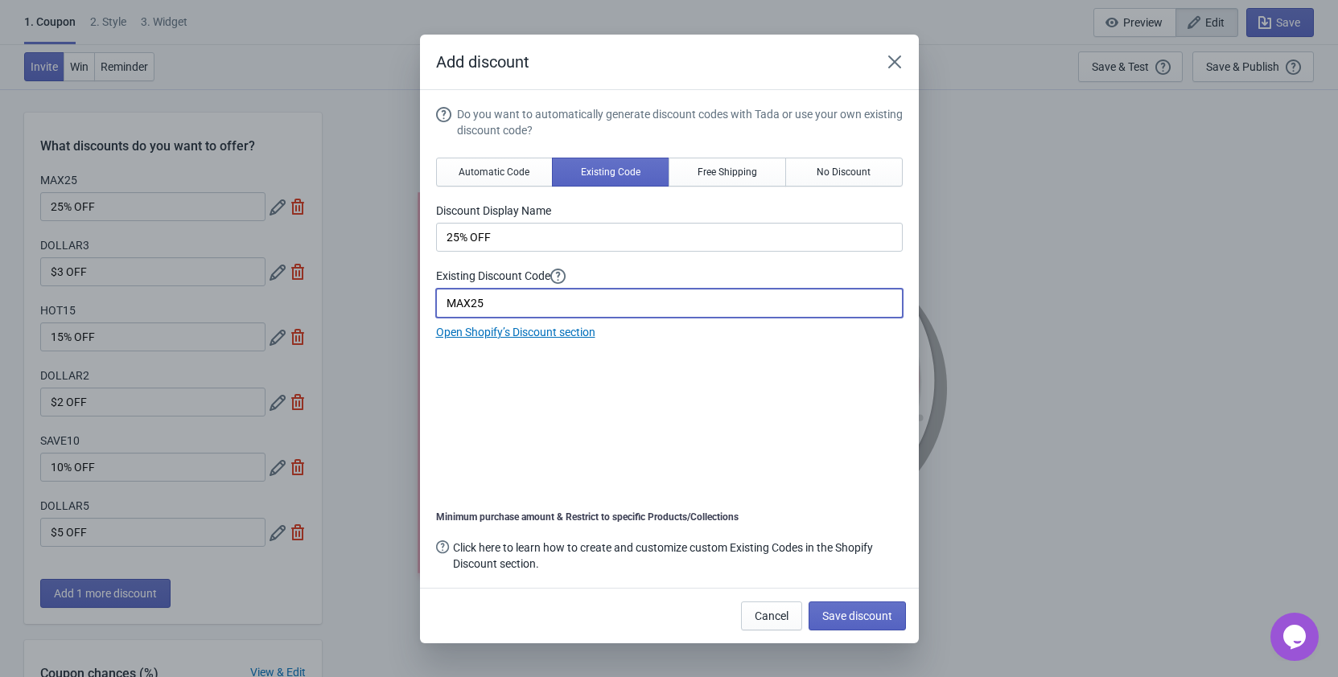
paste input "LABOR2"
type input "LABOR2"
click at [516, 235] on input "25% OFF" at bounding box center [669, 237] width 466 height 29
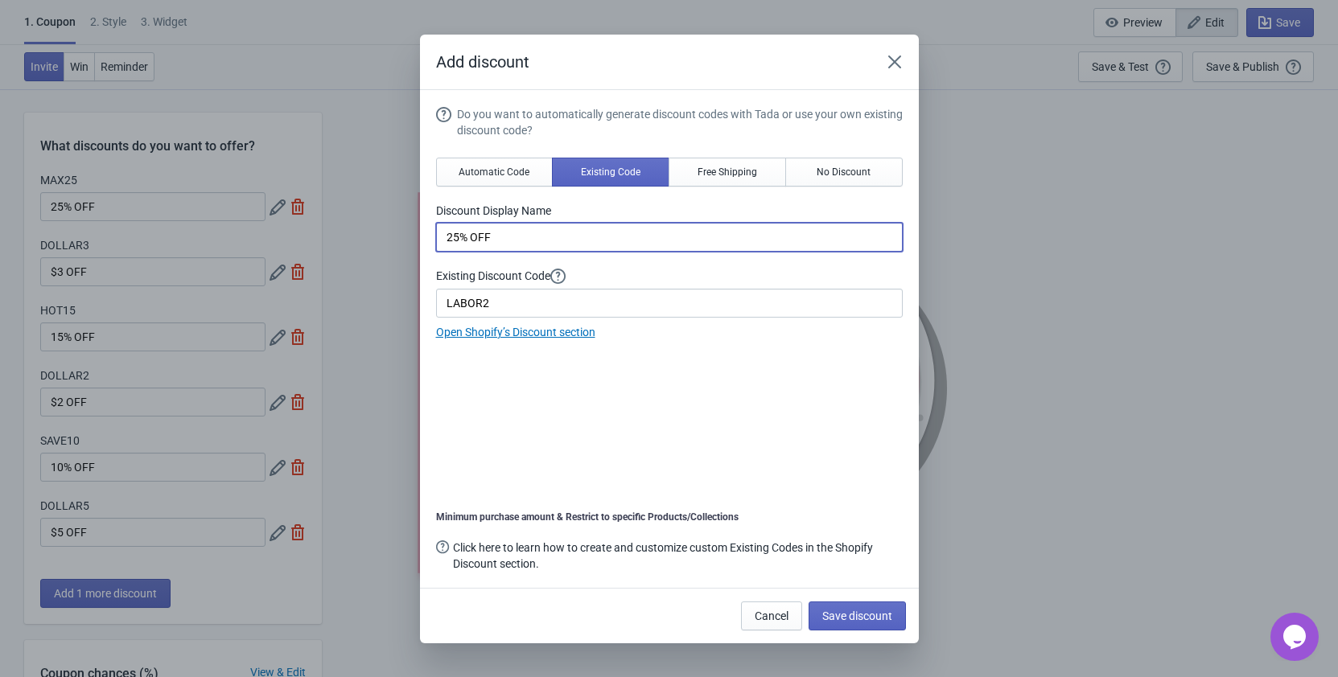
drag, startPoint x: 526, startPoint y: 236, endPoint x: 375, endPoint y: 239, distance: 151.2
click at [436, 239] on input "25% OFF" at bounding box center [669, 237] width 466 height 29
paste input "Work & Play $2"
type input "Work & Play $2 OFF"
click at [857, 613] on span "Save discount" at bounding box center [857, 616] width 70 height 13
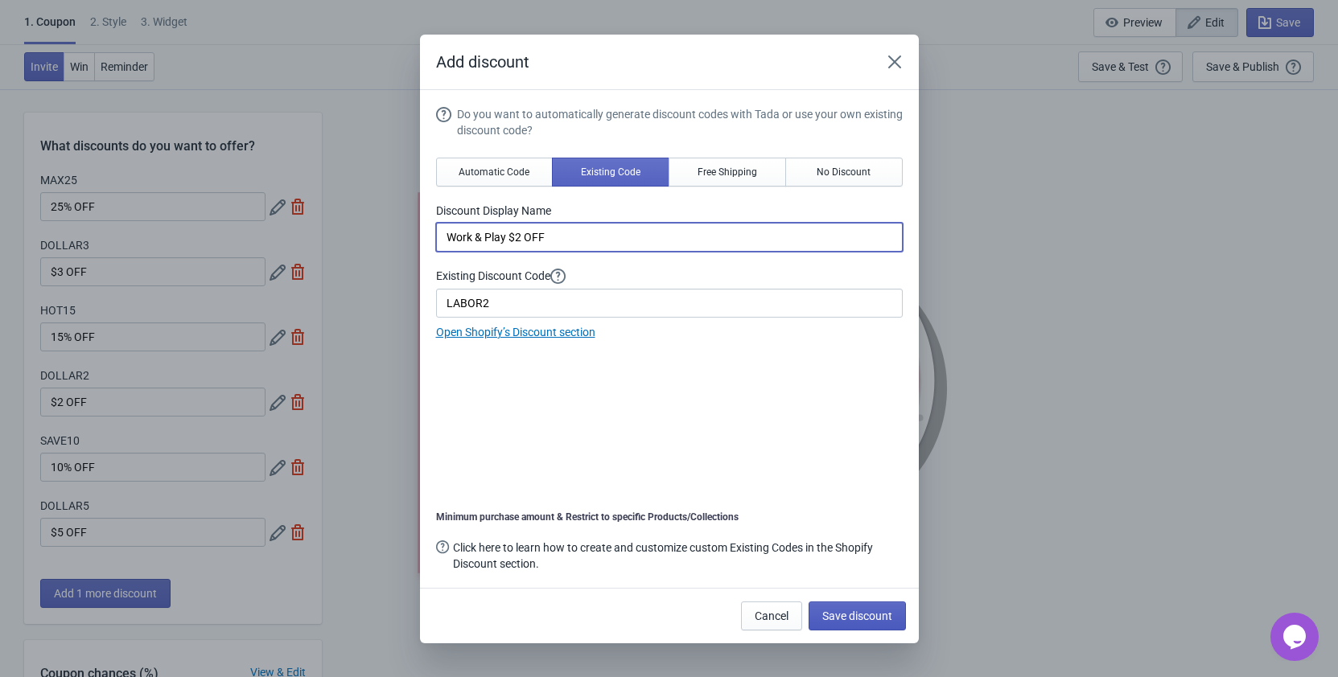
type input "Work & Play $2 OFF"
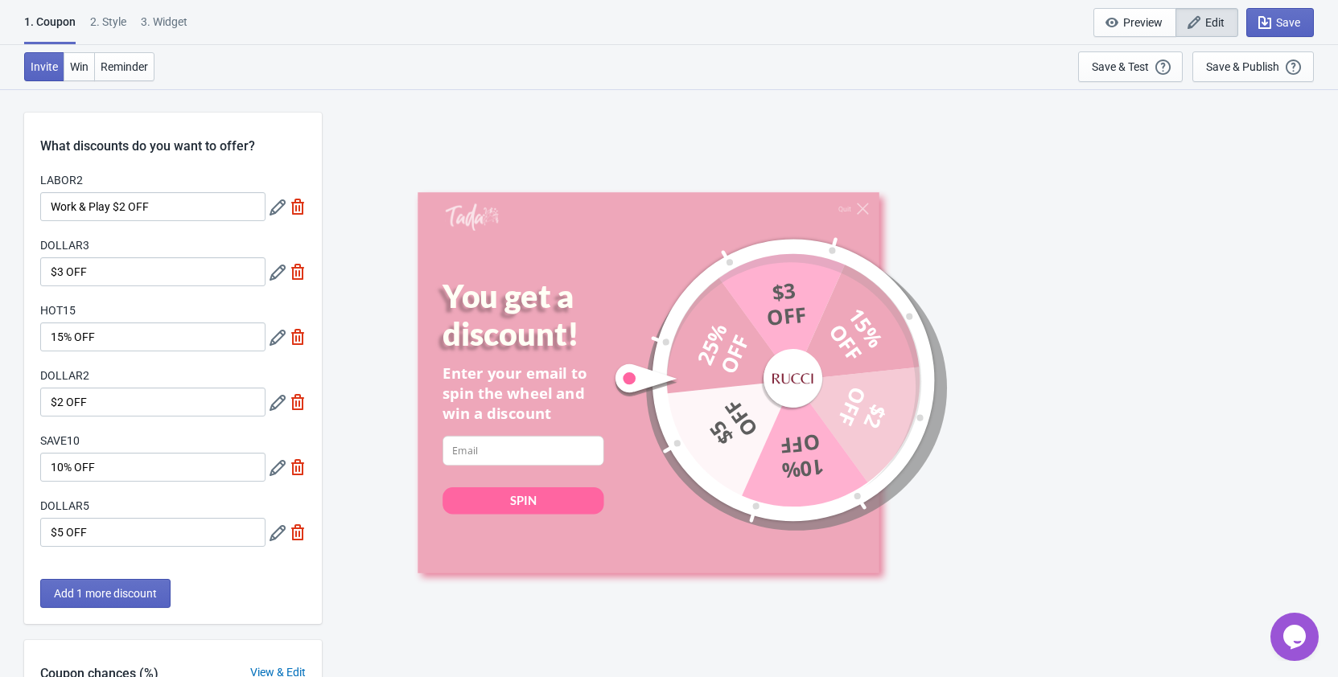
click at [273, 269] on icon at bounding box center [277, 273] width 16 height 16
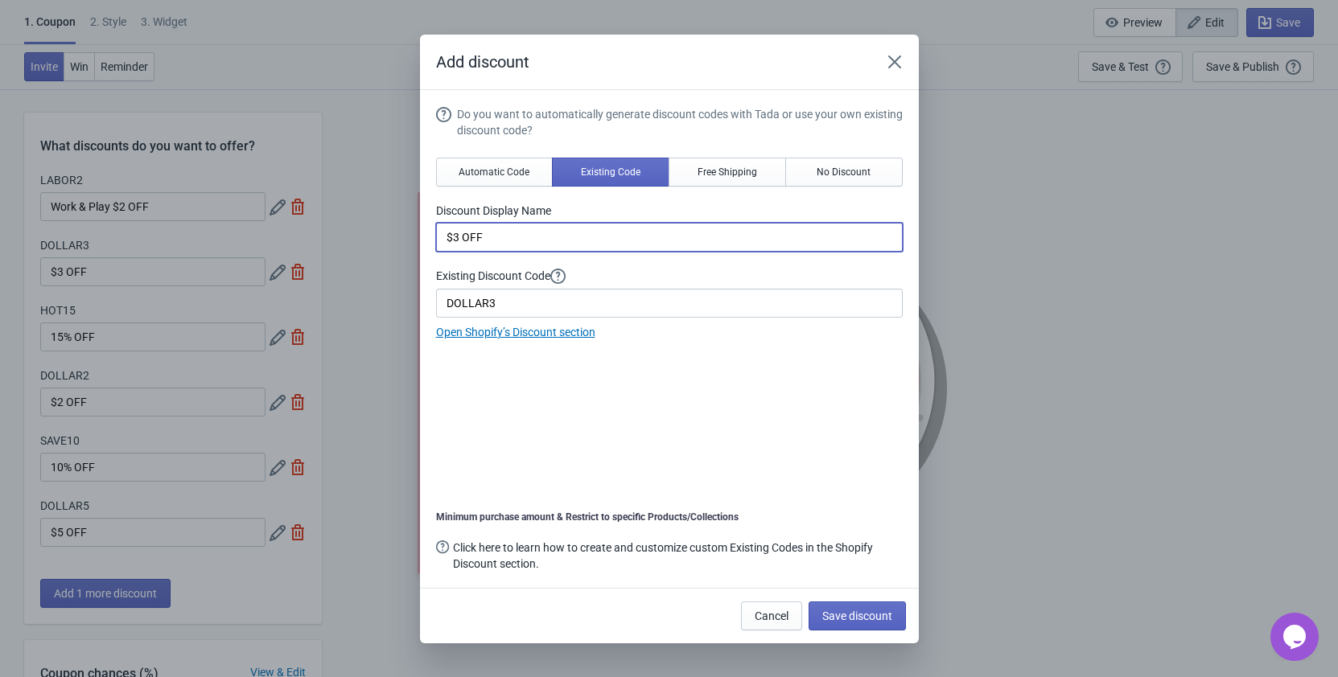
drag, startPoint x: 513, startPoint y: 240, endPoint x: 396, endPoint y: 235, distance: 117.6
click at [436, 235] on input "$3 OFF" at bounding box center [669, 237] width 466 height 29
paste input "Work & Play"
type input "Work & Play $3 OFF"
click at [505, 303] on input "DOLLAR3" at bounding box center [669, 303] width 466 height 29
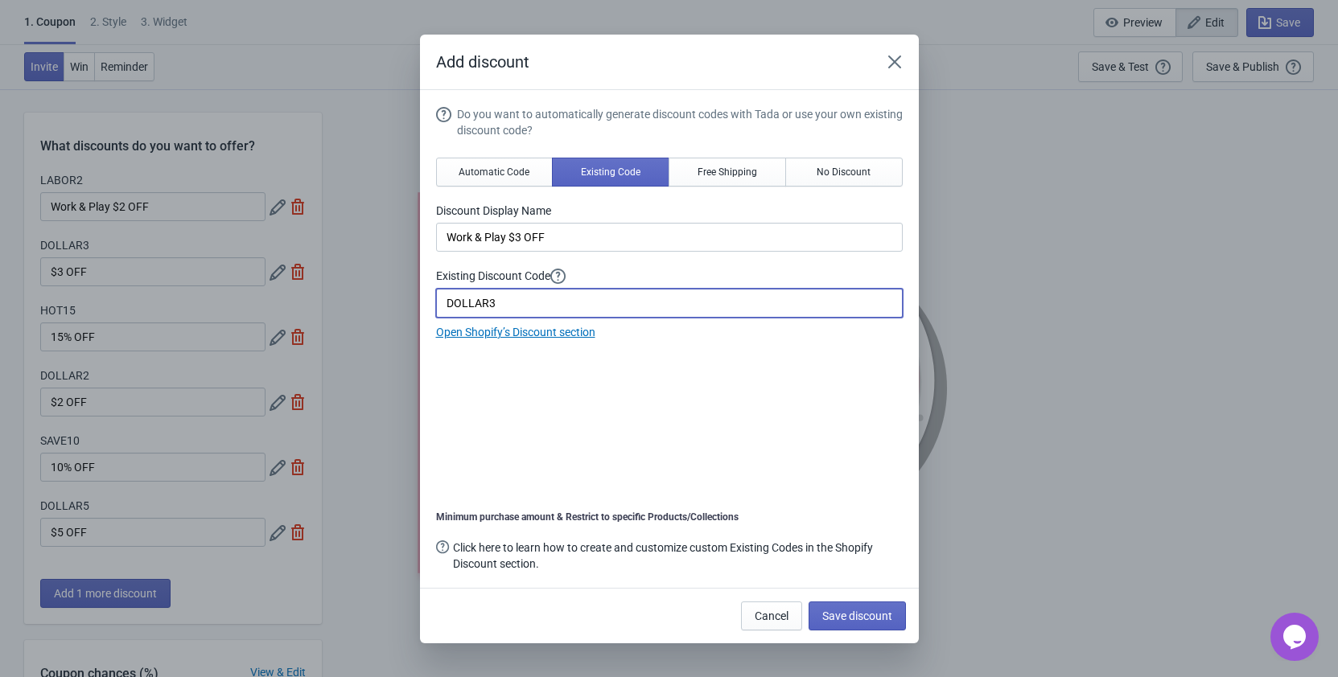
drag, startPoint x: 518, startPoint y: 304, endPoint x: 372, endPoint y: 300, distance: 145.6
click at [436, 300] on input "DOLLAR3" at bounding box center [669, 303] width 466 height 29
paste input "LABO"
type input "LABOR3"
click at [866, 615] on span "Save discount" at bounding box center [857, 616] width 70 height 13
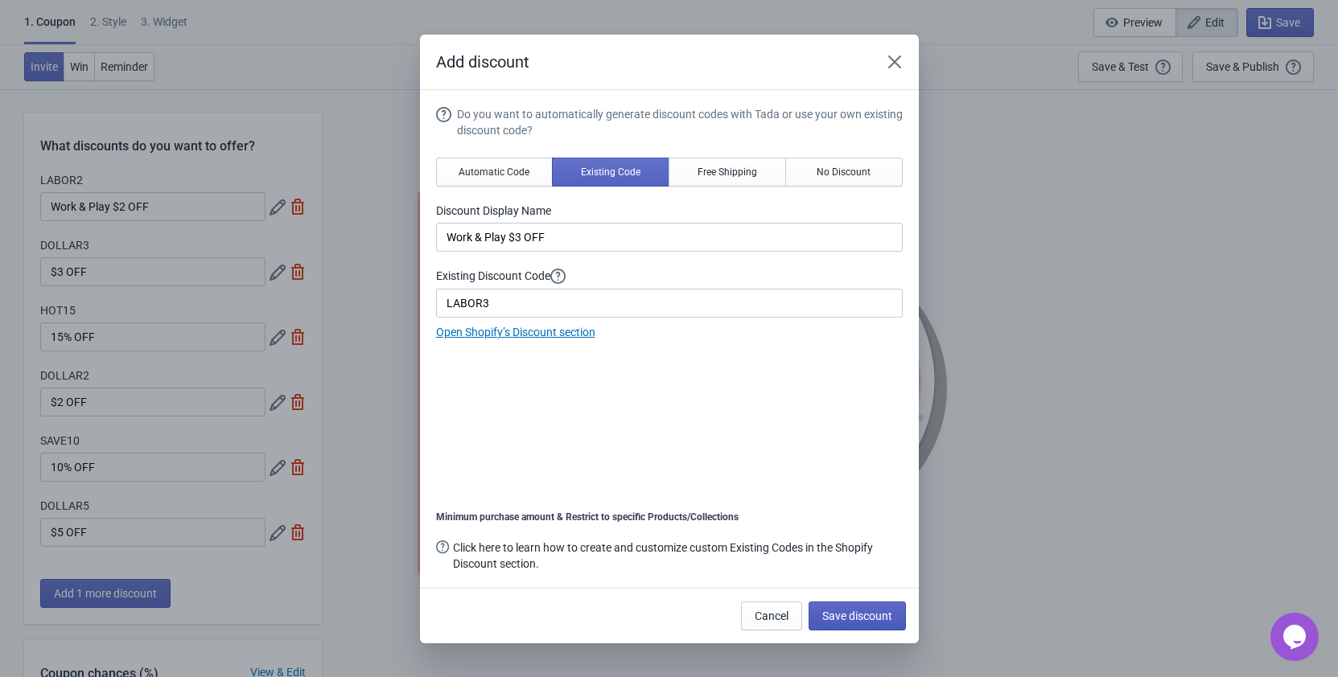
type input "Work & Play $3 OFF"
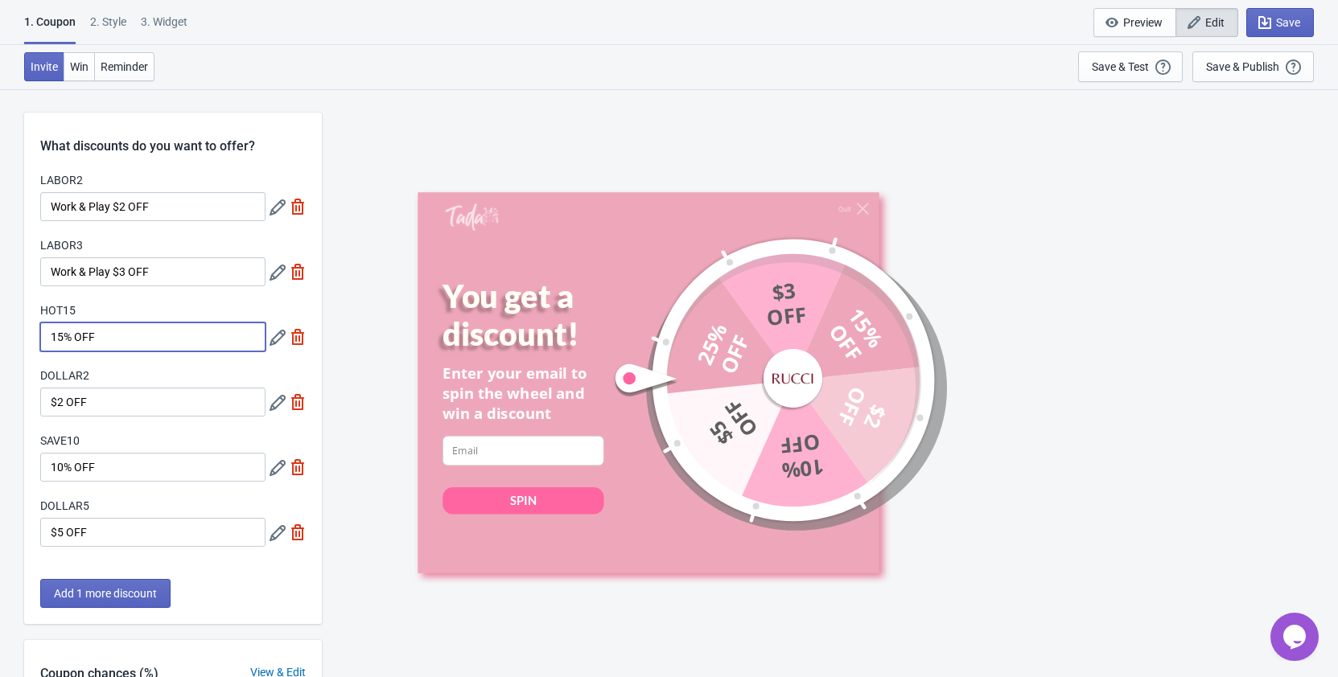
drag, startPoint x: 190, startPoint y: 347, endPoint x: 39, endPoint y: 325, distance: 152.0
click at [40, 325] on input "15% OFF" at bounding box center [152, 337] width 225 height 29
paste input "Punch the Clock! $4"
type input "Punch the Clock! $4 OFF"
click at [278, 338] on icon at bounding box center [277, 338] width 16 height 16
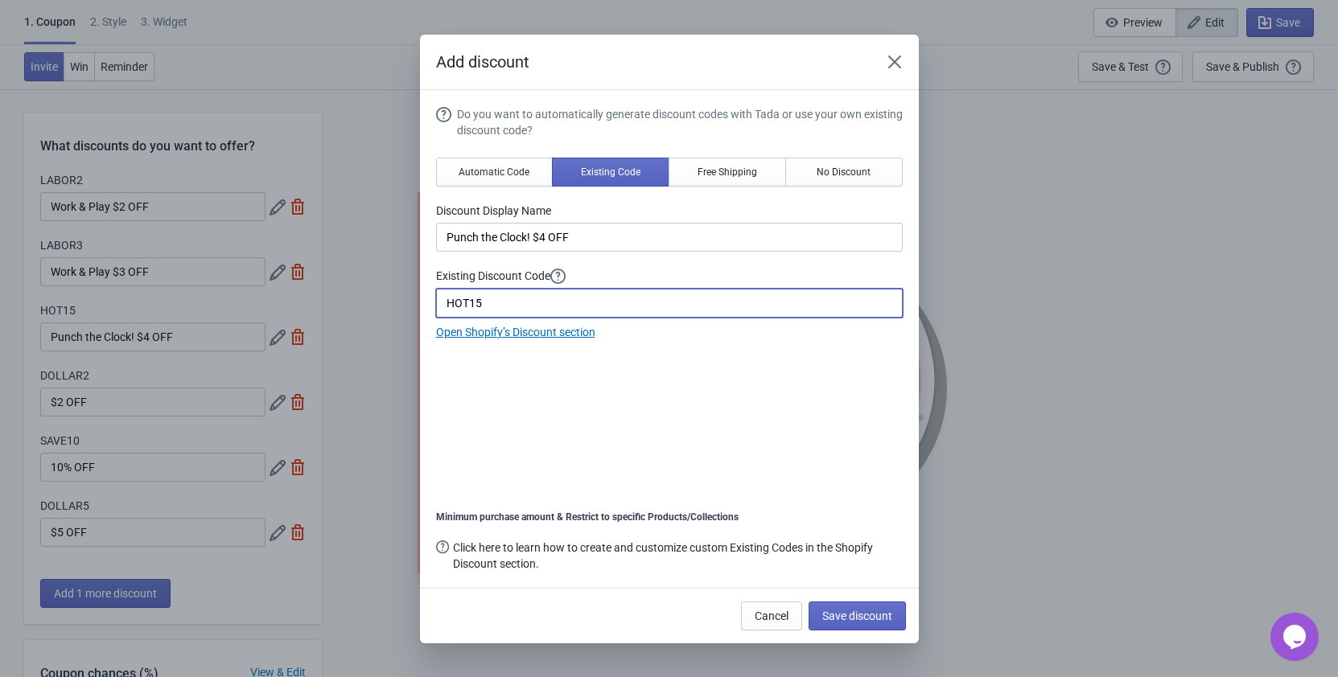
drag, startPoint x: 512, startPoint y: 299, endPoint x: 339, endPoint y: 302, distance: 172.9
click at [436, 302] on input "HOT15" at bounding box center [669, 303] width 466 height 29
paste input "LABOR4"
type input "LABOR4"
click at [864, 616] on span "Save discount" at bounding box center [857, 616] width 70 height 13
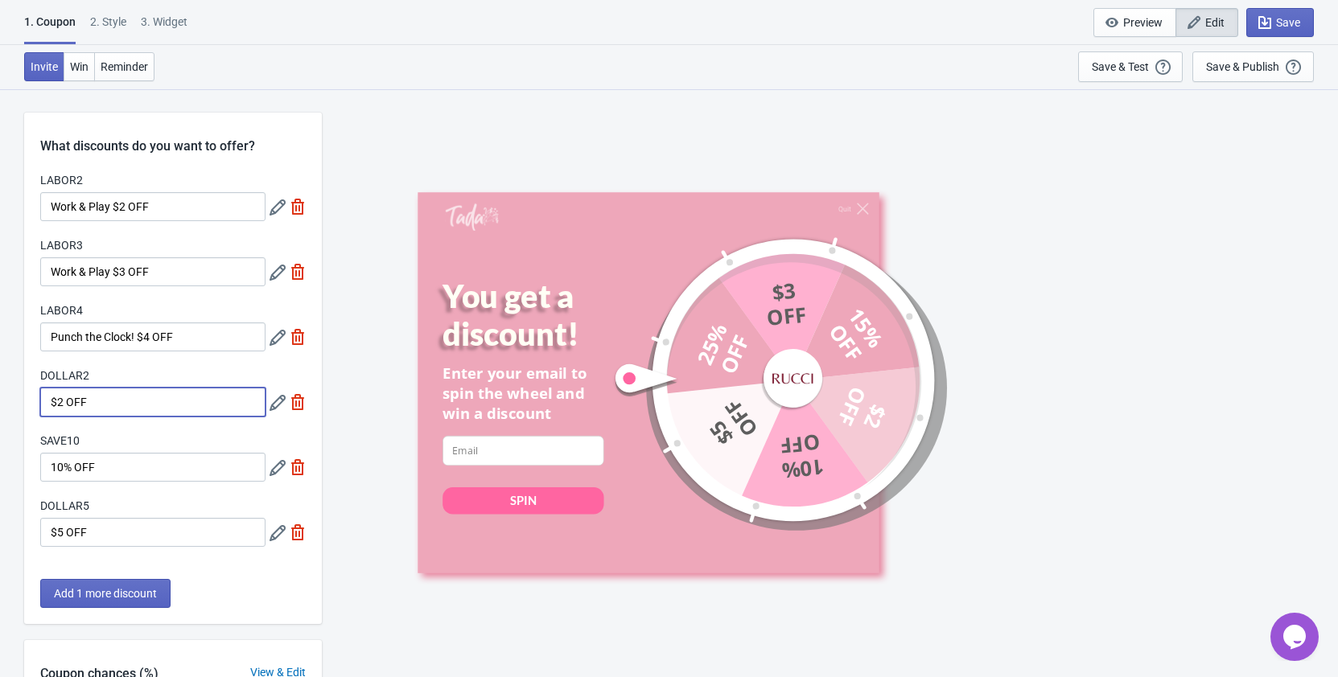
drag, startPoint x: 187, startPoint y: 399, endPoint x: -1, endPoint y: 397, distance: 188.2
click at [40, 397] on input "$2 OFF" at bounding box center [152, 402] width 225 height 29
paste input "Time for a Break: 5%"
type input "Time for a Break: 5% OFF"
click at [282, 398] on icon at bounding box center [277, 403] width 16 height 16
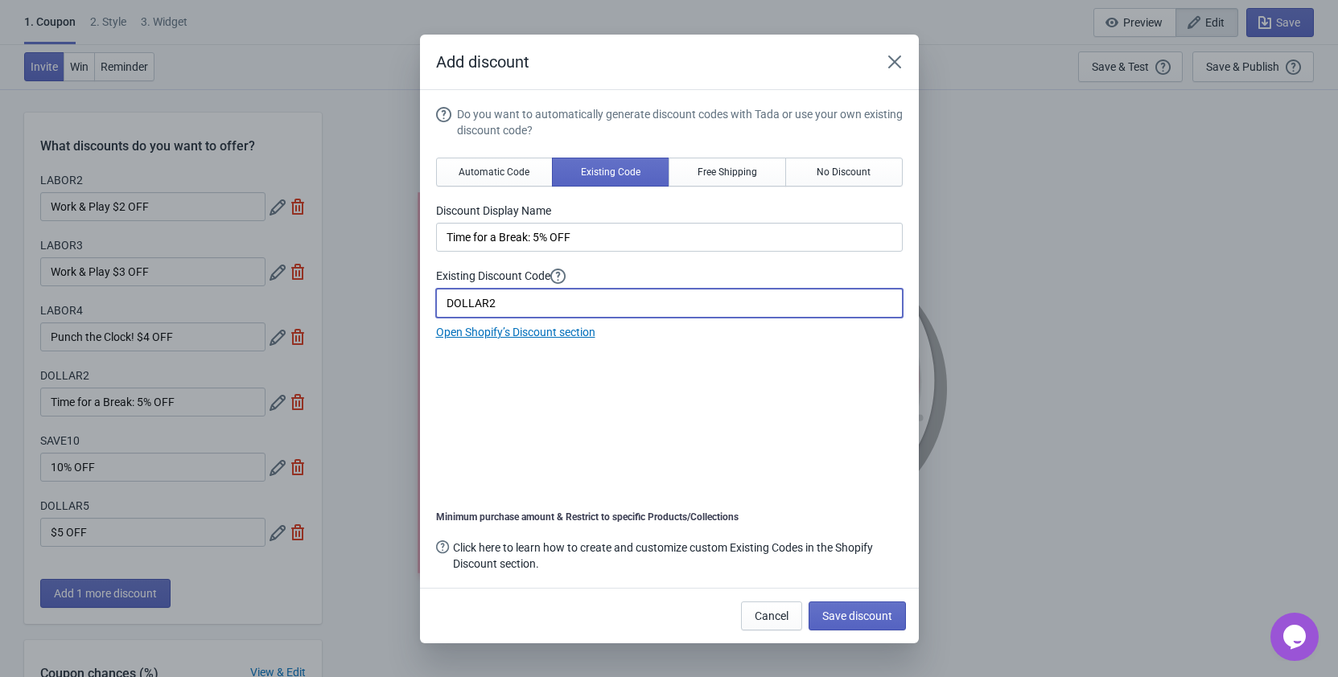
drag, startPoint x: 513, startPoint y: 301, endPoint x: 417, endPoint y: 299, distance: 95.7
click at [436, 299] on input "DOLLAR2" at bounding box center [669, 303] width 466 height 29
drag, startPoint x: 483, startPoint y: 303, endPoint x: 404, endPoint y: 304, distance: 79.6
click at [436, 304] on input "Labor5" at bounding box center [669, 303] width 466 height 29
type input "LABOR5"
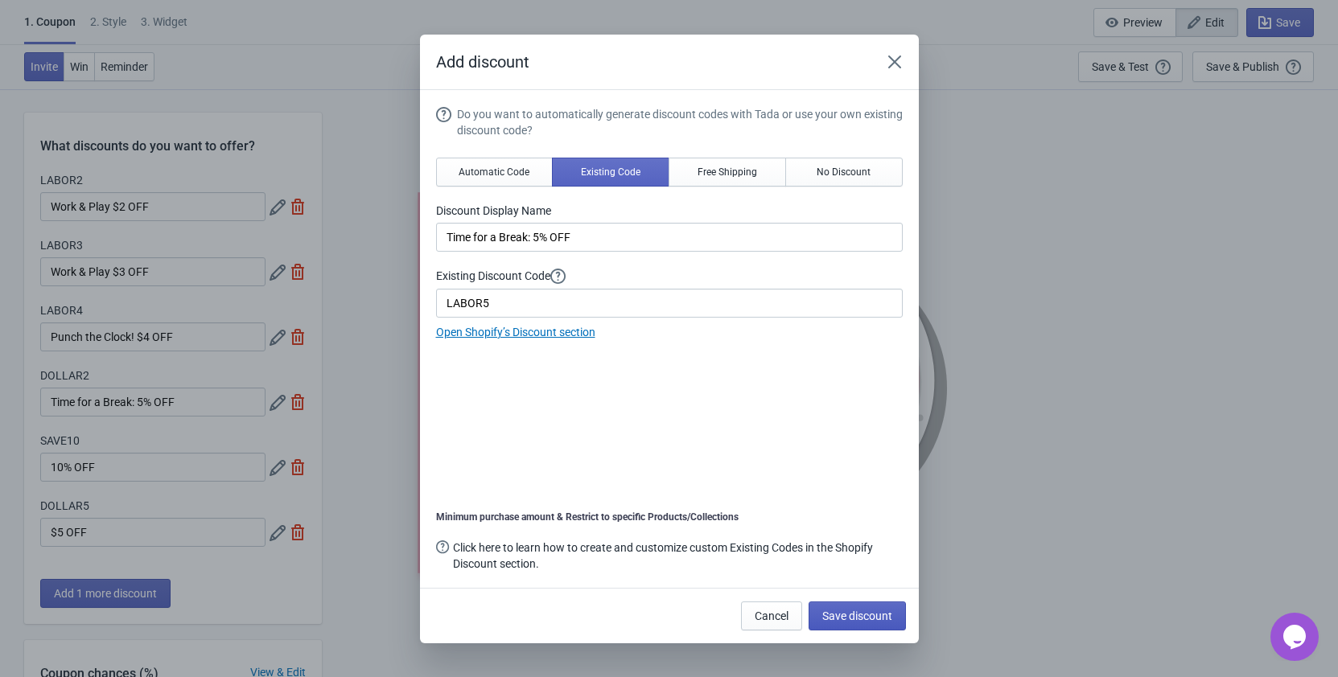
click at [867, 614] on span "Save discount" at bounding box center [857, 616] width 70 height 13
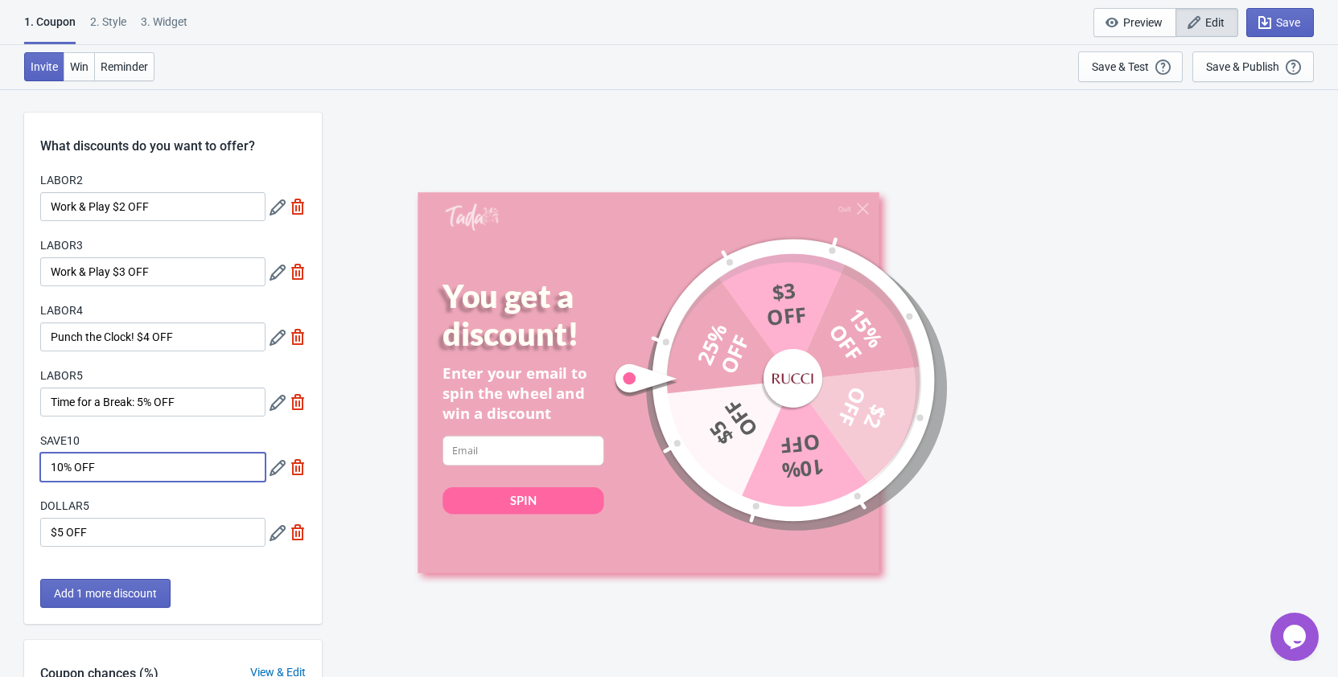
click at [140, 471] on input "10% OFF" at bounding box center [152, 467] width 225 height 29
drag, startPoint x: 145, startPoint y: 456, endPoint x: -13, endPoint y: 462, distance: 157.8
click at [40, 462] on input "10% OFF" at bounding box center [152, 467] width 225 height 29
paste input "Labor Day Treat:"
type input "[DATE] Treat: 10% OFF"
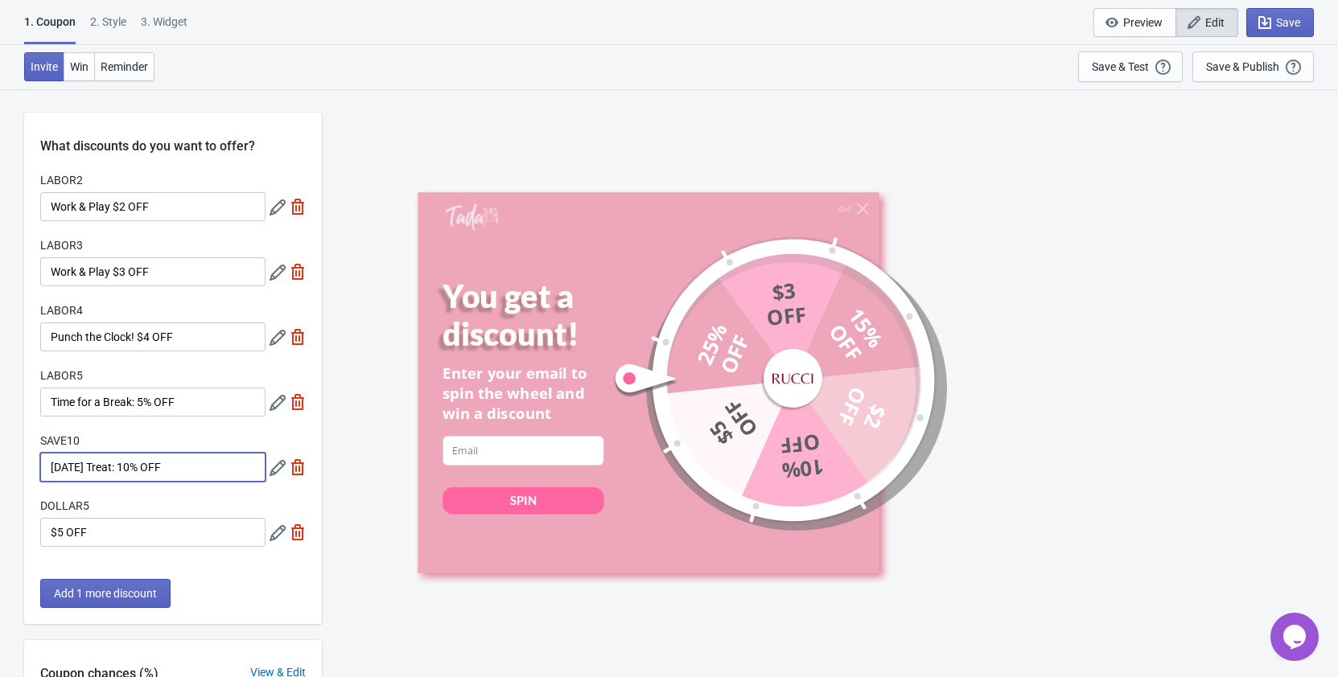
click at [274, 466] on icon at bounding box center [277, 468] width 16 height 16
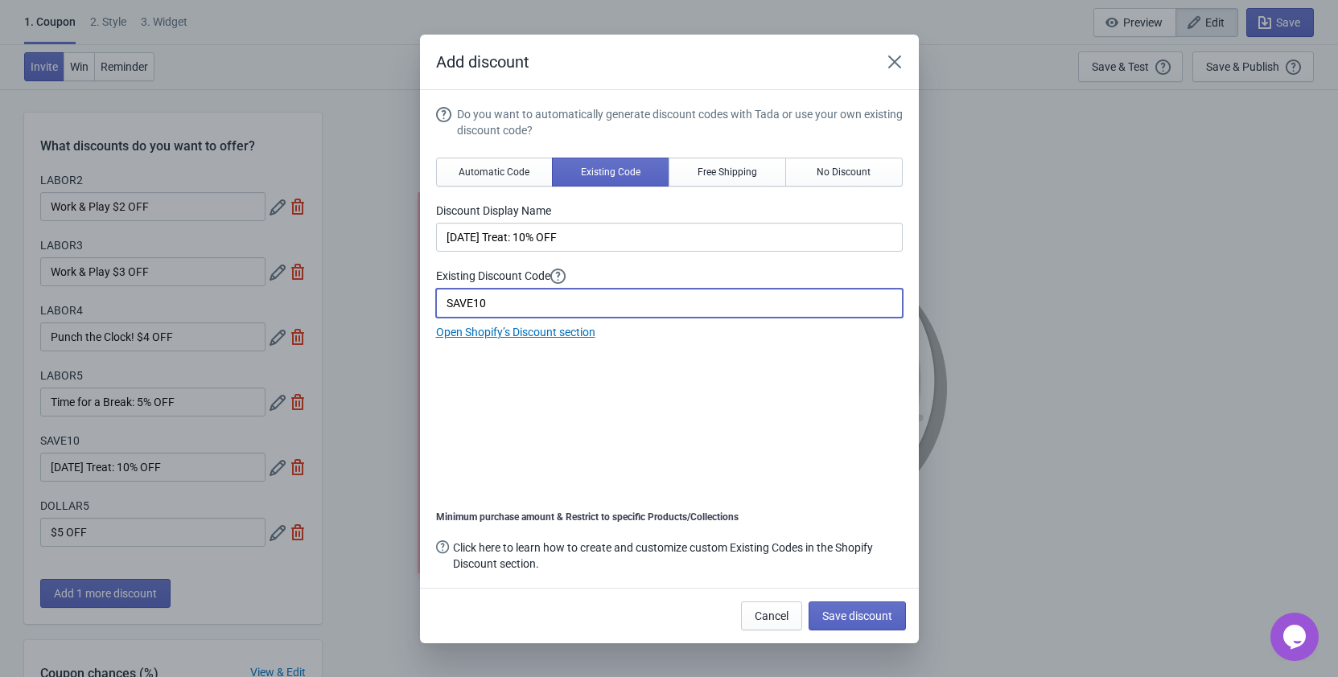
click at [497, 301] on input "SAVE10" at bounding box center [669, 303] width 466 height 29
drag, startPoint x: 474, startPoint y: 299, endPoint x: 391, endPoint y: 302, distance: 82.9
click at [436, 302] on input "SAVE10" at bounding box center [669, 303] width 466 height 29
type input "LABOR10"
click at [890, 616] on span "Save discount" at bounding box center [857, 616] width 70 height 13
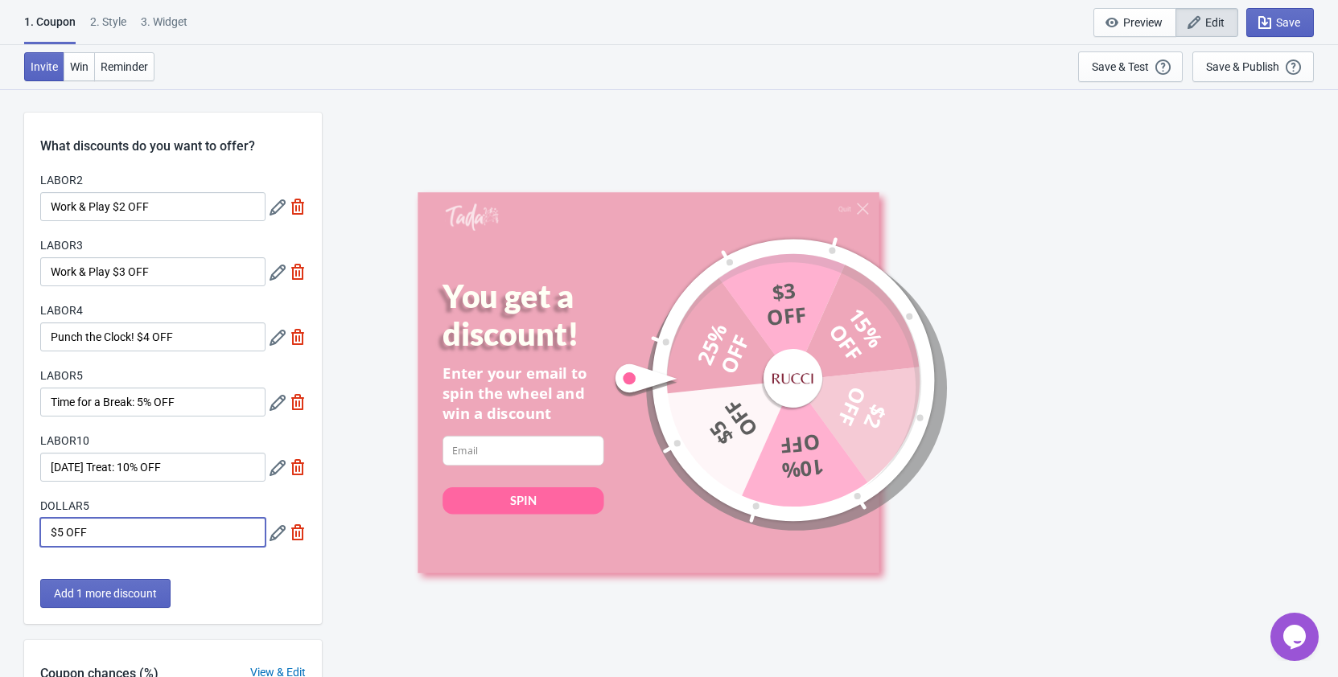
drag, startPoint x: 139, startPoint y: 540, endPoint x: 44, endPoint y: 539, distance: 94.9
click at [44, 539] on input "$5 OFF" at bounding box center [152, 532] width 225 height 29
paste input "Clock Out: JACKPOT!"
type input "Clock Out: JACKPOT!"
click at [271, 530] on icon at bounding box center [277, 533] width 16 height 16
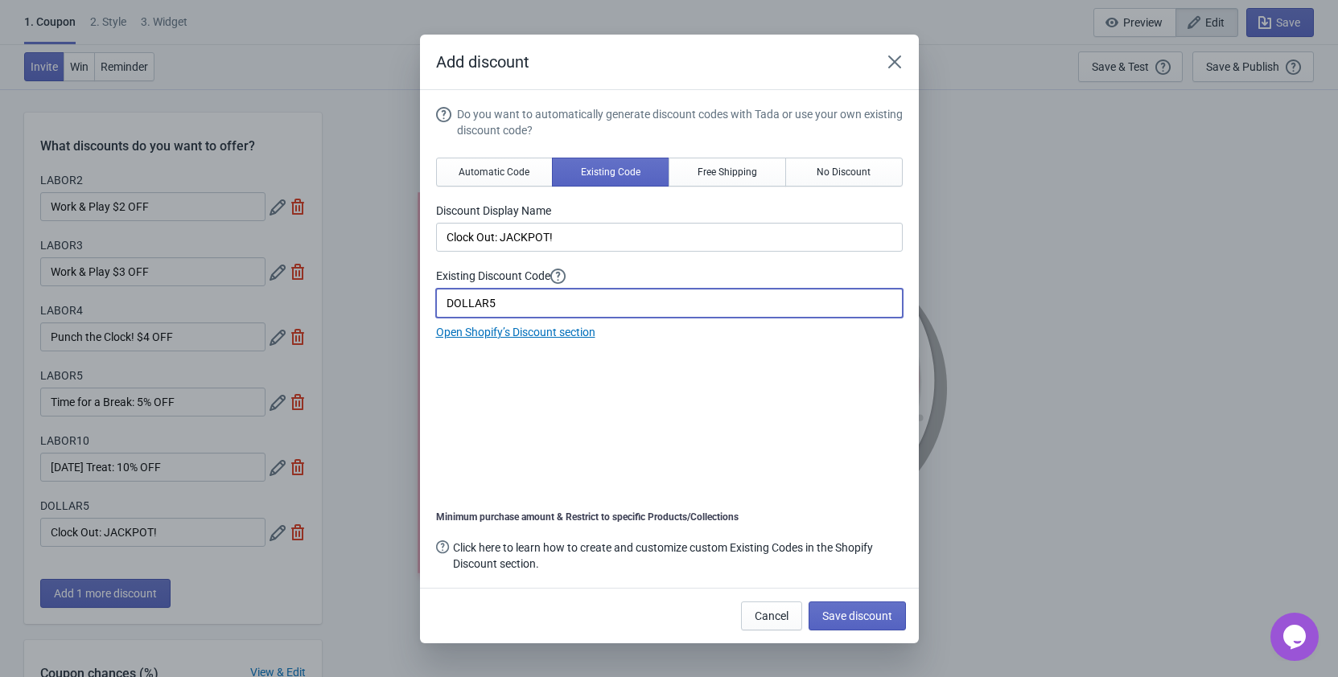
drag, startPoint x: 510, startPoint y: 299, endPoint x: 379, endPoint y: 313, distance: 131.8
click at [436, 313] on input "DOLLAR5" at bounding box center [669, 303] width 466 height 29
type input "LABOR15"
click at [869, 614] on span "Save discount" at bounding box center [857, 616] width 70 height 13
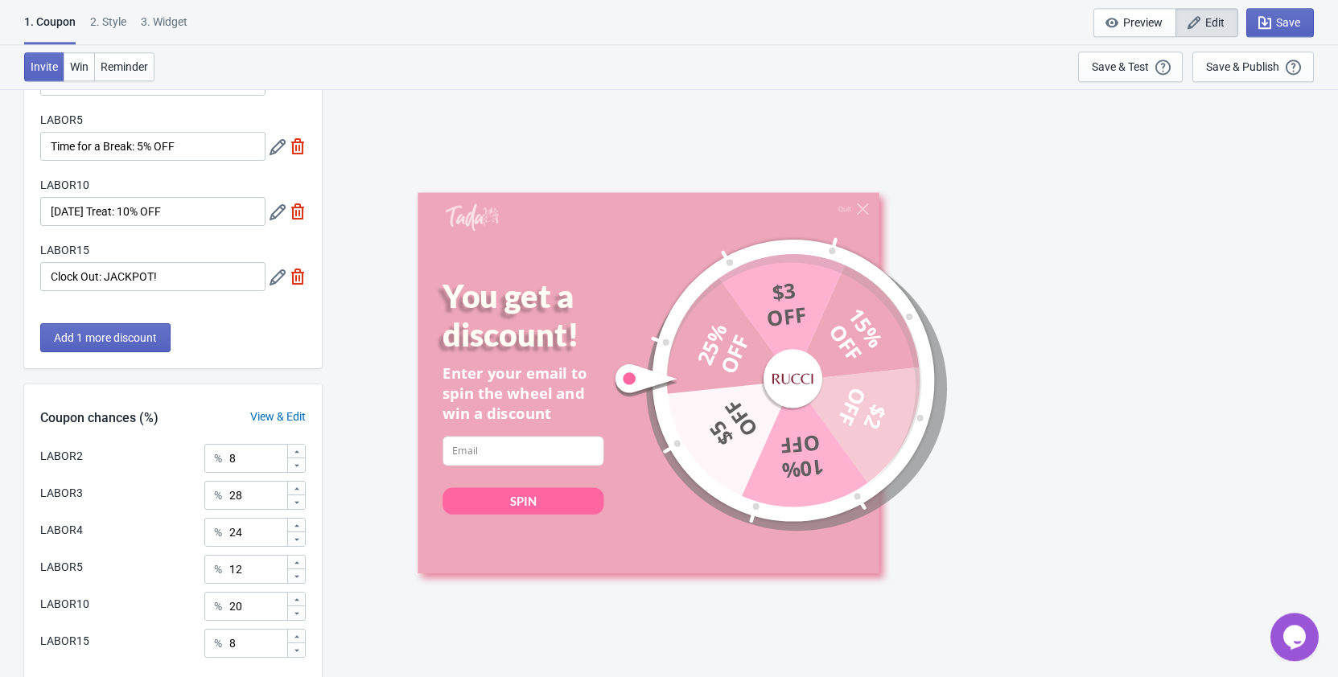
scroll to position [384, 0]
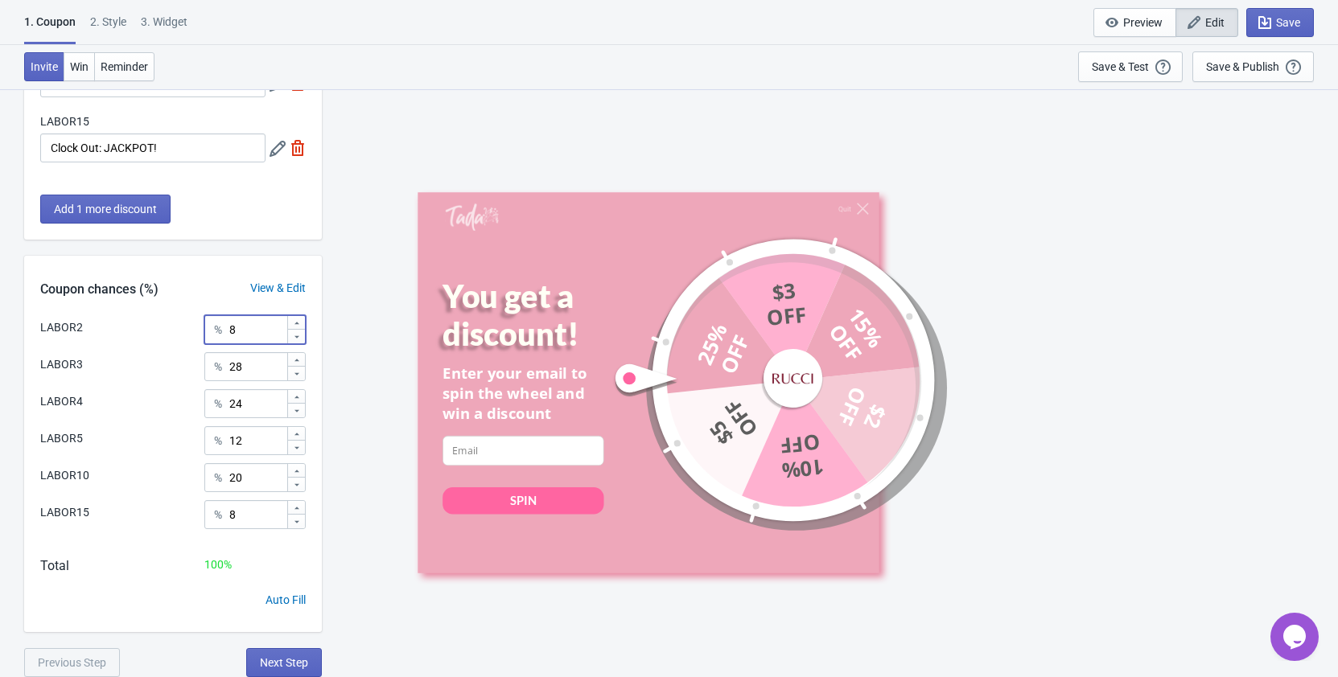
click at [296, 322] on icon at bounding box center [297, 323] width 10 height 10
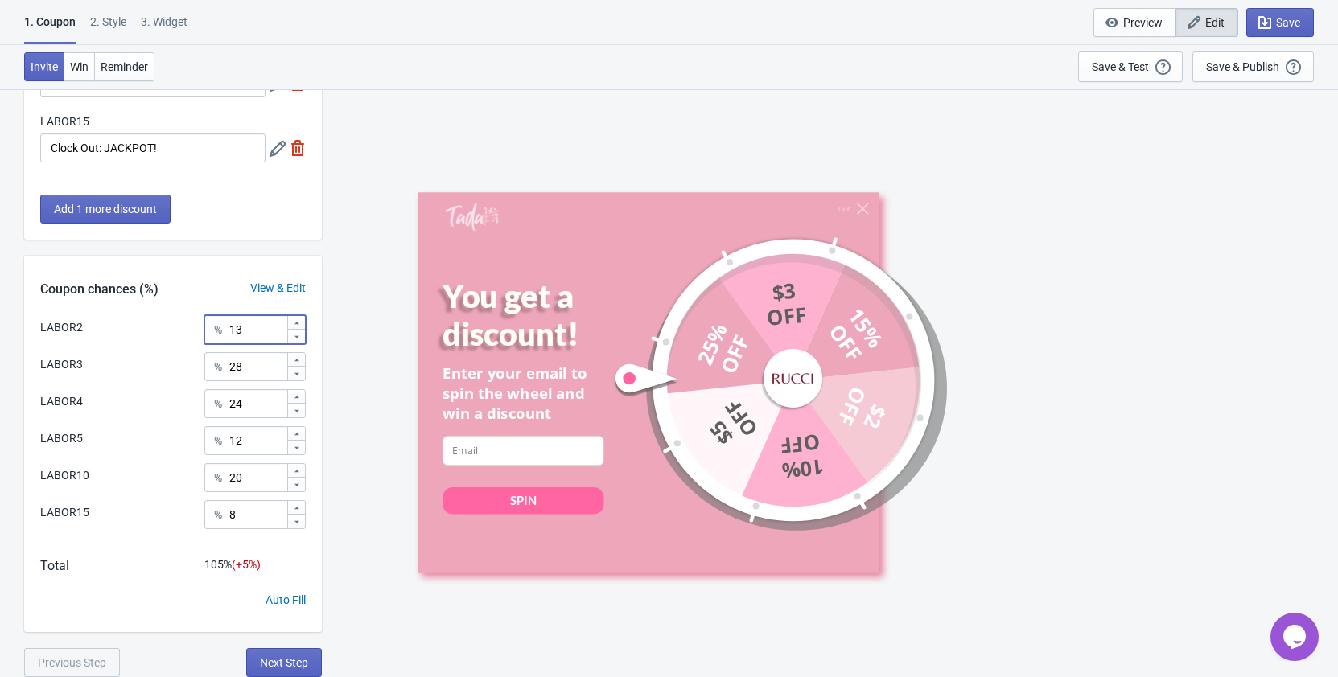
click at [296, 322] on icon at bounding box center [297, 323] width 10 height 10
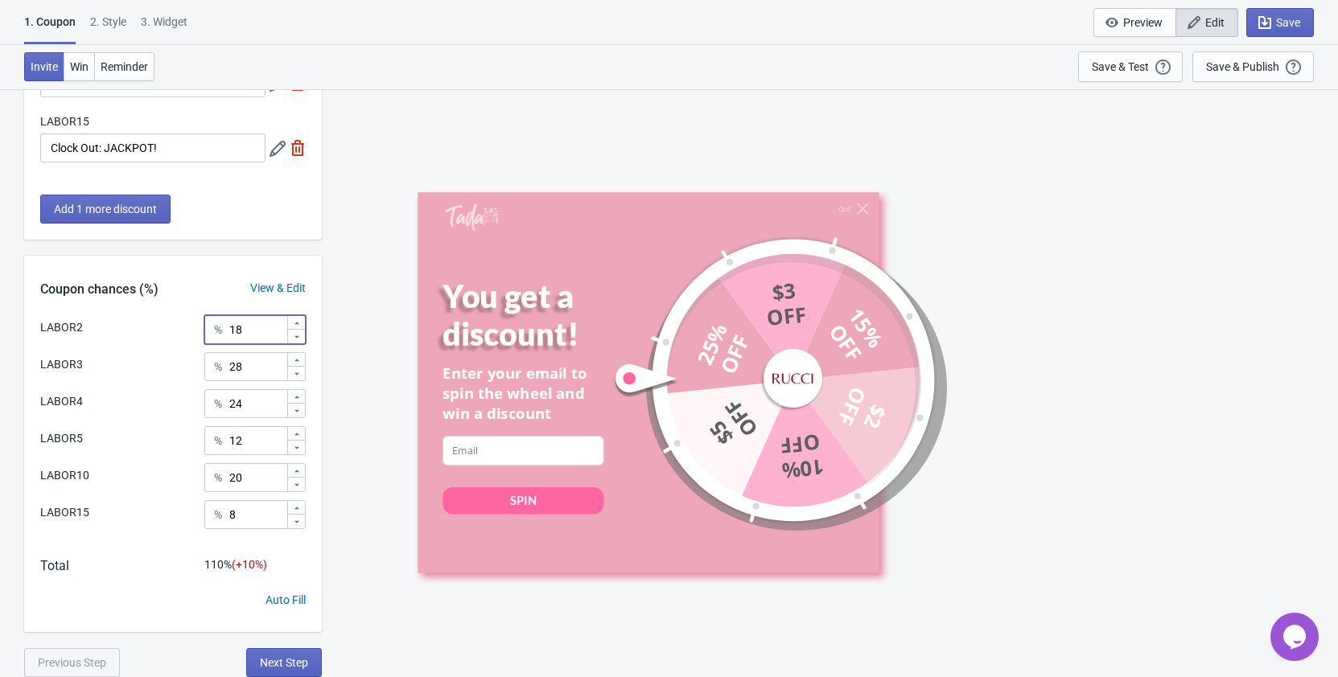
click at [296, 322] on icon at bounding box center [297, 323] width 10 height 10
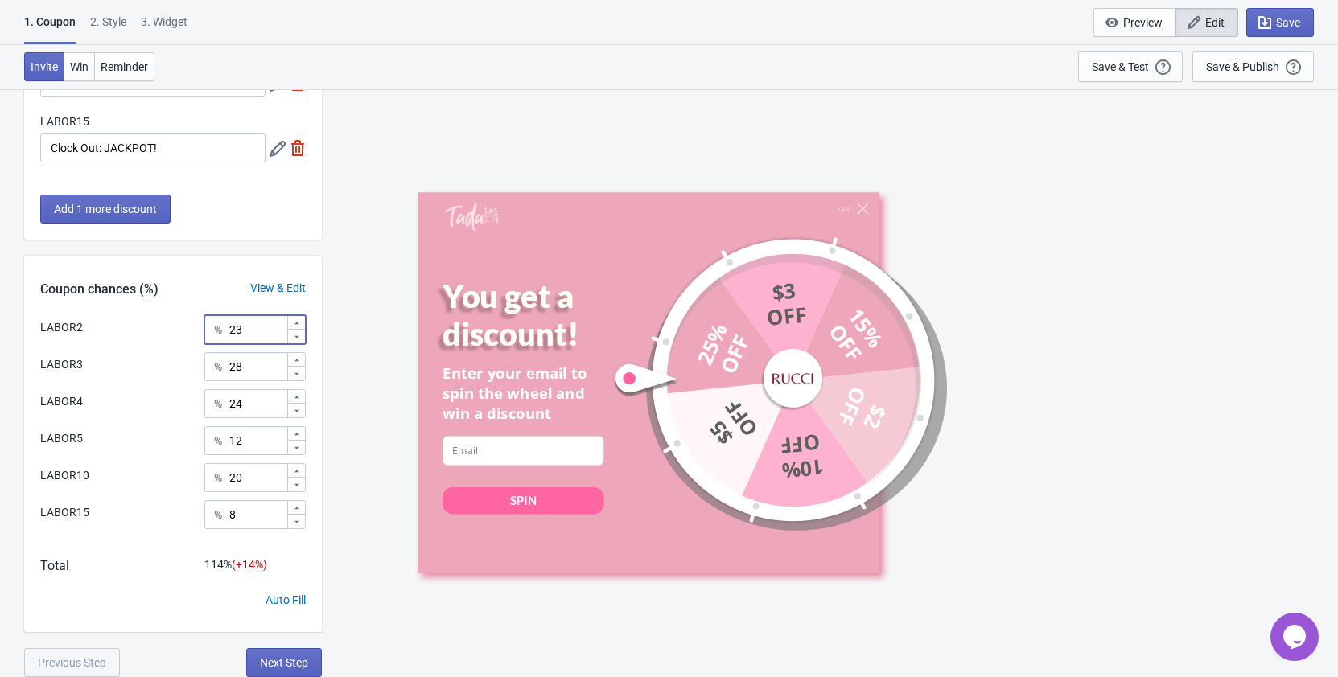
click at [296, 322] on icon at bounding box center [297, 323] width 10 height 10
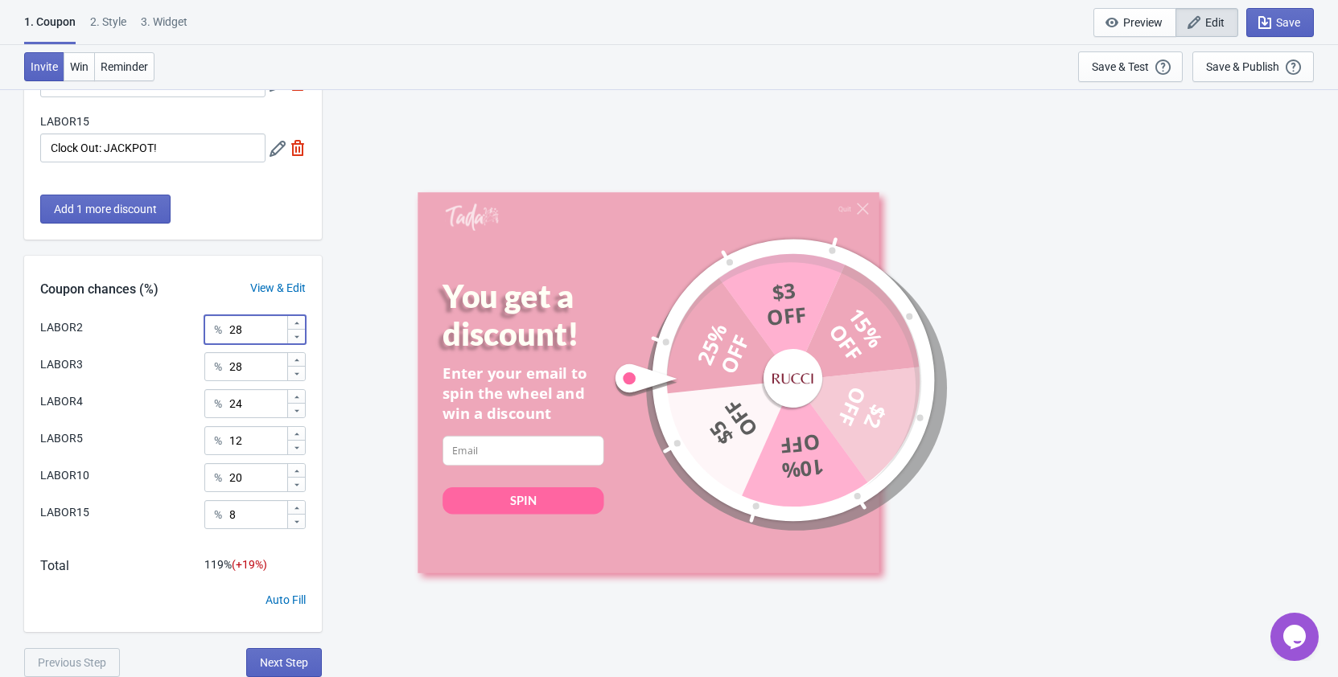
click at [296, 322] on icon at bounding box center [297, 323] width 10 height 10
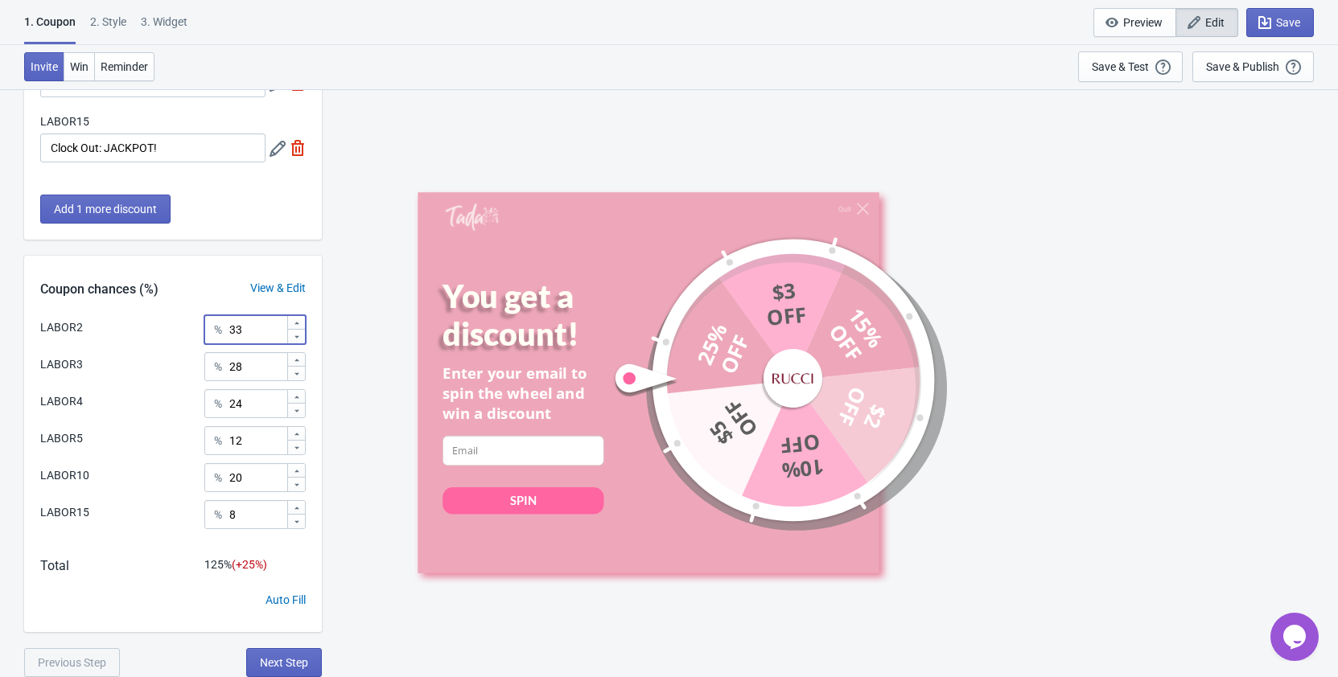
click at [296, 322] on icon at bounding box center [297, 323] width 10 height 10
type input "35"
drag, startPoint x: 248, startPoint y: 364, endPoint x: 229, endPoint y: 367, distance: 18.8
click at [229, 367] on input "28" at bounding box center [257, 366] width 58 height 29
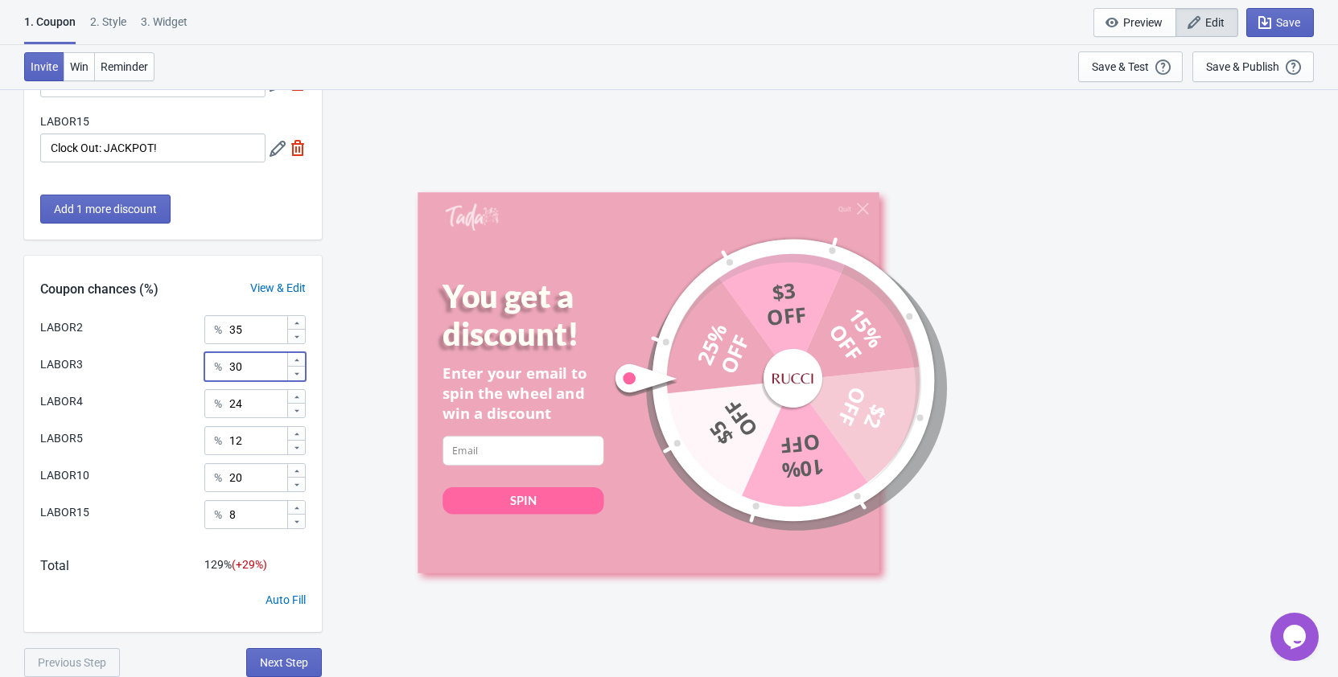
type input "30"
click at [246, 407] on input "24" at bounding box center [257, 403] width 58 height 29
type input "20"
click at [256, 444] on input "12" at bounding box center [257, 440] width 58 height 29
type input "1"
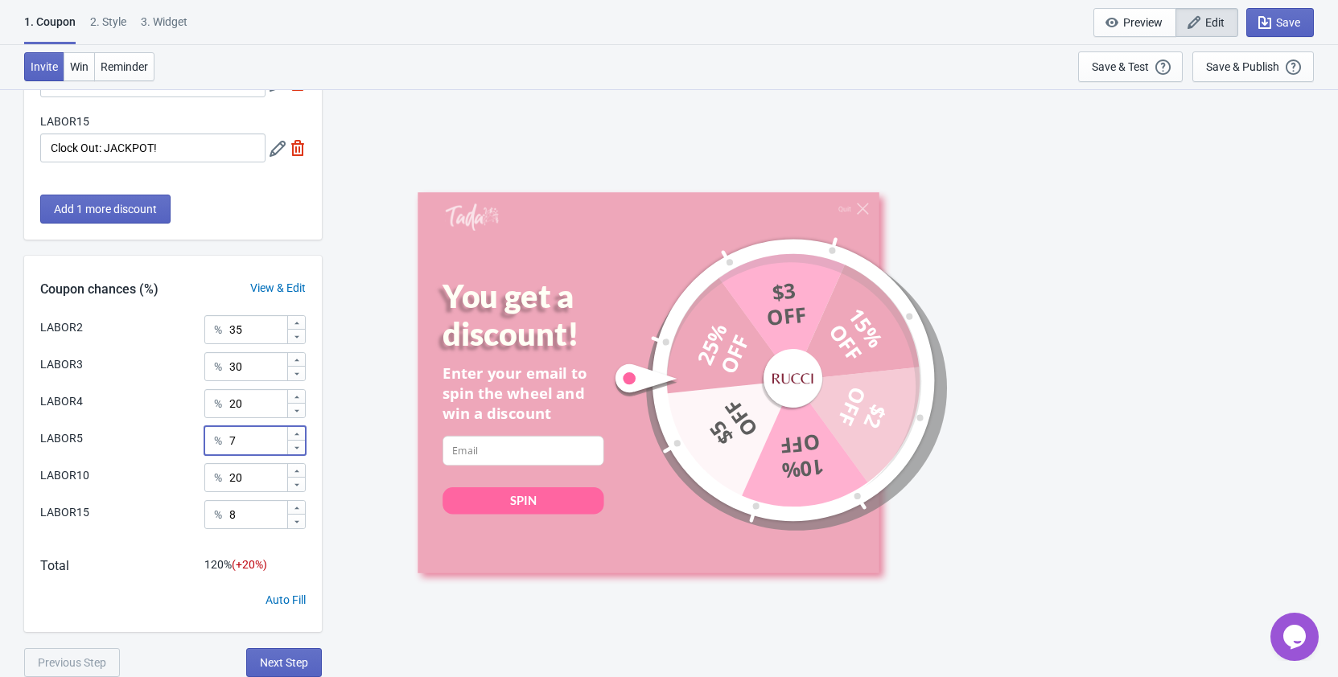
type input "7"
click at [249, 480] on input "20" at bounding box center [257, 477] width 58 height 29
type input "2"
type input "5"
click at [257, 512] on input "8" at bounding box center [257, 514] width 58 height 29
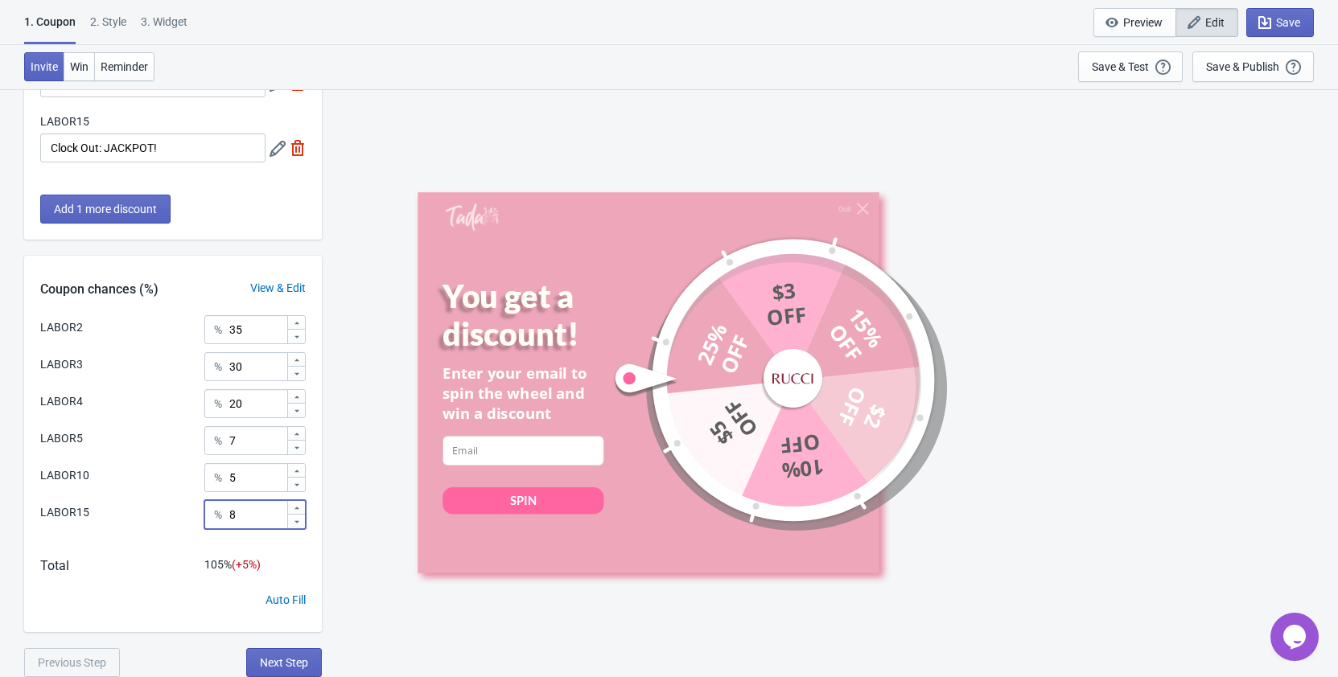
click at [257, 512] on input "8" at bounding box center [257, 514] width 58 height 29
type input "3"
click at [171, 576] on div "Total 100 %" at bounding box center [173, 574] width 298 height 35
click at [286, 663] on span "Next Step" at bounding box center [284, 662] width 48 height 13
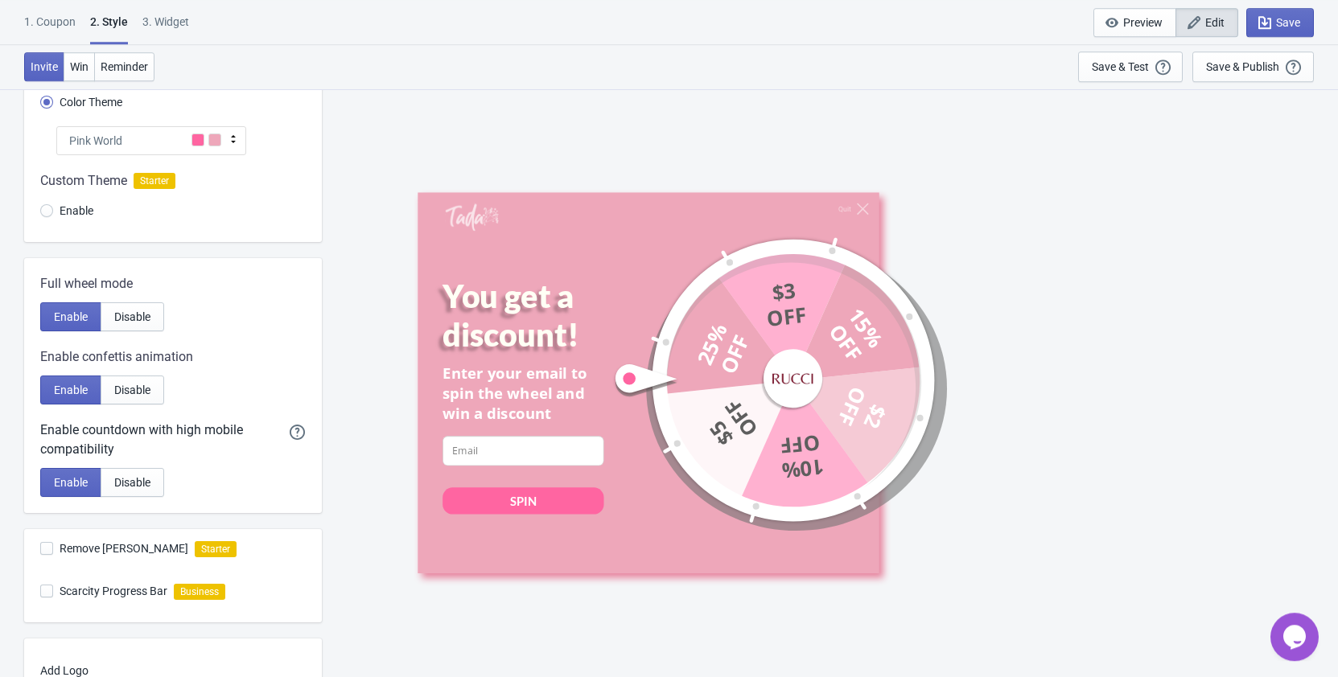
scroll to position [164, 0]
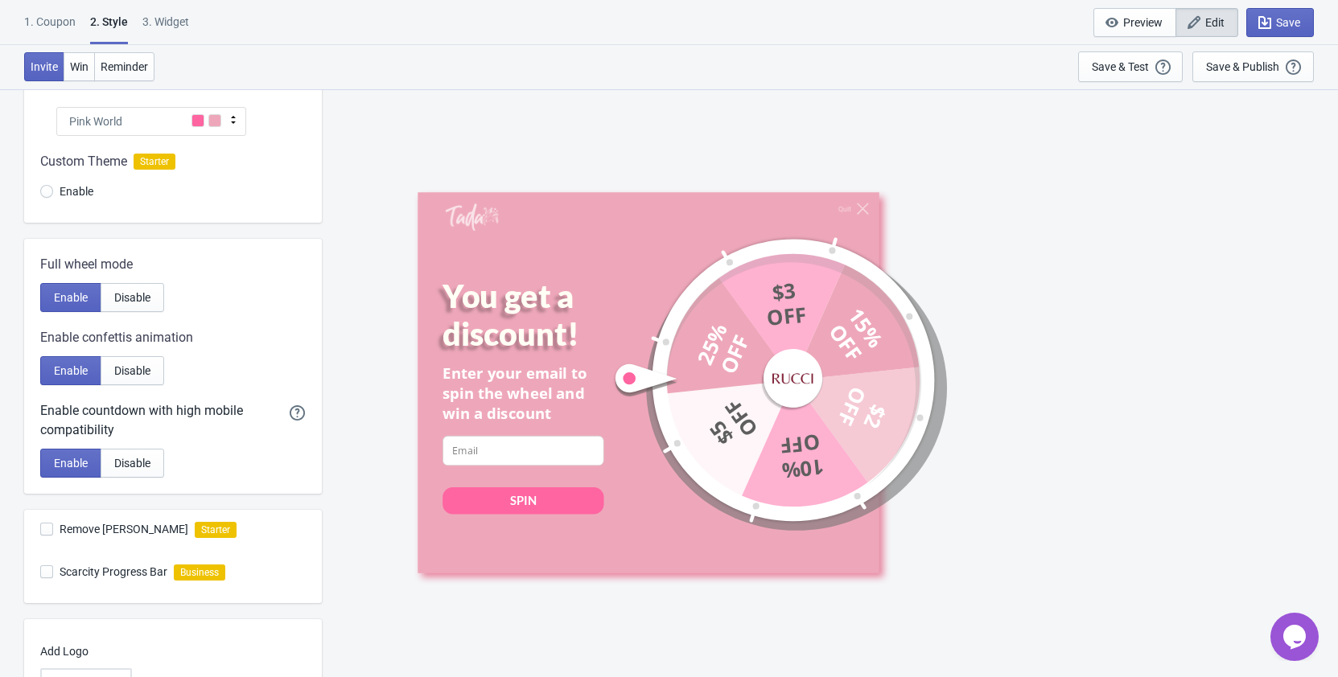
click at [228, 120] on icon at bounding box center [233, 120] width 16 height 16
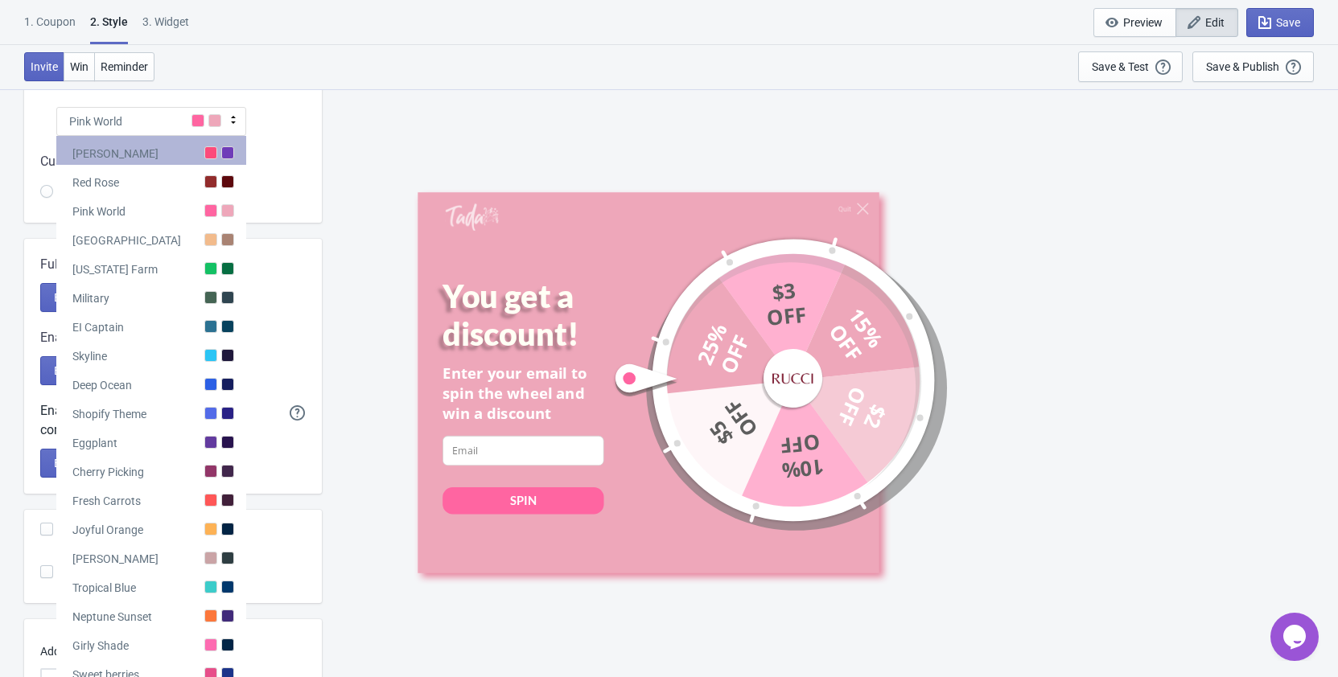
click at [225, 151] on div at bounding box center [227, 152] width 13 height 13
radio input "true"
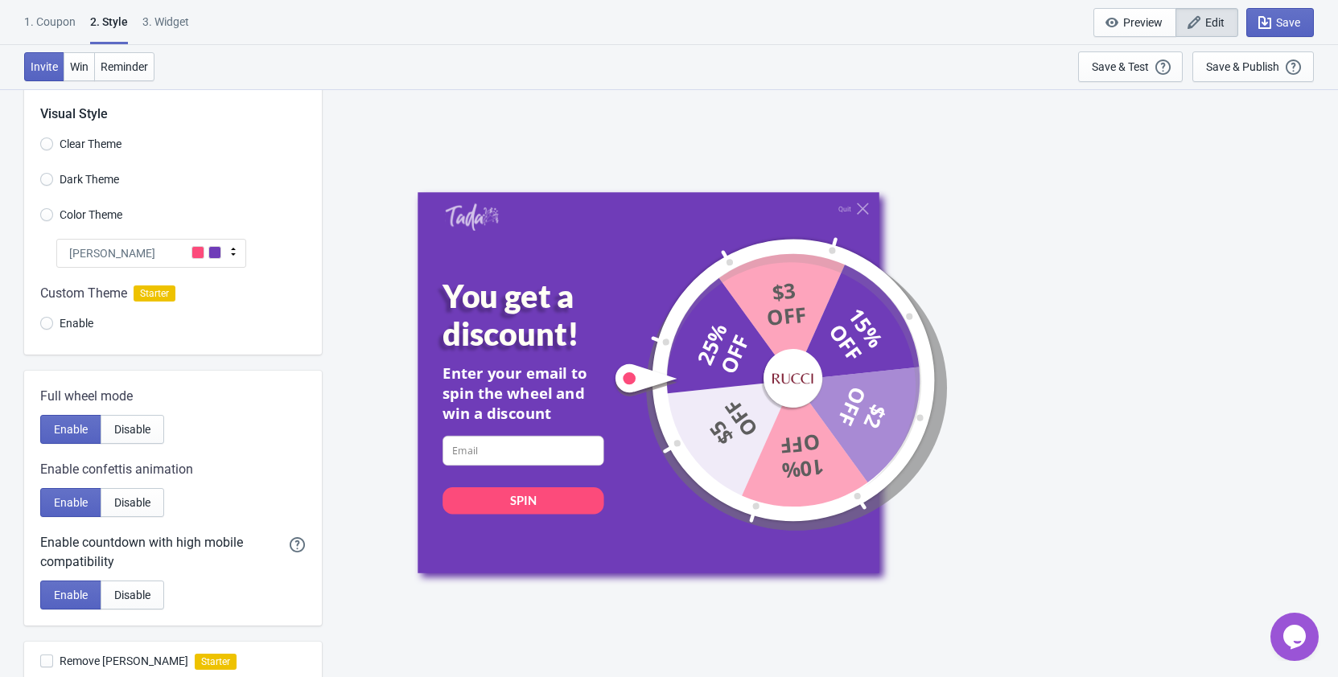
scroll to position [360, 0]
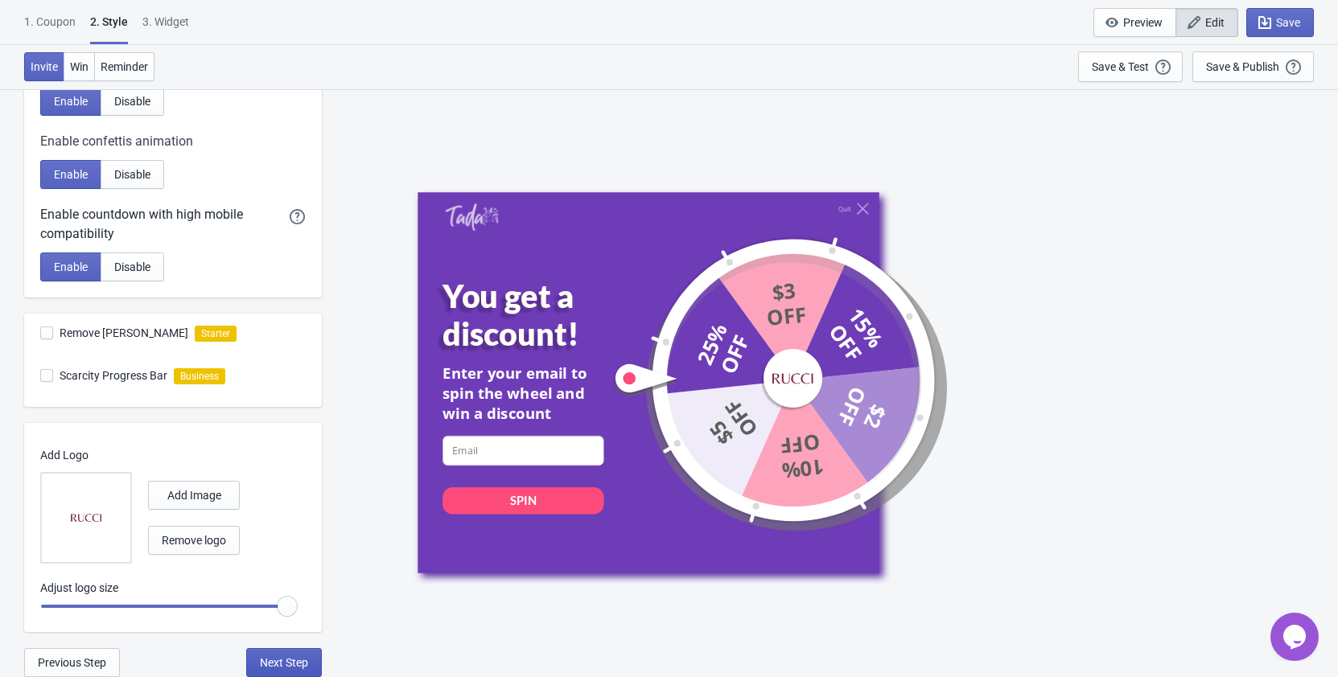
click at [277, 664] on span "Next Step" at bounding box center [284, 662] width 48 height 13
select select "once"
select select "1"
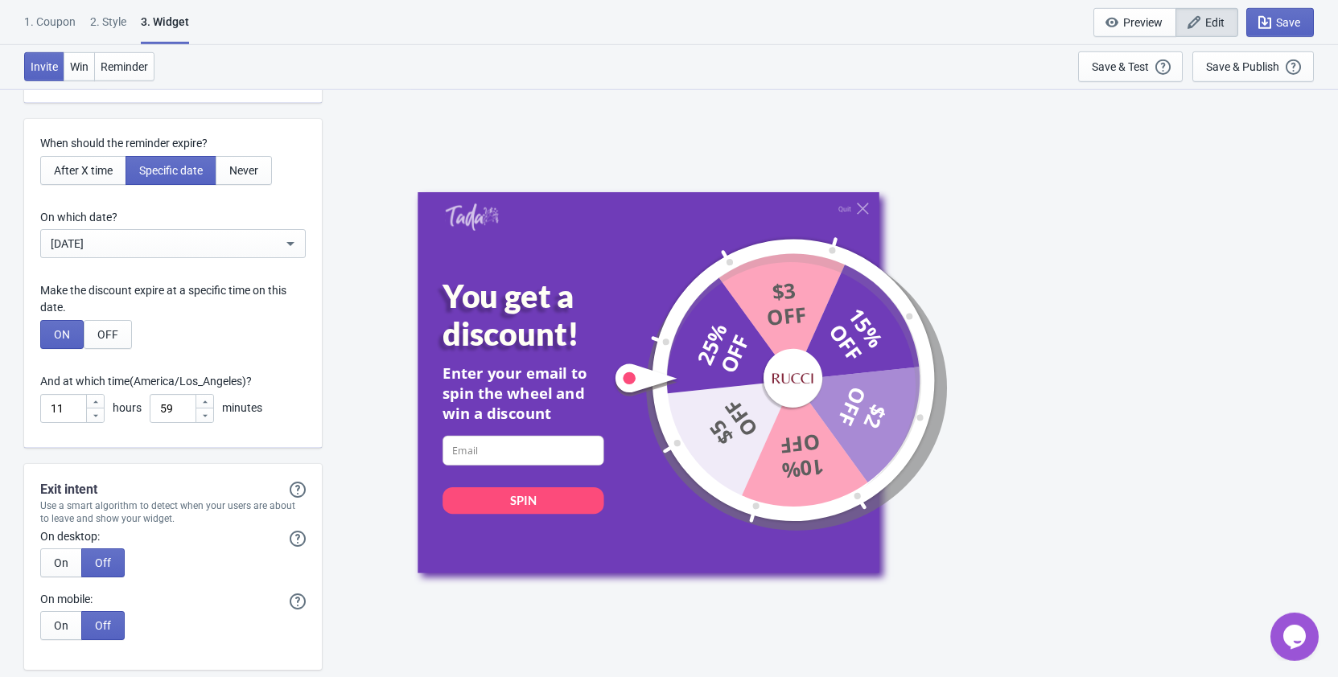
scroll to position [4102, 0]
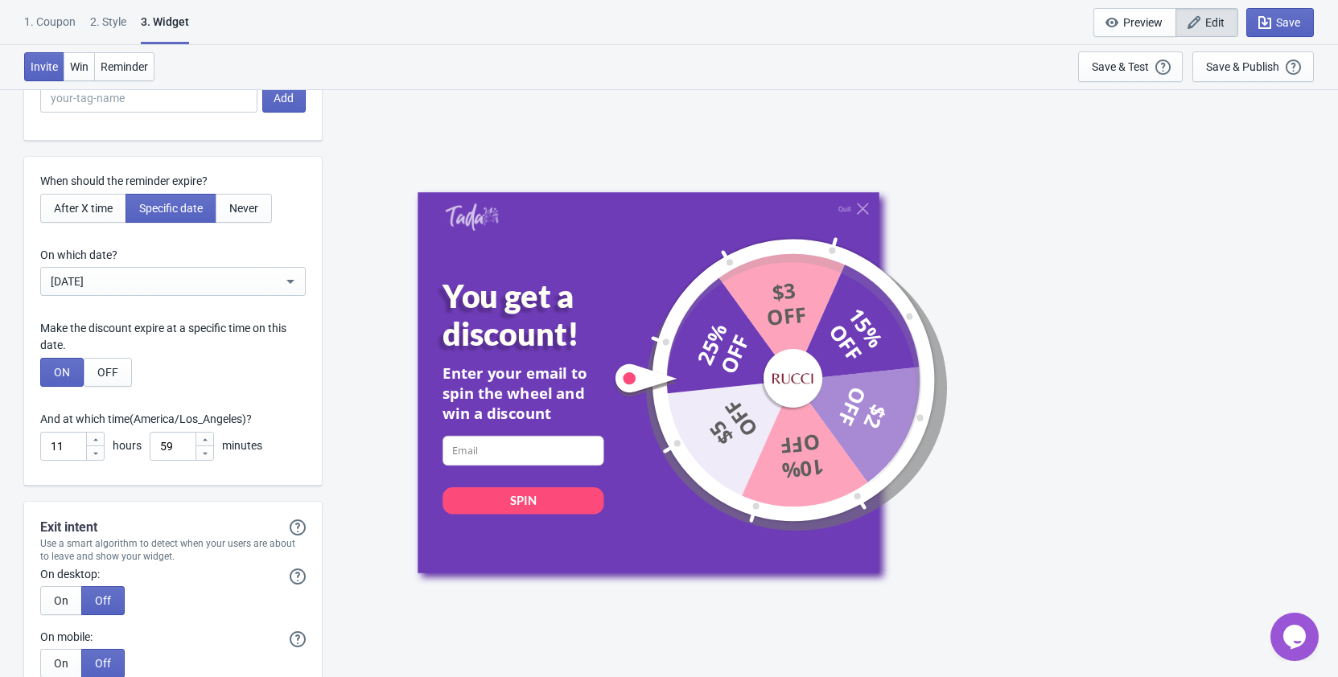
click at [269, 276] on div "Jul 20, 2025" at bounding box center [167, 281] width 232 height 19
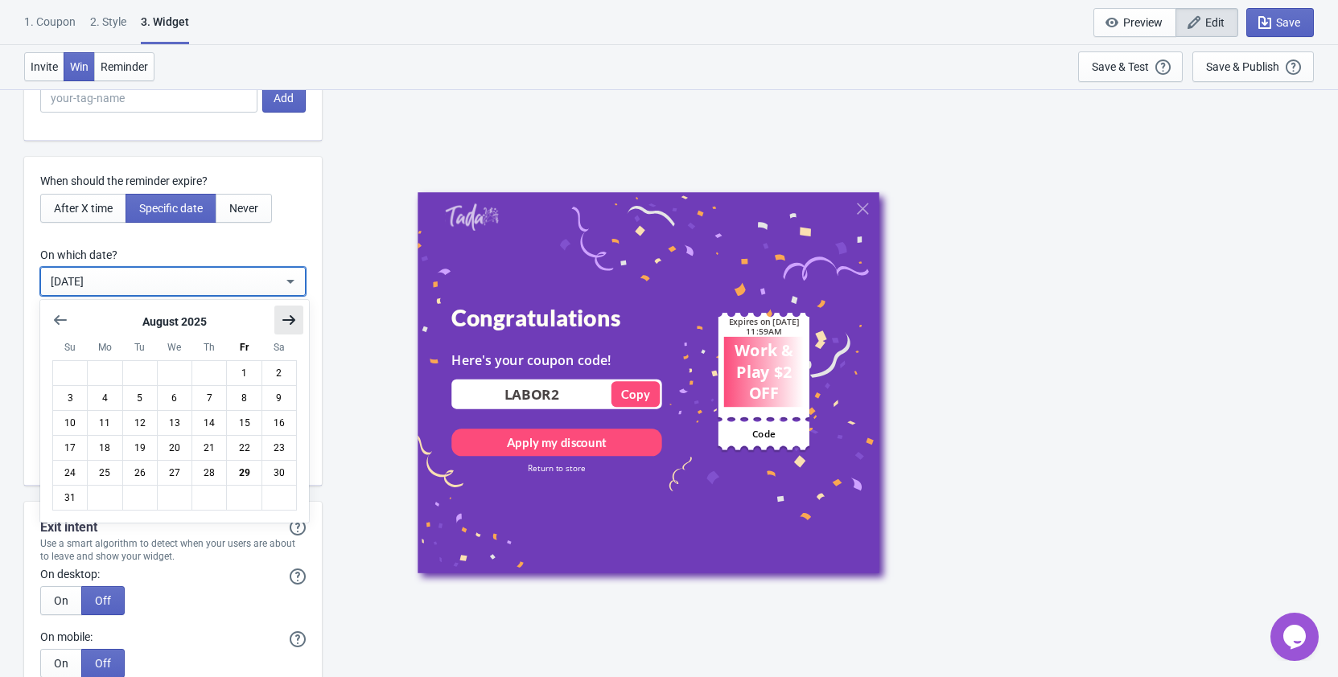
click at [296, 319] on icon "Show next month, September 2025" at bounding box center [289, 320] width 16 height 16
click at [248, 369] on button "5" at bounding box center [243, 373] width 35 height 26
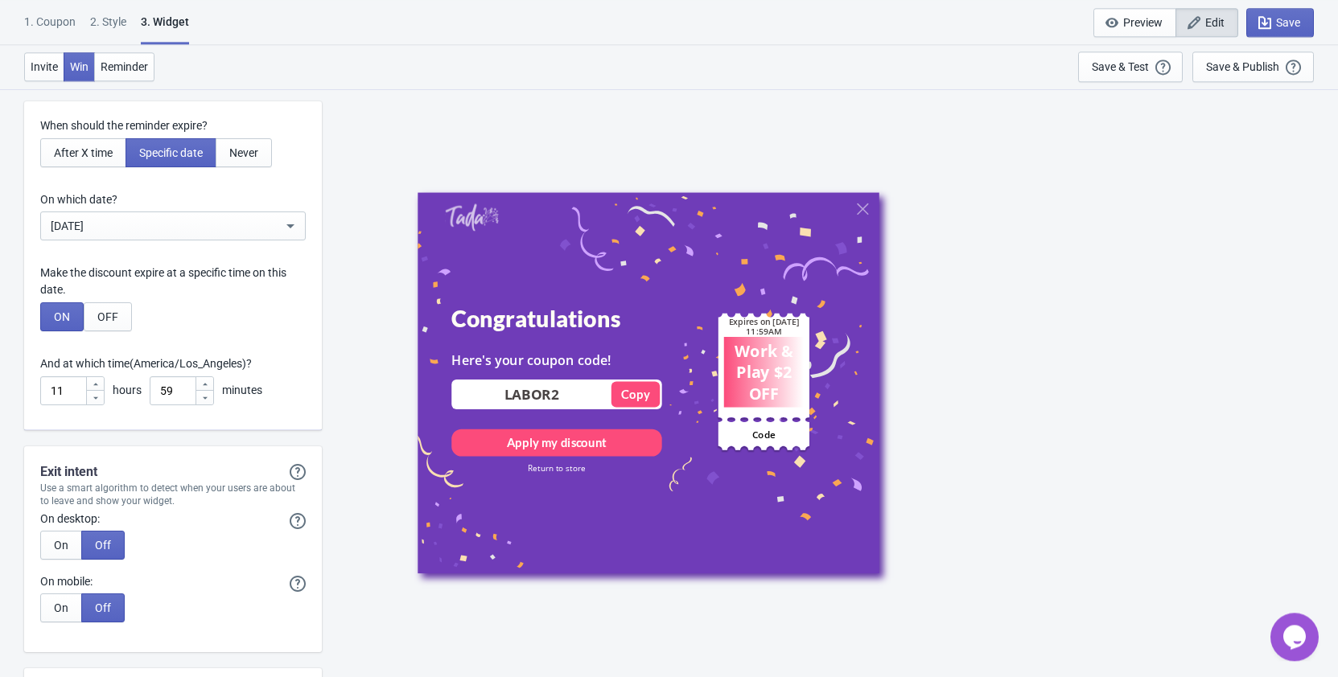
scroll to position [4184, 0]
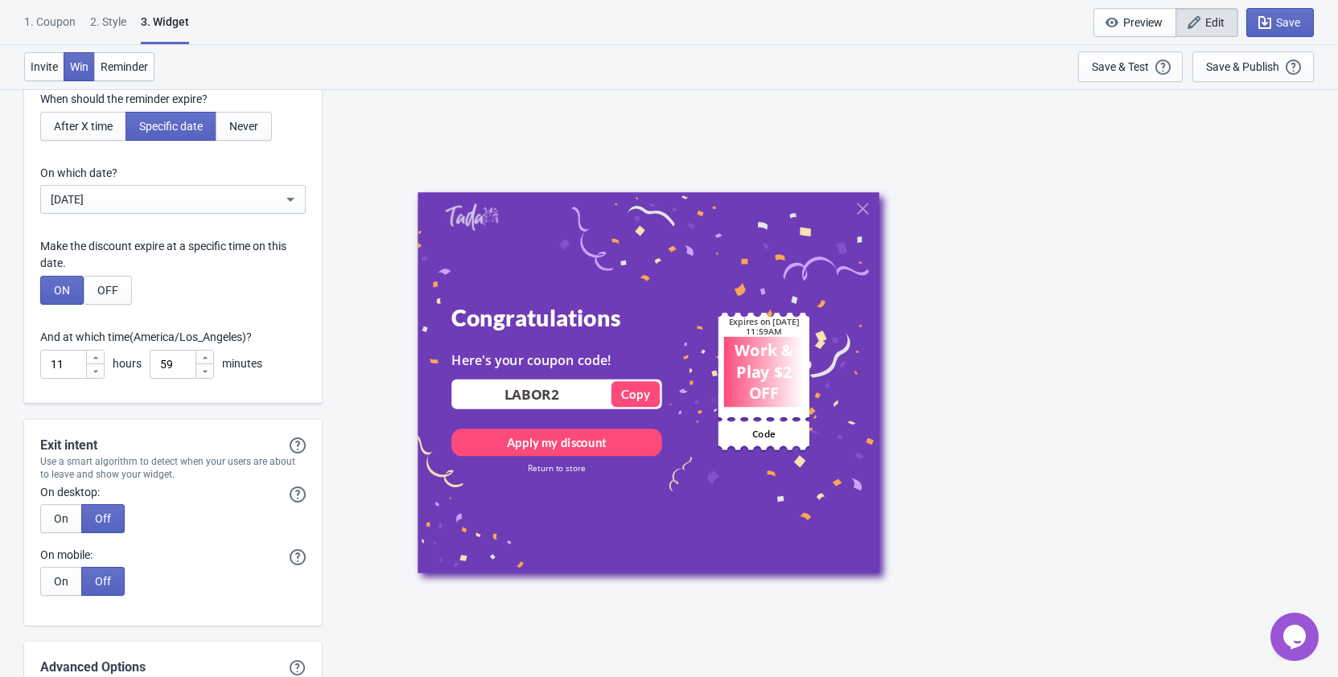
click at [95, 356] on icon at bounding box center [96, 358] width 10 height 10
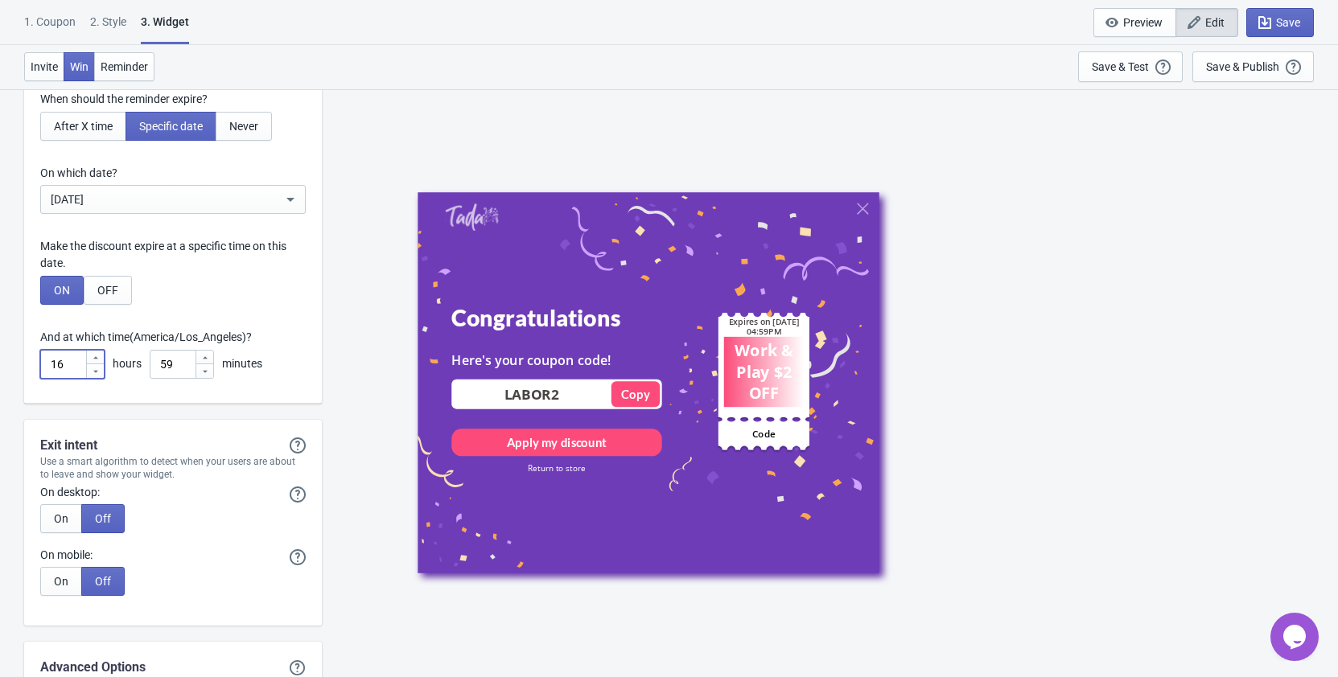
click at [95, 356] on icon at bounding box center [96, 358] width 10 height 10
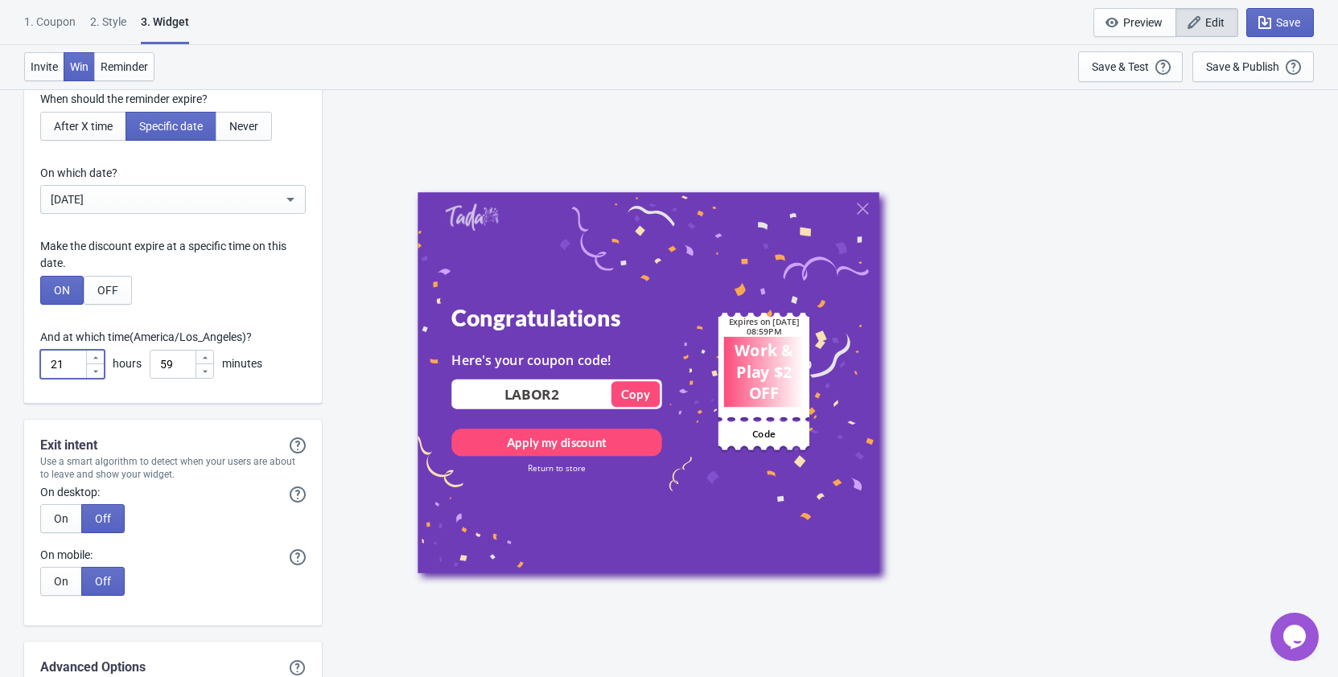
click at [95, 356] on icon at bounding box center [96, 358] width 10 height 10
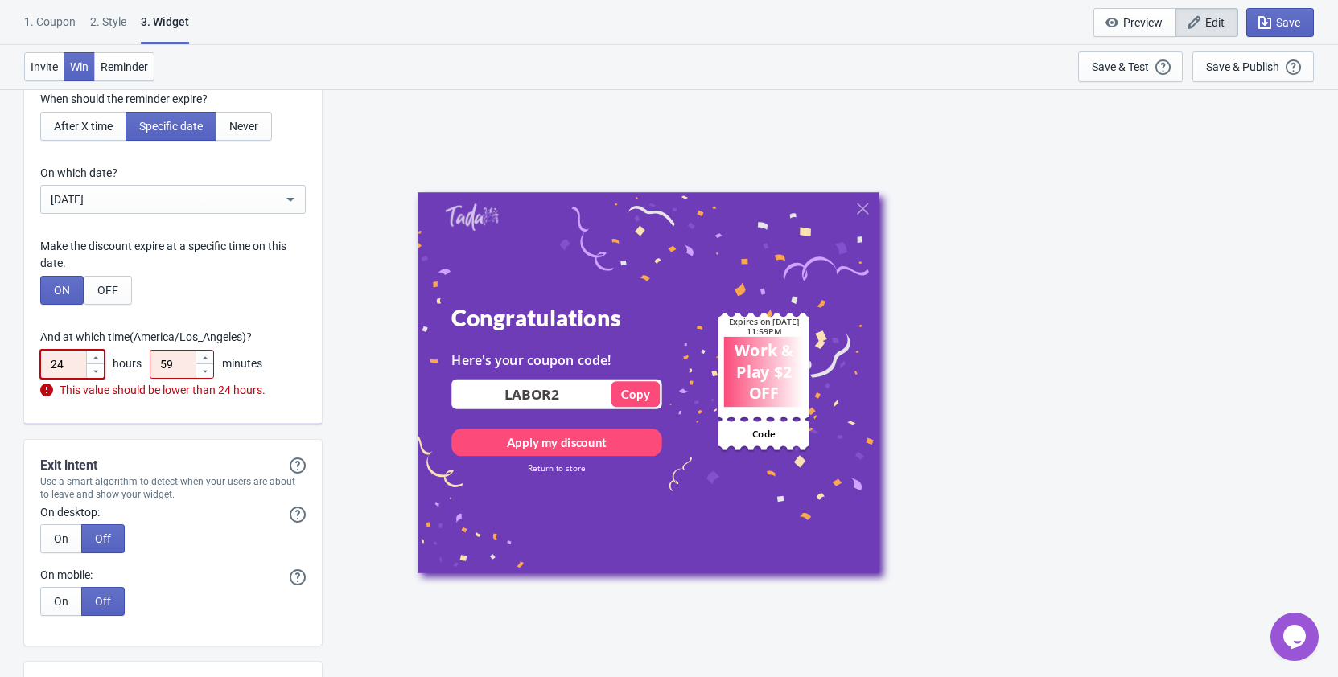
click at [95, 356] on icon at bounding box center [96, 358] width 10 height 10
click at [95, 368] on icon at bounding box center [96, 372] width 10 height 10
type input "23"
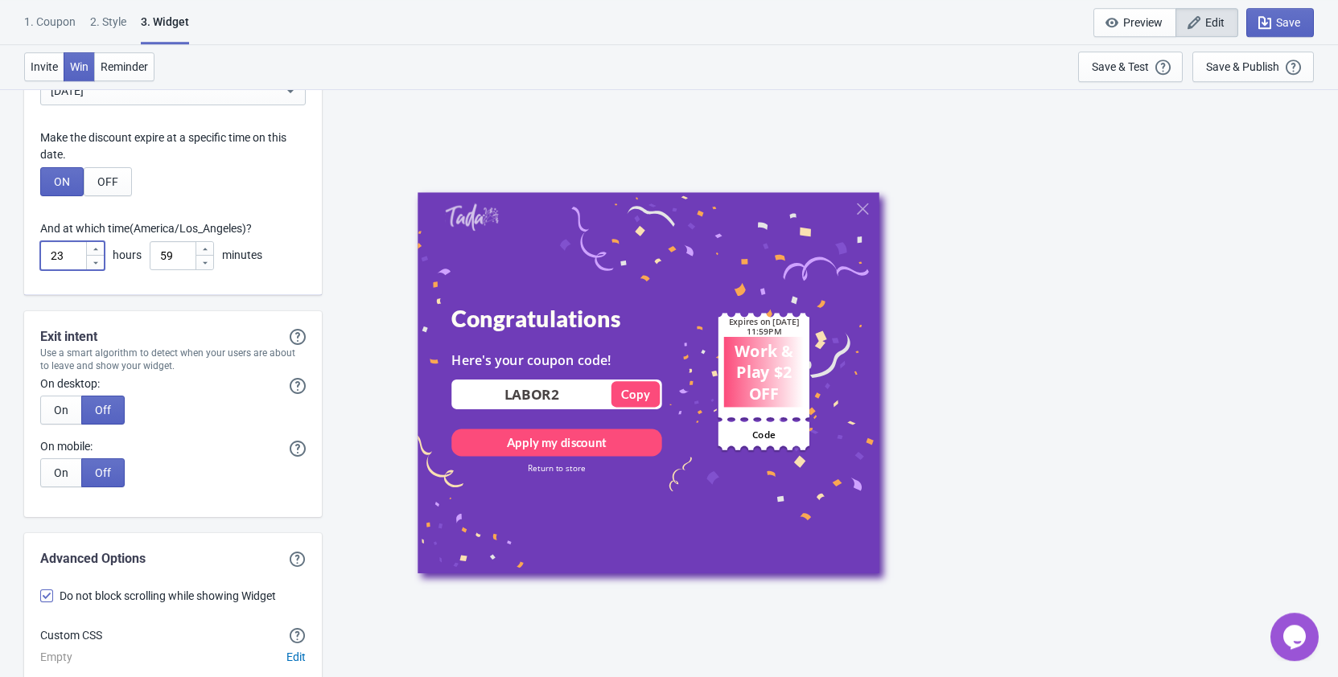
scroll to position [4375, 0]
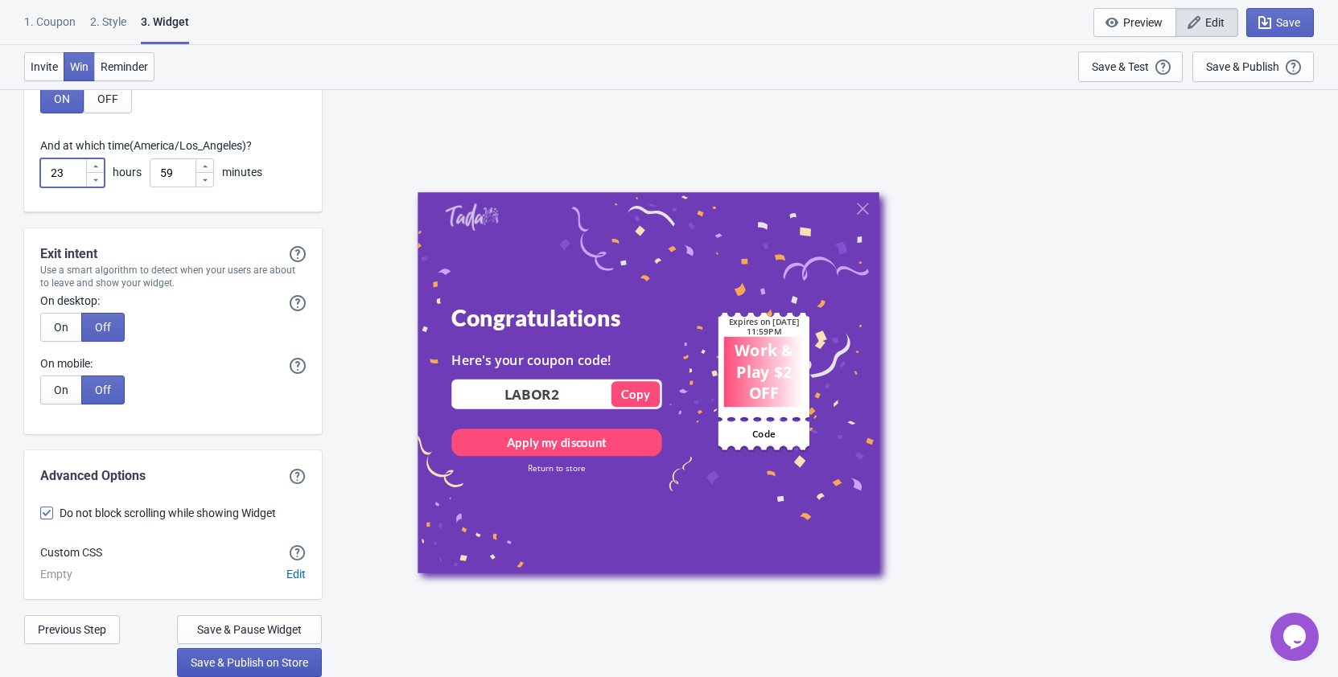
click at [244, 659] on span "Save & Publish on Store" at bounding box center [249, 662] width 117 height 13
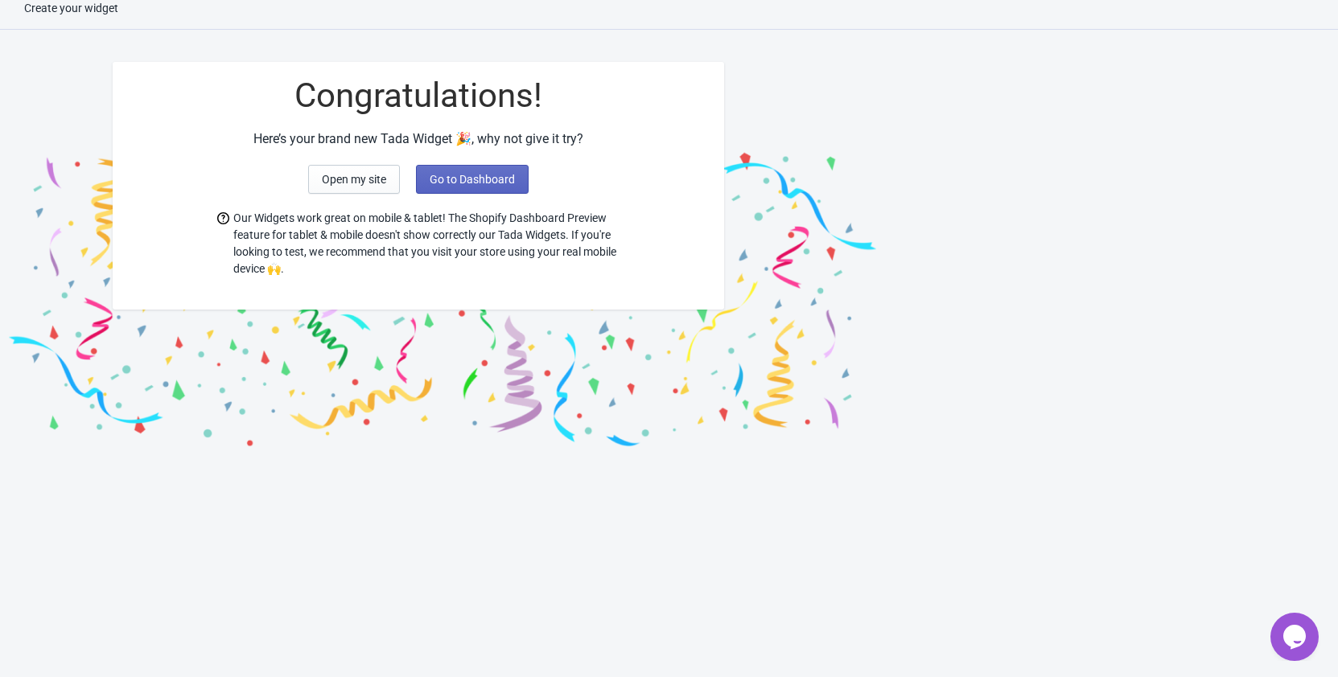
scroll to position [16, 0]
click at [349, 178] on span "Open my site" at bounding box center [354, 179] width 64 height 13
click at [483, 176] on span "Go to Dashboard" at bounding box center [471, 179] width 85 height 13
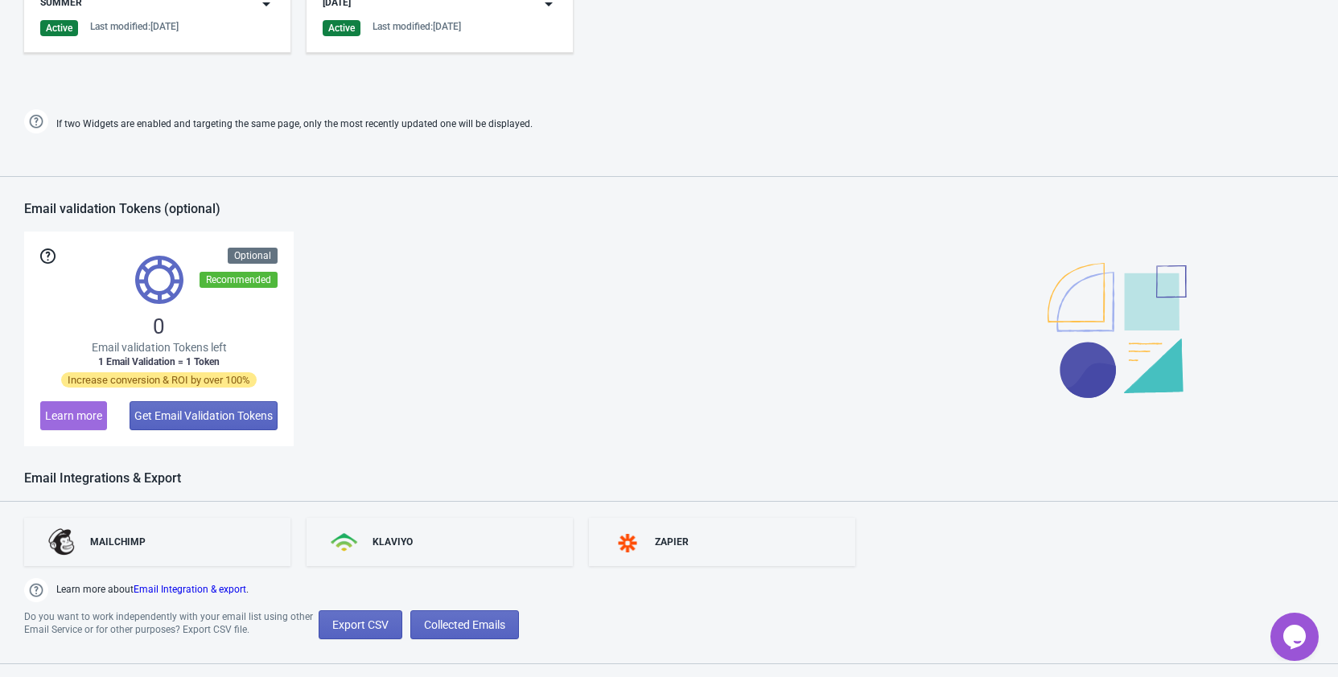
scroll to position [754, 0]
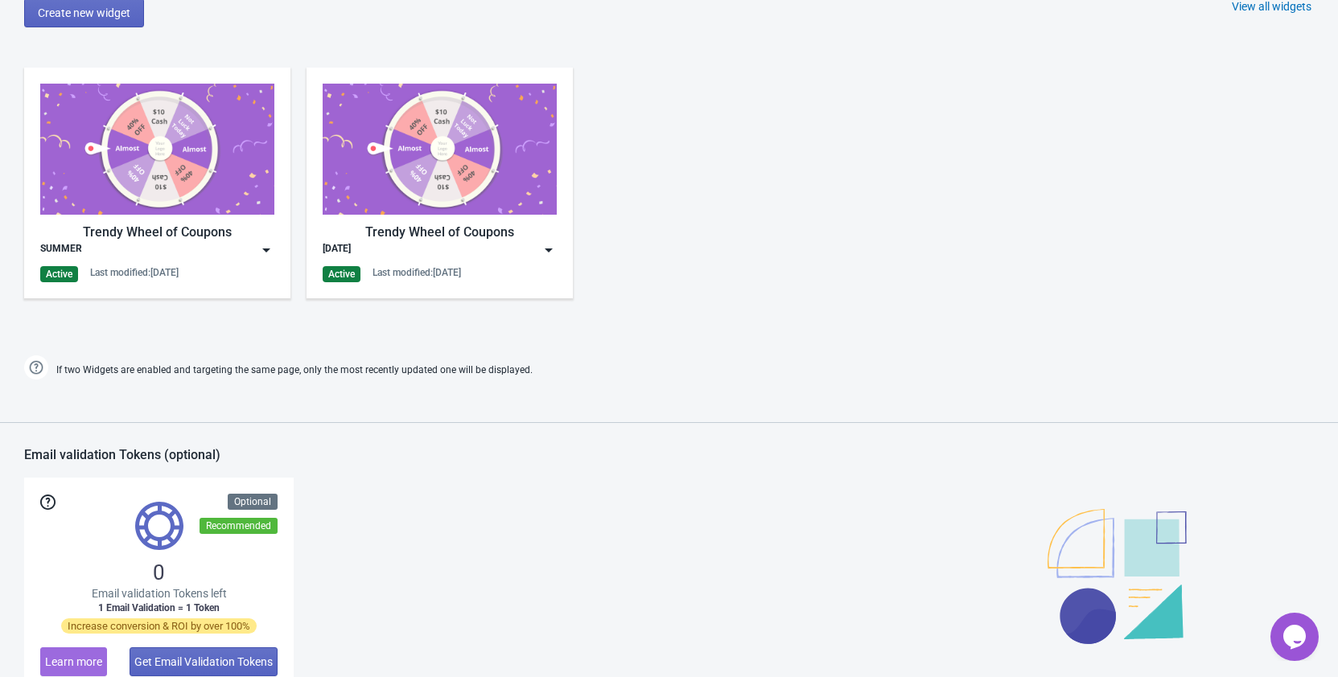
click at [266, 249] on img at bounding box center [266, 250] width 16 height 16
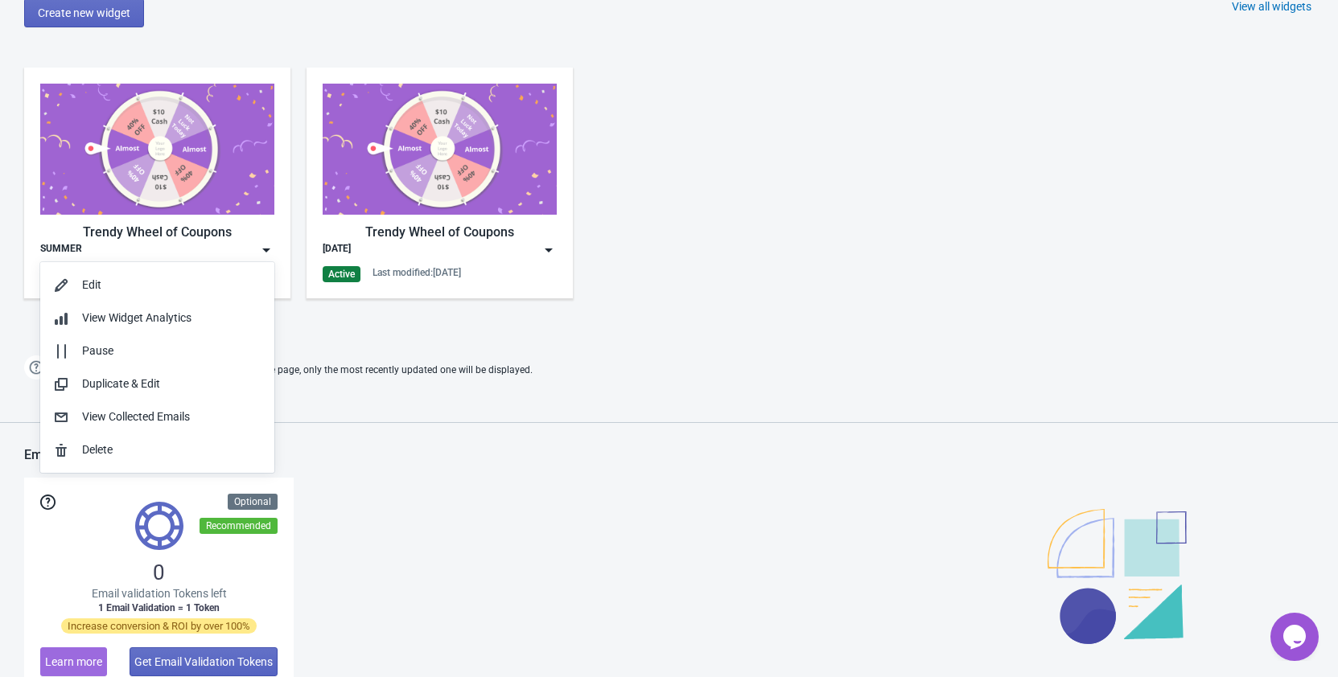
click at [266, 249] on img at bounding box center [266, 250] width 16 height 16
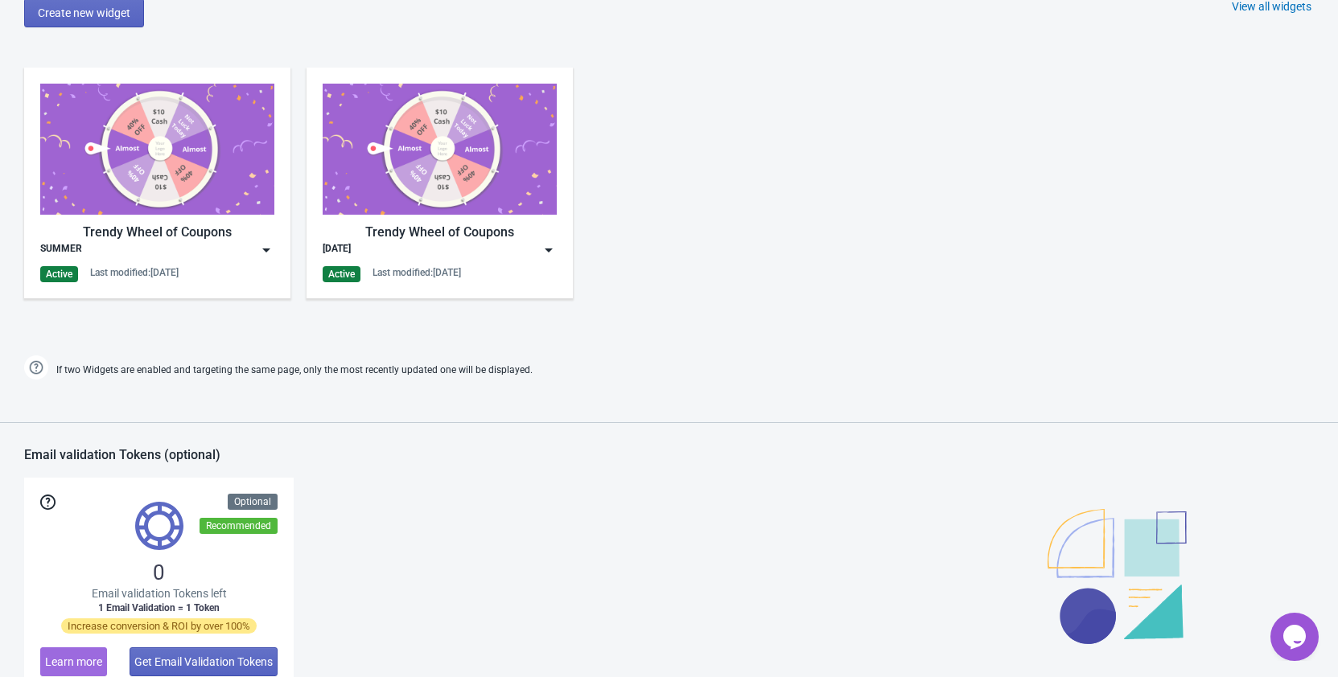
click at [548, 249] on img at bounding box center [548, 250] width 16 height 16
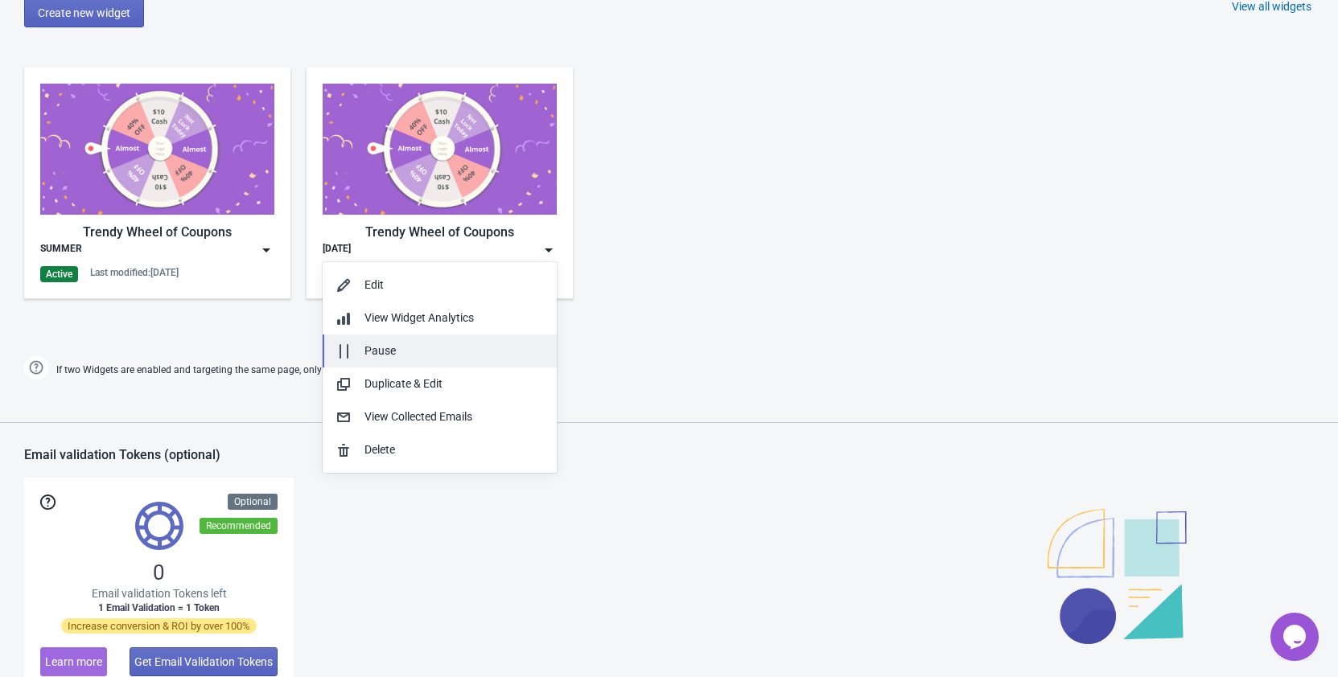
click at [385, 343] on div "Pause" at bounding box center [453, 351] width 179 height 17
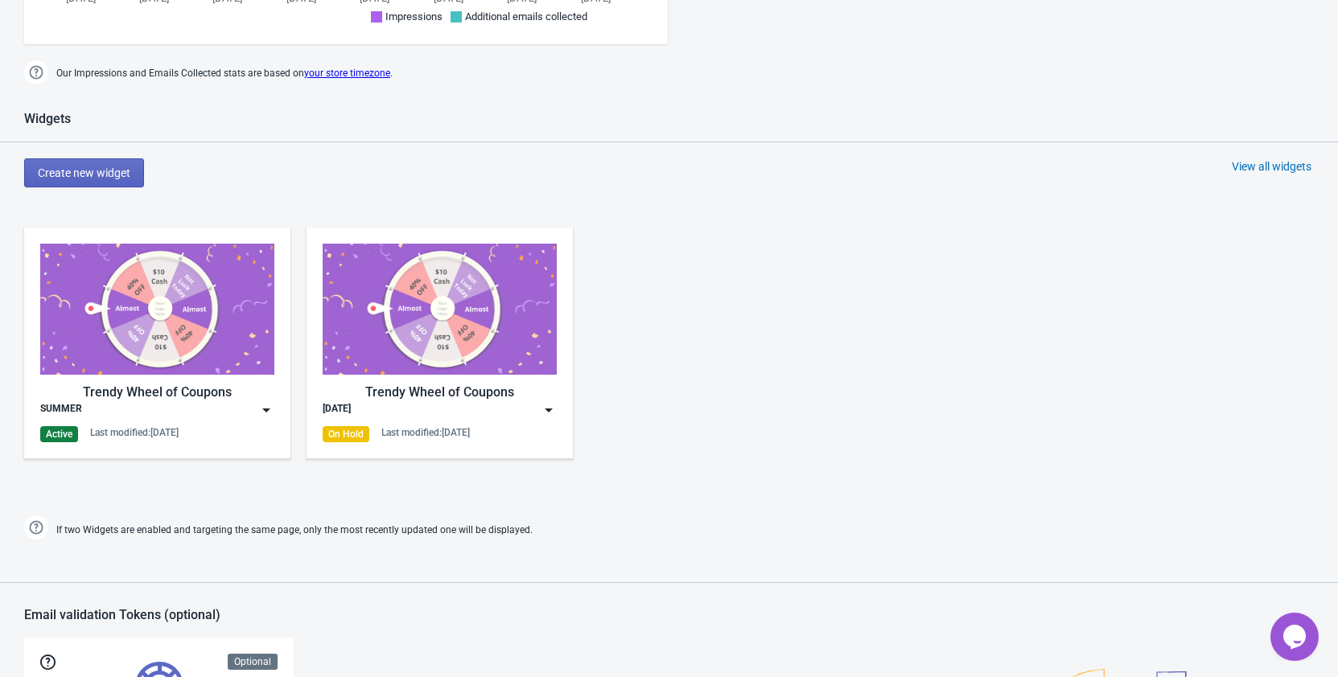
scroll to position [672, 0]
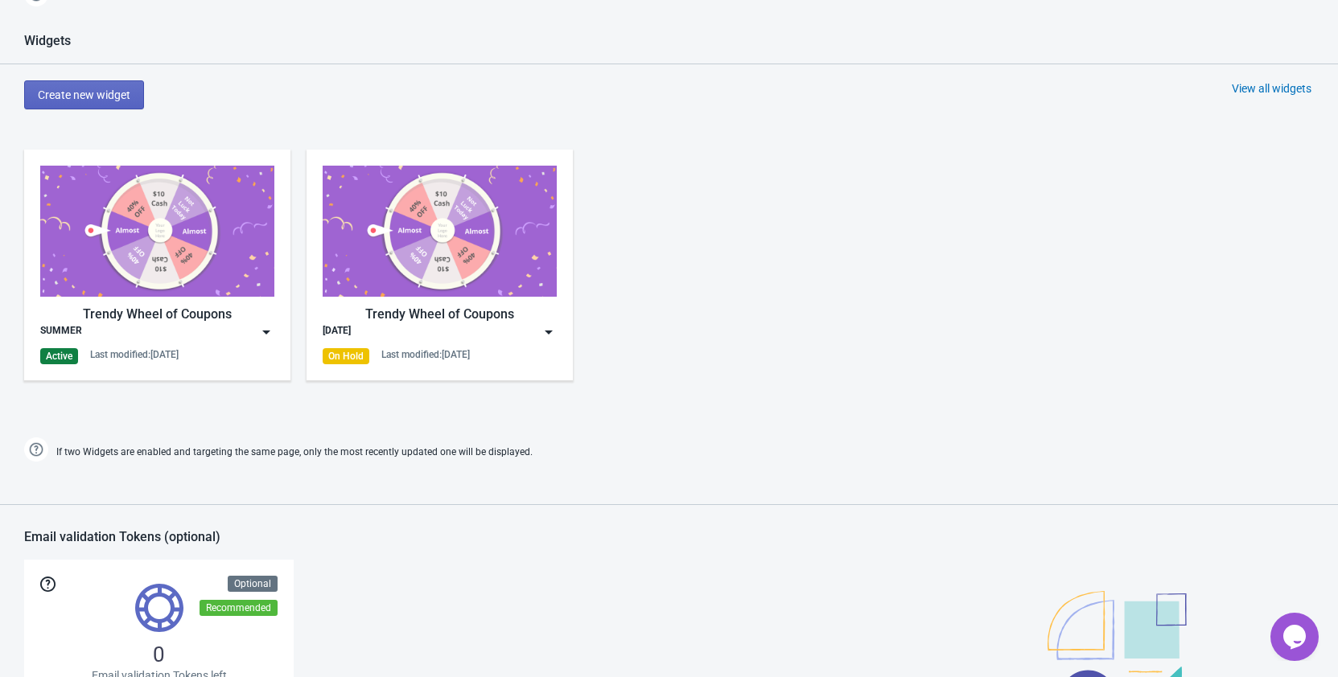
click at [268, 334] on img at bounding box center [266, 332] width 16 height 16
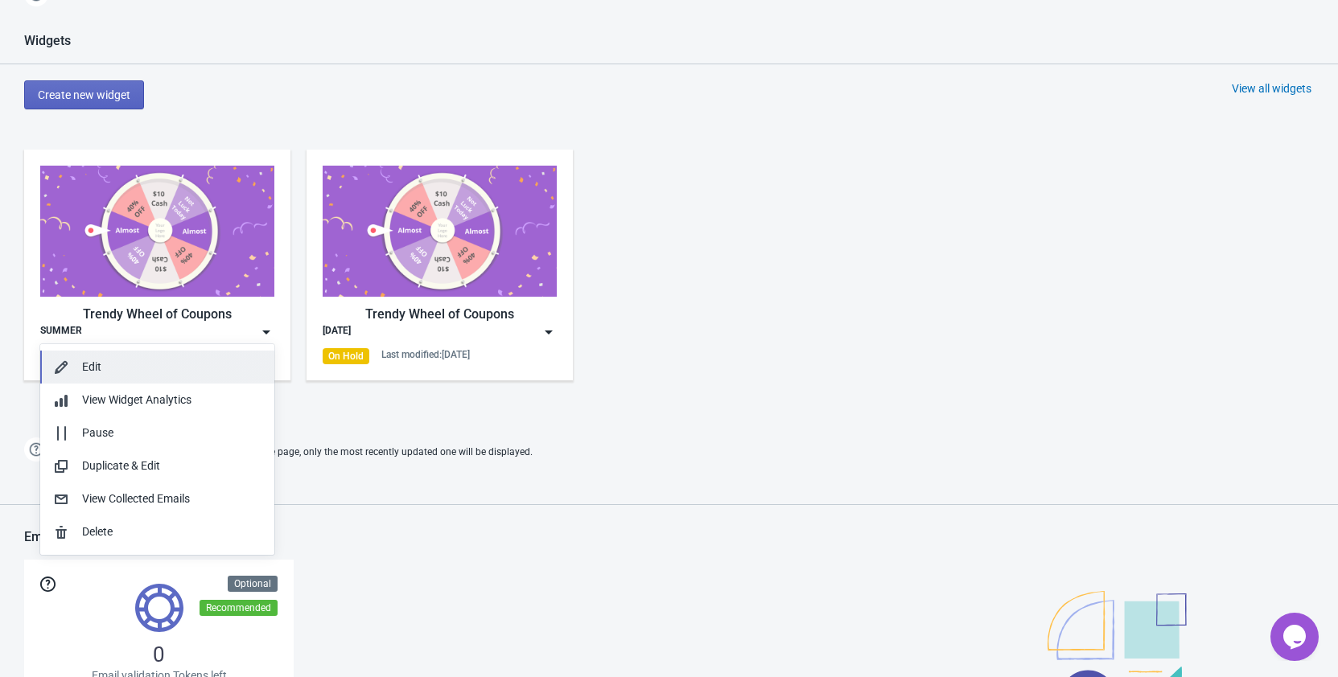
click at [139, 368] on div "Edit" at bounding box center [171, 367] width 179 height 17
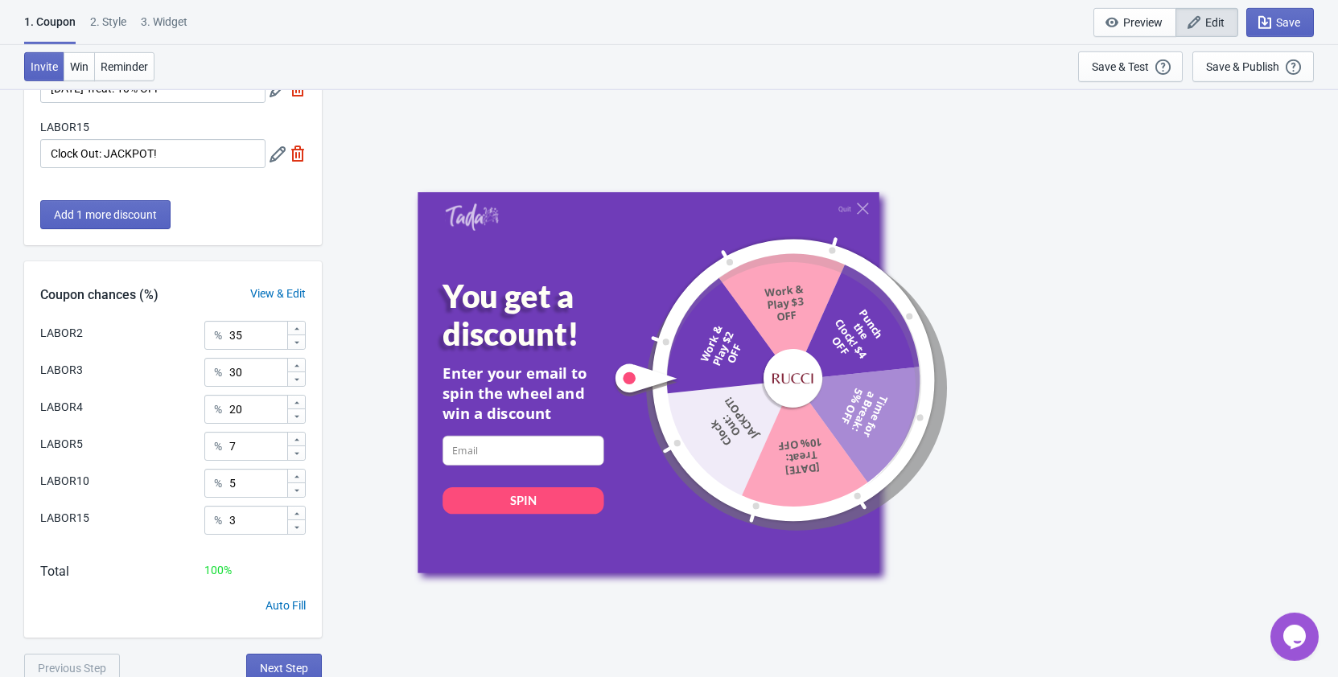
scroll to position [384, 0]
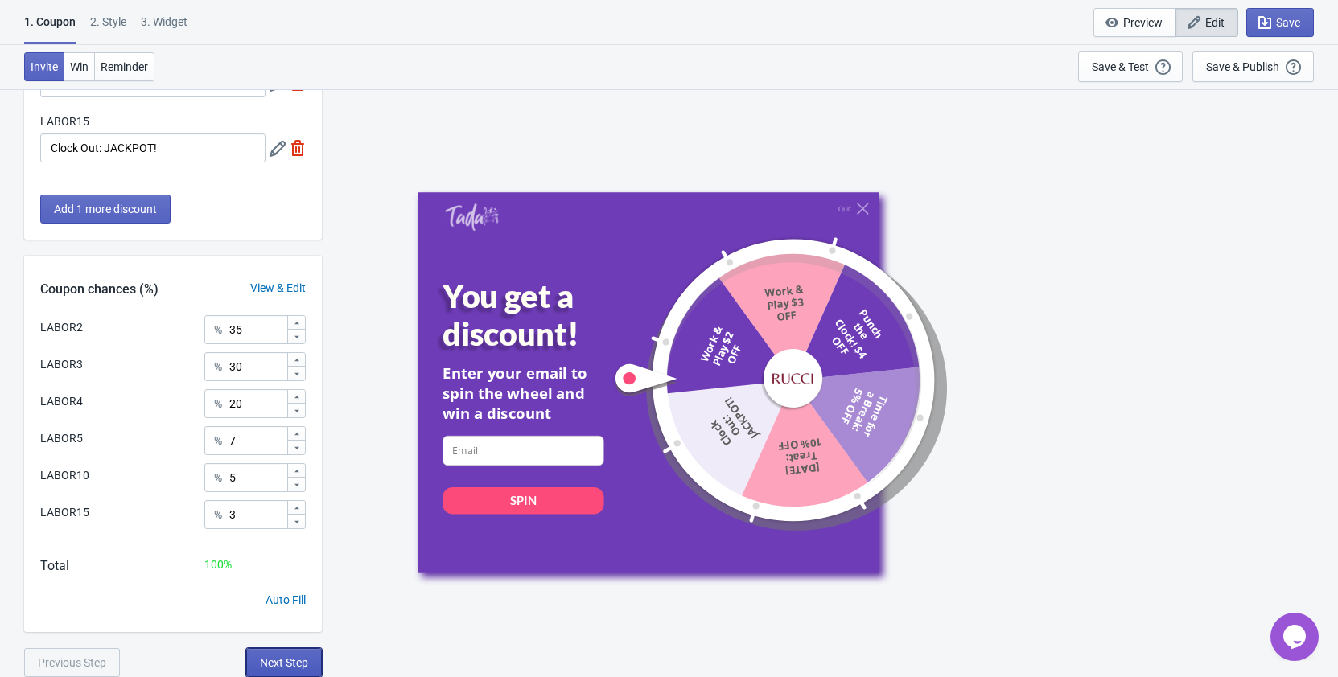
click at [286, 657] on span "Next Step" at bounding box center [284, 662] width 48 height 13
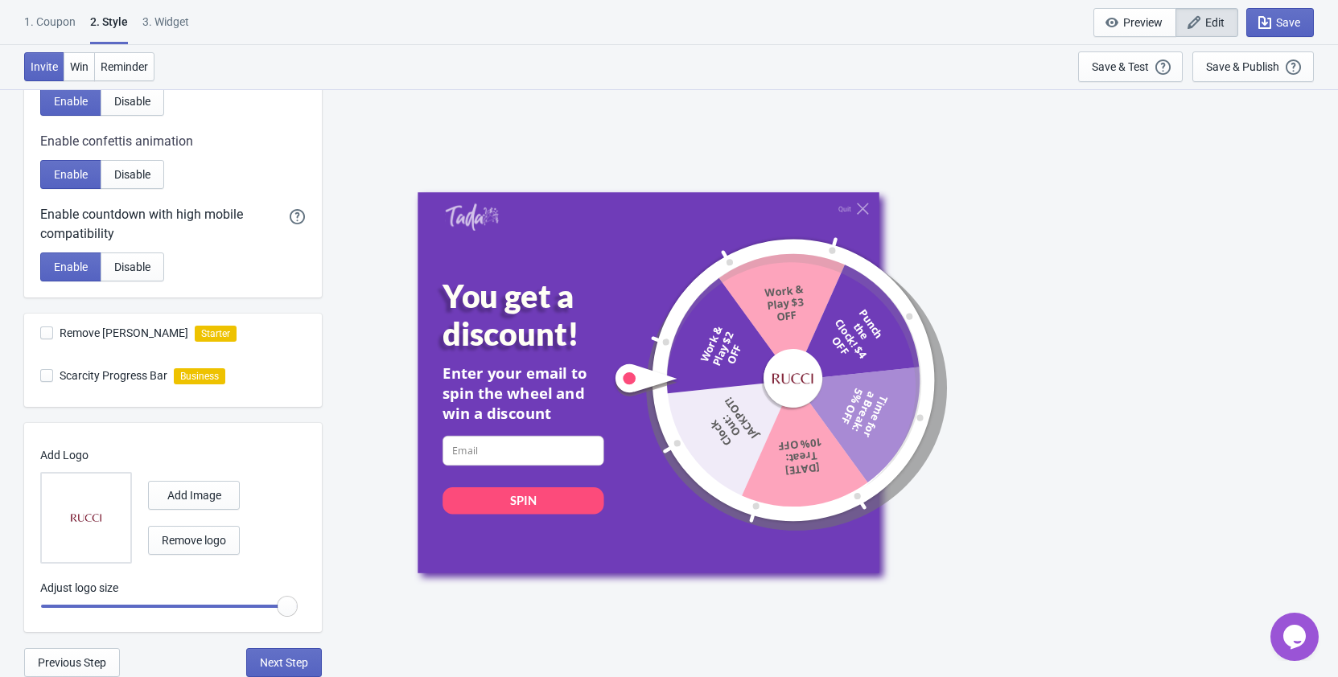
scroll to position [0, 0]
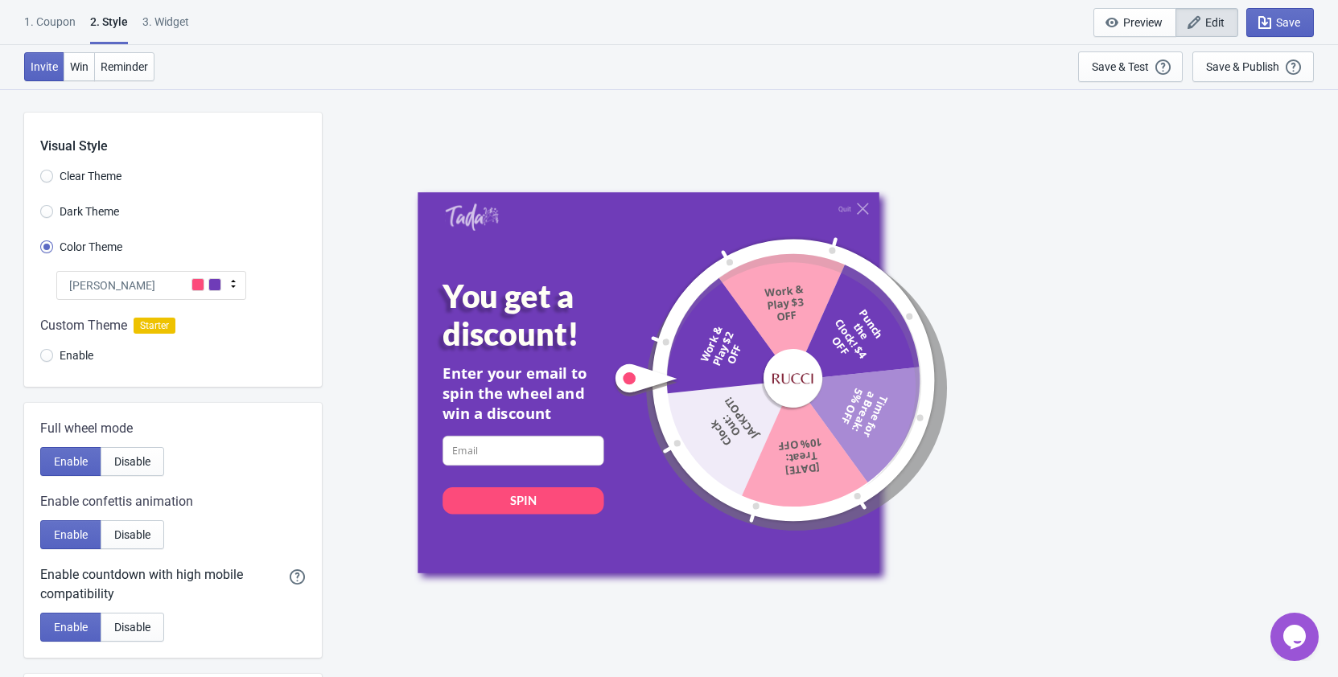
click at [232, 281] on icon at bounding box center [233, 284] width 5 height 8
radio input "true"
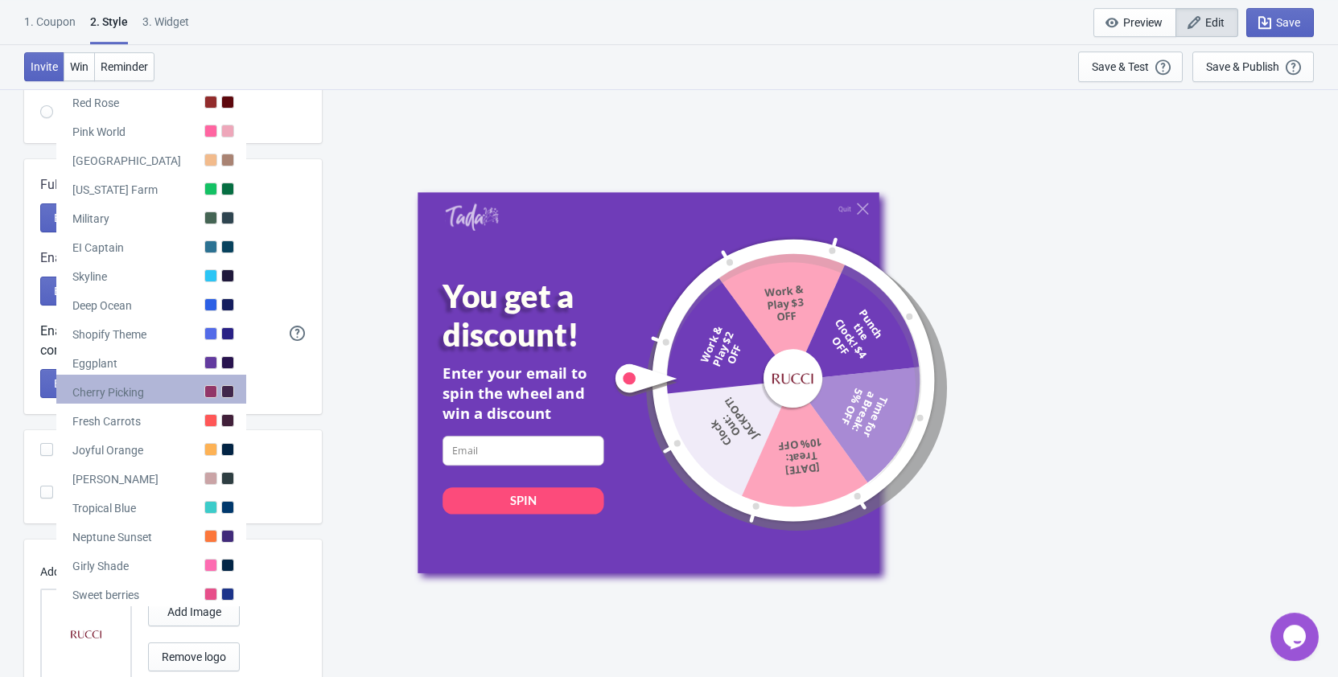
scroll to position [328, 0]
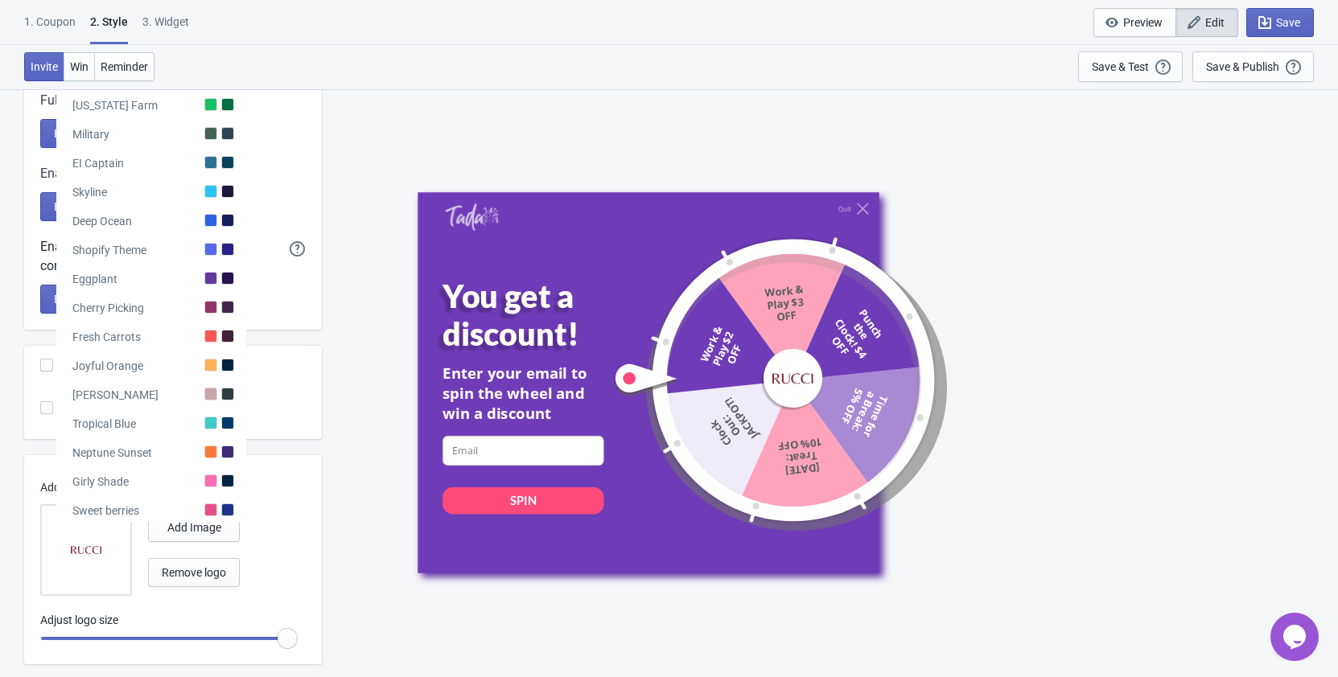
click at [1136, 271] on div "Quit You get a discount! Enter your email to spin the wheel and win a discount …" at bounding box center [829, 382] width 824 height 381
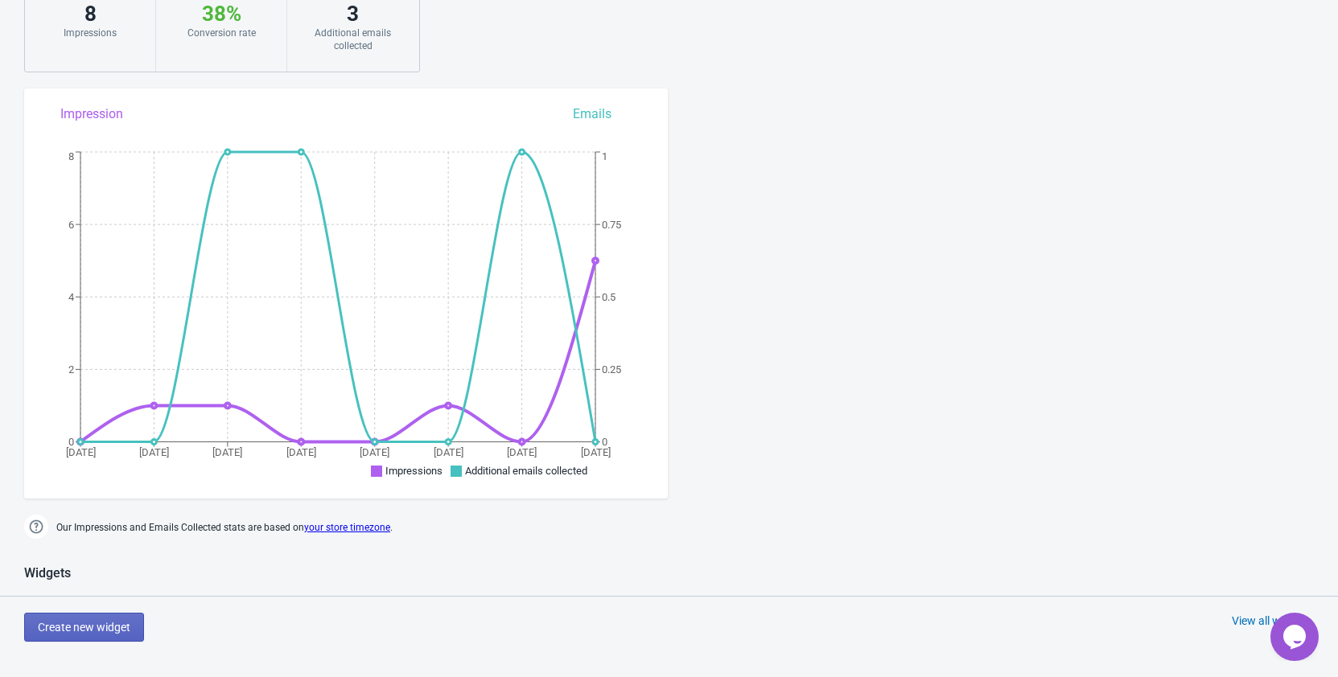
scroll to position [246, 0]
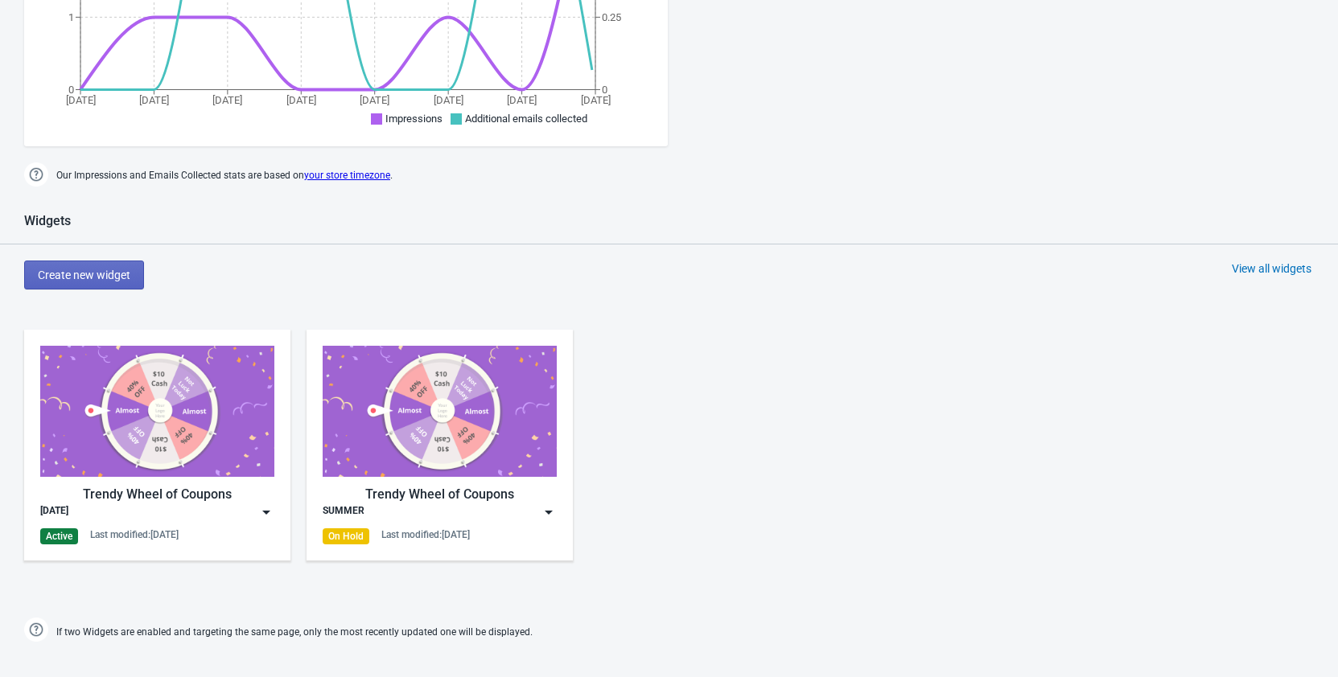
scroll to position [820, 0]
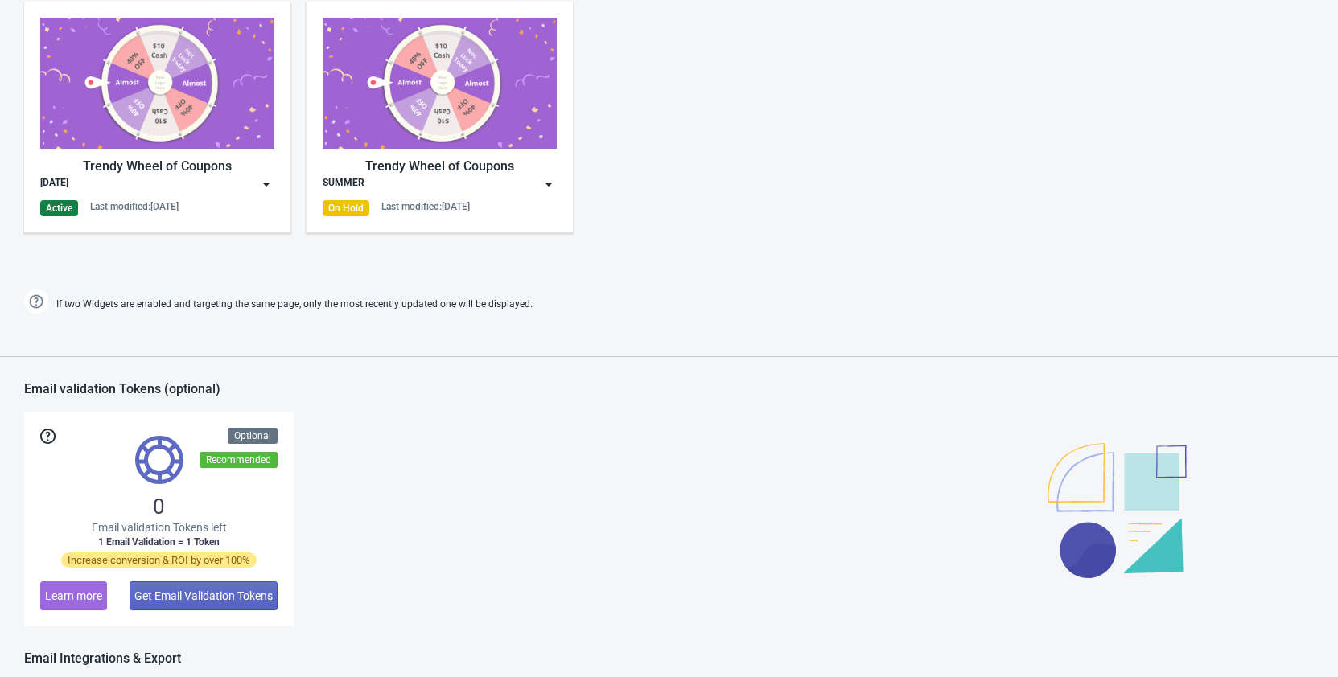
click at [268, 183] on img at bounding box center [266, 184] width 16 height 16
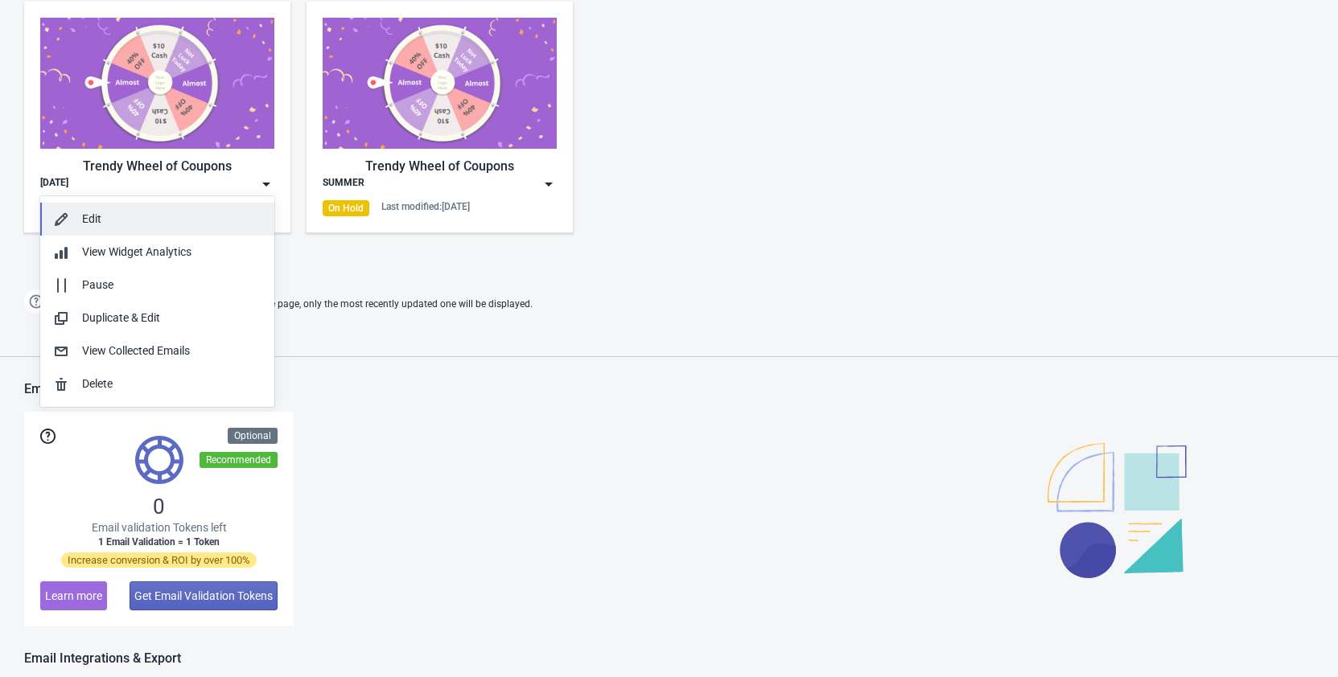
click at [134, 223] on div "Edit" at bounding box center [171, 219] width 179 height 17
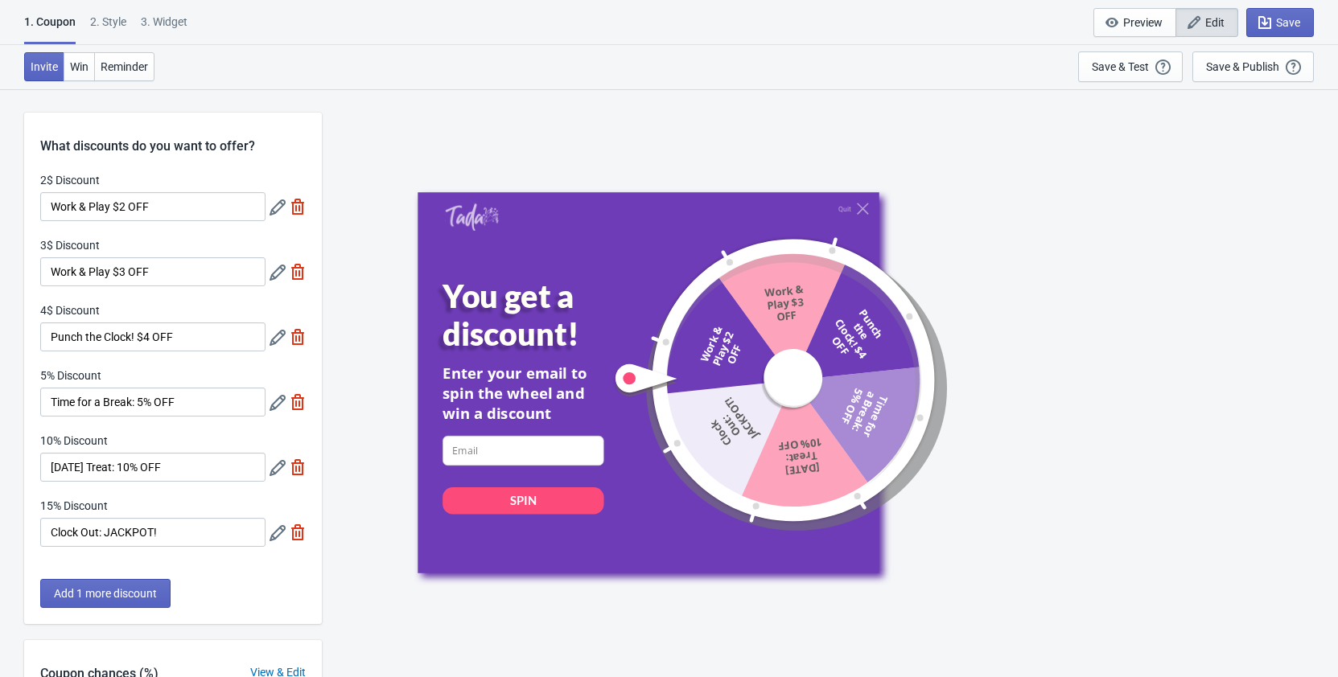
click at [272, 209] on icon at bounding box center [277, 207] width 16 height 16
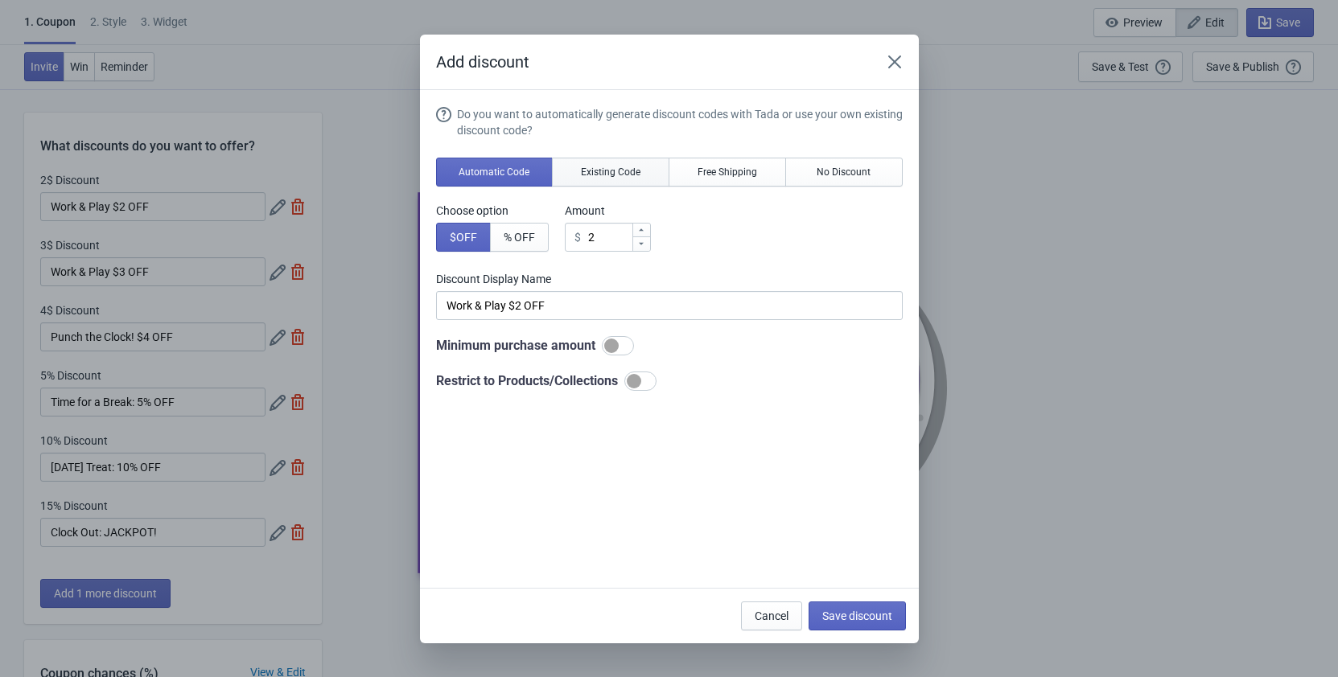
click at [623, 175] on span "Existing Code" at bounding box center [611, 172] width 60 height 13
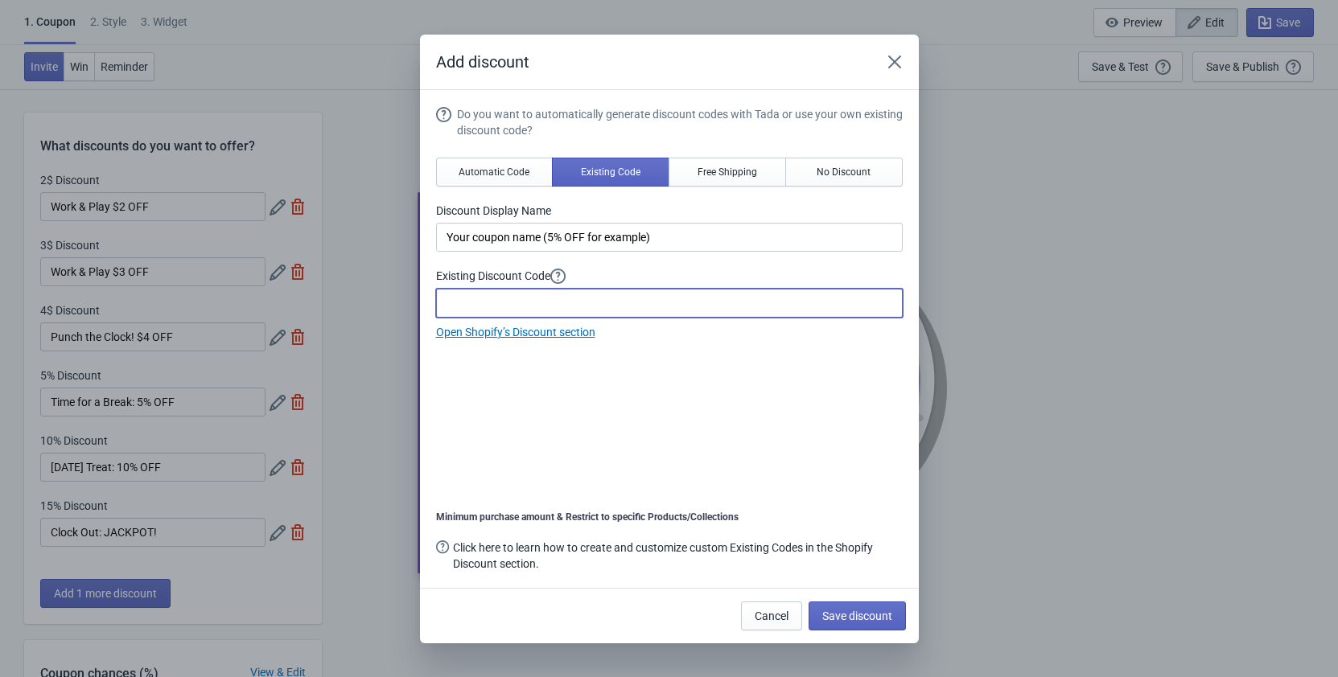
click at [468, 305] on input at bounding box center [669, 303] width 466 height 29
click at [499, 175] on span "Automatic Code" at bounding box center [493, 172] width 71 height 13
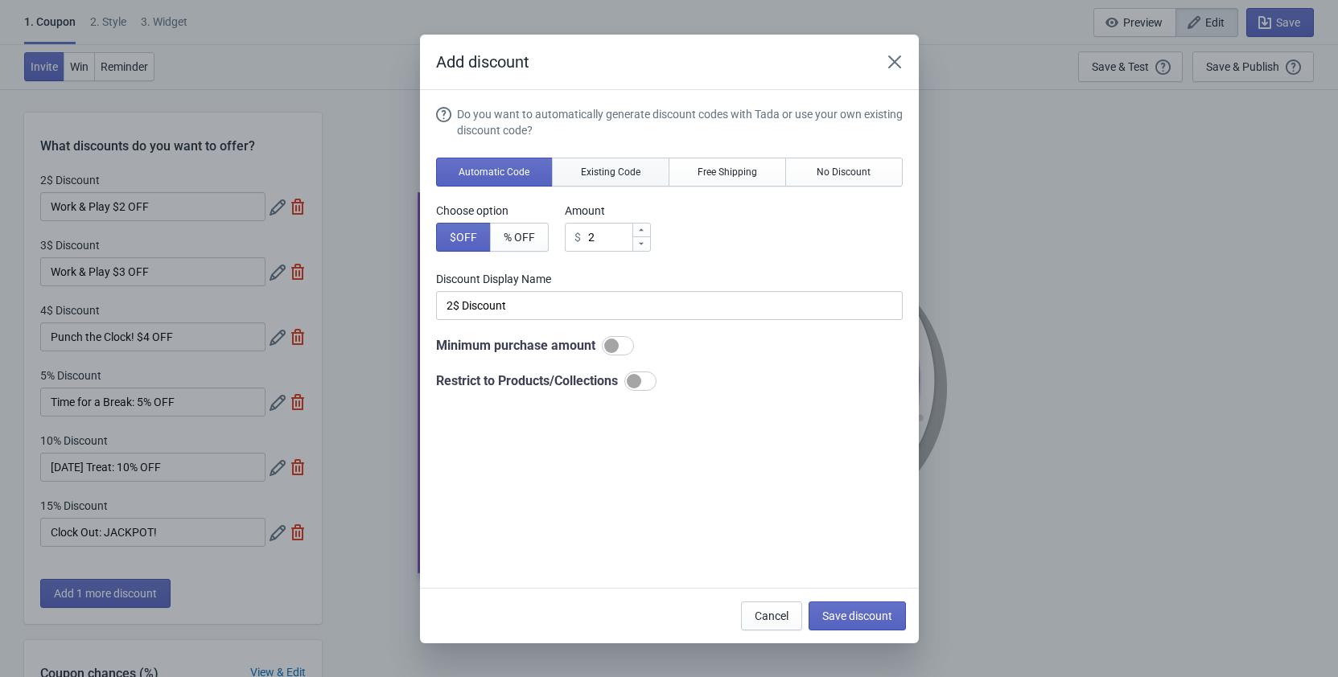
click at [593, 169] on span "Existing Code" at bounding box center [611, 172] width 60 height 13
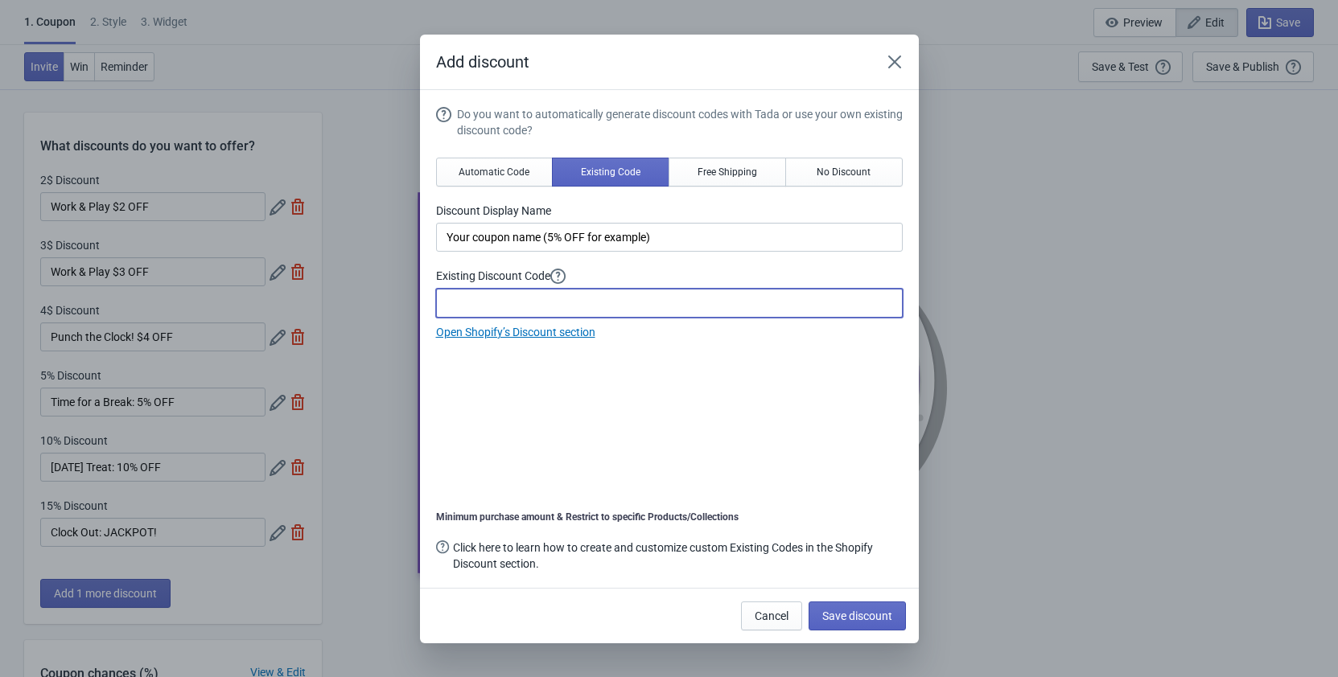
click at [500, 300] on input at bounding box center [669, 303] width 466 height 29
drag, startPoint x: 162, startPoint y: 203, endPoint x: 150, endPoint y: 203, distance: 12.1
click at [150, 203] on div "Add discount Do you want to automatically generate discount codes with Tada or …" at bounding box center [669, 339] width 1338 height 609
click at [220, 203] on div "Add discount Do you want to automatically generate discount codes with Tada or …" at bounding box center [669, 339] width 1338 height 609
click at [889, 62] on icon "Close" at bounding box center [894, 62] width 16 height 16
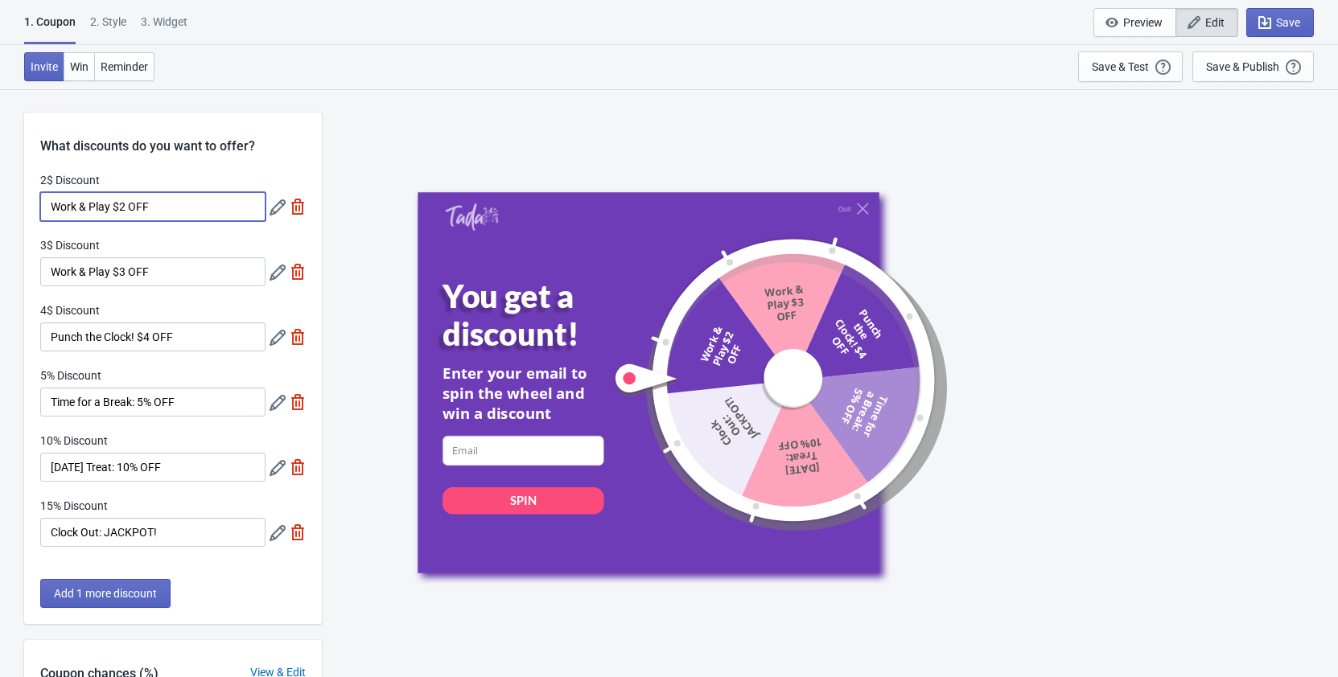
drag, startPoint x: 209, startPoint y: 209, endPoint x: 37, endPoint y: 207, distance: 172.1
click at [40, 207] on input "Work & Play $2 OFF" at bounding box center [152, 206] width 225 height 29
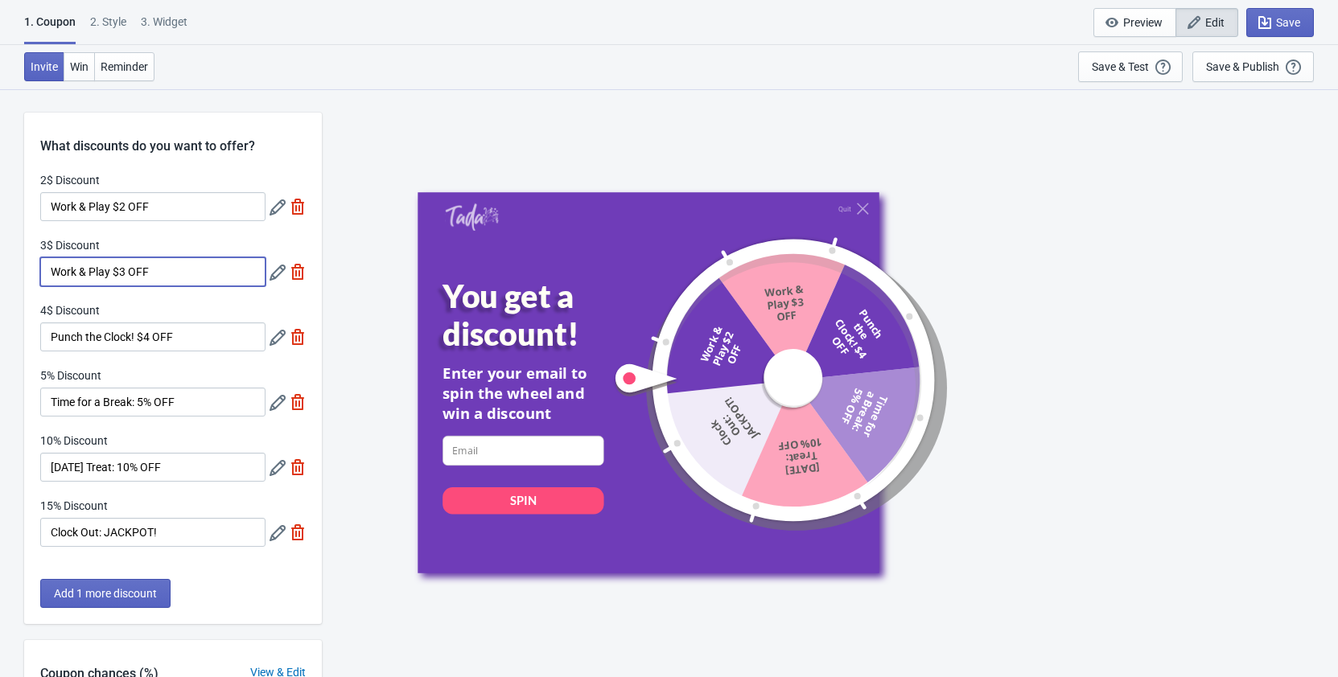
drag, startPoint x: 160, startPoint y: 273, endPoint x: -23, endPoint y: 276, distance: 182.6
click at [40, 276] on input "Work & Play $3 OFF" at bounding box center [152, 271] width 225 height 29
drag, startPoint x: 188, startPoint y: 332, endPoint x: -10, endPoint y: 322, distance: 198.1
click at [40, 323] on input "Punch the Clock! $4 OFF" at bounding box center [152, 337] width 225 height 29
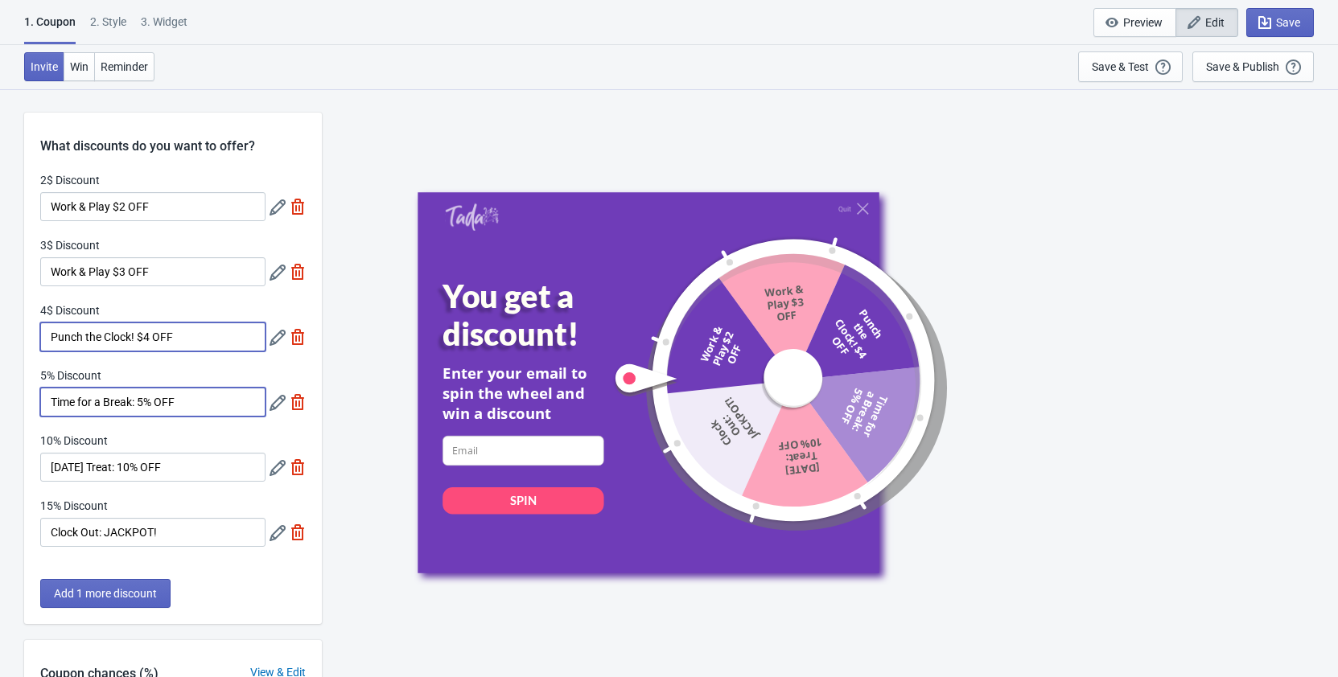
click at [197, 401] on input "Time for a Break: 5% OFF" at bounding box center [152, 402] width 225 height 29
drag, startPoint x: 211, startPoint y: 402, endPoint x: 29, endPoint y: 416, distance: 182.3
click at [40, 416] on input "Time for a Break: 5% OFF" at bounding box center [152, 402] width 225 height 29
click at [206, 397] on input "Time for a Break: 5% OFF" at bounding box center [152, 402] width 225 height 29
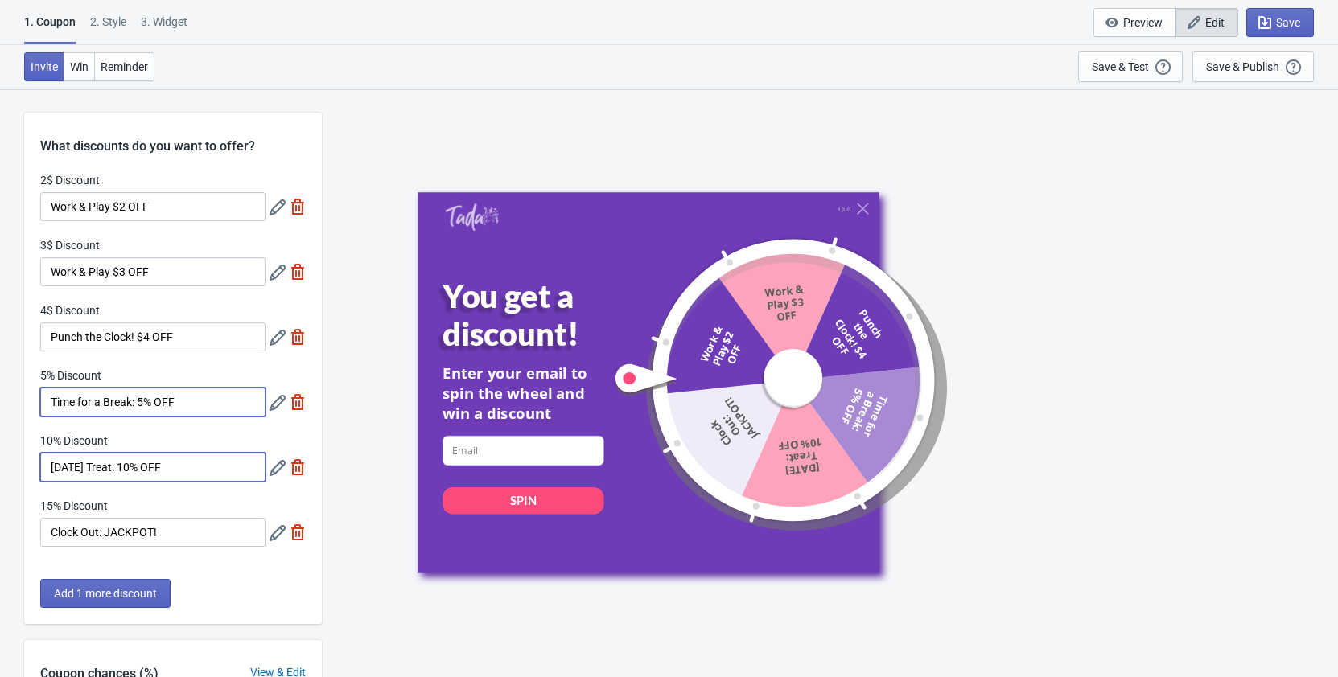
click at [194, 469] on input "[DATE] Treat: 10% OFF" at bounding box center [152, 467] width 225 height 29
drag, startPoint x: 193, startPoint y: 470, endPoint x: 27, endPoint y: 469, distance: 166.5
click at [40, 469] on input "[DATE] Treat: 10% OFF" at bounding box center [152, 467] width 225 height 29
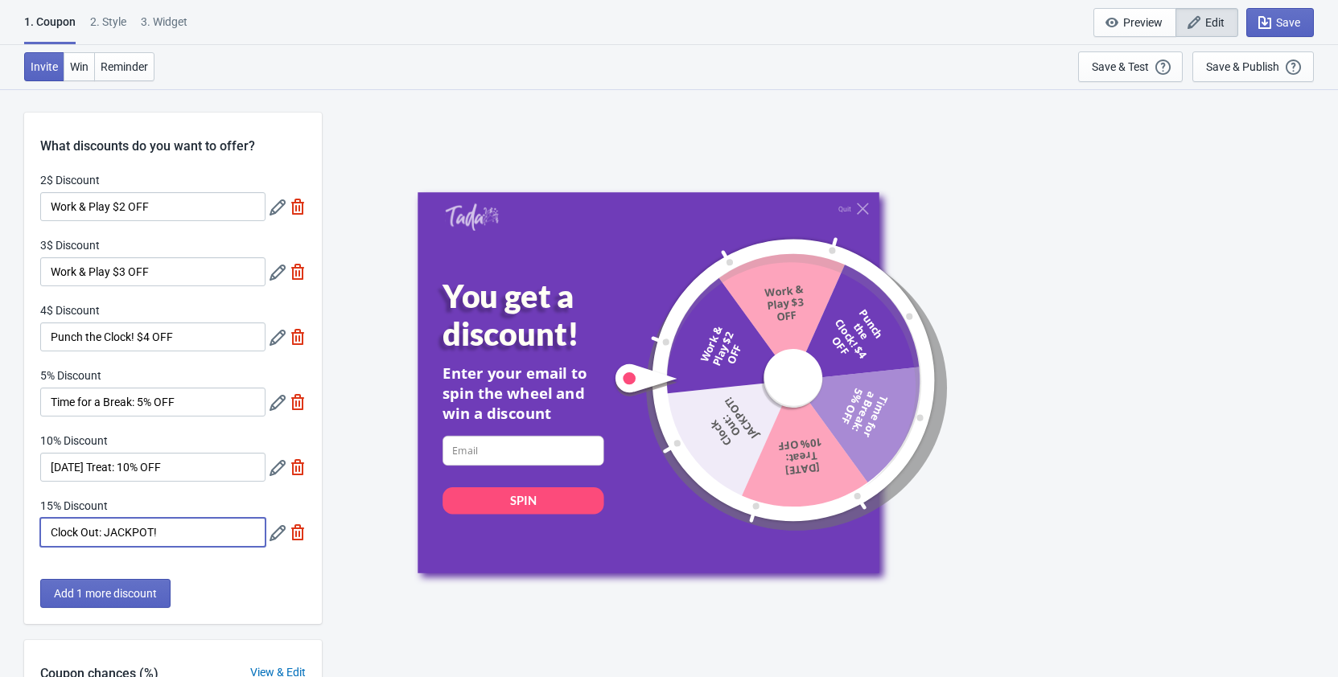
drag, startPoint x: 170, startPoint y: 531, endPoint x: 38, endPoint y: 528, distance: 131.9
click at [40, 528] on input "Clock Out: JACKPOT!" at bounding box center [152, 532] width 225 height 29
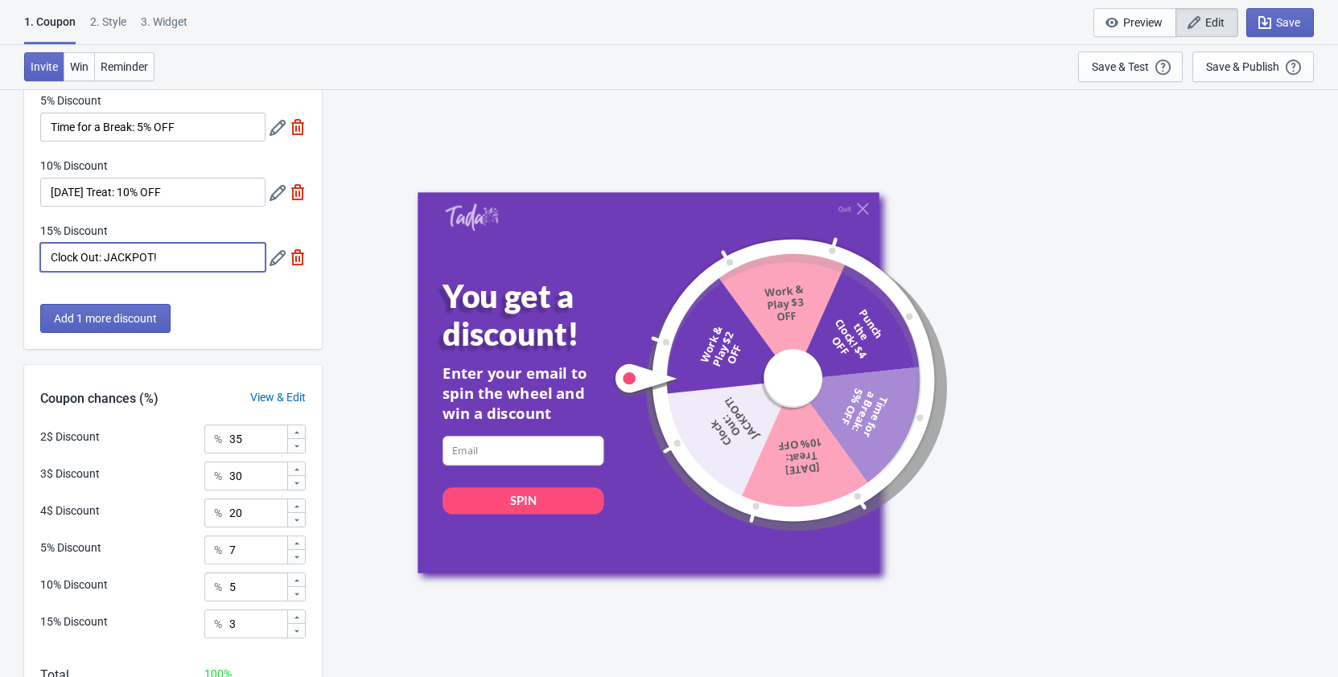
scroll to position [138, 0]
